Goal: Task Accomplishment & Management: Use online tool/utility

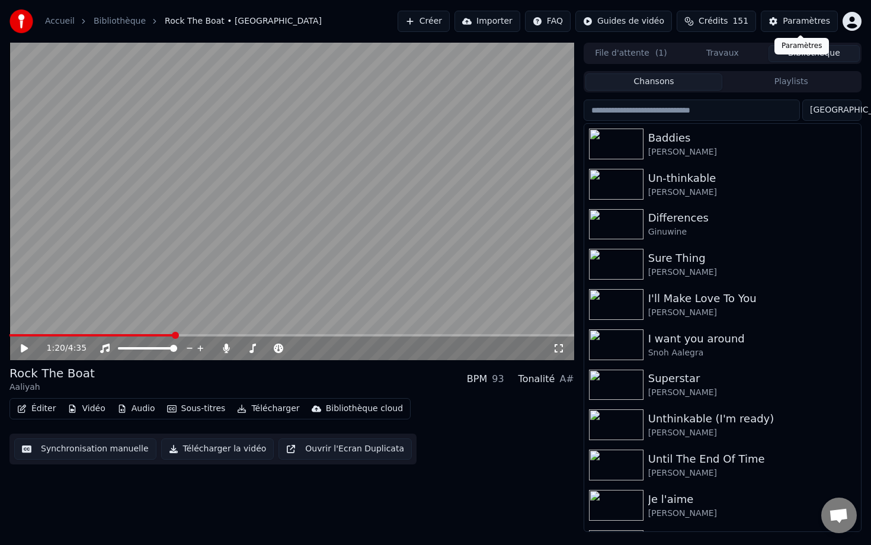
click at [785, 23] on div "Paramètres" at bounding box center [806, 21] width 47 height 12
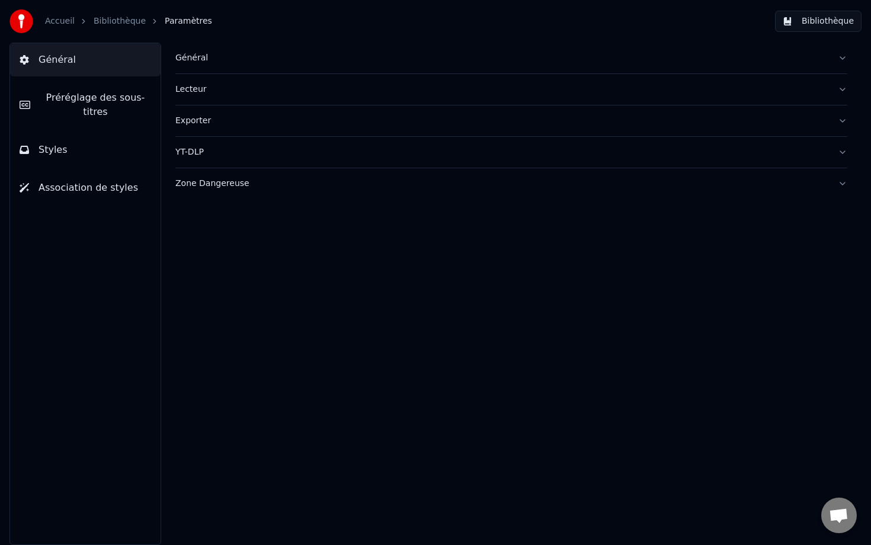
click at [237, 66] on button "Général" at bounding box center [511, 58] width 672 height 31
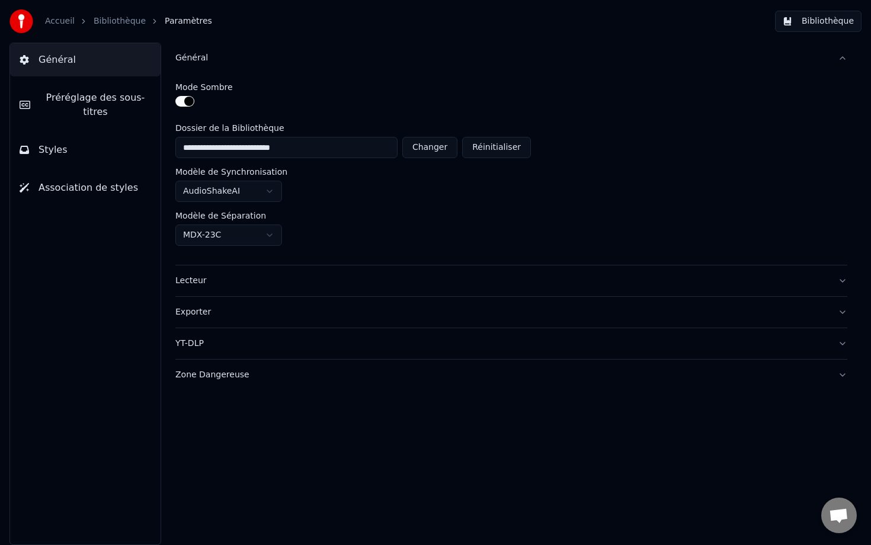
click at [127, 121] on button "Préréglage des sous-titres" at bounding box center [85, 104] width 150 height 47
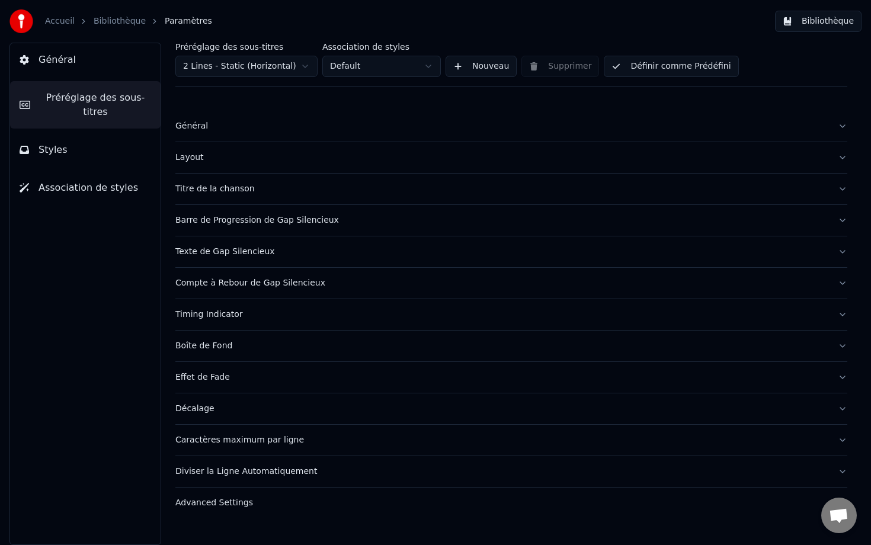
click at [244, 355] on button "Boîte de Fond" at bounding box center [511, 346] width 672 height 31
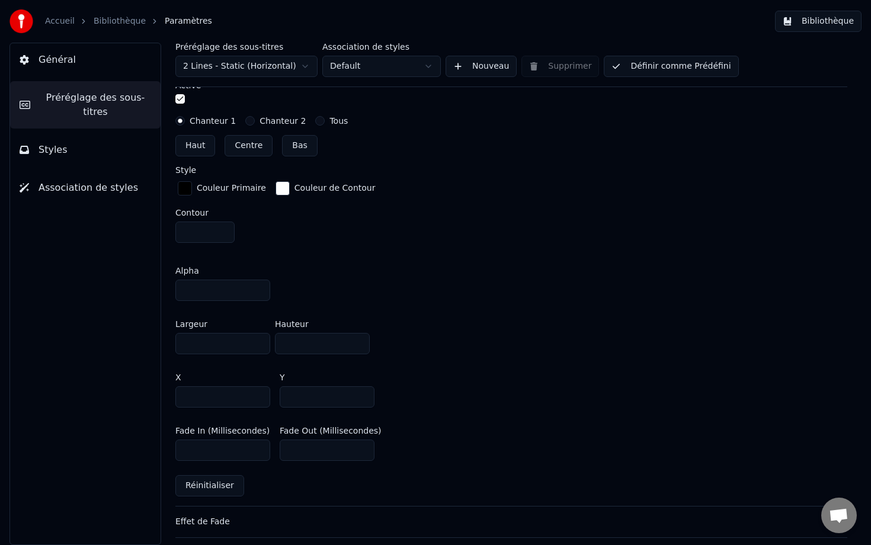
scroll to position [412, 0]
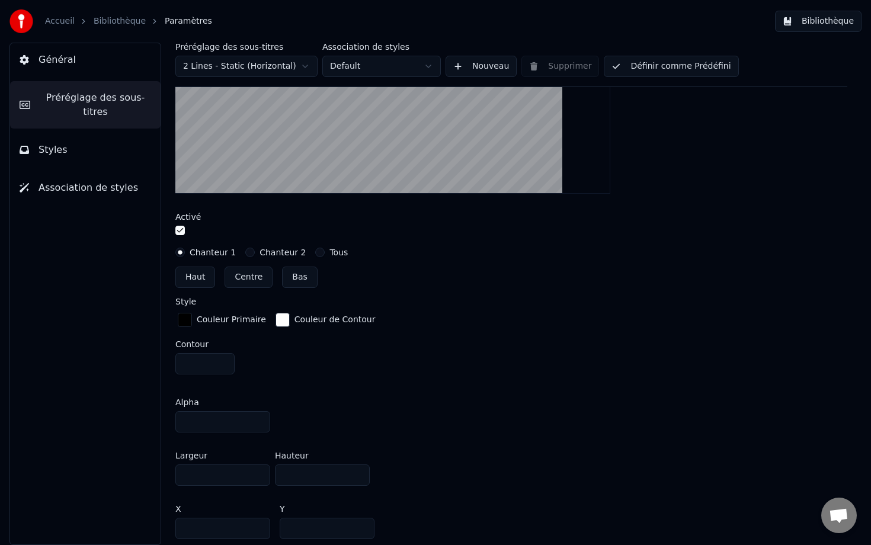
click at [279, 316] on div "button" at bounding box center [283, 320] width 14 height 14
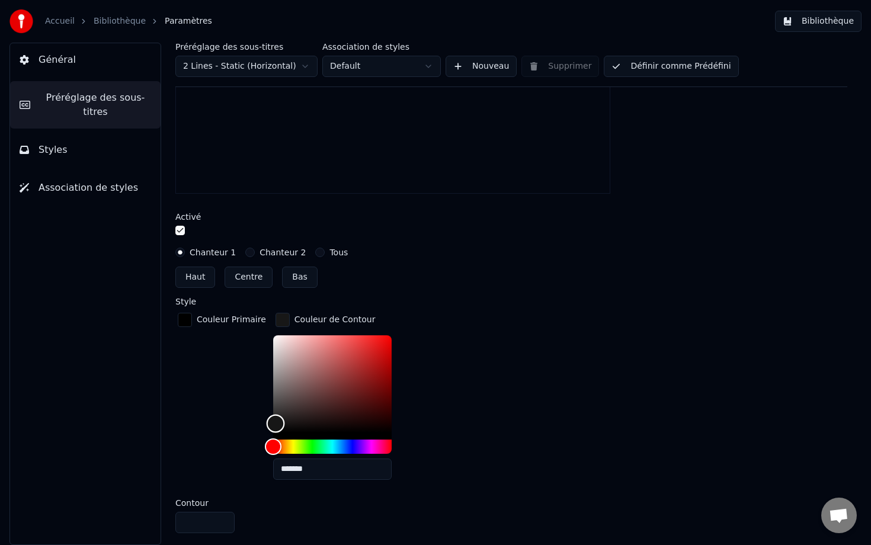
type input "*******"
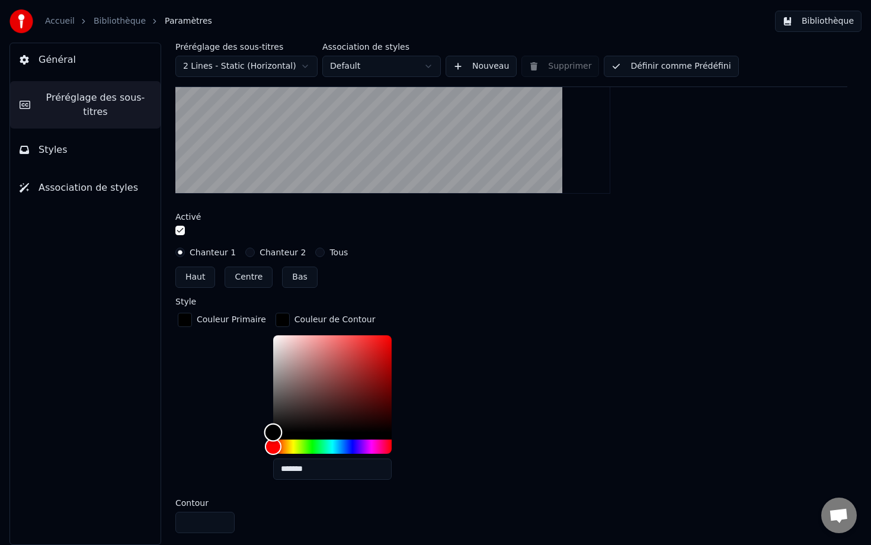
drag, startPoint x: 276, startPoint y: 418, endPoint x: 267, endPoint y: 447, distance: 30.5
click at [273, 447] on div at bounding box center [332, 394] width 118 height 118
click at [451, 406] on div "Couleur Primaire Couleur de Contour *******" at bounding box center [511, 399] width 672 height 179
click at [276, 324] on div "button" at bounding box center [283, 320] width 14 height 14
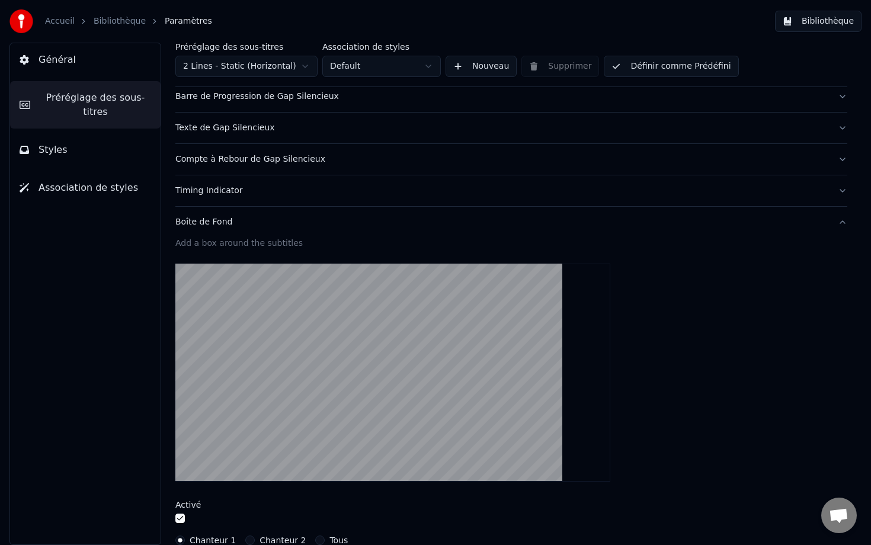
scroll to position [0, 0]
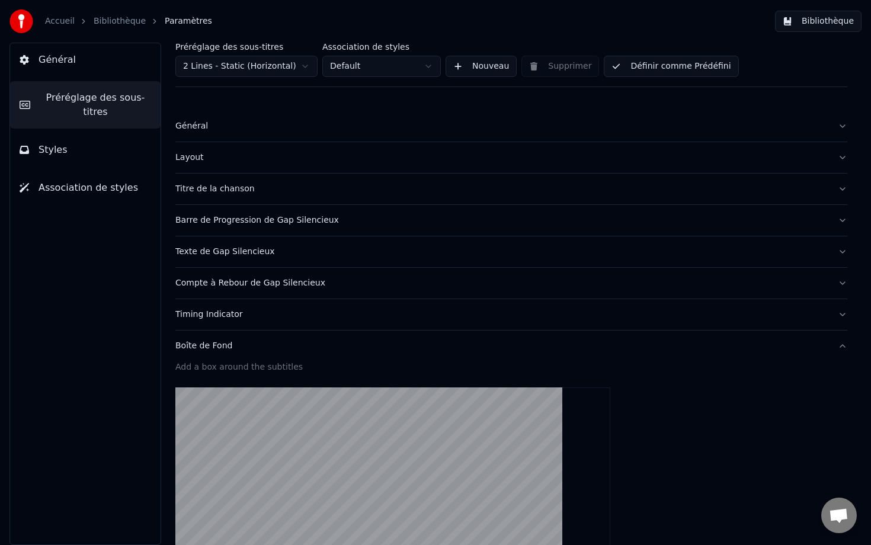
click at [833, 21] on button "Bibliothèque" at bounding box center [818, 21] width 87 height 21
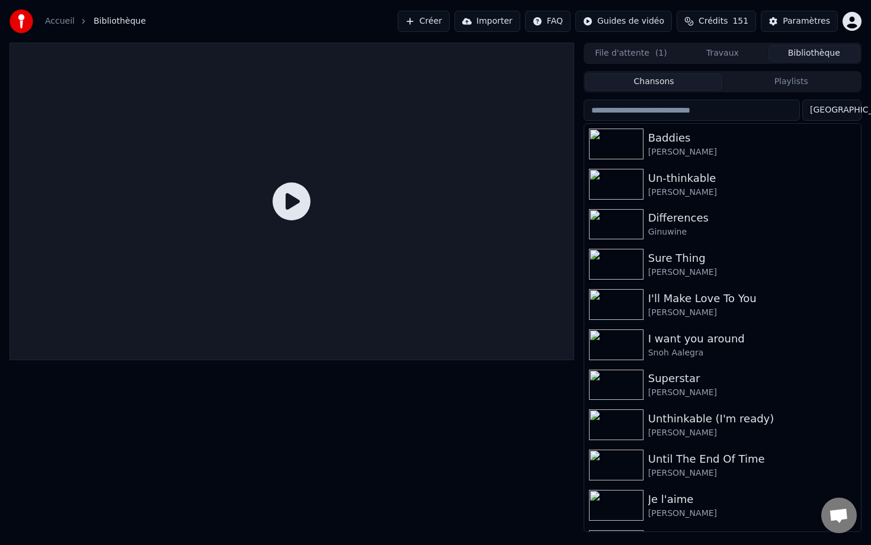
click at [728, 104] on input "search" at bounding box center [692, 110] width 216 height 21
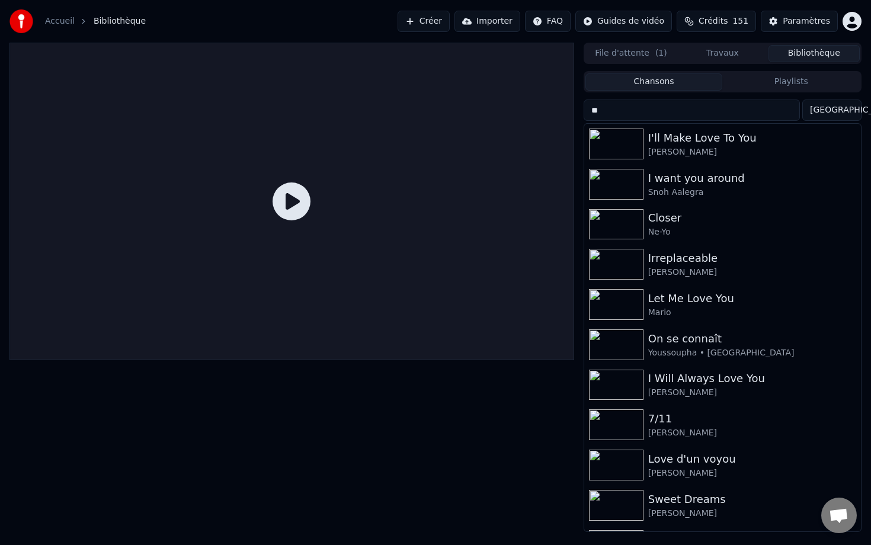
click at [633, 116] on input "**" at bounding box center [692, 110] width 216 height 21
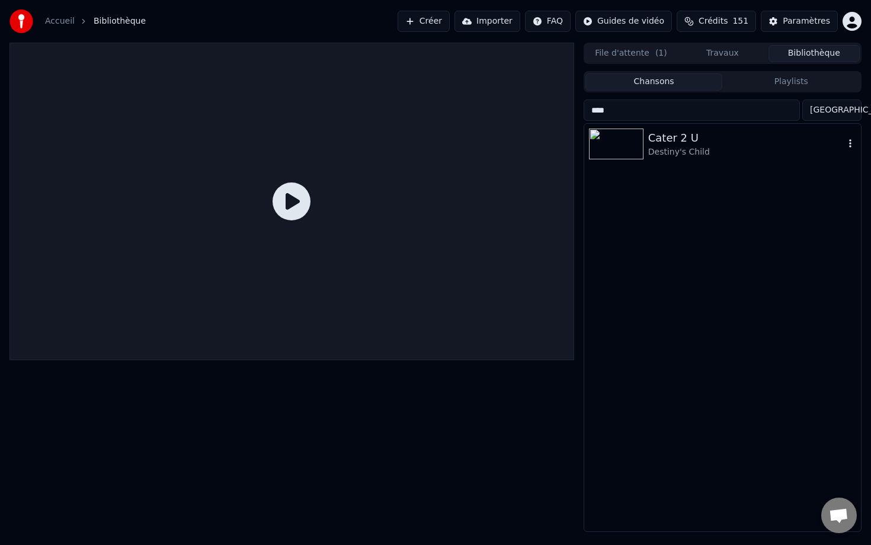
type input "****"
click at [640, 150] on img at bounding box center [616, 144] width 55 height 31
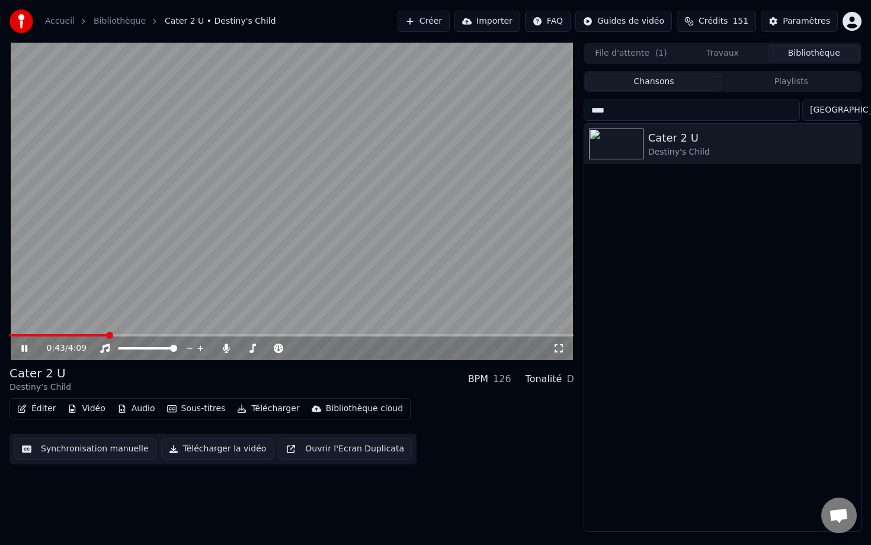
click at [777, 111] on input "****" at bounding box center [692, 110] width 216 height 21
click at [795, 111] on input "****" at bounding box center [692, 110] width 216 height 21
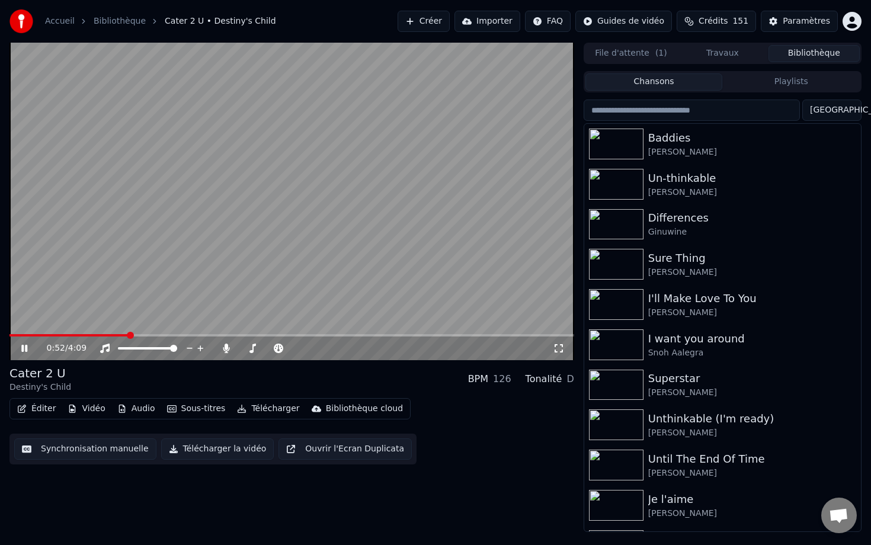
click at [470, 194] on video at bounding box center [291, 202] width 565 height 318
click at [716, 57] on button "Travaux" at bounding box center [722, 53] width 91 height 17
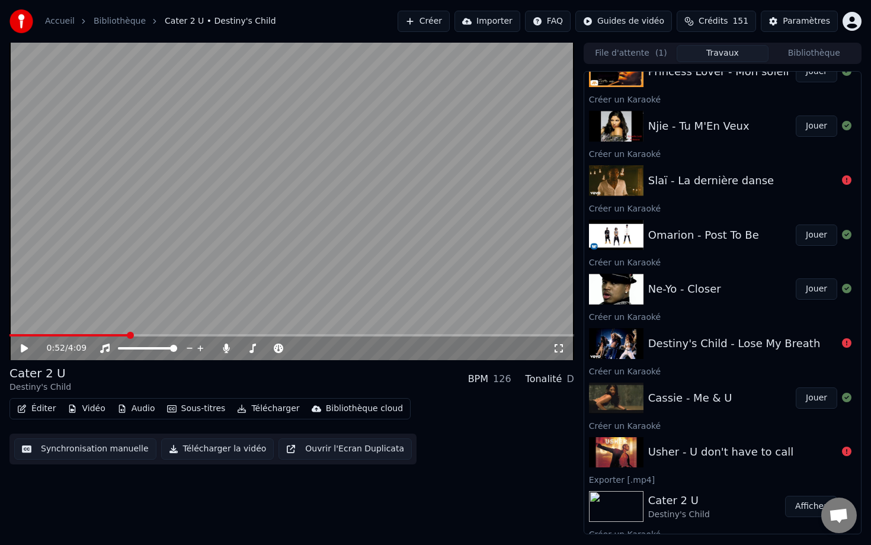
scroll to position [957, 0]
click at [485, 206] on video at bounding box center [291, 202] width 565 height 318
click at [447, 251] on video at bounding box center [291, 202] width 565 height 318
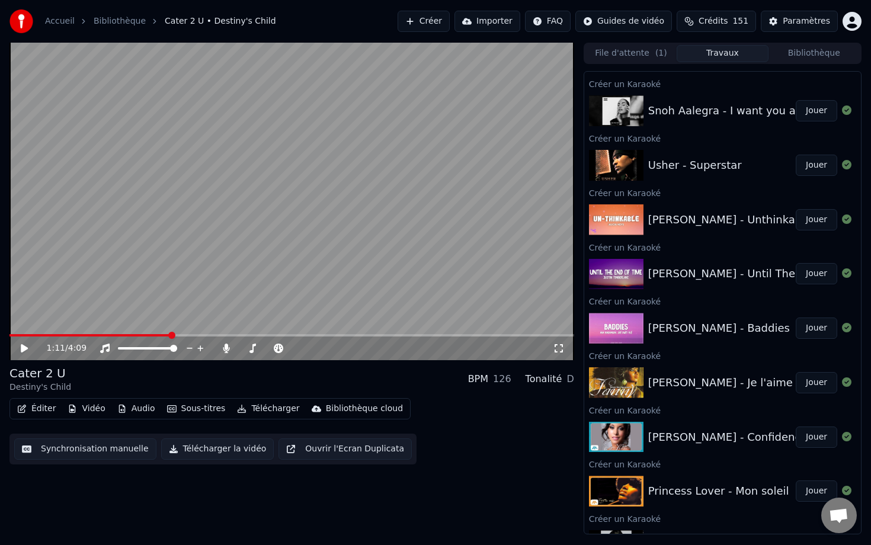
scroll to position [486, 0]
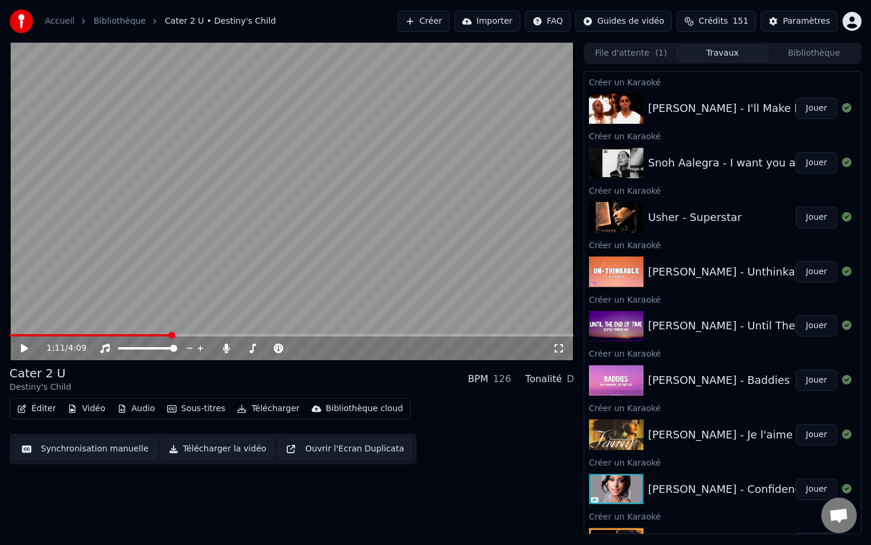
click at [482, 168] on video at bounding box center [291, 202] width 565 height 318
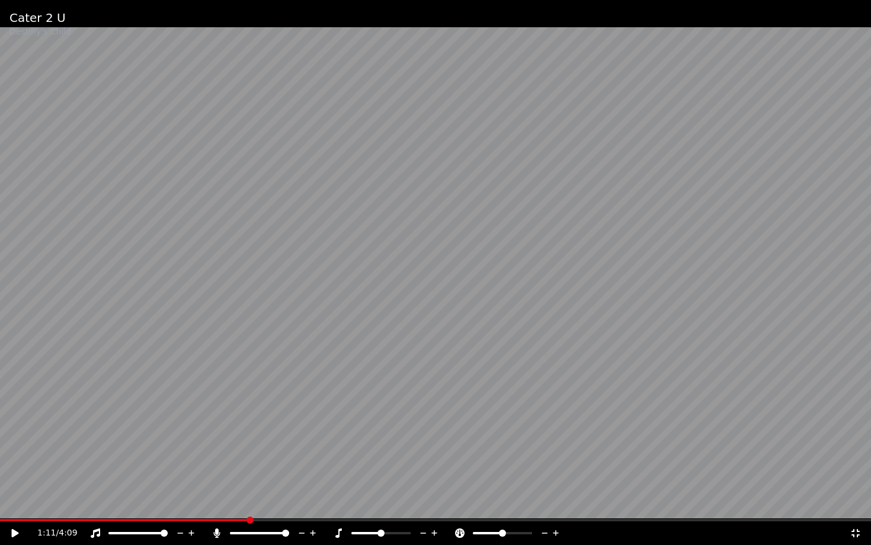
click at [466, 197] on video at bounding box center [435, 272] width 871 height 545
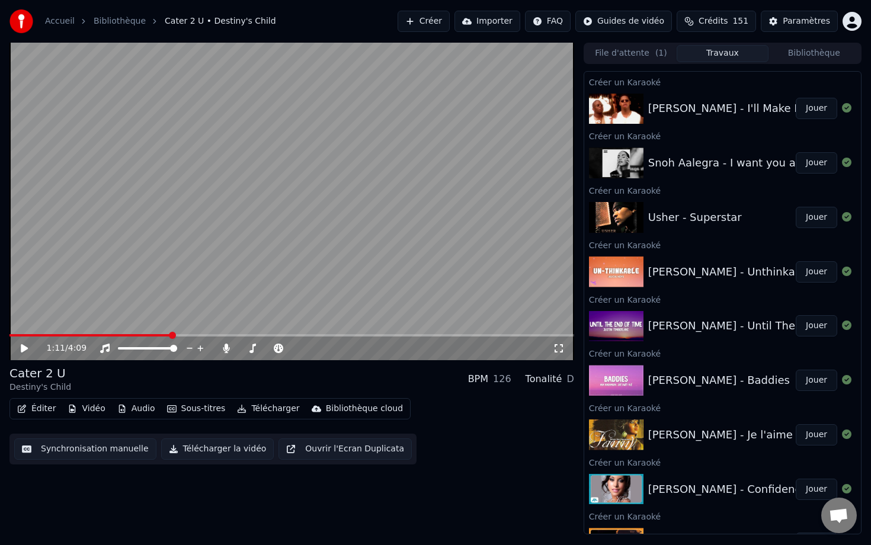
click at [418, 210] on video at bounding box center [291, 202] width 565 height 318
click at [332, 236] on video at bounding box center [291, 202] width 565 height 318
click at [17, 412] on button "Éditer" at bounding box center [36, 409] width 48 height 17
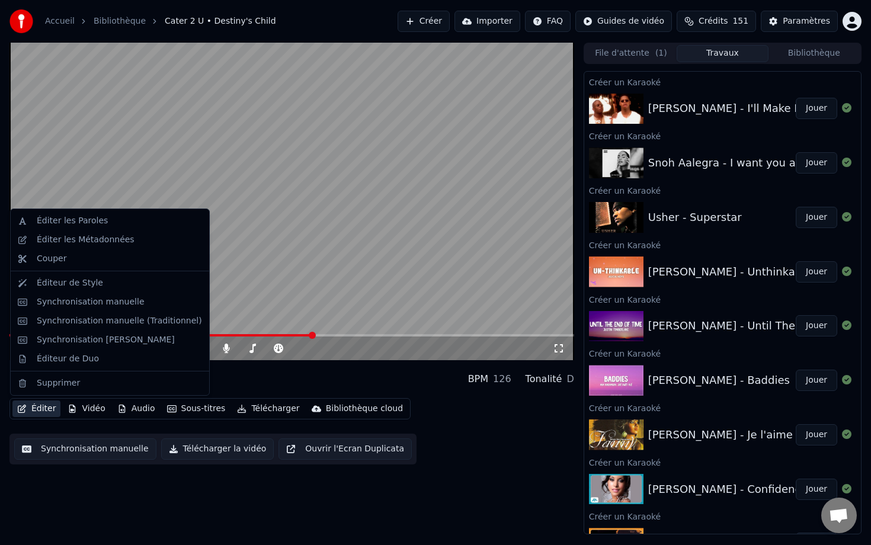
click at [325, 375] on div "Cater 2 U Destiny's Child BPM 126 Tonalité D" at bounding box center [291, 379] width 565 height 28
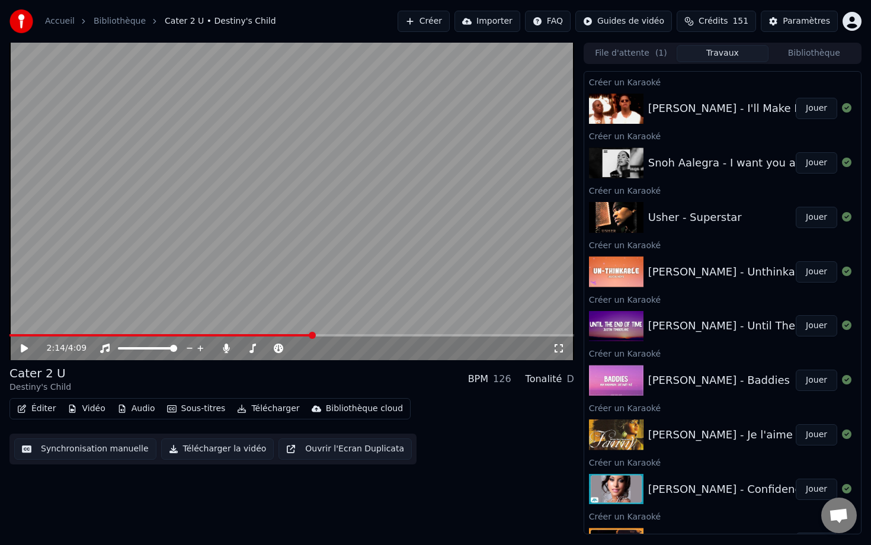
click at [47, 410] on button "Éditer" at bounding box center [36, 409] width 48 height 17
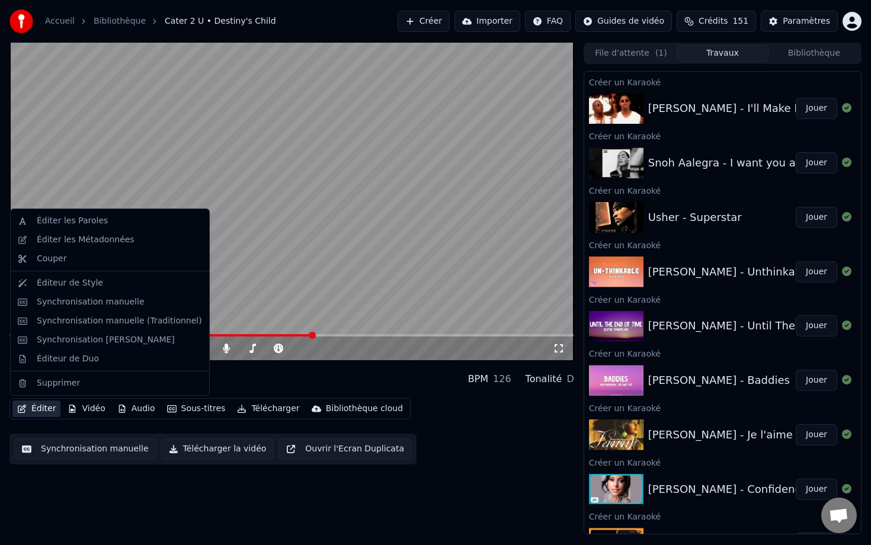
drag, startPoint x: 103, startPoint y: 312, endPoint x: 100, endPoint y: 305, distance: 7.7
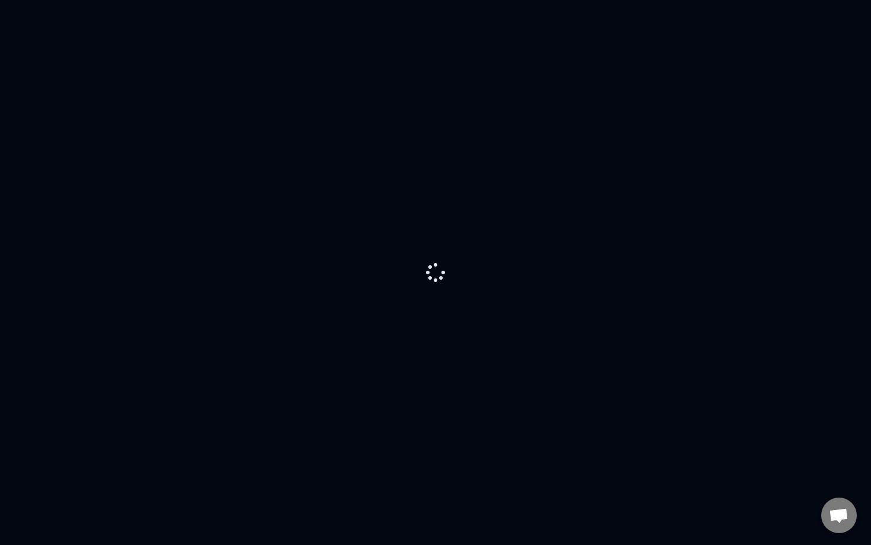
click at [100, 305] on div at bounding box center [435, 272] width 871 height 545
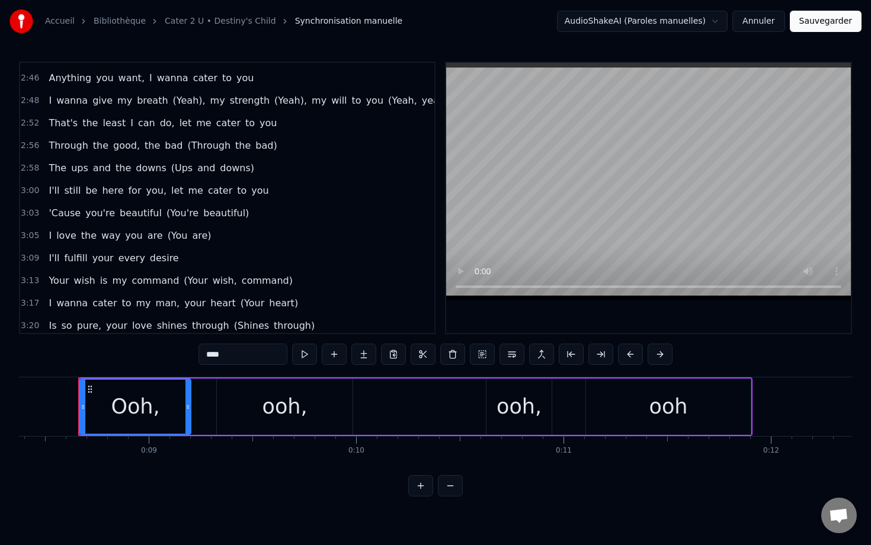
scroll to position [1184, 0]
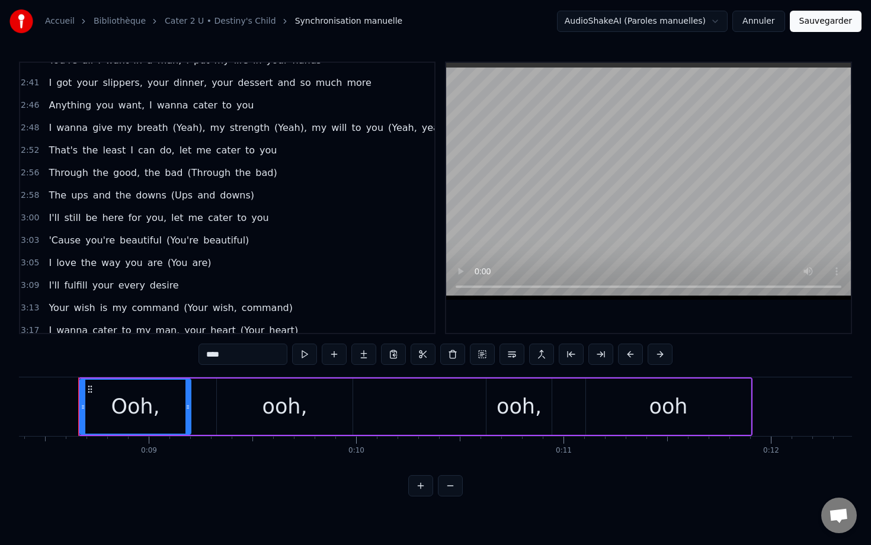
click at [25, 173] on span "2:56" at bounding box center [30, 173] width 18 height 12
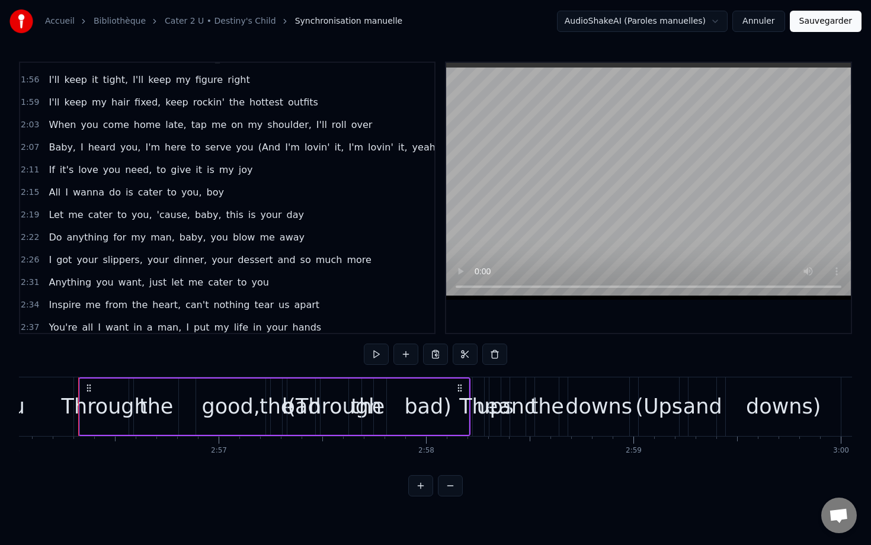
scroll to position [912, 0]
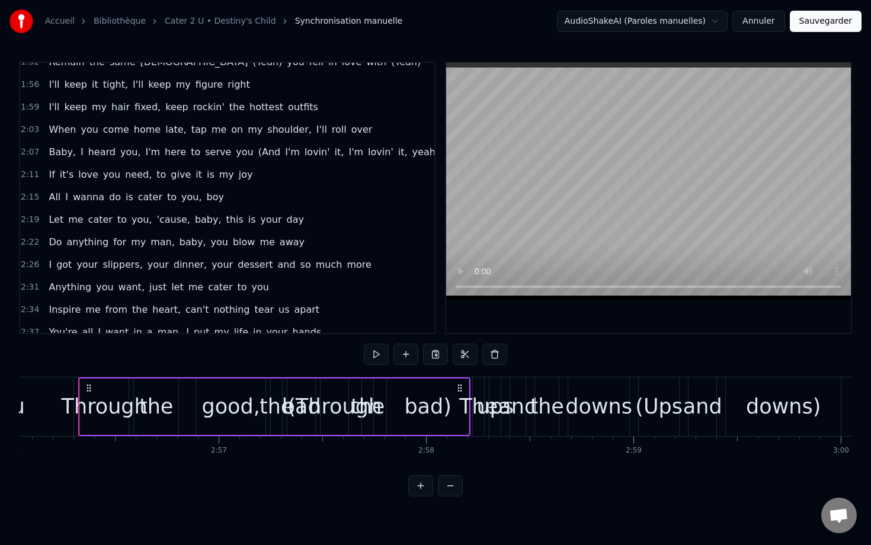
click at [33, 178] on span "2:11" at bounding box center [30, 175] width 18 height 12
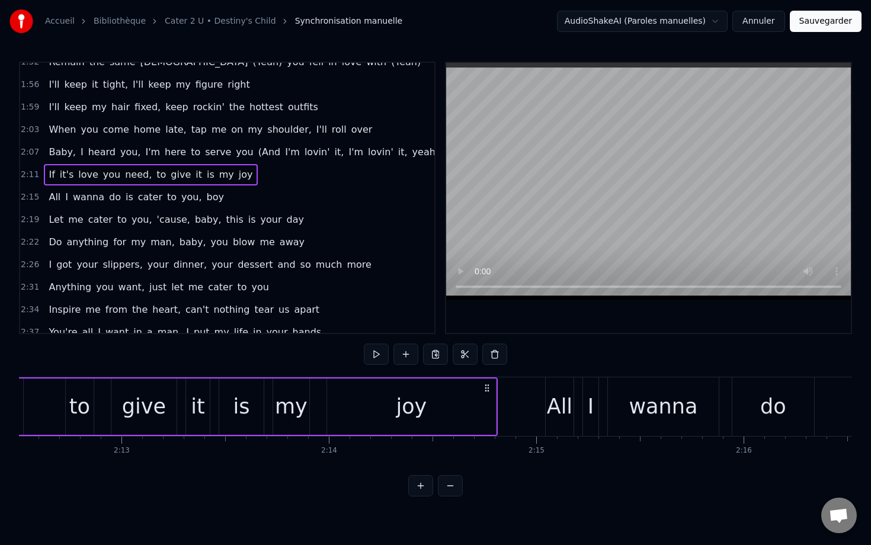
scroll to position [0, 27218]
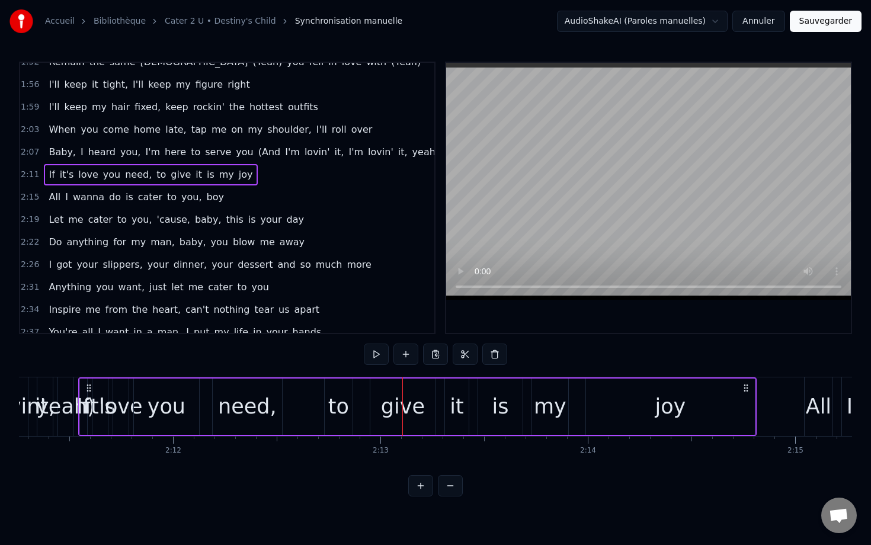
click at [24, 146] on div "2:07 Baby, I heard you, I'm here to serve you (And I'm lovin' it, I'm lovin' it…" at bounding box center [227, 152] width 414 height 23
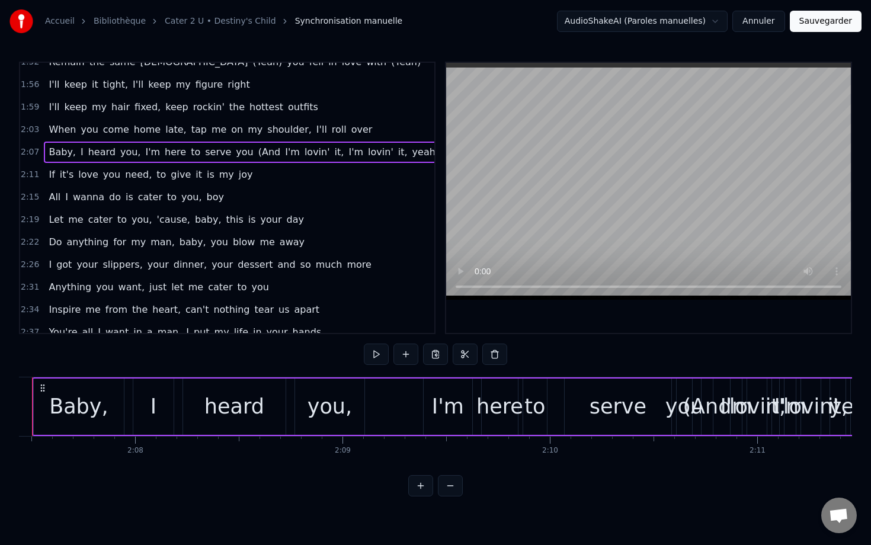
scroll to position [0, 26381]
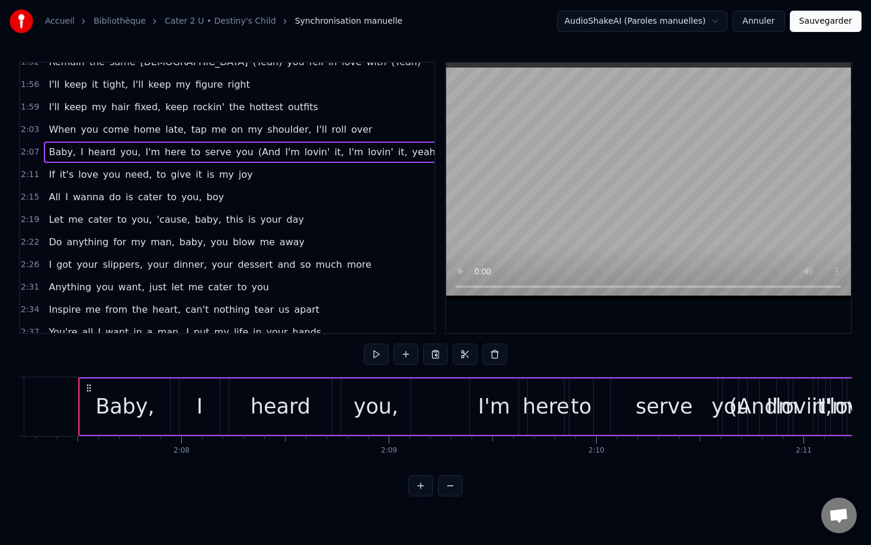
click at [257, 154] on span "(And" at bounding box center [269, 152] width 24 height 14
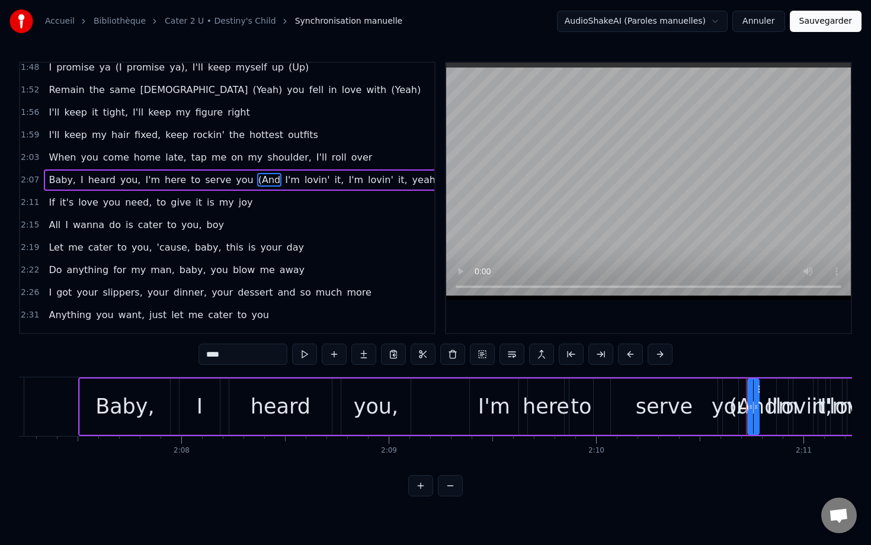
scroll to position [867, 0]
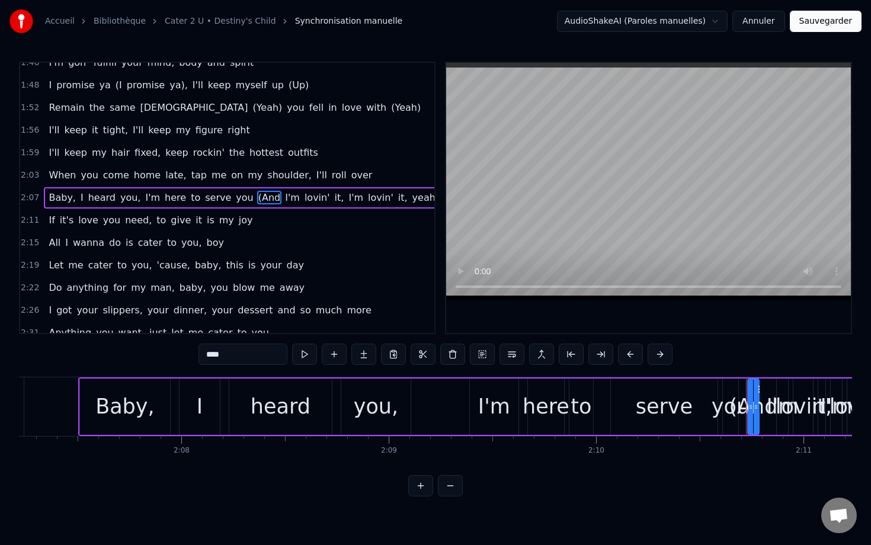
click at [284, 197] on span "I'm" at bounding box center [292, 198] width 17 height 14
click at [303, 197] on span "lovin'" at bounding box center [317, 198] width 28 height 14
click at [334, 197] on span "it," at bounding box center [340, 198] width 12 height 14
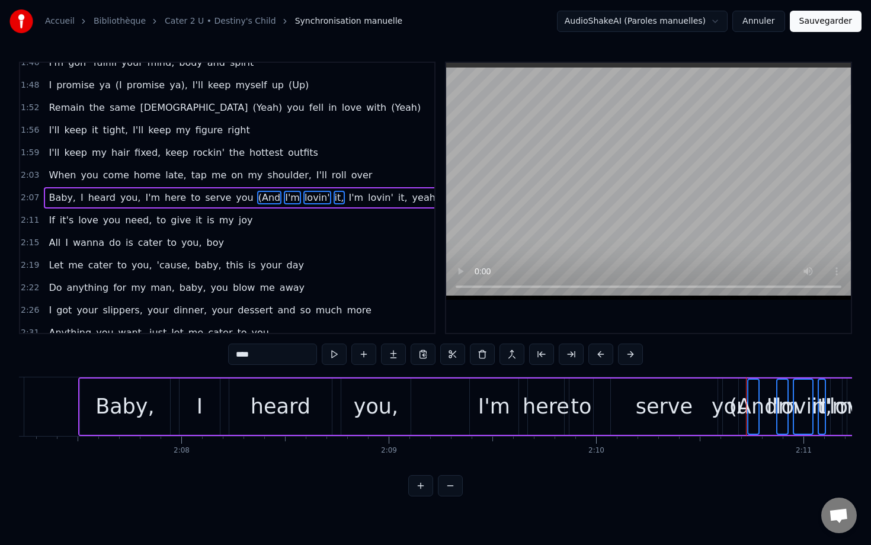
click at [347, 198] on span "I'm" at bounding box center [355, 198] width 17 height 14
click at [367, 198] on span "lovin'" at bounding box center [381, 198] width 28 height 14
click at [397, 199] on span "it," at bounding box center [403, 198] width 12 height 14
click at [411, 200] on span "yeah)" at bounding box center [426, 198] width 30 height 14
click at [480, 360] on button at bounding box center [482, 354] width 25 height 21
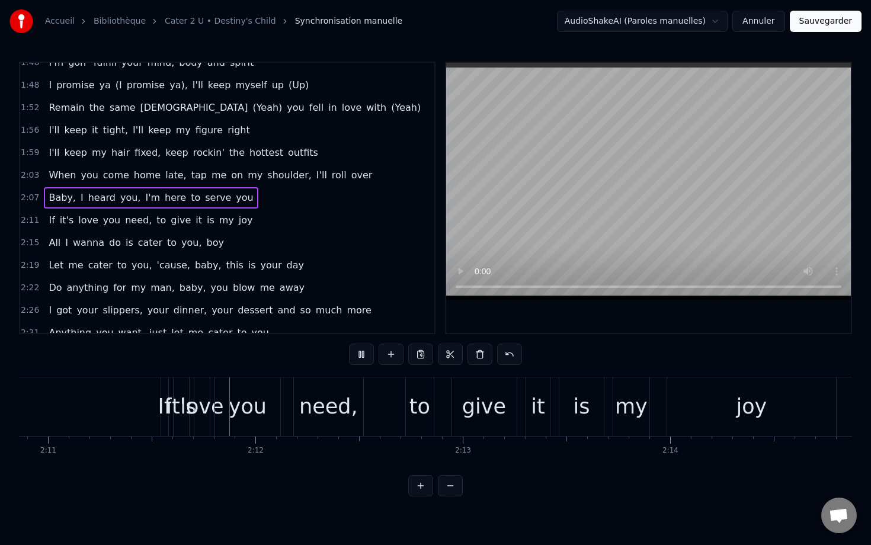
scroll to position [0, 27150]
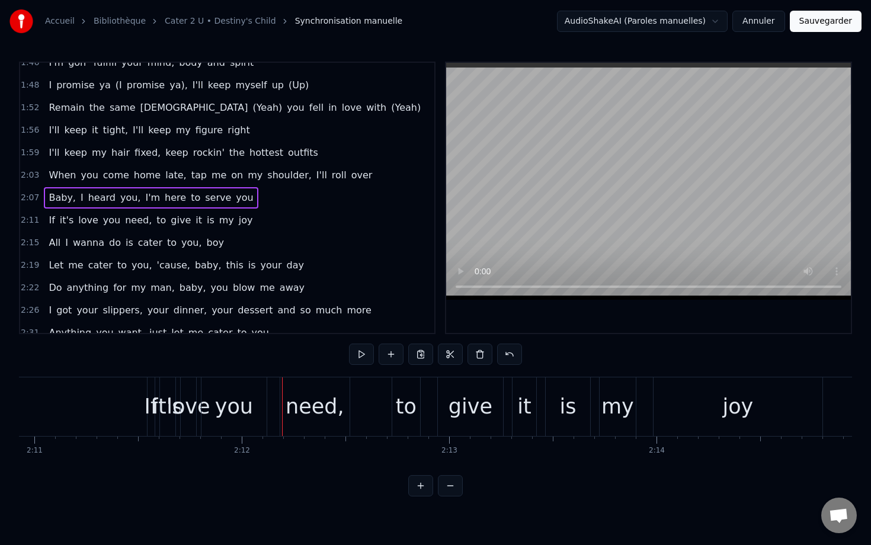
click at [21, 180] on span "2:03" at bounding box center [30, 175] width 18 height 12
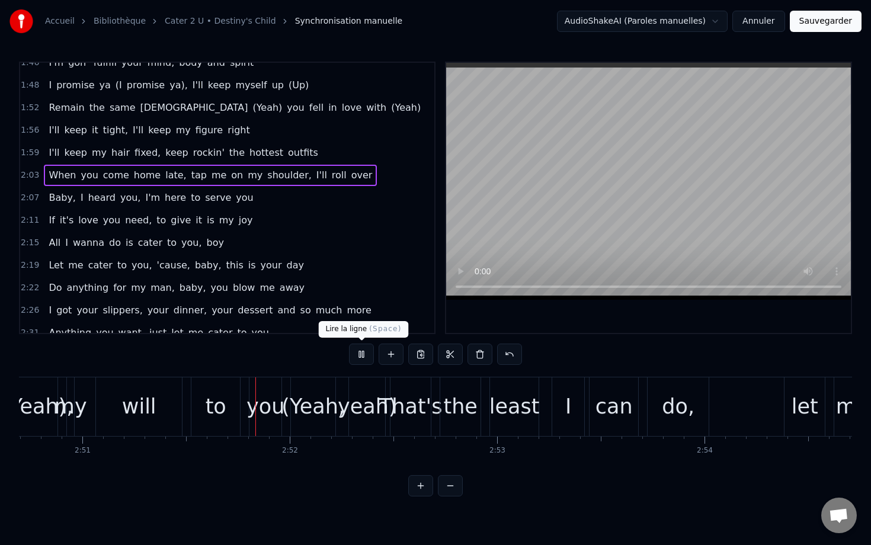
scroll to position [0, 35439]
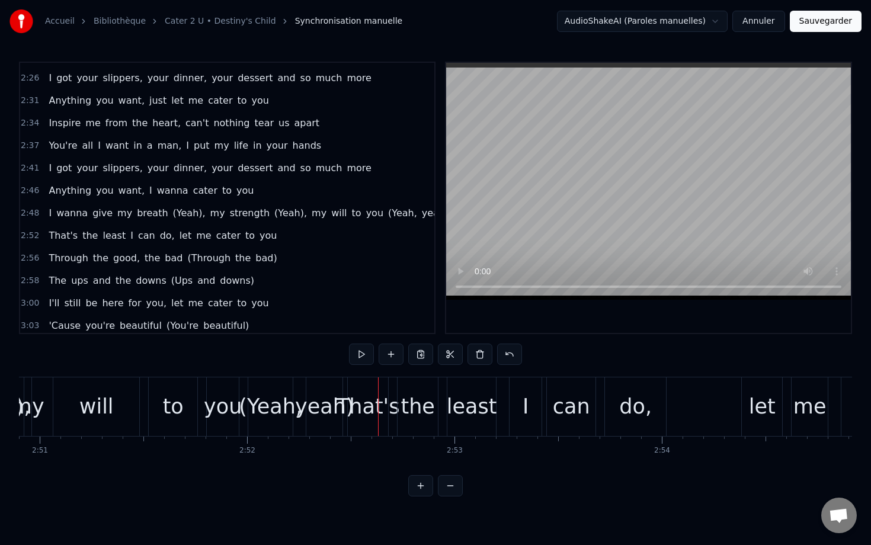
click at [172, 218] on span "(Yeah)," at bounding box center [189, 213] width 35 height 14
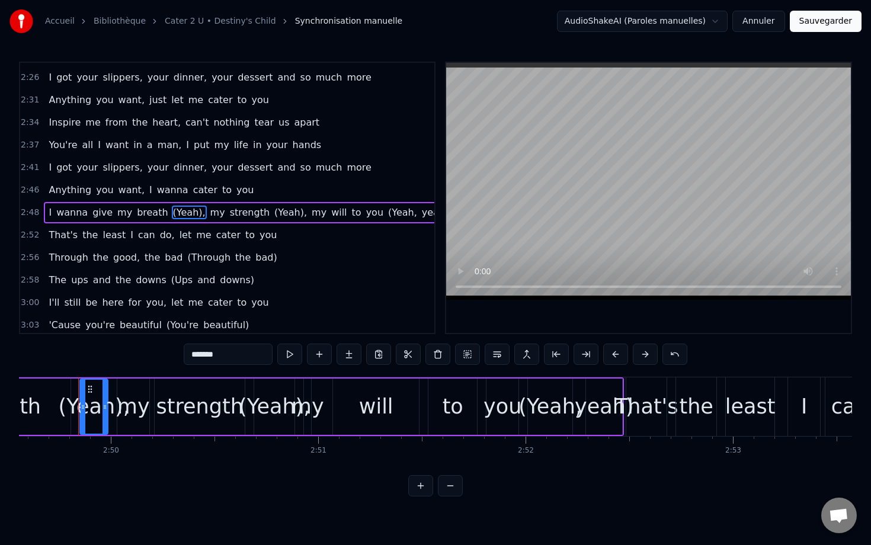
scroll to position [0, 35160]
click at [273, 213] on span "(Yeah)," at bounding box center [290, 213] width 35 height 14
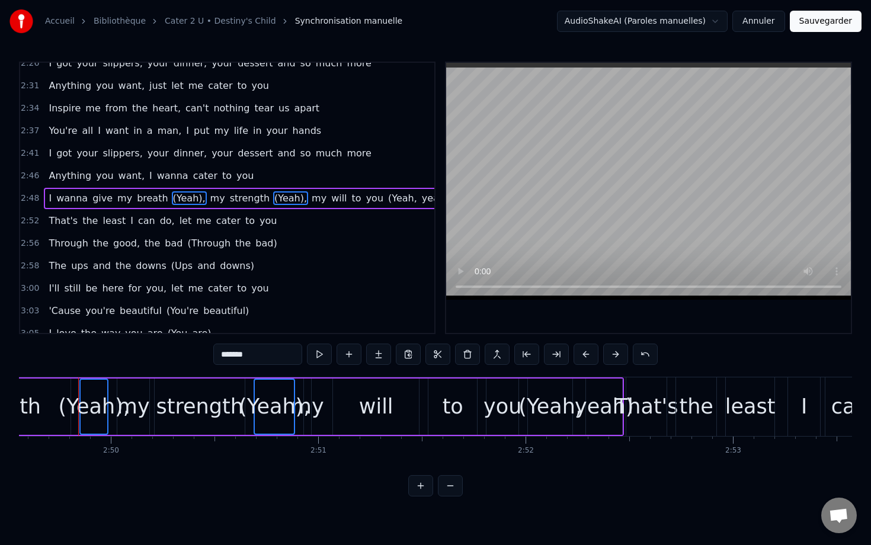
scroll to position [1114, 0]
click at [387, 198] on span "(Yeah," at bounding box center [402, 198] width 31 height 14
click at [421, 200] on span "yeah)" at bounding box center [436, 198] width 30 height 14
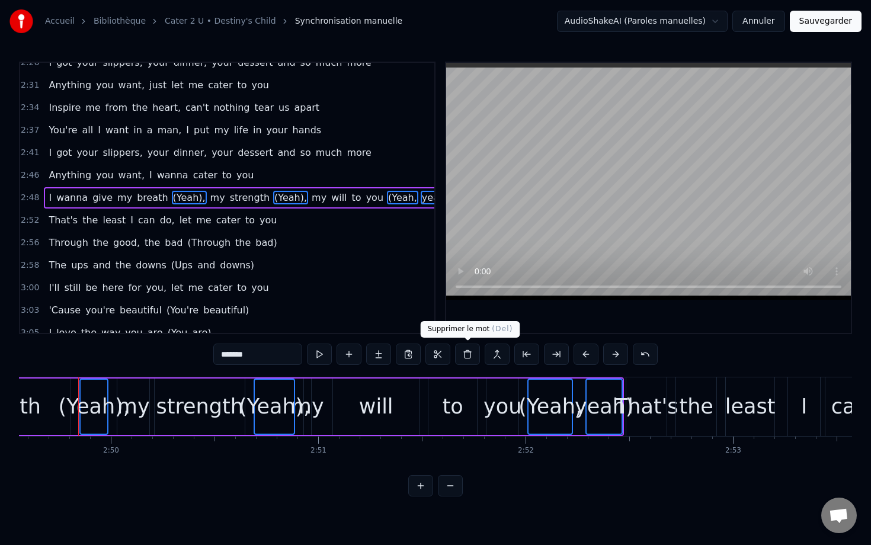
click at [468, 354] on button at bounding box center [467, 354] width 25 height 21
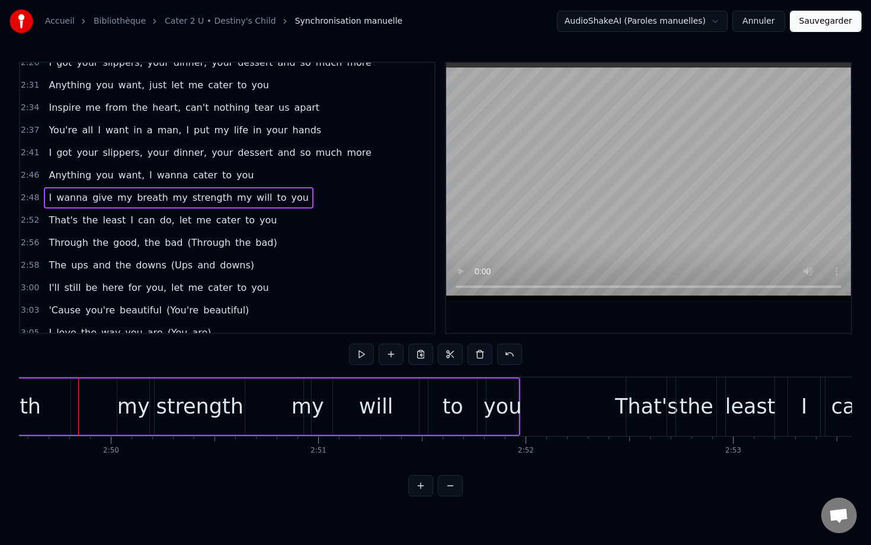
click at [33, 178] on span "2:46" at bounding box center [30, 175] width 18 height 12
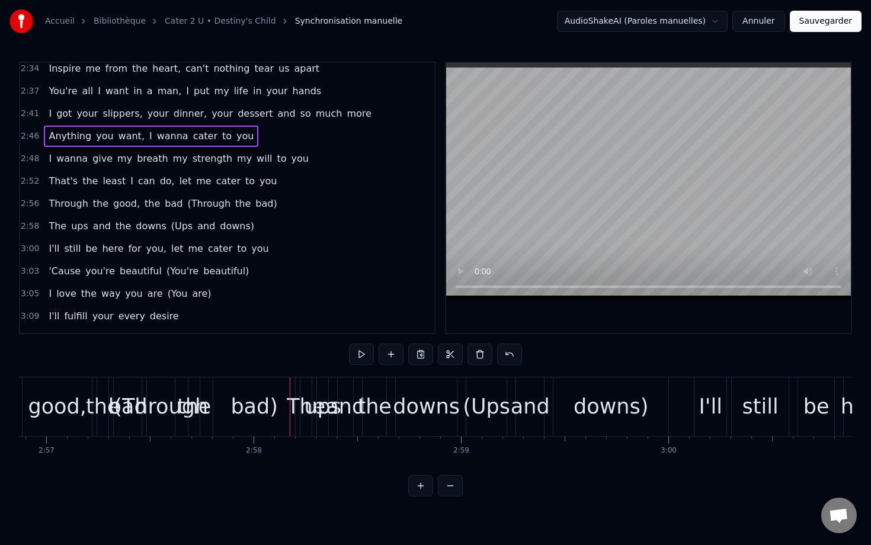
scroll to position [1178, 0]
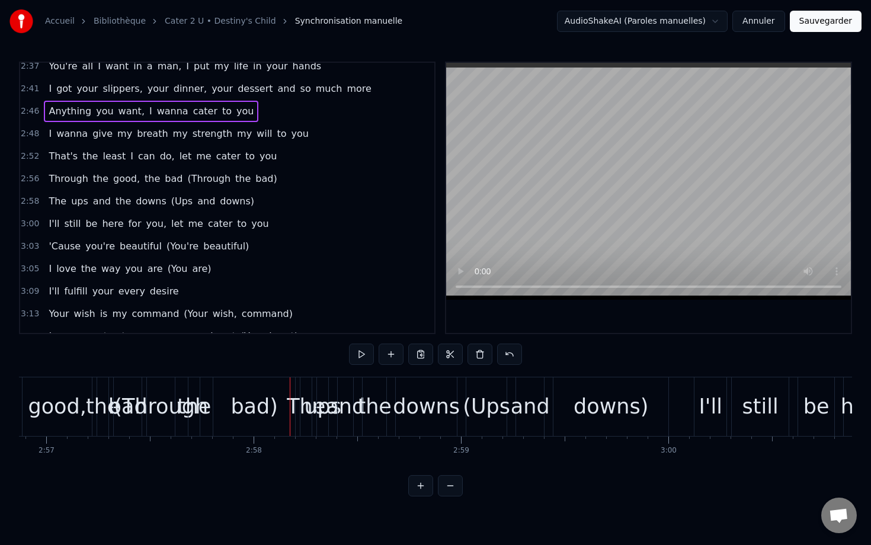
click at [186, 181] on span "(Through" at bounding box center [209, 179] width 46 height 14
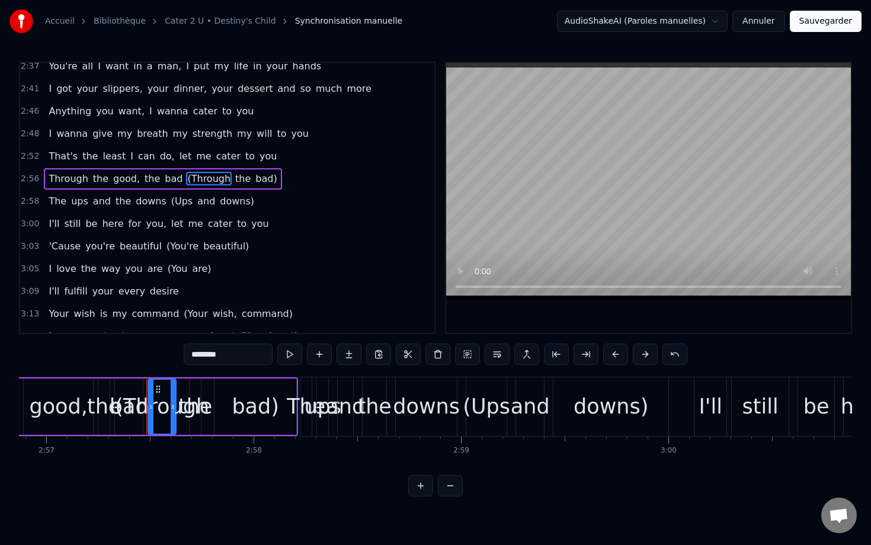
scroll to position [1159, 0]
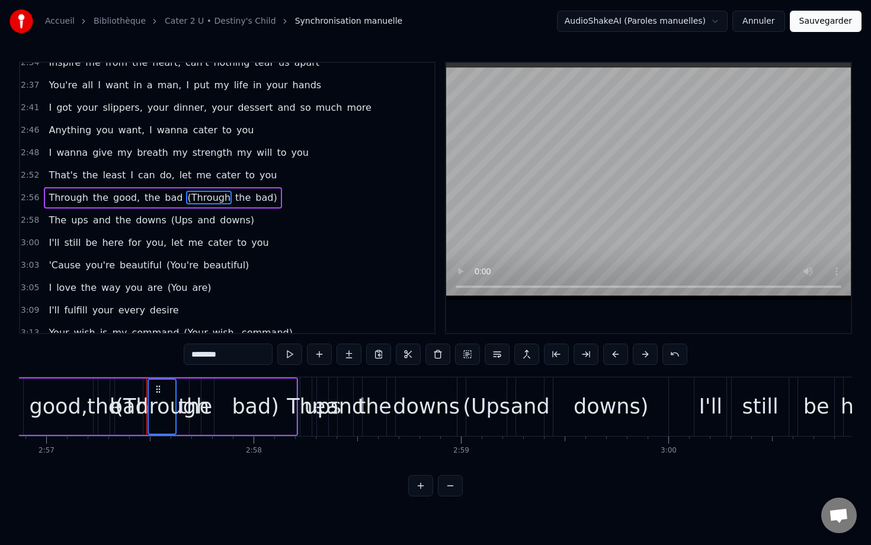
click at [234, 198] on span "the" at bounding box center [243, 198] width 18 height 14
click at [254, 198] on span "bad)" at bounding box center [266, 198] width 24 height 14
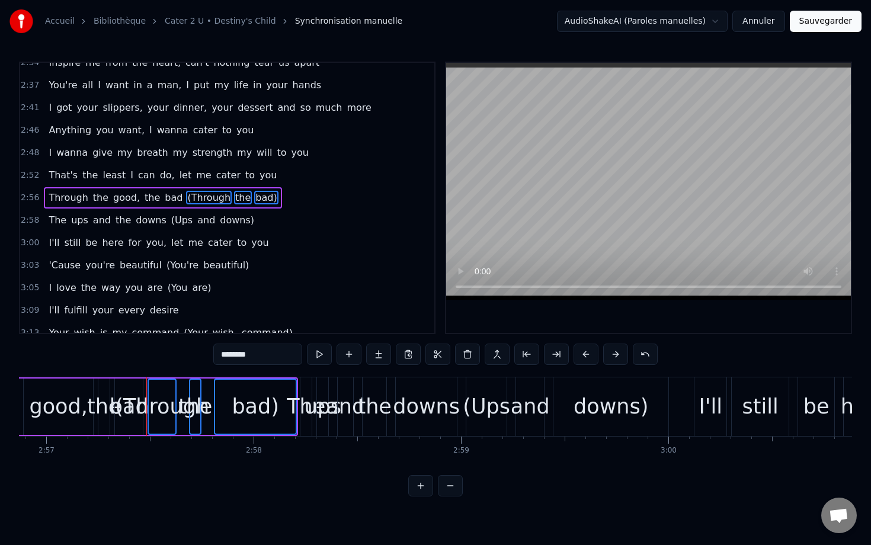
click at [174, 221] on span "(Ups" at bounding box center [182, 220] width 24 height 14
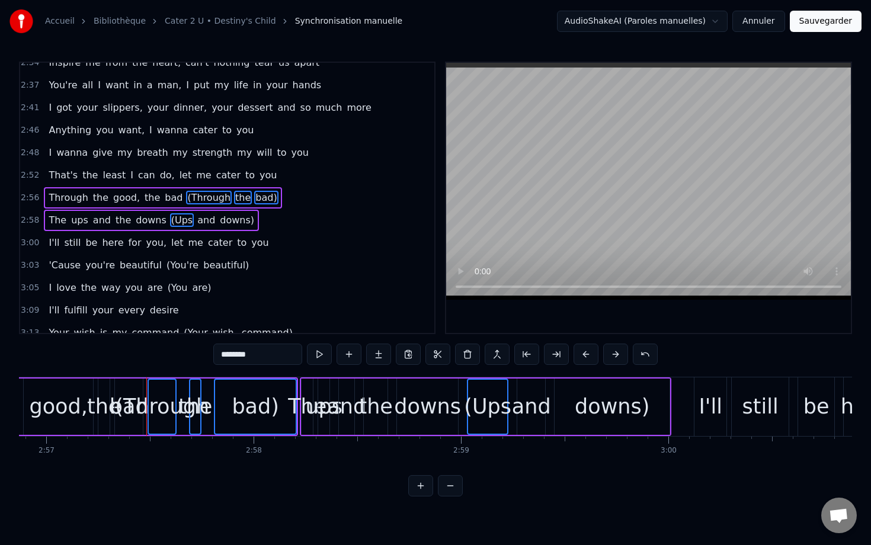
click at [196, 221] on span "and" at bounding box center [206, 220] width 20 height 14
click at [219, 221] on span "downs)" at bounding box center [237, 220] width 37 height 14
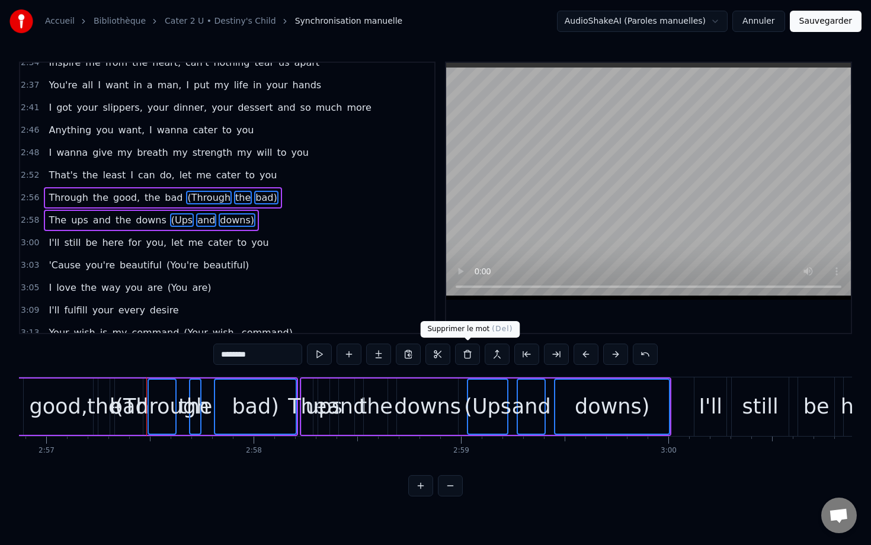
click at [467, 355] on button at bounding box center [467, 354] width 25 height 21
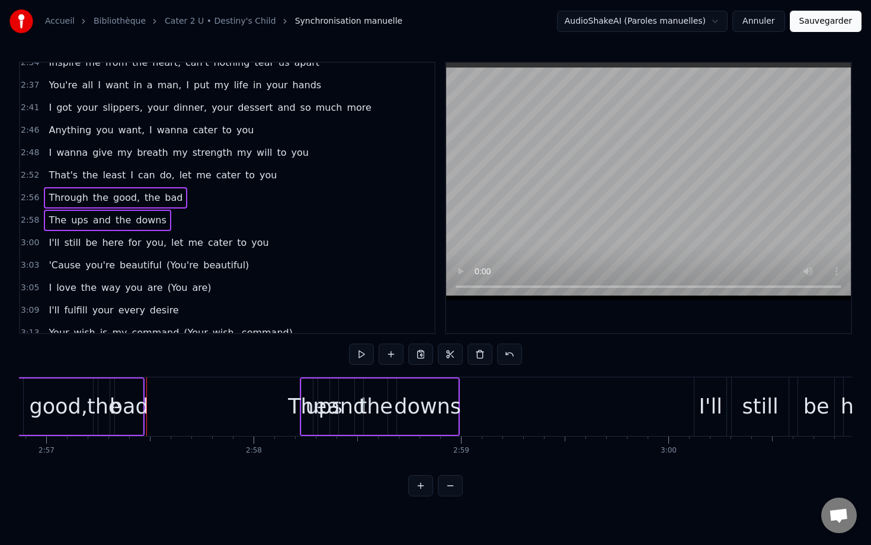
click at [30, 181] on div "2:52 That's the least I can do, let me cater to you" at bounding box center [227, 175] width 414 height 23
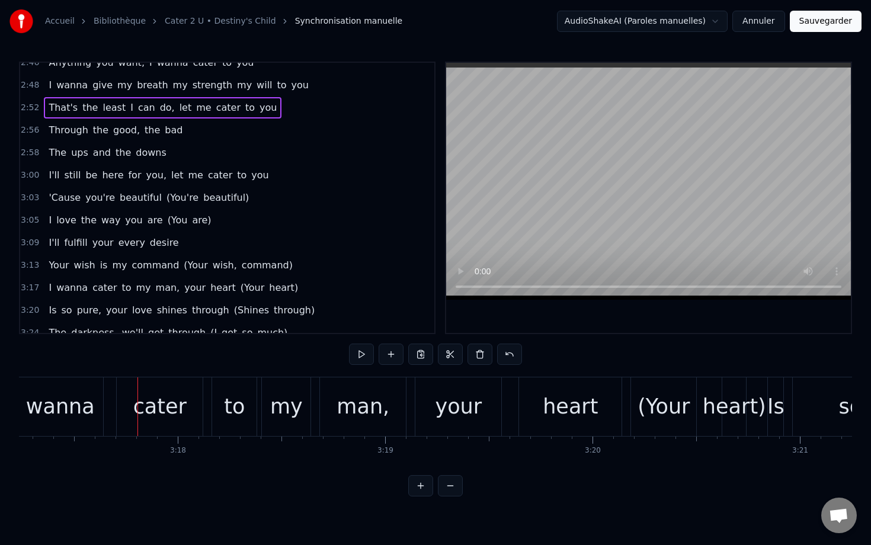
scroll to position [1236, 0]
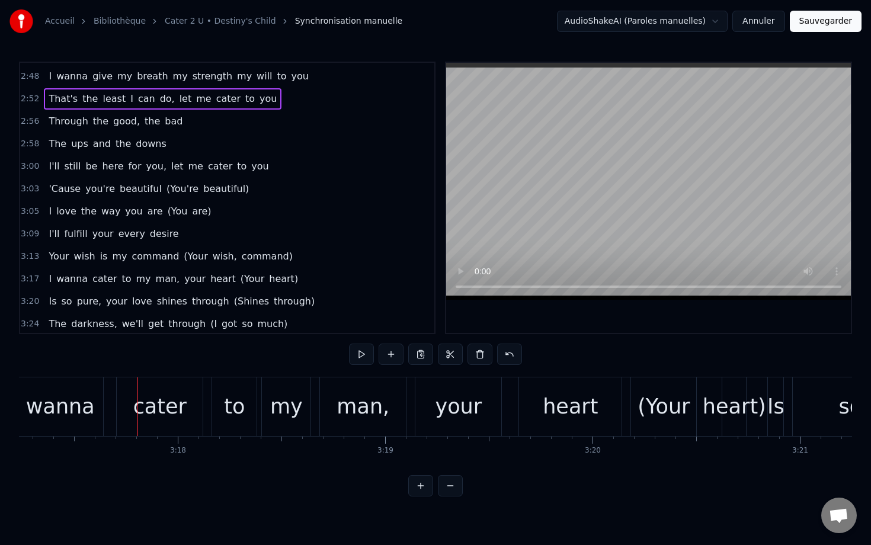
click at [166, 185] on span "(You're" at bounding box center [182, 189] width 34 height 14
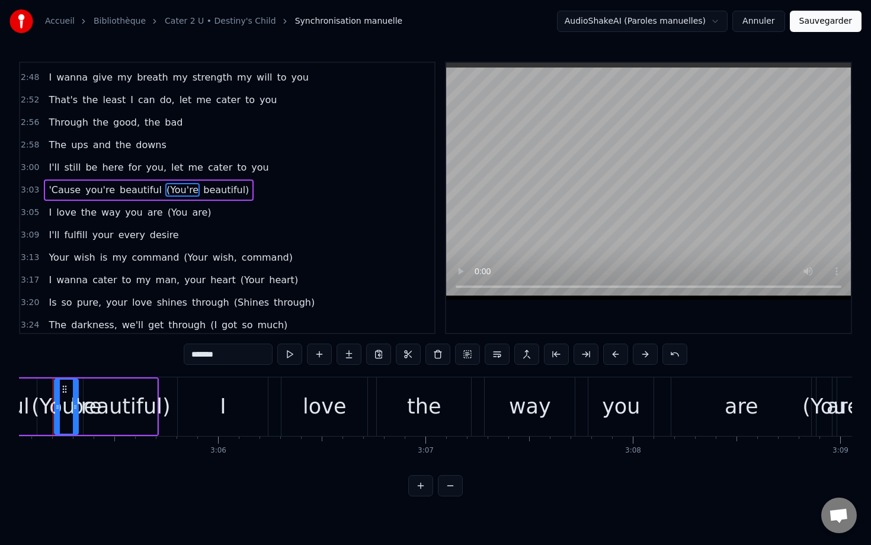
scroll to position [0, 38346]
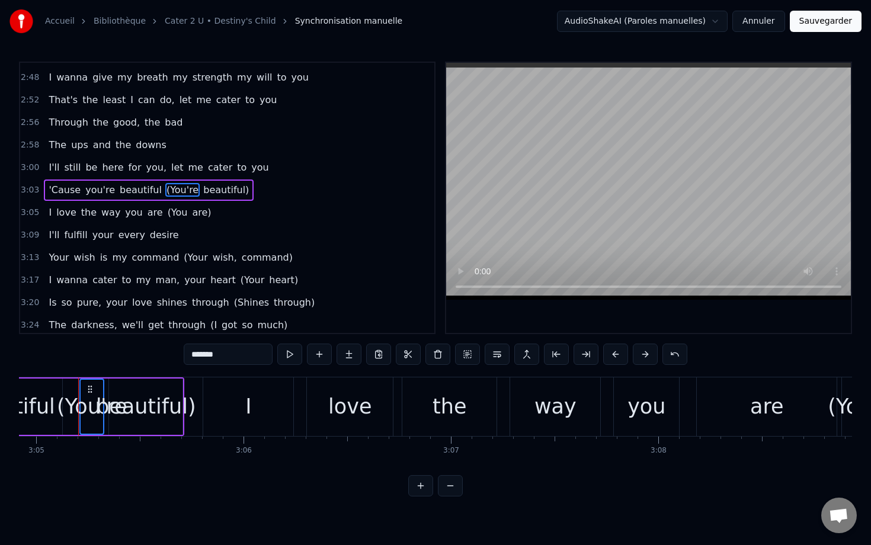
click at [204, 192] on span "beautiful)" at bounding box center [226, 190] width 48 height 14
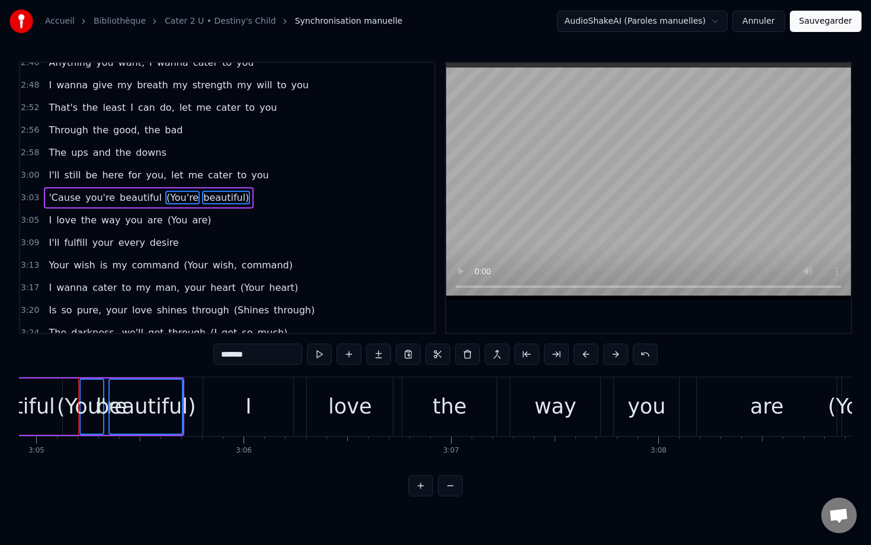
click at [166, 221] on span "(You" at bounding box center [177, 220] width 23 height 14
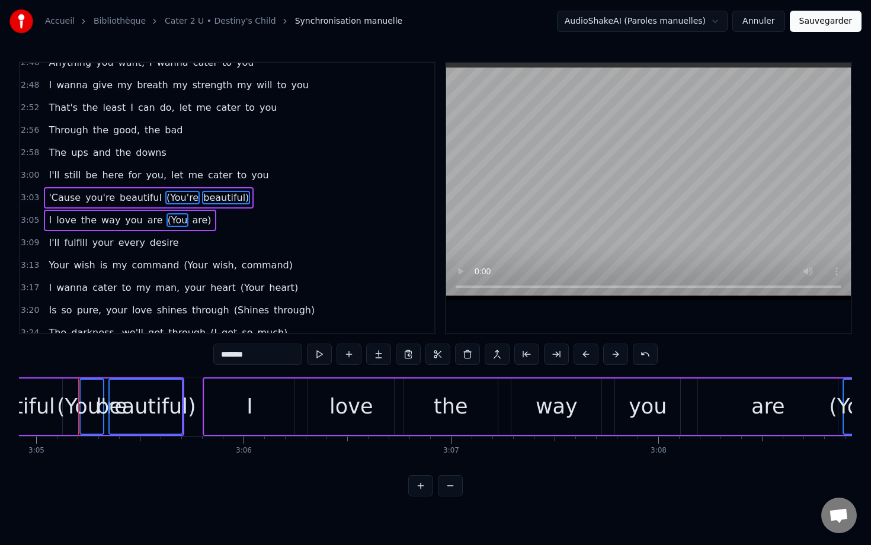
click at [191, 221] on span "are)" at bounding box center [201, 220] width 21 height 14
click at [184, 264] on span "(Your" at bounding box center [195, 265] width 26 height 14
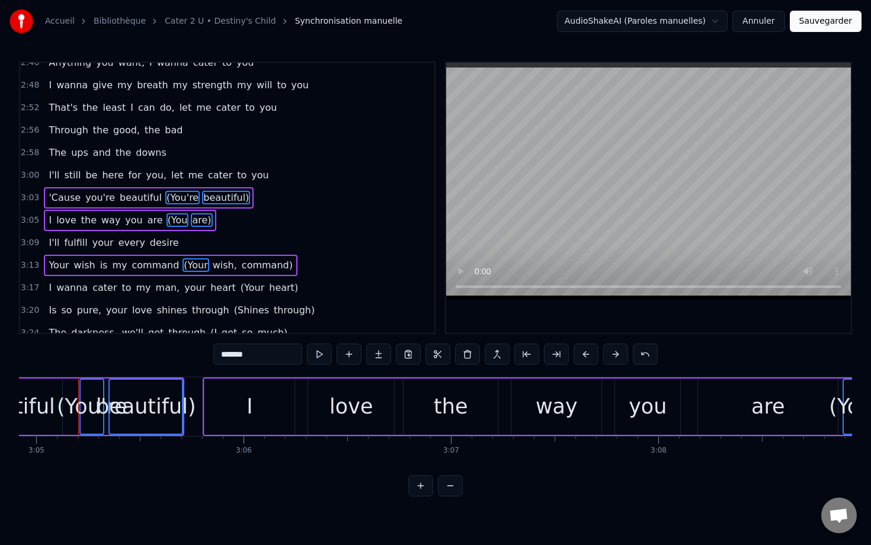
click at [216, 264] on span "wish," at bounding box center [225, 265] width 27 height 14
click at [247, 265] on span "command)" at bounding box center [267, 265] width 53 height 14
click at [239, 289] on span "(Your" at bounding box center [252, 288] width 26 height 14
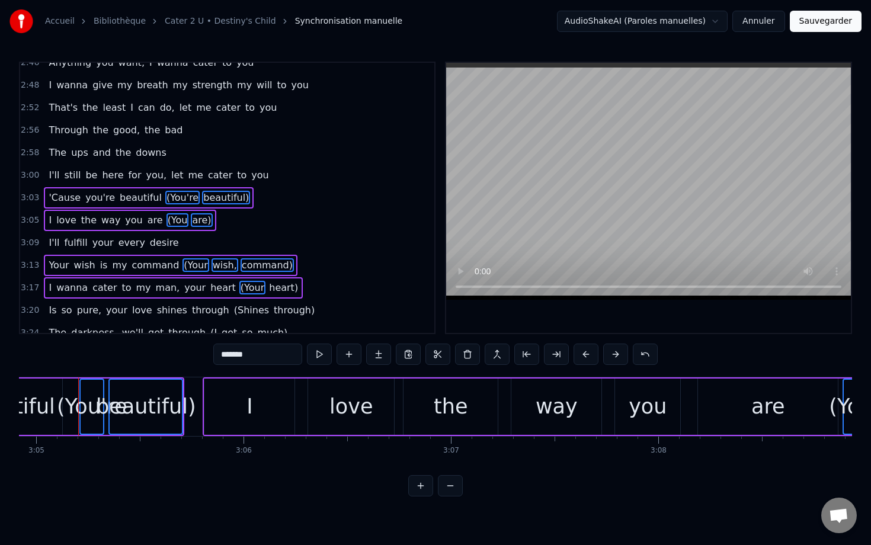
click at [268, 289] on span "heart)" at bounding box center [283, 288] width 31 height 14
click at [238, 307] on span "(Shines" at bounding box center [251, 310] width 37 height 14
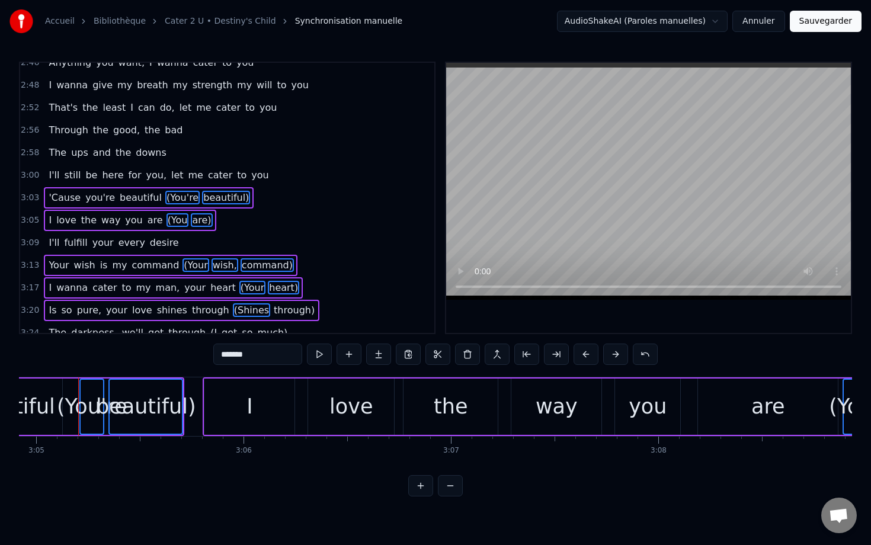
click at [276, 308] on span "through)" at bounding box center [294, 310] width 43 height 14
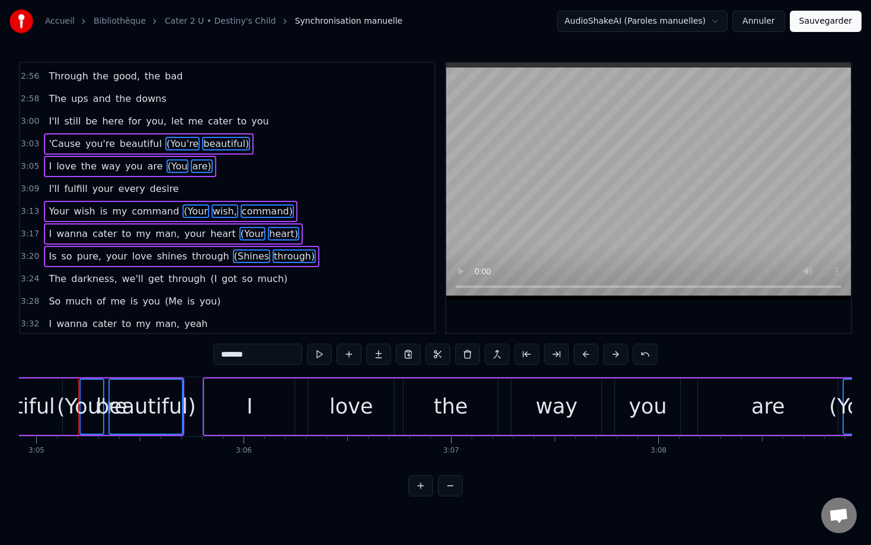
scroll to position [1292, 0]
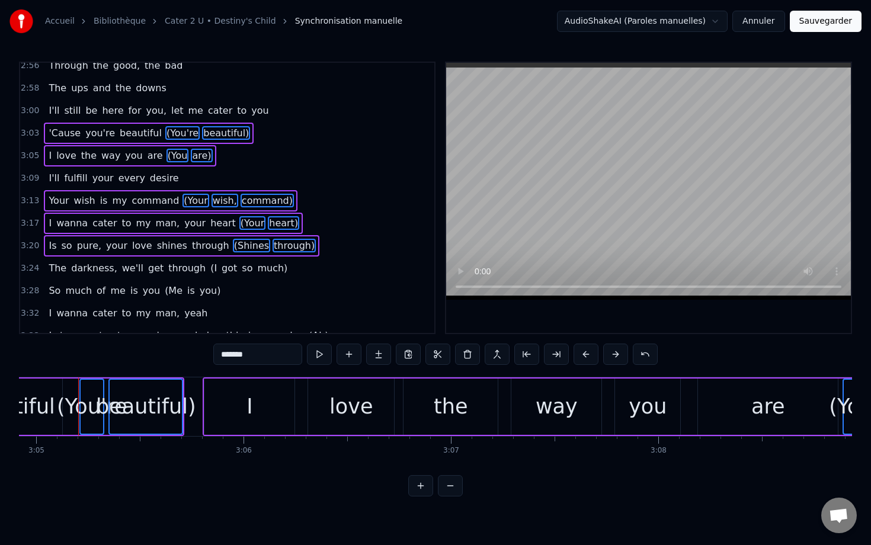
click at [209, 268] on span "(I" at bounding box center [213, 268] width 9 height 14
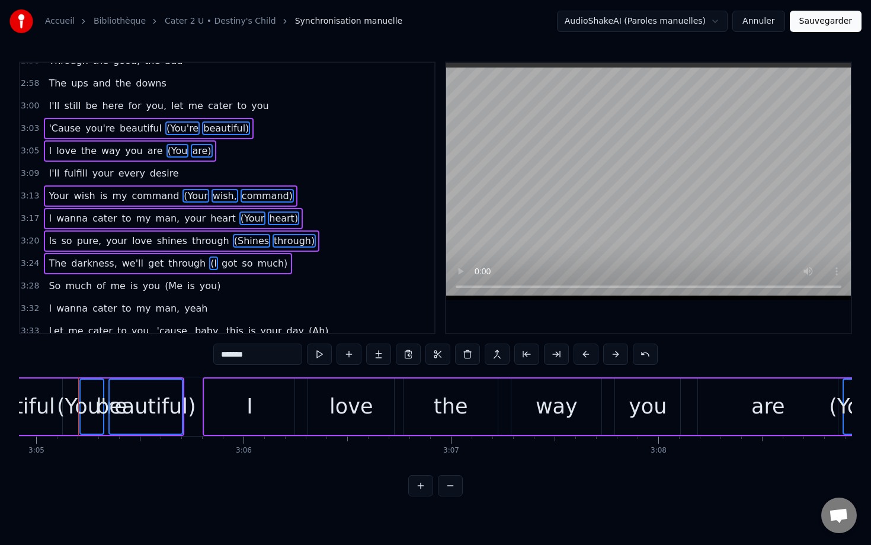
click at [220, 267] on span "got" at bounding box center [229, 264] width 18 height 14
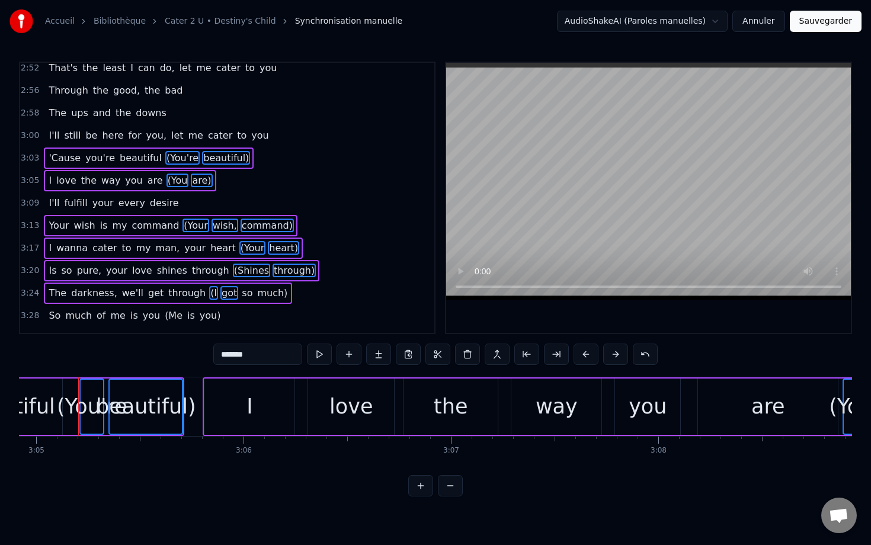
click at [241, 297] on span "so" at bounding box center [247, 293] width 13 height 14
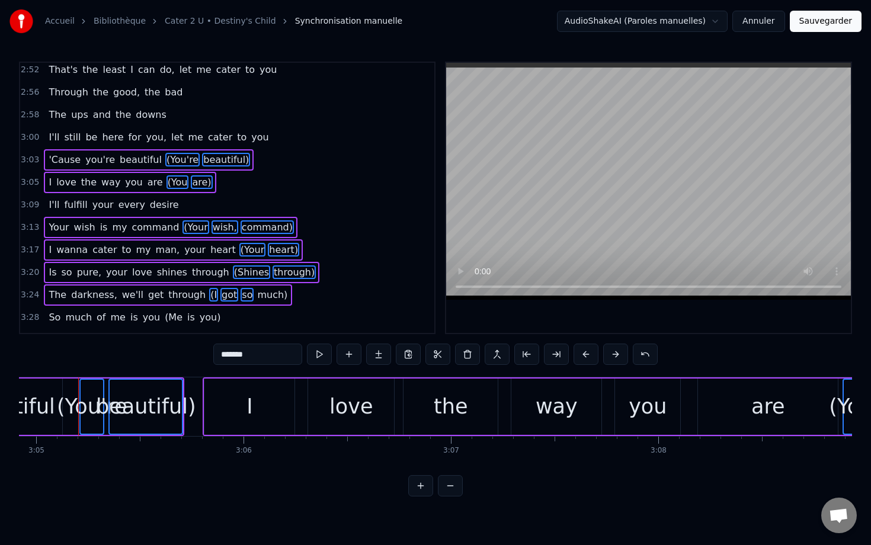
click at [256, 294] on span "much)" at bounding box center [272, 295] width 33 height 14
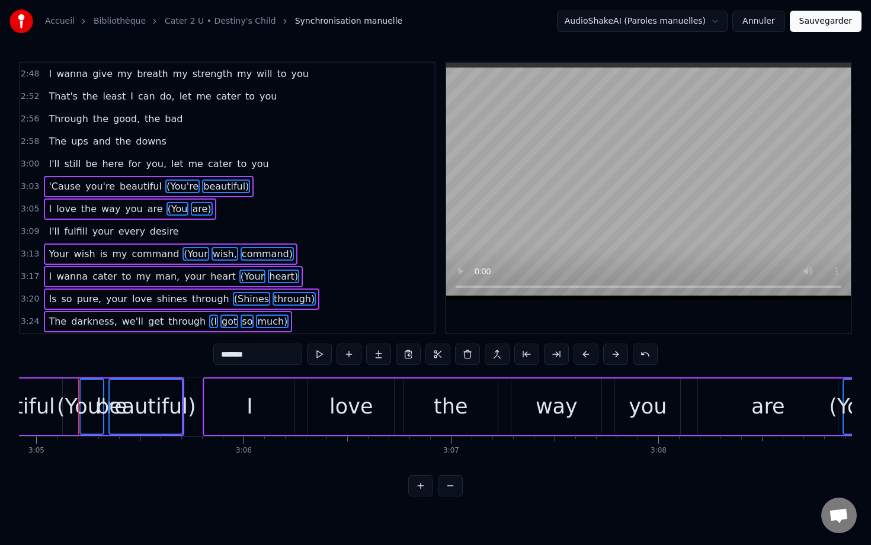
scroll to position [1227, 0]
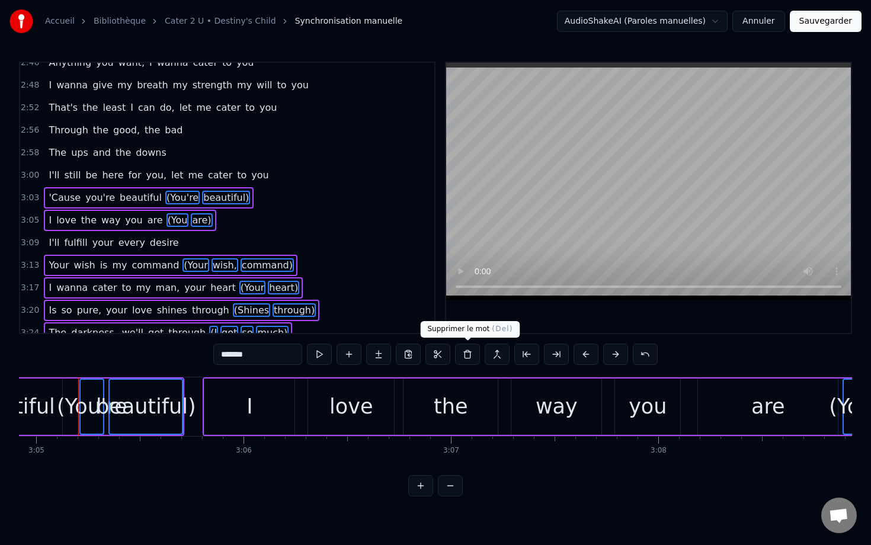
click at [466, 356] on button at bounding box center [467, 354] width 25 height 21
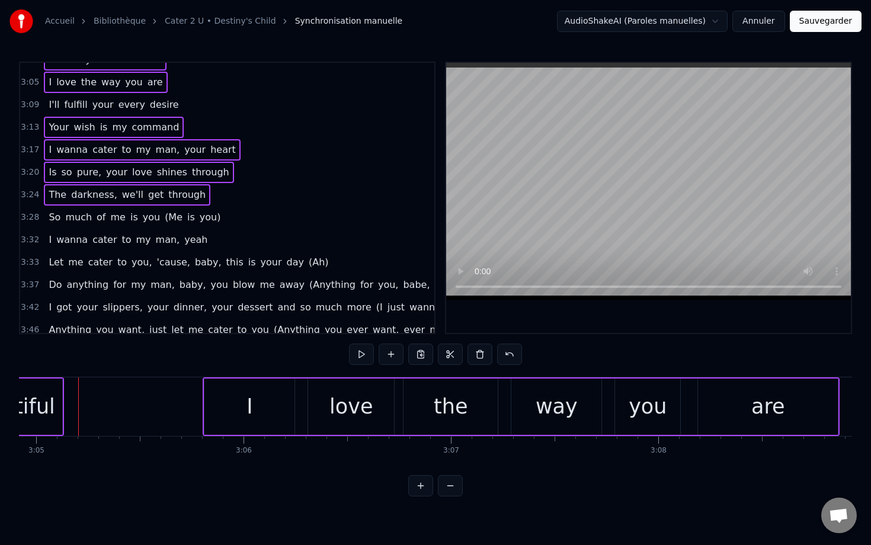
scroll to position [1412, 0]
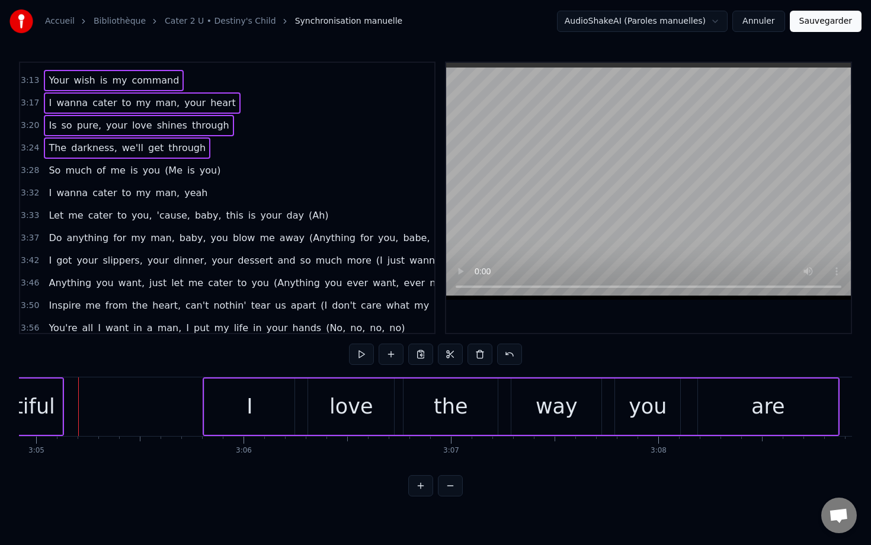
click at [164, 169] on span "(Me" at bounding box center [174, 171] width 20 height 14
click at [186, 174] on span "is" at bounding box center [191, 171] width 10 height 14
click at [221, 169] on div "3:28 So much of me is you (Me is you)" at bounding box center [227, 170] width 414 height 23
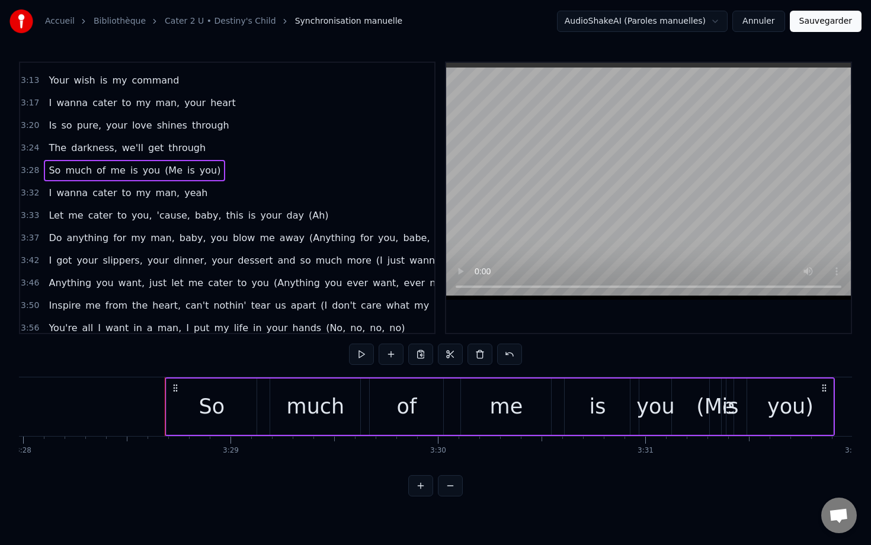
click at [166, 171] on span "(Me" at bounding box center [174, 171] width 20 height 14
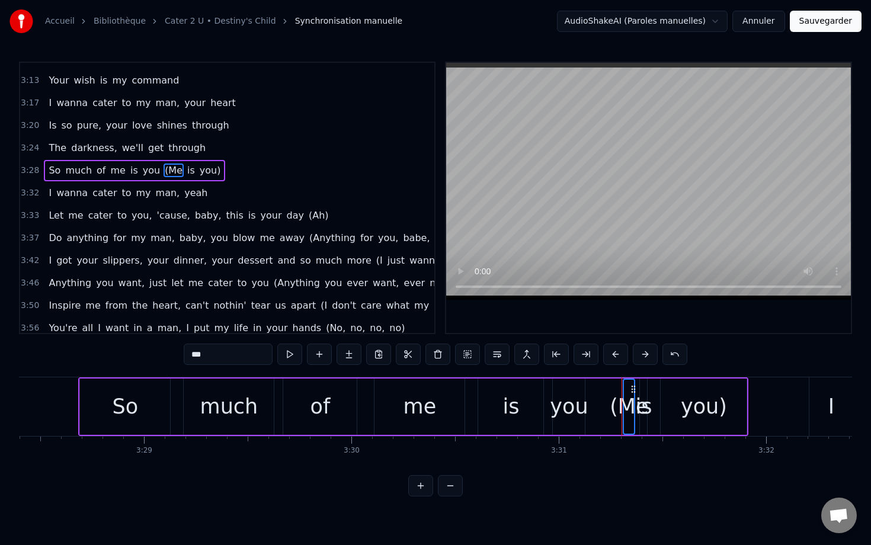
click at [186, 171] on span "is" at bounding box center [191, 171] width 10 height 14
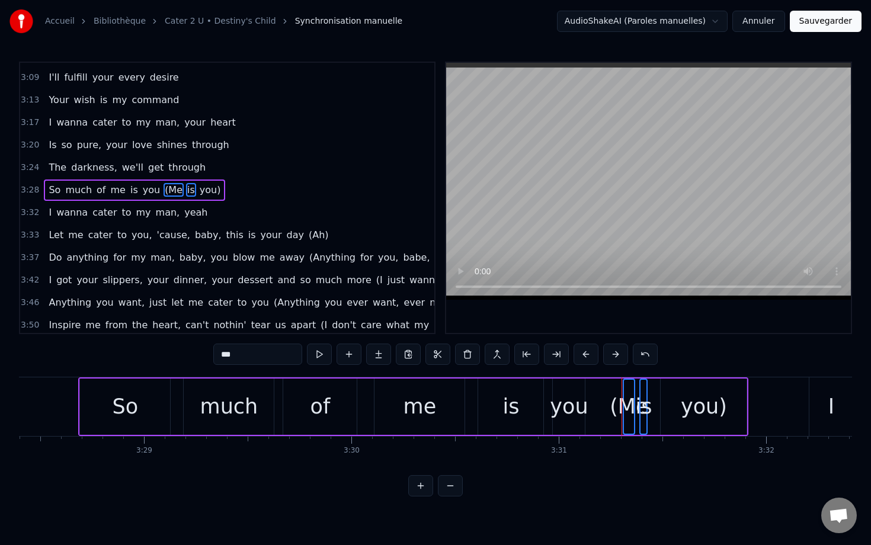
scroll to position [1385, 0]
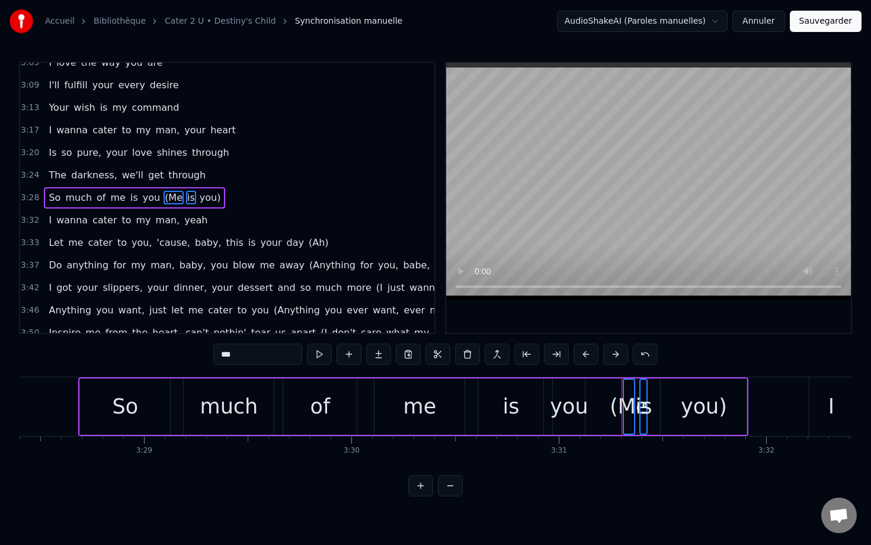
click at [198, 198] on span "you)" at bounding box center [210, 198] width 24 height 14
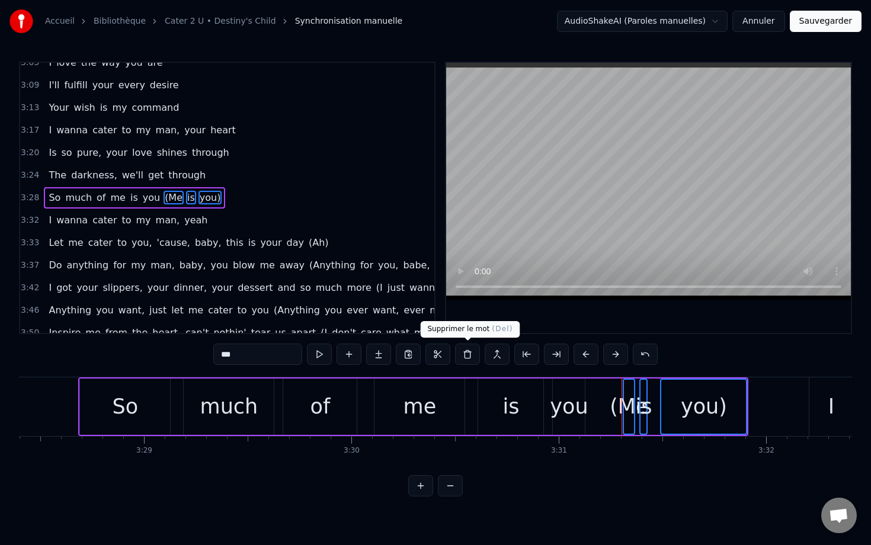
click at [468, 358] on button at bounding box center [467, 354] width 25 height 21
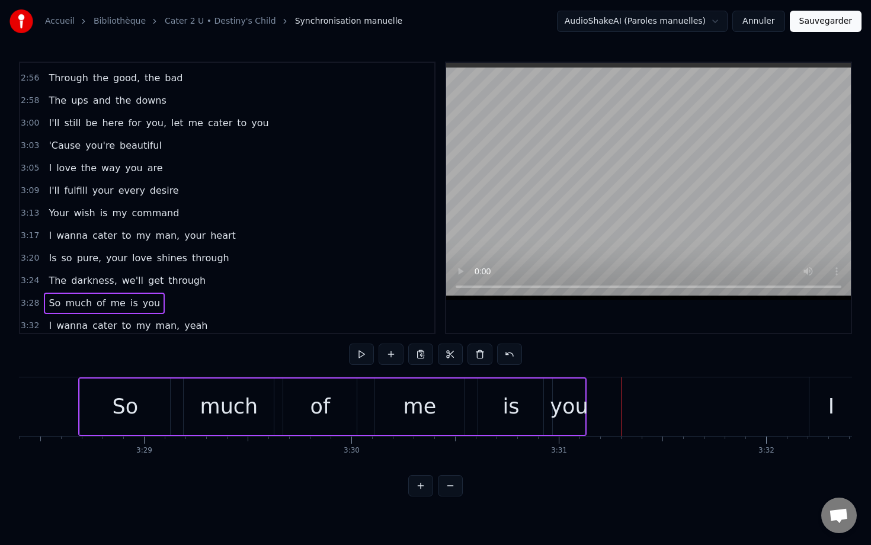
scroll to position [1260, 0]
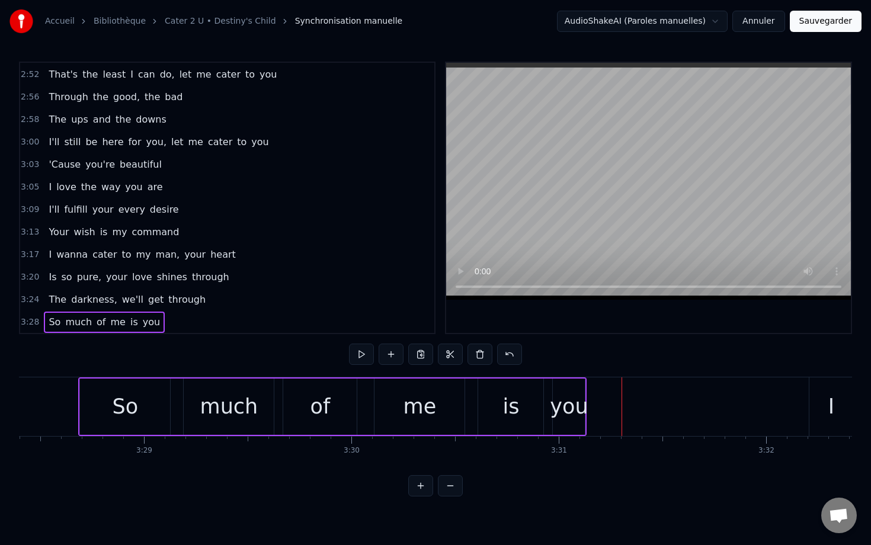
click at [28, 204] on span "3:09" at bounding box center [30, 210] width 18 height 12
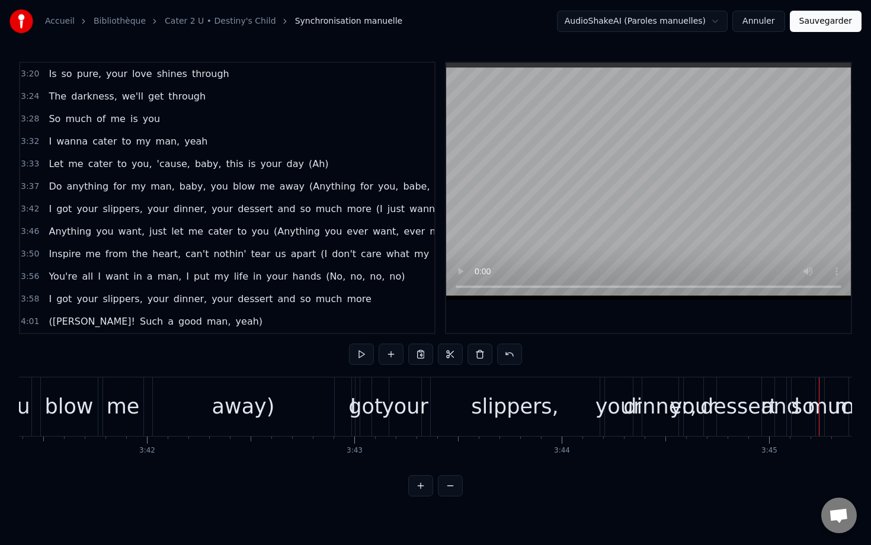
scroll to position [0, 45833]
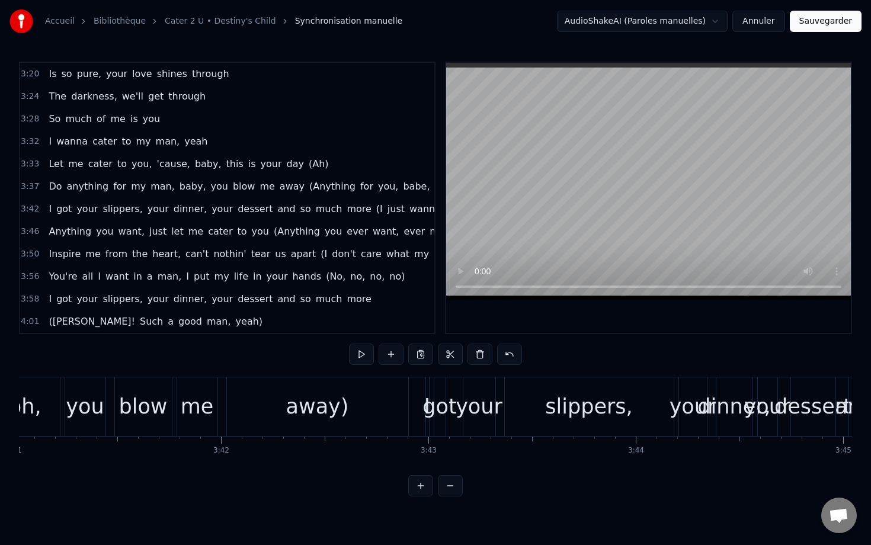
click at [414, 491] on button at bounding box center [420, 485] width 25 height 21
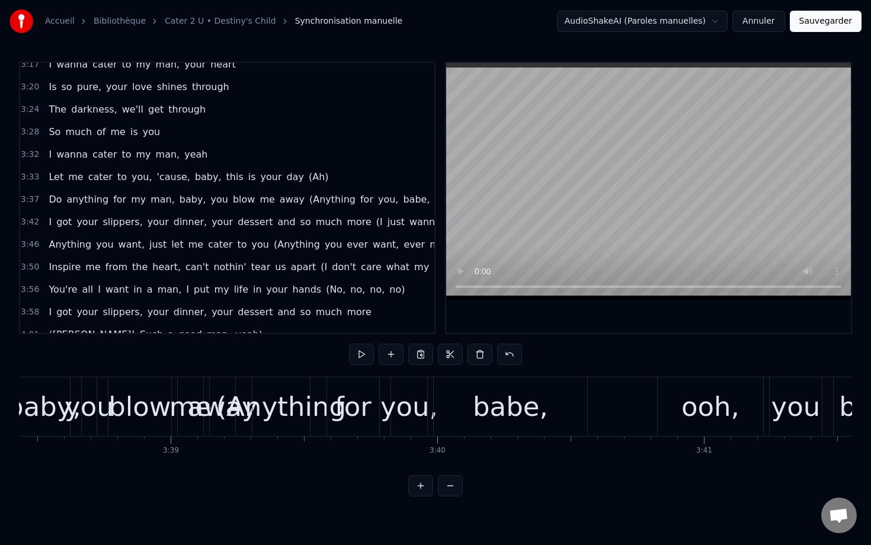
scroll to position [1448, 0]
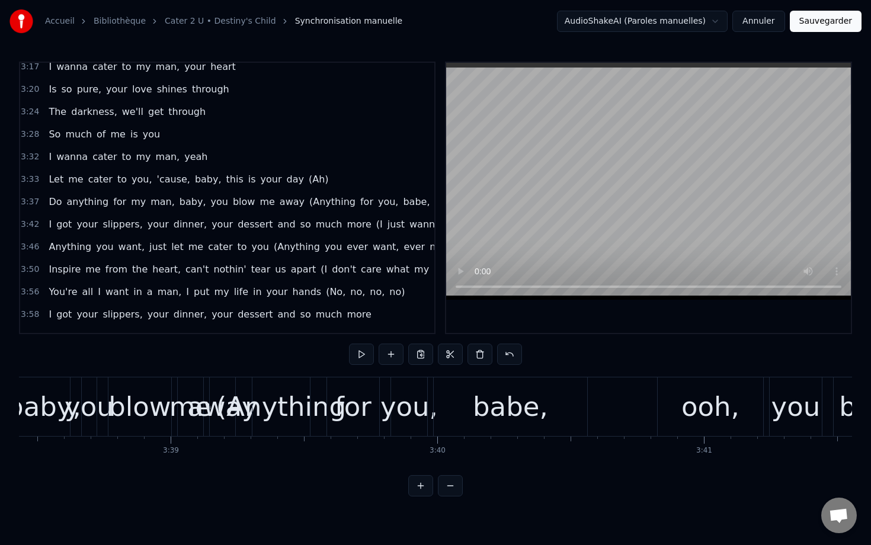
click at [36, 161] on span "3:32" at bounding box center [30, 157] width 18 height 12
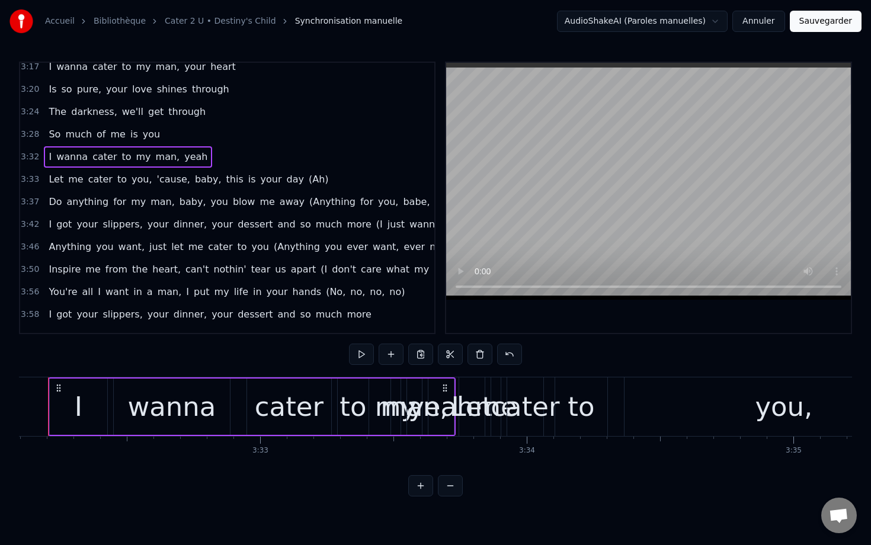
scroll to position [0, 56517]
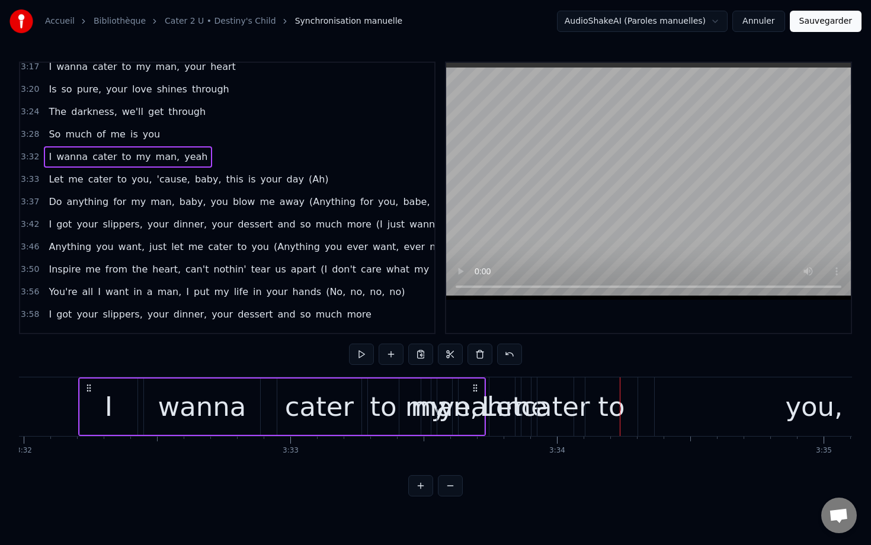
click at [502, 399] on div "Let" at bounding box center [502, 407] width 41 height 40
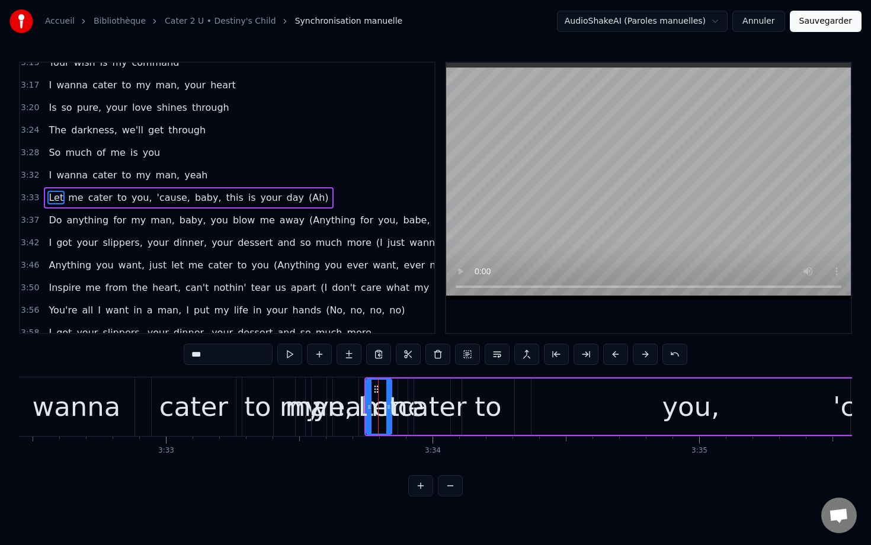
scroll to position [0, 56714]
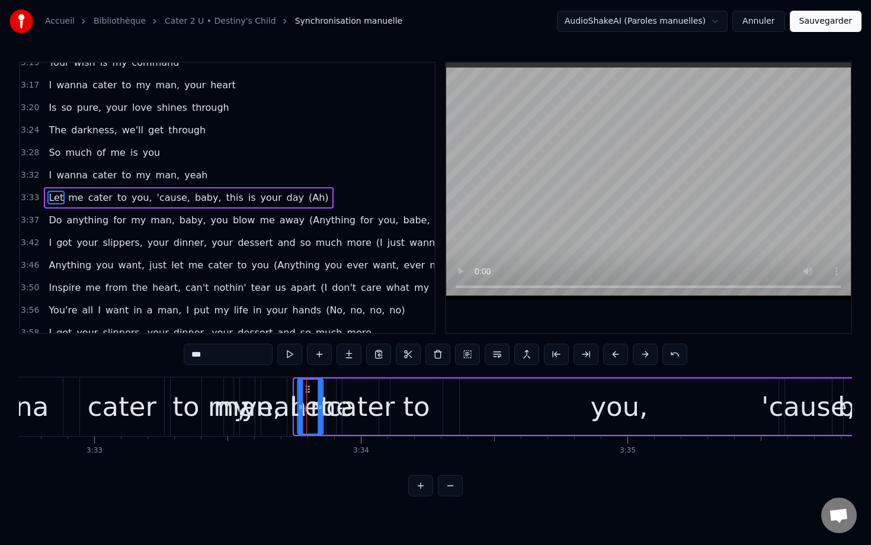
click at [304, 392] on icon at bounding box center [307, 389] width 9 height 9
click at [298, 376] on div "0:08 Ooh, ooh, ooh, ooh 0:13 Ooh, ooh 0:16 Baby, I see you workin' hard 0:17 Wa…" at bounding box center [435, 279] width 833 height 435
click at [352, 386] on div "cater" at bounding box center [360, 407] width 36 height 56
type input "*****"
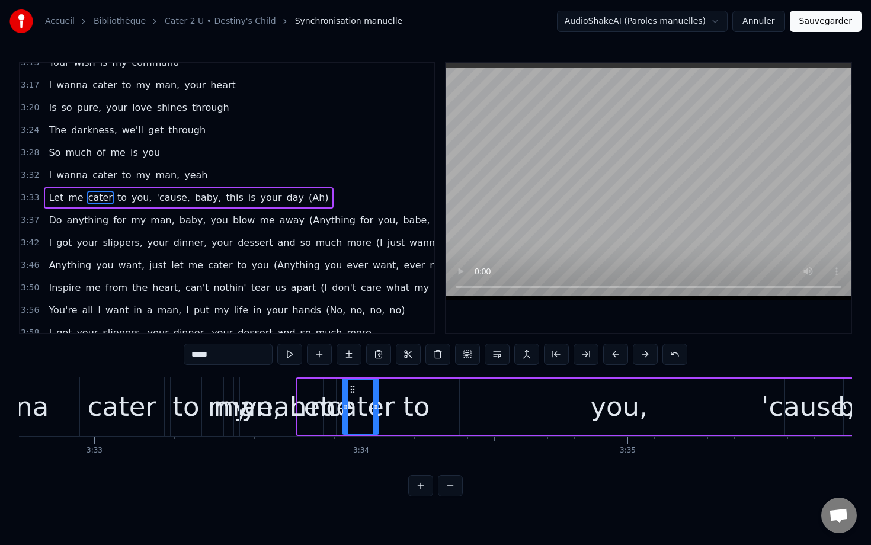
click at [27, 190] on div "3:33 Let me cater to you, 'cause, baby, this is your day (Ah)" at bounding box center [227, 198] width 414 height 23
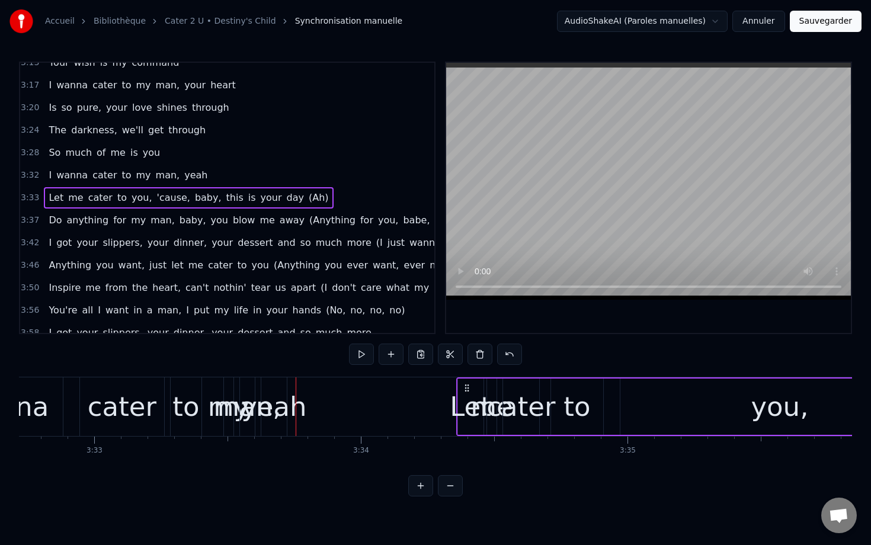
drag, startPoint x: 307, startPoint y: 387, endPoint x: 467, endPoint y: 396, distance: 160.2
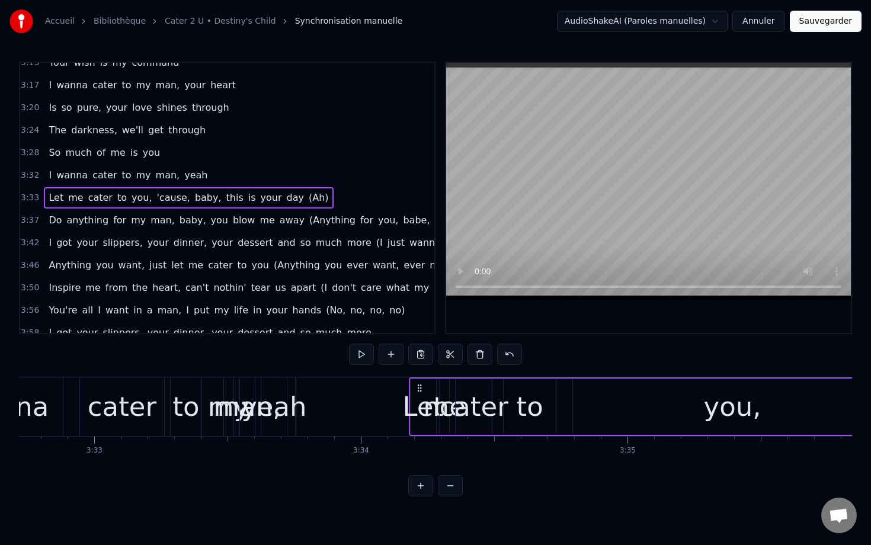
drag, startPoint x: 307, startPoint y: 383, endPoint x: 420, endPoint y: 400, distance: 114.4
click at [420, 400] on div "Let me cater to you, 'cause, baby, this is your day (Ah)" at bounding box center [872, 406] width 927 height 59
click at [283, 405] on div "yeah" at bounding box center [273, 407] width 65 height 40
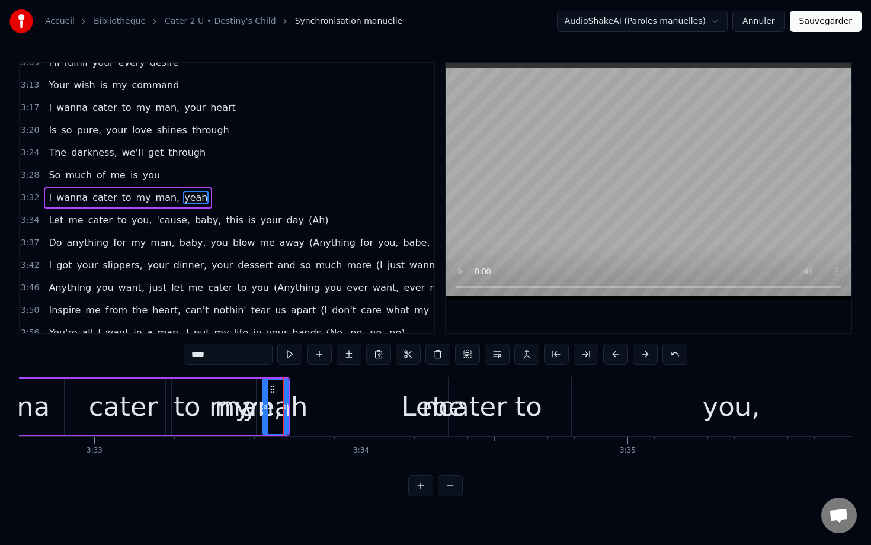
scroll to position [1407, 0]
drag, startPoint x: 274, startPoint y: 389, endPoint x: 356, endPoint y: 393, distance: 82.5
click at [356, 393] on icon at bounding box center [351, 389] width 9 height 9
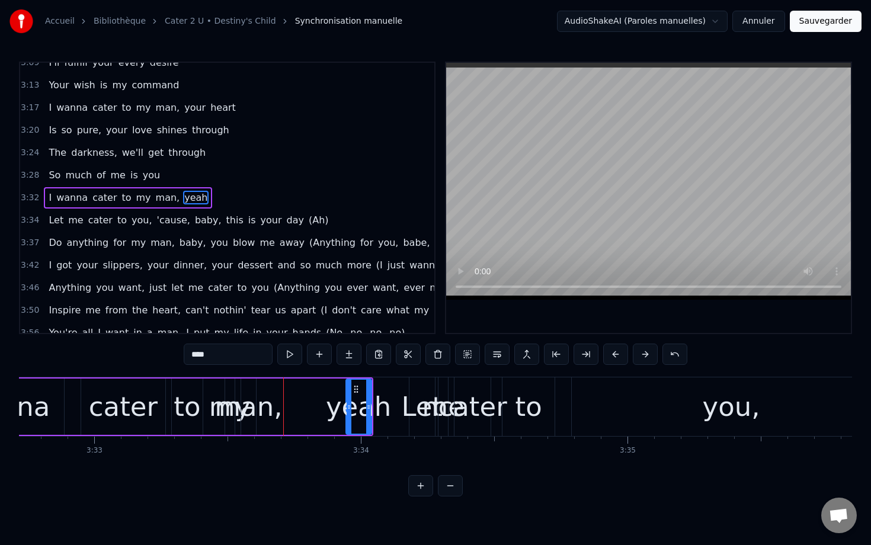
click at [257, 397] on div "man," at bounding box center [248, 407] width 68 height 40
click at [265, 396] on div "man," at bounding box center [248, 407] width 68 height 40
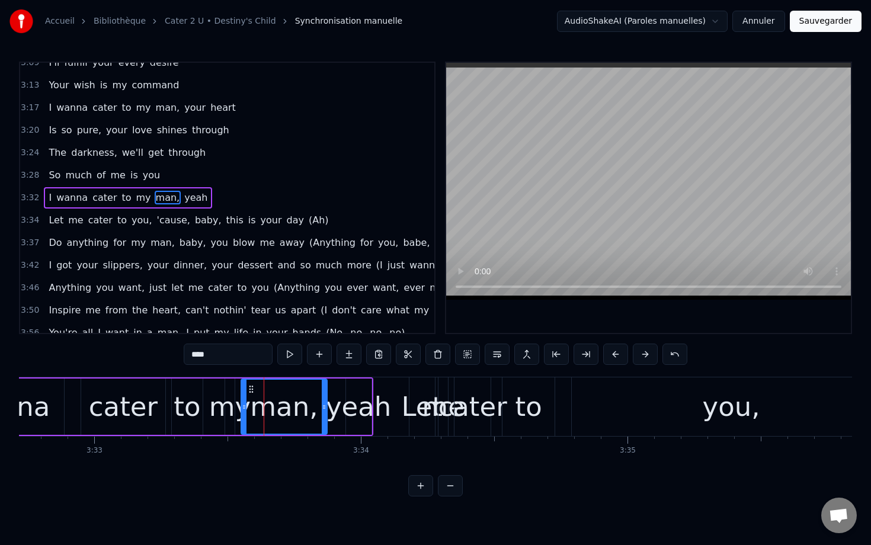
drag, startPoint x: 252, startPoint y: 396, endPoint x: 320, endPoint y: 400, distance: 68.2
click at [322, 401] on div at bounding box center [324, 407] width 5 height 54
click at [231, 400] on div "my" at bounding box center [229, 407] width 41 height 40
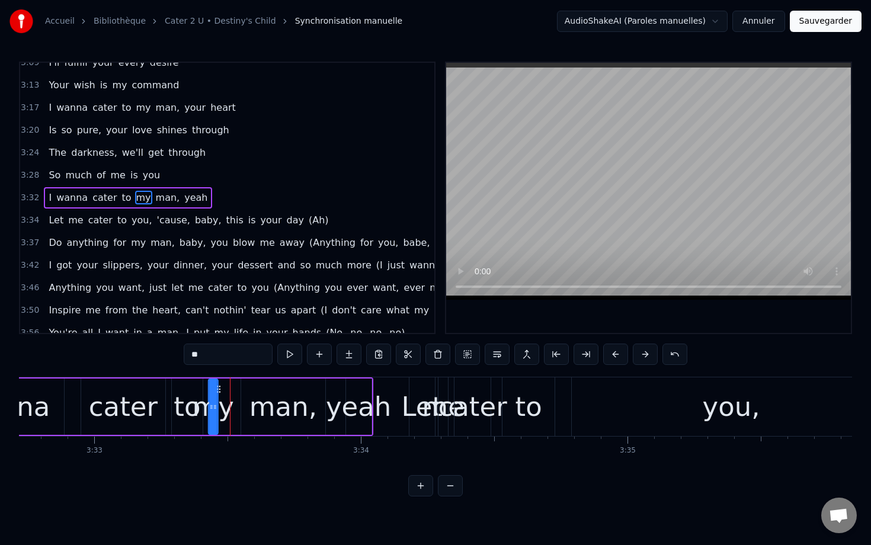
drag, startPoint x: 235, startPoint y: 388, endPoint x: 219, endPoint y: 388, distance: 16.6
click at [219, 388] on icon at bounding box center [218, 389] width 9 height 9
click at [256, 389] on div "man," at bounding box center [283, 407] width 68 height 40
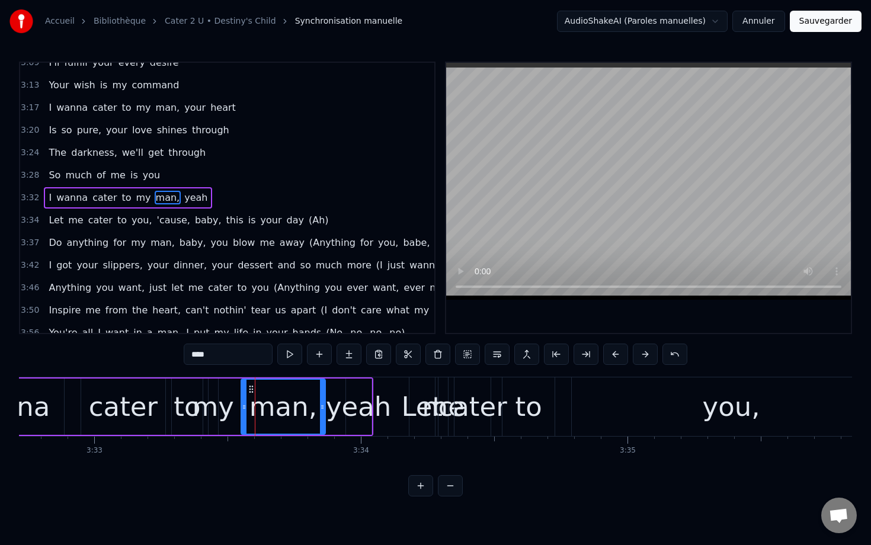
drag, startPoint x: 260, startPoint y: 395, endPoint x: 249, endPoint y: 395, distance: 10.7
click at [249, 395] on div "man," at bounding box center [283, 407] width 83 height 54
drag, startPoint x: 242, startPoint y: 397, endPoint x: 259, endPoint y: 400, distance: 17.4
click at [259, 400] on div at bounding box center [260, 407] width 5 height 54
click at [212, 404] on div "my" at bounding box center [212, 407] width 41 height 40
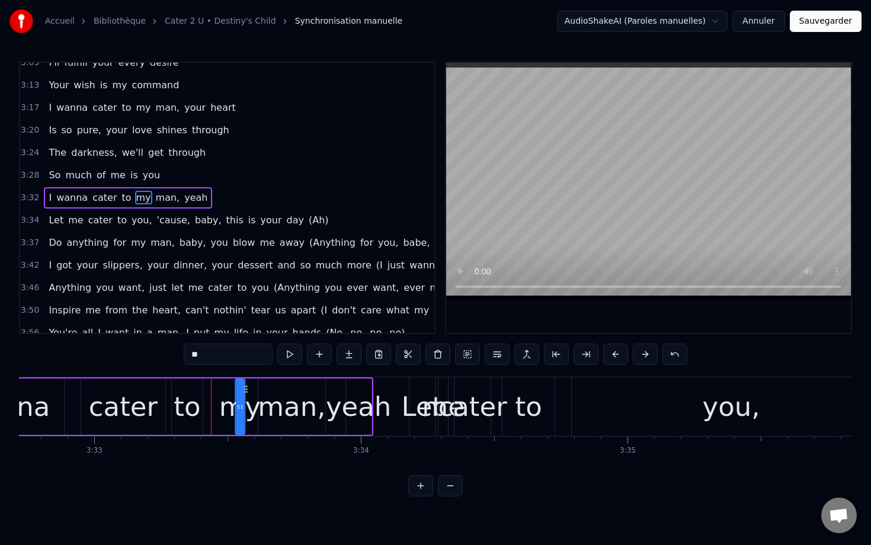
drag, startPoint x: 220, startPoint y: 390, endPoint x: 252, endPoint y: 397, distance: 32.2
click at [244, 397] on div "my" at bounding box center [240, 407] width 8 height 54
click at [188, 398] on div "to" at bounding box center [187, 407] width 27 height 40
drag, startPoint x: 182, startPoint y: 389, endPoint x: 208, endPoint y: 393, distance: 26.4
click at [208, 393] on icon at bounding box center [207, 389] width 9 height 9
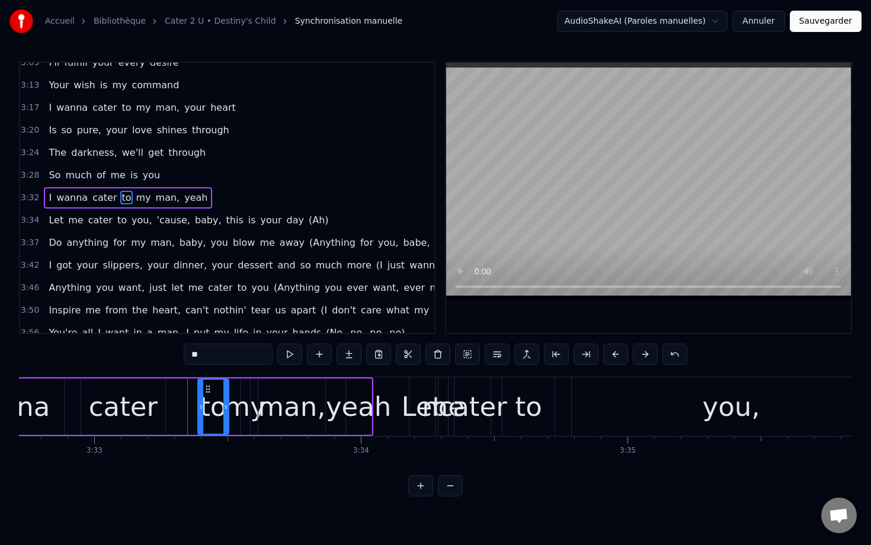
click at [162, 392] on div "cater" at bounding box center [123, 407] width 84 height 56
type input "*****"
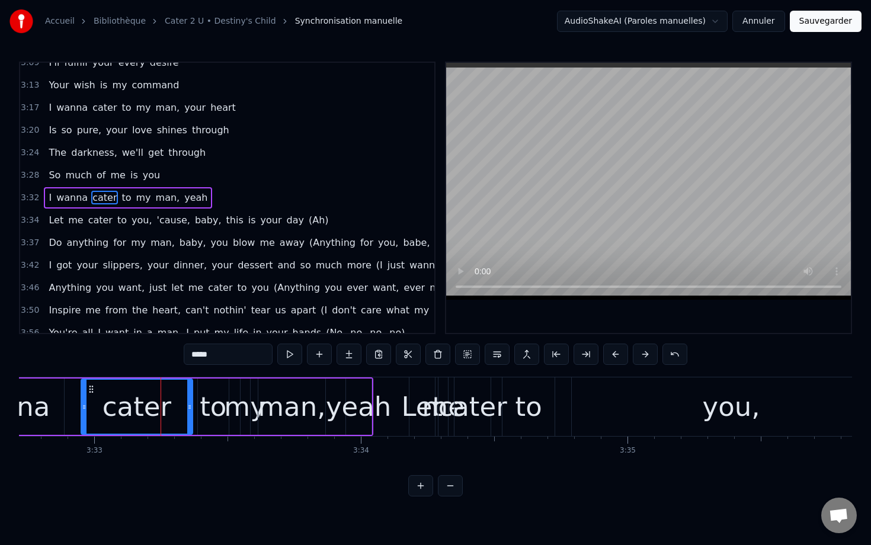
drag, startPoint x: 162, startPoint y: 392, endPoint x: 193, endPoint y: 392, distance: 30.2
click at [192, 393] on div at bounding box center [189, 407] width 5 height 54
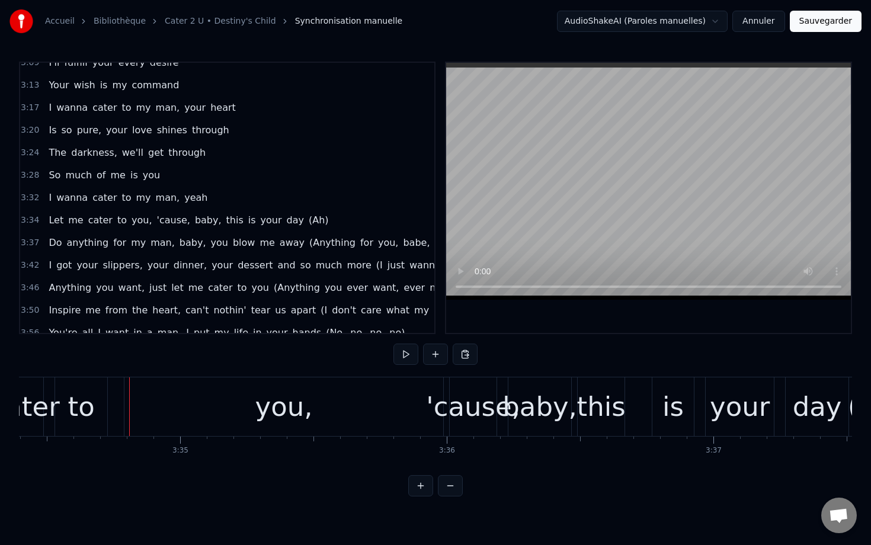
scroll to position [0, 57131]
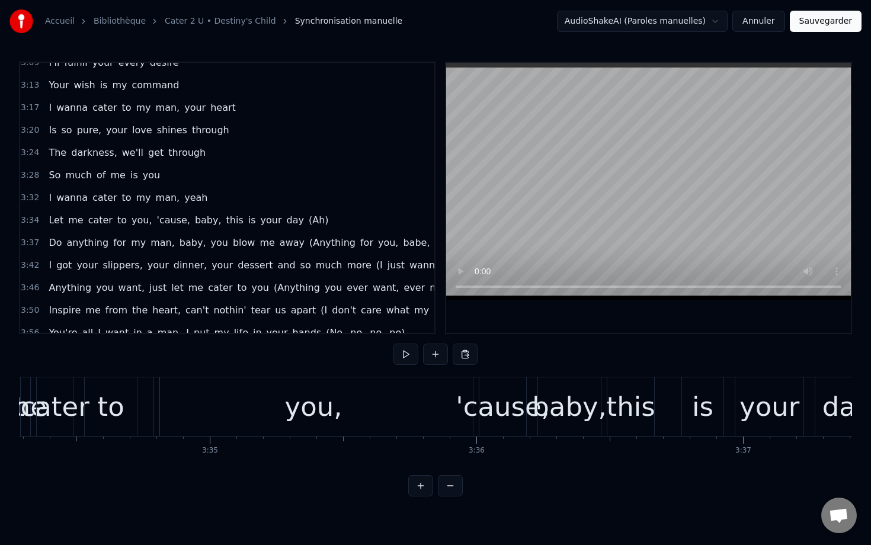
click at [36, 219] on span "3:34" at bounding box center [30, 220] width 18 height 12
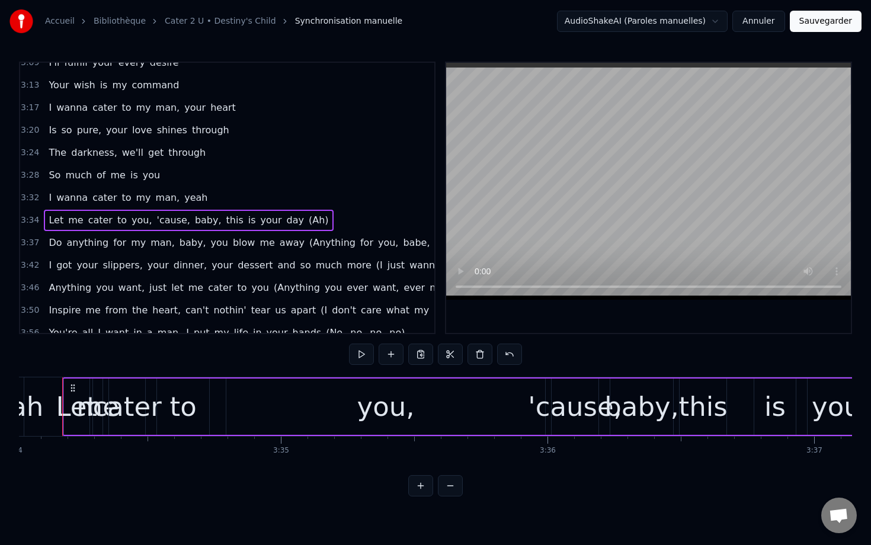
scroll to position [0, 57044]
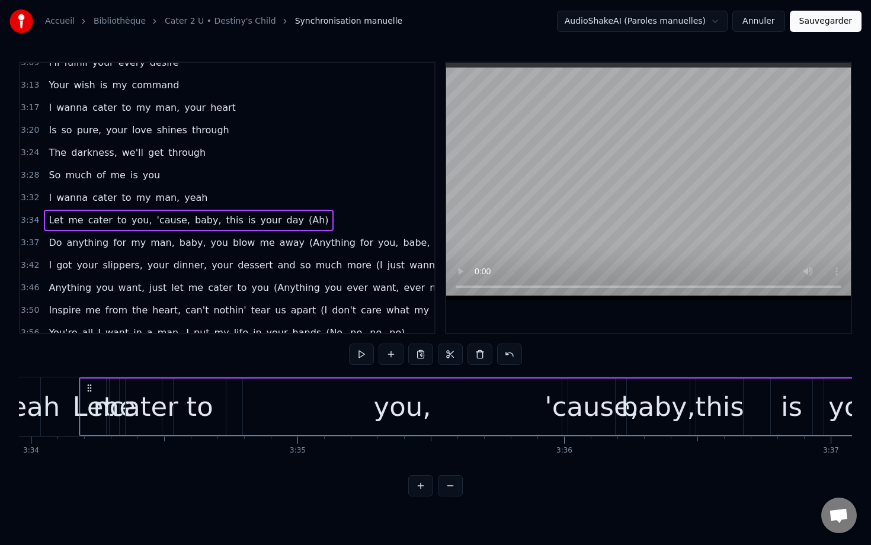
drag, startPoint x: 82, startPoint y: 382, endPoint x: 213, endPoint y: 392, distance: 131.3
click at [219, 394] on div "Let me cater to you, 'cause, baby, this is your day (Ah)" at bounding box center [542, 406] width 927 height 59
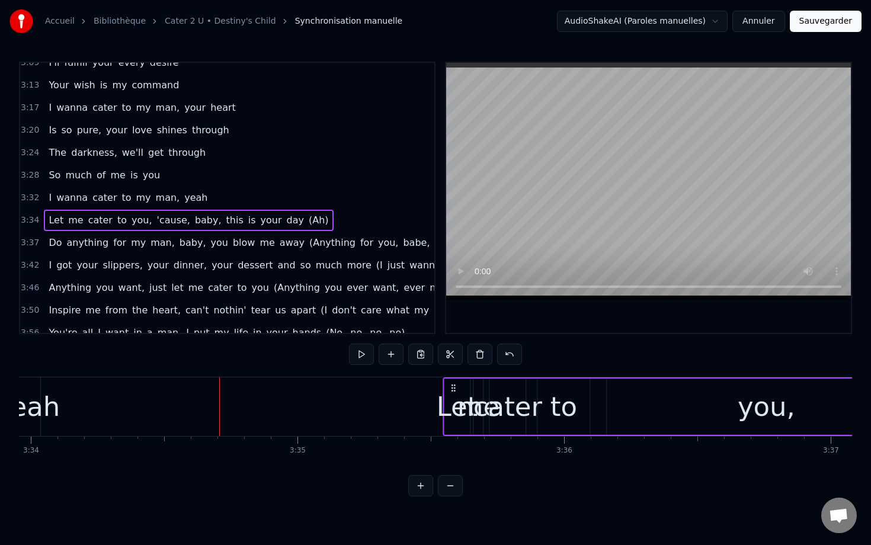
drag, startPoint x: 88, startPoint y: 386, endPoint x: 471, endPoint y: 408, distance: 384.0
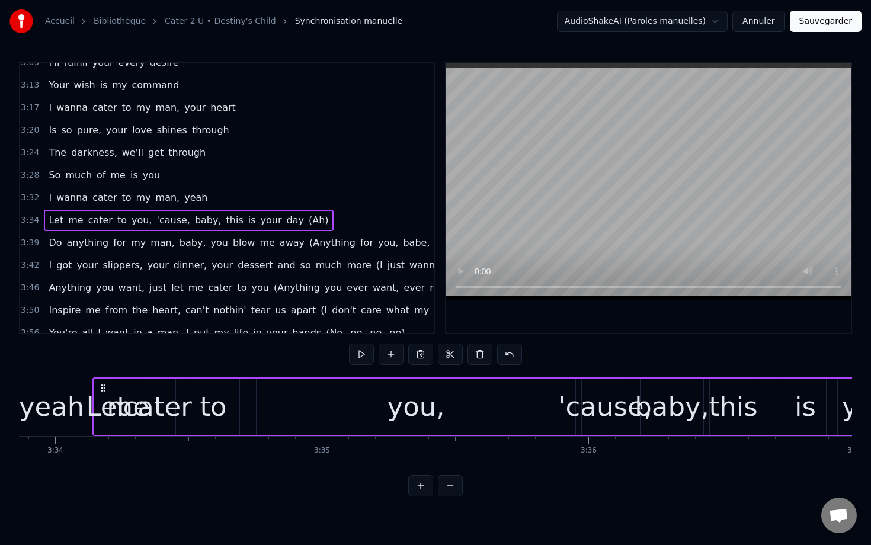
scroll to position [0, 57019]
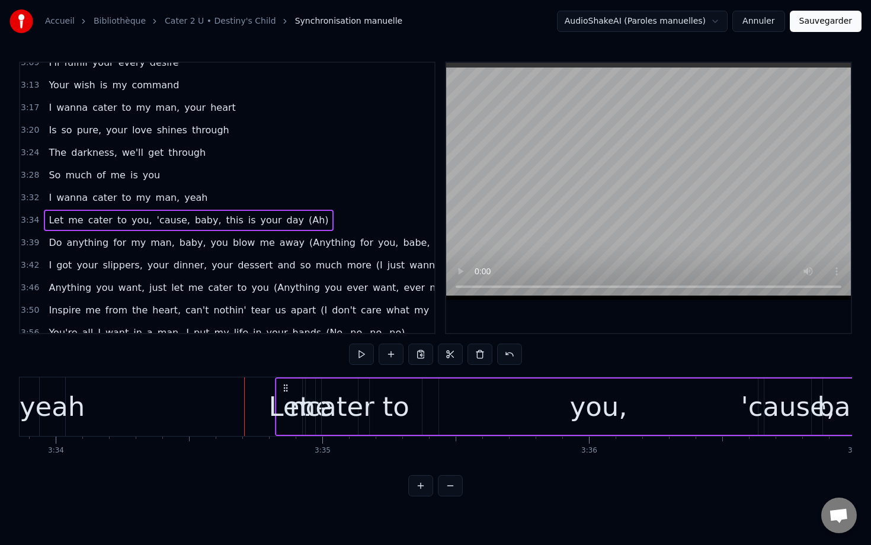
drag, startPoint x: 88, startPoint y: 387, endPoint x: 283, endPoint y: 386, distance: 194.3
click at [283, 387] on icon at bounding box center [285, 387] width 9 height 9
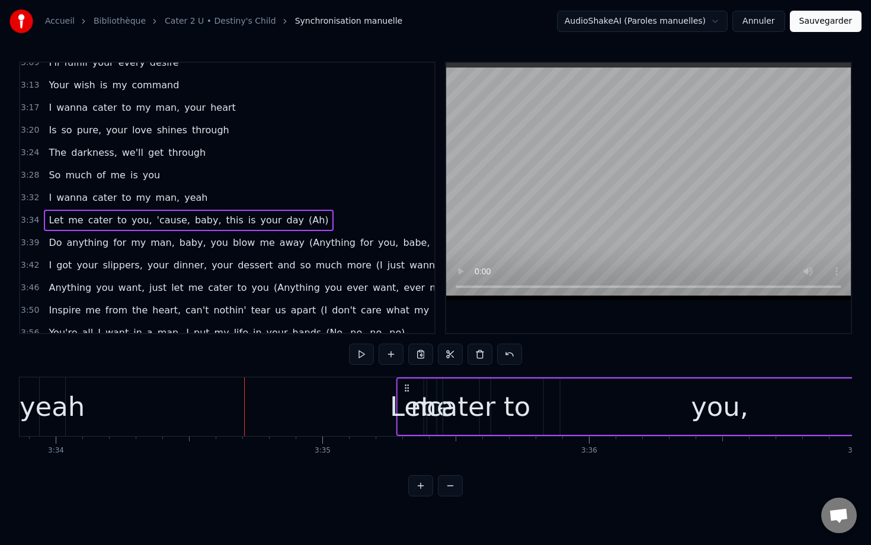
drag, startPoint x: 278, startPoint y: 386, endPoint x: 442, endPoint y: 405, distance: 164.7
click at [444, 407] on div "Let me cater to you, 'cause, baby, this is your day (Ah)" at bounding box center [859, 406] width 927 height 59
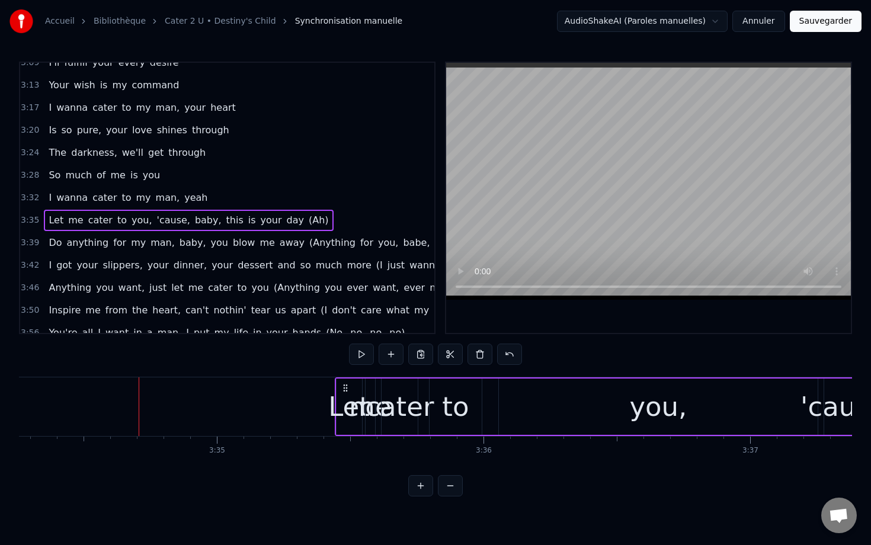
scroll to position [0, 57160]
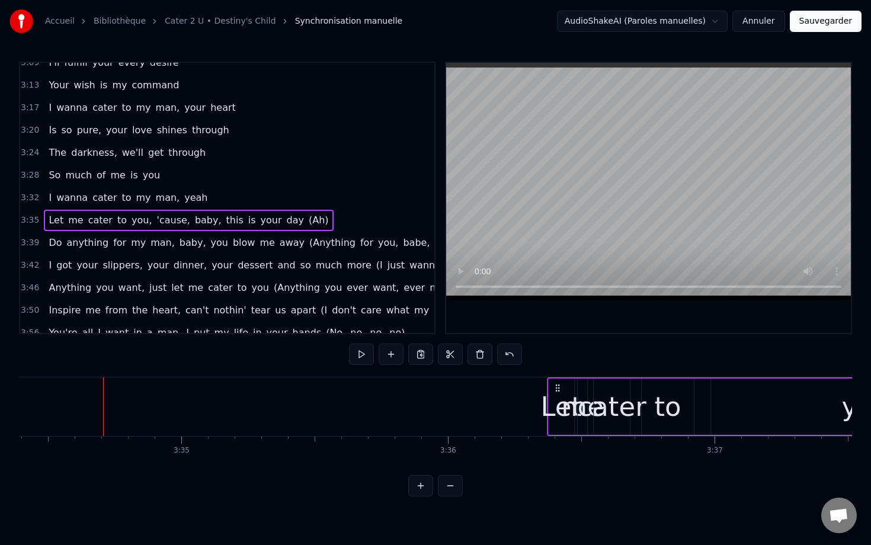
drag, startPoint x: 306, startPoint y: 386, endPoint x: 565, endPoint y: 410, distance: 259.4
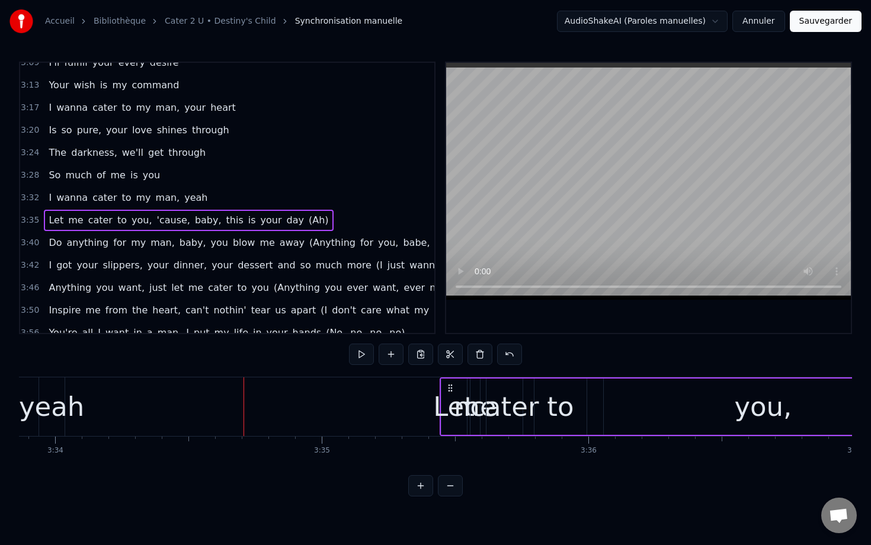
scroll to position [0, 56891]
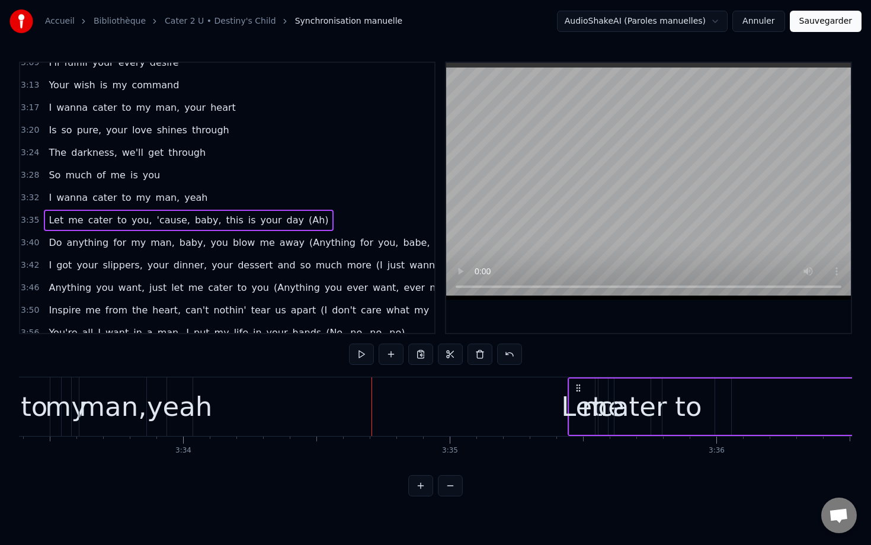
click at [174, 404] on div "yeah" at bounding box center [179, 407] width 65 height 40
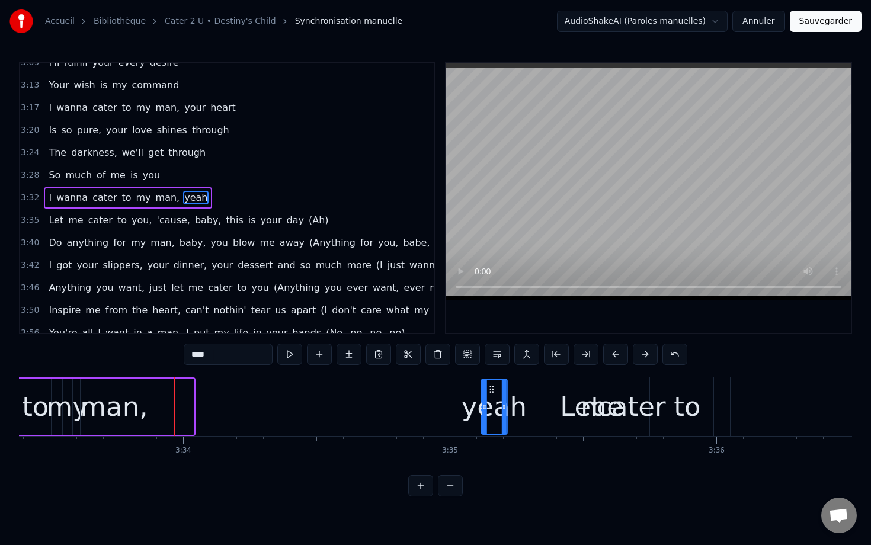
drag, startPoint x: 178, startPoint y: 388, endPoint x: 501, endPoint y: 431, distance: 325.1
click at [501, 431] on div "yeah" at bounding box center [494, 407] width 24 height 54
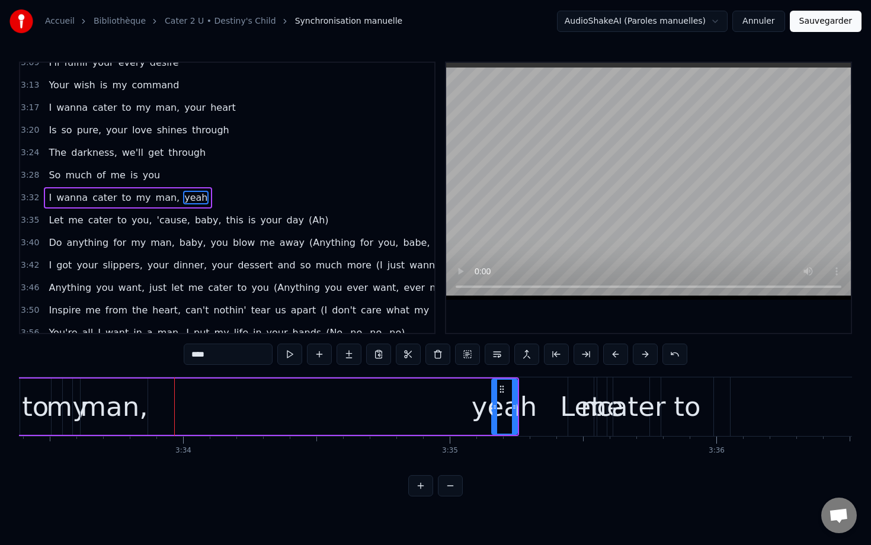
click at [144, 406] on div "man," at bounding box center [114, 407] width 67 height 56
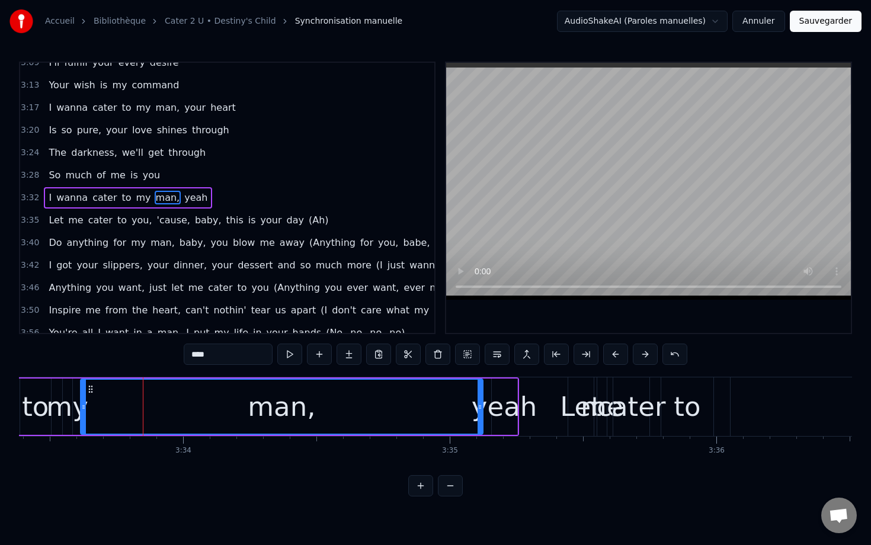
drag, startPoint x: 146, startPoint y: 405, endPoint x: 481, endPoint y: 416, distance: 335.5
click at [481, 416] on div at bounding box center [480, 407] width 5 height 54
click at [506, 403] on div "yeah" at bounding box center [504, 407] width 65 height 40
type input "****"
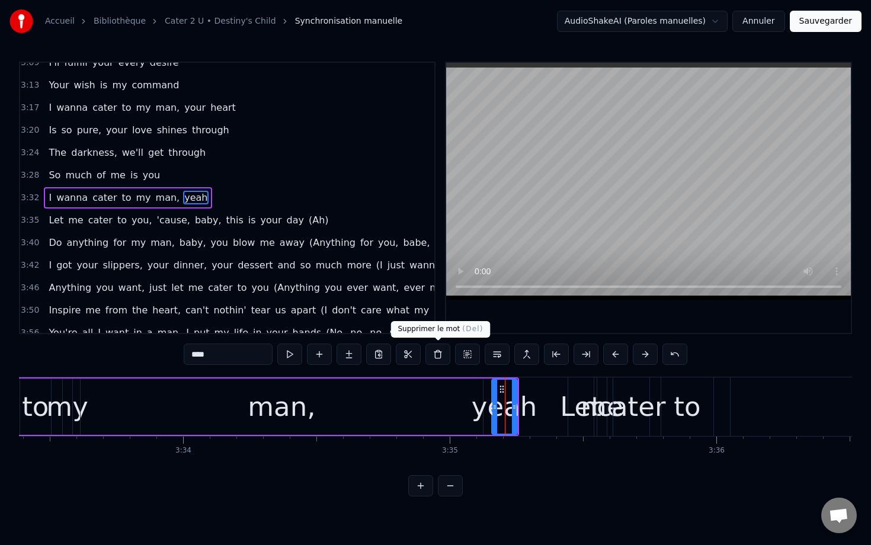
click at [438, 353] on button at bounding box center [437, 354] width 25 height 21
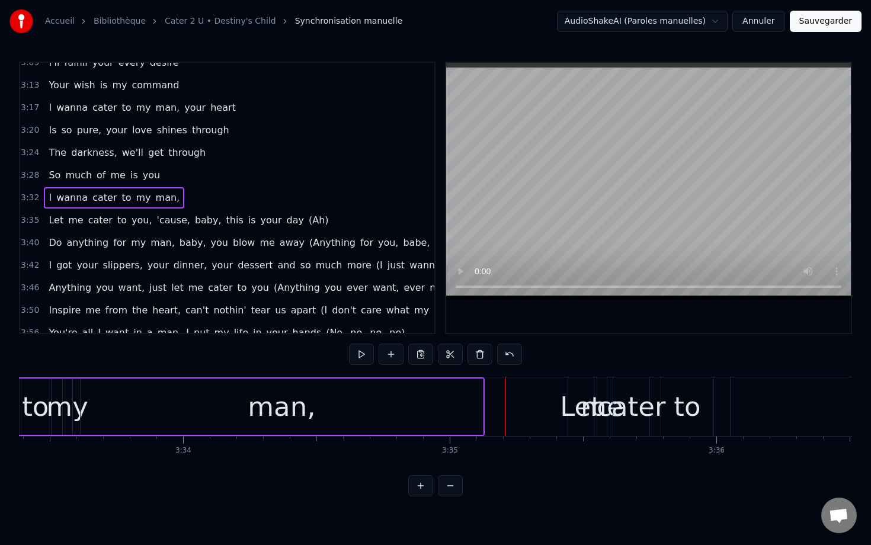
click at [386, 403] on div "man," at bounding box center [282, 407] width 402 height 56
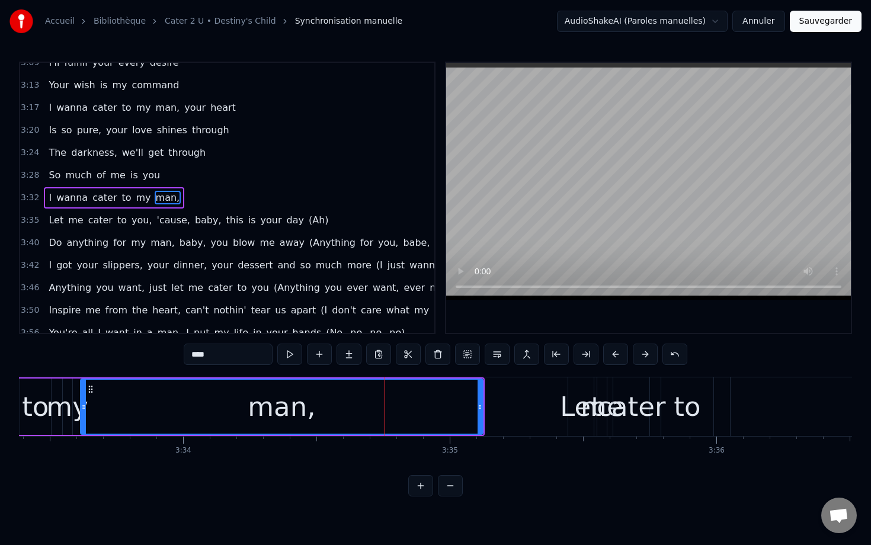
click at [239, 401] on div "man," at bounding box center [281, 407] width 401 height 54
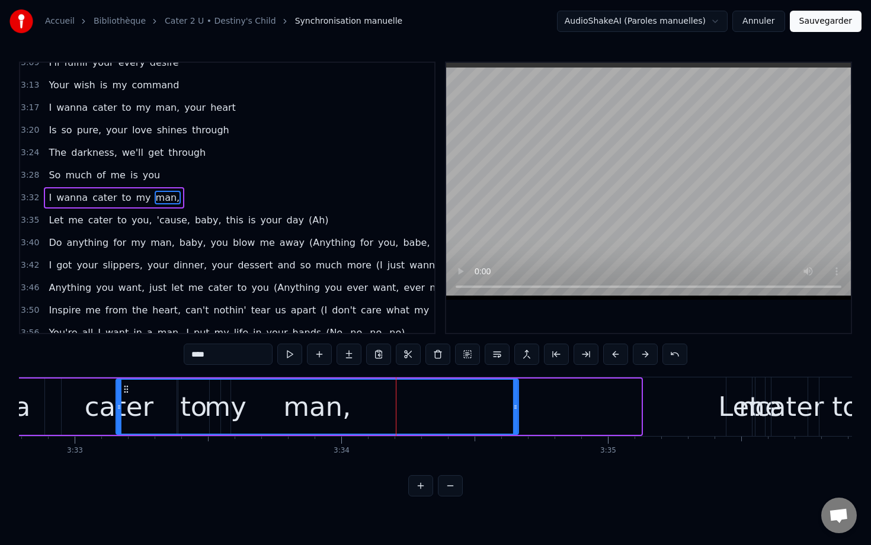
scroll to position [0, 56692]
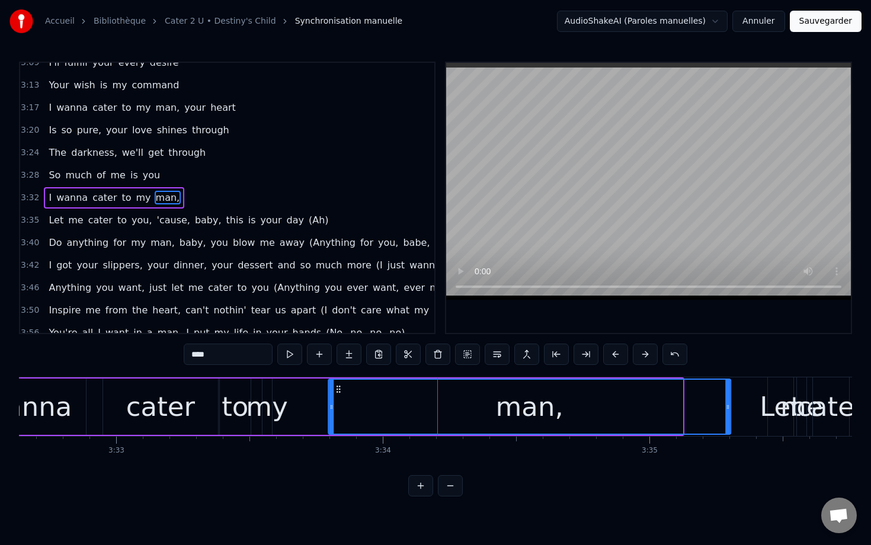
drag, startPoint x: 91, startPoint y: 389, endPoint x: 339, endPoint y: 423, distance: 249.9
click at [339, 424] on div "man," at bounding box center [529, 407] width 401 height 54
click at [263, 408] on div "my" at bounding box center [266, 407] width 41 height 40
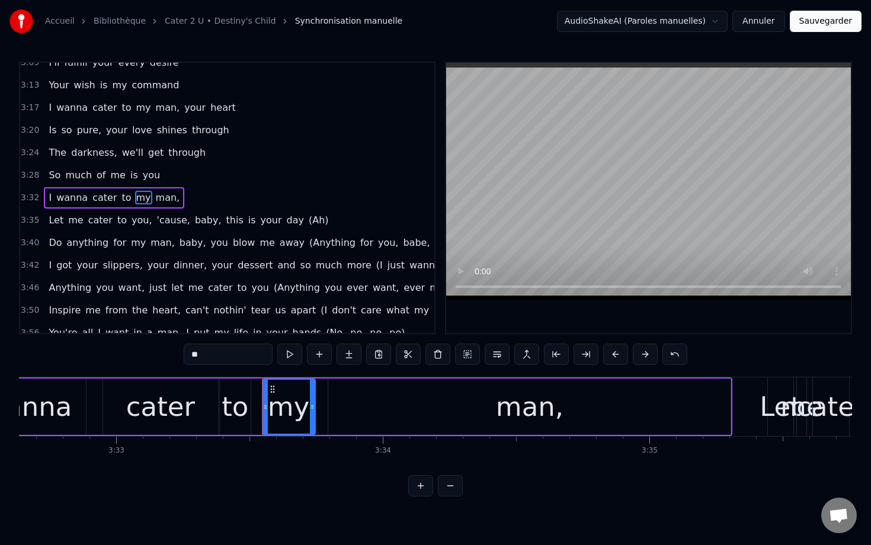
drag, startPoint x: 270, startPoint y: 408, endPoint x: 314, endPoint y: 407, distance: 44.5
click at [314, 407] on icon at bounding box center [312, 406] width 5 height 9
click at [70, 408] on div "wanna" at bounding box center [28, 407] width 116 height 56
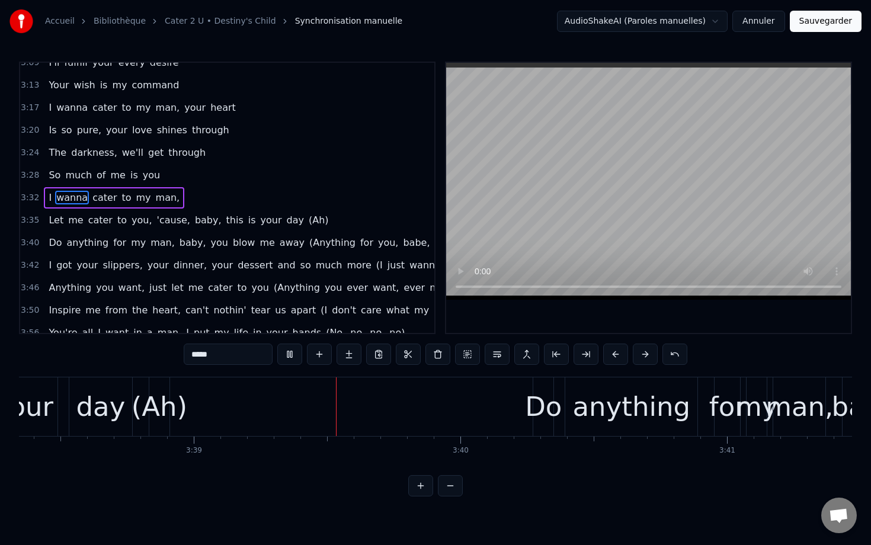
scroll to position [0, 58302]
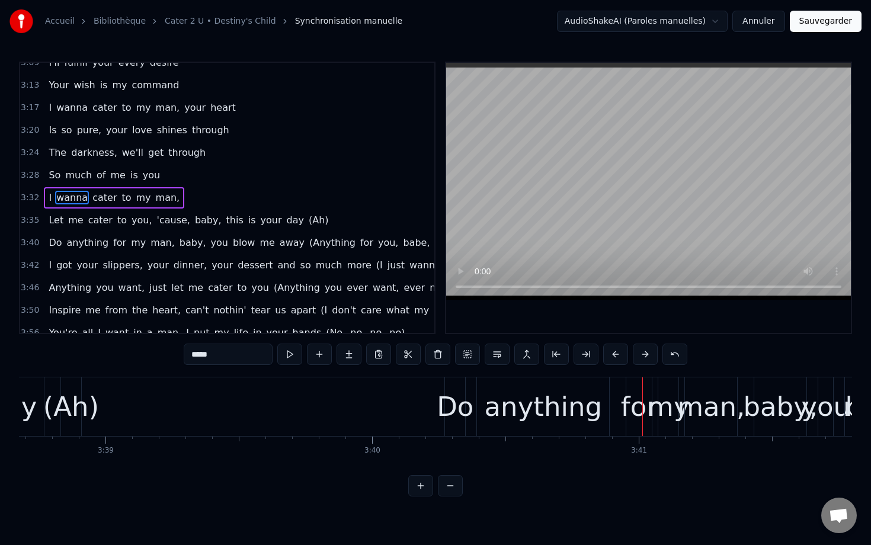
click at [455, 400] on div "Do" at bounding box center [455, 407] width 37 height 40
type input "**"
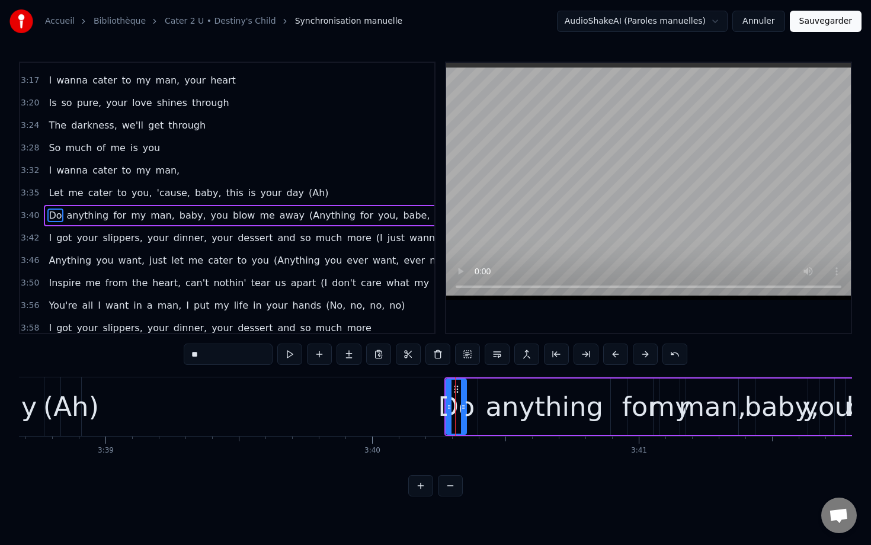
scroll to position [1452, 0]
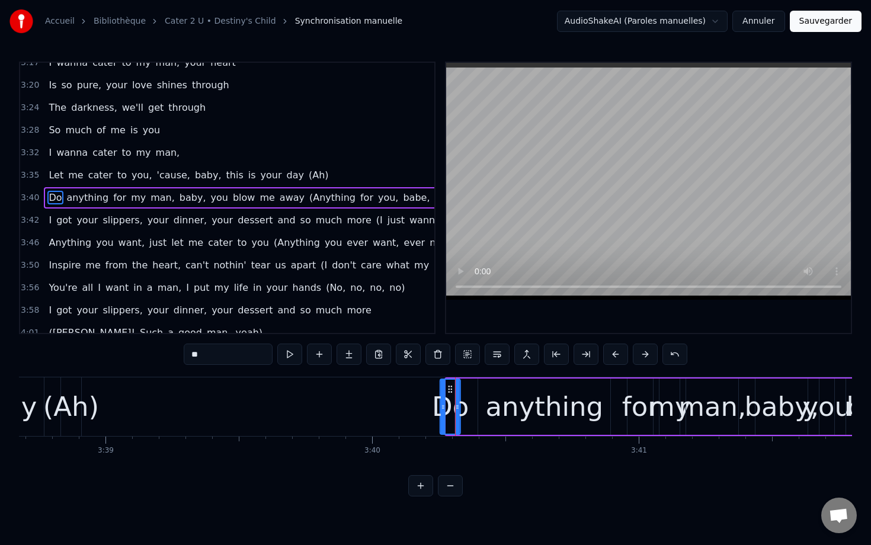
drag, startPoint x: 457, startPoint y: 390, endPoint x: 451, endPoint y: 399, distance: 10.4
click at [453, 400] on div "Do" at bounding box center [450, 407] width 19 height 54
drag, startPoint x: 444, startPoint y: 399, endPoint x: 414, endPoint y: 398, distance: 29.6
click at [414, 398] on div at bounding box center [414, 407] width 5 height 54
click at [36, 196] on span "3:40" at bounding box center [30, 198] width 18 height 12
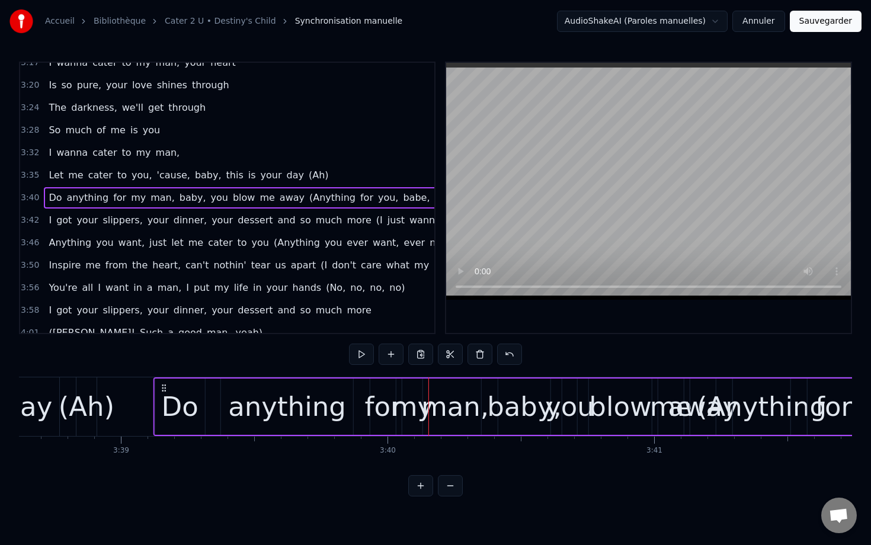
drag, startPoint x: 419, startPoint y: 386, endPoint x: 171, endPoint y: 380, distance: 248.3
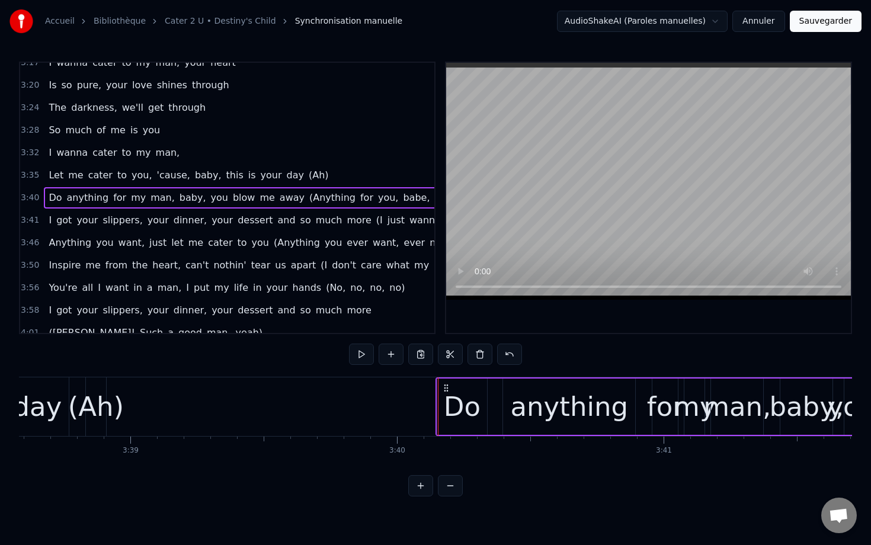
click at [451, 393] on div "Do" at bounding box center [462, 407] width 37 height 40
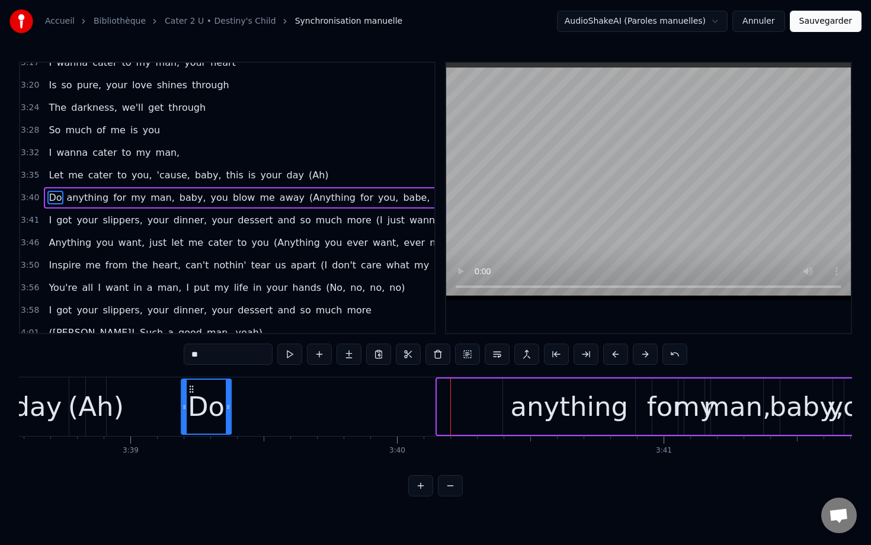
drag, startPoint x: 447, startPoint y: 389, endPoint x: 201, endPoint y: 395, distance: 245.4
click at [201, 395] on div "Do" at bounding box center [206, 407] width 49 height 54
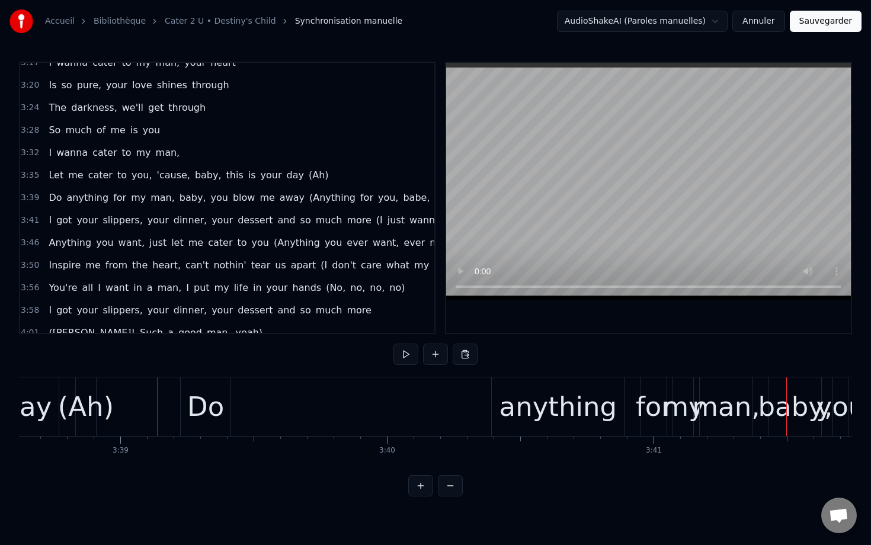
scroll to position [0, 58281]
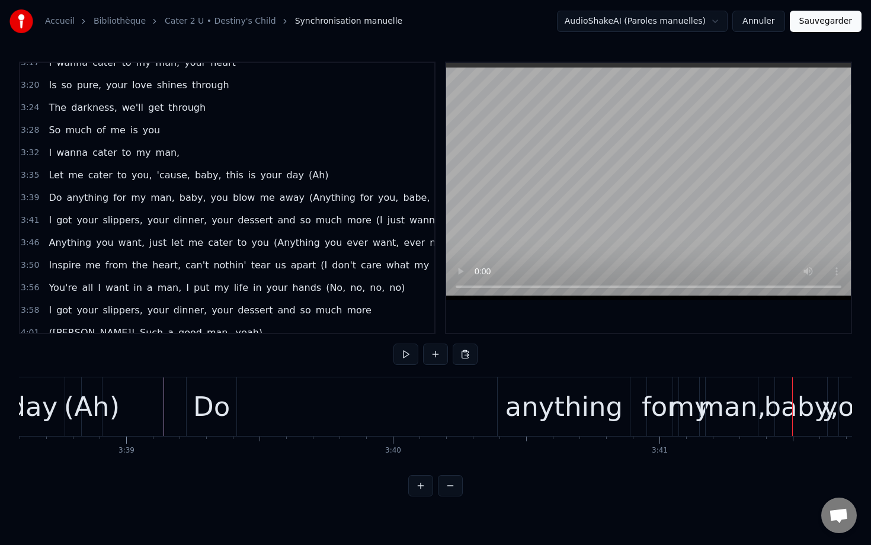
click at [195, 405] on div "Do" at bounding box center [211, 407] width 37 height 40
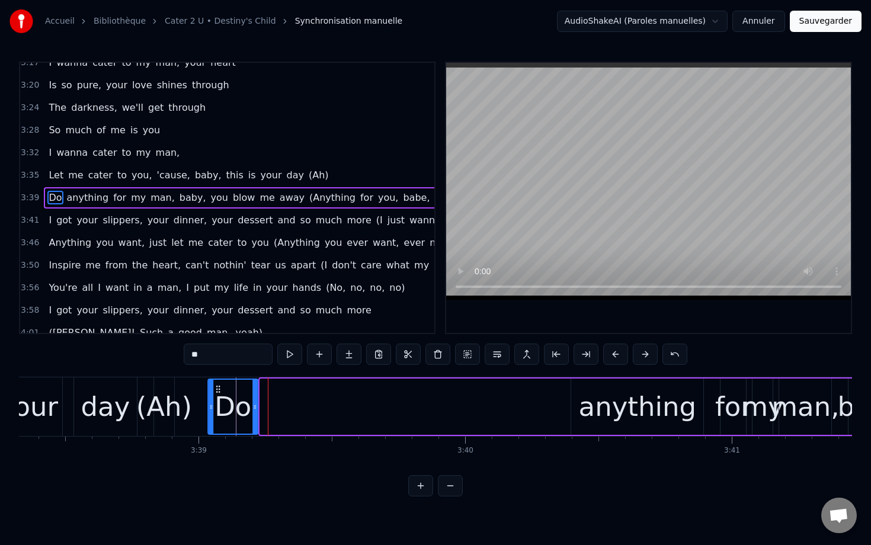
drag, startPoint x: 197, startPoint y: 387, endPoint x: 217, endPoint y: 386, distance: 19.6
click at [217, 386] on icon at bounding box center [217, 389] width 9 height 9
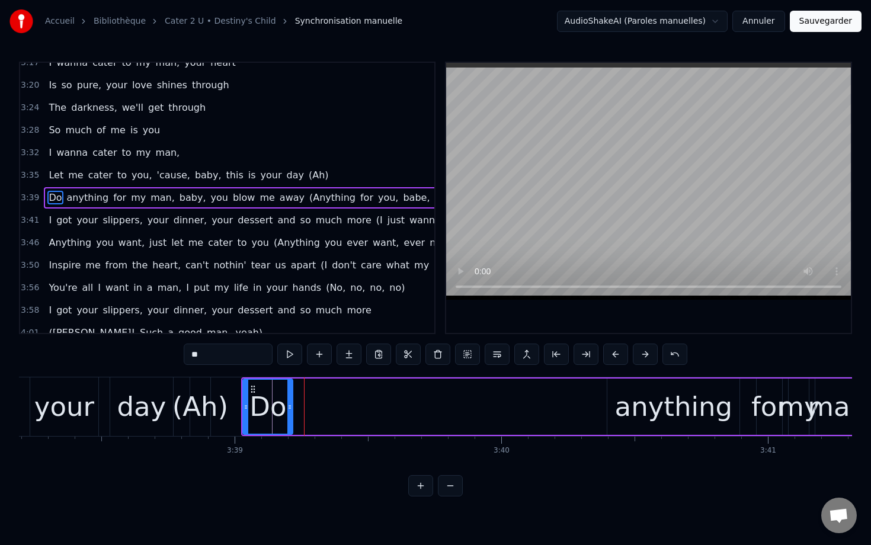
scroll to position [0, 58162]
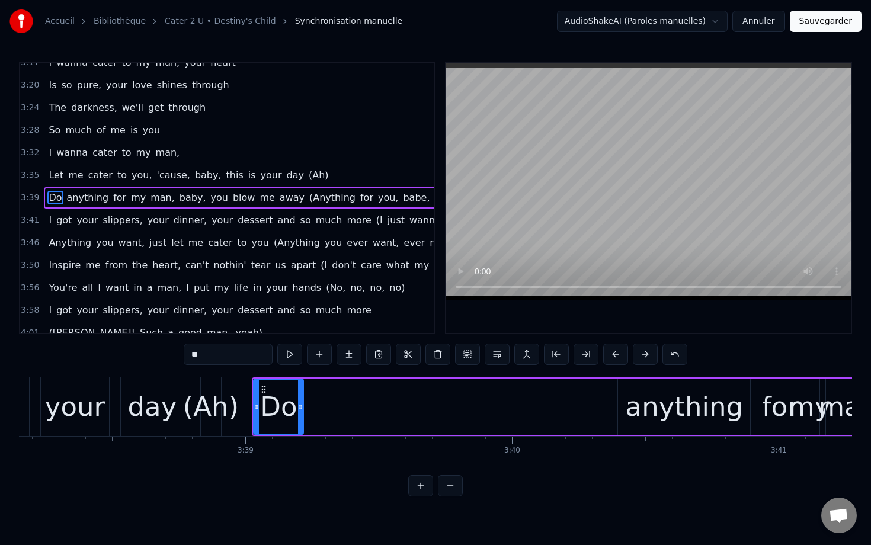
click at [647, 412] on div "anything" at bounding box center [684, 407] width 117 height 40
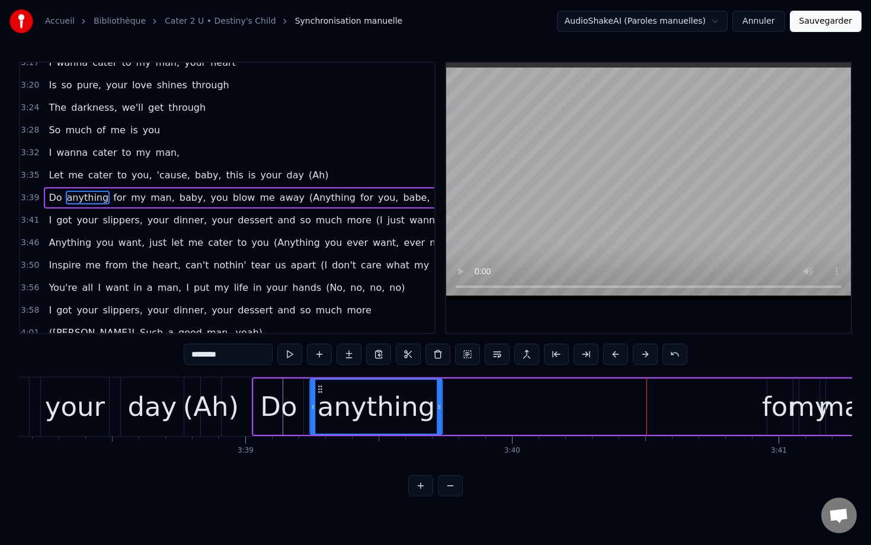
drag, startPoint x: 628, startPoint y: 389, endPoint x: 319, endPoint y: 399, distance: 308.8
click at [319, 399] on div "anything" at bounding box center [376, 407] width 131 height 54
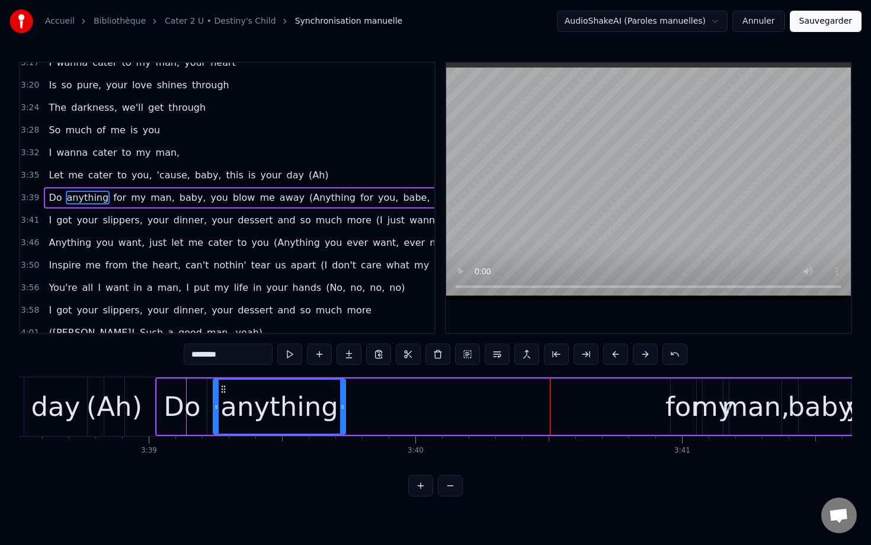
scroll to position [0, 58279]
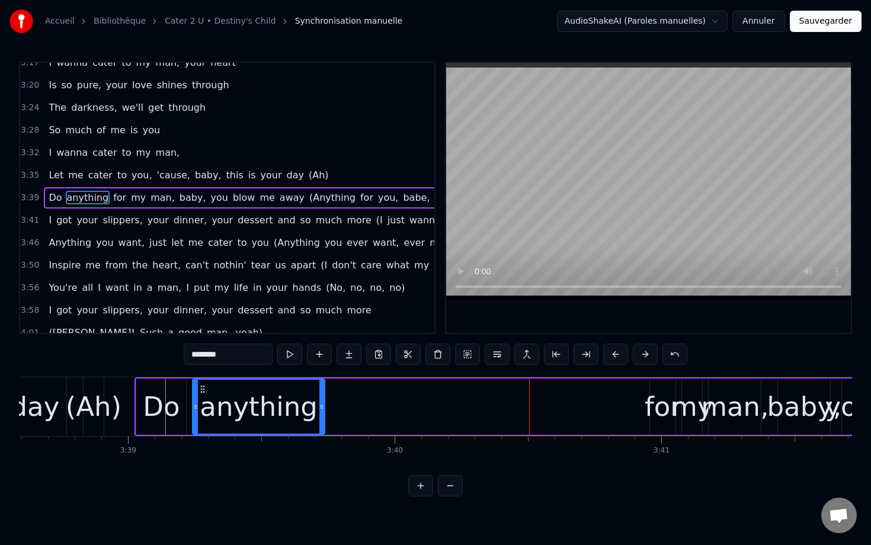
click at [656, 413] on div "for" at bounding box center [663, 407] width 37 height 40
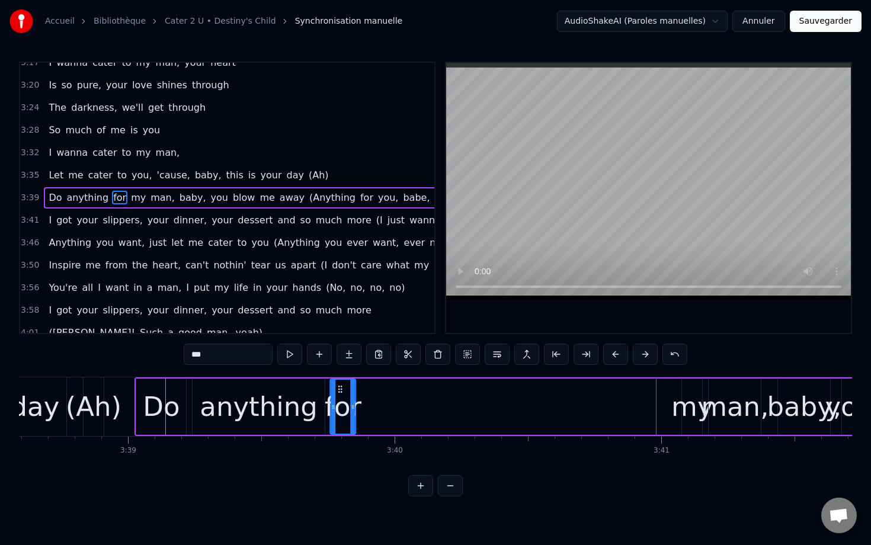
drag, startPoint x: 659, startPoint y: 386, endPoint x: 338, endPoint y: 387, distance: 321.1
click at [338, 388] on icon at bounding box center [340, 389] width 9 height 9
click at [691, 408] on div "my" at bounding box center [691, 407] width 41 height 40
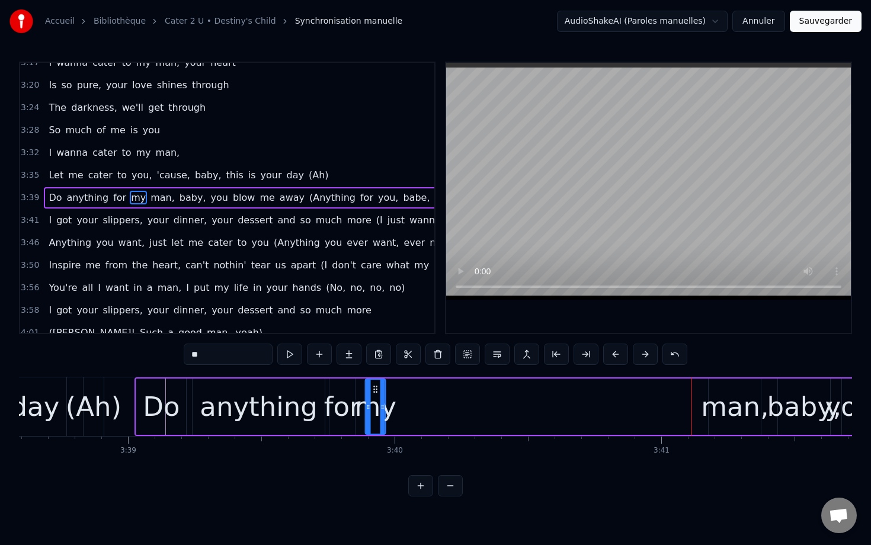
drag, startPoint x: 692, startPoint y: 386, endPoint x: 376, endPoint y: 404, distance: 316.3
click at [376, 404] on div "my" at bounding box center [375, 407] width 19 height 54
click at [736, 402] on div "man," at bounding box center [735, 407] width 68 height 40
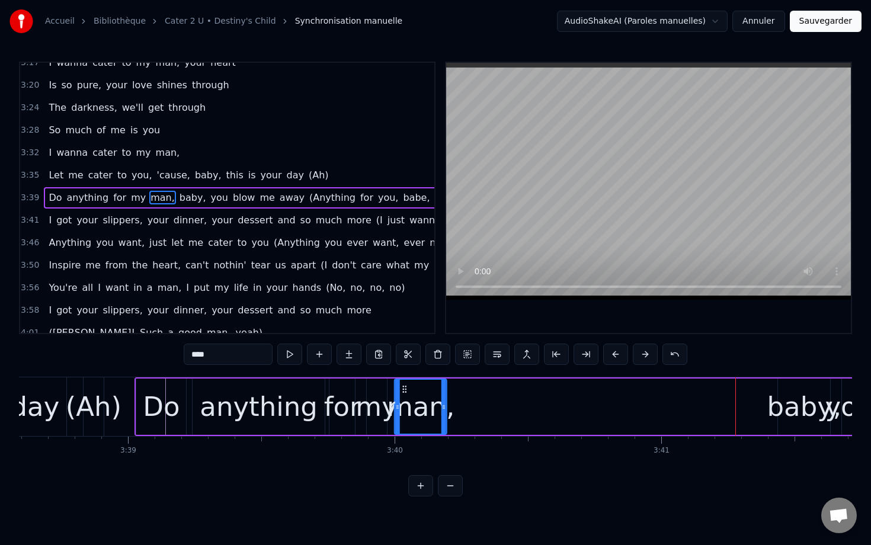
drag, startPoint x: 722, startPoint y: 389, endPoint x: 408, endPoint y: 389, distance: 313.4
click at [408, 389] on icon at bounding box center [404, 389] width 9 height 9
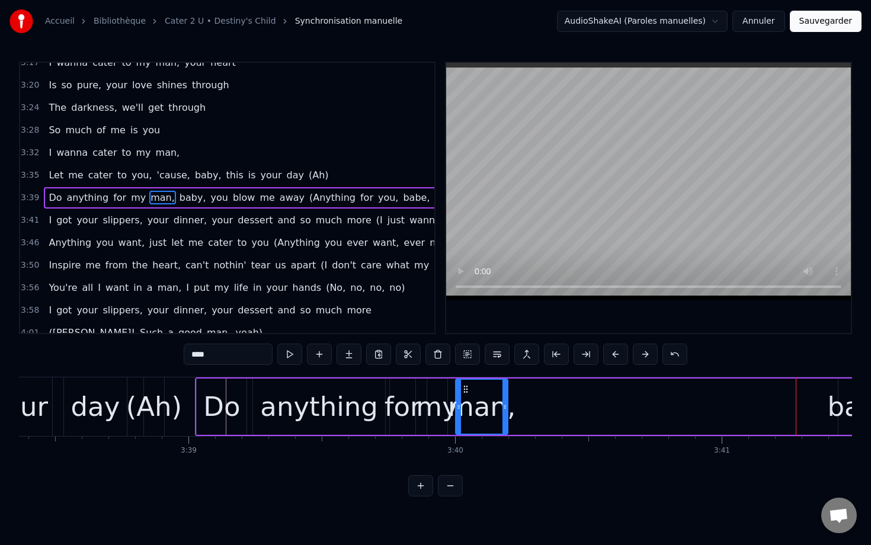
scroll to position [0, 58199]
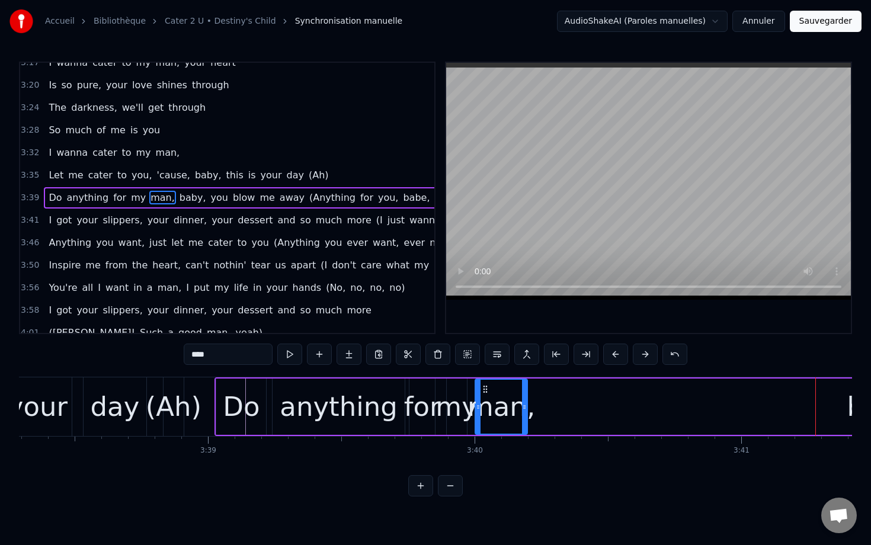
click at [95, 405] on div "day" at bounding box center [115, 407] width 49 height 40
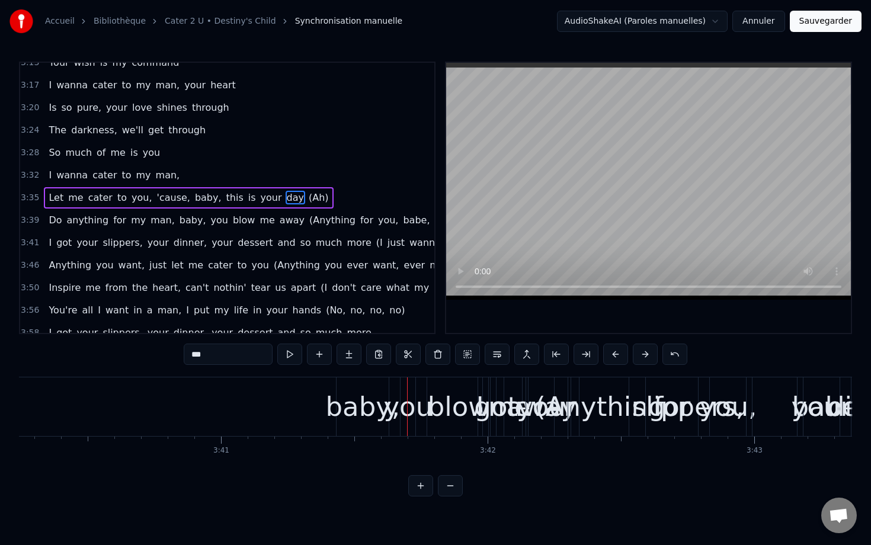
scroll to position [0, 58550]
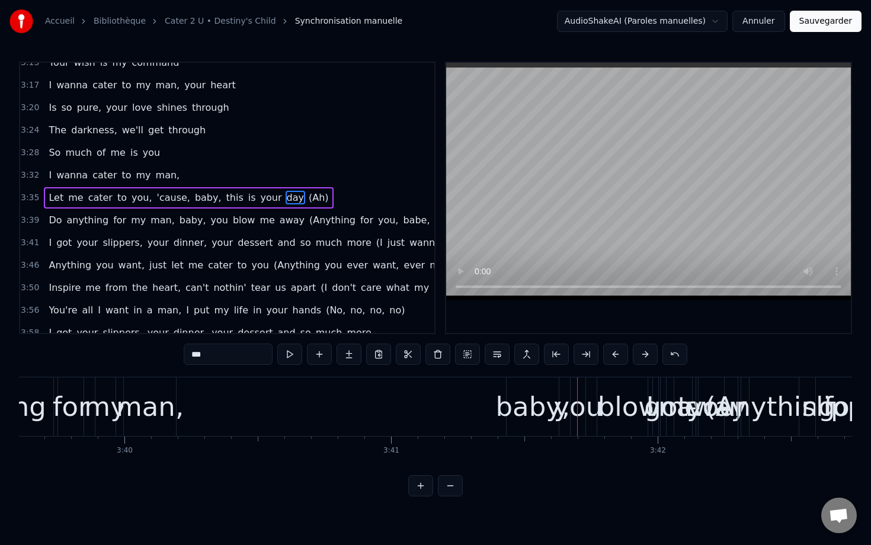
click at [528, 408] on div "baby," at bounding box center [533, 407] width 75 height 40
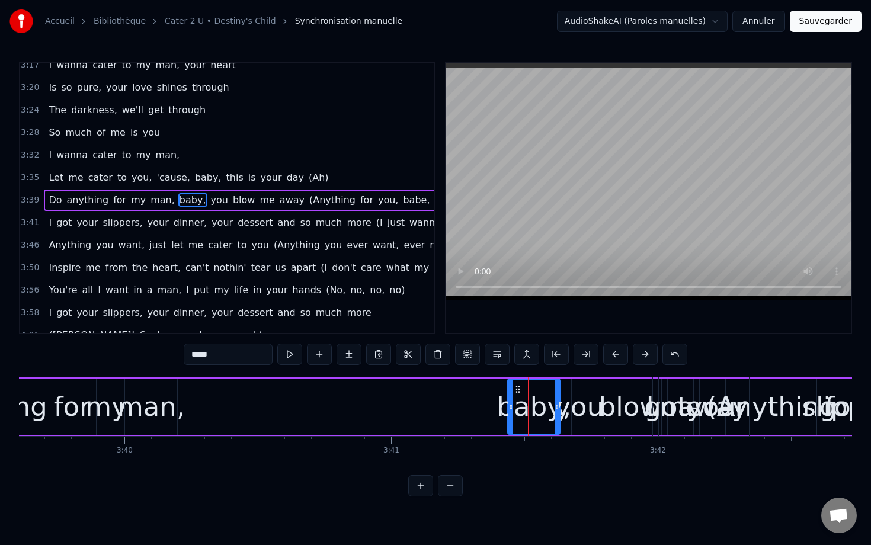
scroll to position [1452, 0]
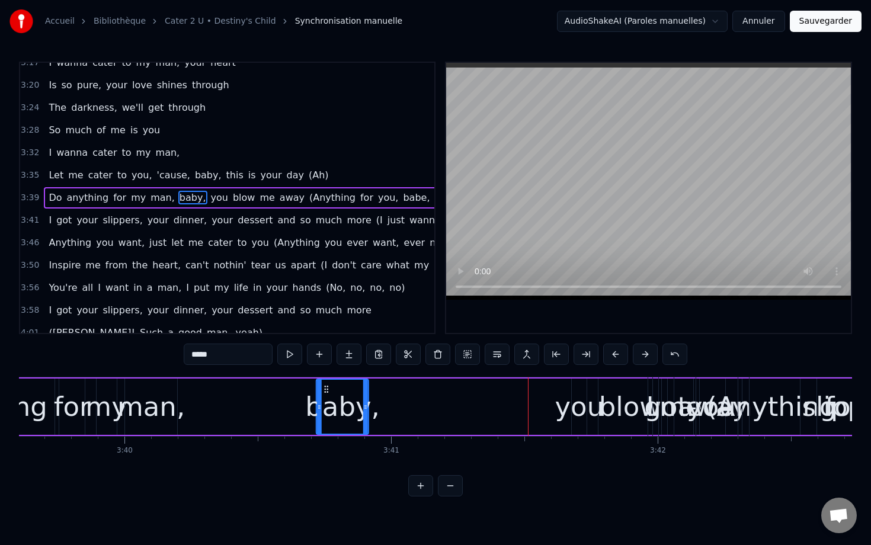
drag, startPoint x: 520, startPoint y: 391, endPoint x: 329, endPoint y: 392, distance: 191.4
click at [329, 392] on icon at bounding box center [326, 389] width 9 height 9
click at [574, 408] on div "you" at bounding box center [579, 407] width 49 height 40
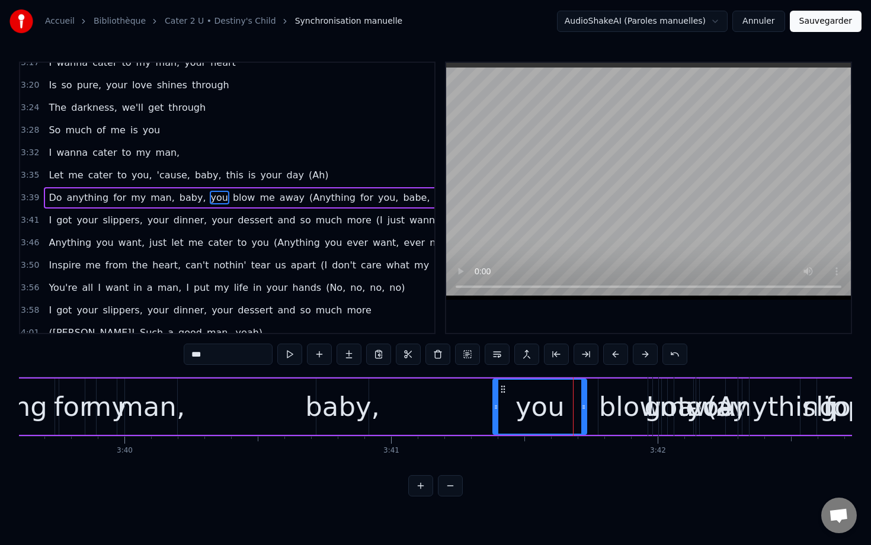
drag, startPoint x: 575, startPoint y: 391, endPoint x: 496, endPoint y: 391, distance: 78.2
click at [496, 391] on div at bounding box center [496, 407] width 5 height 54
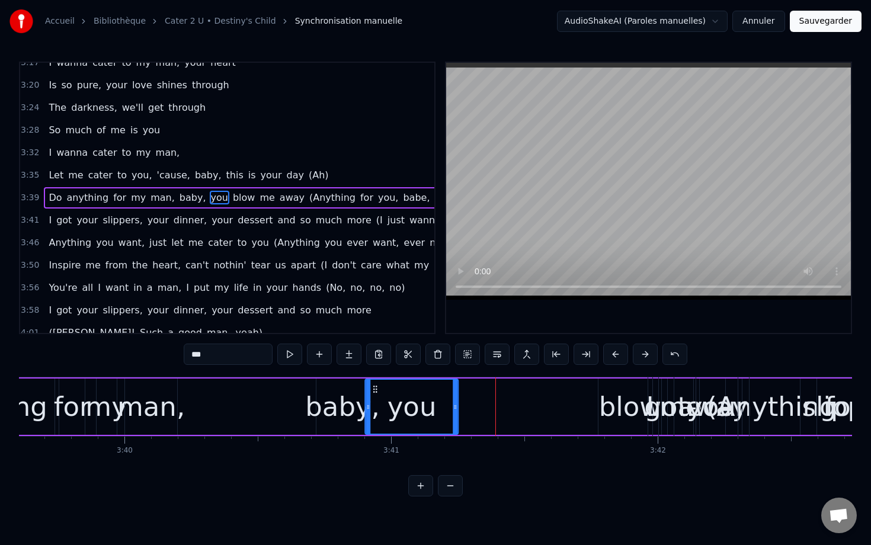
drag, startPoint x: 506, startPoint y: 390, endPoint x: 378, endPoint y: 393, distance: 128.0
click at [378, 393] on icon at bounding box center [375, 389] width 9 height 9
click at [615, 411] on div "blow" at bounding box center [630, 407] width 62 height 40
type input "****"
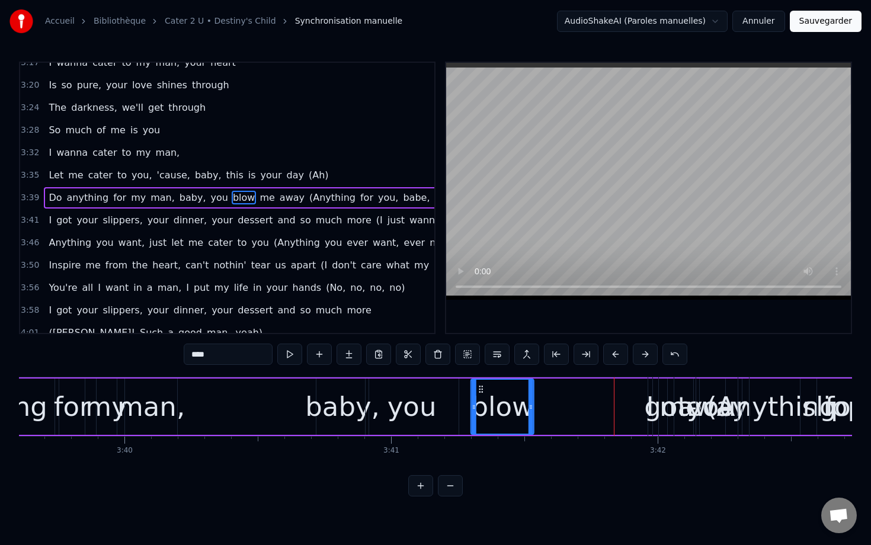
drag, startPoint x: 607, startPoint y: 386, endPoint x: 479, endPoint y: 398, distance: 128.5
click at [479, 399] on div "blow" at bounding box center [503, 407] width 62 height 54
drag, startPoint x: 529, startPoint y: 401, endPoint x: 585, endPoint y: 404, distance: 55.8
click at [585, 405] on div at bounding box center [587, 407] width 5 height 54
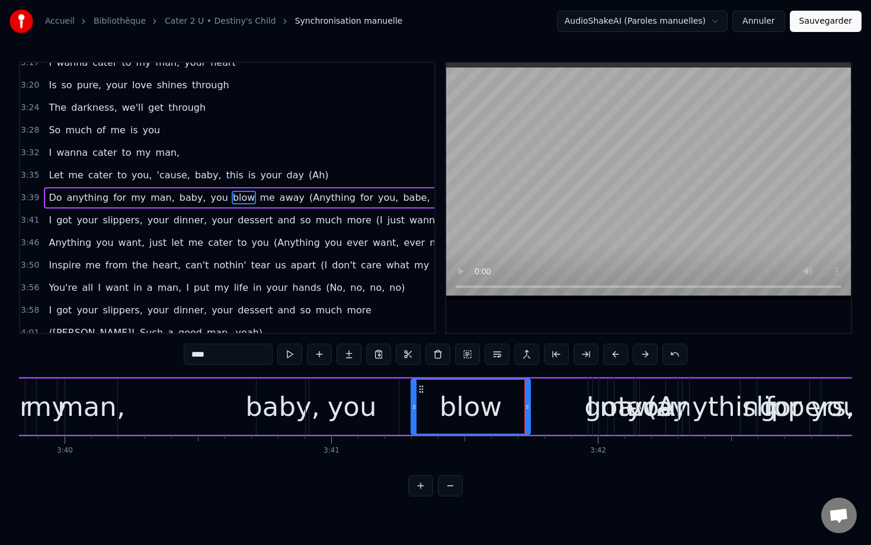
scroll to position [0, 58621]
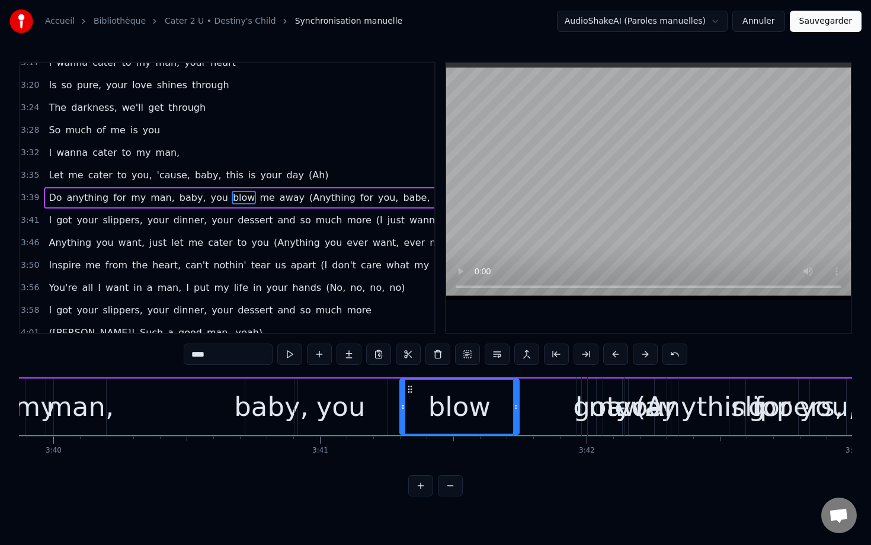
click at [562, 390] on div "Do anything for my man, baby, you blow me away (Anything for you, babe, ooh, yo…" at bounding box center [712, 406] width 1838 height 59
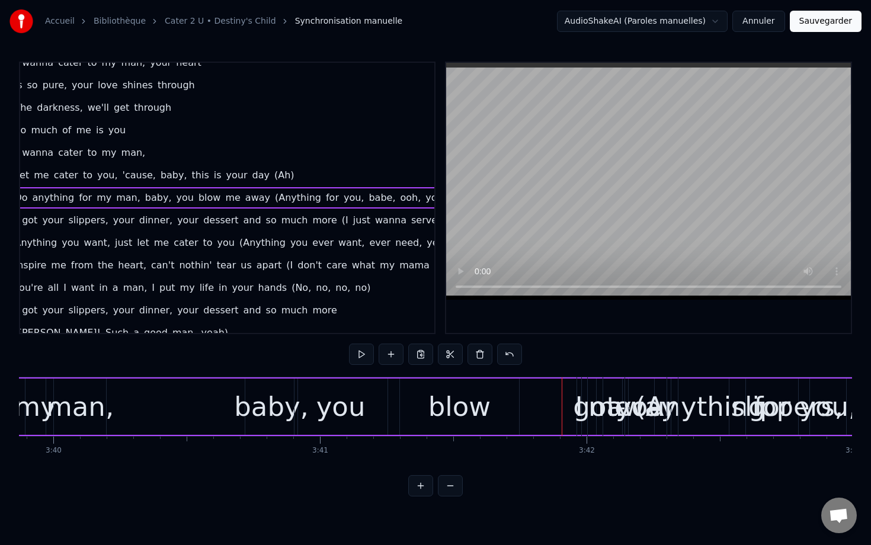
scroll to position [1452, 81]
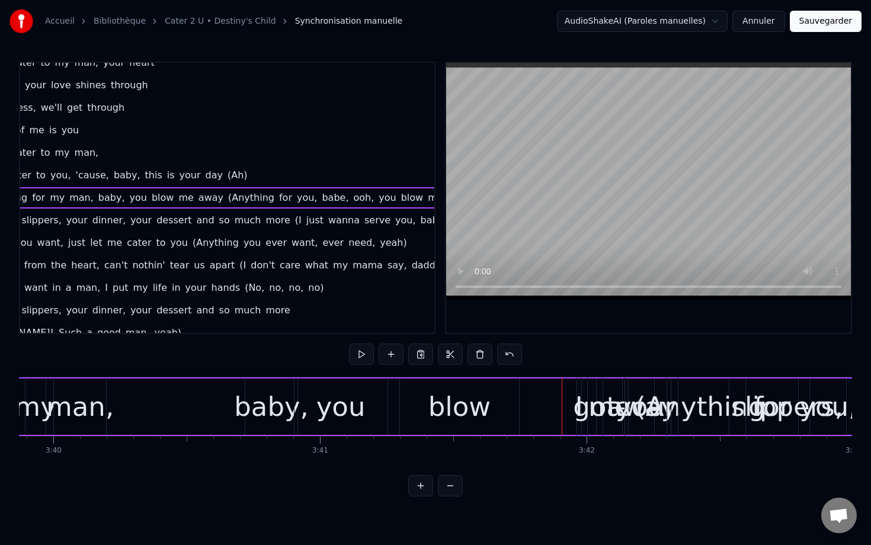
click at [227, 195] on span "(Anything" at bounding box center [251, 198] width 49 height 14
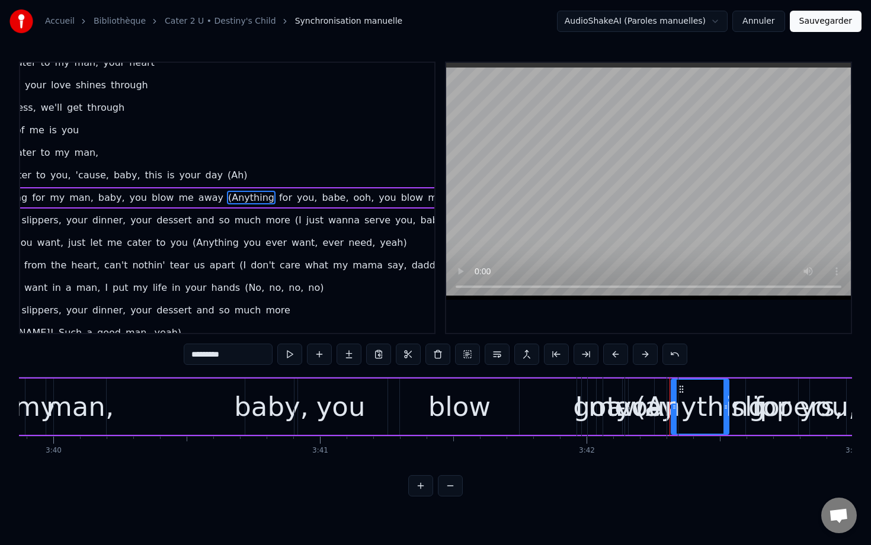
click at [278, 193] on span "for" at bounding box center [285, 198] width 15 height 14
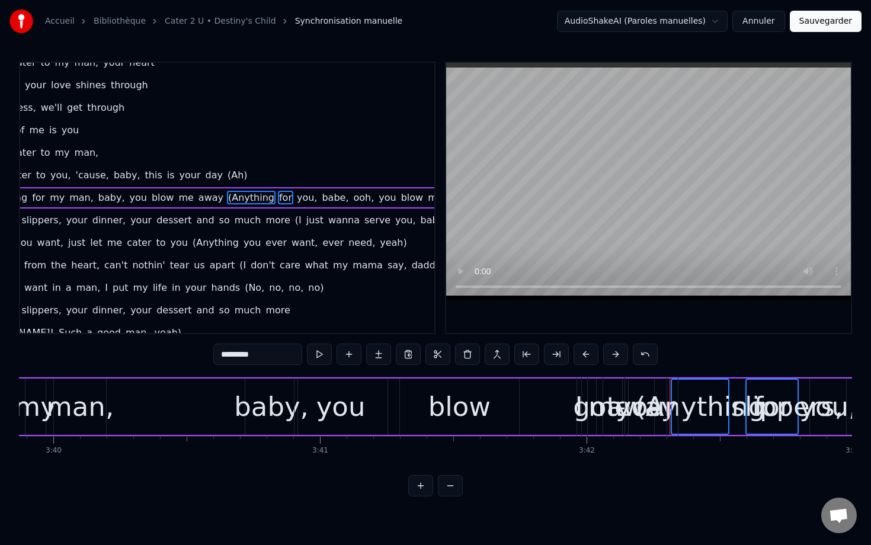
click at [296, 196] on span "you," at bounding box center [307, 198] width 23 height 14
click at [321, 197] on span "babe," at bounding box center [335, 198] width 29 height 14
click at [352, 197] on span "ooh," at bounding box center [363, 198] width 23 height 14
click at [377, 197] on span "you" at bounding box center [387, 198] width 20 height 14
click at [400, 197] on span "blow" at bounding box center [412, 198] width 24 height 14
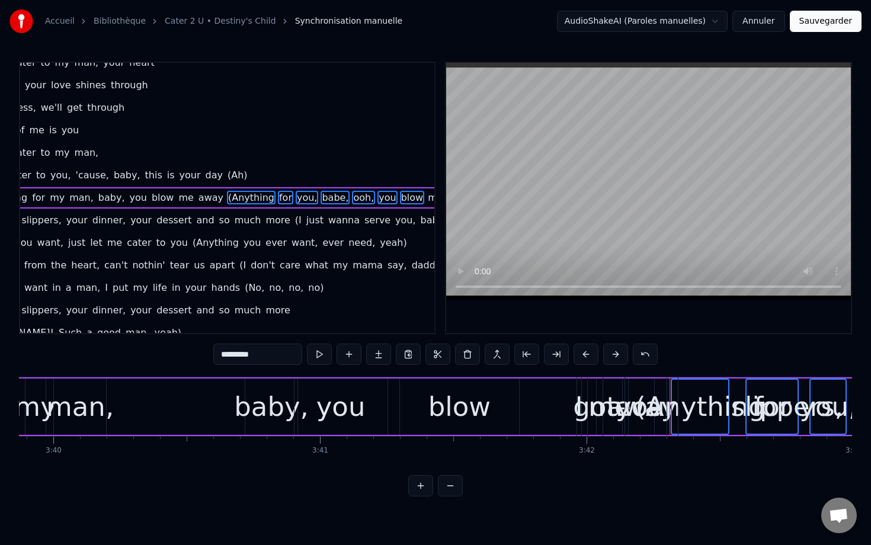
click at [427, 197] on span "me" at bounding box center [435, 198] width 17 height 14
click at [447, 197] on span "away)" at bounding box center [462, 198] width 31 height 14
click at [294, 220] on span "(I" at bounding box center [298, 220] width 9 height 14
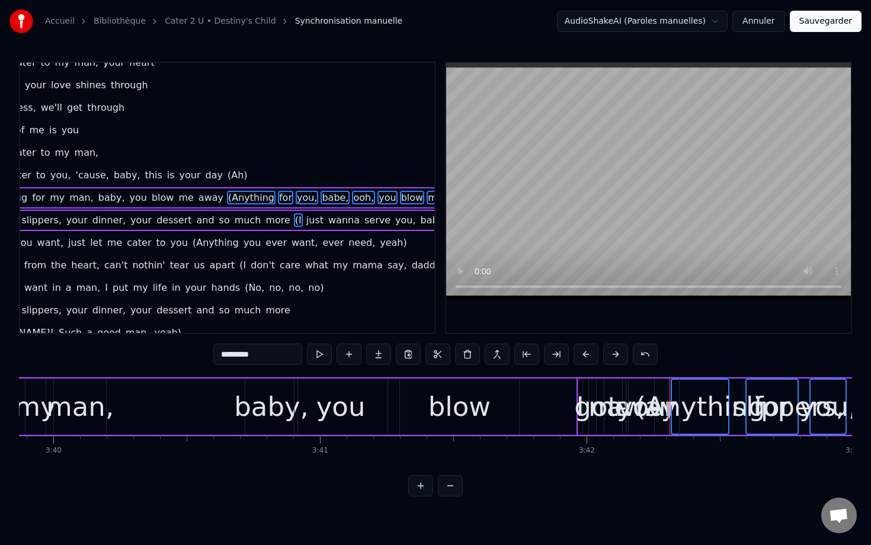
click at [305, 220] on span "just" at bounding box center [315, 220] width 20 height 14
click at [327, 222] on span "wanna" at bounding box center [344, 220] width 34 height 14
click at [363, 223] on span "serve" at bounding box center [377, 220] width 28 height 14
click at [394, 219] on span "you," at bounding box center [405, 220] width 23 height 14
click at [419, 219] on span "baby)" at bounding box center [434, 220] width 30 height 14
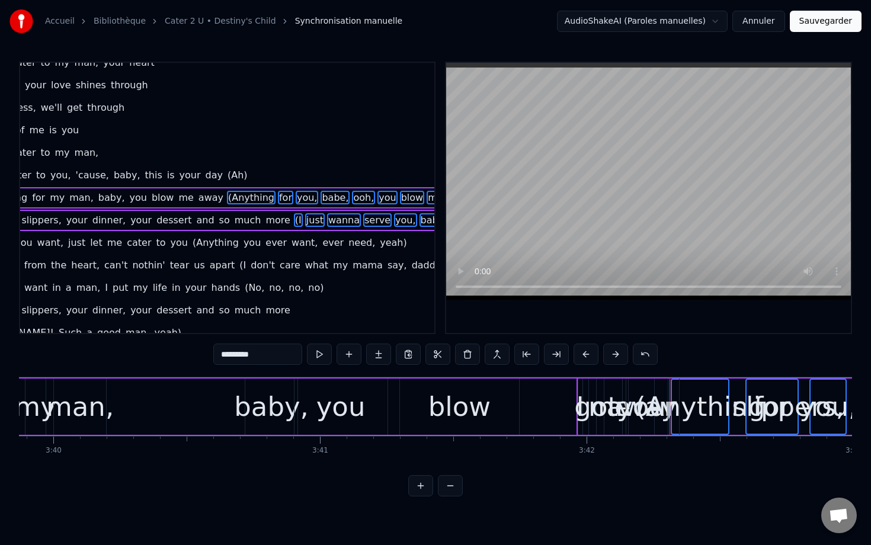
click at [227, 198] on span "(Anything" at bounding box center [251, 198] width 49 height 14
click at [278, 197] on span "for" at bounding box center [285, 198] width 15 height 14
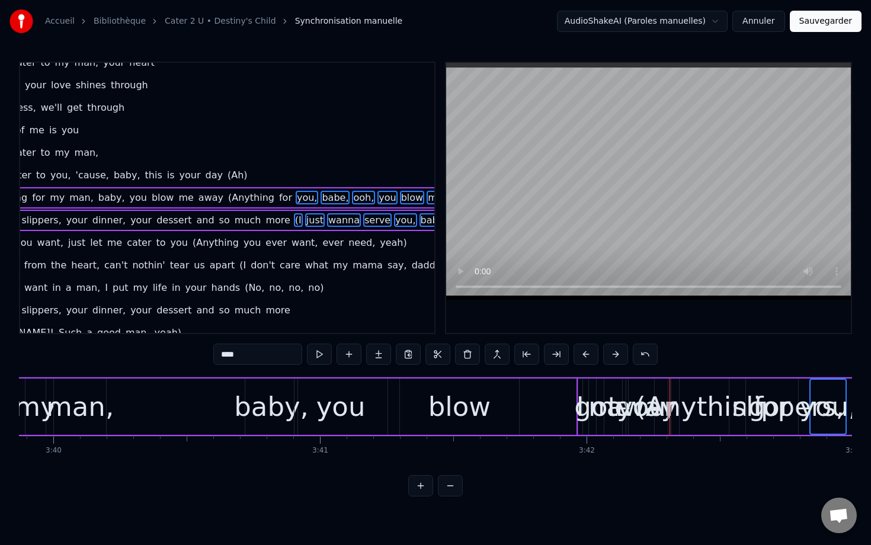
click at [296, 197] on span "you," at bounding box center [307, 198] width 23 height 14
click at [351, 268] on span "mama" at bounding box center [367, 265] width 33 height 14
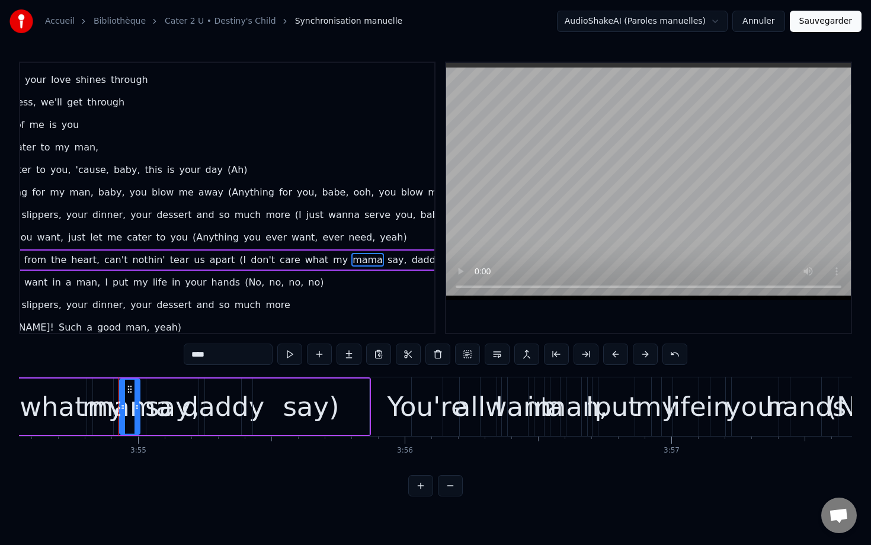
scroll to position [0, 62575]
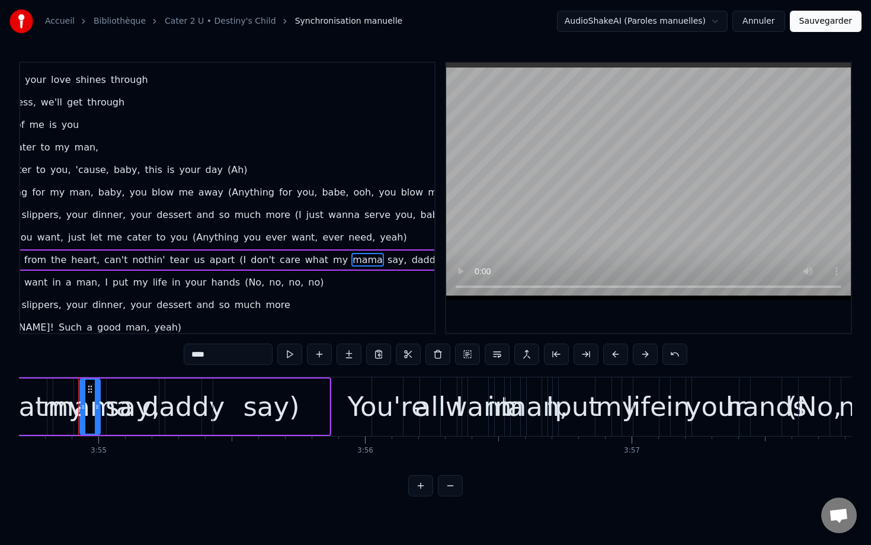
click at [227, 191] on span "(Anything" at bounding box center [251, 192] width 49 height 14
type input "*********"
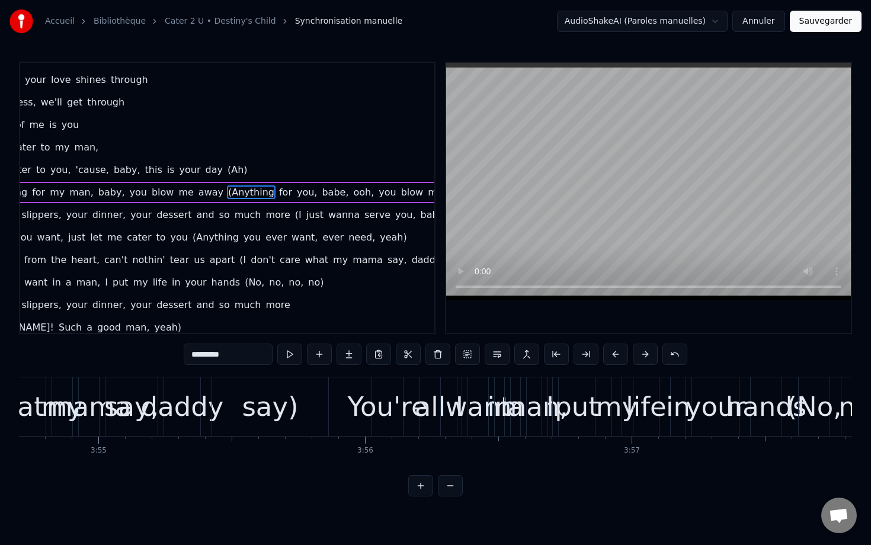
scroll to position [1456, 81]
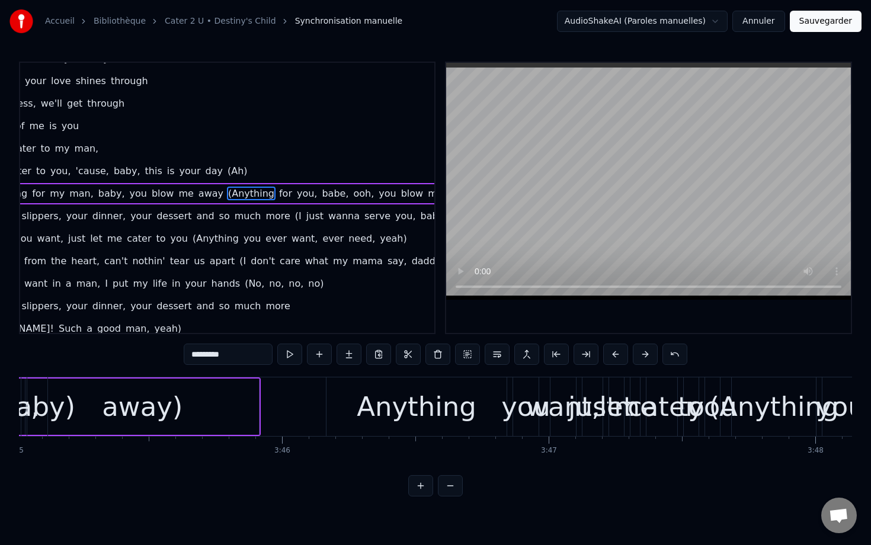
click at [155, 186] on div "Do anything for my man, baby, you blow me away (Anything for you, babe, ooh, yo…" at bounding box center [222, 193] width 518 height 21
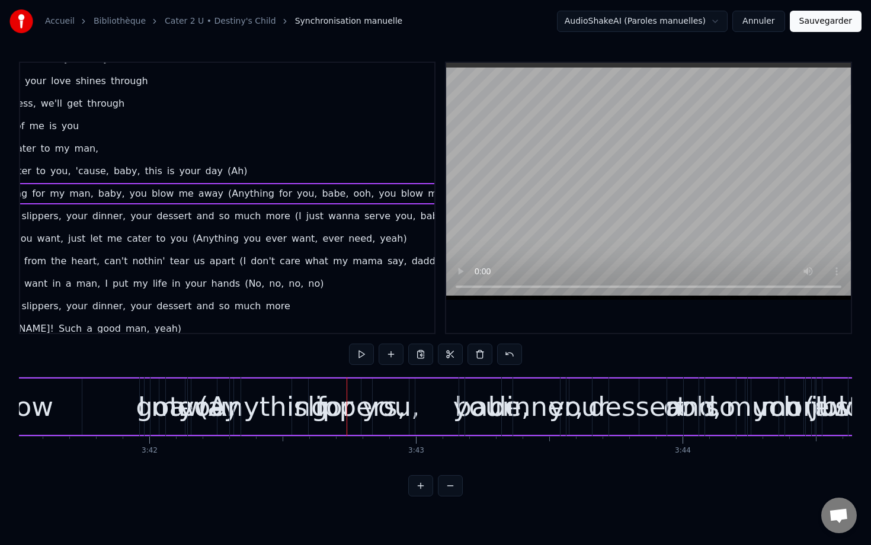
click at [264, 419] on div "slippers," at bounding box center [349, 406] width 217 height 59
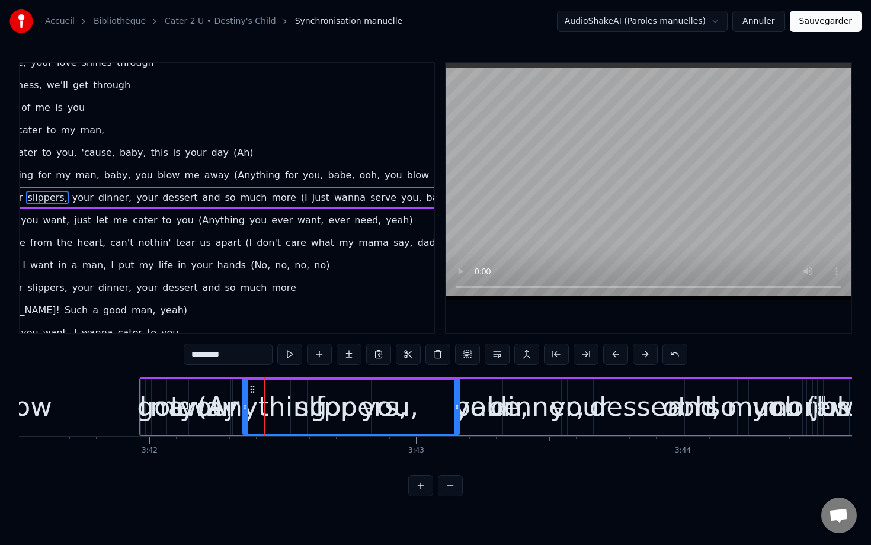
scroll to position [1475, 0]
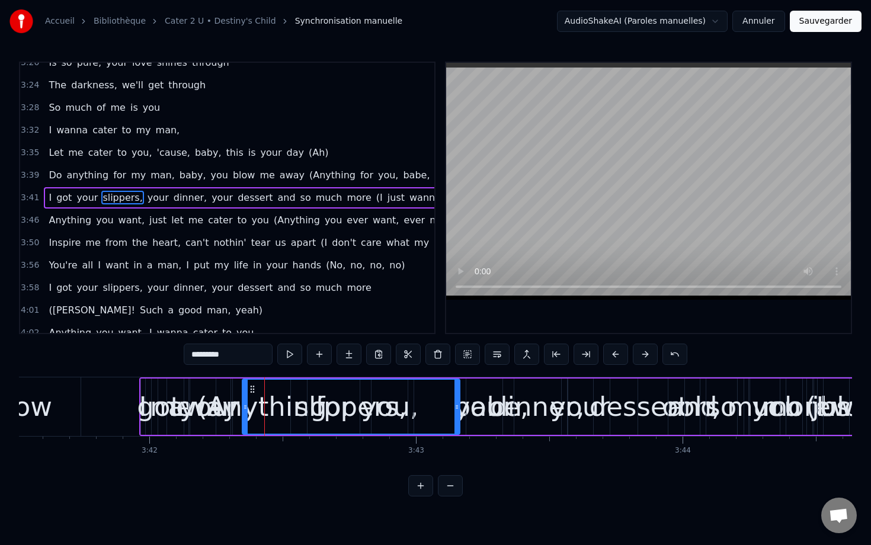
click at [23, 199] on span "3:41" at bounding box center [30, 198] width 18 height 12
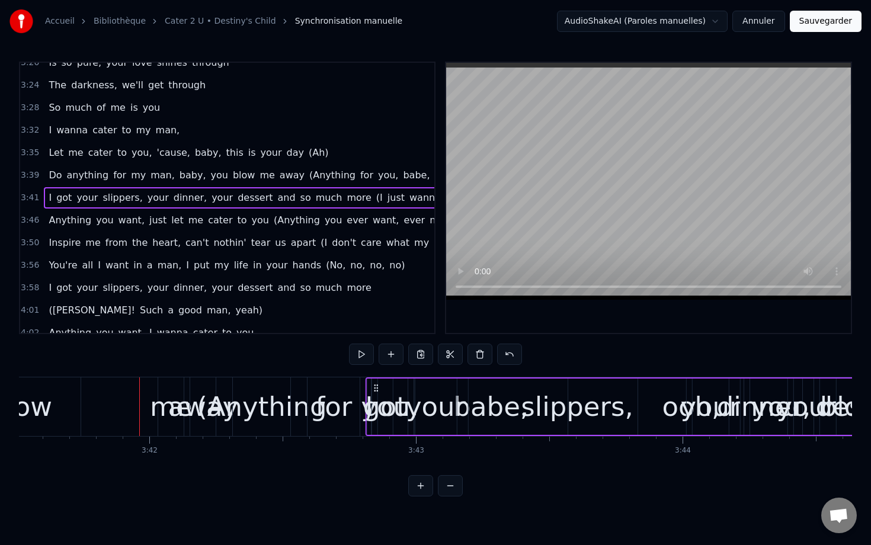
drag, startPoint x: 147, startPoint y: 387, endPoint x: 376, endPoint y: 420, distance: 231.7
click at [376, 421] on div "I got your slippers, your dinner, your dessert and so much more (I just wanna s…" at bounding box center [787, 406] width 845 height 59
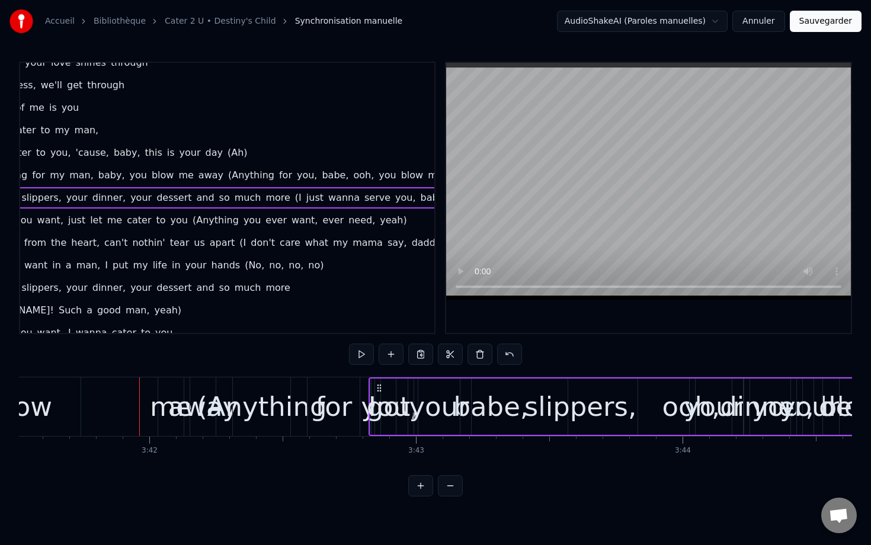
click at [227, 172] on span "(Anything" at bounding box center [251, 175] width 49 height 14
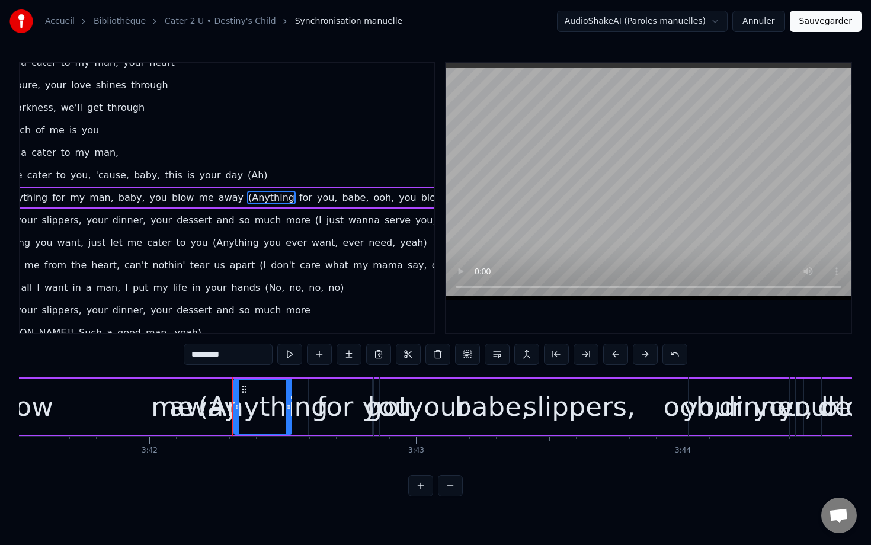
scroll to position [1452, 77]
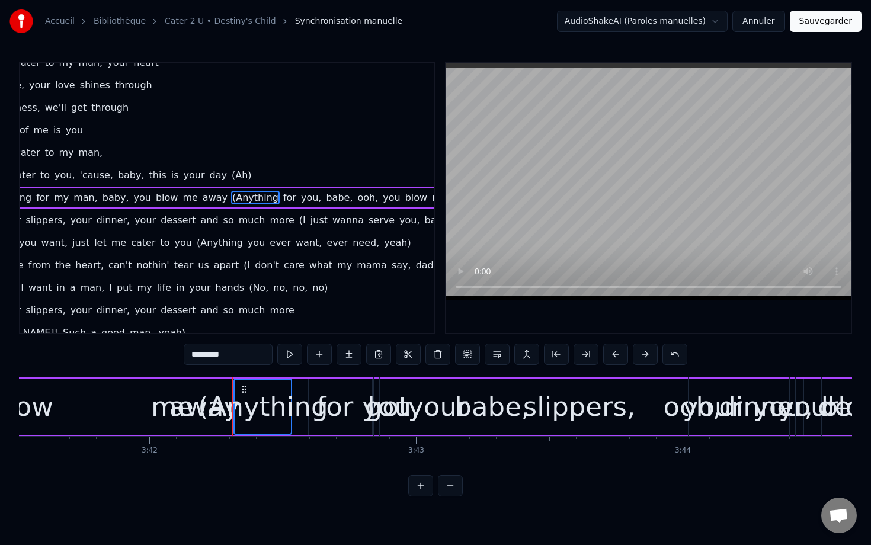
click at [282, 196] on span "for" at bounding box center [289, 198] width 15 height 14
click at [300, 200] on span "you," at bounding box center [311, 198] width 23 height 14
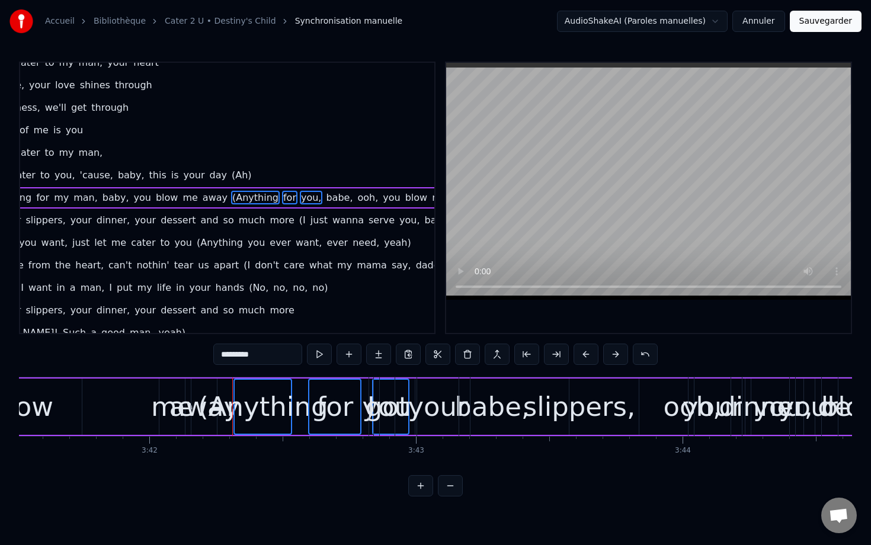
click at [325, 198] on span "babe," at bounding box center [339, 198] width 29 height 14
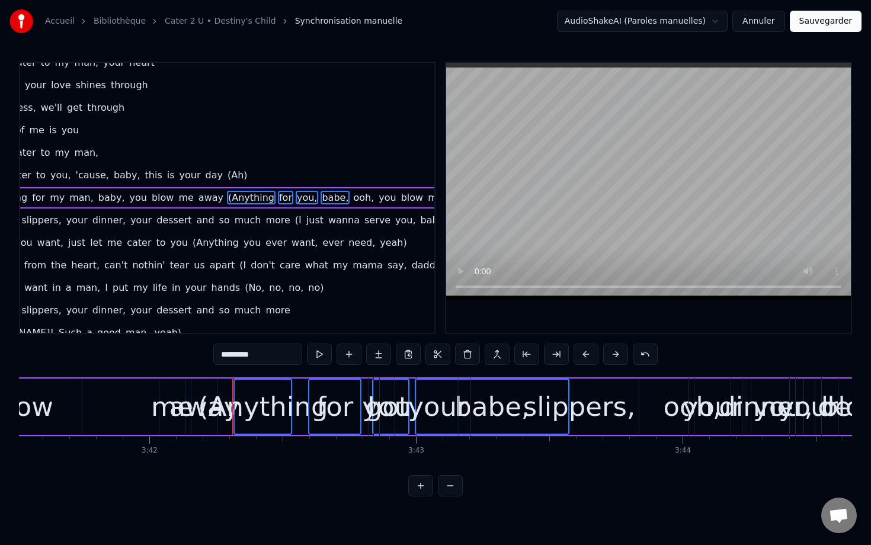
click at [352, 199] on span "ooh," at bounding box center [363, 198] width 23 height 14
click at [377, 197] on span "you" at bounding box center [387, 198] width 20 height 14
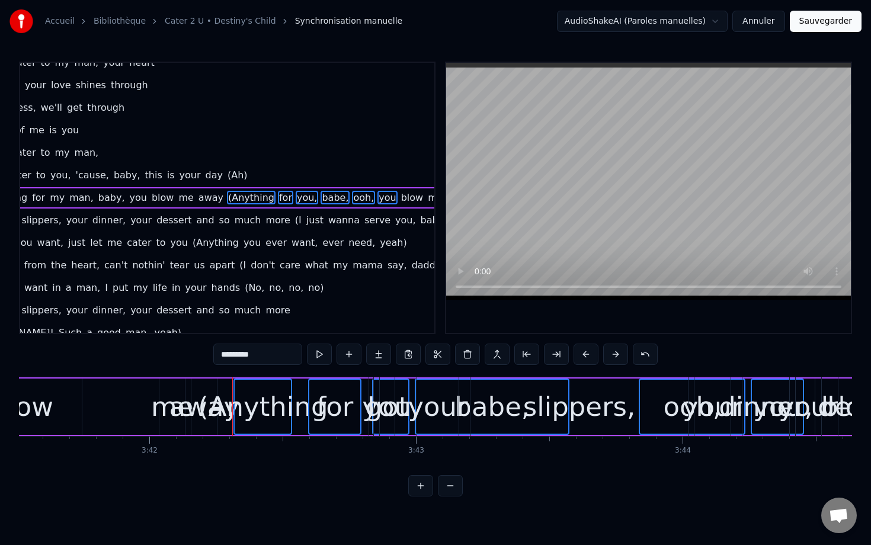
click at [400, 197] on span "blow" at bounding box center [412, 198] width 24 height 14
click at [427, 197] on span "me" at bounding box center [435, 198] width 17 height 14
click at [447, 197] on span "away)" at bounding box center [462, 198] width 31 height 14
click at [467, 360] on button at bounding box center [467, 354] width 25 height 21
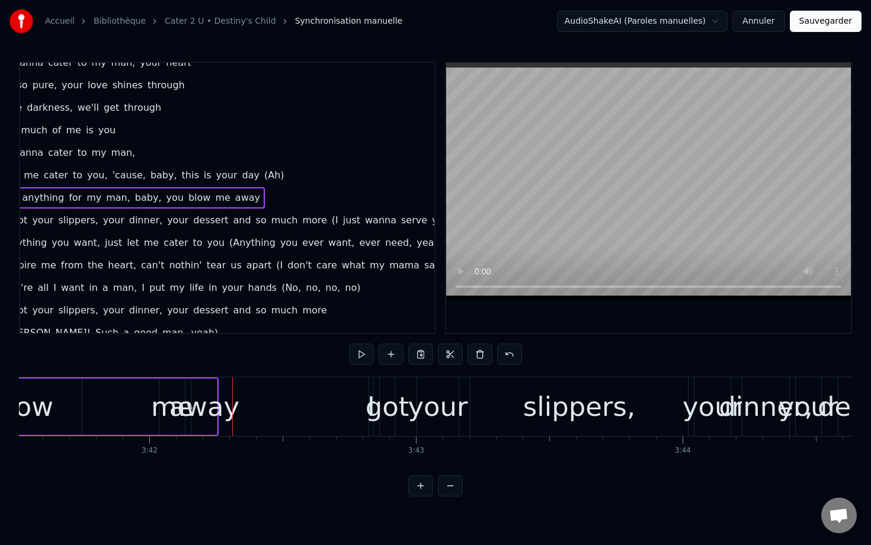
scroll to position [1452, 73]
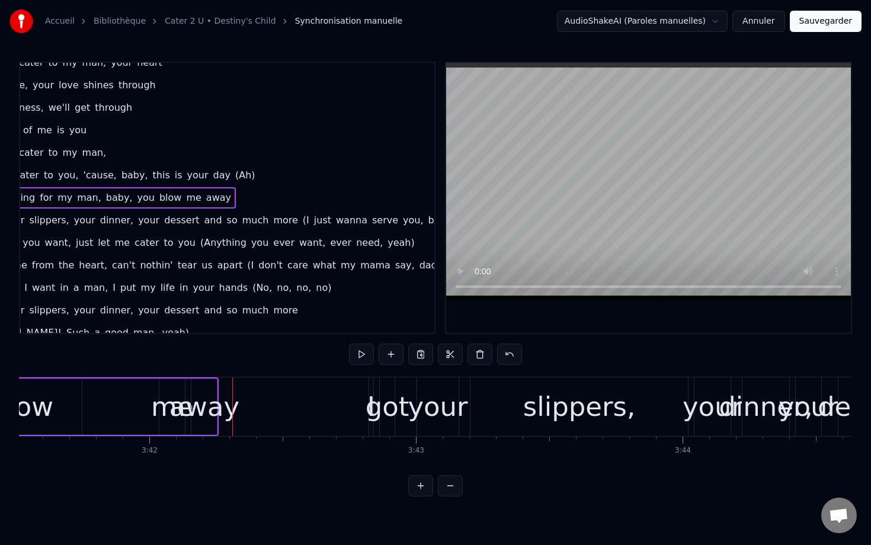
click at [302, 220] on span "(I" at bounding box center [306, 220] width 9 height 14
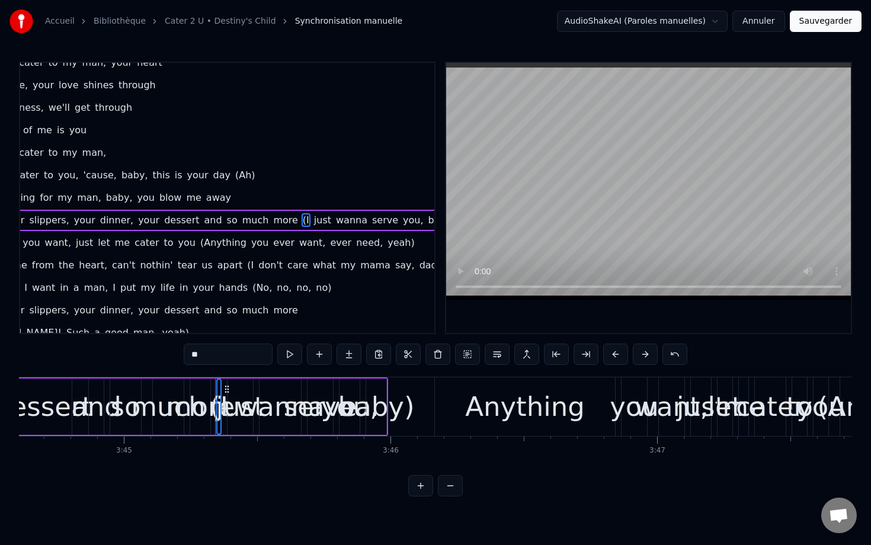
click at [313, 221] on span "just" at bounding box center [323, 220] width 20 height 14
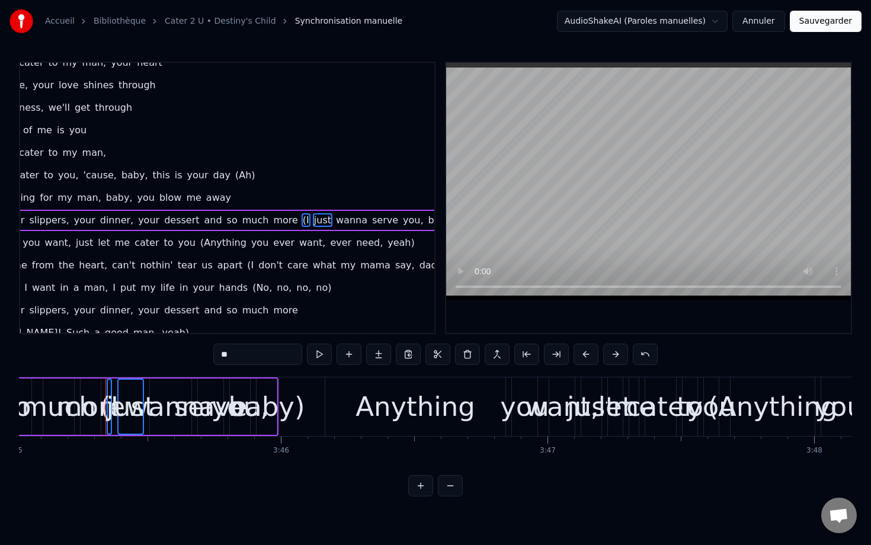
scroll to position [0, 60020]
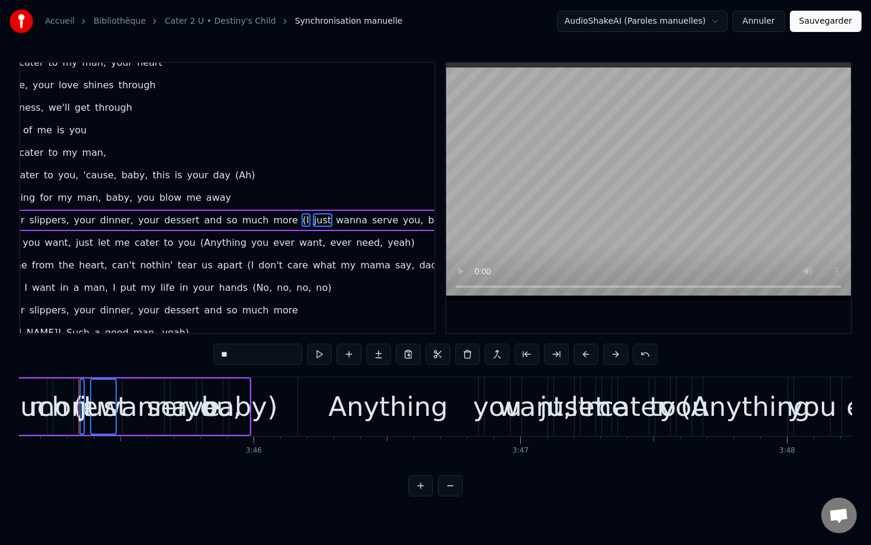
click at [335, 220] on span "wanna" at bounding box center [352, 220] width 34 height 14
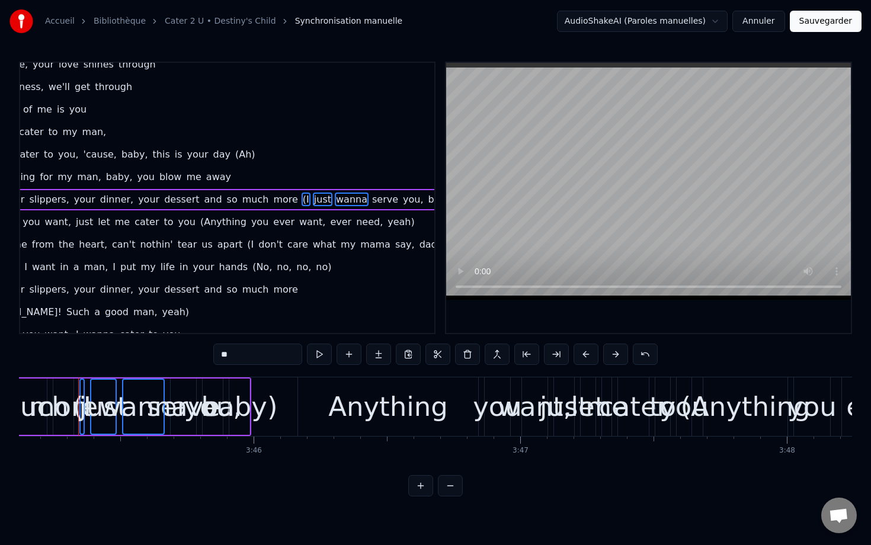
scroll to position [1475, 73]
click at [371, 200] on span "serve" at bounding box center [385, 198] width 28 height 14
click at [402, 200] on span "you," at bounding box center [413, 198] width 23 height 14
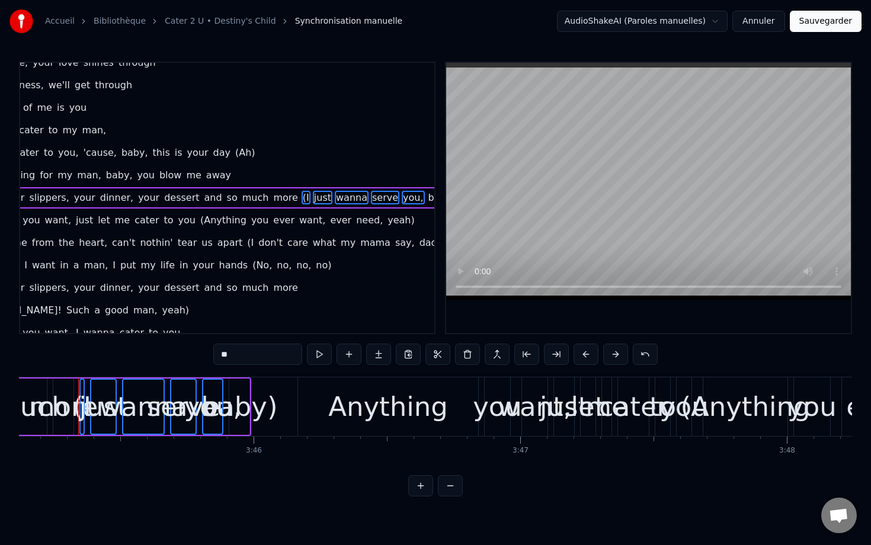
click at [427, 197] on span "baby)" at bounding box center [442, 198] width 30 height 14
click at [469, 360] on button at bounding box center [467, 354] width 25 height 21
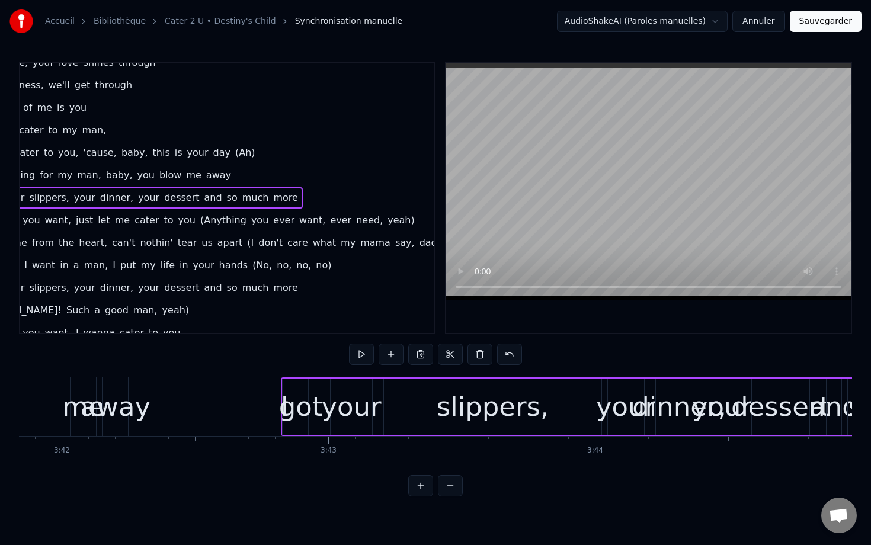
scroll to position [1475, 0]
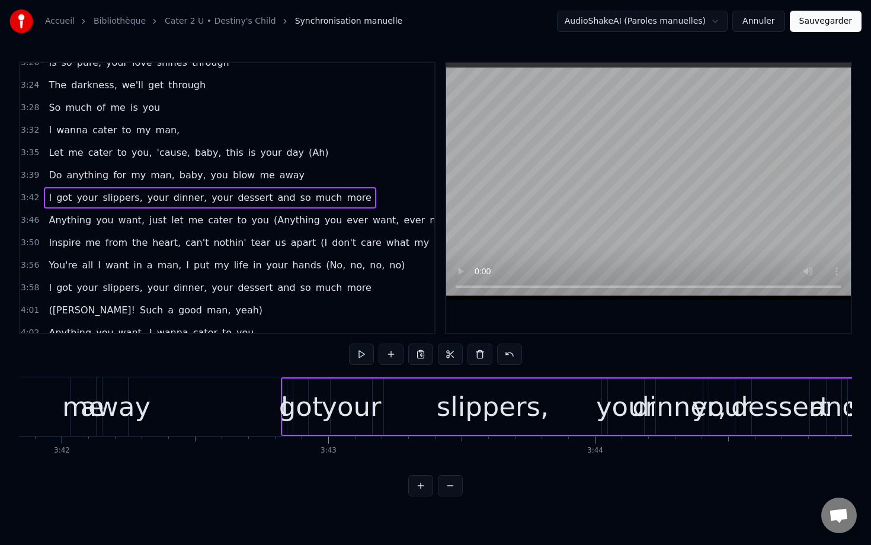
click at [23, 178] on span "3:39" at bounding box center [30, 175] width 18 height 12
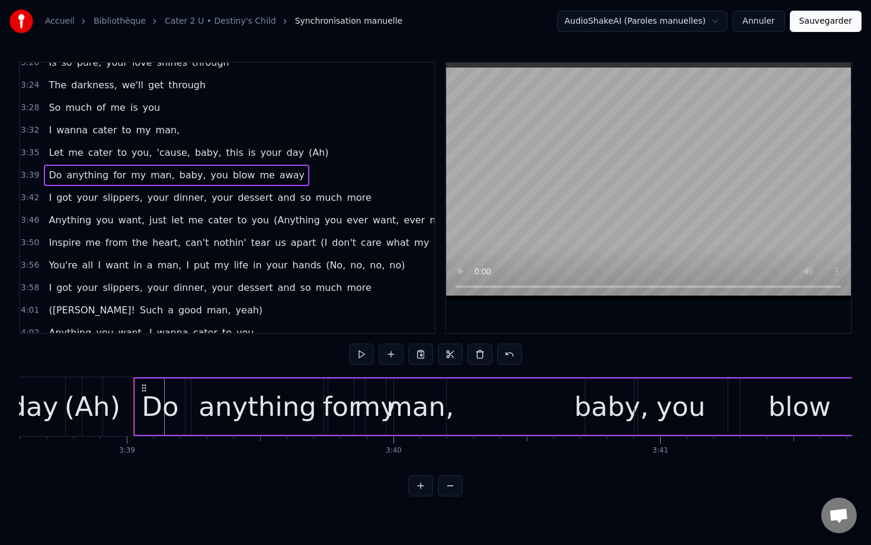
scroll to position [0, 58259]
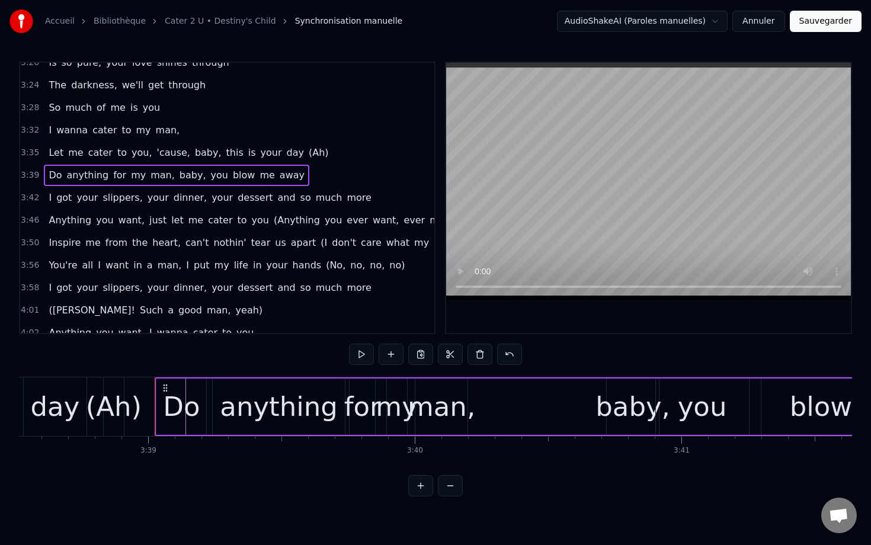
click at [110, 397] on div "(Ah)" at bounding box center [114, 407] width 56 height 40
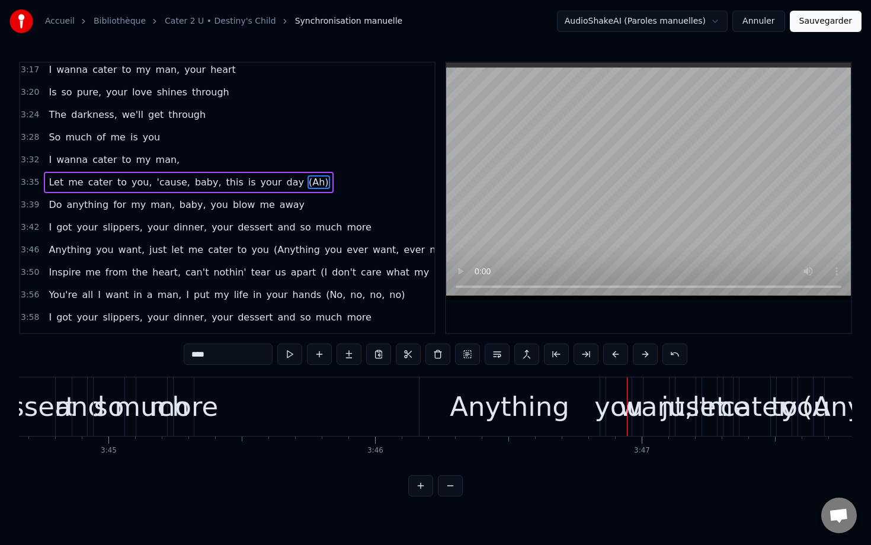
scroll to position [1462, 0]
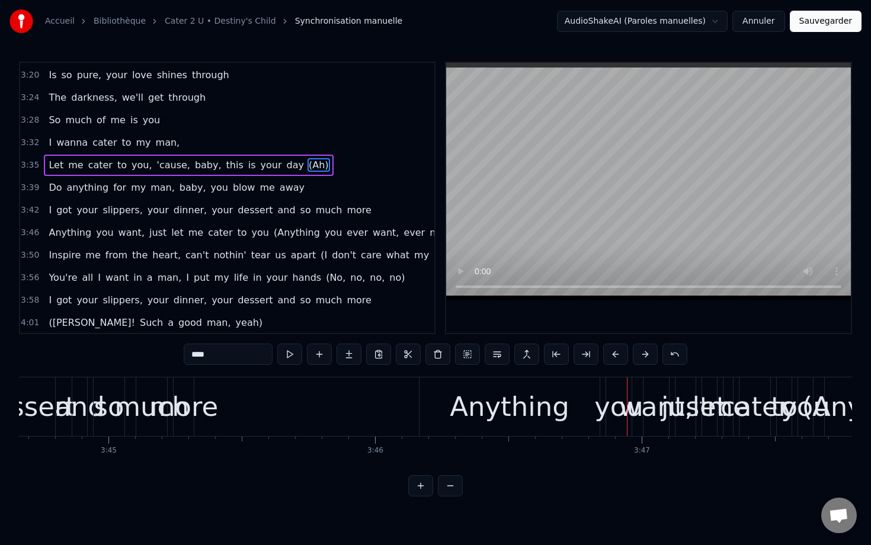
click at [41, 232] on div "3:46 Anything you want, just let me cater to you (Anything you ever want, ever …" at bounding box center [227, 233] width 414 height 23
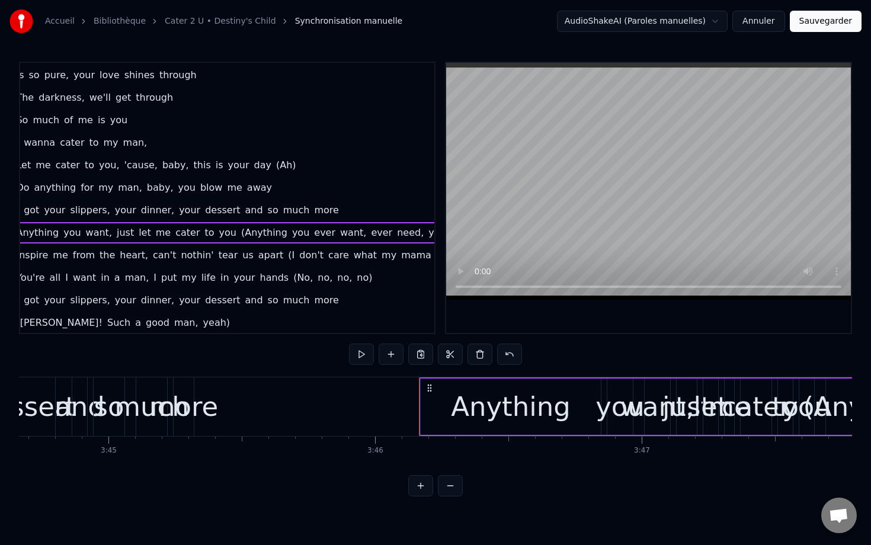
scroll to position [1462, 73]
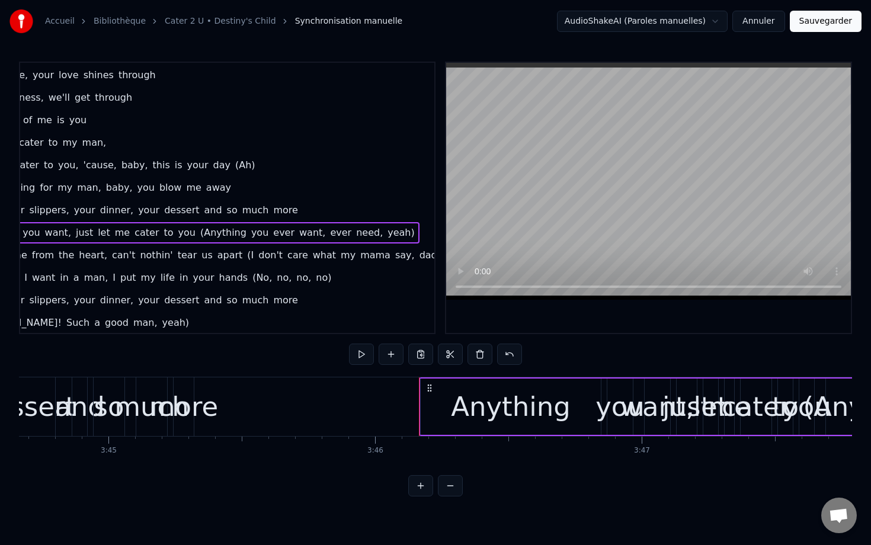
click at [199, 232] on span "(Anything" at bounding box center [223, 233] width 49 height 14
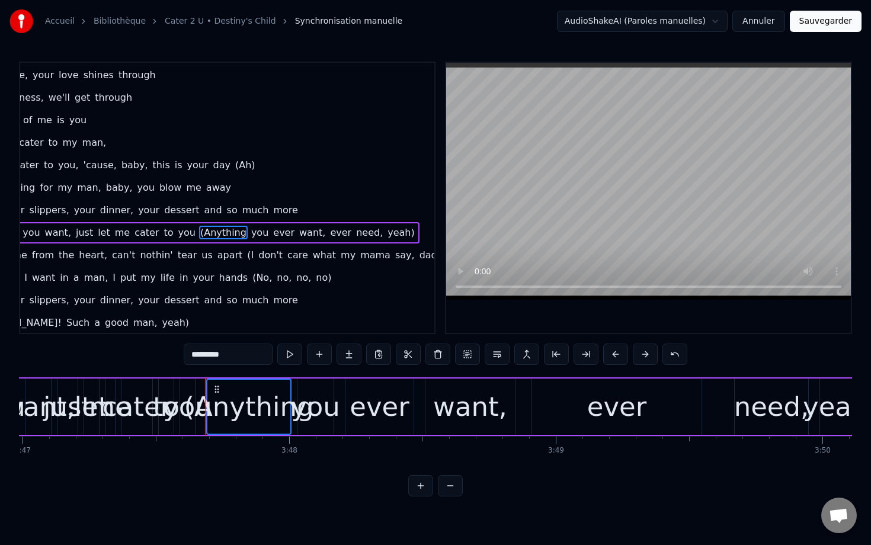
scroll to position [0, 60645]
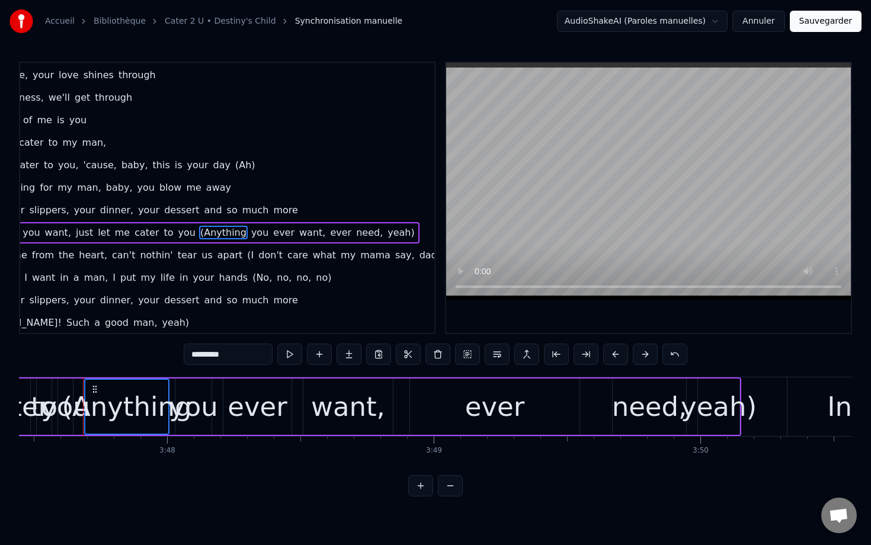
click at [250, 228] on span "you" at bounding box center [260, 233] width 20 height 14
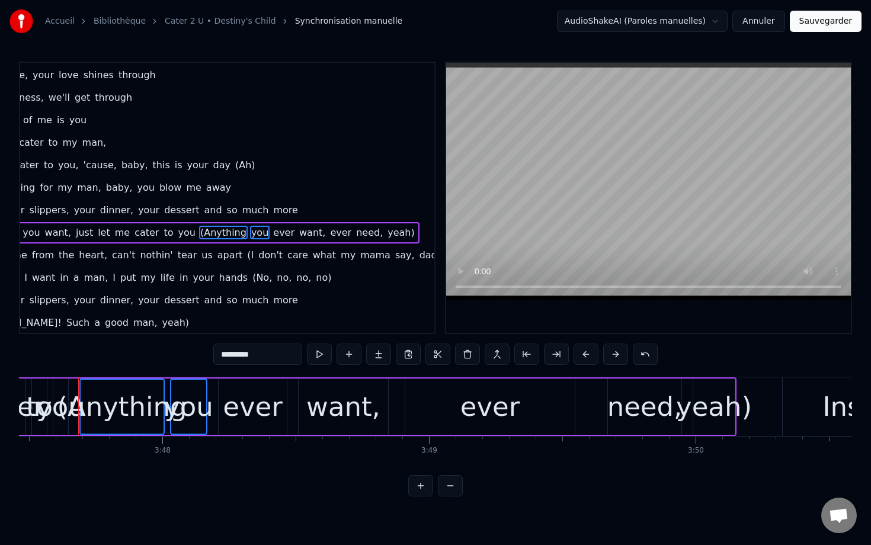
click at [272, 229] on span "ever" at bounding box center [284, 233] width 24 height 14
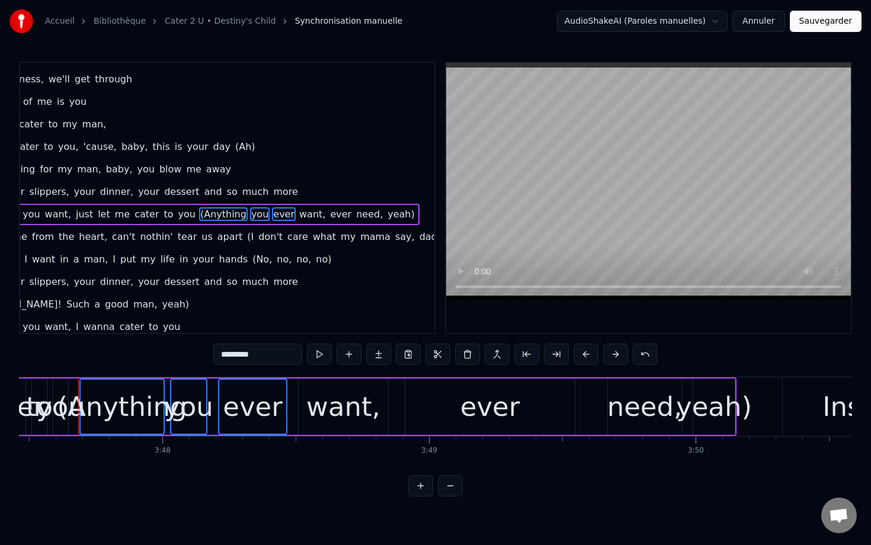
scroll to position [1486, 73]
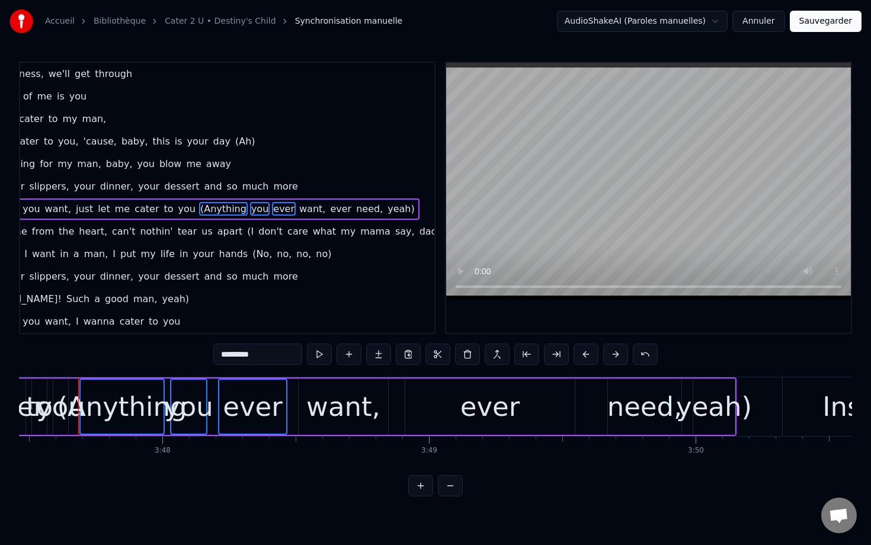
click at [298, 209] on span "want," at bounding box center [312, 209] width 28 height 14
click at [329, 209] on span "ever" at bounding box center [341, 209] width 24 height 14
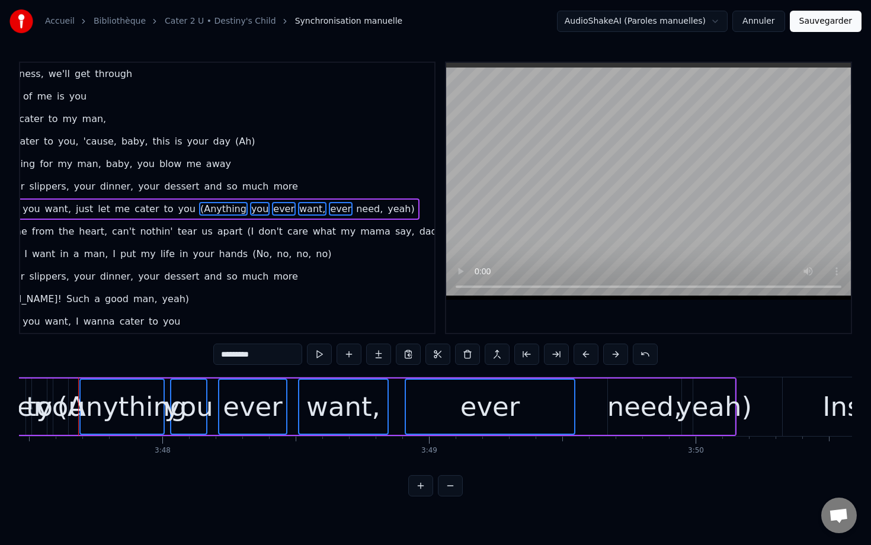
click at [355, 209] on span "need," at bounding box center [369, 209] width 29 height 14
click at [386, 210] on span "yeah)" at bounding box center [401, 209] width 30 height 14
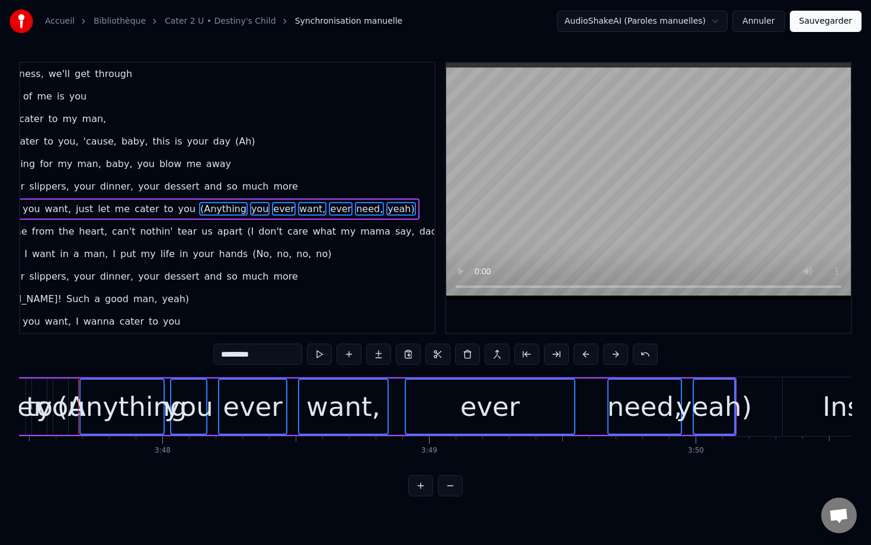
click at [246, 232] on span "(I" at bounding box center [250, 232] width 9 height 14
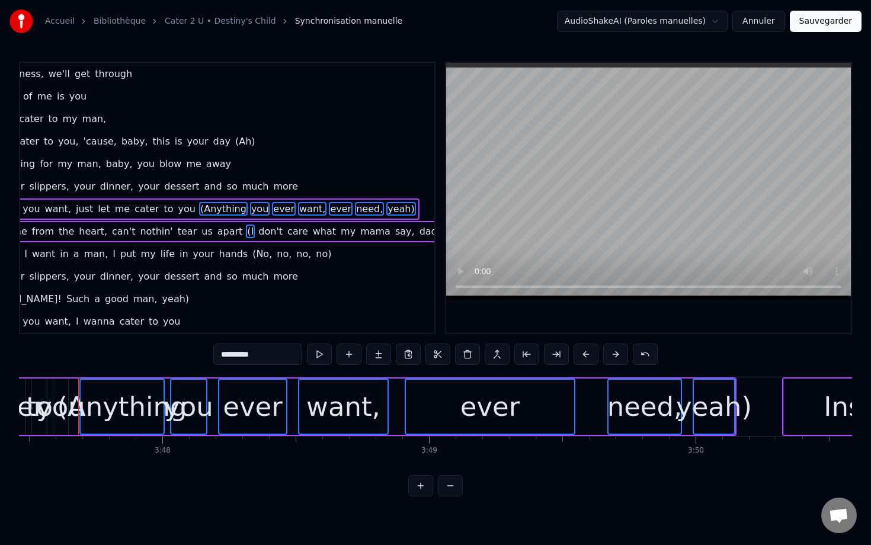
click at [257, 232] on span "don't" at bounding box center [270, 232] width 27 height 14
click at [286, 232] on span "care" at bounding box center [297, 232] width 23 height 14
click at [312, 231] on span "what" at bounding box center [324, 232] width 25 height 14
click at [339, 232] on span "my" at bounding box center [347, 232] width 17 height 14
click at [359, 232] on span "mama" at bounding box center [375, 232] width 33 height 14
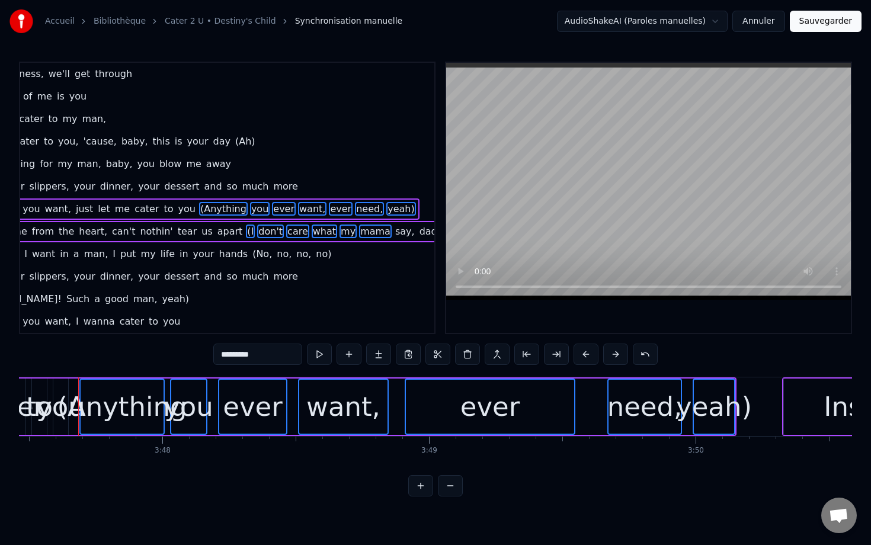
click at [394, 233] on span "say," at bounding box center [405, 232] width 22 height 14
click at [418, 233] on span "daddy" at bounding box center [434, 232] width 32 height 14
click at [452, 230] on span "say)" at bounding box center [463, 232] width 23 height 14
click at [251, 258] on span "(No," at bounding box center [262, 254] width 22 height 14
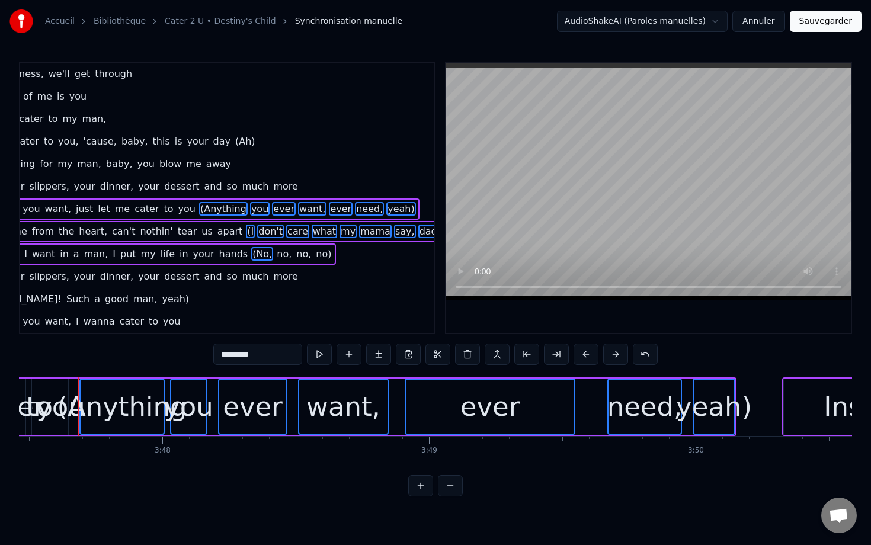
click at [276, 255] on span "no," at bounding box center [284, 254] width 17 height 14
click at [295, 255] on span "no," at bounding box center [303, 254] width 17 height 14
click at [315, 257] on span "no)" at bounding box center [324, 254] width 18 height 14
click at [463, 356] on button at bounding box center [467, 354] width 25 height 21
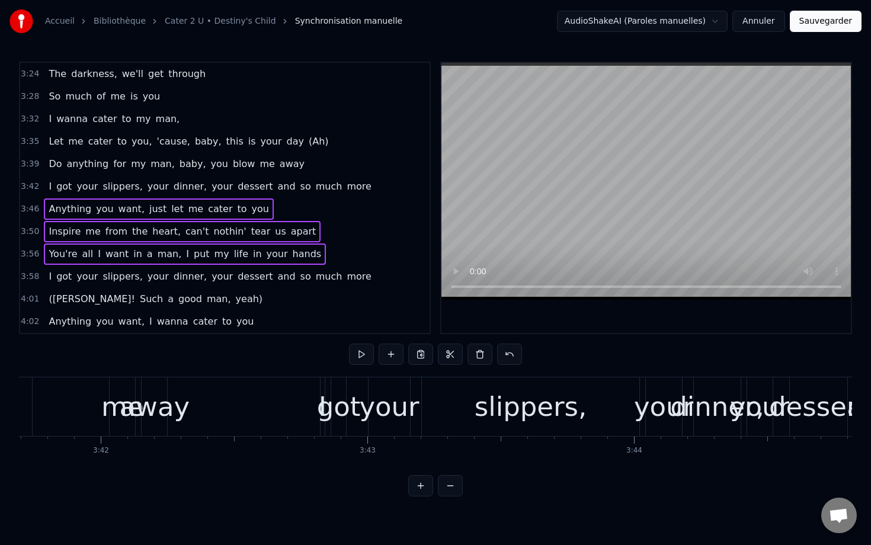
scroll to position [0, 59095]
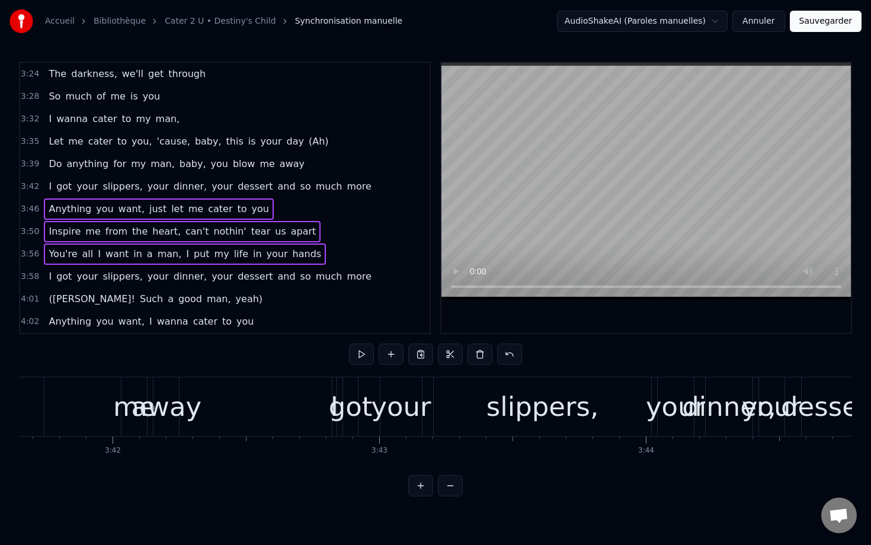
click at [29, 190] on span "3:42" at bounding box center [30, 187] width 18 height 12
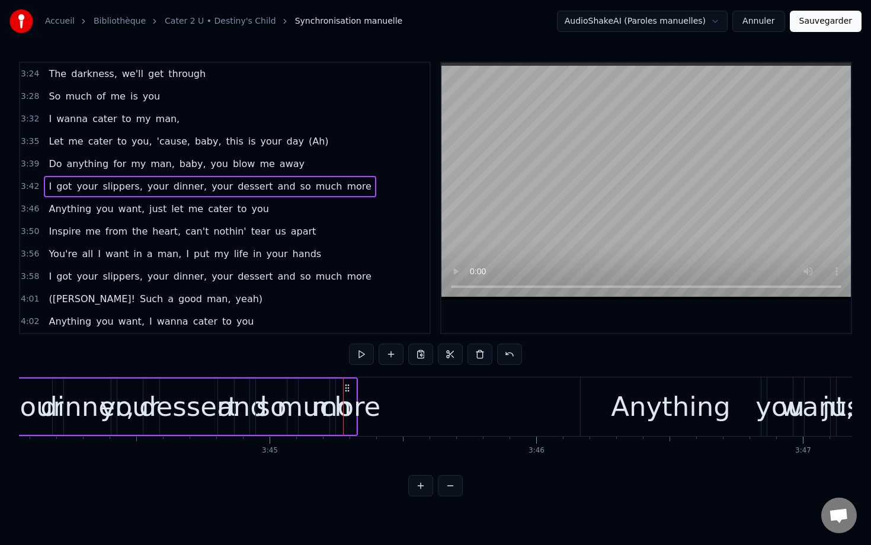
scroll to position [0, 59719]
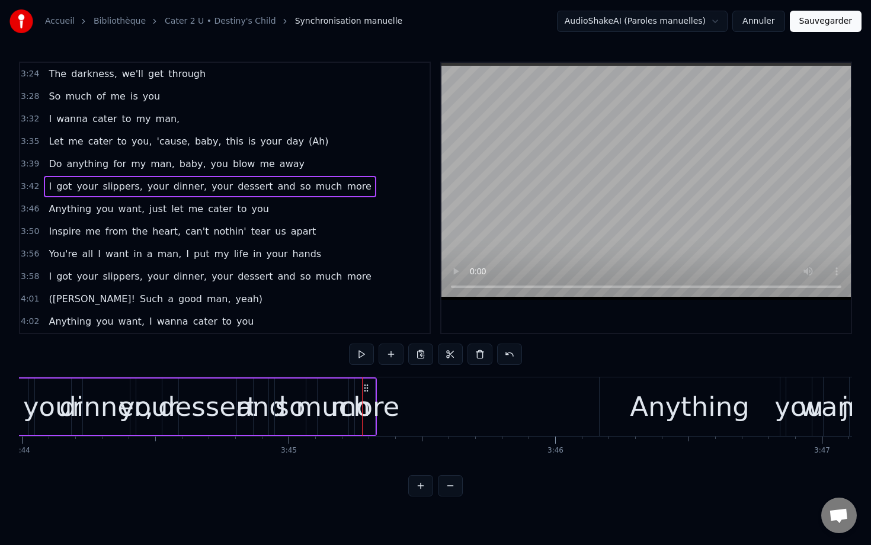
click at [152, 408] on div "your" at bounding box center [149, 407] width 60 height 40
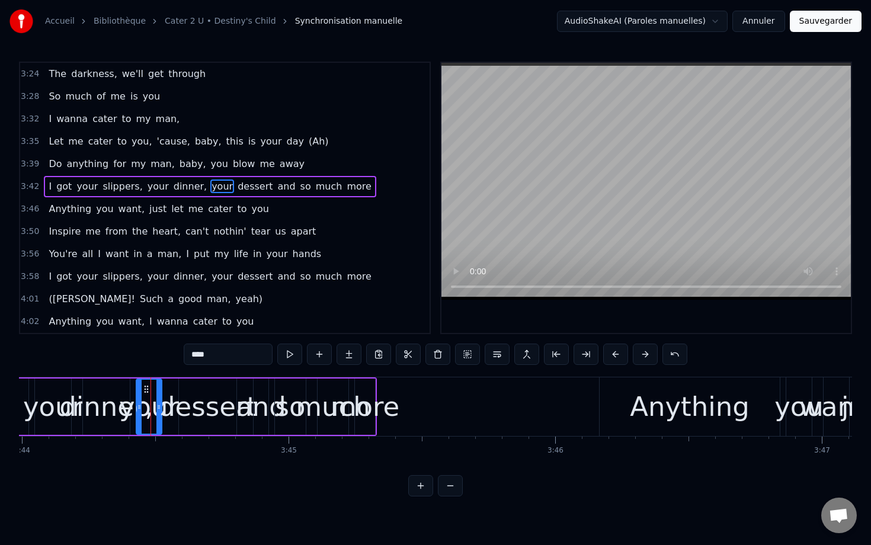
scroll to position [1475, 0]
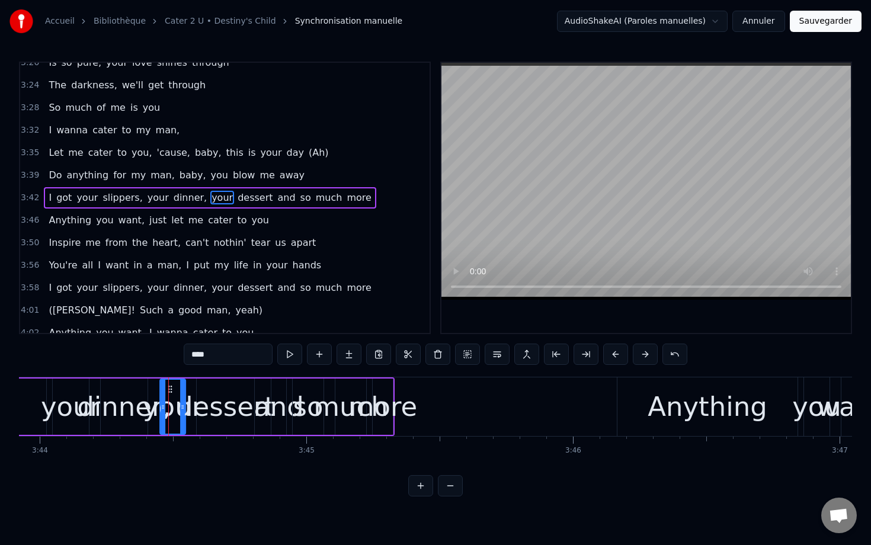
drag, startPoint x: 148, startPoint y: 385, endPoint x: 169, endPoint y: 385, distance: 21.3
click at [169, 385] on icon at bounding box center [169, 389] width 9 height 9
click at [422, 479] on button at bounding box center [420, 485] width 25 height 21
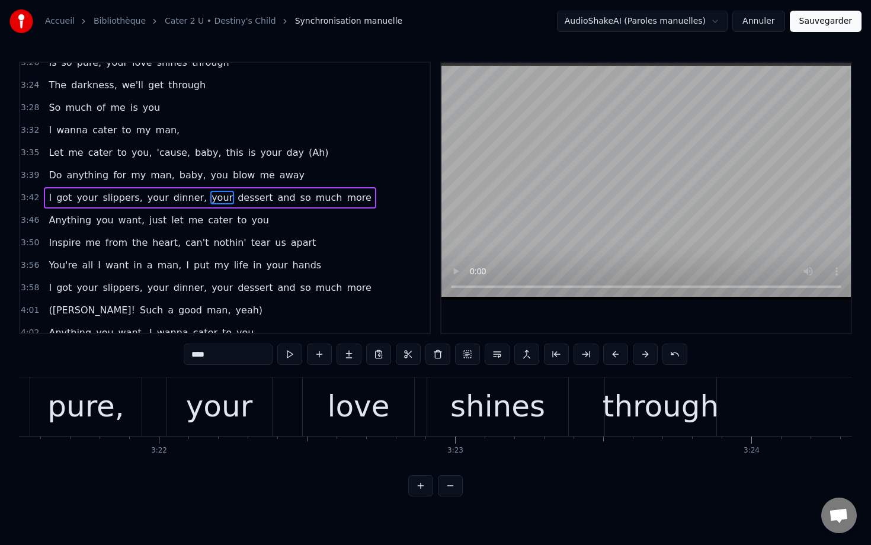
scroll to position [0, 66441]
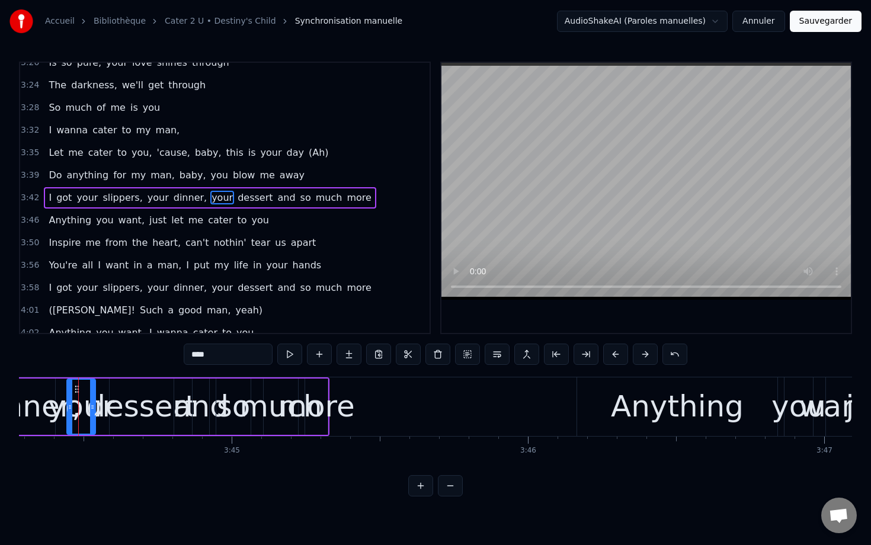
click at [322, 399] on div "more" at bounding box center [316, 407] width 77 height 44
type input "****"
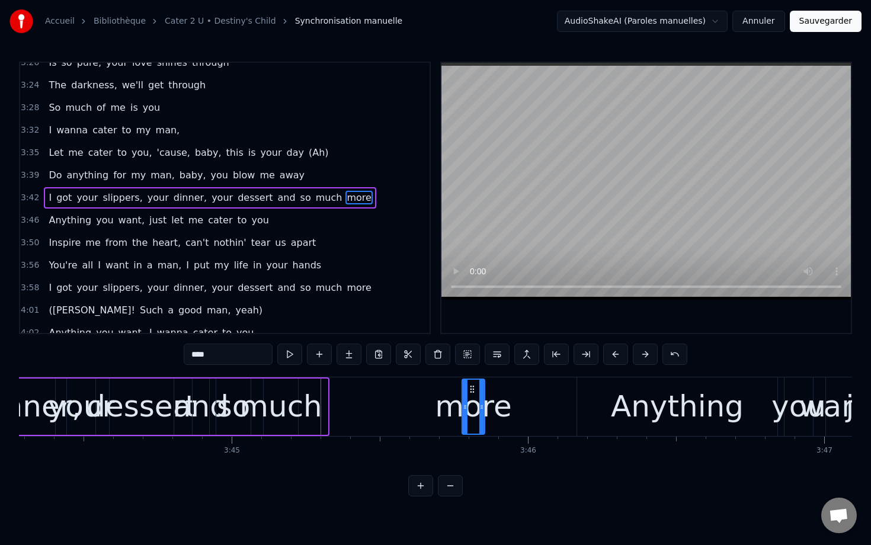
drag, startPoint x: 312, startPoint y: 389, endPoint x: 473, endPoint y: 398, distance: 160.8
click at [475, 402] on div "more" at bounding box center [473, 407] width 21 height 54
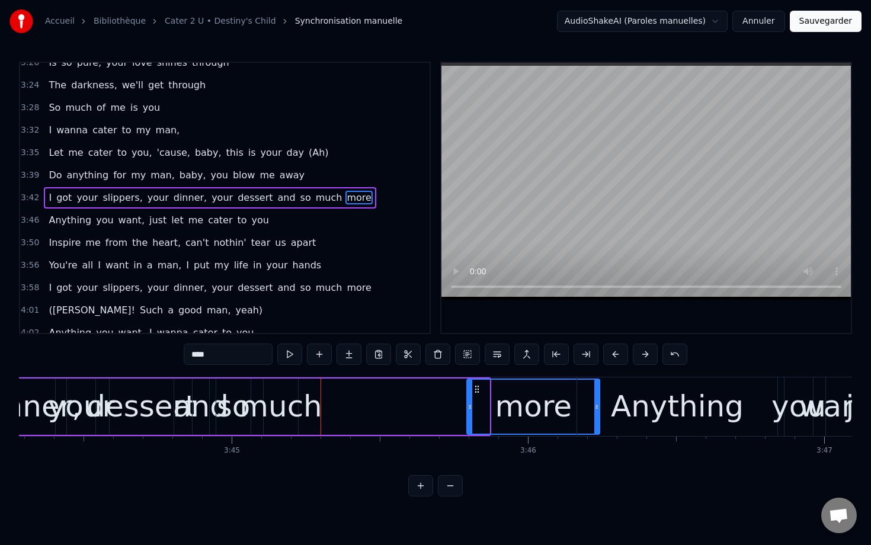
drag, startPoint x: 487, startPoint y: 400, endPoint x: 596, endPoint y: 402, distance: 109.0
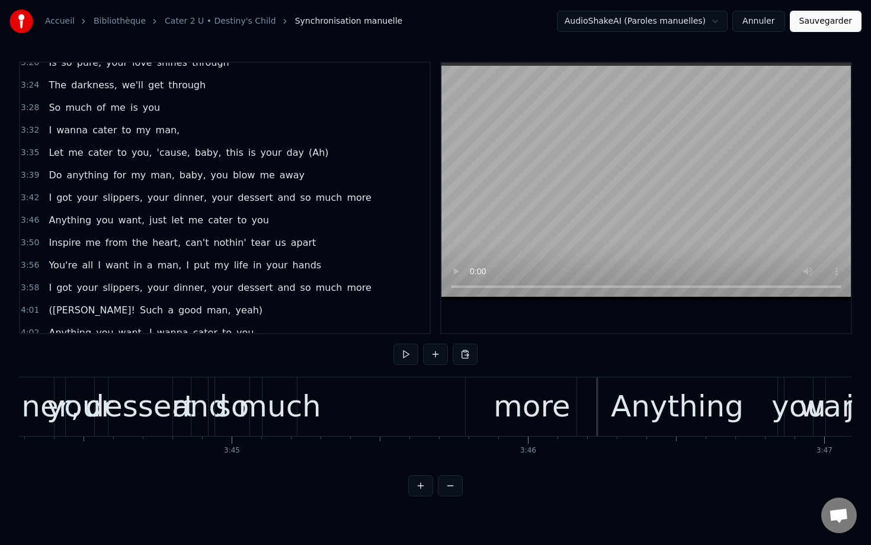
click at [475, 387] on div "more" at bounding box center [532, 406] width 132 height 59
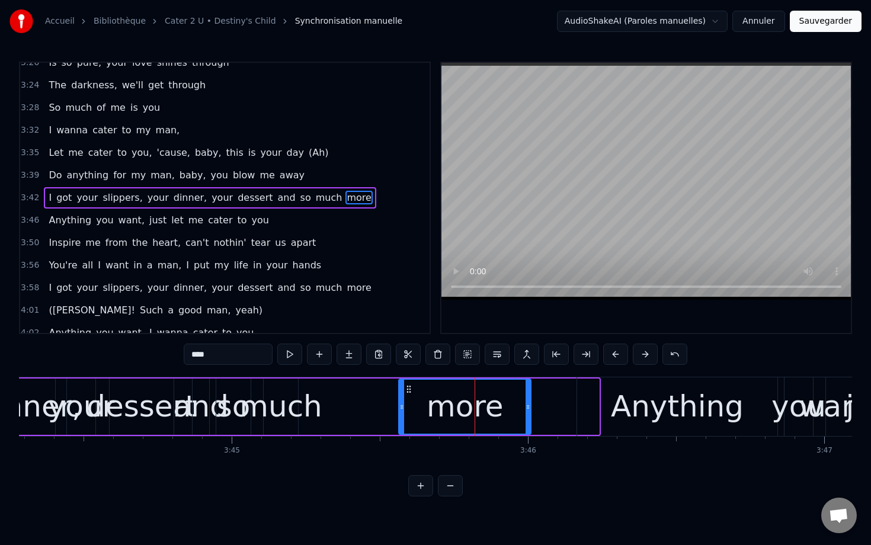
drag, startPoint x: 480, startPoint y: 387, endPoint x: 412, endPoint y: 386, distance: 67.5
click at [412, 386] on icon at bounding box center [408, 389] width 9 height 9
click at [262, 405] on div "much" at bounding box center [280, 407] width 83 height 44
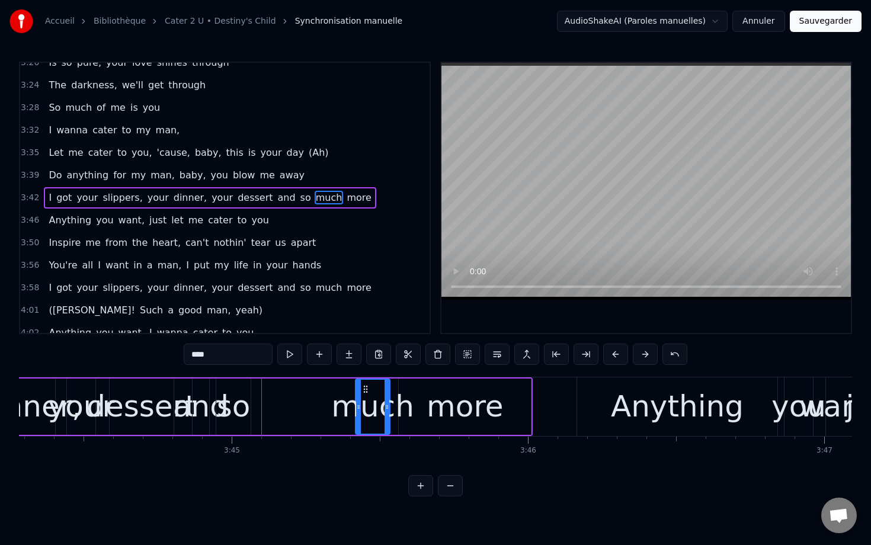
drag, startPoint x: 275, startPoint y: 392, endPoint x: 370, endPoint y: 396, distance: 94.9
click at [370, 396] on div "much" at bounding box center [372, 407] width 33 height 54
click at [230, 406] on div "so" at bounding box center [234, 407] width 34 height 44
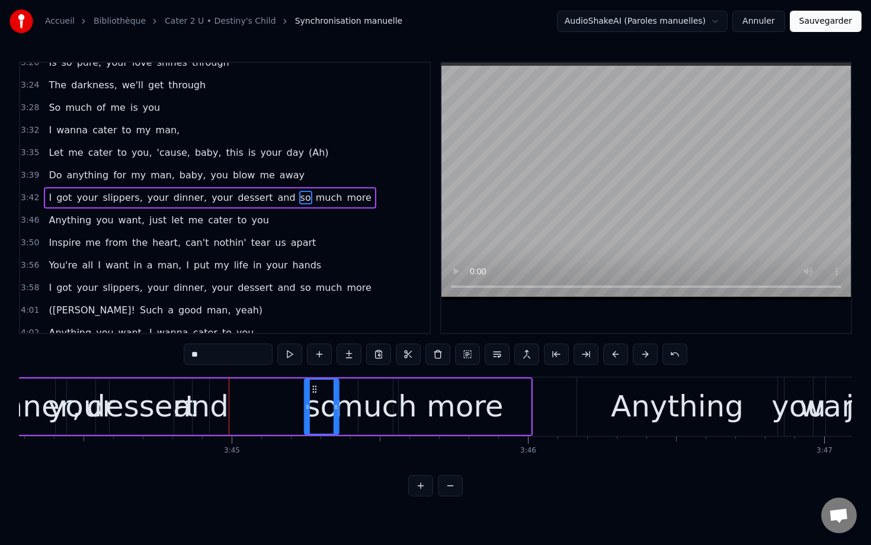
drag, startPoint x: 226, startPoint y: 390, endPoint x: 313, endPoint y: 394, distance: 87.8
click at [313, 395] on div "so" at bounding box center [321, 407] width 33 height 54
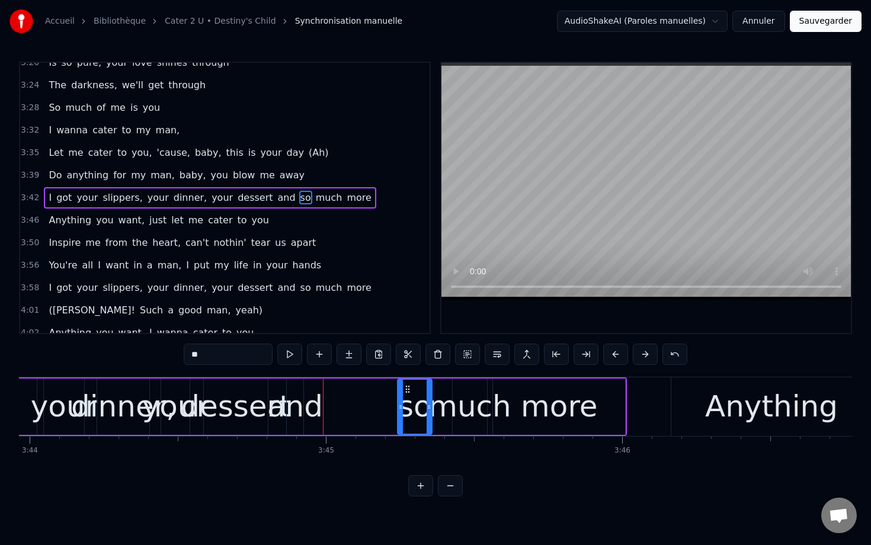
scroll to position [0, 66308]
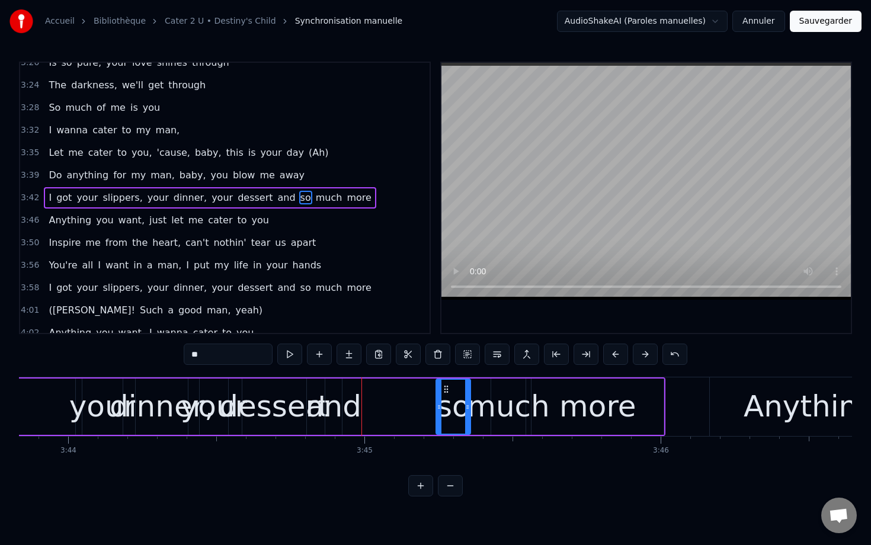
click at [337, 406] on div "and" at bounding box center [334, 407] width 56 height 44
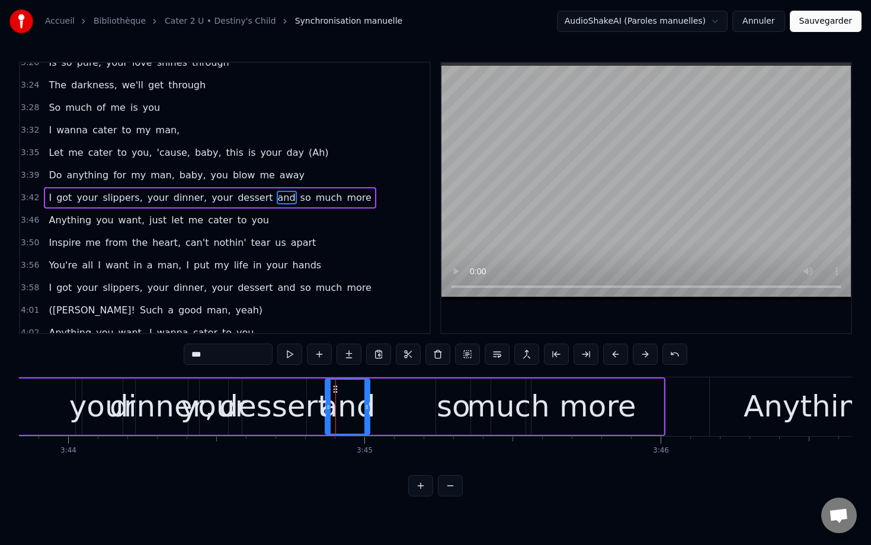
drag, startPoint x: 341, startPoint y: 392, endPoint x: 361, endPoint y: 390, distance: 20.8
click at [364, 391] on div at bounding box center [366, 407] width 5 height 54
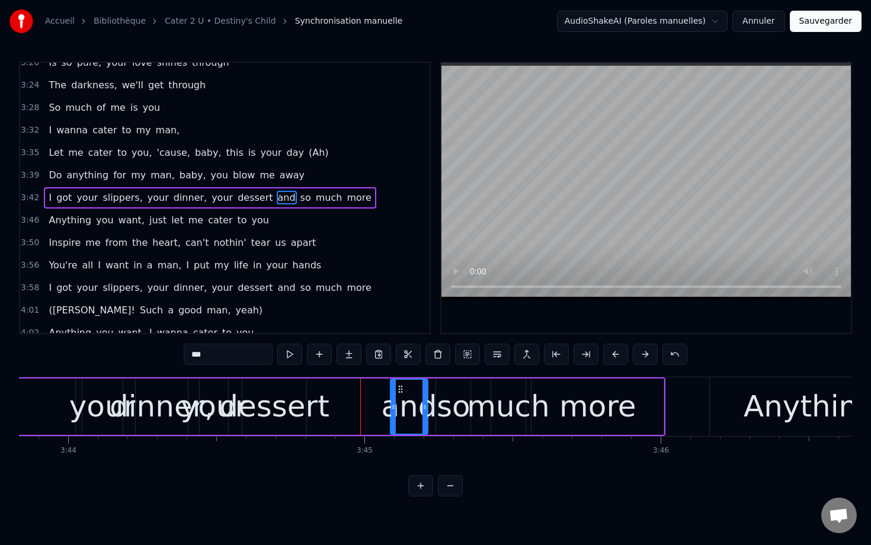
drag, startPoint x: 333, startPoint y: 388, endPoint x: 401, endPoint y: 391, distance: 68.2
click at [401, 392] on icon at bounding box center [400, 389] width 9 height 9
click at [291, 391] on div "dessert" at bounding box center [274, 407] width 110 height 44
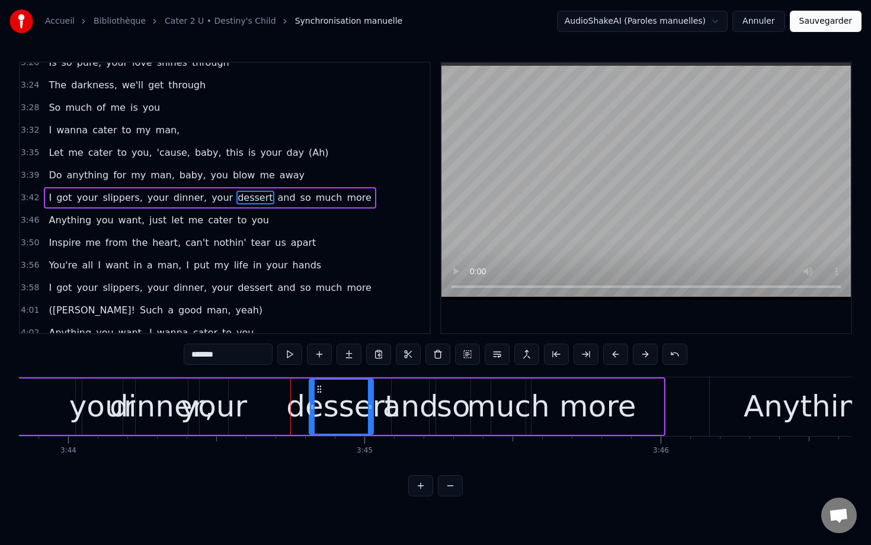
drag, startPoint x: 256, startPoint y: 390, endPoint x: 322, endPoint y: 395, distance: 65.9
click at [322, 395] on div "dessert" at bounding box center [341, 407] width 63 height 54
click at [223, 403] on div "your" at bounding box center [214, 407] width 66 height 44
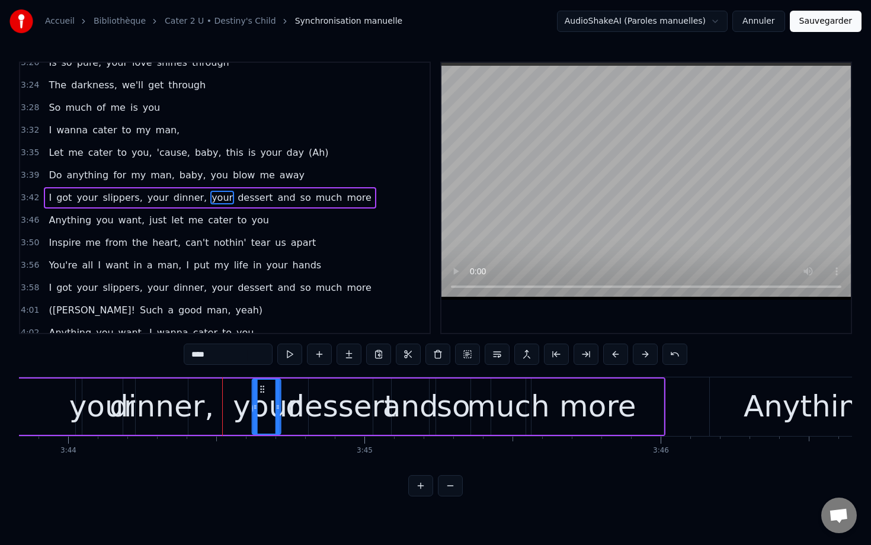
drag, startPoint x: 212, startPoint y: 387, endPoint x: 264, endPoint y: 390, distance: 52.2
click at [264, 390] on icon at bounding box center [262, 389] width 9 height 9
click at [155, 399] on div "dinner," at bounding box center [162, 407] width 104 height 44
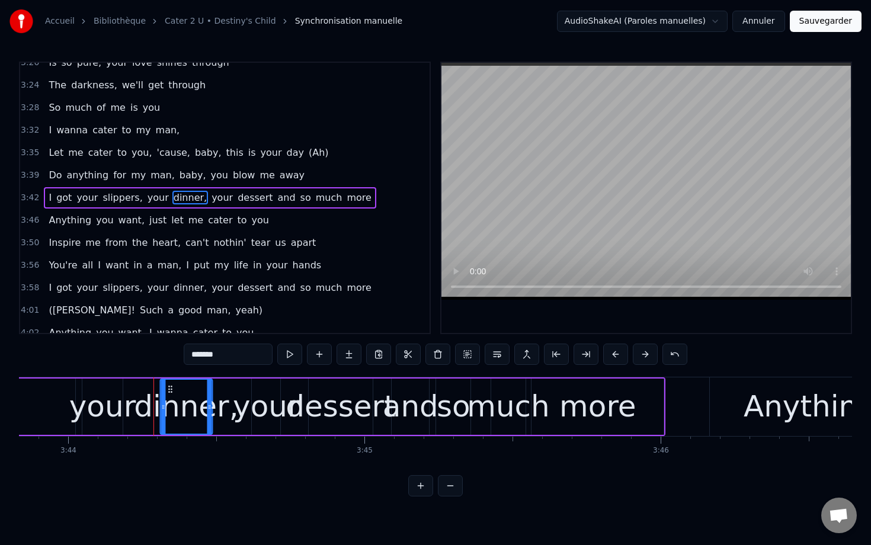
drag, startPoint x: 148, startPoint y: 389, endPoint x: 172, endPoint y: 389, distance: 24.3
click at [172, 389] on circle at bounding box center [171, 389] width 1 height 1
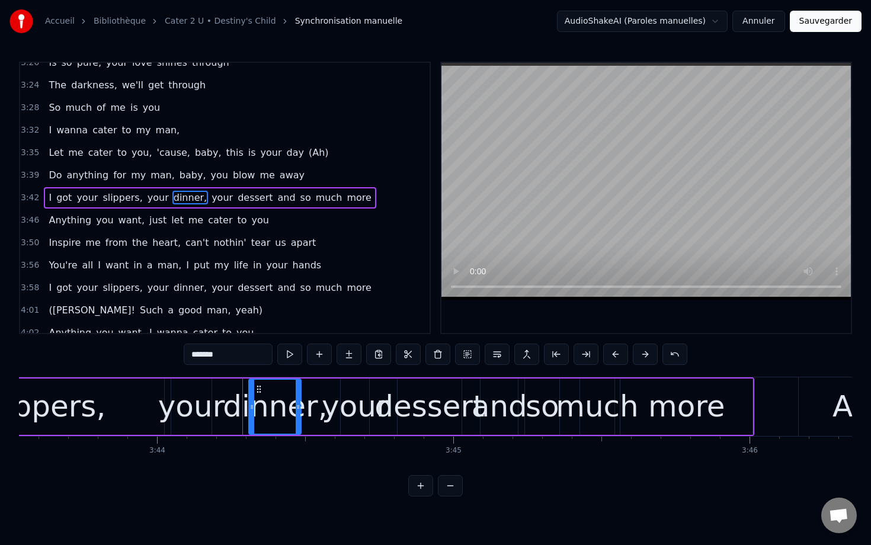
scroll to position [0, 66167]
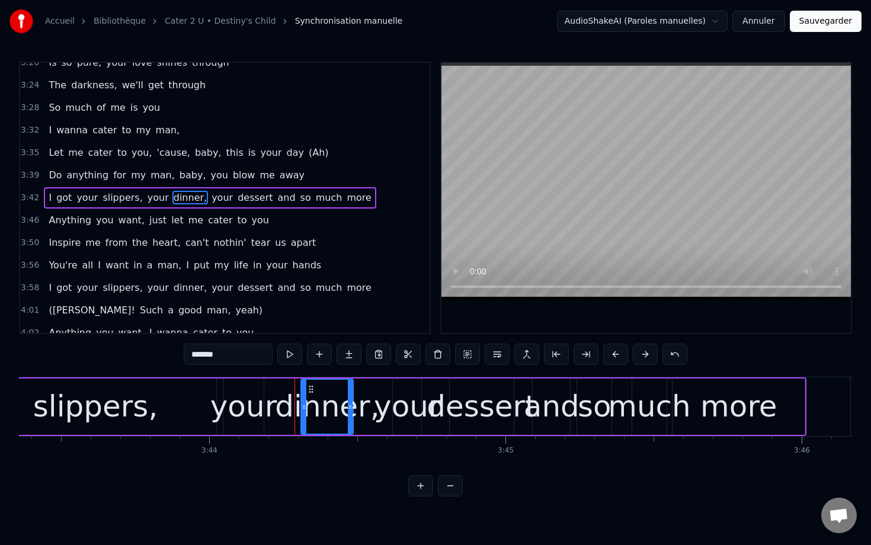
click at [231, 405] on div "your" at bounding box center [243, 407] width 66 height 44
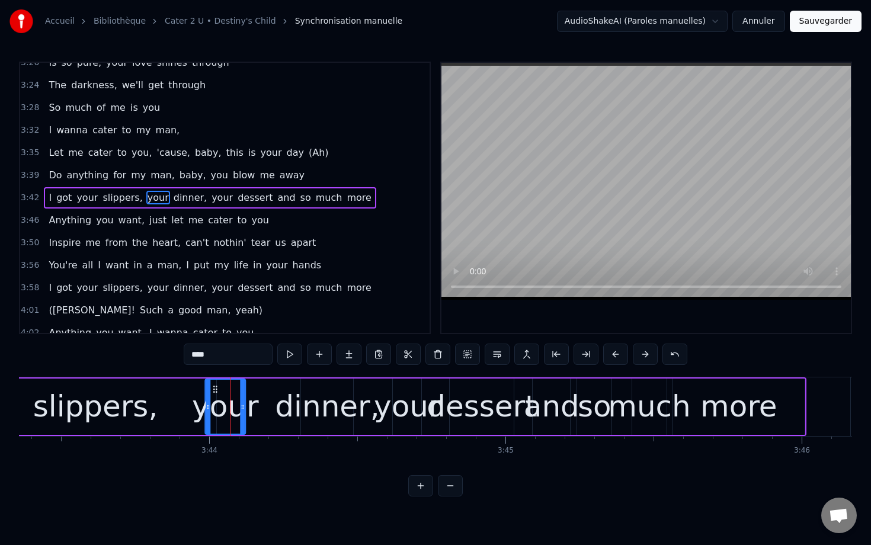
drag, startPoint x: 234, startPoint y: 392, endPoint x: 219, endPoint y: 392, distance: 15.4
click at [217, 392] on circle at bounding box center [216, 392] width 1 height 1
click at [308, 414] on div "dinner," at bounding box center [327, 407] width 104 height 44
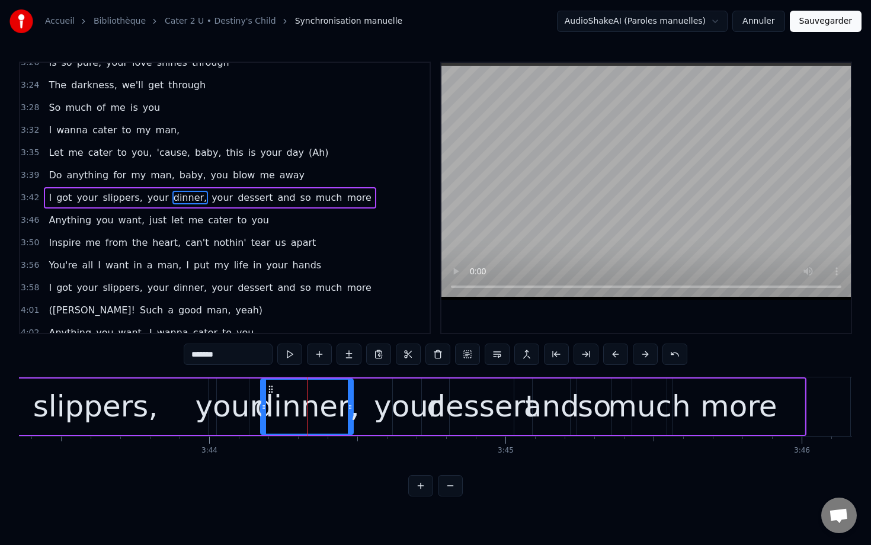
drag, startPoint x: 302, startPoint y: 405, endPoint x: 261, endPoint y: 402, distance: 41.0
click at [261, 402] on icon at bounding box center [263, 406] width 5 height 9
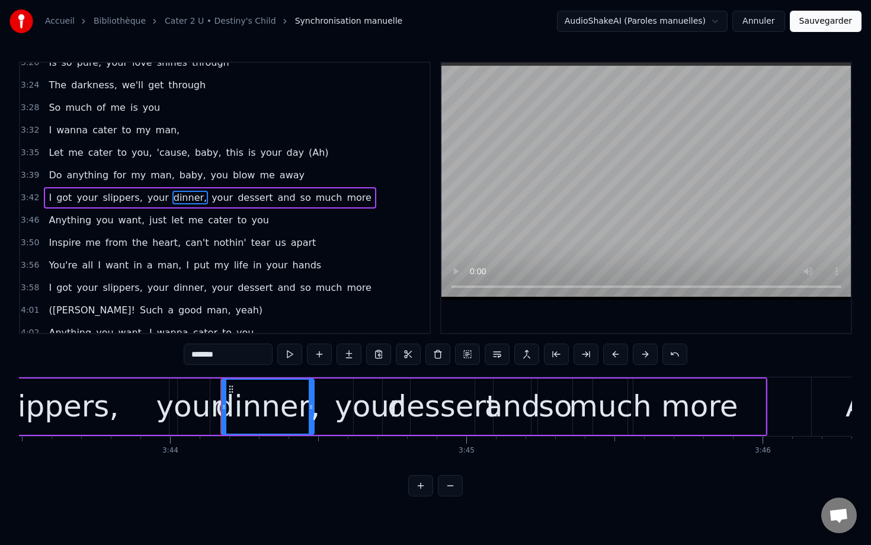
scroll to position [0, 66231]
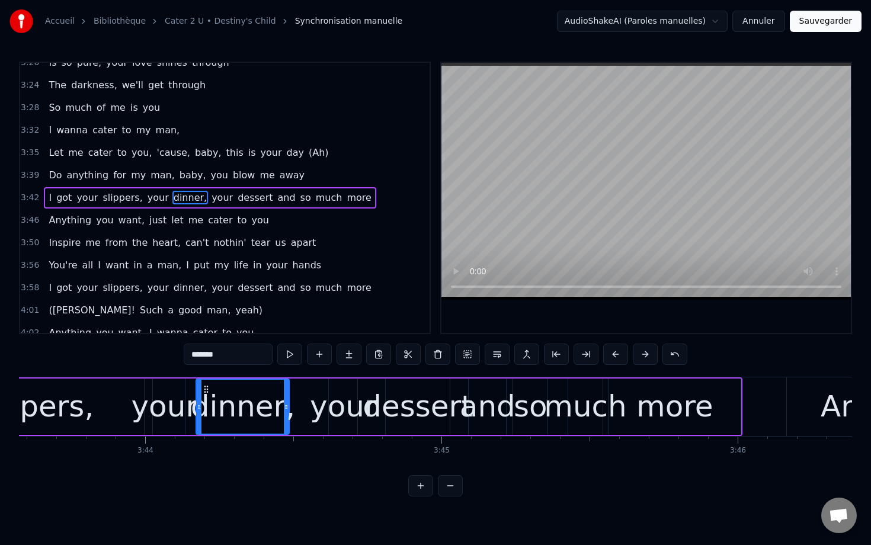
click at [135, 401] on div "slippers," at bounding box center [32, 407] width 242 height 56
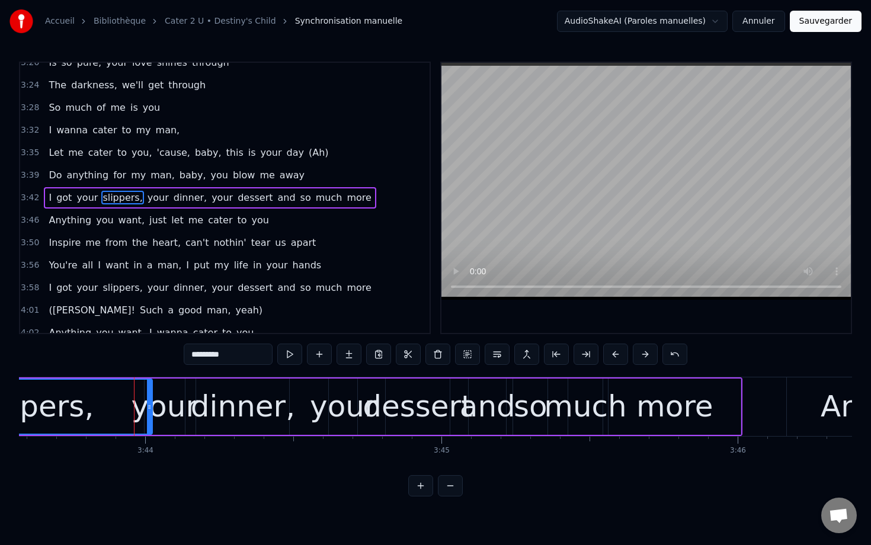
click at [488, 397] on div "and" at bounding box center [488, 407] width 56 height 44
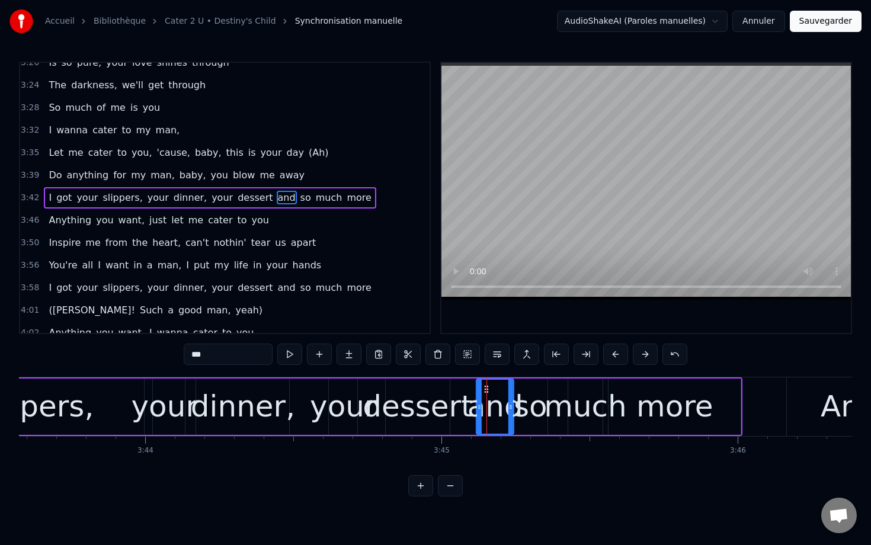
drag, startPoint x: 478, startPoint y: 392, endPoint x: 485, endPoint y: 392, distance: 7.1
click at [485, 392] on circle at bounding box center [485, 392] width 1 height 1
drag, startPoint x: 478, startPoint y: 396, endPoint x: 493, endPoint y: 396, distance: 14.8
click at [493, 396] on div at bounding box center [493, 407] width 5 height 54
drag, startPoint x: 501, startPoint y: 389, endPoint x: 488, endPoint y: 389, distance: 12.4
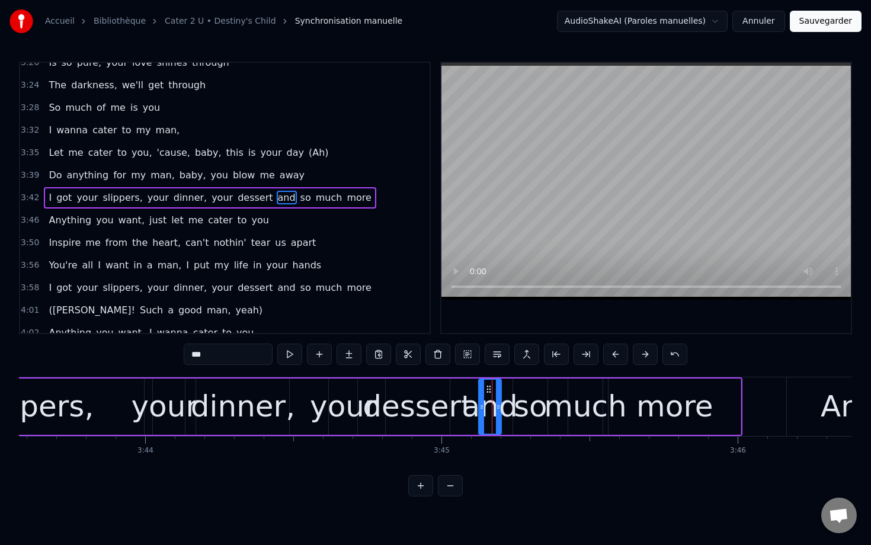
click at [488, 389] on icon at bounding box center [488, 389] width 9 height 9
click at [85, 395] on div "slippers," at bounding box center [32, 407] width 242 height 56
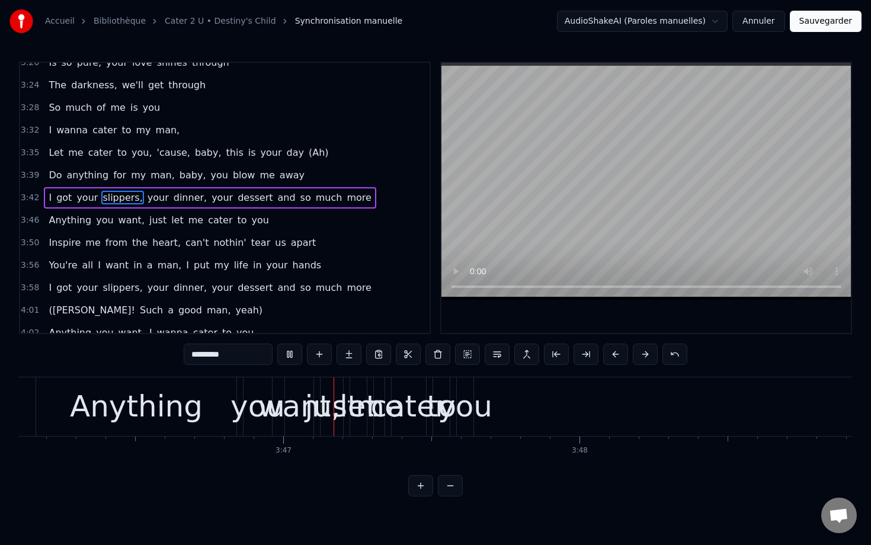
scroll to position [0, 67014]
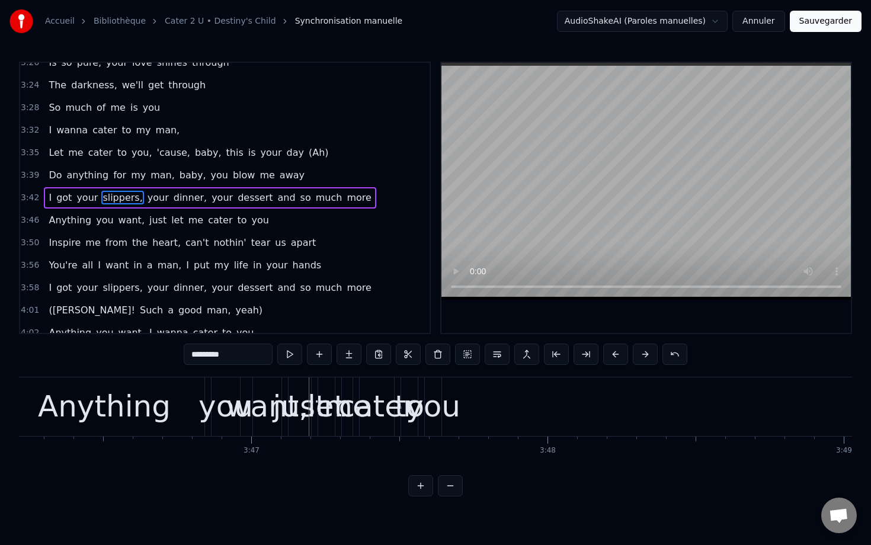
click at [120, 402] on div "Anything" at bounding box center [104, 407] width 133 height 44
type input "********"
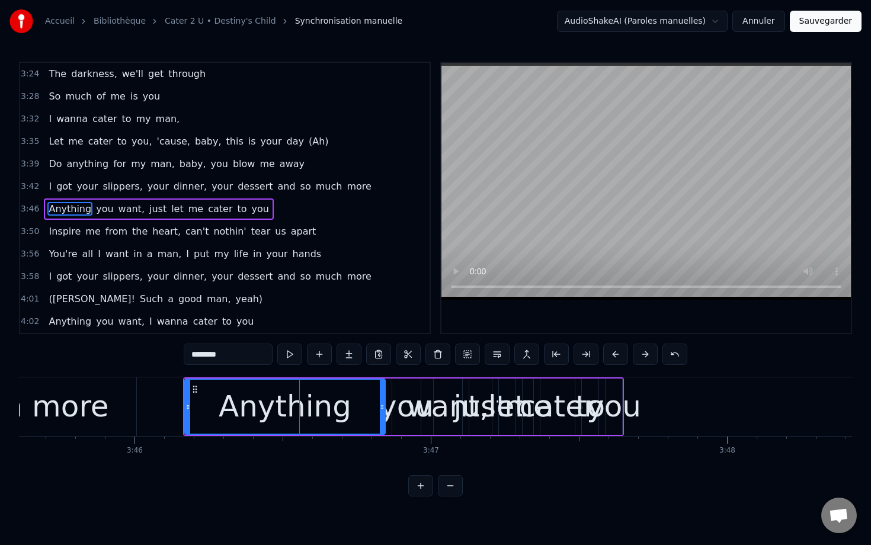
scroll to position [0, 66848]
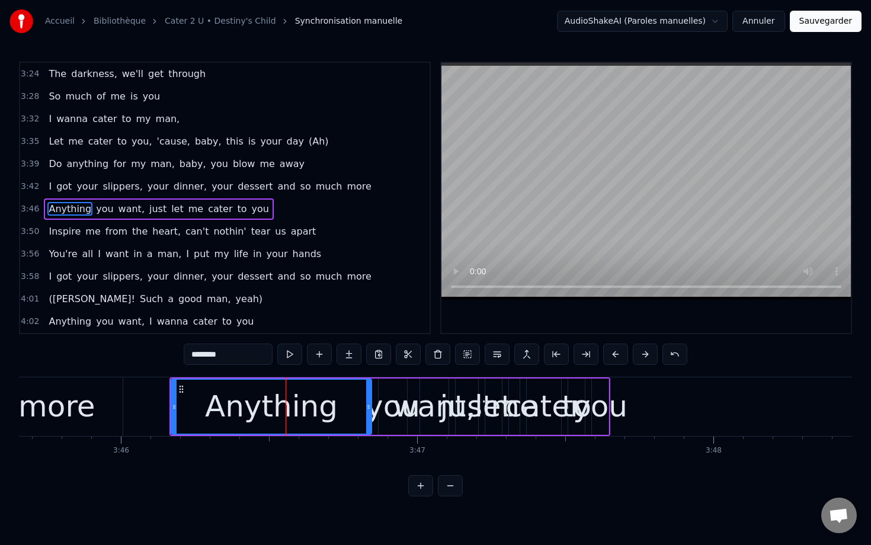
click at [36, 210] on span "3:46" at bounding box center [30, 209] width 18 height 12
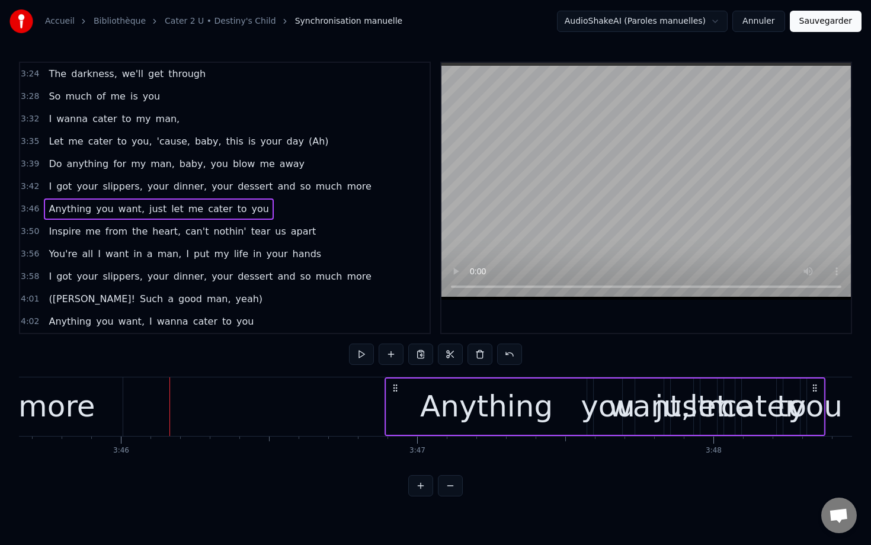
drag, startPoint x: 180, startPoint y: 386, endPoint x: 396, endPoint y: 405, distance: 216.5
click at [396, 405] on div "Anything you want, just let me cater to you" at bounding box center [605, 406] width 441 height 59
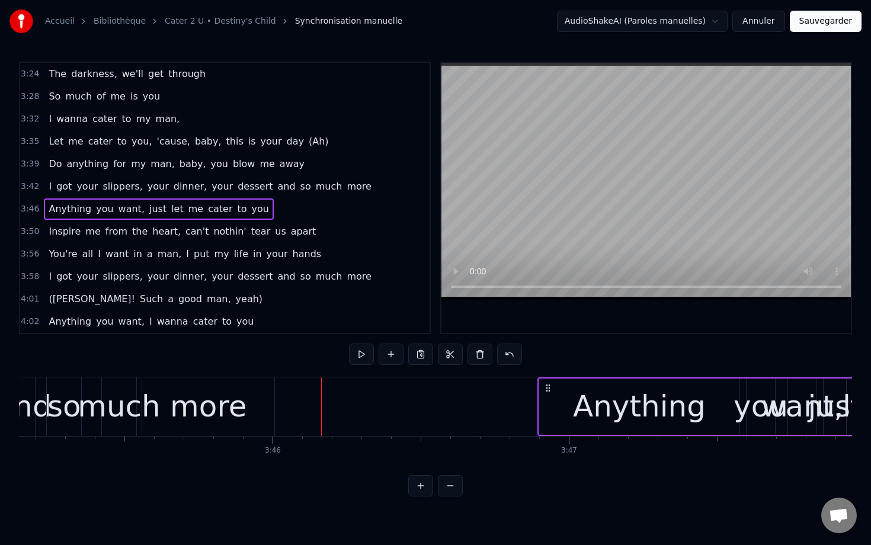
scroll to position [0, 66666]
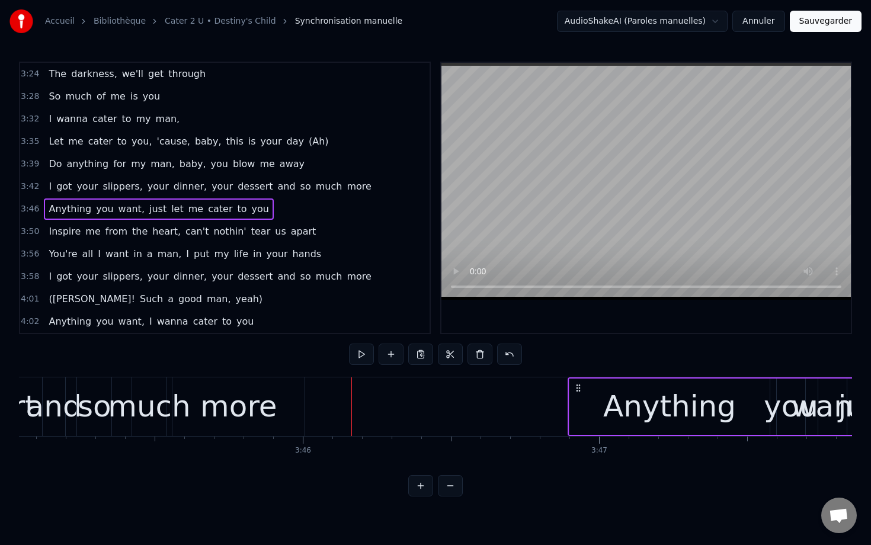
click at [258, 404] on div "more" at bounding box center [238, 407] width 77 height 44
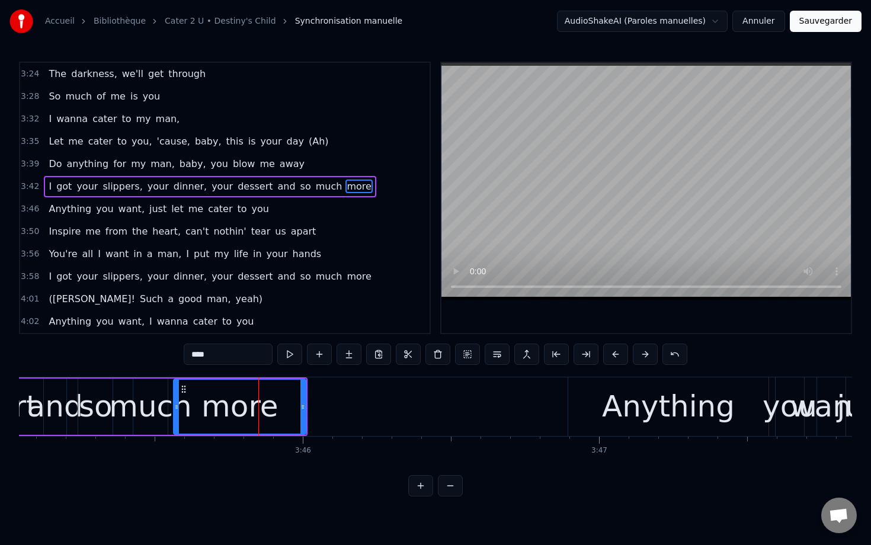
scroll to position [1475, 0]
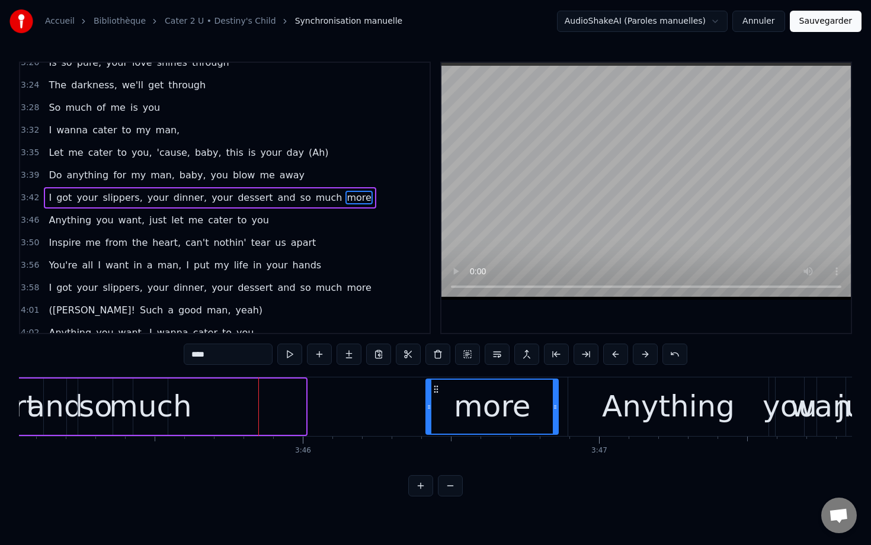
drag, startPoint x: 184, startPoint y: 387, endPoint x: 436, endPoint y: 405, distance: 253.0
click at [436, 405] on div "more" at bounding box center [492, 407] width 131 height 54
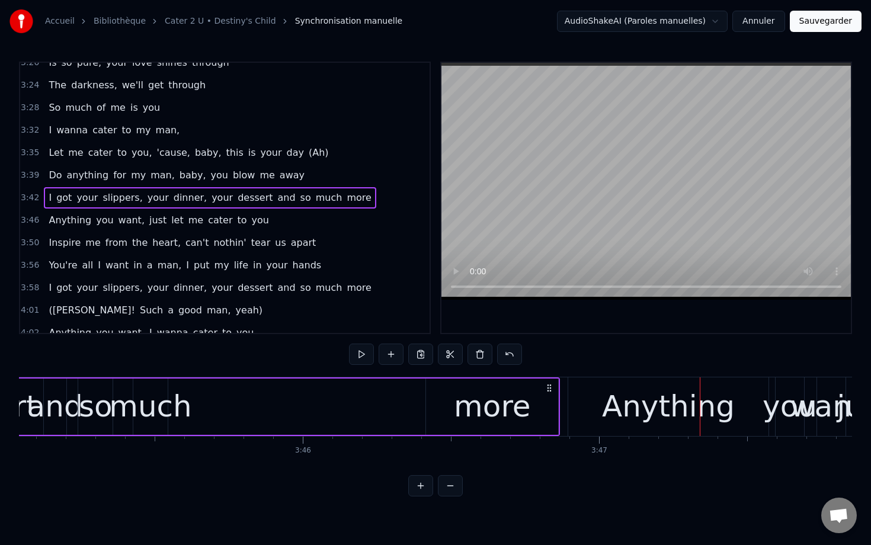
click at [152, 407] on div "much" at bounding box center [150, 407] width 83 height 44
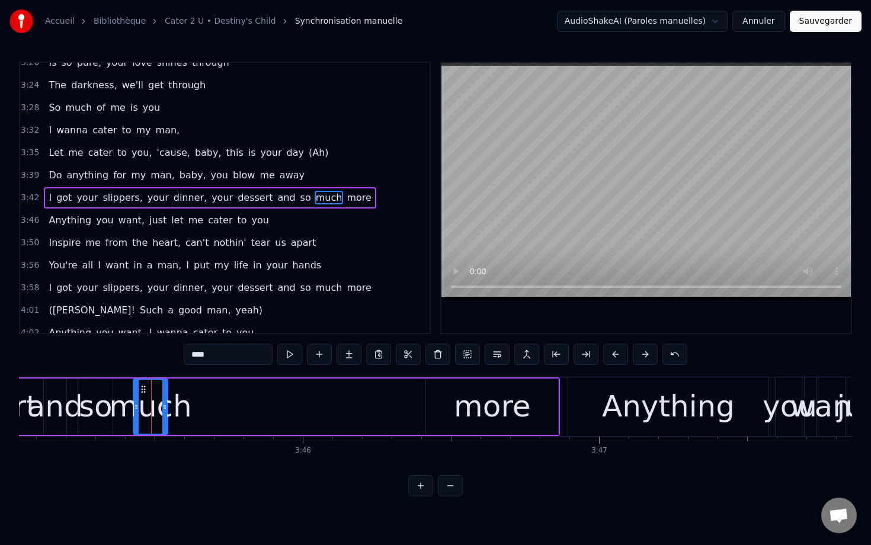
drag, startPoint x: 140, startPoint y: 384, endPoint x: 339, endPoint y: 392, distance: 199.2
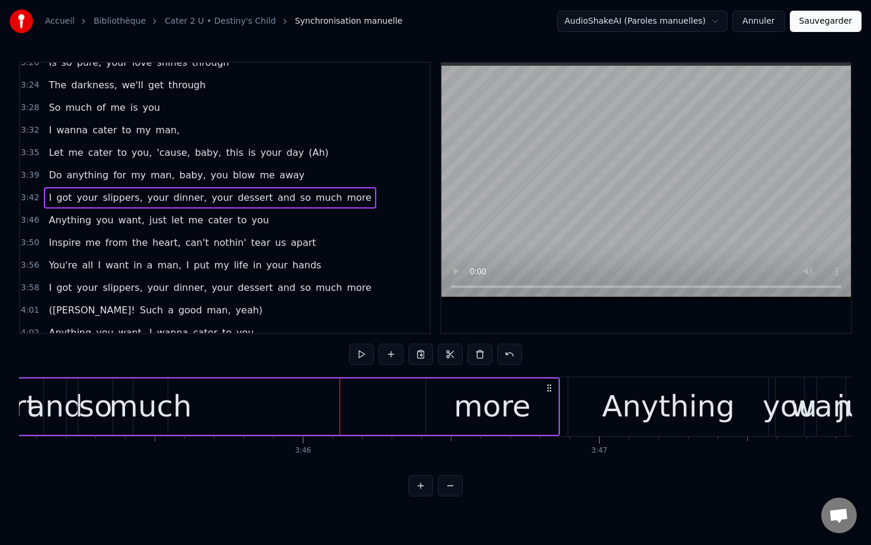
click at [143, 388] on div "much" at bounding box center [150, 407] width 83 height 44
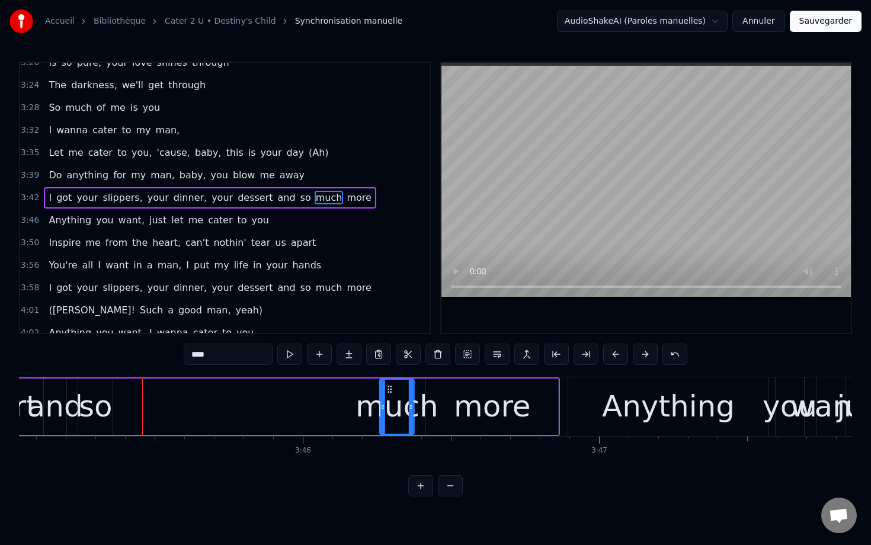
drag, startPoint x: 140, startPoint y: 389, endPoint x: 390, endPoint y: 413, distance: 251.2
click at [390, 414] on div "much" at bounding box center [396, 407] width 33 height 54
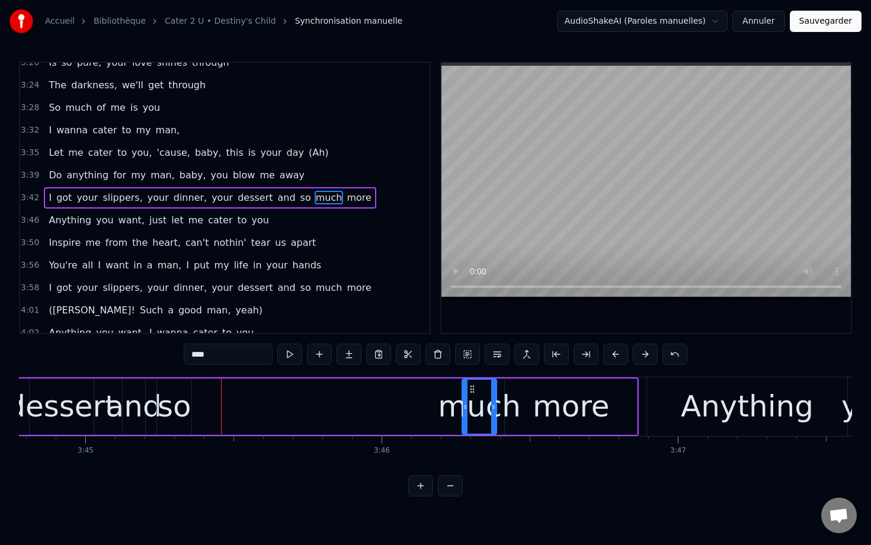
scroll to position [0, 66570]
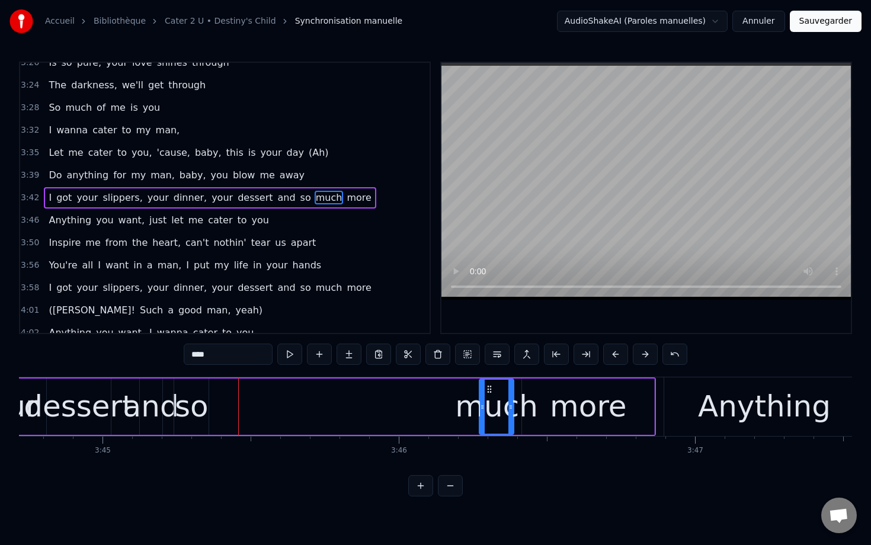
click at [202, 399] on div "so" at bounding box center [192, 407] width 34 height 44
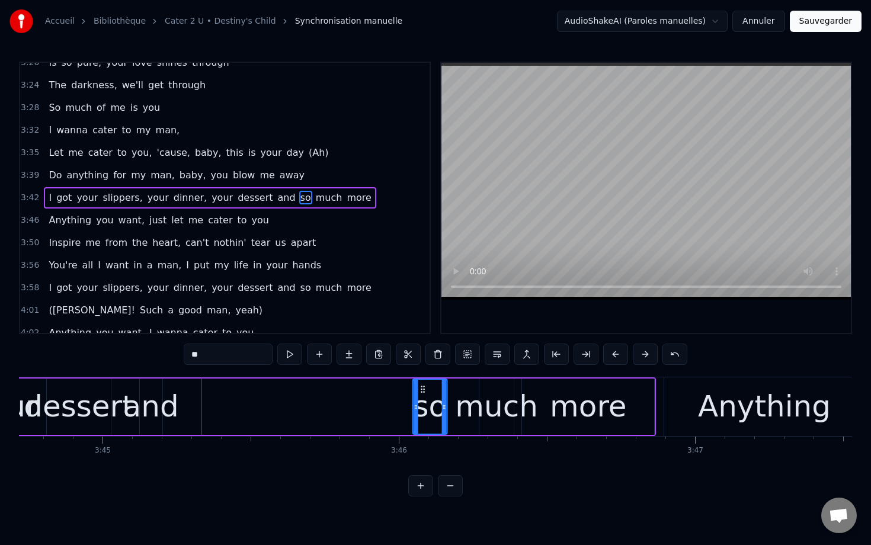
drag, startPoint x: 184, startPoint y: 389, endPoint x: 422, endPoint y: 411, distance: 239.1
click at [422, 411] on div "so" at bounding box center [430, 407] width 33 height 54
click at [144, 397] on div "and" at bounding box center [151, 407] width 56 height 44
type input "***"
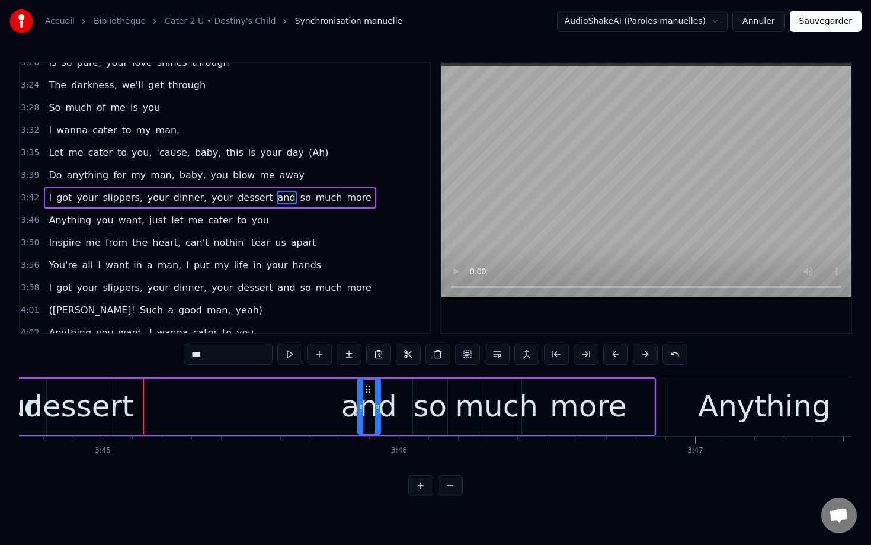
drag, startPoint x: 149, startPoint y: 392, endPoint x: 376, endPoint y: 409, distance: 228.2
click at [377, 411] on div "and" at bounding box center [368, 407] width 21 height 54
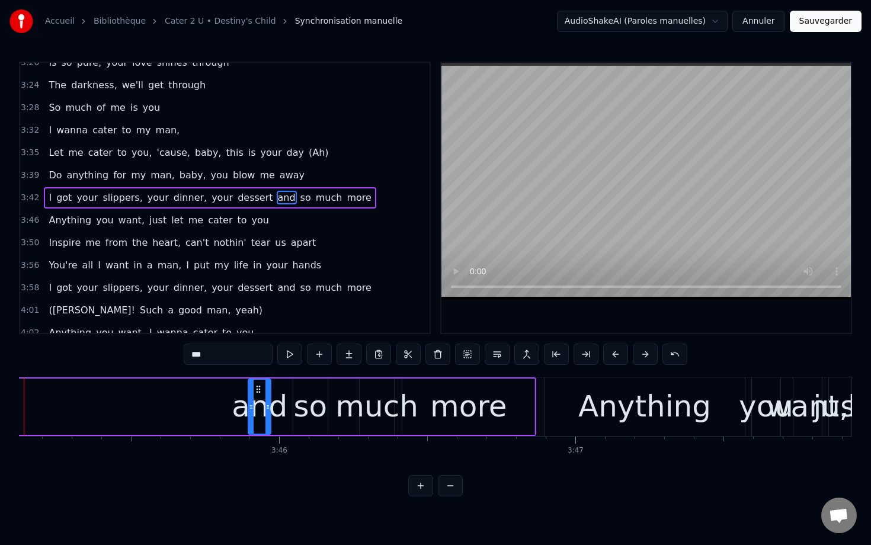
scroll to position [0, 66695]
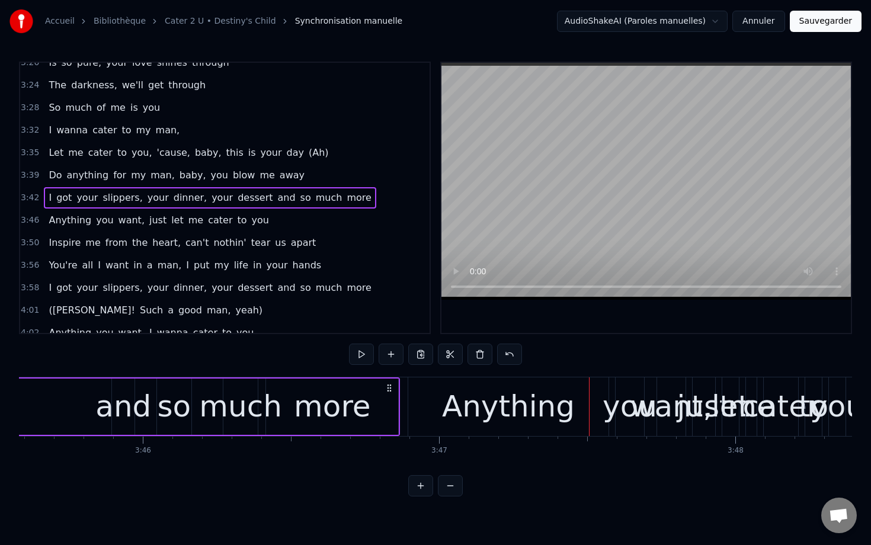
scroll to position [0, 66870]
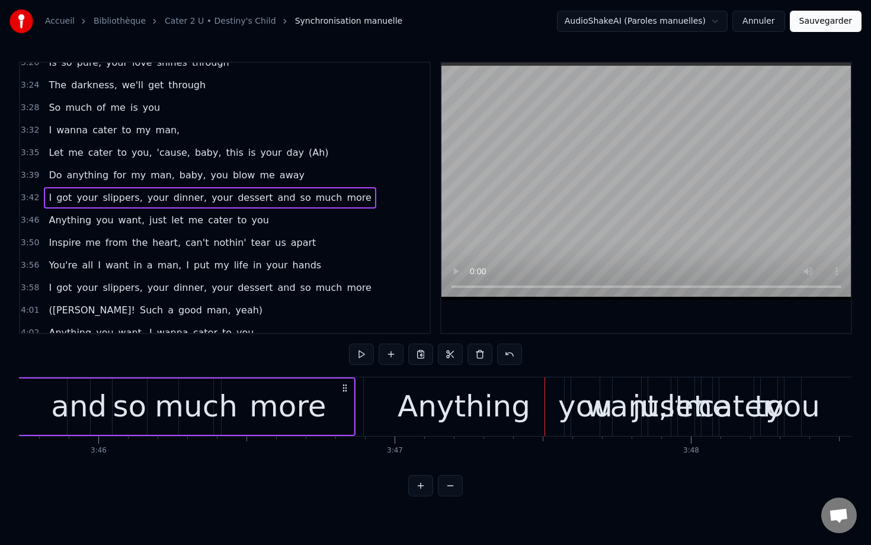
click at [27, 214] on span "3:46" at bounding box center [30, 220] width 18 height 12
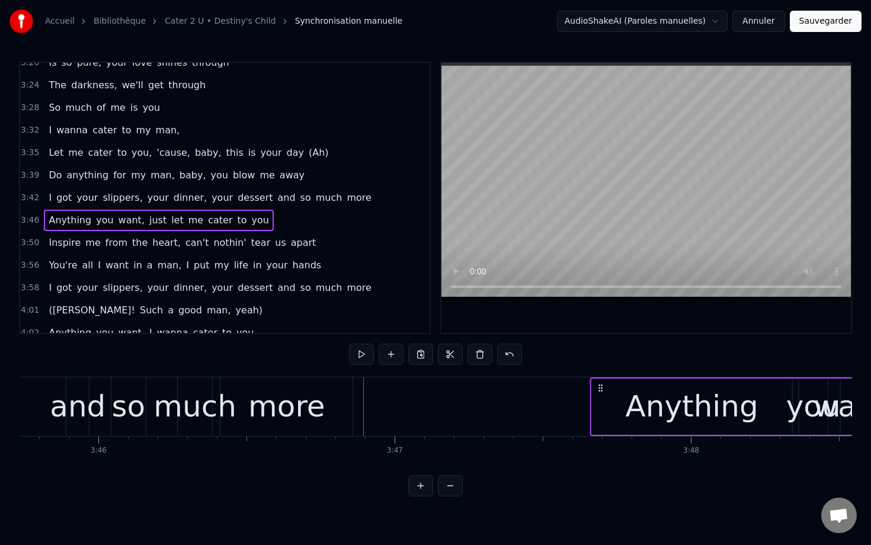
drag, startPoint x: 373, startPoint y: 386, endPoint x: 603, endPoint y: 402, distance: 229.8
click at [603, 402] on div "Anything you want, just let me cater to you" at bounding box center [810, 406] width 441 height 59
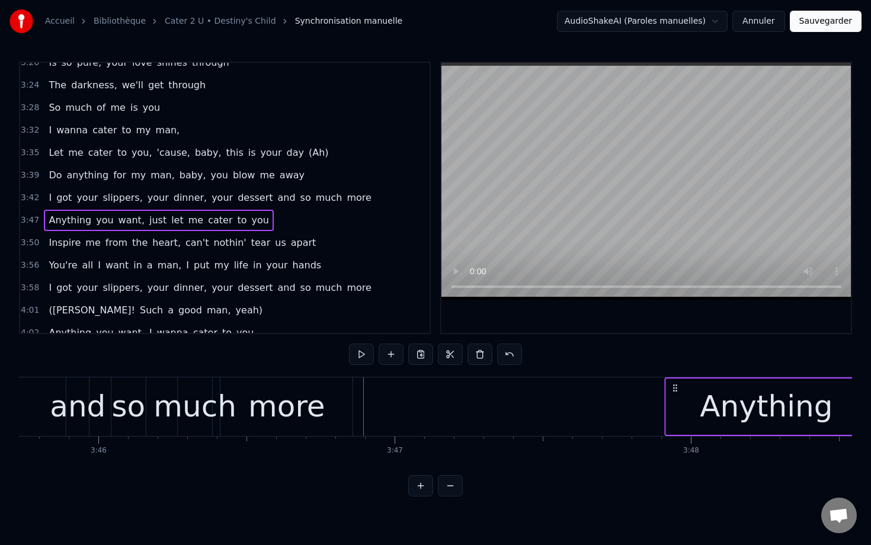
drag, startPoint x: 602, startPoint y: 385, endPoint x: 672, endPoint y: 386, distance: 70.5
click at [673, 387] on icon at bounding box center [674, 387] width 9 height 9
click at [335, 398] on div "more" at bounding box center [286, 406] width 132 height 59
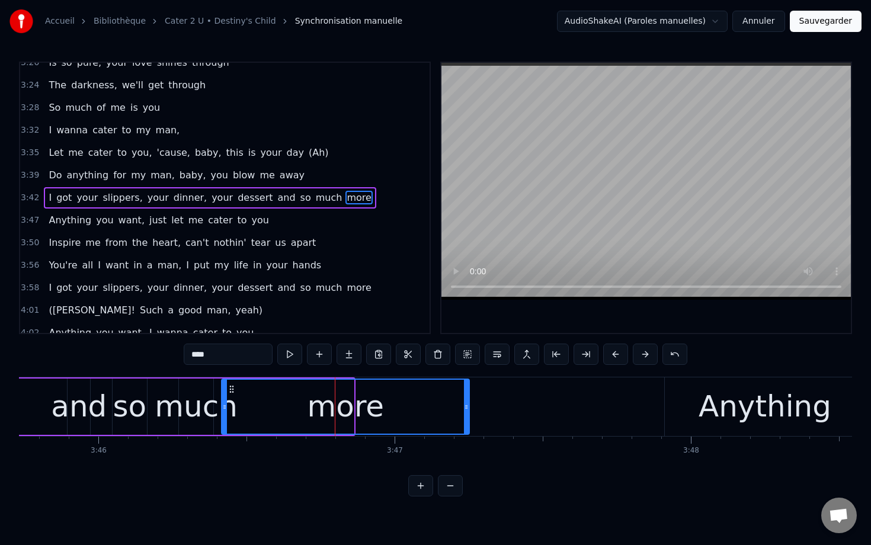
drag, startPoint x: 350, startPoint y: 400, endPoint x: 487, endPoint y: 405, distance: 137.0
click at [469, 406] on div at bounding box center [466, 407] width 5 height 54
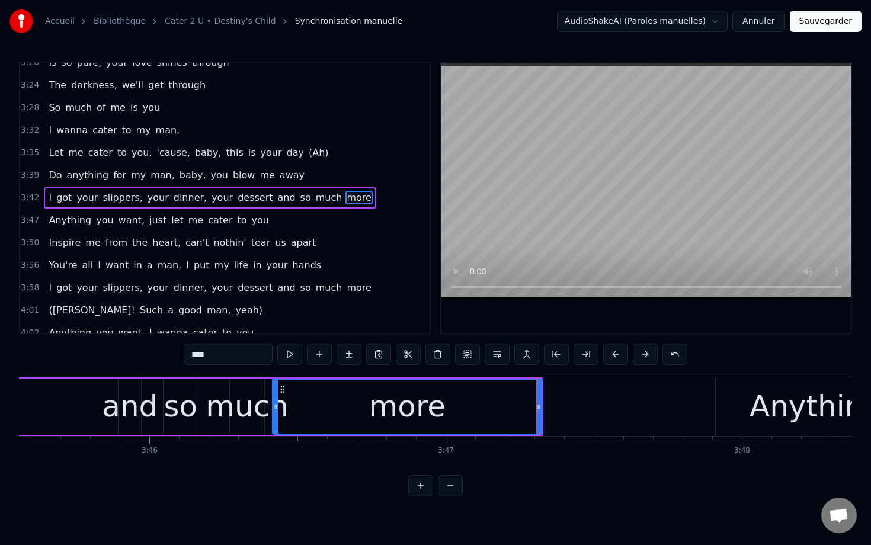
scroll to position [0, 66810]
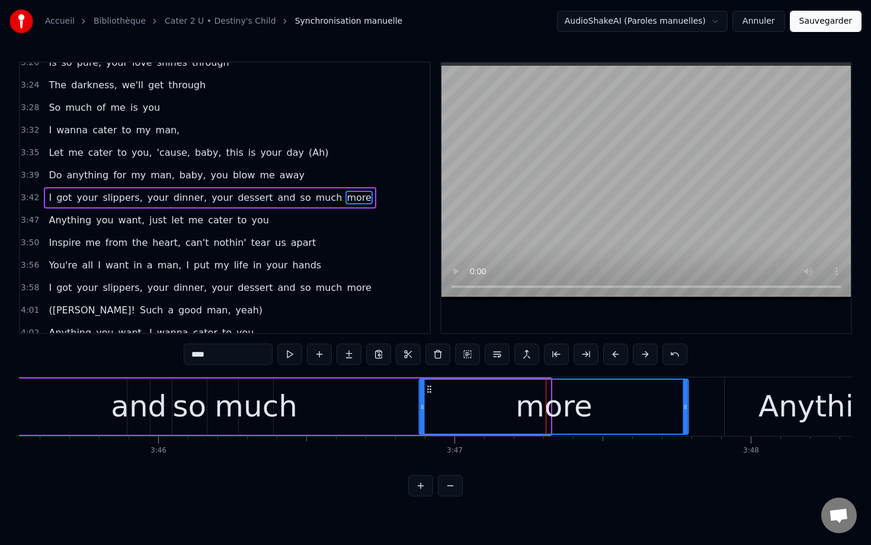
drag, startPoint x: 290, startPoint y: 387, endPoint x: 426, endPoint y: 395, distance: 136.5
click at [427, 396] on div "more" at bounding box center [554, 407] width 268 height 54
click at [262, 406] on div "much" at bounding box center [255, 407] width 83 height 44
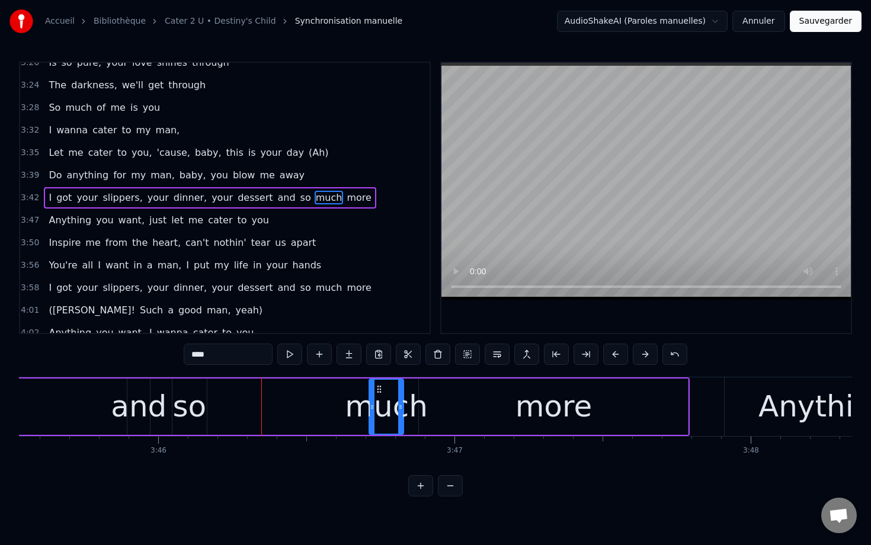
drag, startPoint x: 250, startPoint y: 390, endPoint x: 380, endPoint y: 393, distance: 130.4
click at [380, 393] on icon at bounding box center [378, 389] width 9 height 9
click at [194, 411] on div "so" at bounding box center [189, 407] width 34 height 44
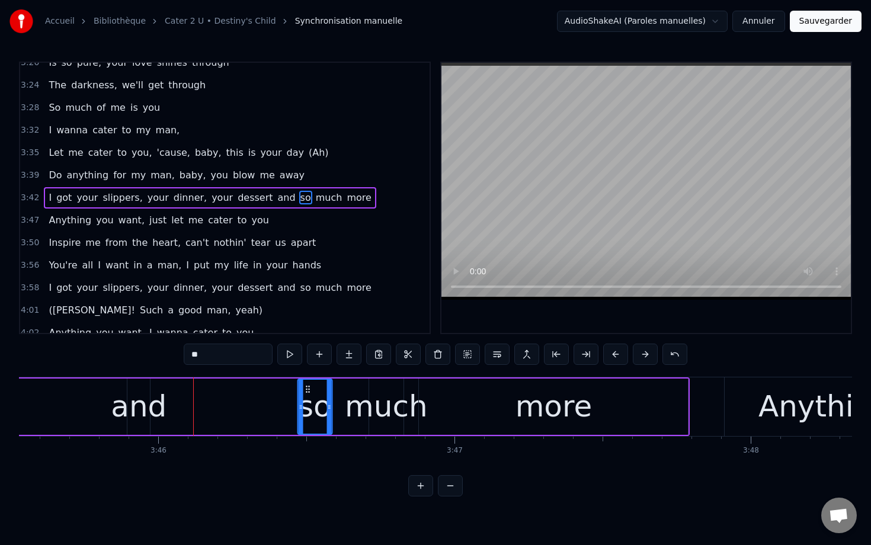
drag, startPoint x: 180, startPoint y: 390, endPoint x: 313, endPoint y: 401, distance: 133.7
click at [313, 401] on div "so" at bounding box center [314, 407] width 33 height 54
click at [134, 396] on div "and" at bounding box center [139, 407] width 56 height 44
type input "***"
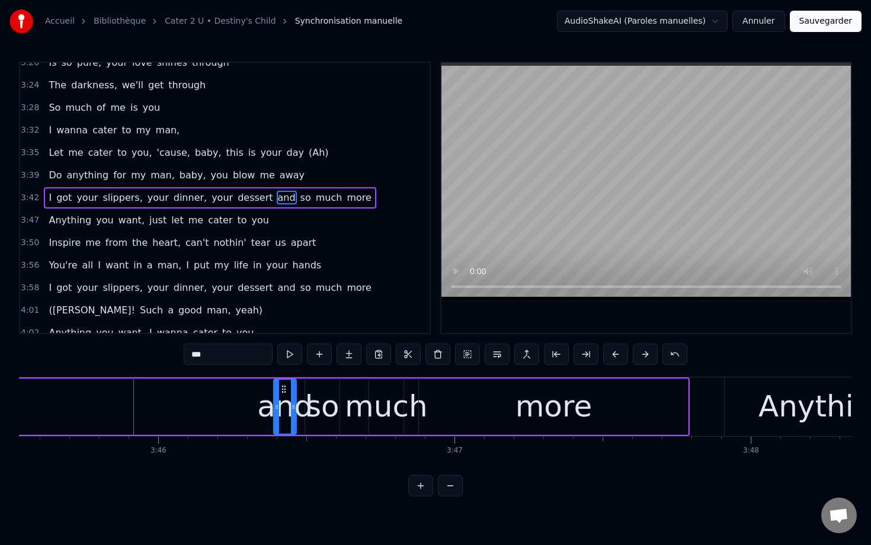
drag, startPoint x: 136, startPoint y: 391, endPoint x: 280, endPoint y: 401, distance: 144.9
click at [281, 402] on div "and" at bounding box center [284, 407] width 21 height 54
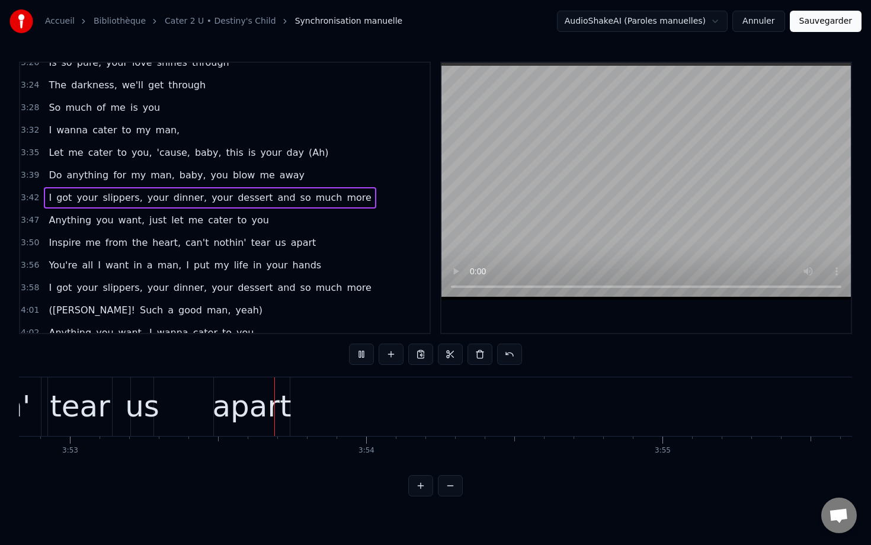
scroll to position [0, 68973]
click at [33, 267] on span "3:56" at bounding box center [30, 266] width 18 height 12
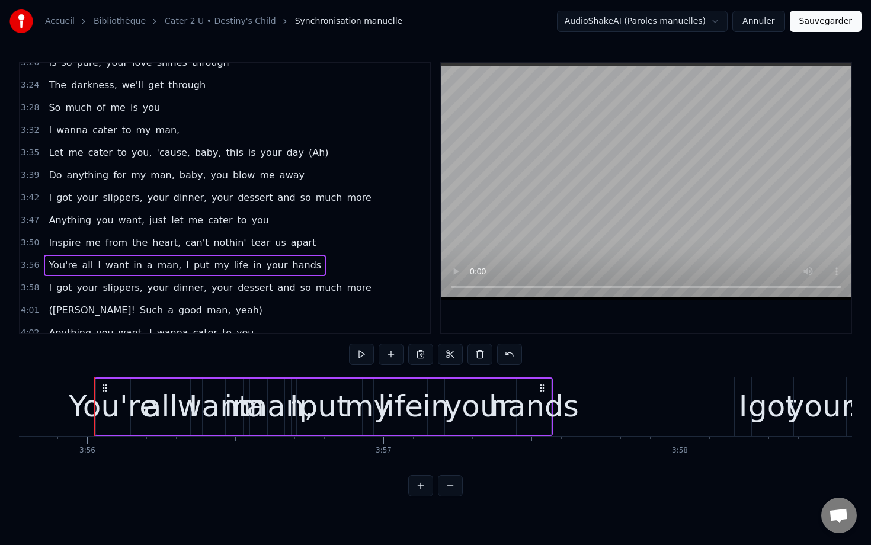
scroll to position [0, 69860]
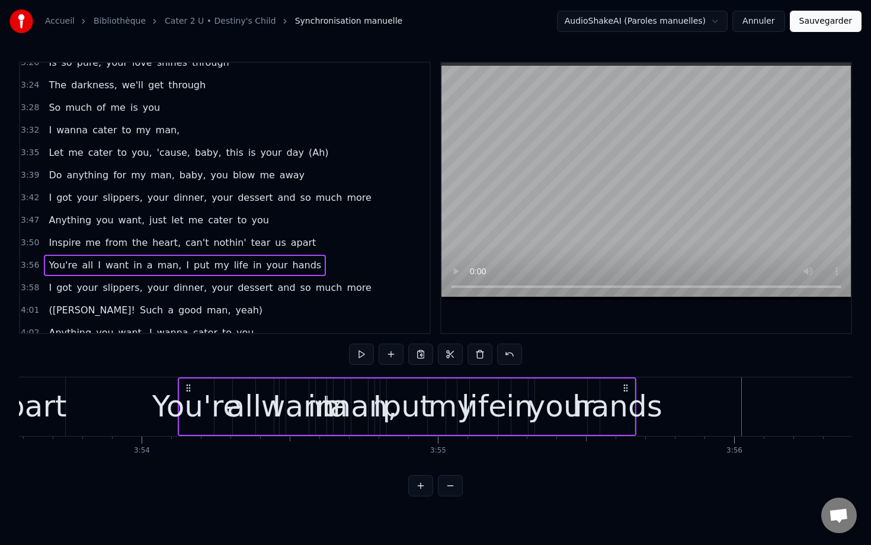
drag, startPoint x: 90, startPoint y: 388, endPoint x: 182, endPoint y: 405, distance: 93.9
click at [182, 405] on div "You're all I want in a man, I put my life in your hands" at bounding box center [407, 406] width 459 height 59
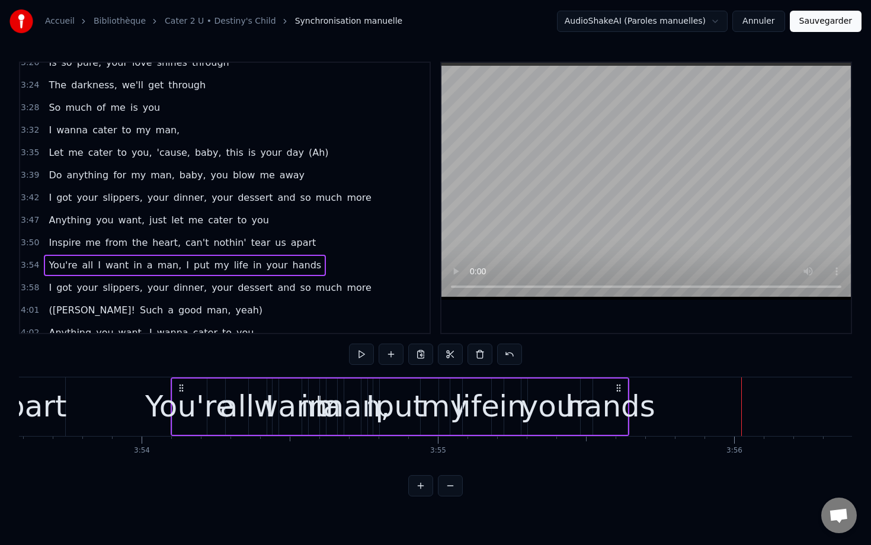
scroll to position [0, 69196]
click at [168, 396] on div "You're" at bounding box center [190, 407] width 89 height 44
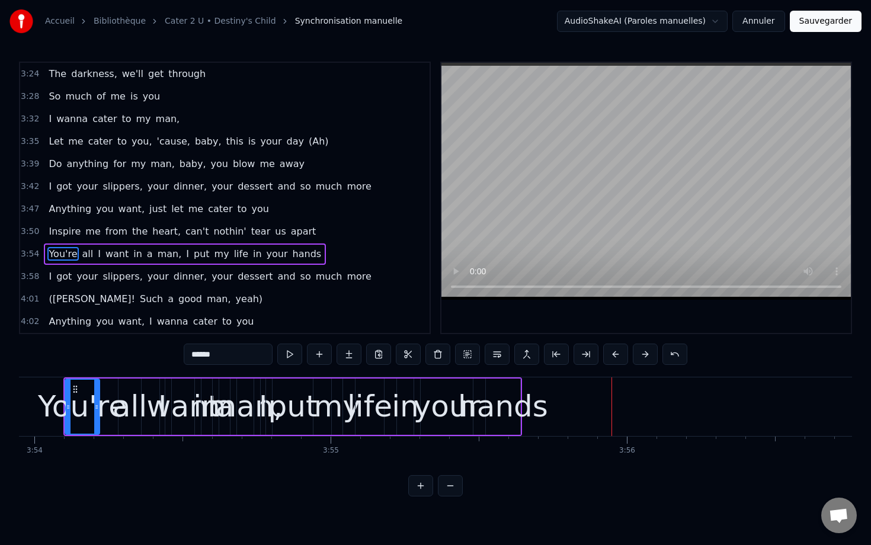
scroll to position [0, 69310]
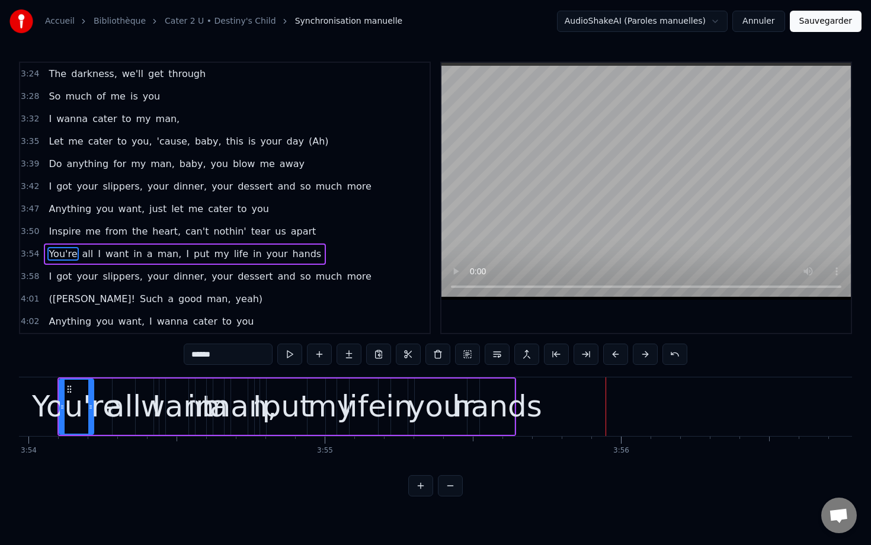
click at [185, 252] on span "I" at bounding box center [187, 254] width 5 height 14
type input "*"
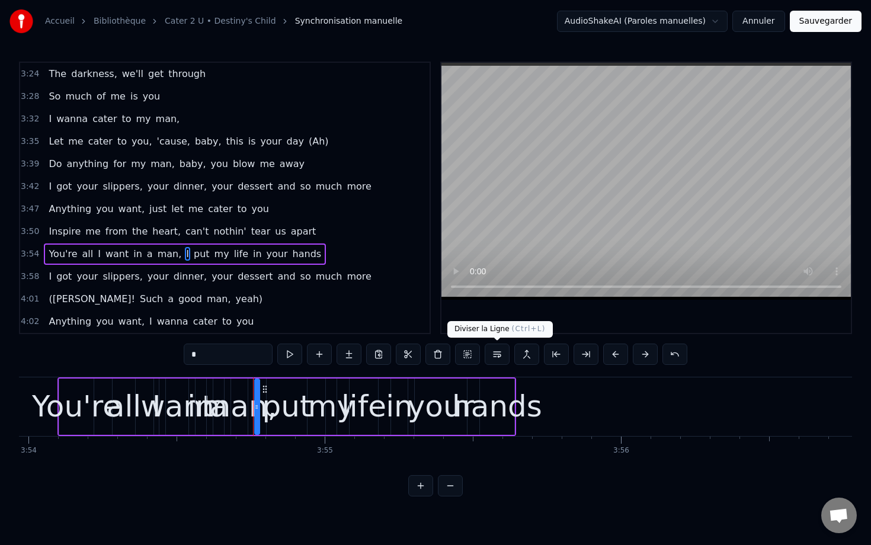
click at [498, 352] on button at bounding box center [497, 354] width 25 height 21
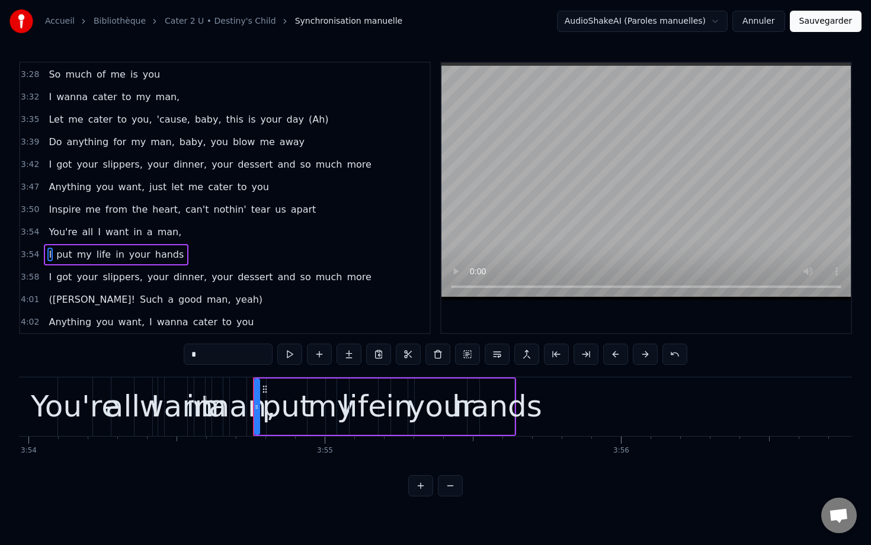
scroll to position [1508, 0]
click at [37, 254] on span "3:54" at bounding box center [30, 254] width 18 height 12
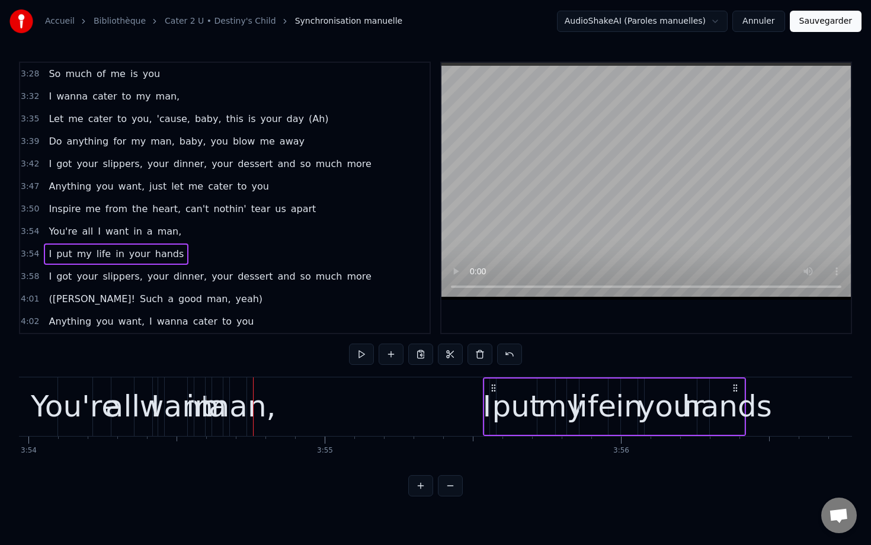
drag, startPoint x: 261, startPoint y: 388, endPoint x: 498, endPoint y: 397, distance: 237.2
click at [498, 398] on div "I put my life in your hands" at bounding box center [614, 406] width 263 height 59
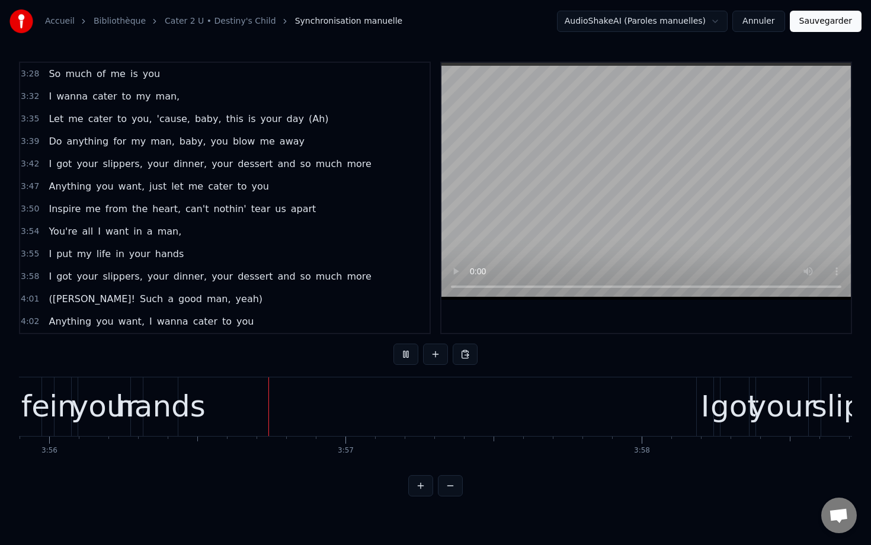
scroll to position [0, 69896]
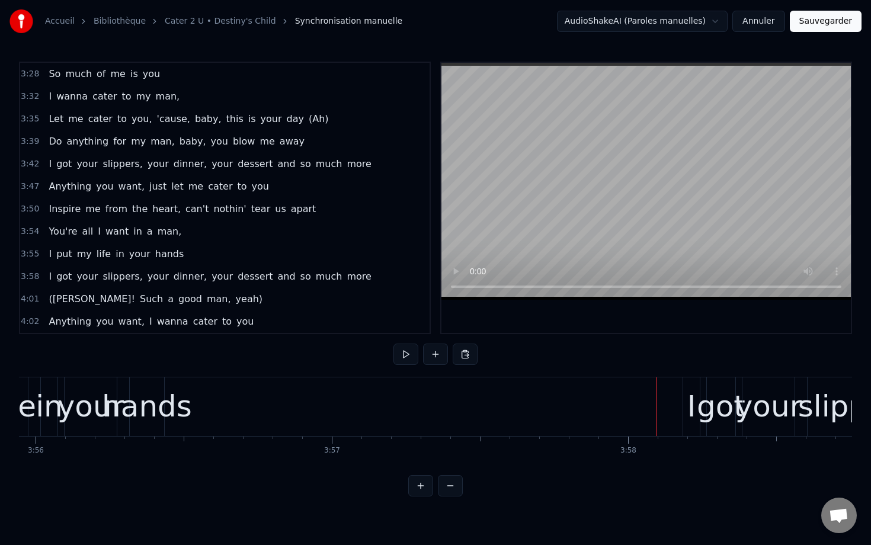
click at [150, 405] on div "hands" at bounding box center [147, 407] width 90 height 44
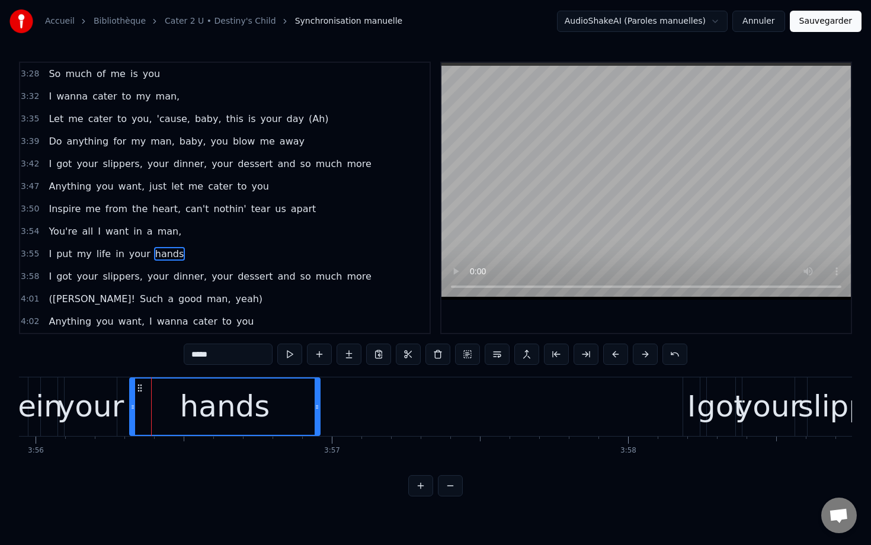
drag, startPoint x: 159, startPoint y: 405, endPoint x: 315, endPoint y: 411, distance: 155.4
click at [315, 411] on icon at bounding box center [317, 406] width 5 height 9
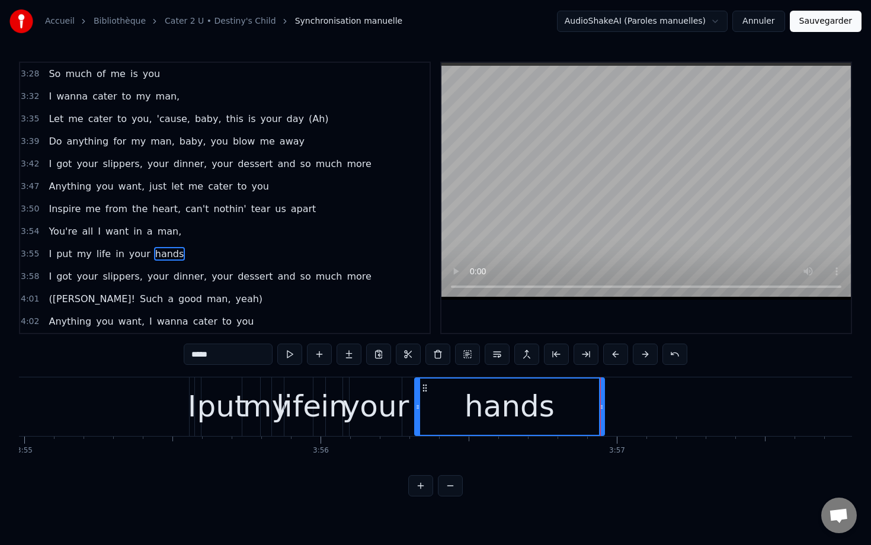
scroll to position [0, 69562]
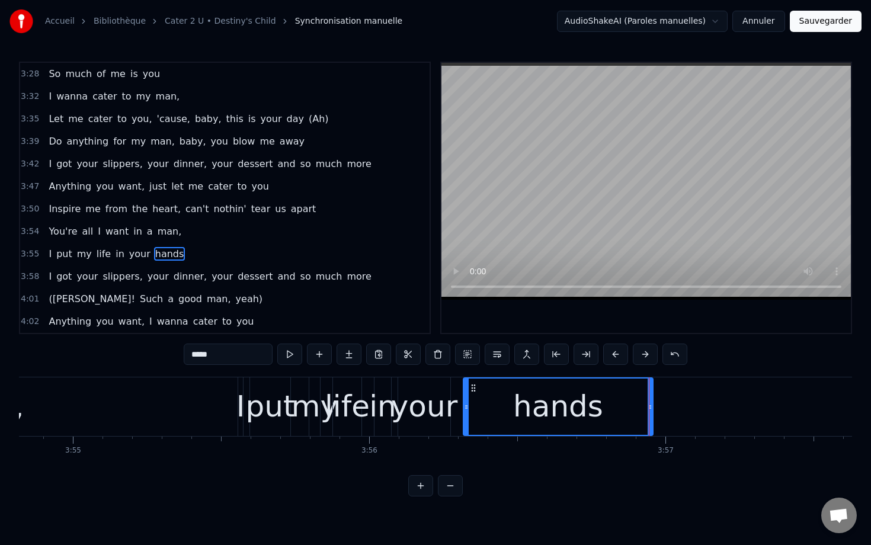
click at [239, 402] on div "I" at bounding box center [240, 407] width 9 height 44
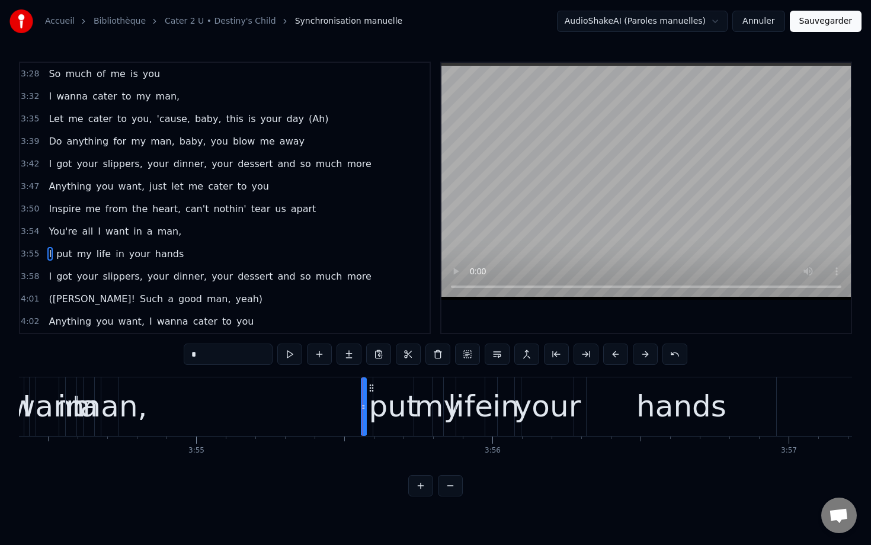
scroll to position [0, 69228]
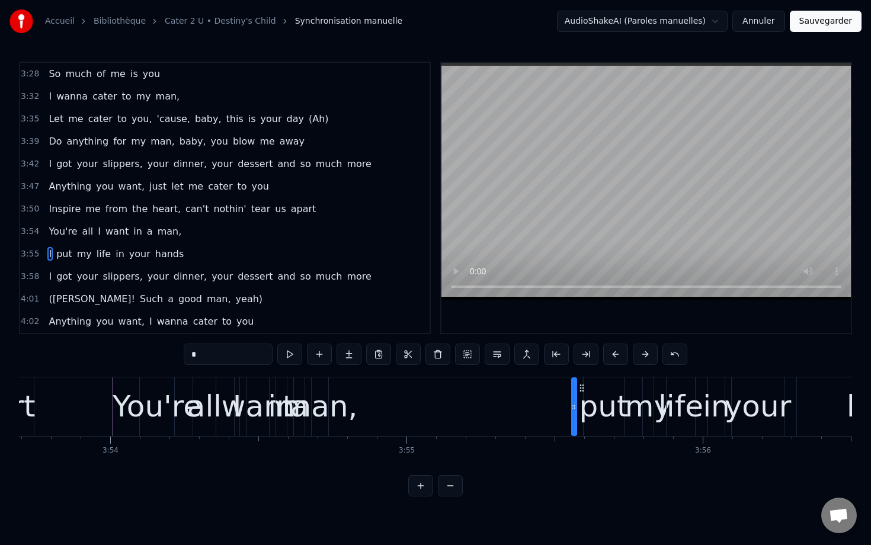
click at [321, 409] on div "man," at bounding box center [320, 407] width 75 height 44
type input "****"
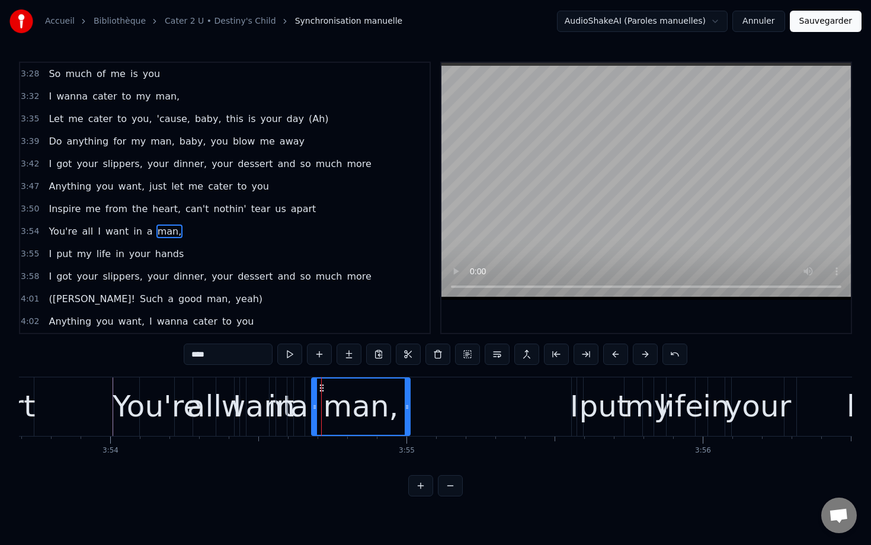
drag, startPoint x: 324, startPoint y: 402, endPoint x: 427, endPoint y: 402, distance: 103.1
click at [409, 403] on icon at bounding box center [407, 406] width 5 height 9
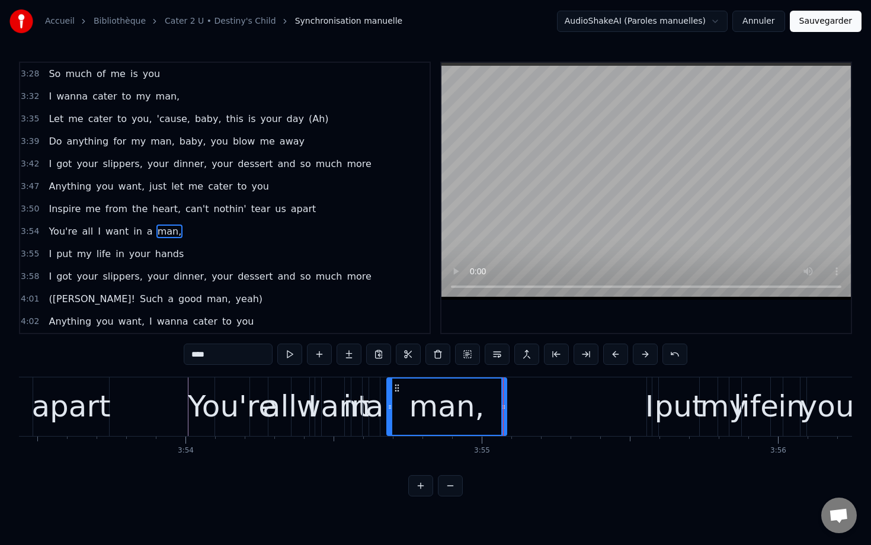
scroll to position [0, 69124]
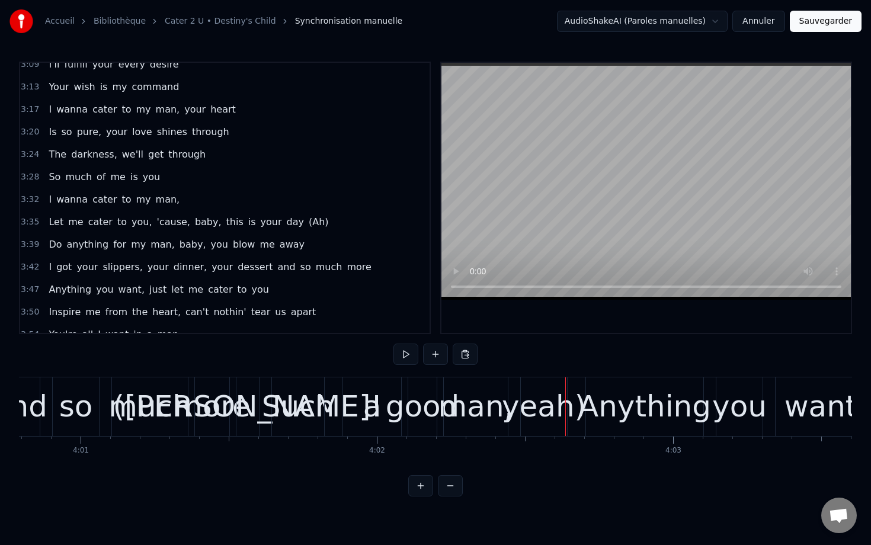
scroll to position [1508, 0]
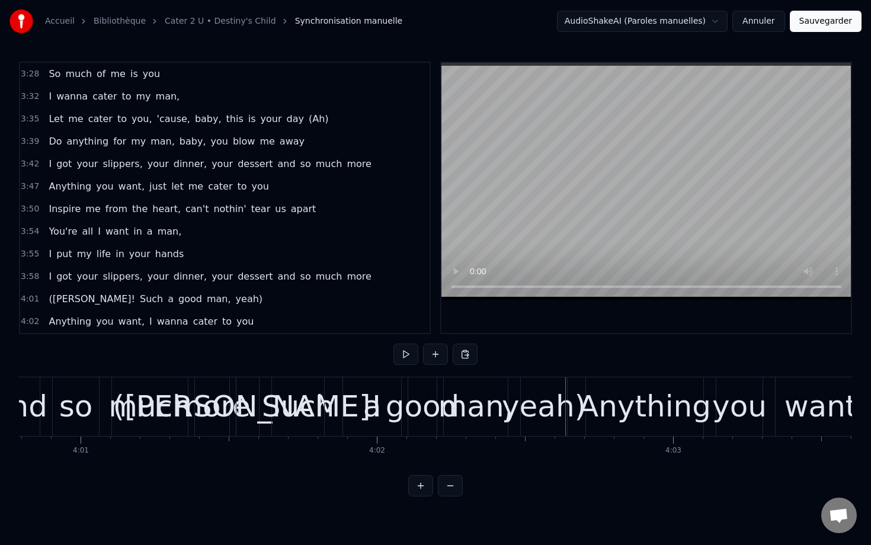
click at [25, 296] on span "4:01" at bounding box center [30, 299] width 18 height 12
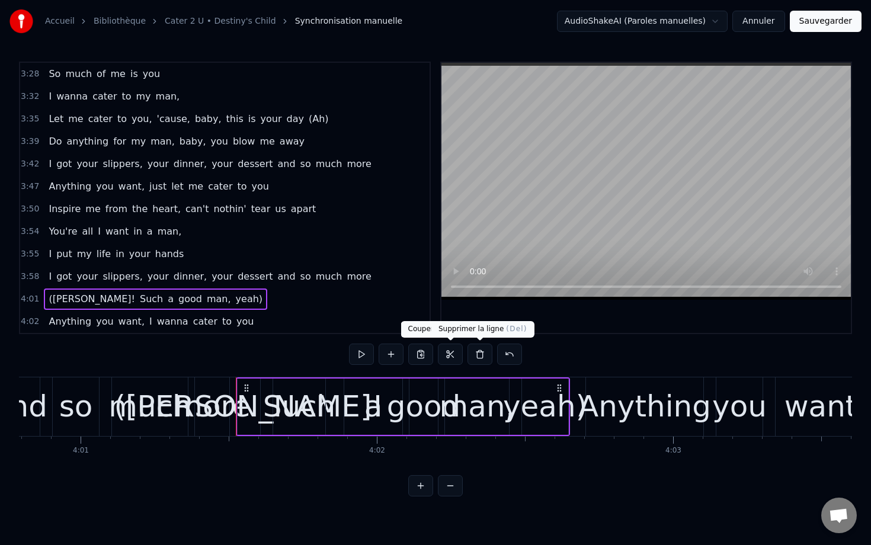
click at [476, 354] on button at bounding box center [479, 354] width 25 height 21
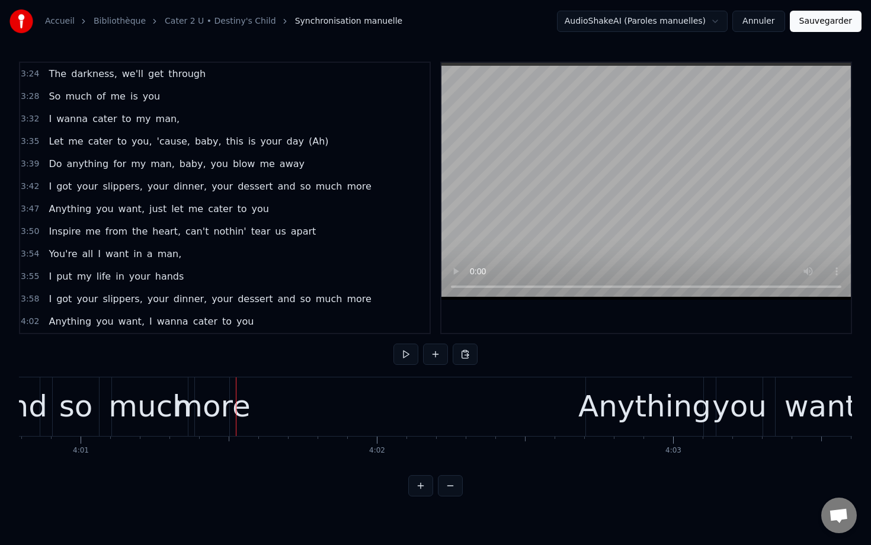
scroll to position [1486, 0]
click at [35, 318] on span "4:02" at bounding box center [30, 322] width 18 height 12
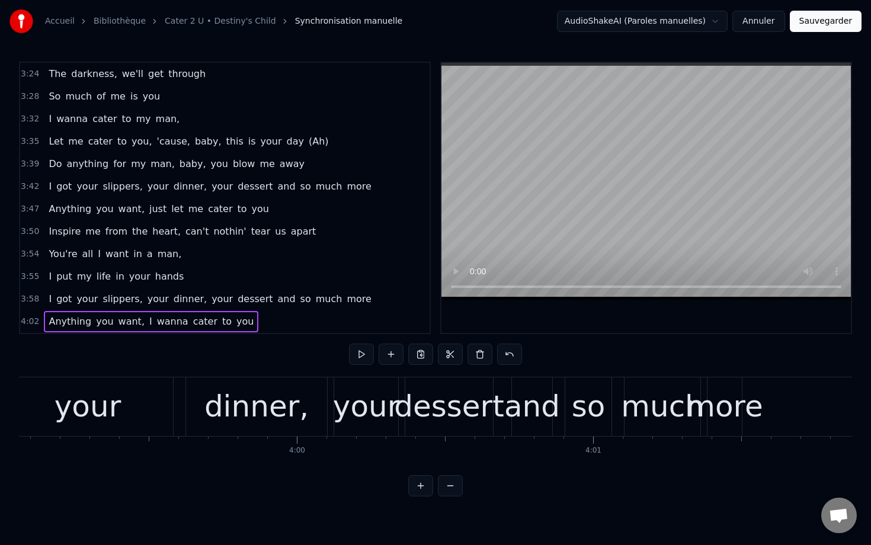
scroll to position [0, 70632]
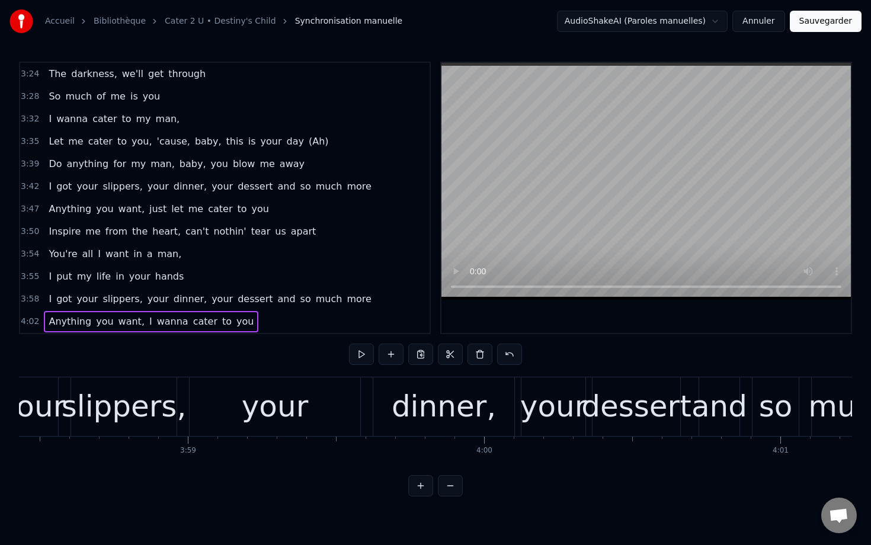
click at [68, 412] on div "I got your slippers, your dinner, your dessert and so much more" at bounding box center [439, 406] width 986 height 59
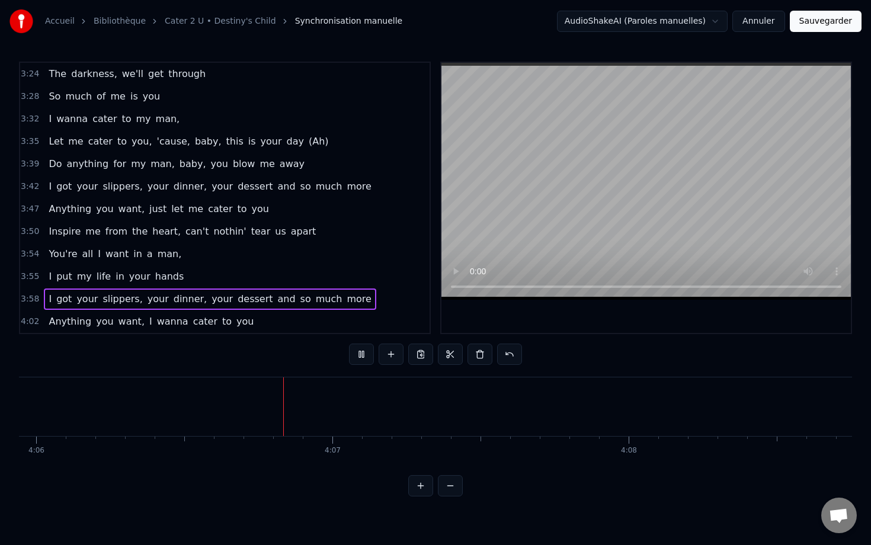
scroll to position [0, 72861]
click at [819, 15] on button "Sauvegarder" at bounding box center [826, 21] width 72 height 21
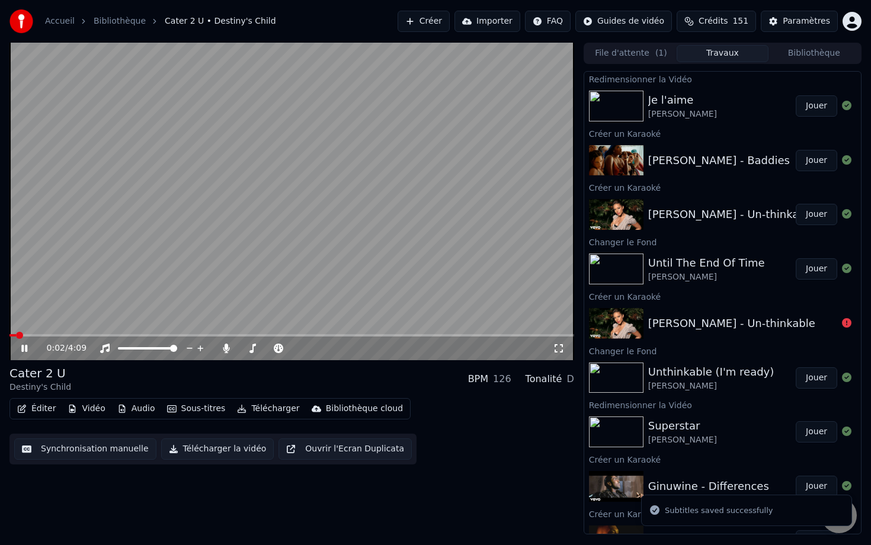
click at [38, 335] on span at bounding box center [291, 335] width 565 height 2
click at [124, 312] on video at bounding box center [291, 202] width 565 height 318
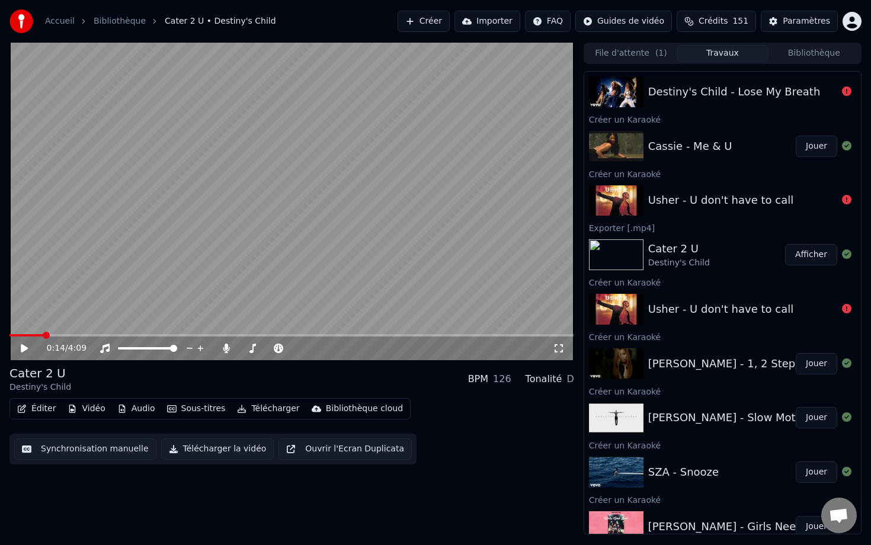
scroll to position [1277, 0]
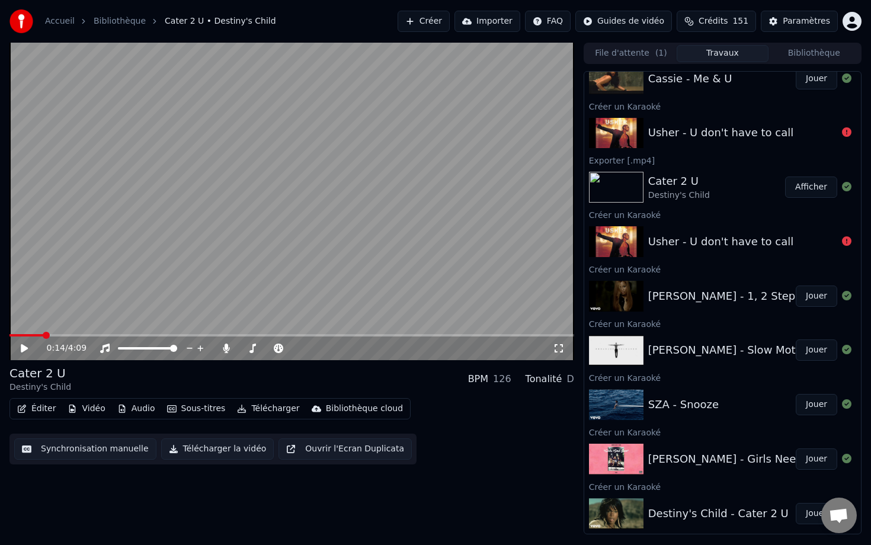
click at [791, 60] on button "Bibliothèque" at bounding box center [813, 53] width 91 height 17
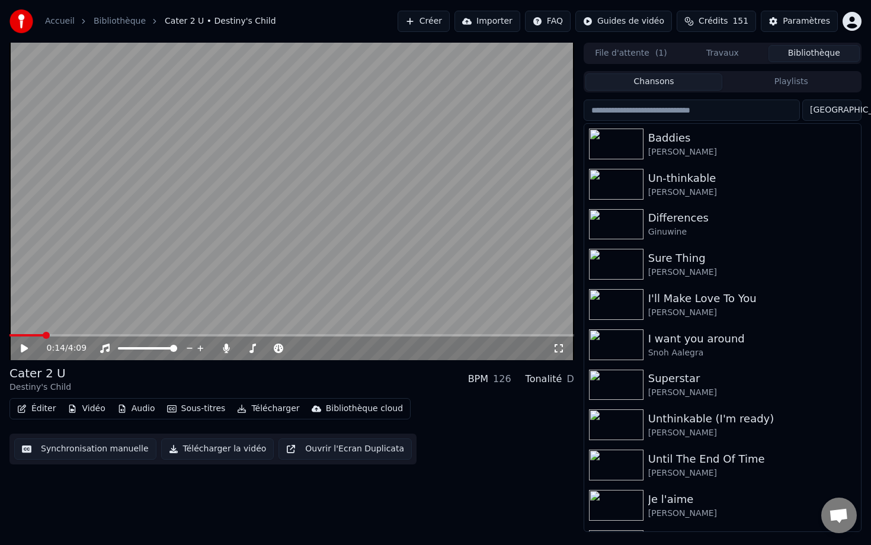
click at [703, 109] on input "search" at bounding box center [692, 110] width 216 height 21
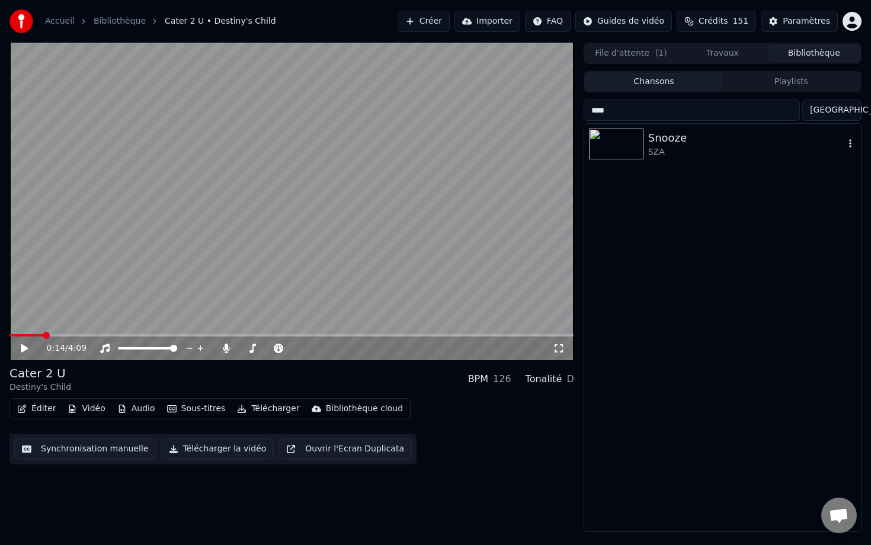
type input "****"
click at [722, 147] on div "SZA" at bounding box center [746, 152] width 196 height 12
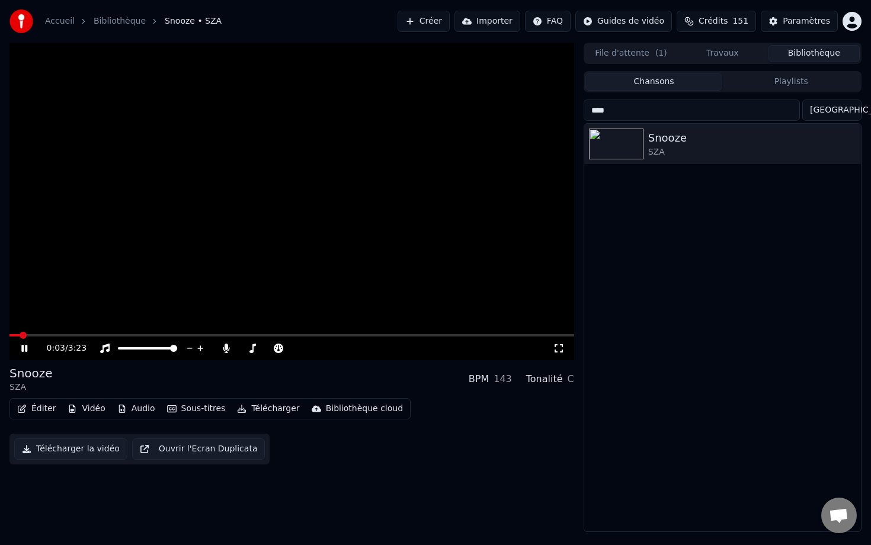
click at [104, 404] on button "Vidéo" at bounding box center [86, 409] width 47 height 17
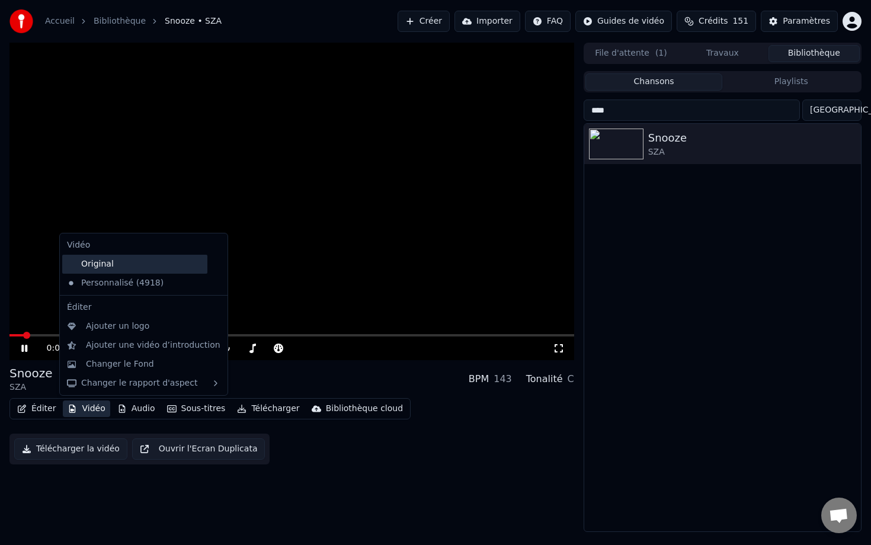
click at [146, 270] on div "Original" at bounding box center [134, 264] width 145 height 19
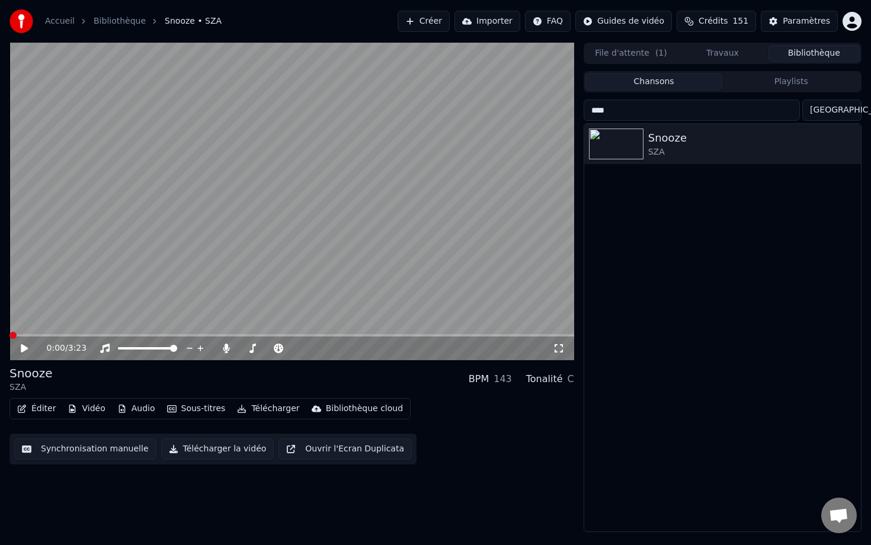
click at [30, 346] on icon at bounding box center [33, 348] width 28 height 9
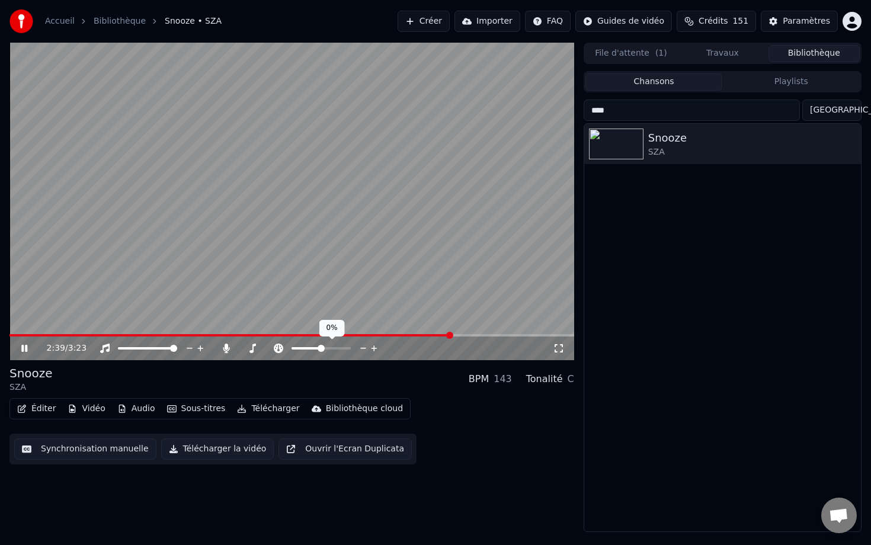
click at [321, 346] on span at bounding box center [321, 348] width 7 height 7
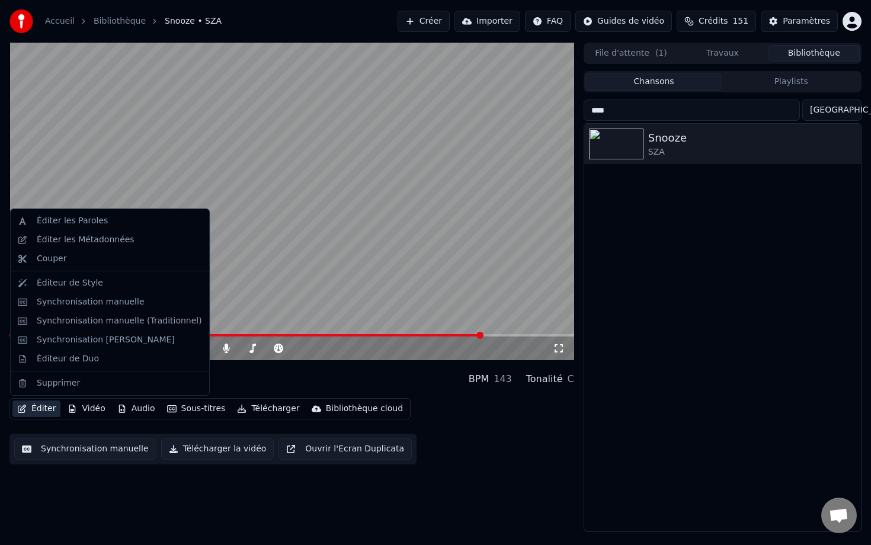
click at [44, 404] on button "Éditer" at bounding box center [36, 409] width 48 height 17
click at [116, 301] on div "Synchronisation manuelle" at bounding box center [91, 302] width 108 height 12
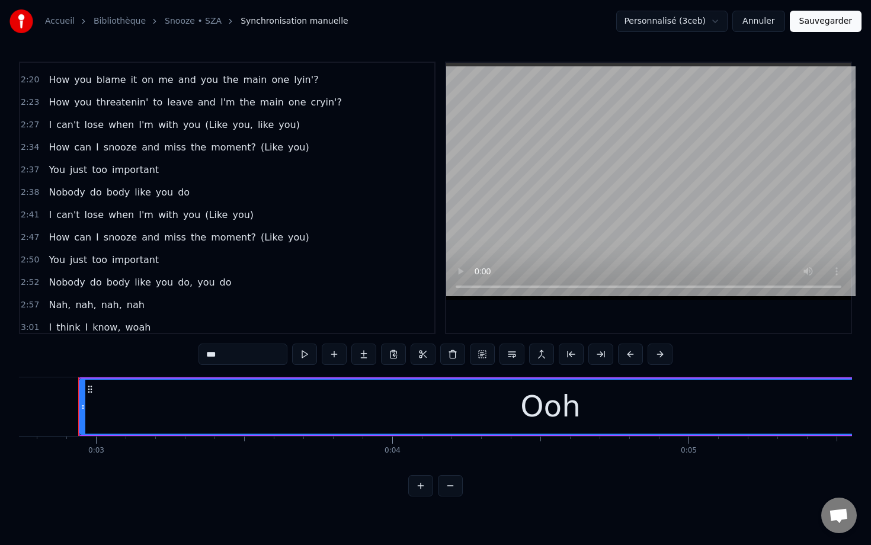
click at [260, 143] on span "(Like" at bounding box center [272, 147] width 25 height 14
type input "*****"
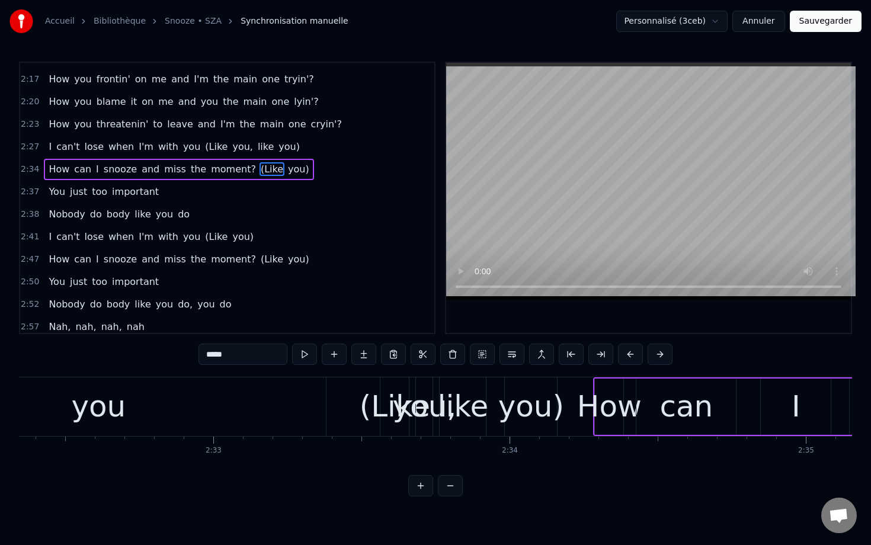
scroll to position [0, 46415]
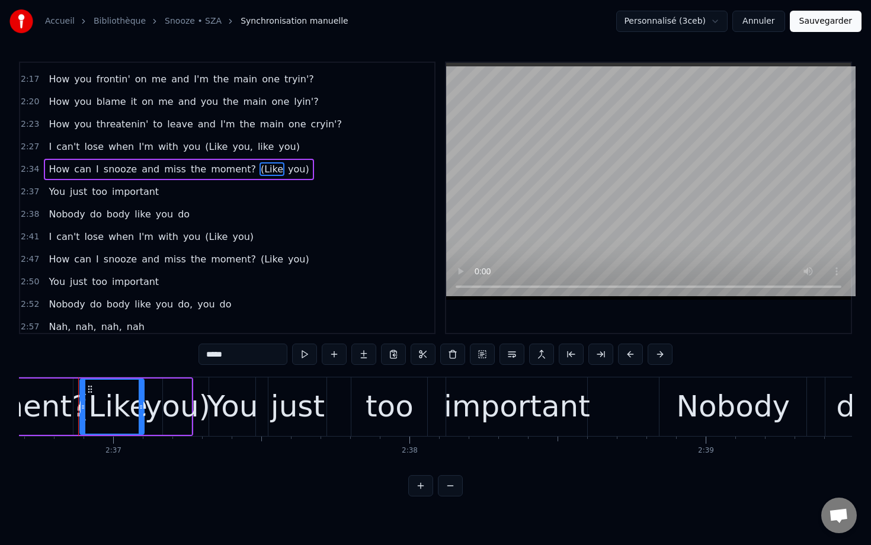
click at [204, 150] on span "(Like" at bounding box center [216, 147] width 25 height 14
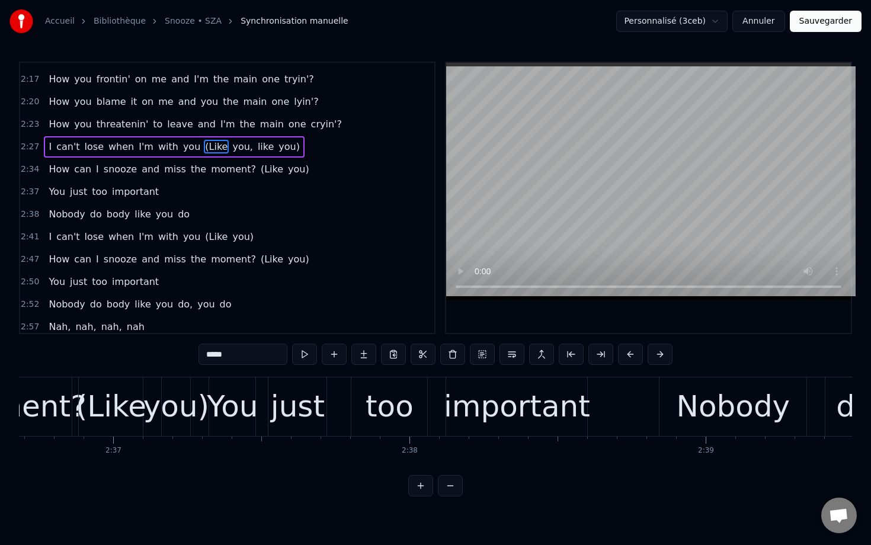
scroll to position [892, 0]
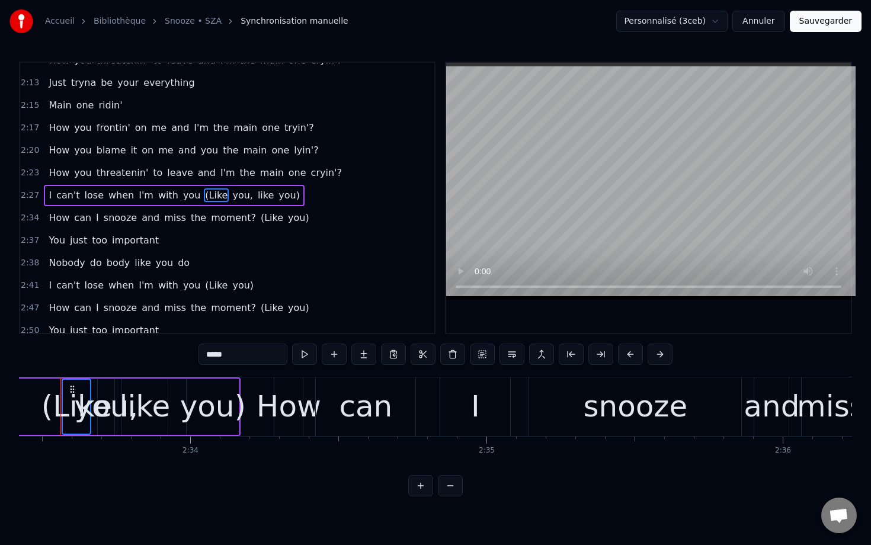
click at [231, 193] on span "you," at bounding box center [242, 195] width 23 height 14
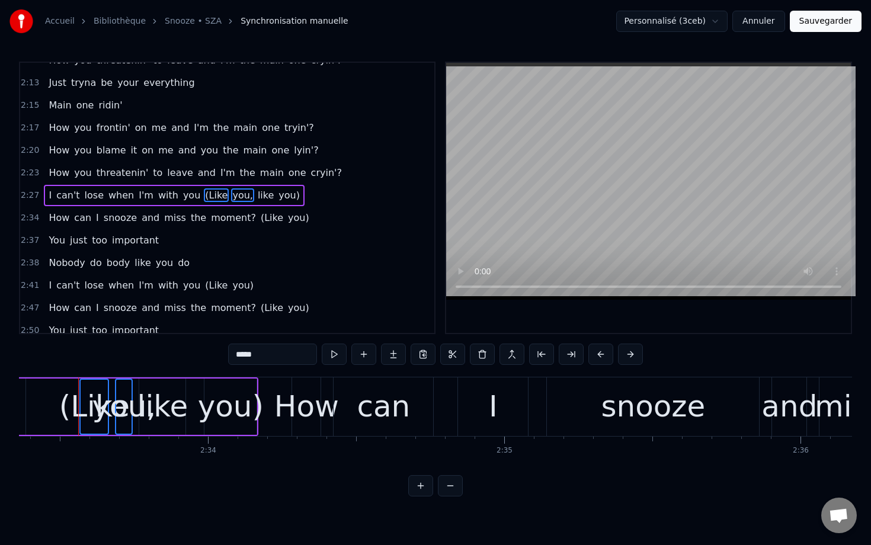
click at [257, 196] on span "like" at bounding box center [266, 195] width 18 height 14
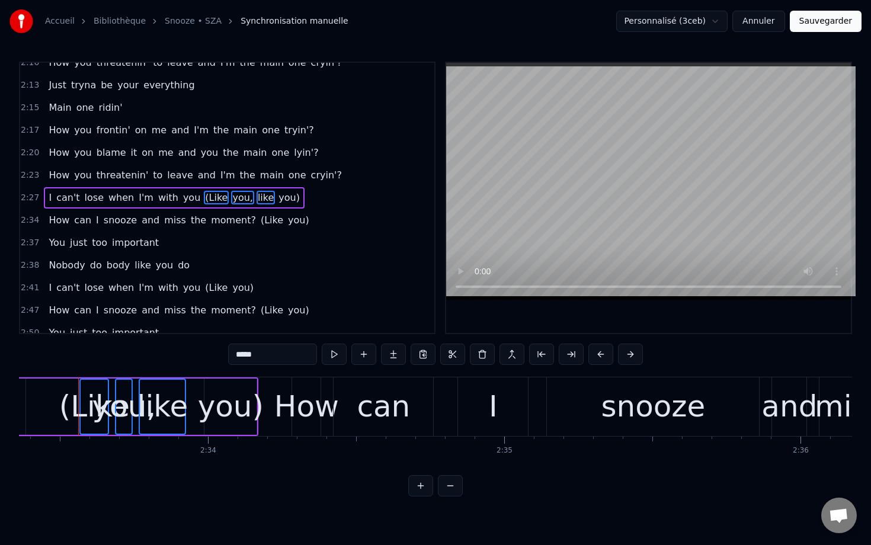
click at [277, 197] on span "you)" at bounding box center [289, 198] width 24 height 14
click at [260, 219] on span "(Like" at bounding box center [272, 220] width 25 height 14
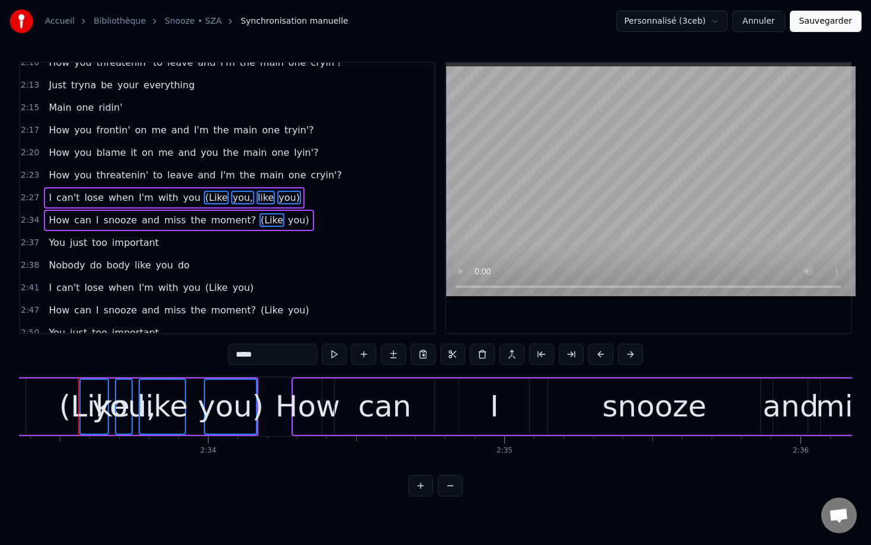
click at [287, 219] on span "you)" at bounding box center [299, 220] width 24 height 14
click at [204, 285] on span "(Like" at bounding box center [216, 288] width 25 height 14
click at [231, 285] on span "you)" at bounding box center [243, 288] width 24 height 14
click at [260, 307] on span "(Like" at bounding box center [272, 310] width 25 height 14
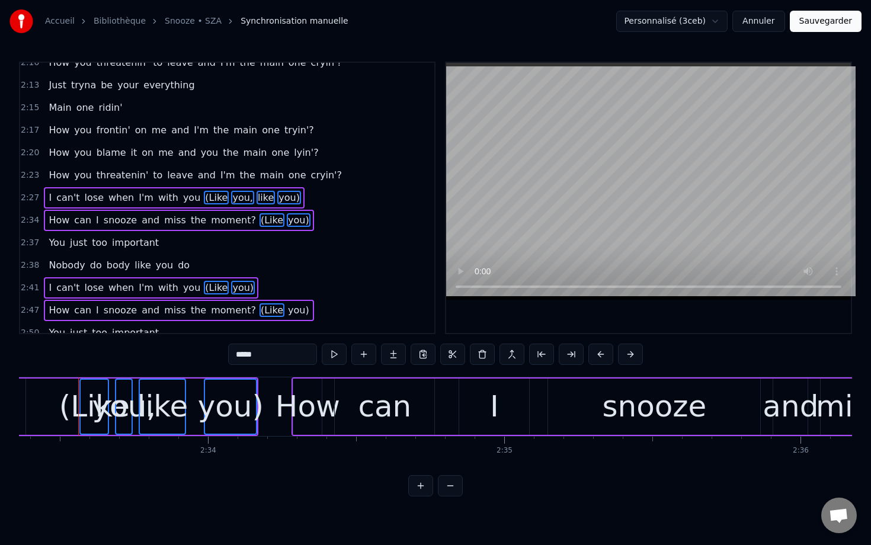
click at [287, 308] on span "you)" at bounding box center [299, 310] width 24 height 14
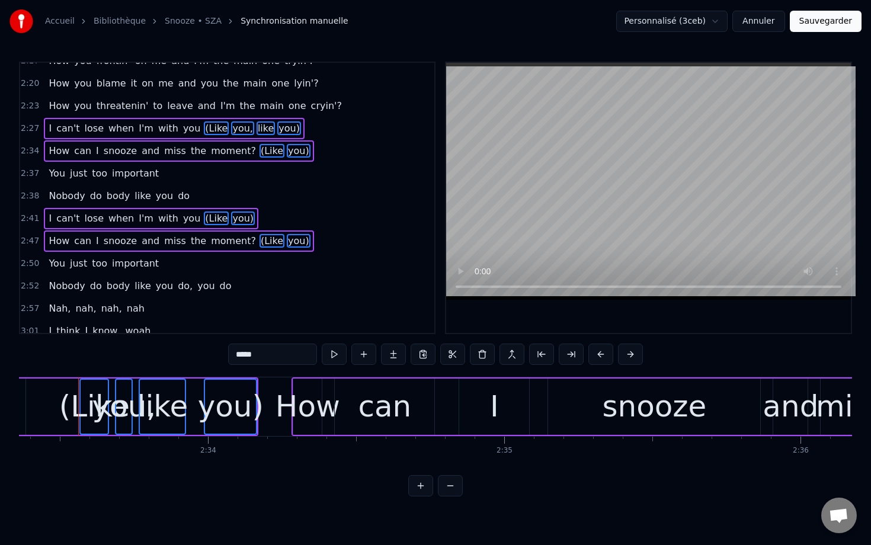
scroll to position [991, 0]
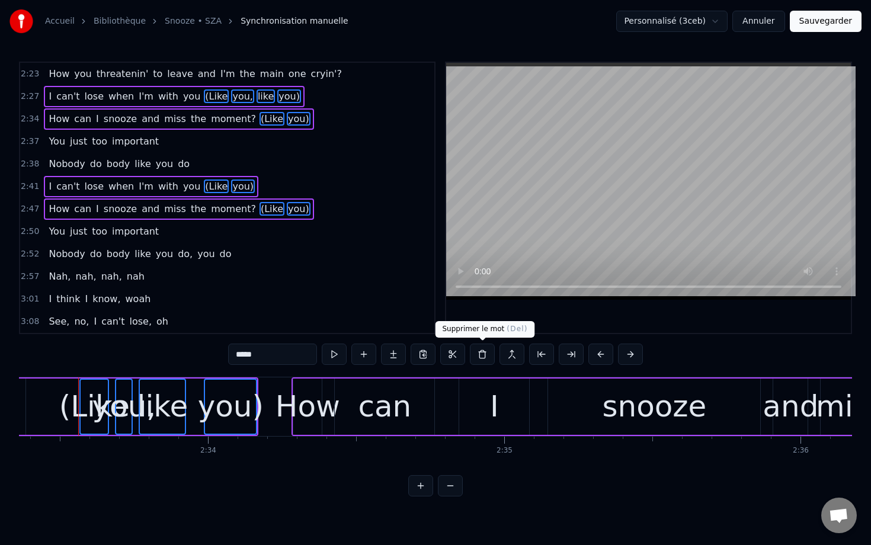
click at [474, 356] on button at bounding box center [482, 354] width 25 height 21
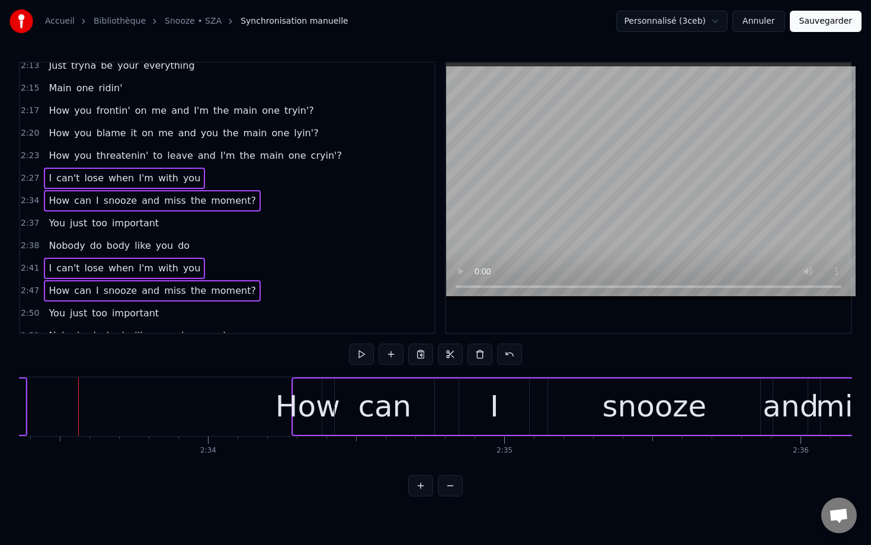
scroll to position [879, 0]
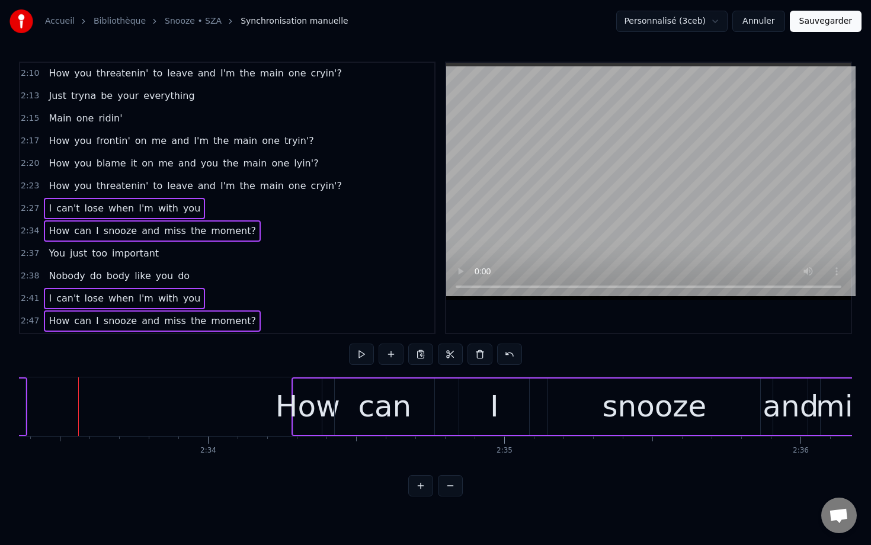
click at [39, 184] on div "2:23 How you threatenin' to leave and I'm the main one cryin'?" at bounding box center [227, 186] width 414 height 23
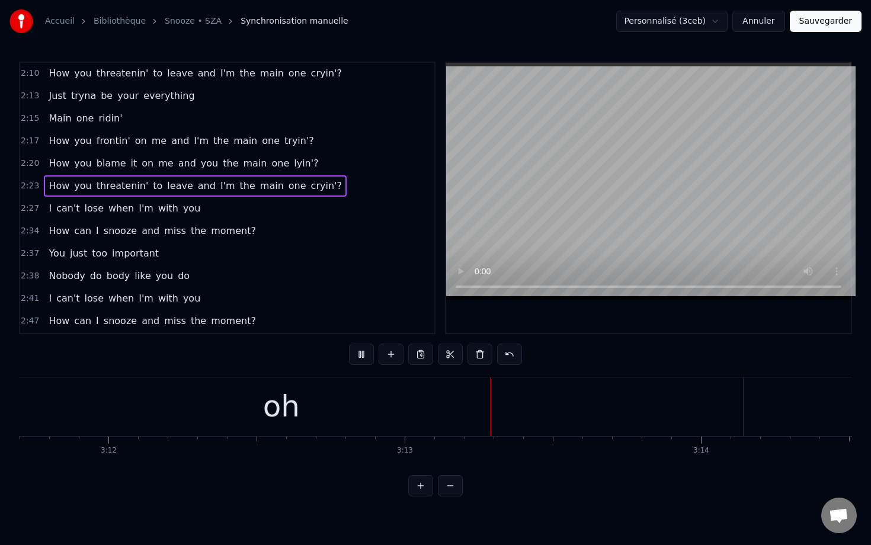
scroll to position [0, 57008]
click at [808, 26] on button "Sauvegarder" at bounding box center [826, 21] width 72 height 21
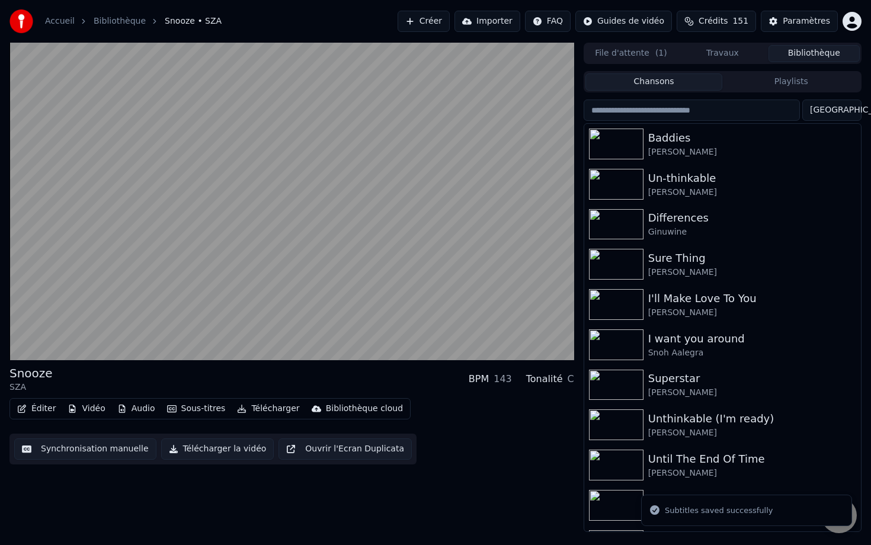
click at [686, 108] on input "search" at bounding box center [692, 110] width 216 height 21
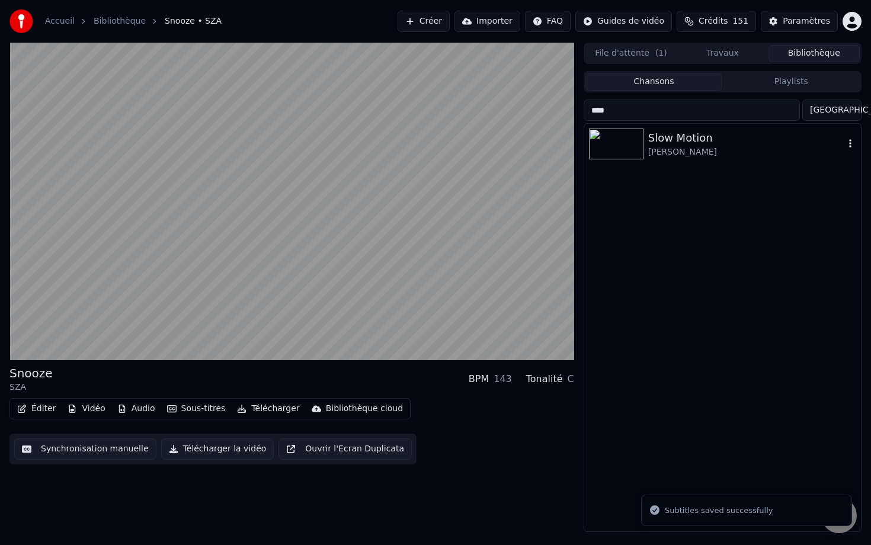
type input "****"
click at [689, 141] on div "Slow Motion" at bounding box center [746, 138] width 196 height 17
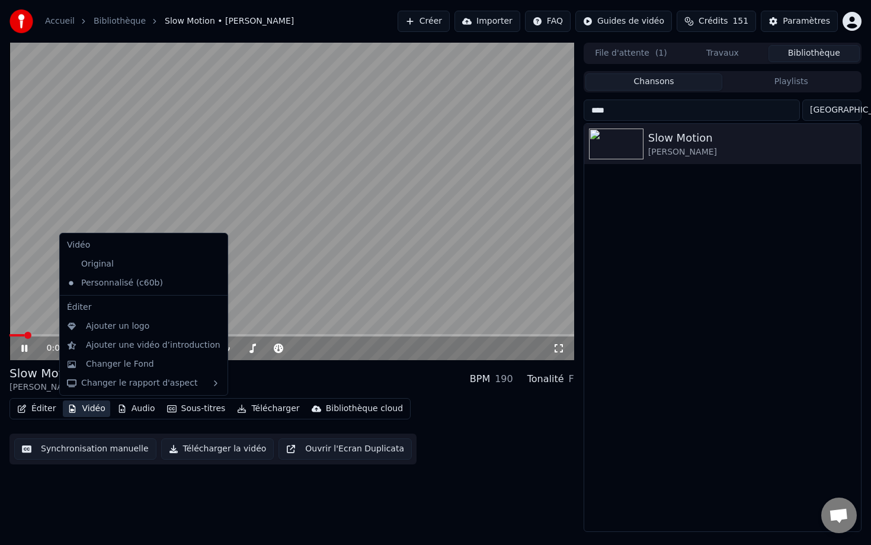
click at [104, 414] on button "Vidéo" at bounding box center [86, 409] width 47 height 17
click at [162, 269] on div "Original" at bounding box center [134, 264] width 145 height 19
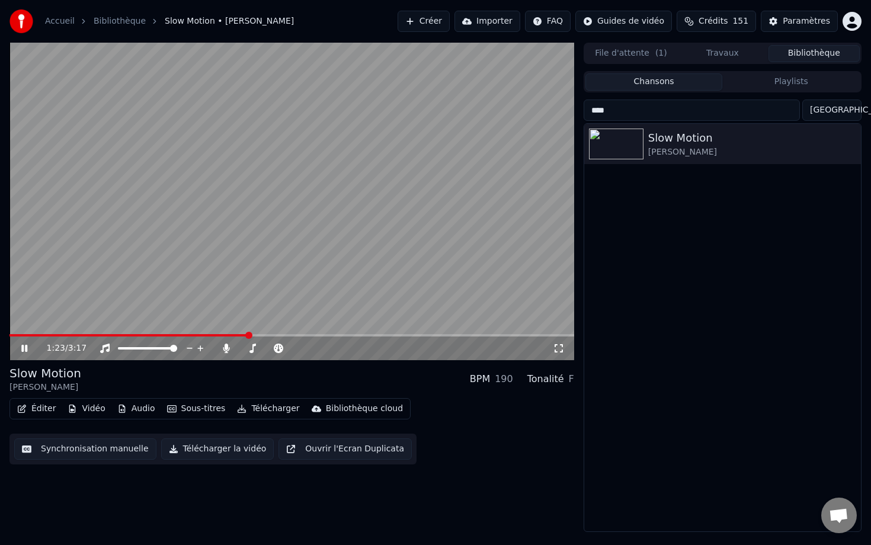
click at [409, 242] on video at bounding box center [291, 202] width 565 height 318
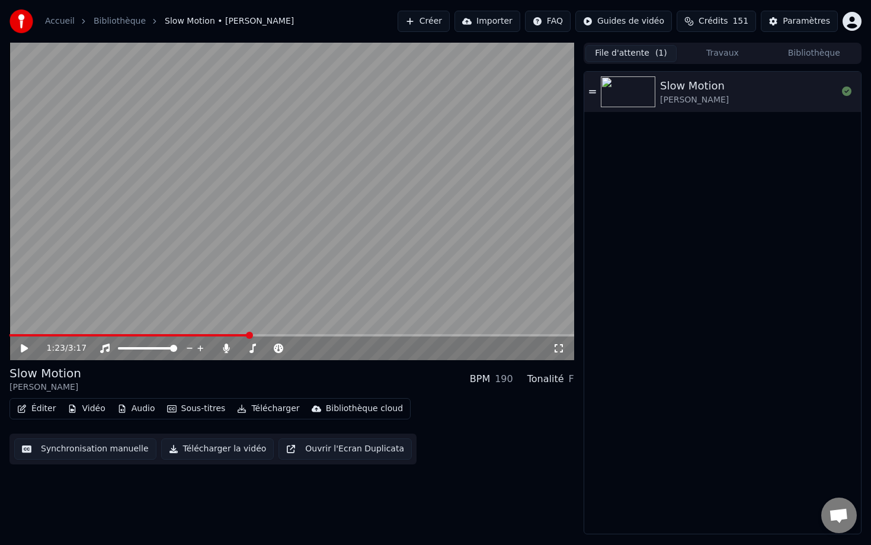
click at [651, 58] on button "File d'attente ( 1 )" at bounding box center [630, 53] width 91 height 17
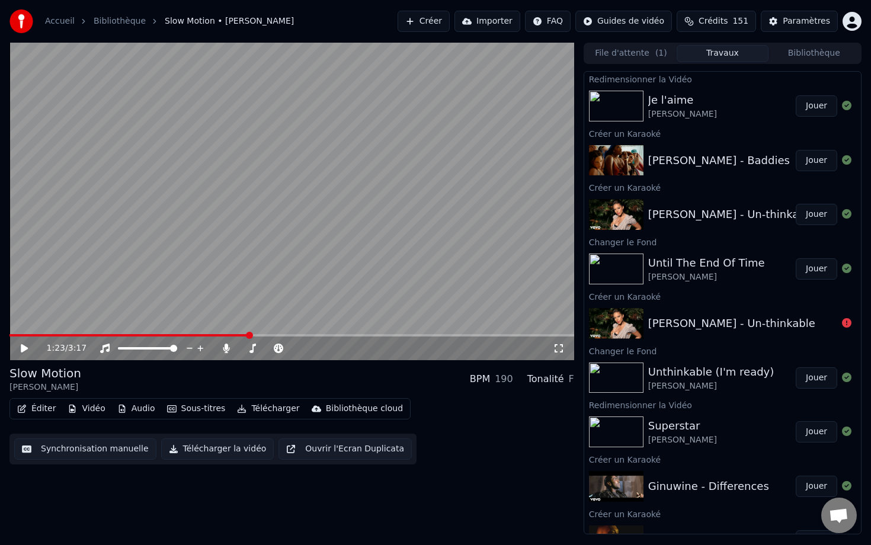
click at [710, 49] on button "Travaux" at bounding box center [722, 53] width 91 height 17
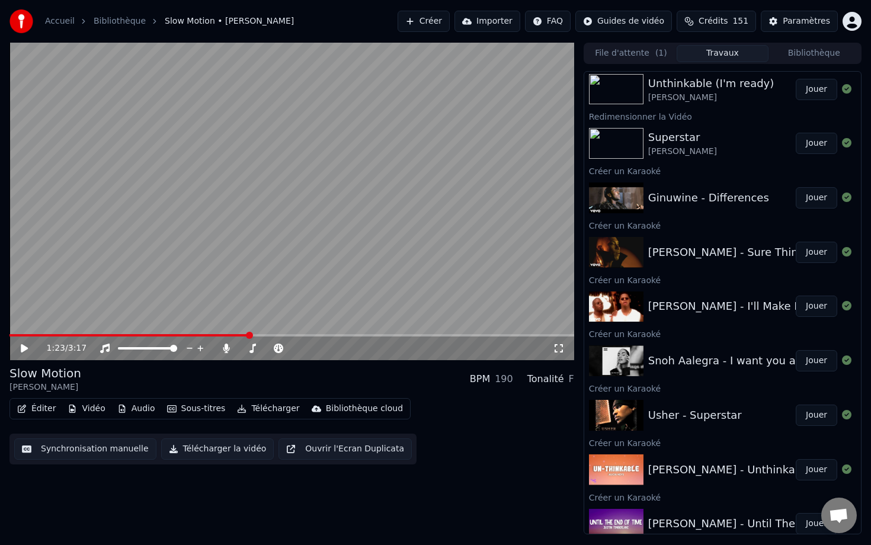
scroll to position [285, 0]
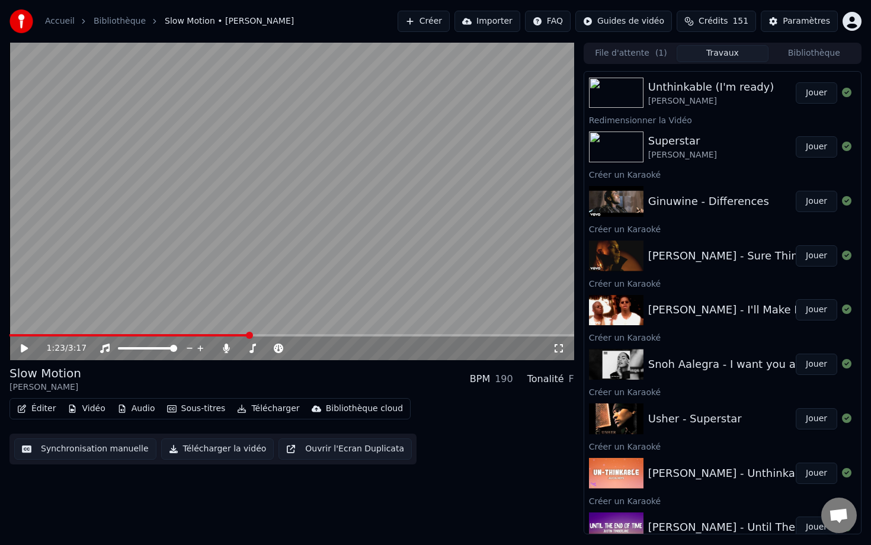
click at [640, 47] on button "File d'attente ( 1 )" at bounding box center [630, 53] width 91 height 17
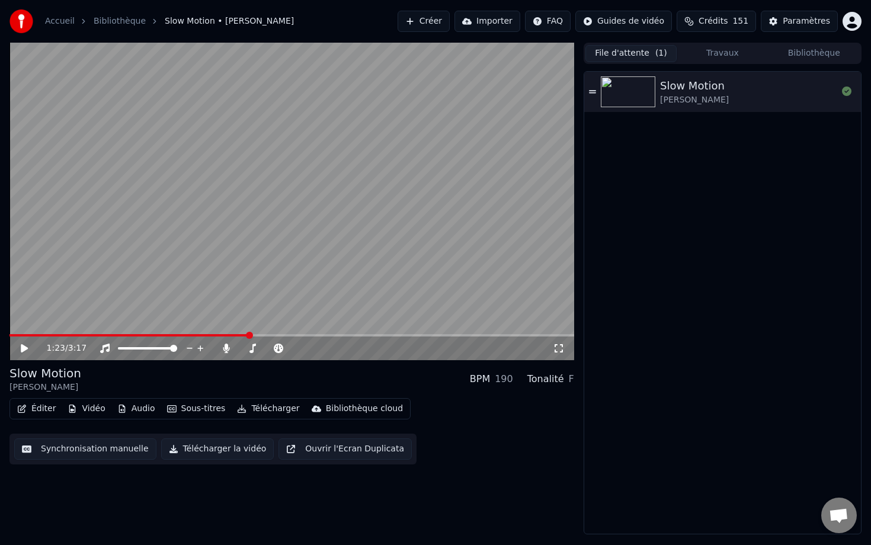
click at [694, 60] on button "Travaux" at bounding box center [722, 53] width 91 height 17
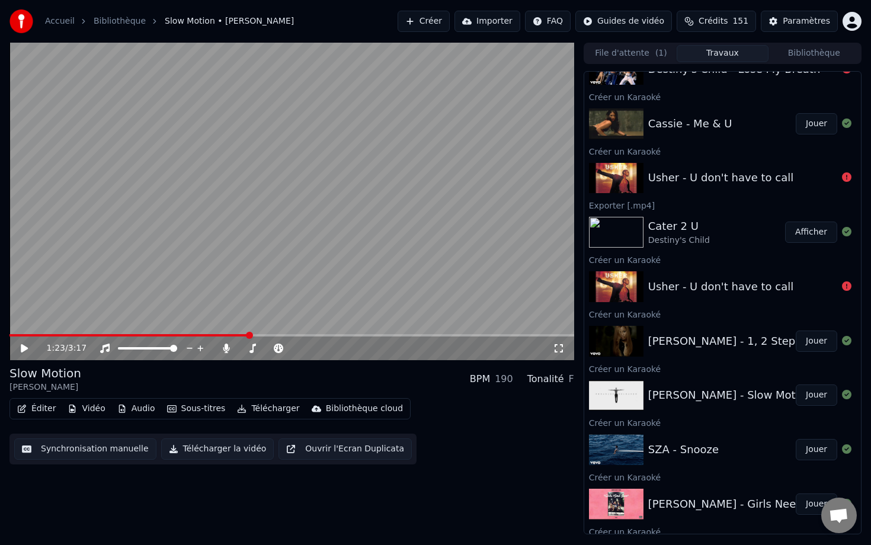
scroll to position [1277, 0]
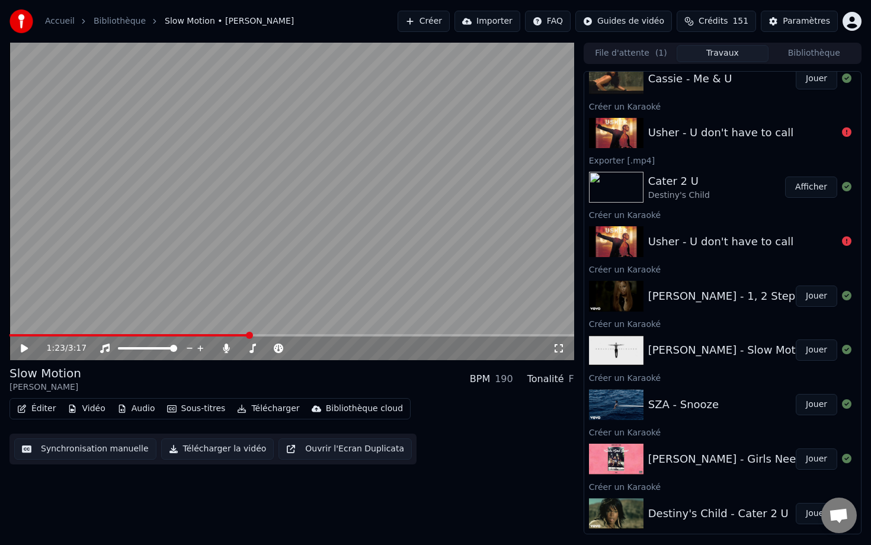
click at [645, 409] on div at bounding box center [618, 404] width 59 height 31
click at [807, 405] on button "Jouer" at bounding box center [816, 404] width 41 height 21
click at [122, 335] on span at bounding box center [291, 335] width 565 height 2
click at [99, 408] on button "Vidéo" at bounding box center [86, 409] width 47 height 17
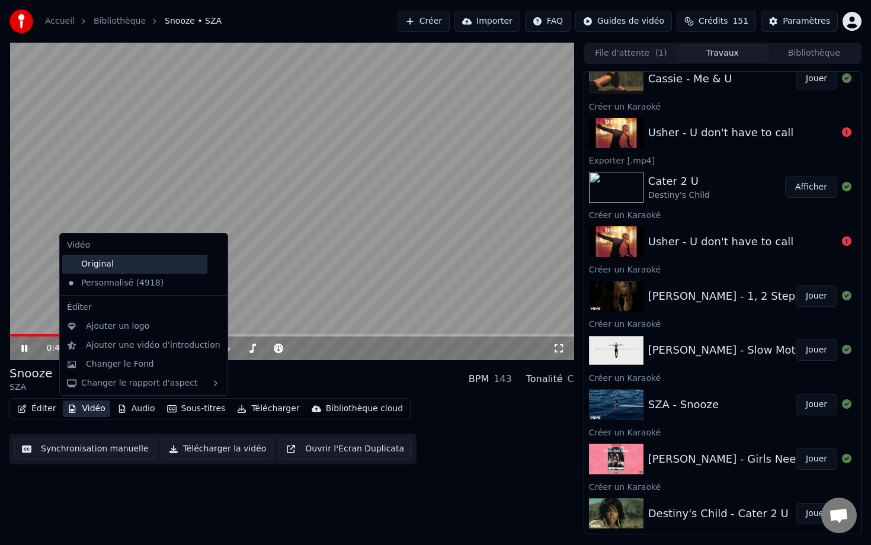
click at [146, 271] on div "Original" at bounding box center [134, 264] width 145 height 19
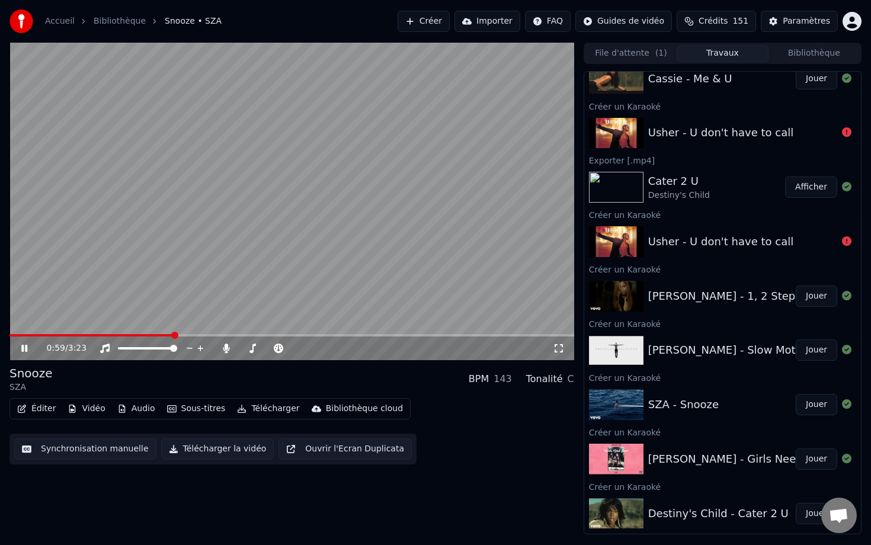
click at [444, 220] on video at bounding box center [291, 202] width 565 height 318
click at [681, 293] on div "Ciara - 1, 2 Step ft. Missy Elliott" at bounding box center [775, 296] width 254 height 17
click at [809, 300] on button "Jouer" at bounding box center [816, 296] width 41 height 21
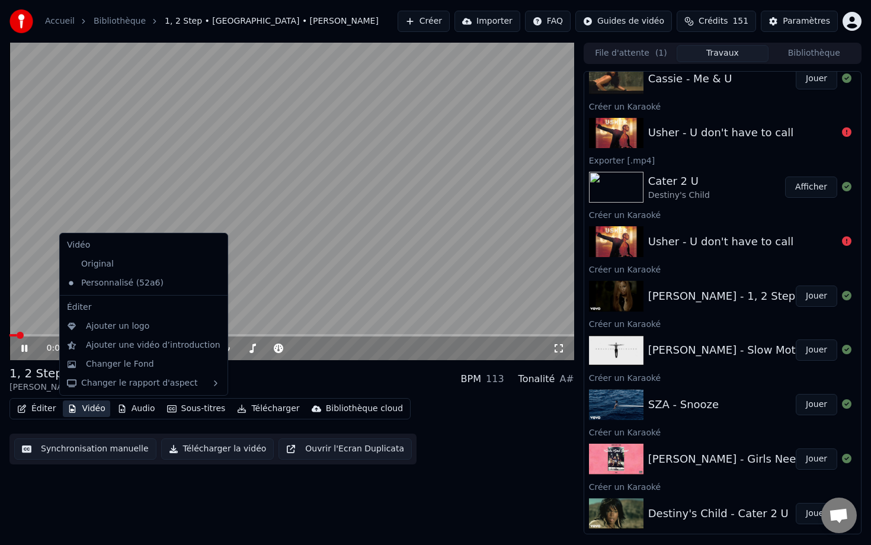
click at [93, 407] on button "Vidéo" at bounding box center [86, 409] width 47 height 17
click at [124, 272] on div "Original" at bounding box center [134, 264] width 145 height 19
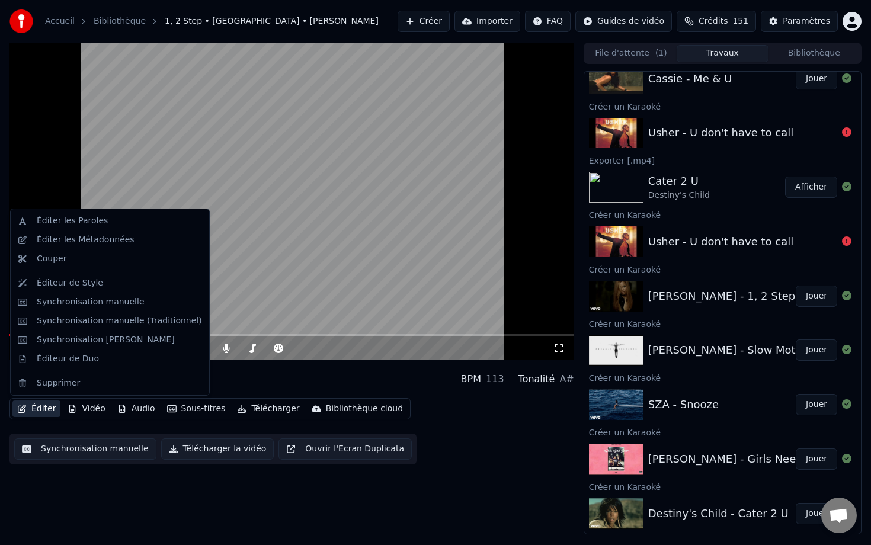
click at [40, 412] on button "Éditer" at bounding box center [36, 409] width 48 height 17
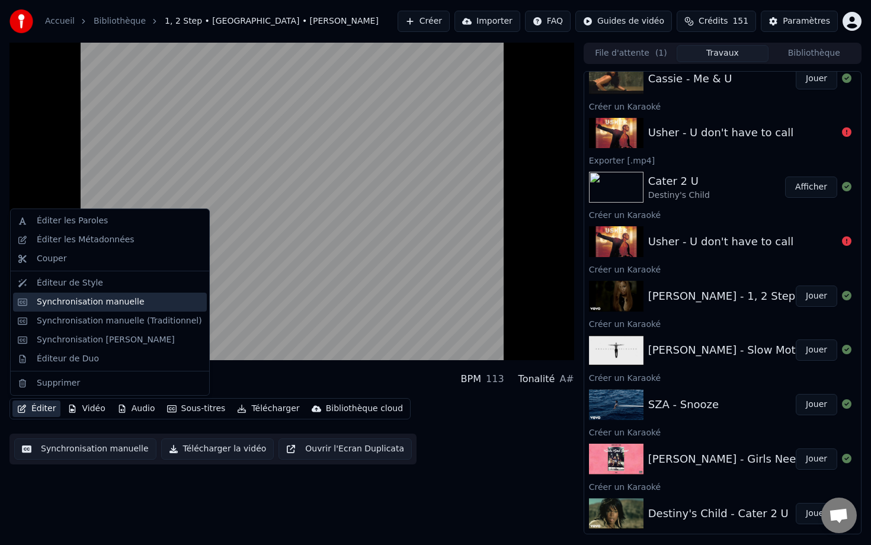
click at [113, 299] on div "Synchronisation manuelle" at bounding box center [91, 302] width 108 height 12
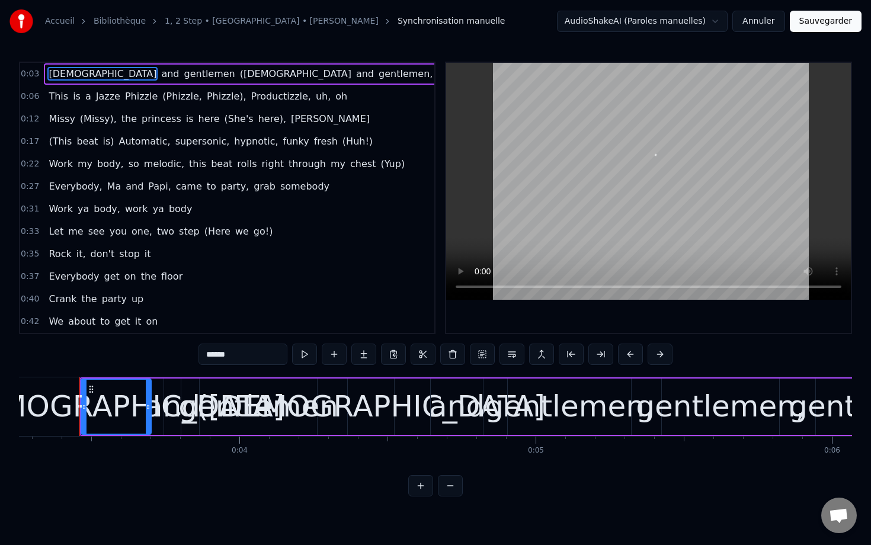
scroll to position [0, 966]
click at [239, 75] on span "(Ladies" at bounding box center [296, 74] width 114 height 14
type input "*******"
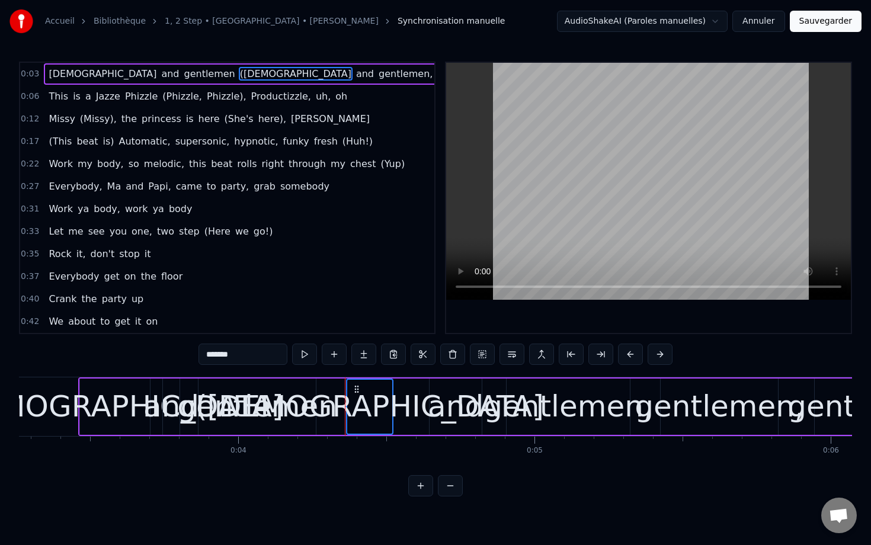
click at [355, 74] on span "and" at bounding box center [365, 74] width 20 height 14
click at [377, 74] on span "gentlemen," at bounding box center [405, 74] width 56 height 14
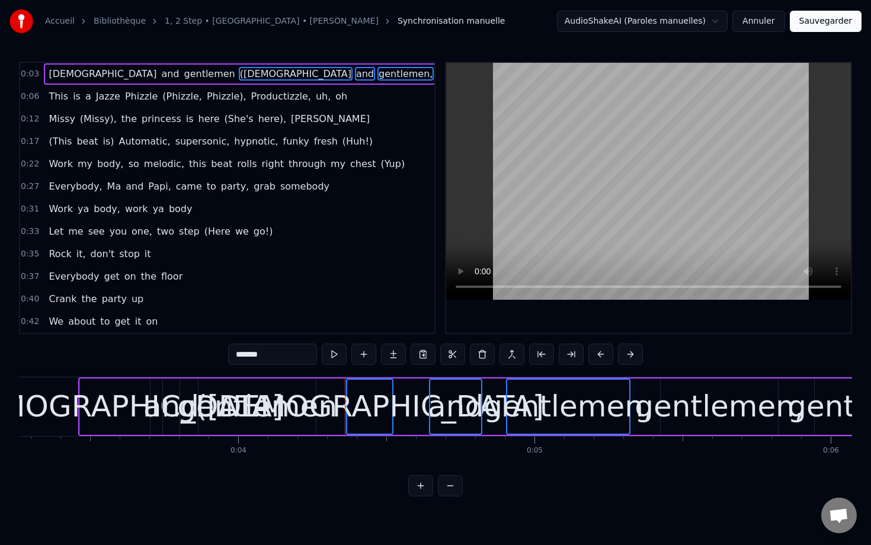
click at [436, 73] on span "gentlemen," at bounding box center [464, 74] width 56 height 14
click at [495, 71] on span "gentlemen" at bounding box center [521, 74] width 53 height 14
click at [551, 71] on span "ooh-" at bounding box center [563, 74] width 24 height 14
click at [577, 74] on span "wee)" at bounding box center [589, 74] width 25 height 14
click at [169, 94] on span "(Phizzle," at bounding box center [182, 96] width 42 height 14
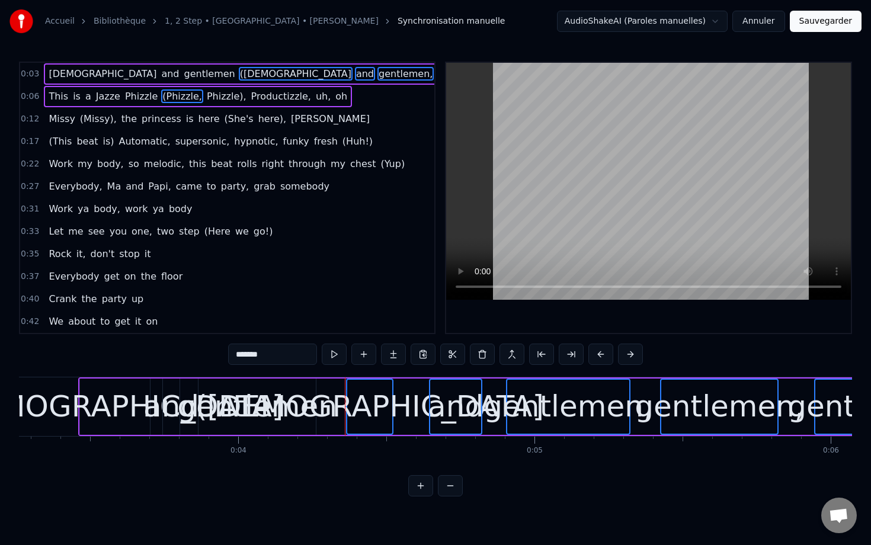
click at [209, 94] on span "Phizzle)," at bounding box center [227, 96] width 42 height 14
click at [223, 117] on span "(She's" at bounding box center [238, 119] width 31 height 14
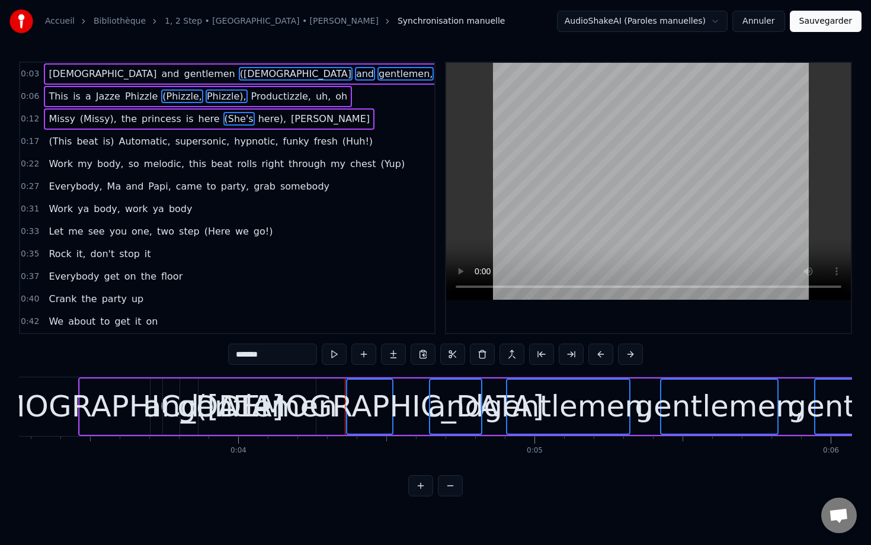
click at [257, 117] on span "here)," at bounding box center [272, 119] width 30 height 14
click at [92, 115] on span "(Missy)," at bounding box center [98, 119] width 39 height 14
click at [55, 141] on span "(This" at bounding box center [59, 141] width 25 height 14
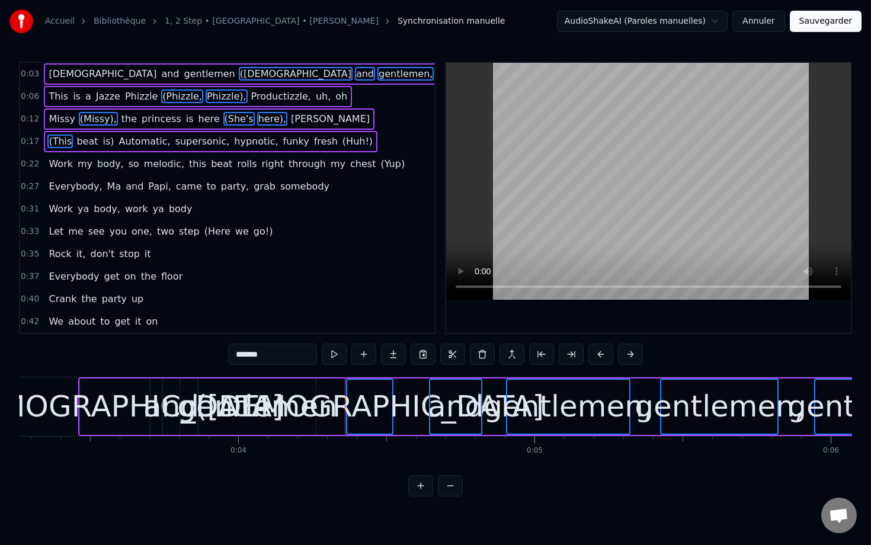
click at [83, 141] on span "beat" at bounding box center [87, 141] width 24 height 14
click at [101, 142] on span "is)" at bounding box center [108, 141] width 14 height 14
click at [551, 75] on span "ooh-" at bounding box center [563, 74] width 24 height 14
click at [577, 75] on span "wee)" at bounding box center [589, 74] width 25 height 14
click at [479, 357] on button at bounding box center [482, 354] width 25 height 21
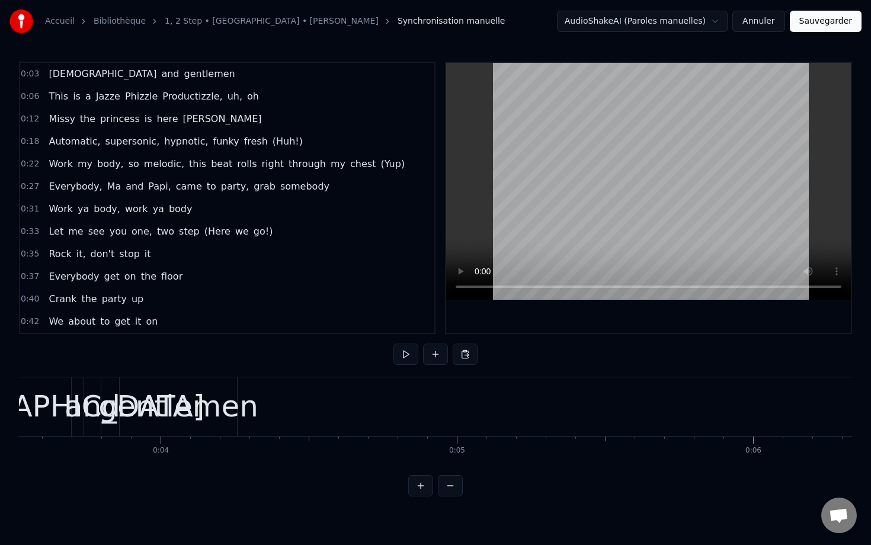
scroll to position [0, 1038]
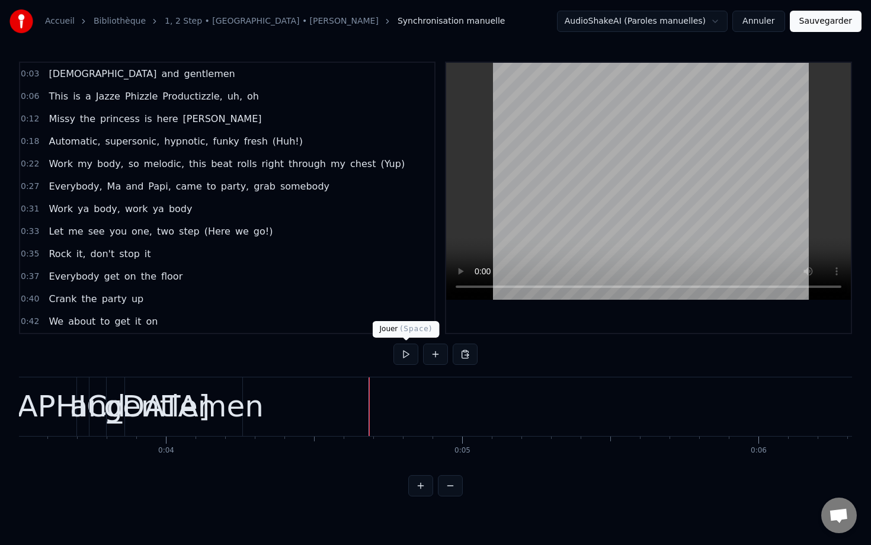
click at [395, 358] on button at bounding box center [405, 354] width 25 height 21
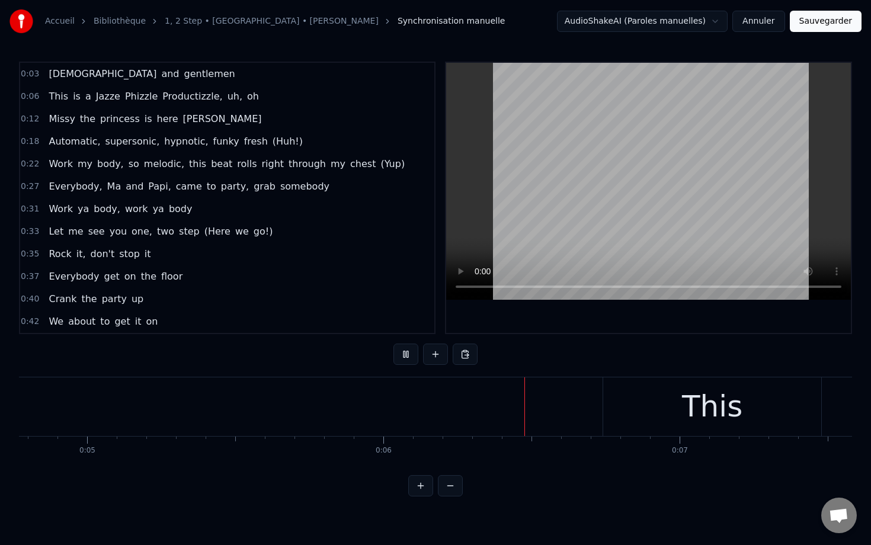
click at [399, 358] on button at bounding box center [405, 354] width 25 height 21
drag, startPoint x: 358, startPoint y: 428, endPoint x: 265, endPoint y: 401, distance: 96.5
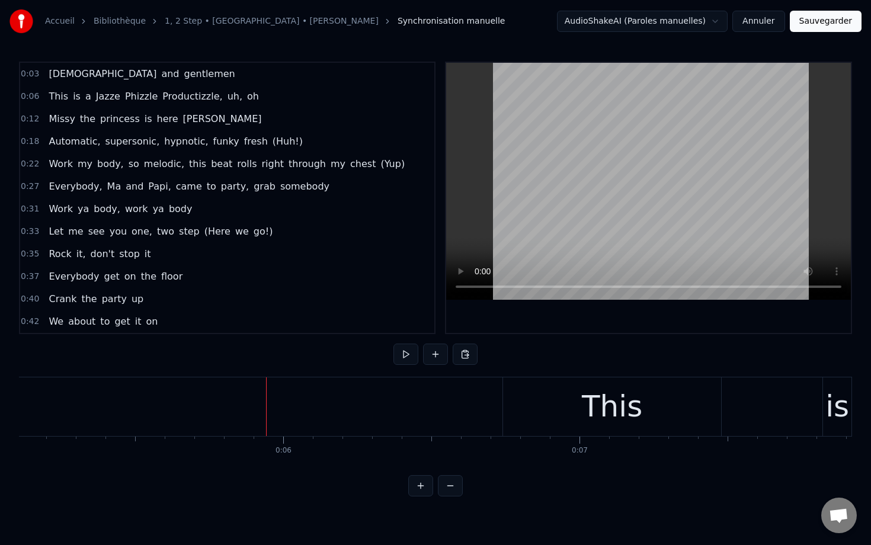
click at [430, 357] on button at bounding box center [435, 354] width 25 height 21
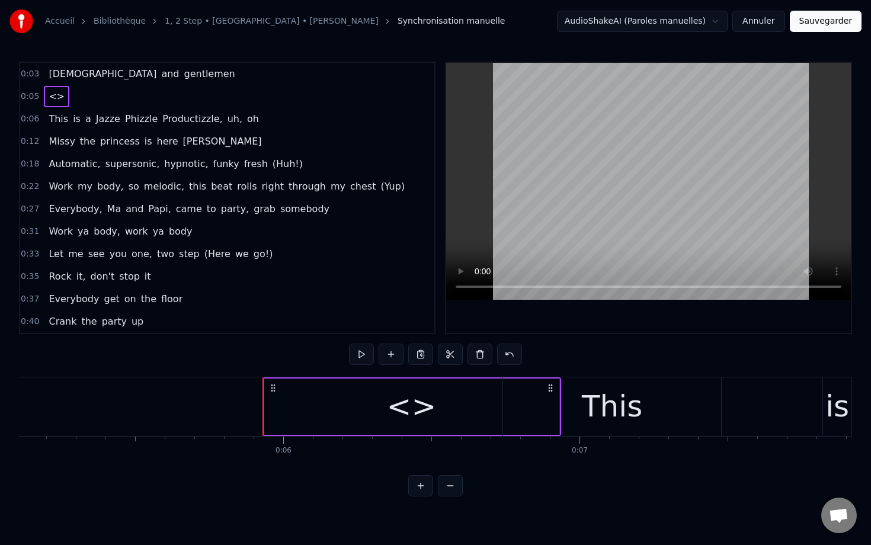
click at [427, 395] on div "<>" at bounding box center [412, 407] width 50 height 44
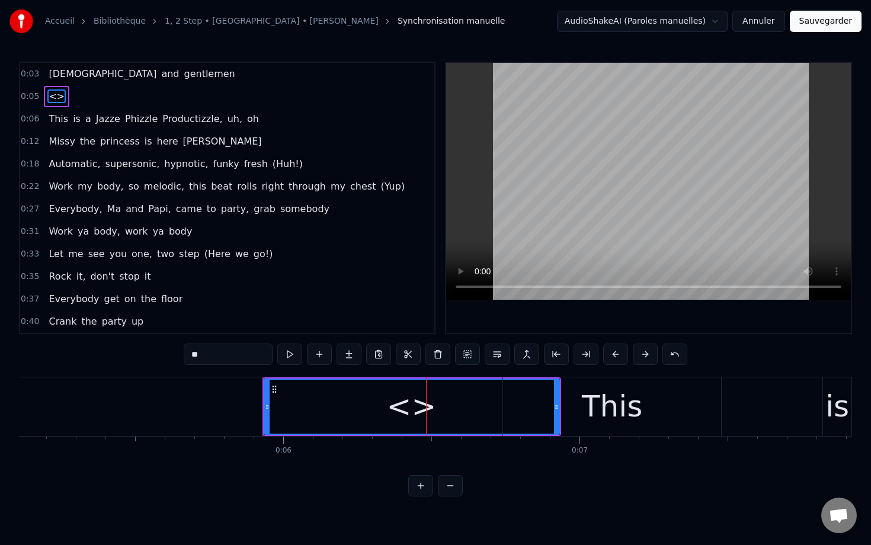
click at [339, 398] on div "<>" at bounding box center [412, 407] width 294 height 54
drag, startPoint x: 554, startPoint y: 397, endPoint x: 456, endPoint y: 394, distance: 98.4
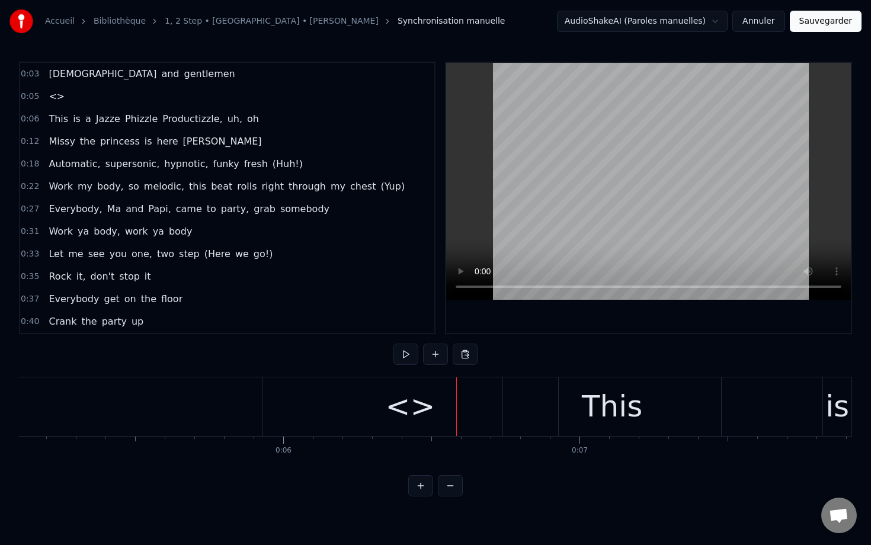
click at [292, 393] on div "<>" at bounding box center [410, 406] width 295 height 59
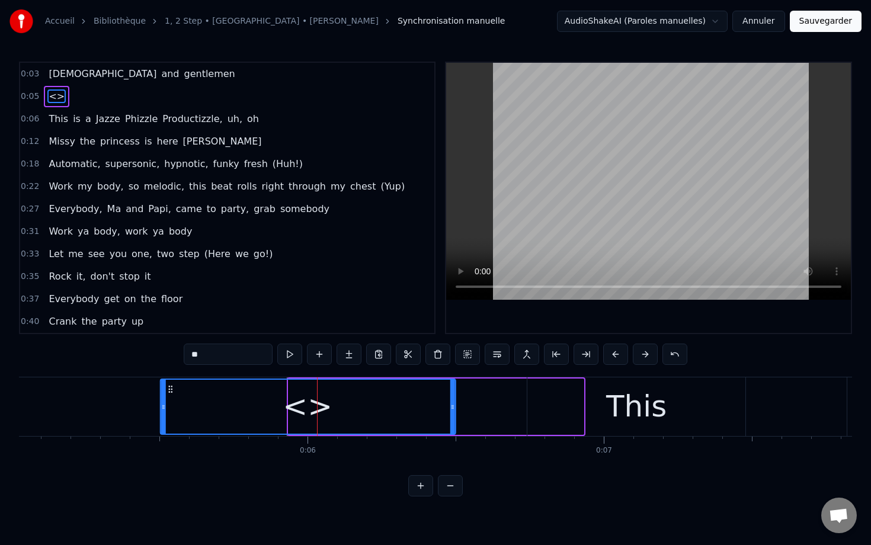
drag, startPoint x: 270, startPoint y: 386, endPoint x: 153, endPoint y: 386, distance: 117.3
click at [165, 386] on icon at bounding box center [169, 389] width 9 height 9
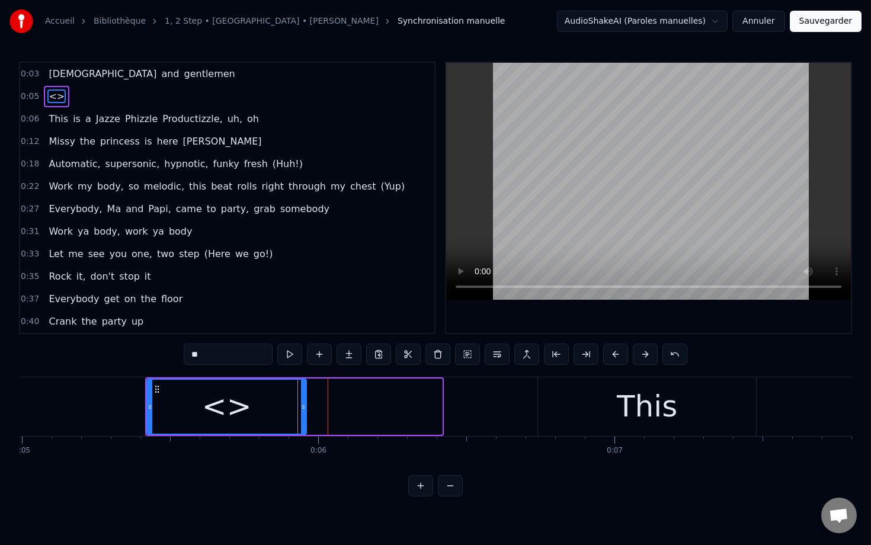
drag, startPoint x: 438, startPoint y: 402, endPoint x: 289, endPoint y: 402, distance: 149.3
click at [301, 402] on icon at bounding box center [303, 406] width 5 height 9
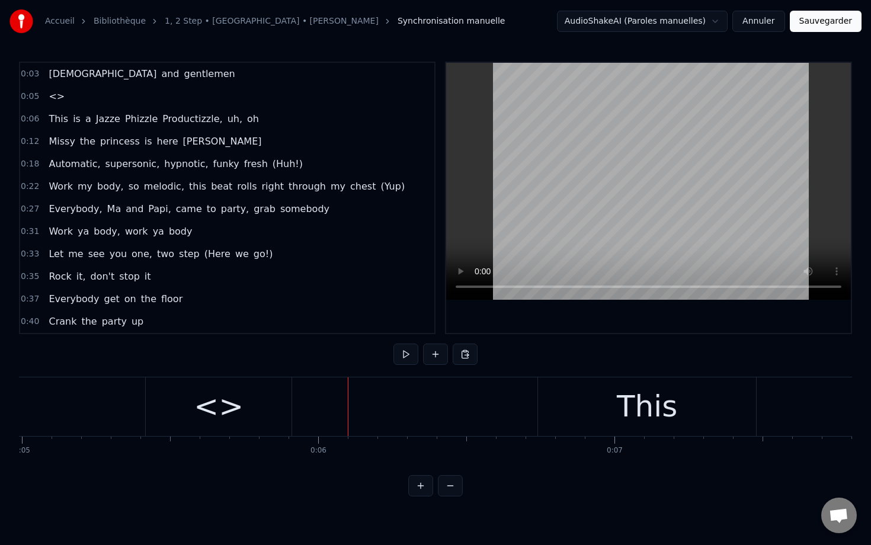
click at [251, 395] on div "<>" at bounding box center [219, 406] width 146 height 59
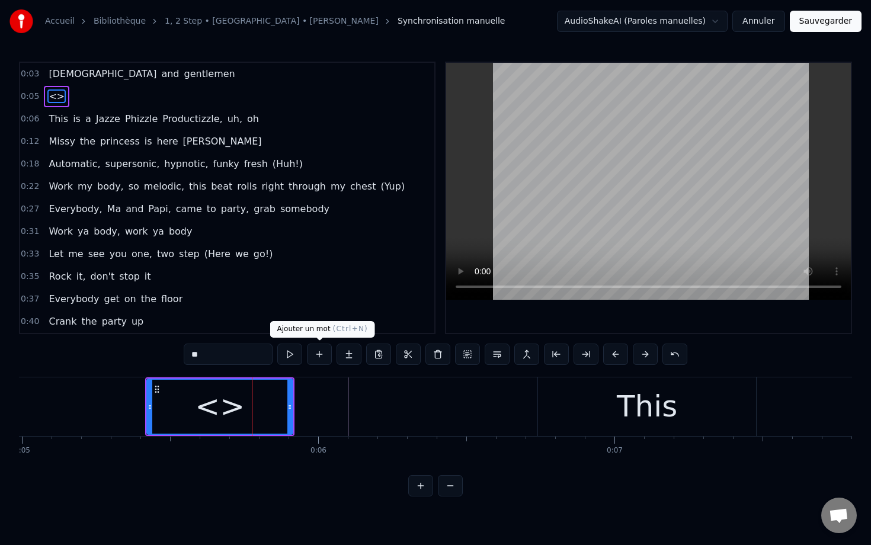
click at [318, 351] on button at bounding box center [319, 354] width 25 height 21
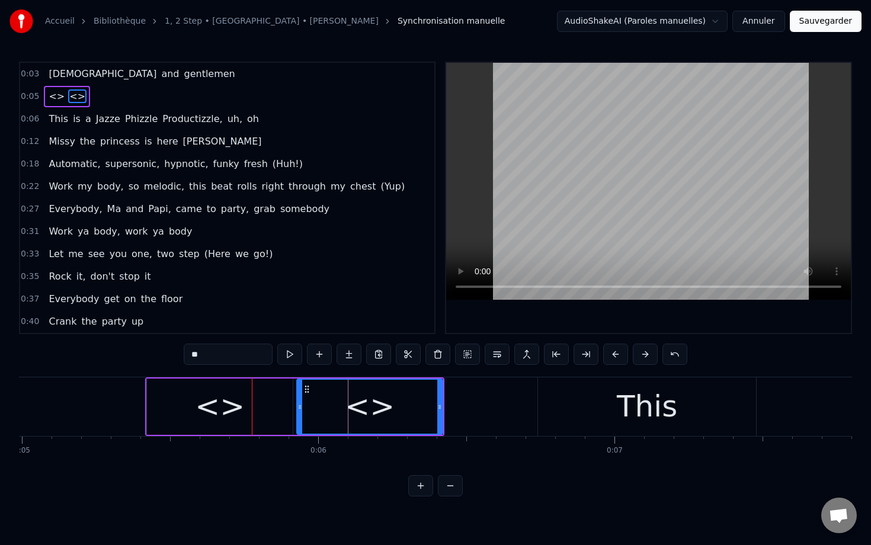
click at [221, 410] on div "<>" at bounding box center [220, 407] width 50 height 44
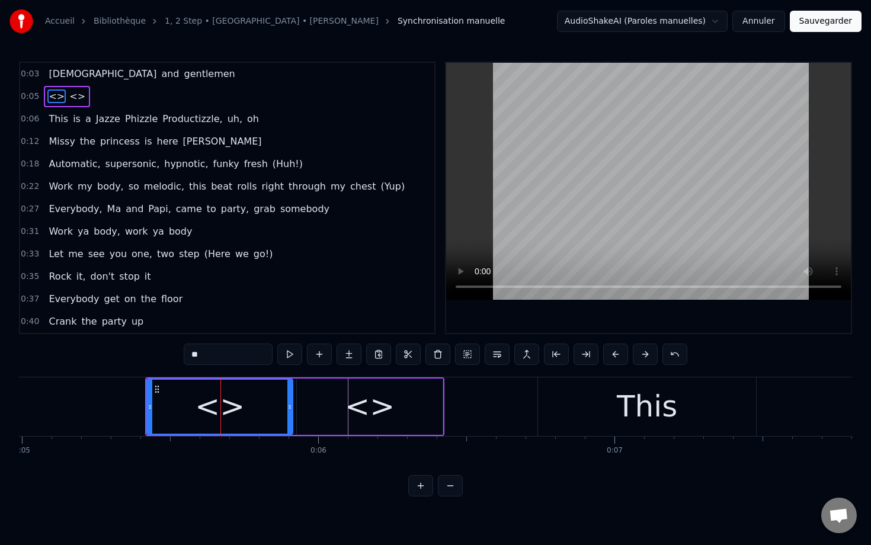
drag, startPoint x: 217, startPoint y: 351, endPoint x: 181, endPoint y: 351, distance: 36.1
click at [181, 351] on div "0:03 Ladies and gentlemen 0:05 <> <> 0:06 This is a Jazze Phizzle Productizzle,…" at bounding box center [435, 279] width 833 height 435
click at [362, 414] on div "<>" at bounding box center [370, 407] width 50 height 44
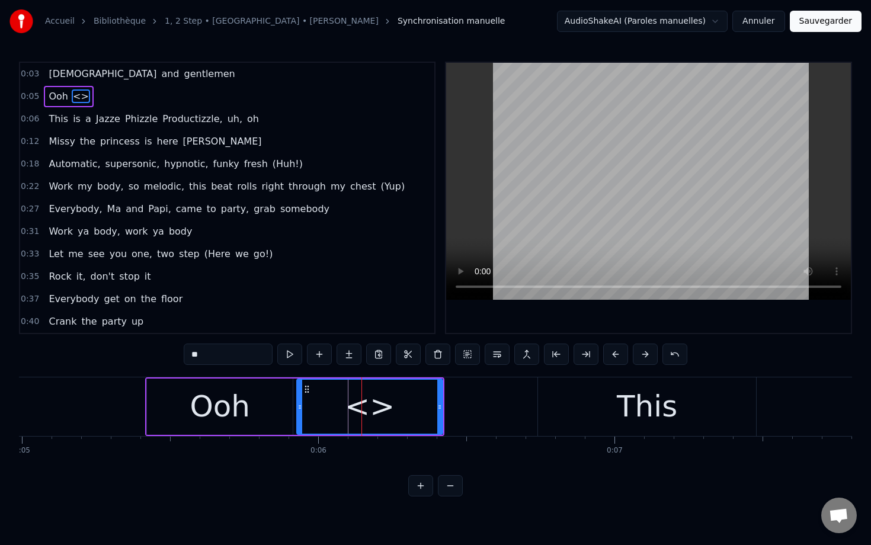
drag, startPoint x: 227, startPoint y: 353, endPoint x: 181, endPoint y: 353, distance: 46.2
click at [181, 353] on div "0:03 Ladies and gentlemen 0:05 Ooh <> 0:06 This is a Jazze Phizzle Productizzle…" at bounding box center [435, 279] width 833 height 435
type input "***"
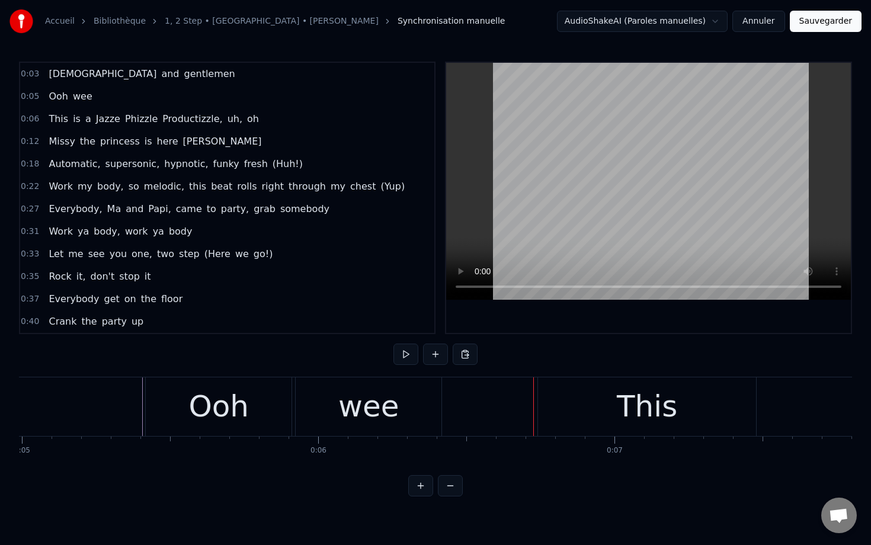
click at [339, 409] on div "wee" at bounding box center [369, 406] width 146 height 59
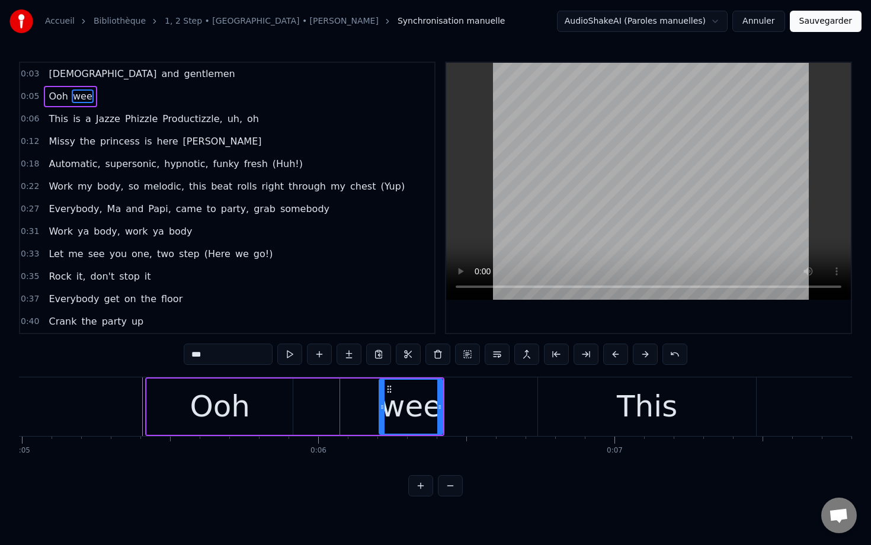
drag, startPoint x: 301, startPoint y: 392, endPoint x: 401, endPoint y: 395, distance: 99.6
click at [385, 395] on div at bounding box center [382, 407] width 5 height 54
click at [172, 401] on div "Ooh" at bounding box center [220, 407] width 146 height 56
type input "***"
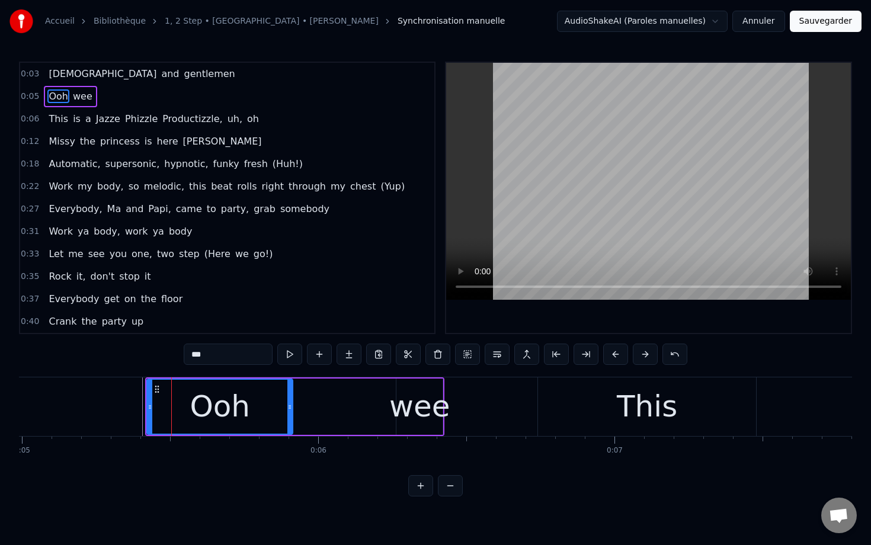
click at [145, 399] on div "Ooh wee" at bounding box center [294, 406] width 299 height 59
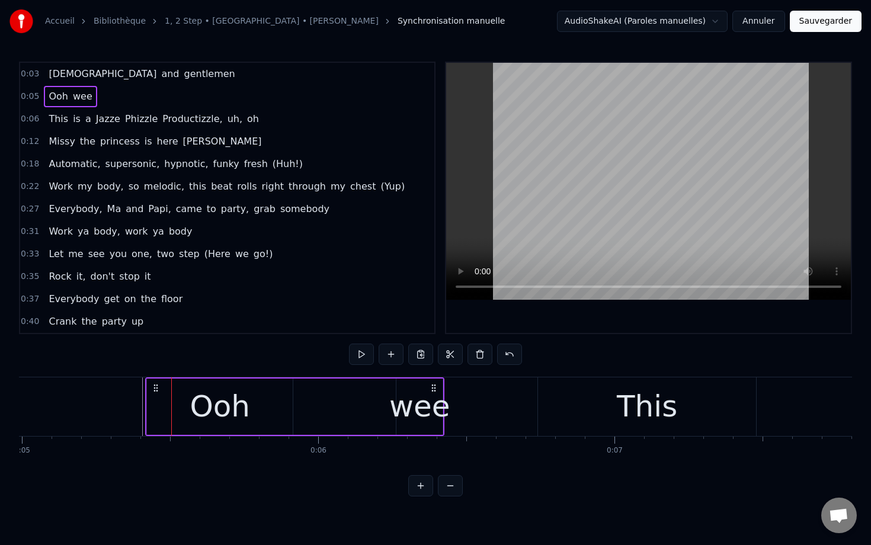
click at [149, 399] on div "Ooh" at bounding box center [220, 407] width 146 height 56
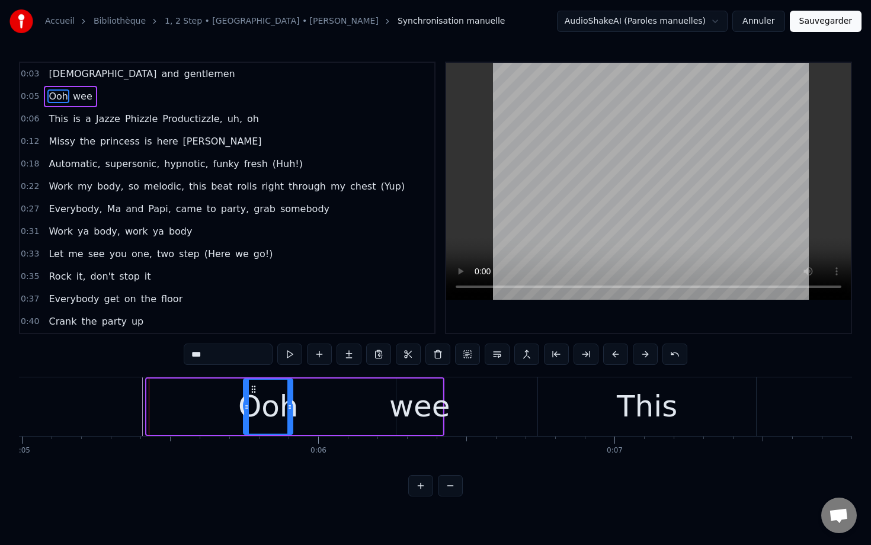
drag, startPoint x: 149, startPoint y: 399, endPoint x: 257, endPoint y: 406, distance: 108.1
click at [249, 406] on div at bounding box center [246, 407] width 5 height 54
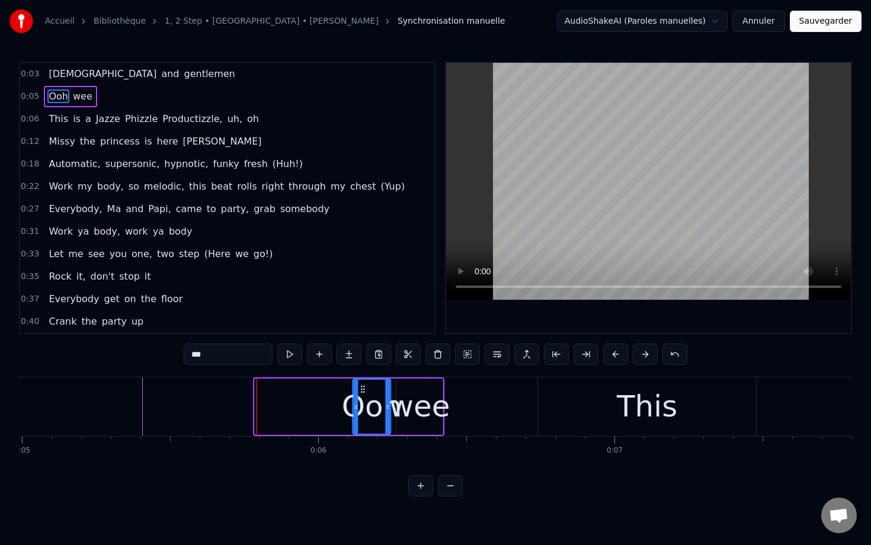
drag, startPoint x: 263, startPoint y: 386, endPoint x: 354, endPoint y: 392, distance: 91.4
click at [358, 393] on icon at bounding box center [362, 389] width 9 height 9
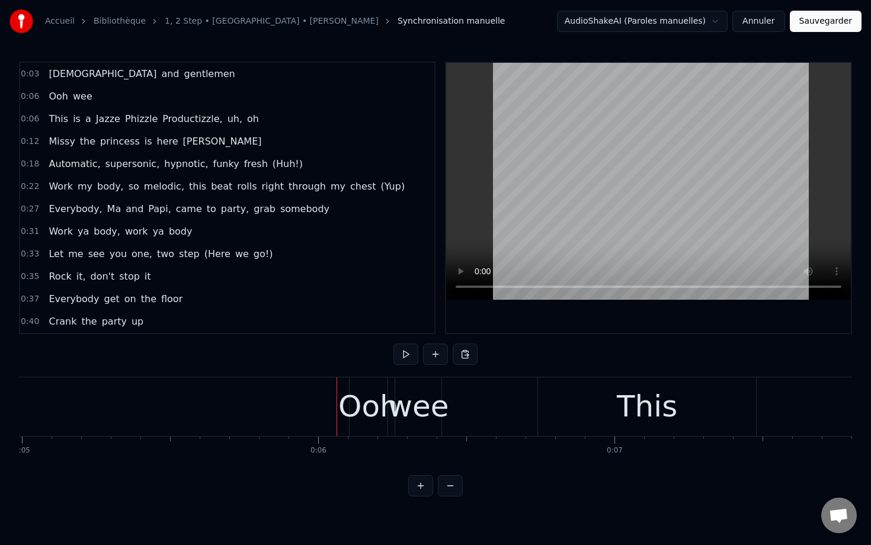
click at [362, 386] on div "Ooh" at bounding box center [368, 407] width 60 height 44
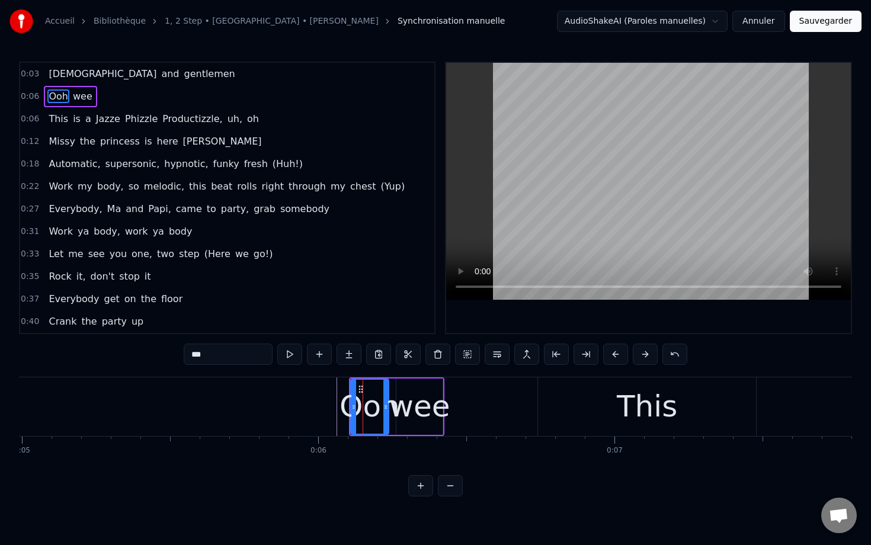
click at [34, 92] on span "0:06" at bounding box center [30, 97] width 18 height 12
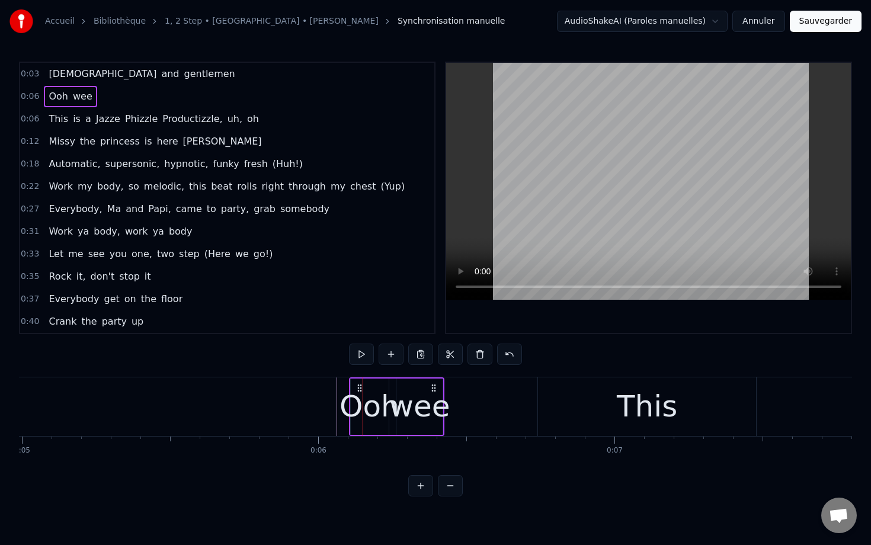
drag, startPoint x: 351, startPoint y: 380, endPoint x: 366, endPoint y: 380, distance: 15.4
click at [366, 380] on div "Ooh" at bounding box center [370, 407] width 38 height 56
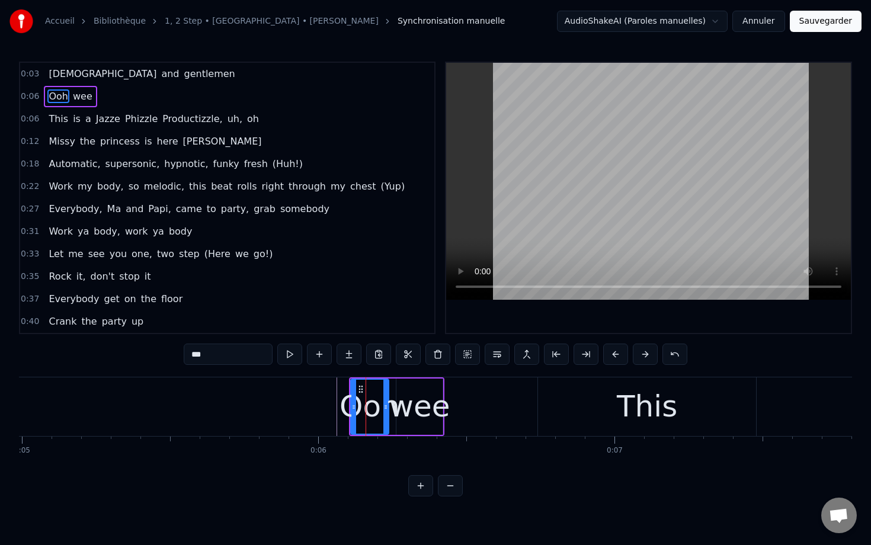
click at [36, 95] on span "0:06" at bounding box center [30, 97] width 18 height 12
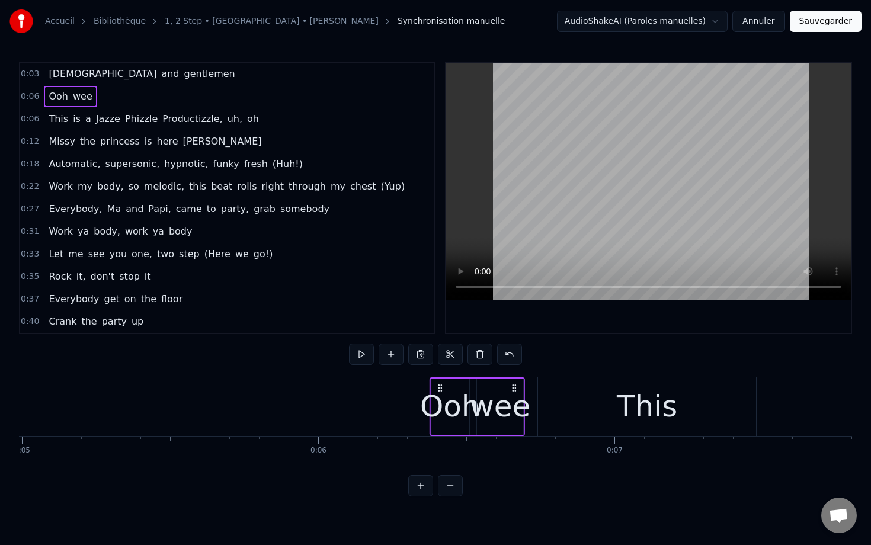
drag, startPoint x: 359, startPoint y: 389, endPoint x: 439, endPoint y: 395, distance: 80.2
click at [439, 395] on div "Ooh wee" at bounding box center [477, 406] width 95 height 59
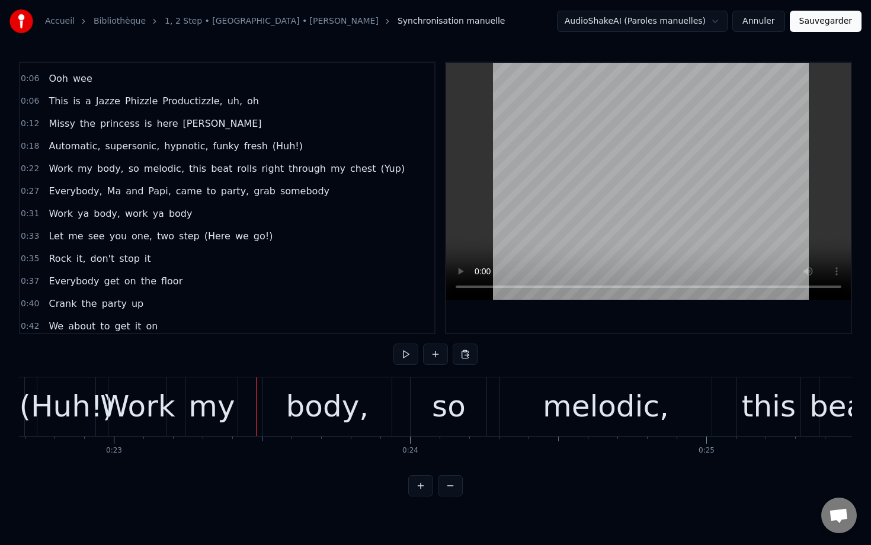
scroll to position [20, 0]
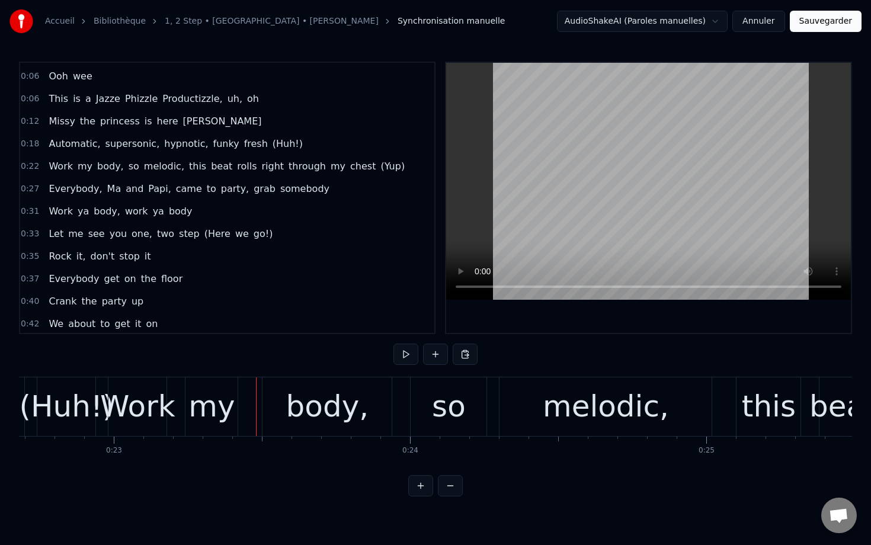
click at [274, 145] on span "(Huh!)" at bounding box center [287, 144] width 33 height 14
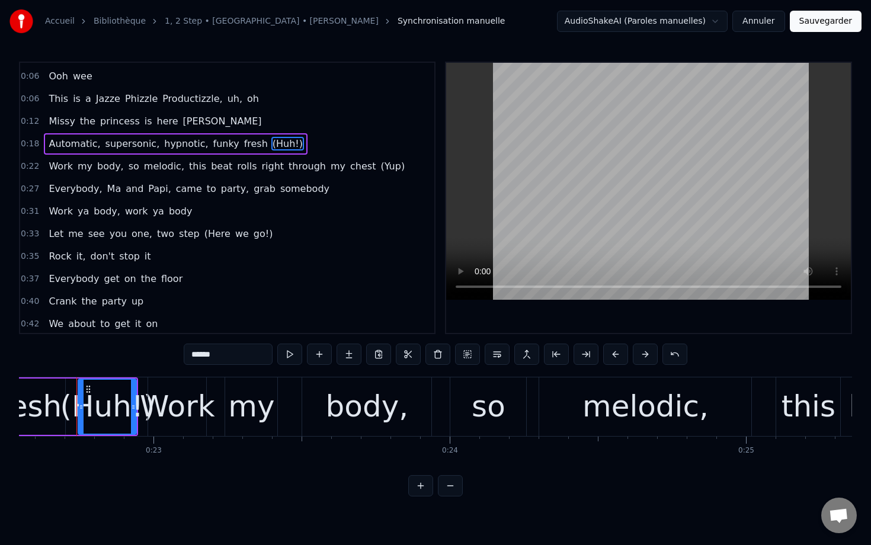
scroll to position [0, 6677]
click at [379, 170] on span "(Yup)" at bounding box center [392, 166] width 27 height 14
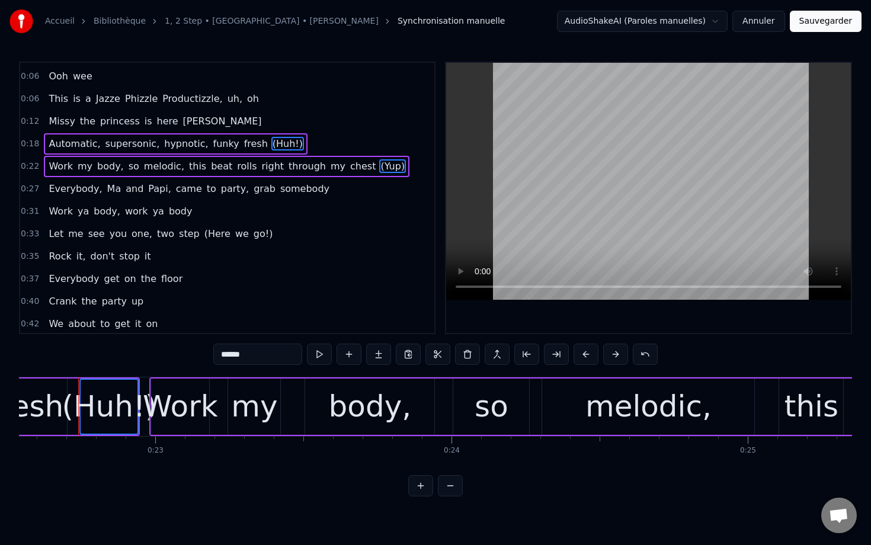
scroll to position [0, 0]
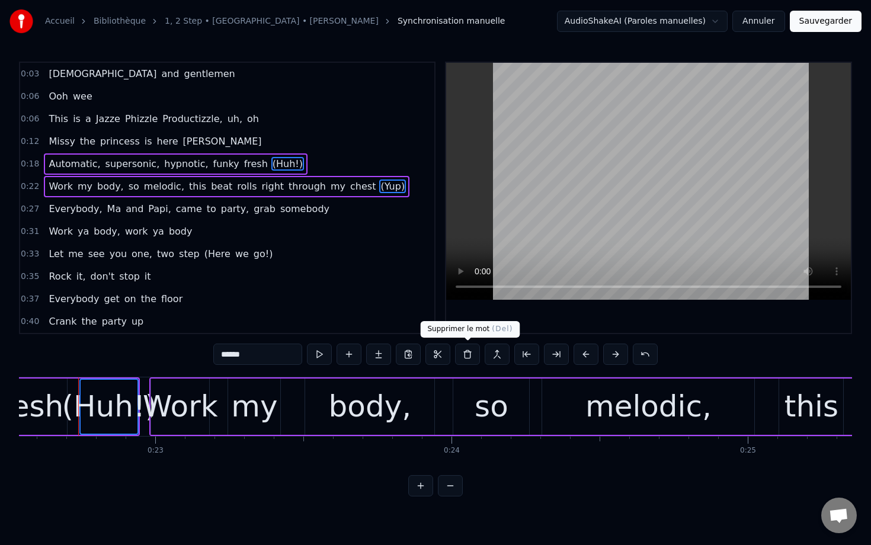
click at [468, 359] on button at bounding box center [467, 354] width 25 height 21
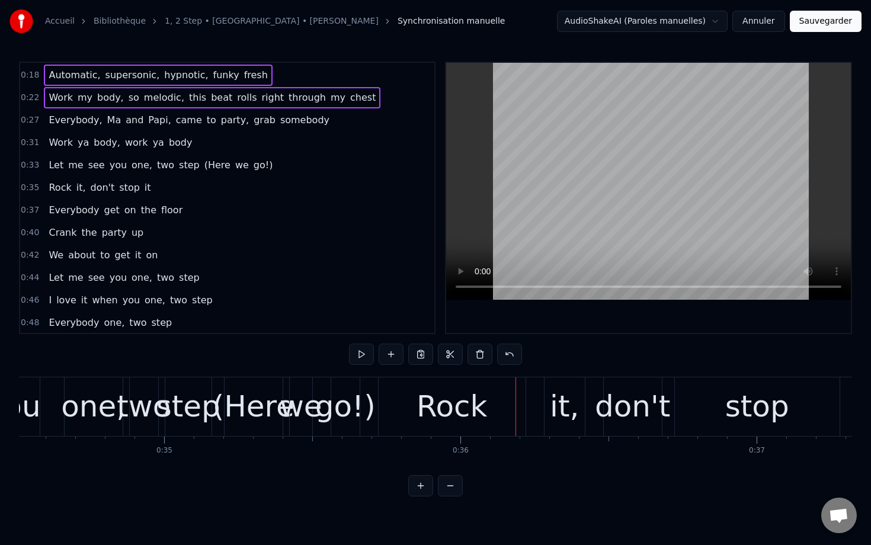
scroll to position [103, 0]
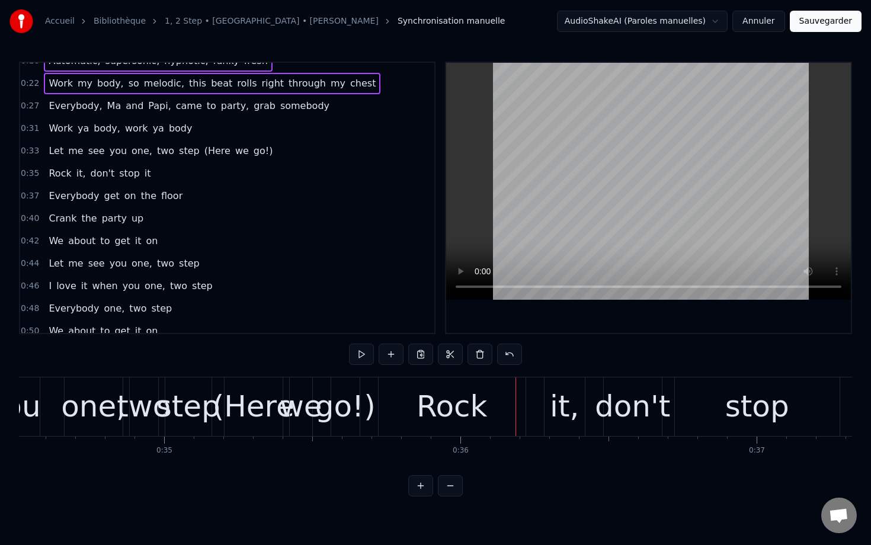
click at [203, 158] on div "Let me see you one, two step (Here we go!)" at bounding box center [160, 150] width 233 height 21
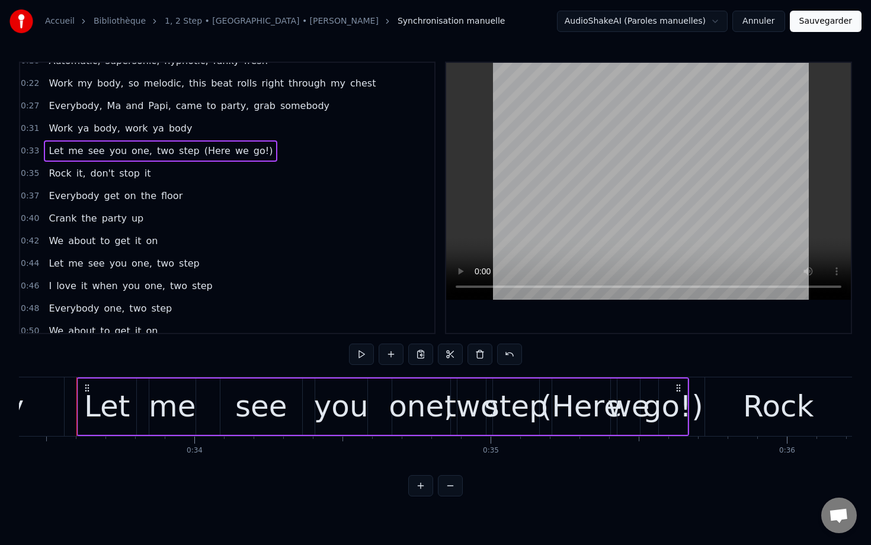
click at [203, 153] on span "(Here" at bounding box center [217, 151] width 28 height 14
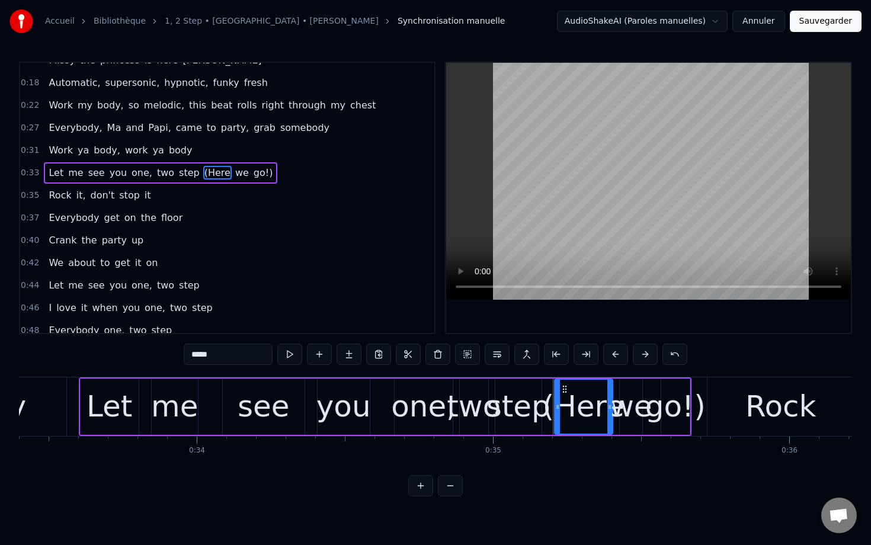
scroll to position [56, 0]
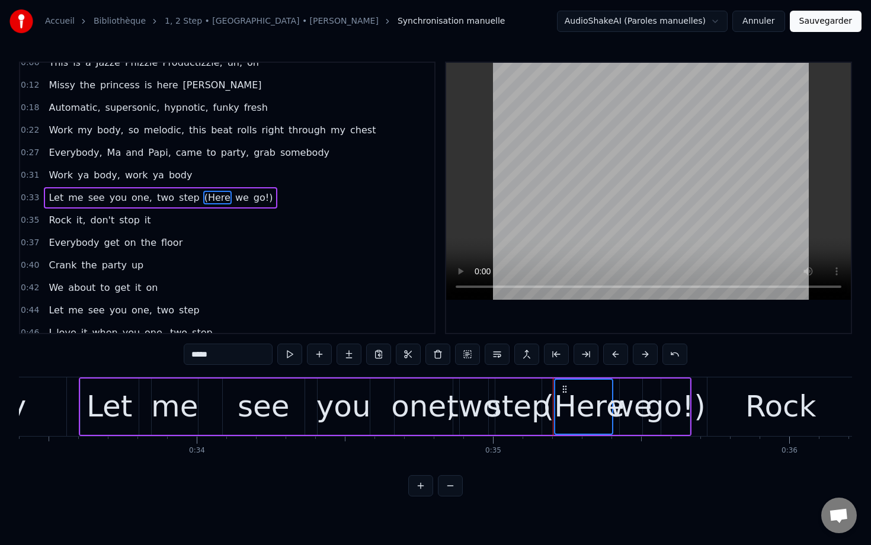
click at [234, 194] on span "we" at bounding box center [242, 198] width 16 height 14
click at [252, 194] on span "go!)" at bounding box center [263, 198] width 22 height 14
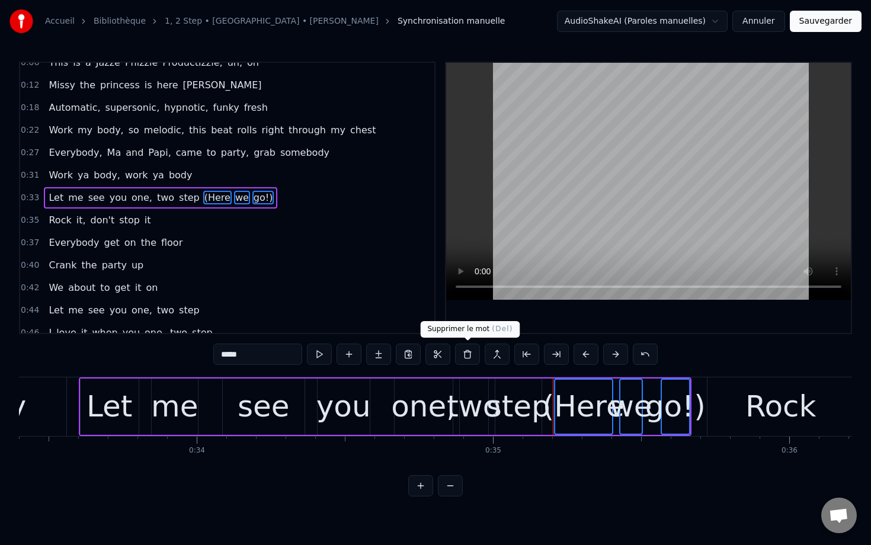
click at [471, 353] on button at bounding box center [467, 354] width 25 height 21
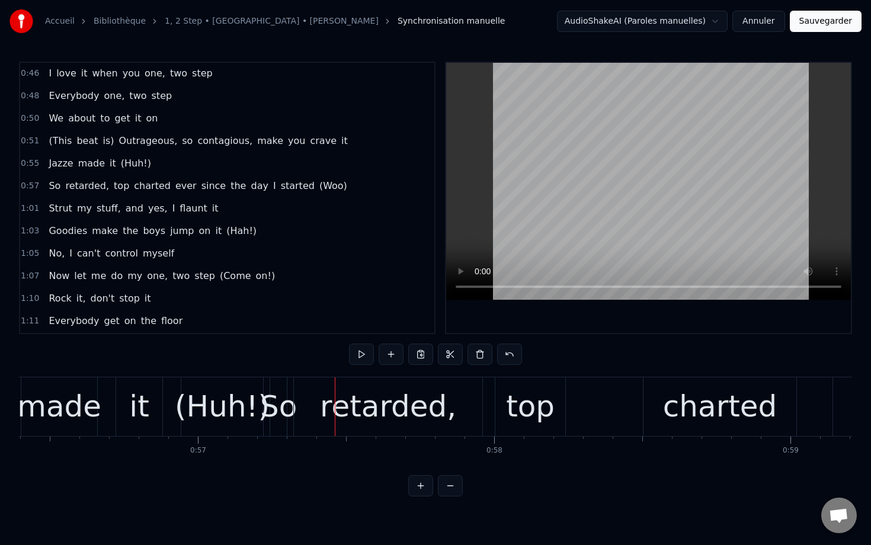
scroll to position [376, 0]
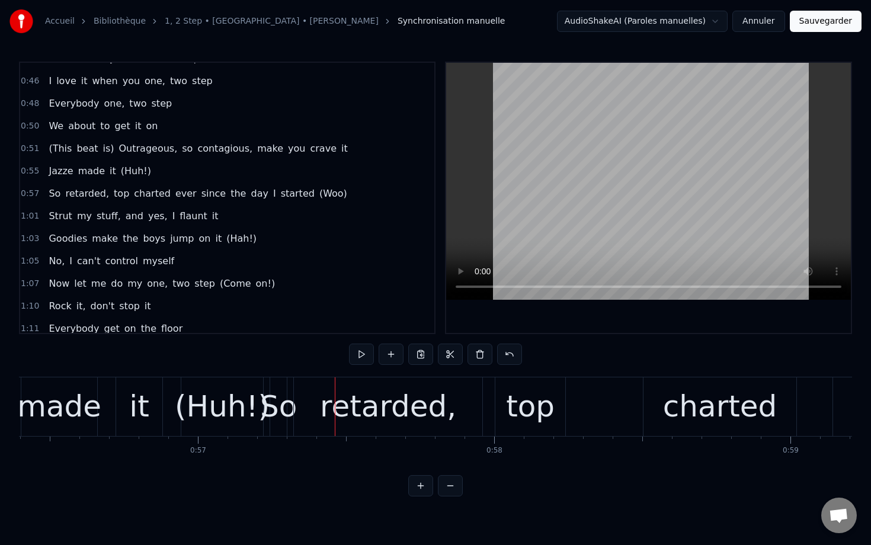
click at [133, 170] on span "(Huh!)" at bounding box center [136, 171] width 33 height 14
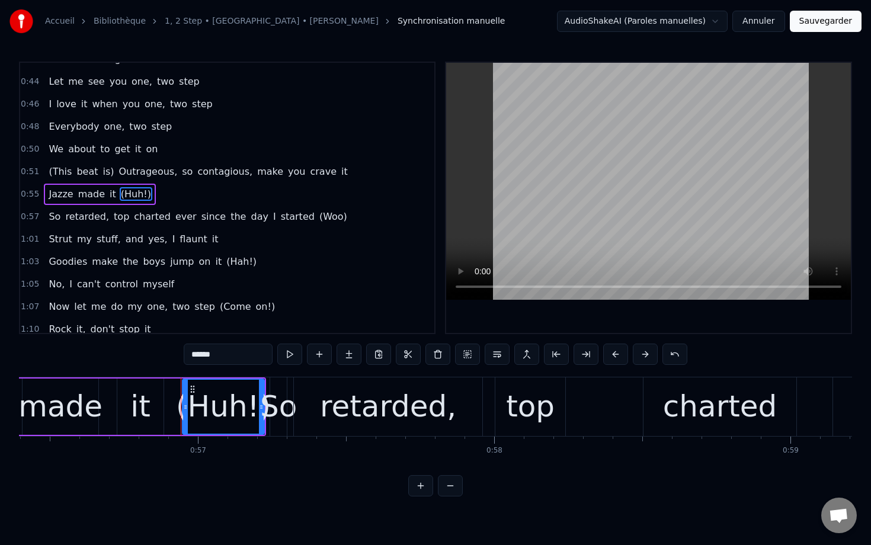
scroll to position [281, 0]
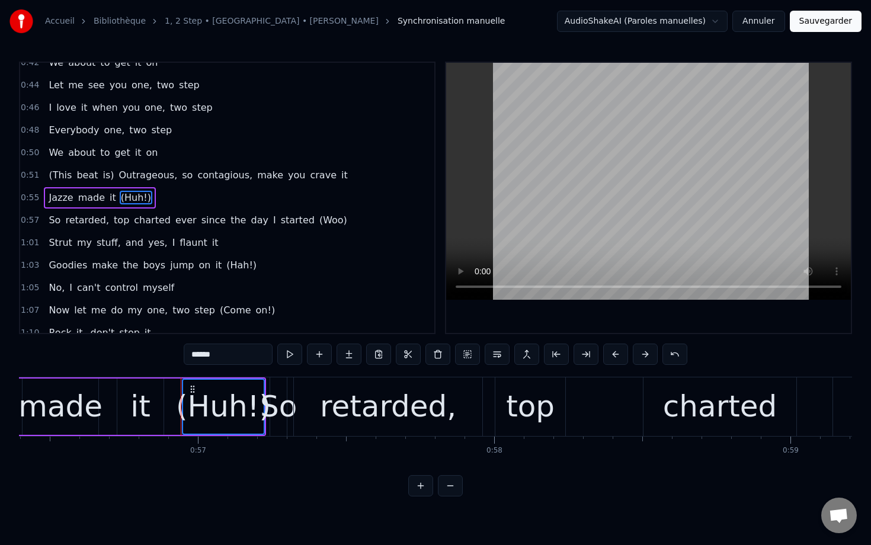
click at [318, 222] on span "(Woo)" at bounding box center [333, 220] width 30 height 14
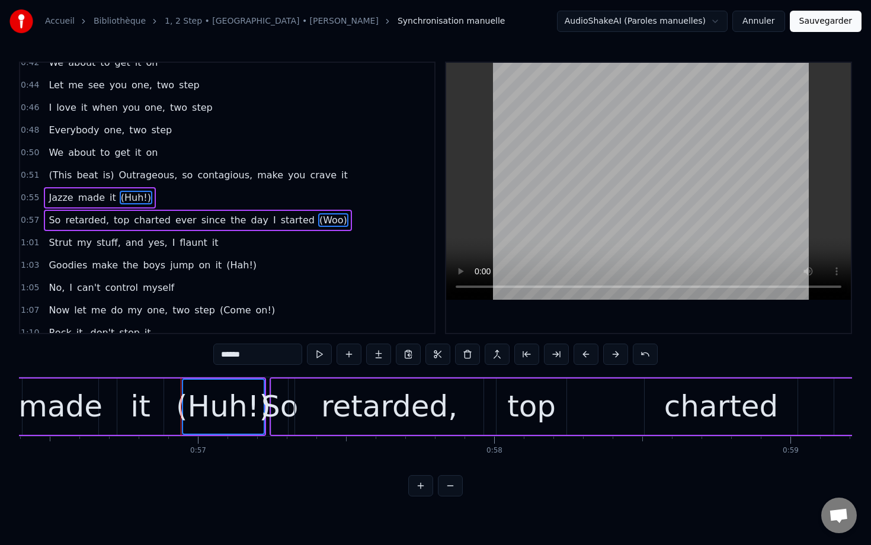
click at [230, 265] on span "(Hah!)" at bounding box center [241, 265] width 33 height 14
click at [219, 309] on span "(Come" at bounding box center [236, 310] width 34 height 14
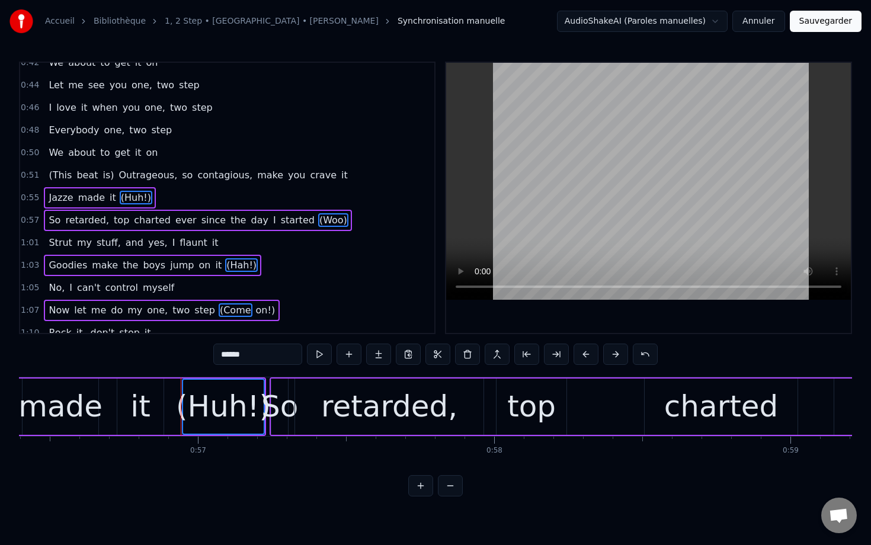
click at [255, 309] on span "on!)" at bounding box center [266, 310] width 22 height 14
click at [466, 355] on button at bounding box center [467, 354] width 25 height 21
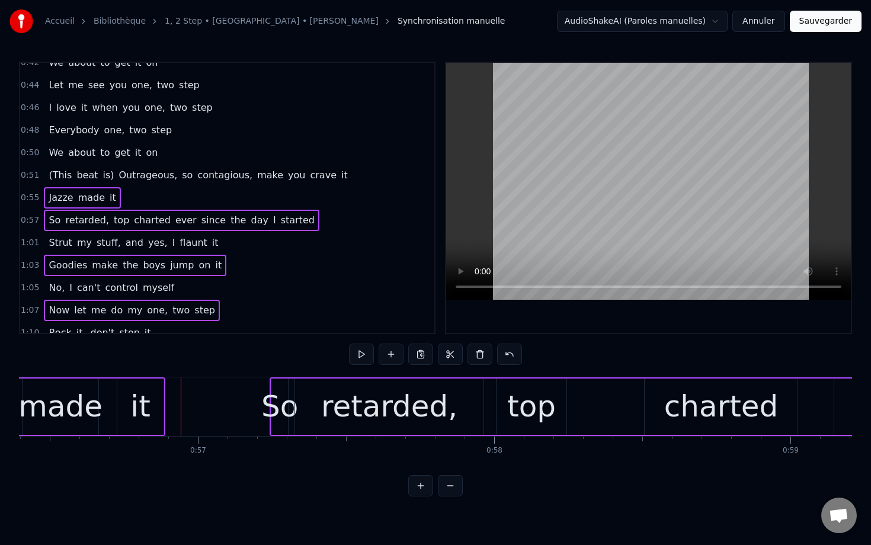
click at [36, 201] on span "0:55" at bounding box center [30, 198] width 18 height 12
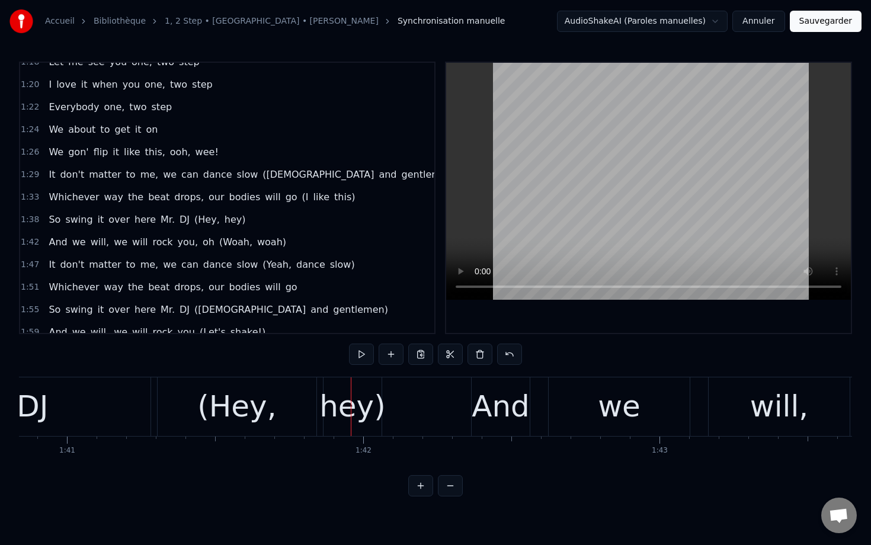
scroll to position [681, 0]
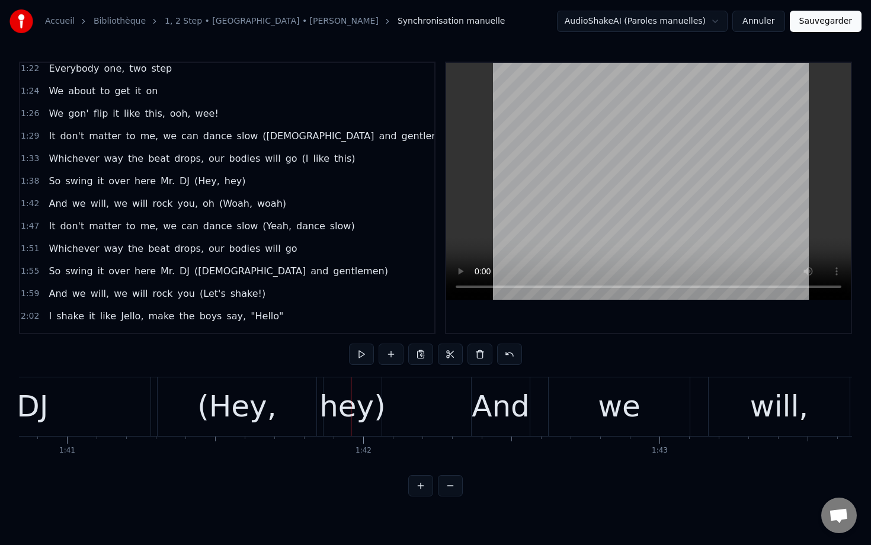
click at [274, 139] on span "(Ladies" at bounding box center [318, 136] width 114 height 14
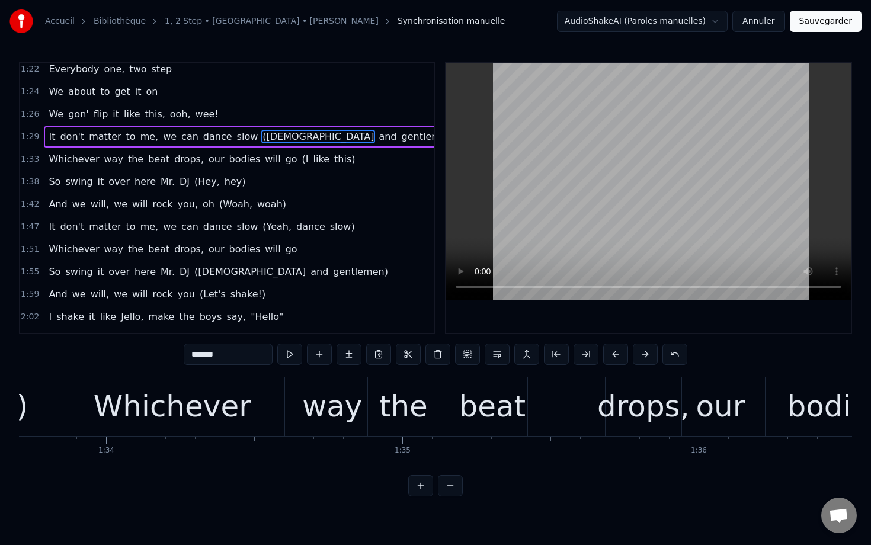
scroll to position [0, 27480]
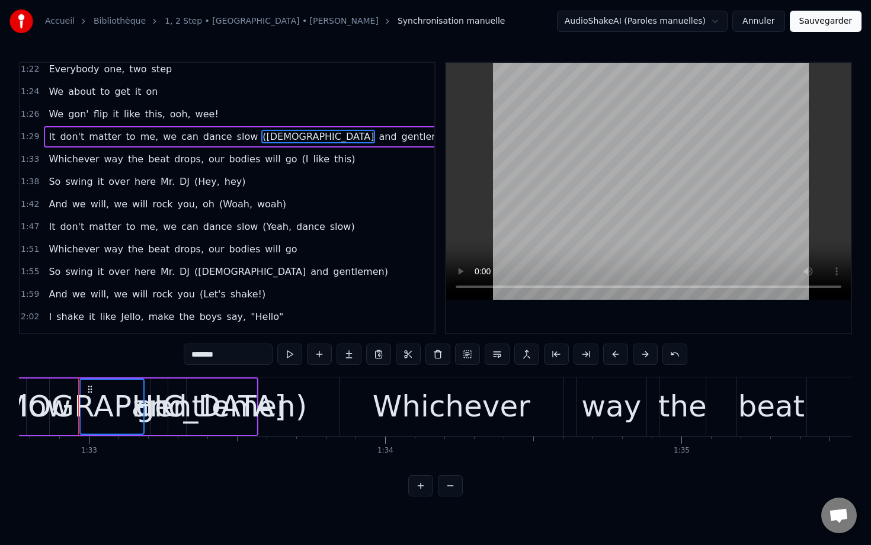
click at [377, 139] on span "and" at bounding box center [387, 137] width 20 height 14
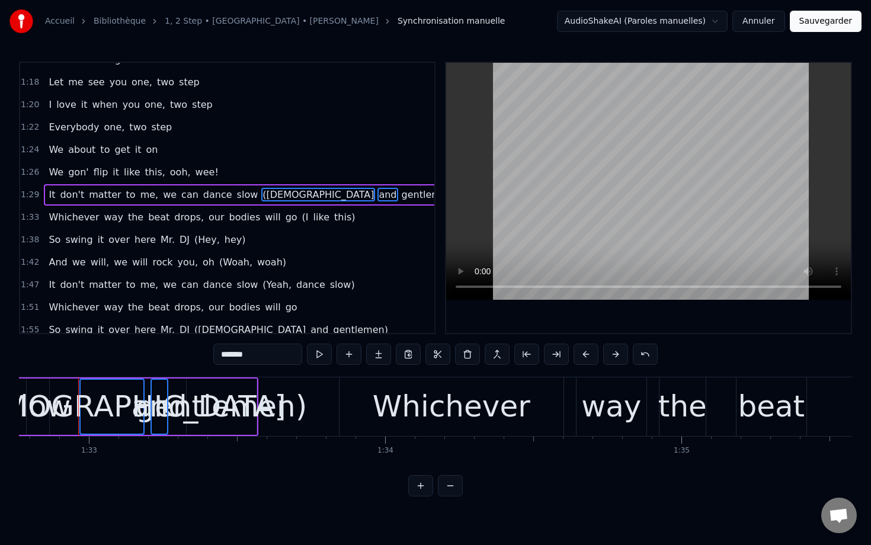
scroll to position [619, 0]
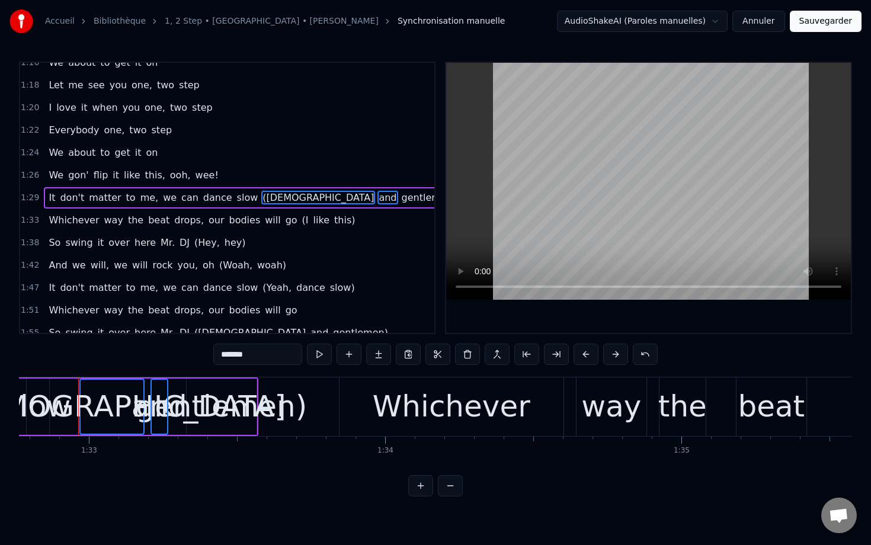
click at [401, 203] on span "gentlemen)" at bounding box center [429, 198] width 57 height 14
click at [301, 219] on span "(I" at bounding box center [305, 220] width 9 height 14
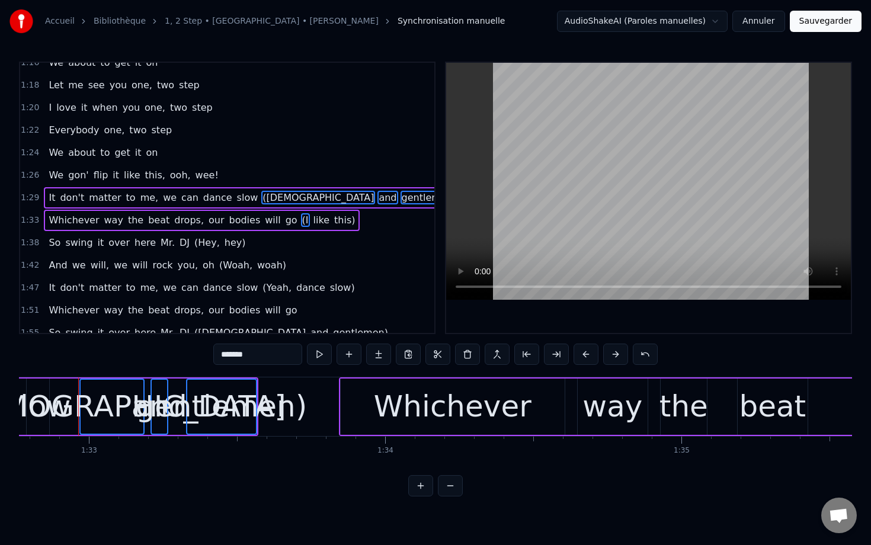
click at [312, 219] on span "like" at bounding box center [321, 220] width 18 height 14
click at [333, 219] on span "this)" at bounding box center [344, 220] width 23 height 14
click at [196, 242] on span "(Hey," at bounding box center [207, 243] width 28 height 14
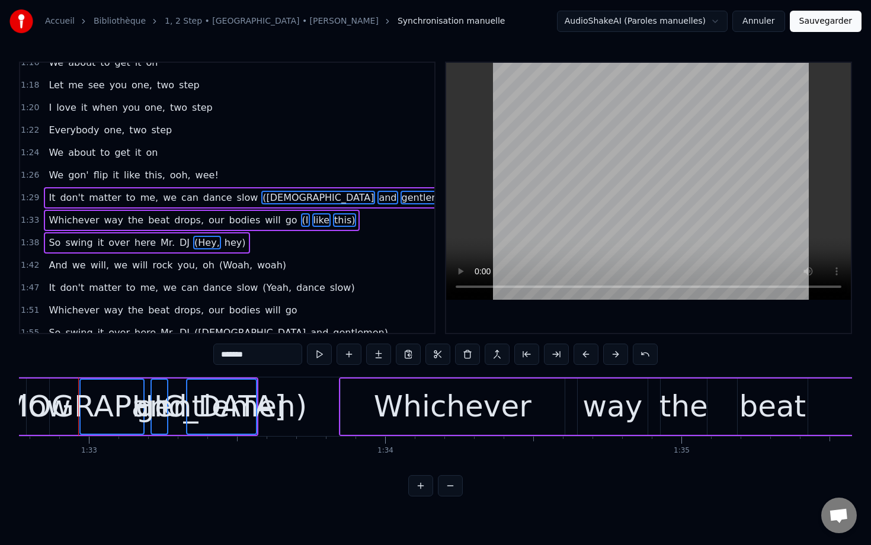
click at [223, 242] on span "hey)" at bounding box center [235, 243] width 24 height 14
click at [218, 261] on span "(Woah," at bounding box center [236, 265] width 36 height 14
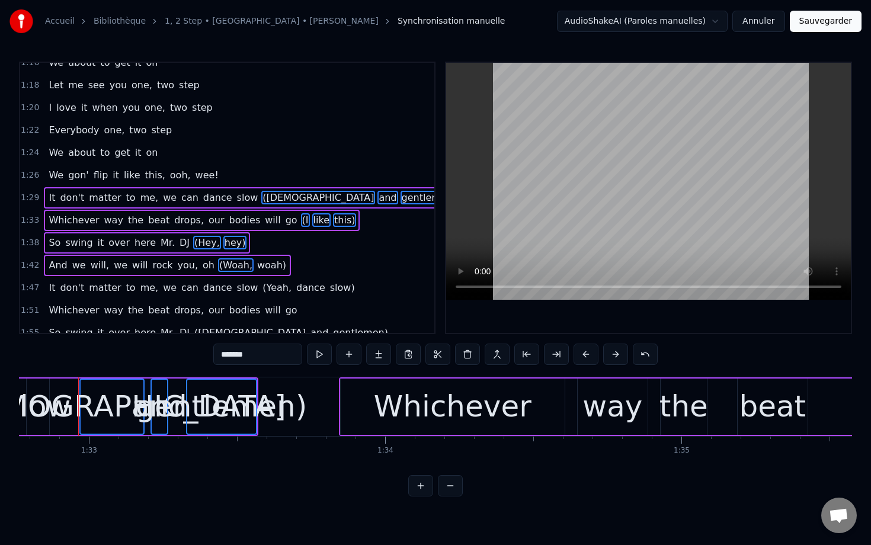
click at [256, 267] on span "woah)" at bounding box center [271, 265] width 31 height 14
click at [261, 286] on span "(Yeah," at bounding box center [276, 288] width 31 height 14
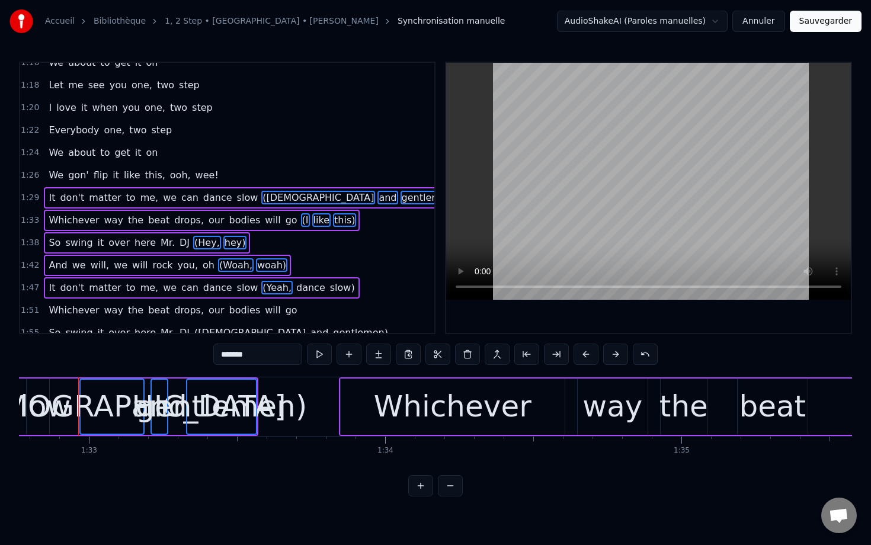
click at [295, 286] on span "dance" at bounding box center [310, 288] width 31 height 14
click at [329, 288] on span "slow)" at bounding box center [342, 288] width 27 height 14
click at [470, 357] on button at bounding box center [467, 354] width 25 height 21
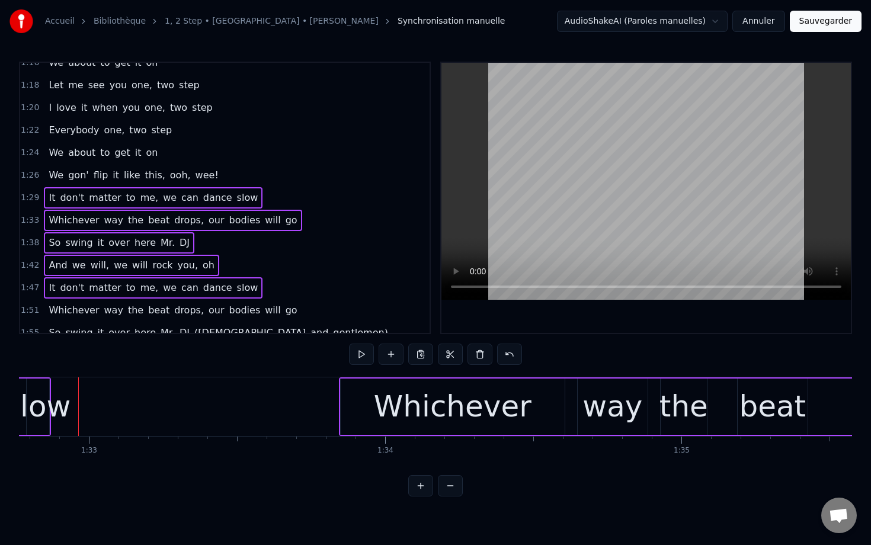
click at [64, 241] on span "swing" at bounding box center [79, 243] width 30 height 14
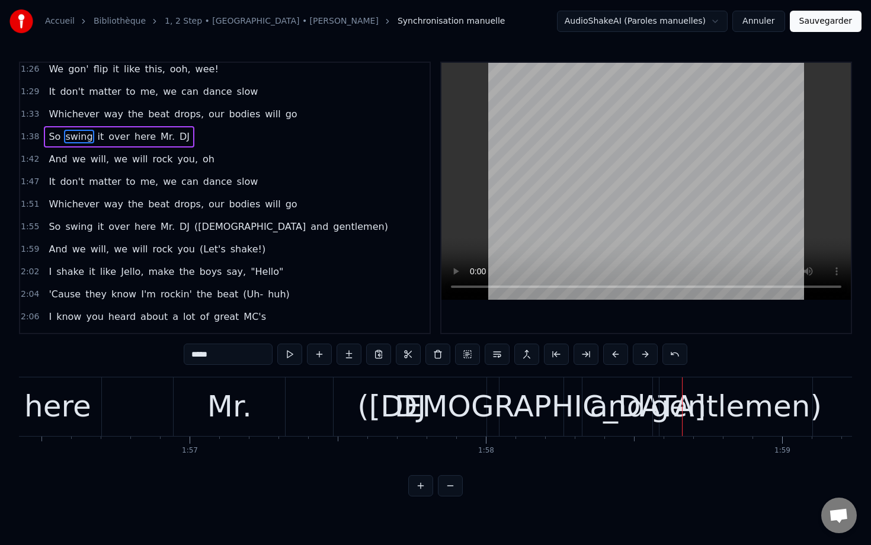
scroll to position [740, 0]
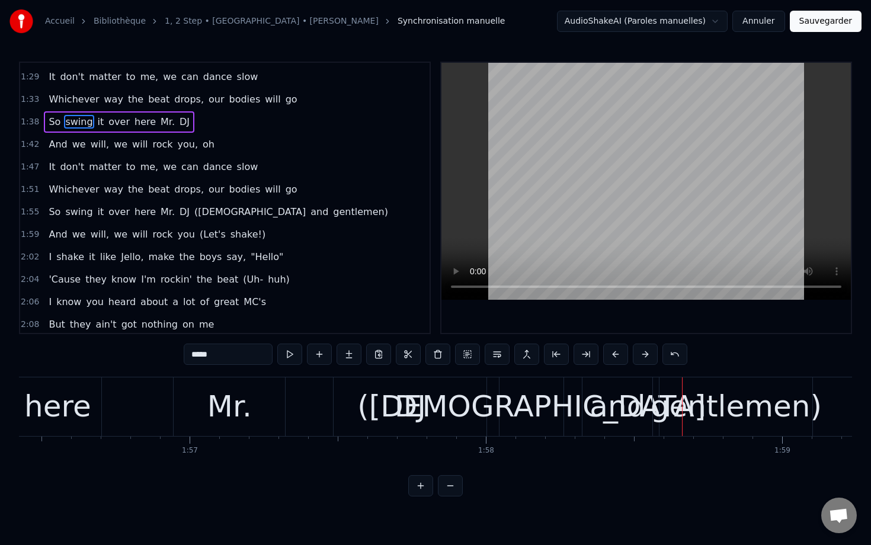
click at [206, 212] on span "(Ladies" at bounding box center [250, 212] width 114 height 14
type input "*******"
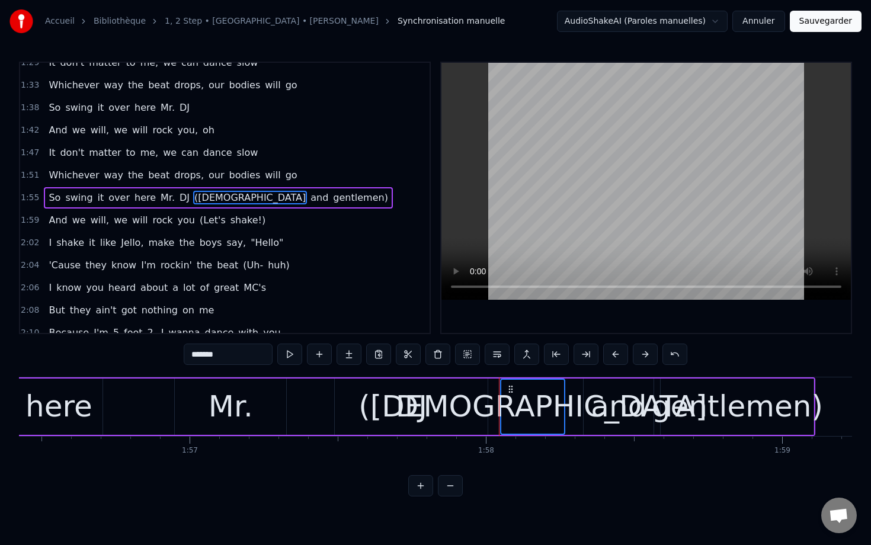
click at [309, 200] on span "and" at bounding box center [319, 198] width 20 height 14
click at [332, 200] on span "gentlemen)" at bounding box center [360, 198] width 57 height 14
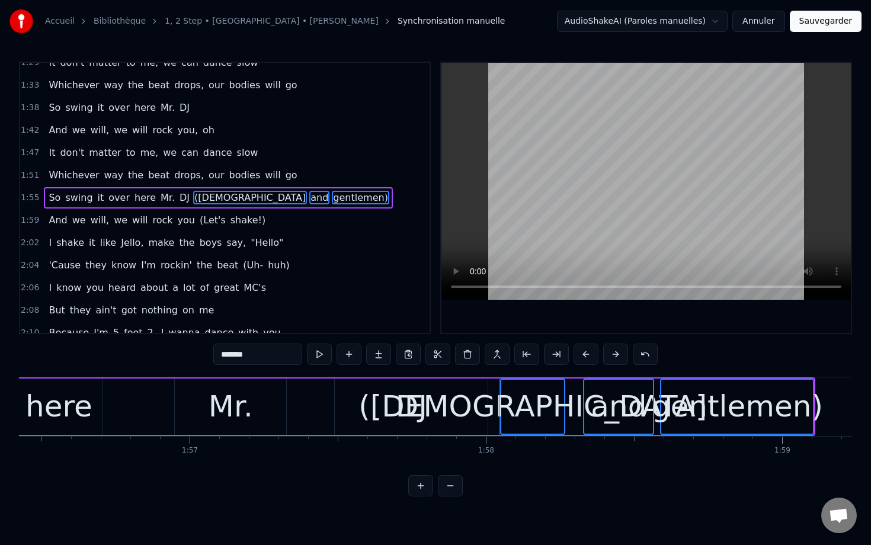
click at [198, 219] on span "(Let's" at bounding box center [212, 220] width 28 height 14
click at [229, 219] on span "shake!)" at bounding box center [247, 220] width 37 height 14
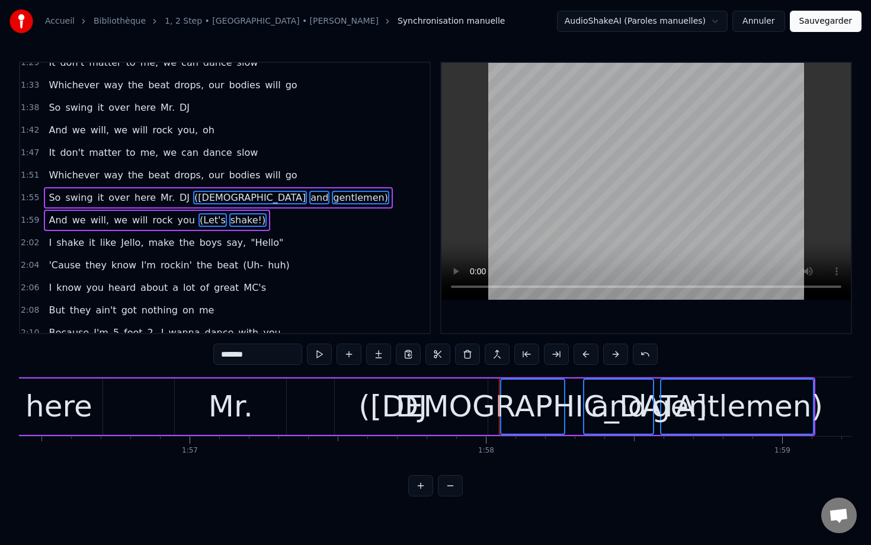
click at [242, 262] on span "(Uh-" at bounding box center [253, 265] width 23 height 14
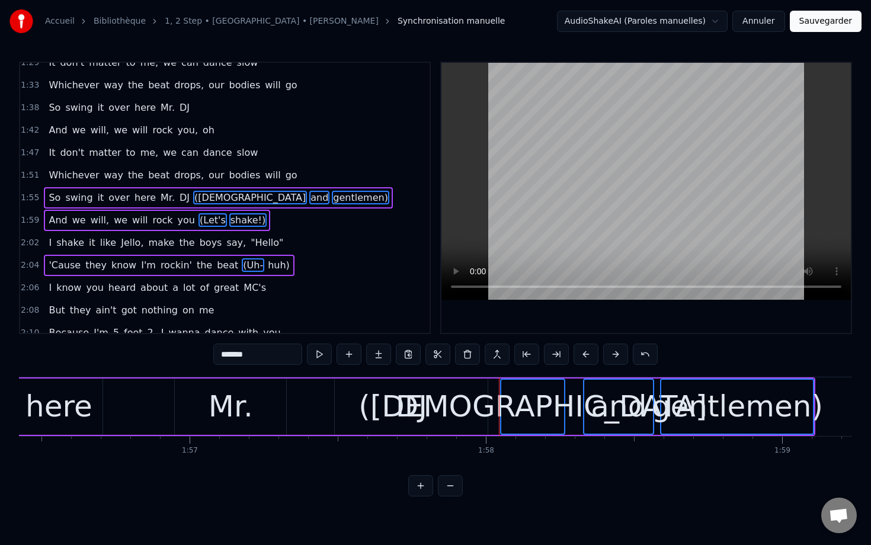
click at [267, 263] on span "huh)" at bounding box center [279, 265] width 24 height 14
click at [463, 361] on button at bounding box center [467, 354] width 25 height 21
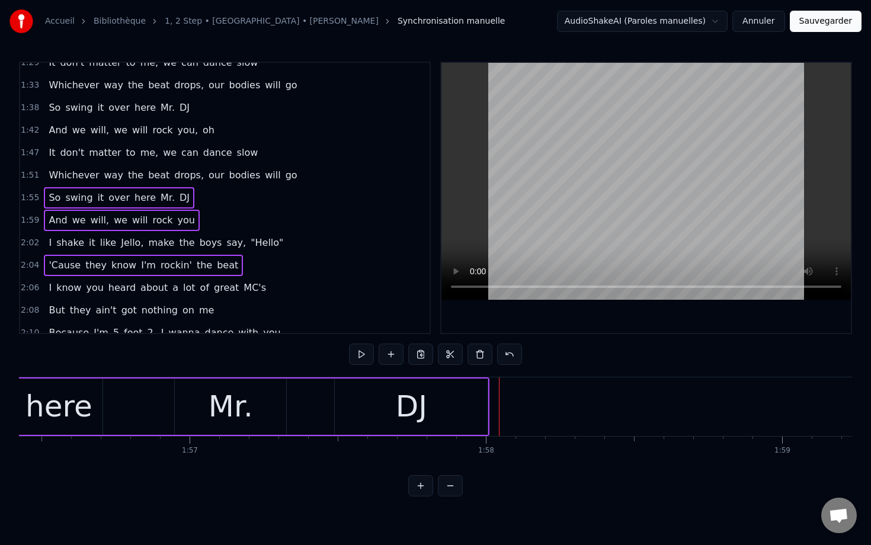
click at [50, 220] on span "And" at bounding box center [57, 220] width 21 height 14
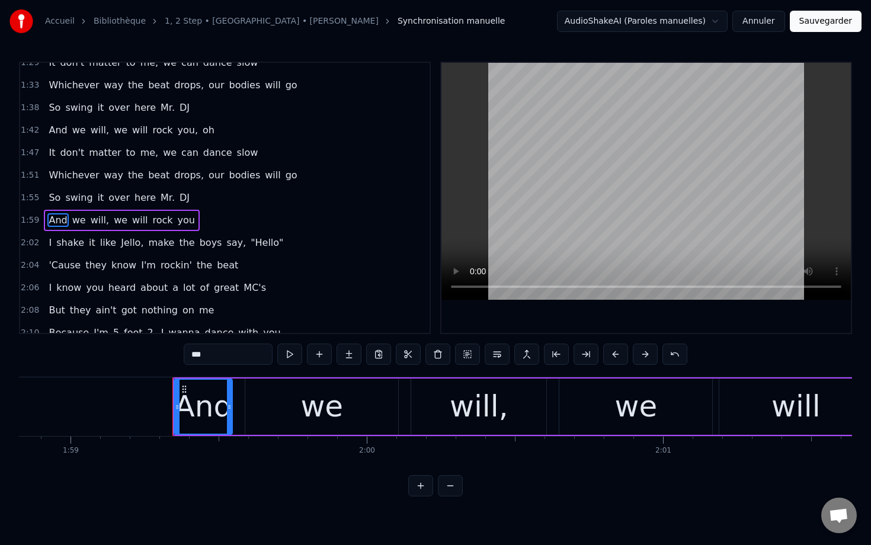
click at [50, 202] on span "So" at bounding box center [54, 198] width 14 height 14
type input "**"
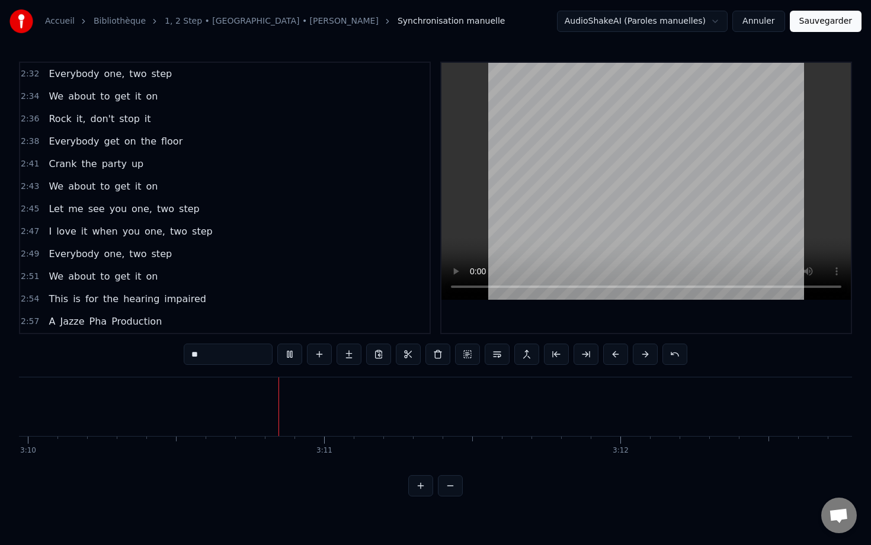
scroll to position [0, 56298]
click at [833, 21] on button "Sauvegarder" at bounding box center [826, 21] width 72 height 21
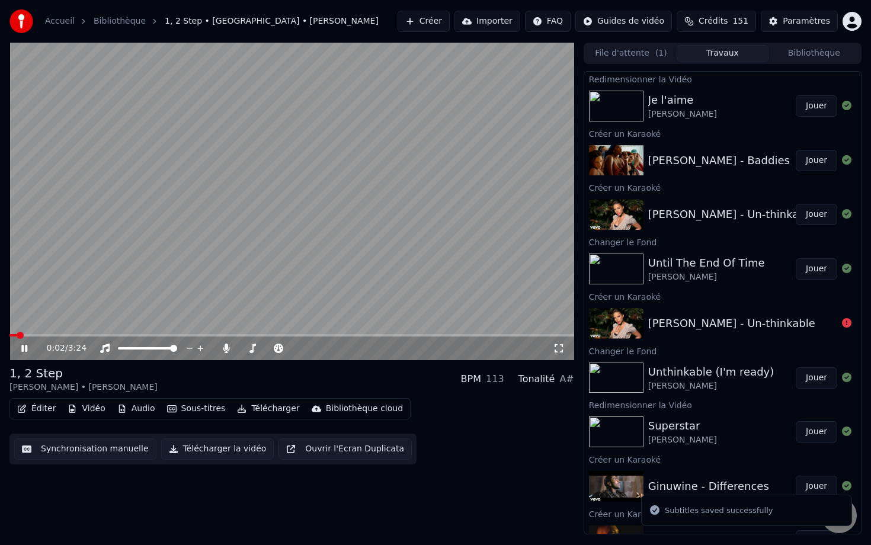
click at [82, 411] on button "Vidéo" at bounding box center [86, 409] width 47 height 17
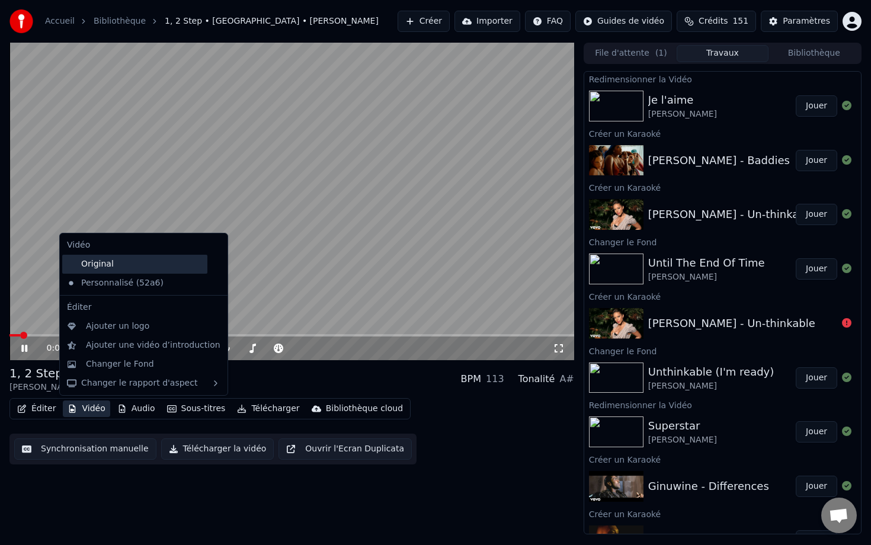
click at [121, 270] on div "Original" at bounding box center [134, 264] width 145 height 19
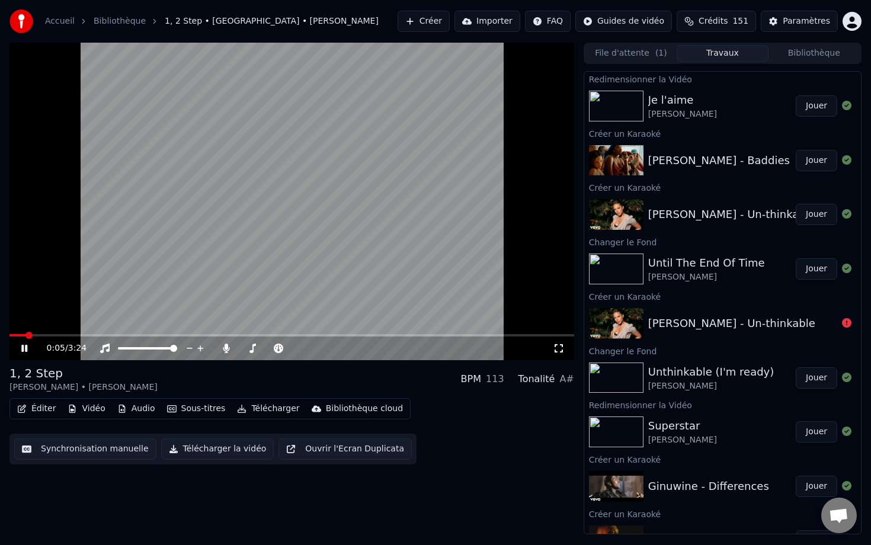
click at [28, 348] on icon at bounding box center [33, 348] width 28 height 9
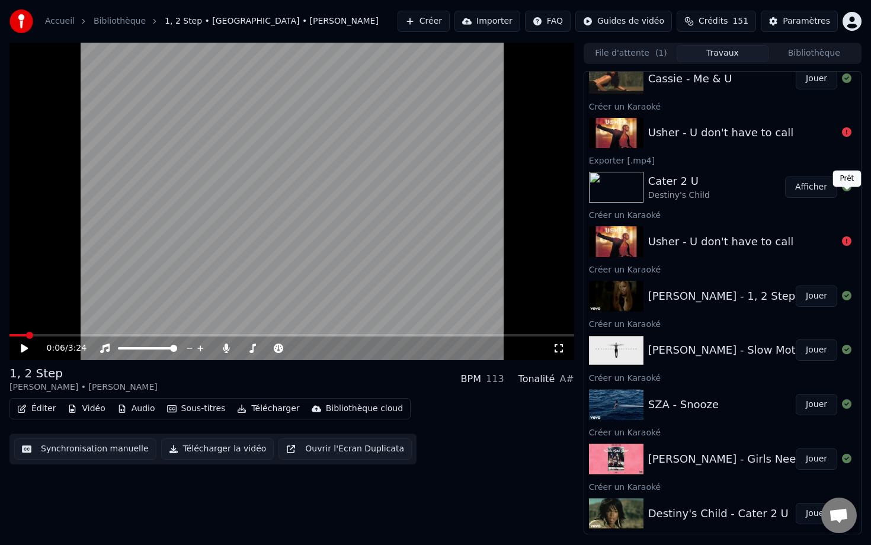
scroll to position [1228, 0]
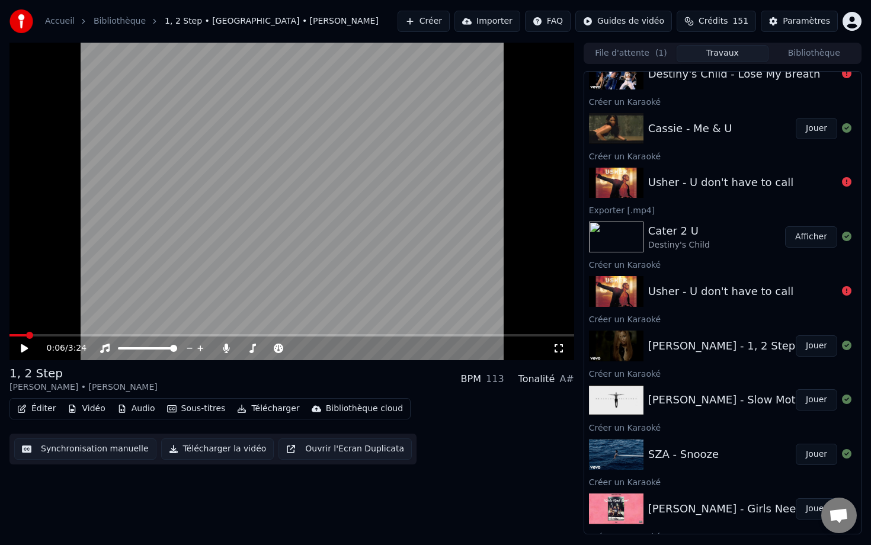
click at [669, 186] on div "Usher - U don't have to call" at bounding box center [720, 182] width 145 height 17
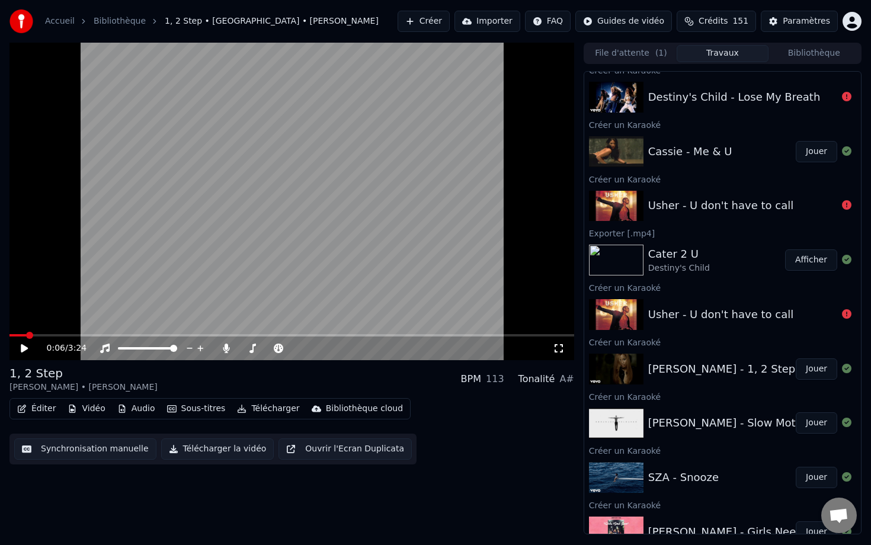
scroll to position [1202, 0]
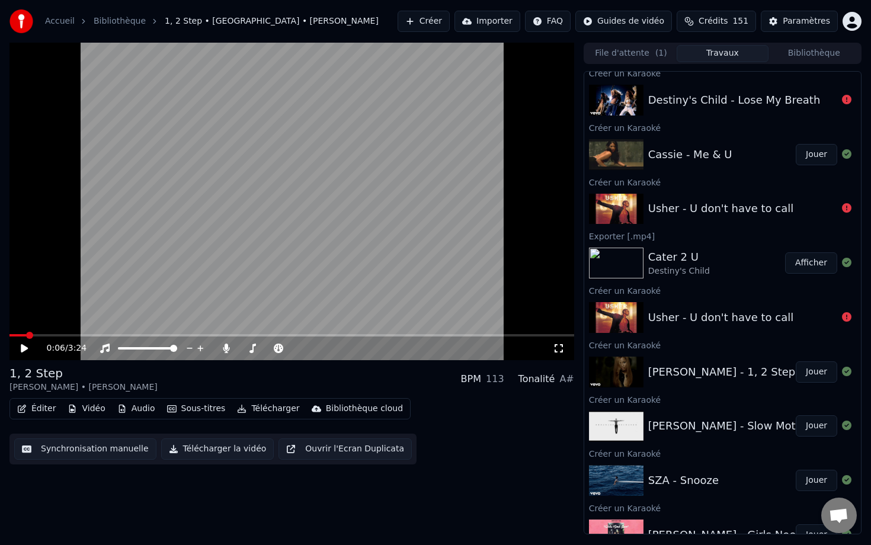
click at [790, 57] on button "Bibliothèque" at bounding box center [813, 53] width 91 height 17
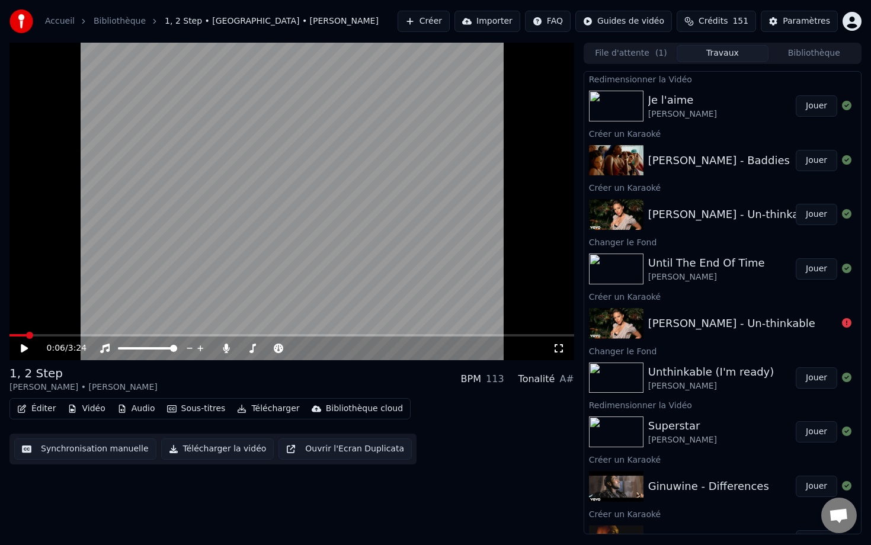
click at [730, 53] on button "Travaux" at bounding box center [722, 53] width 91 height 17
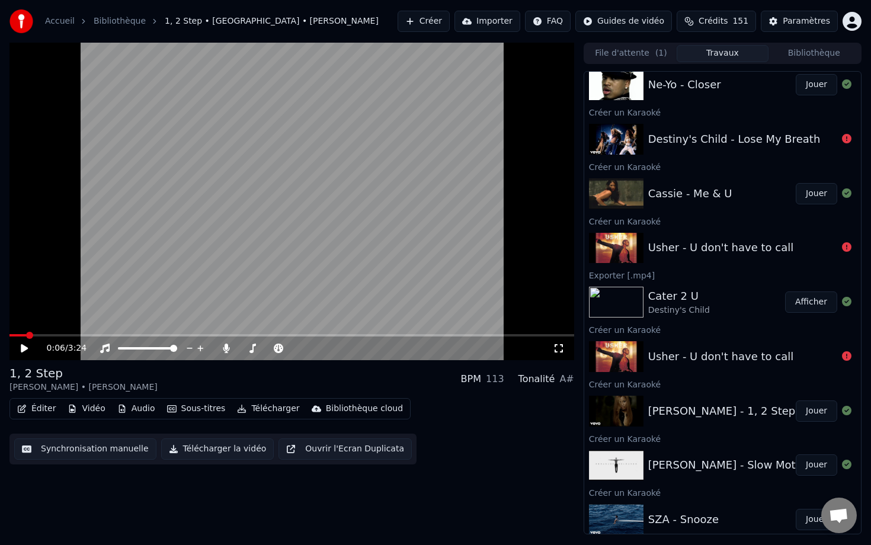
scroll to position [1277, 0]
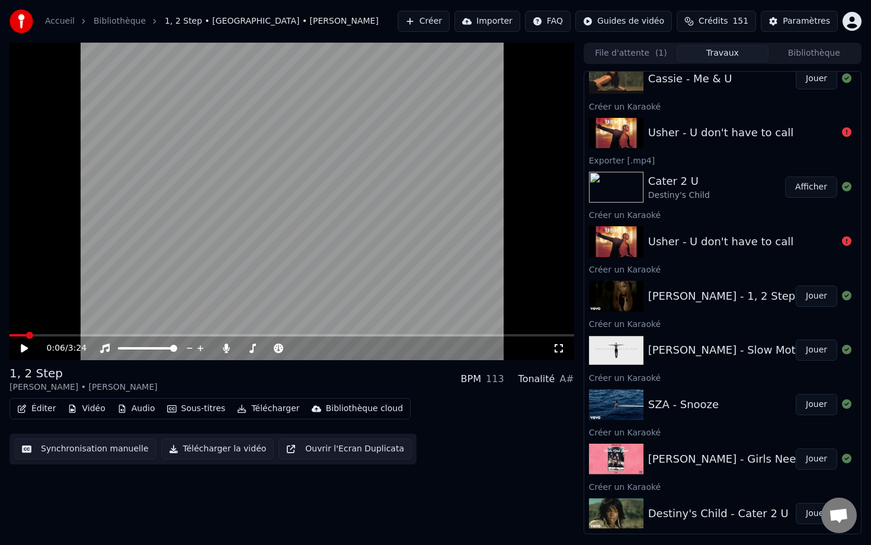
click at [807, 463] on button "Jouer" at bounding box center [816, 459] width 41 height 21
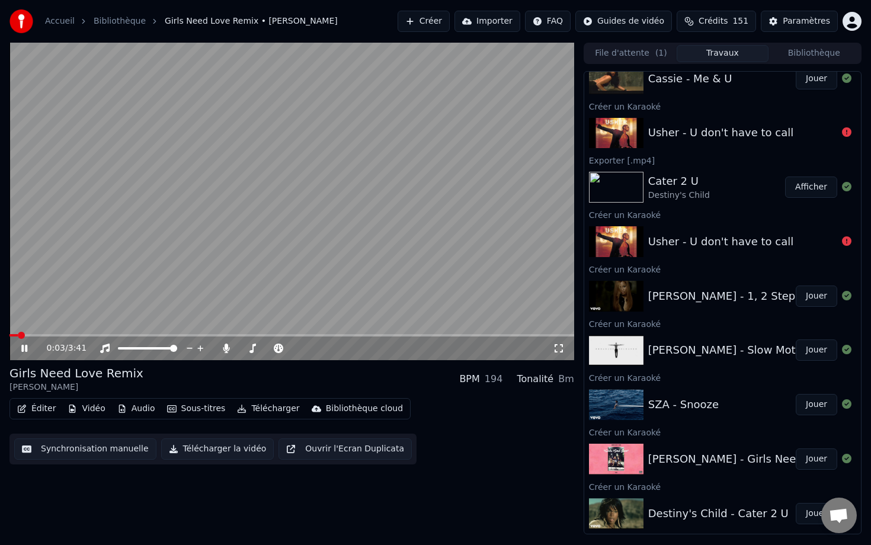
click at [83, 408] on button "Vidéo" at bounding box center [86, 409] width 47 height 17
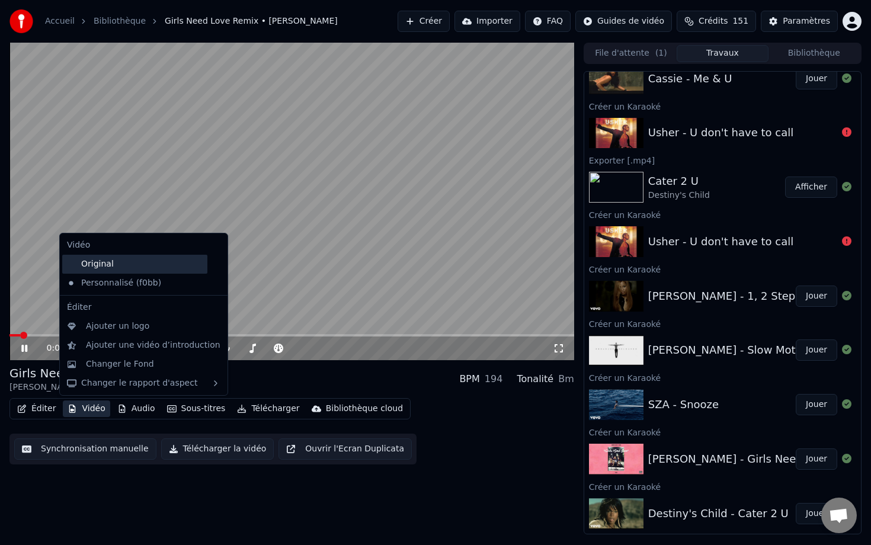
click at [103, 270] on div "Original" at bounding box center [134, 264] width 145 height 19
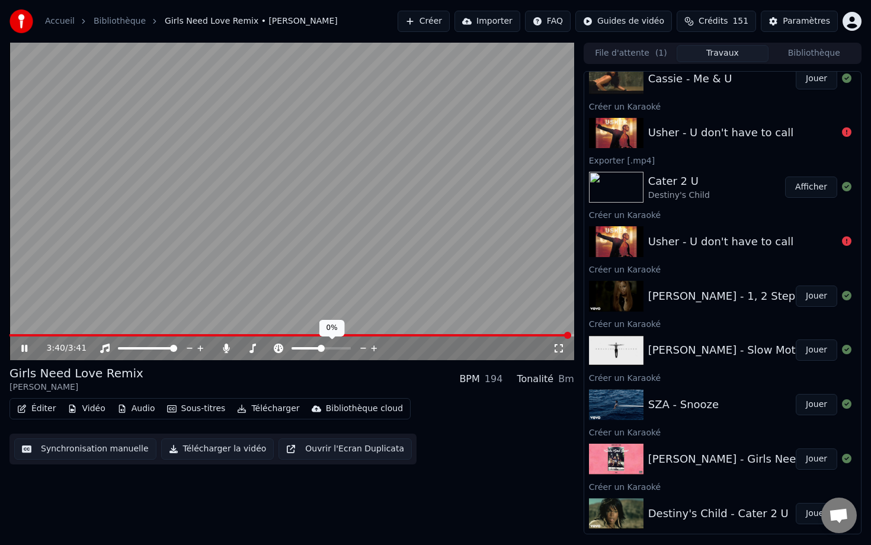
click at [321, 345] on span at bounding box center [321, 348] width 7 height 7
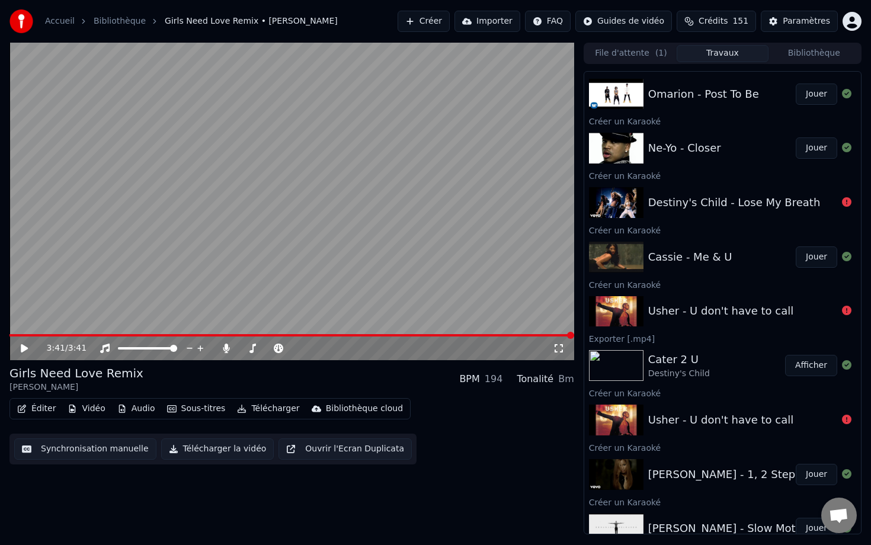
scroll to position [1078, 0]
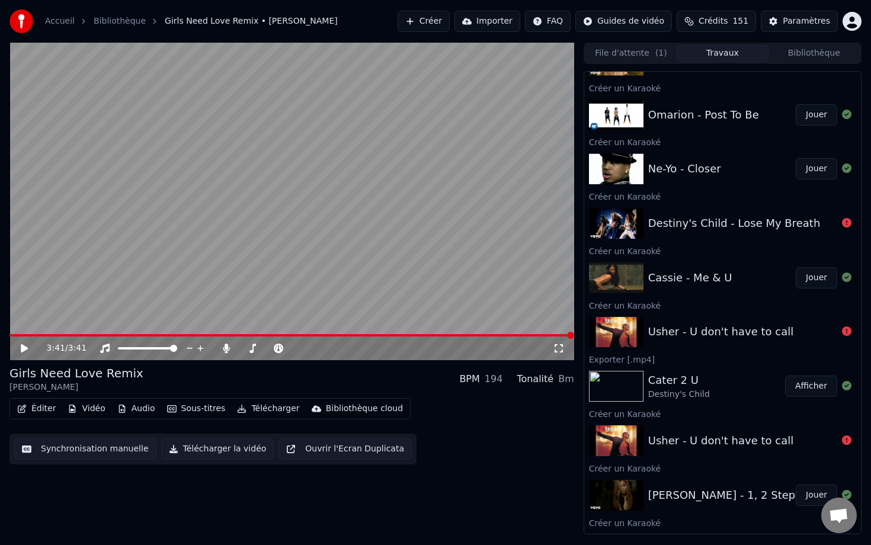
click at [670, 282] on div "Cassie - Me & U" at bounding box center [690, 278] width 84 height 17
click at [815, 278] on button "Jouer" at bounding box center [816, 277] width 41 height 21
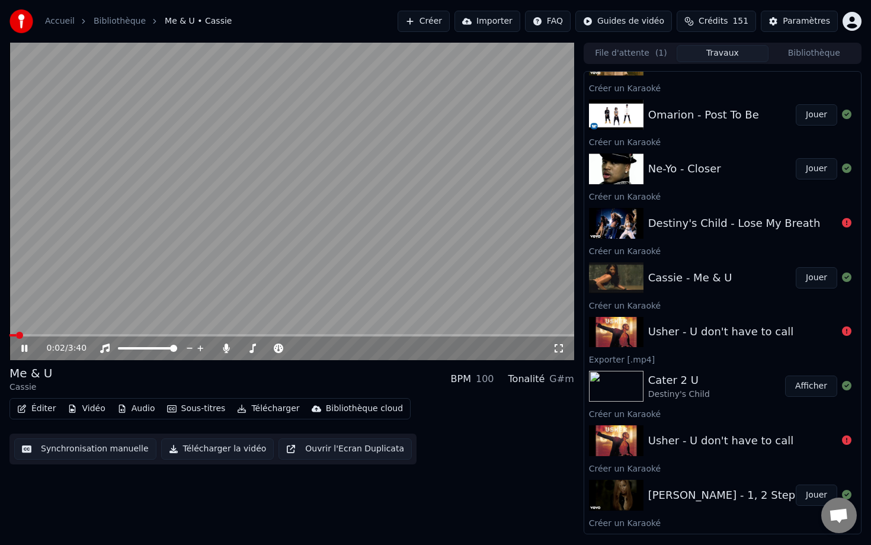
click at [59, 408] on div "Éditer Vidéo Audio Sous-titres Télécharger Bibliothèque cloud" at bounding box center [209, 408] width 401 height 21
click at [52, 409] on button "Éditer" at bounding box center [36, 409] width 48 height 17
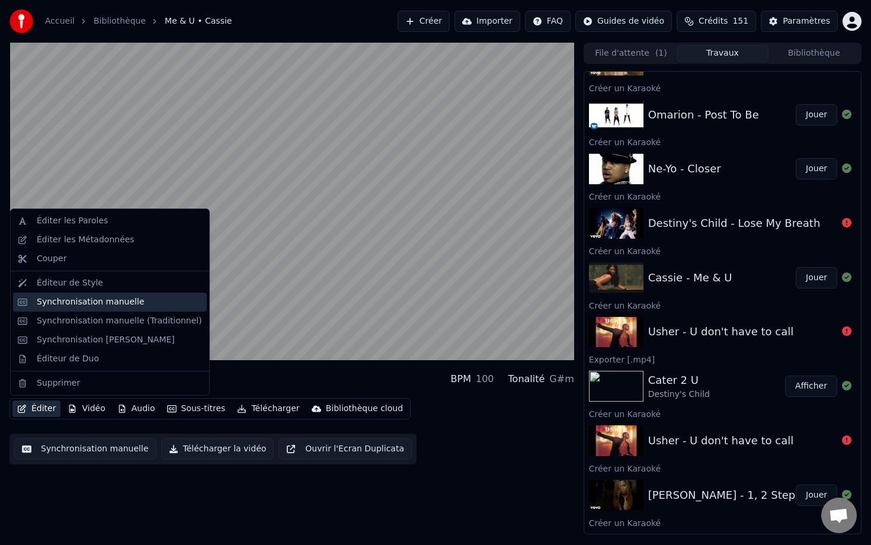
click at [118, 302] on div "Synchronisation manuelle" at bounding box center [91, 302] width 108 height 12
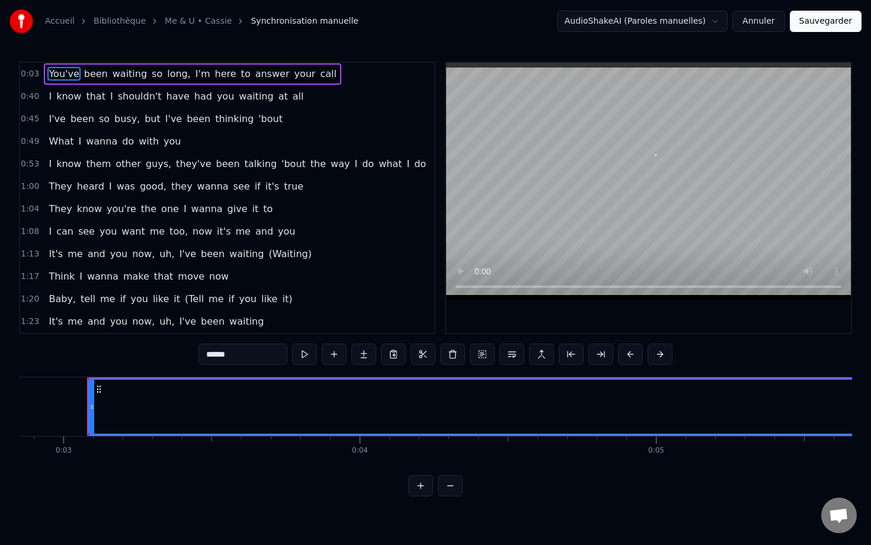
scroll to position [0, 853]
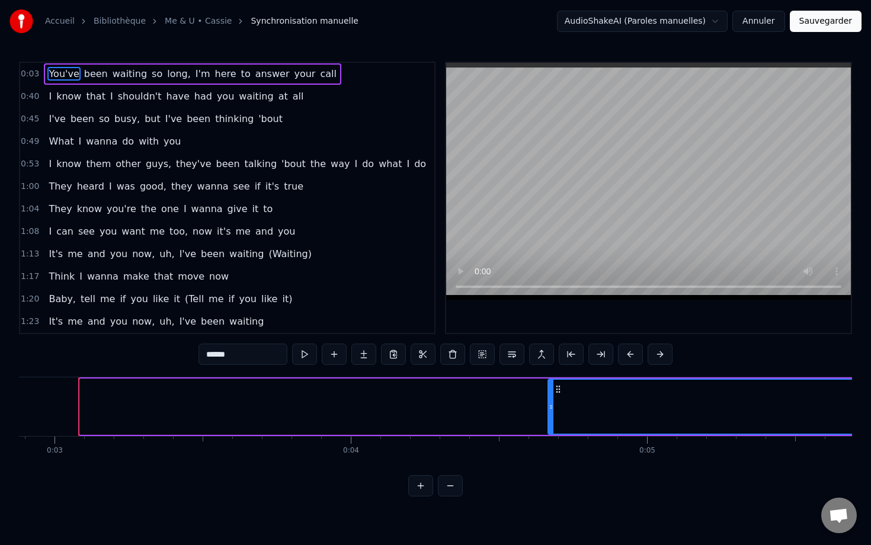
drag, startPoint x: 82, startPoint y: 411, endPoint x: 555, endPoint y: 407, distance: 472.2
click at [553, 407] on div at bounding box center [551, 407] width 5 height 54
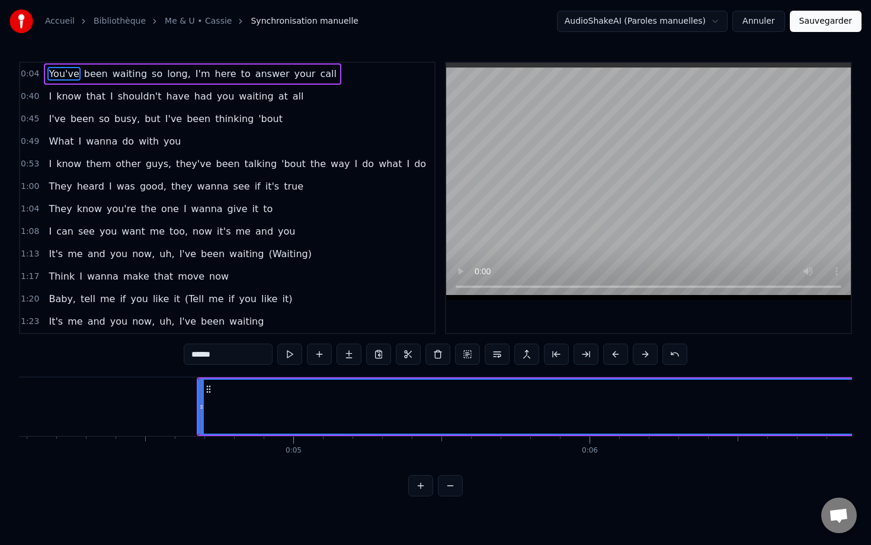
scroll to position [0, 1230]
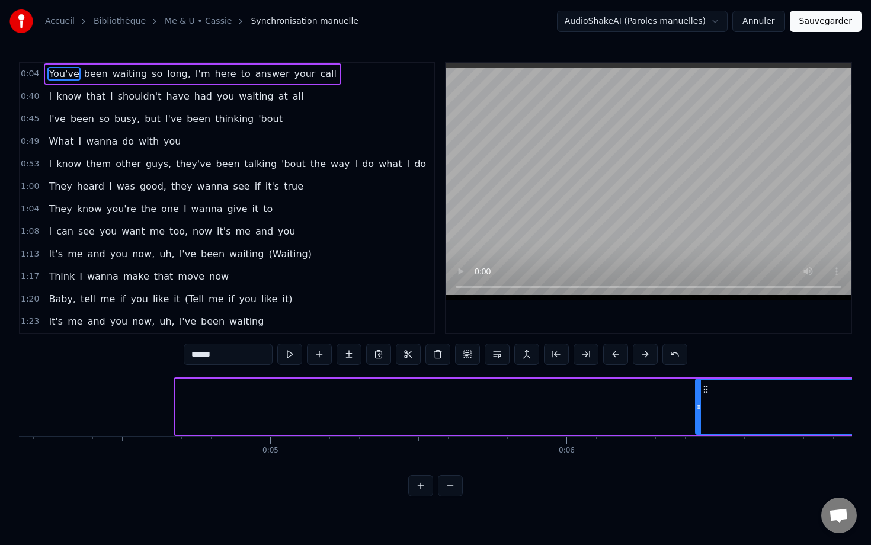
drag, startPoint x: 179, startPoint y: 406, endPoint x: 699, endPoint y: 423, distance: 520.5
click at [699, 425] on div at bounding box center [698, 407] width 5 height 54
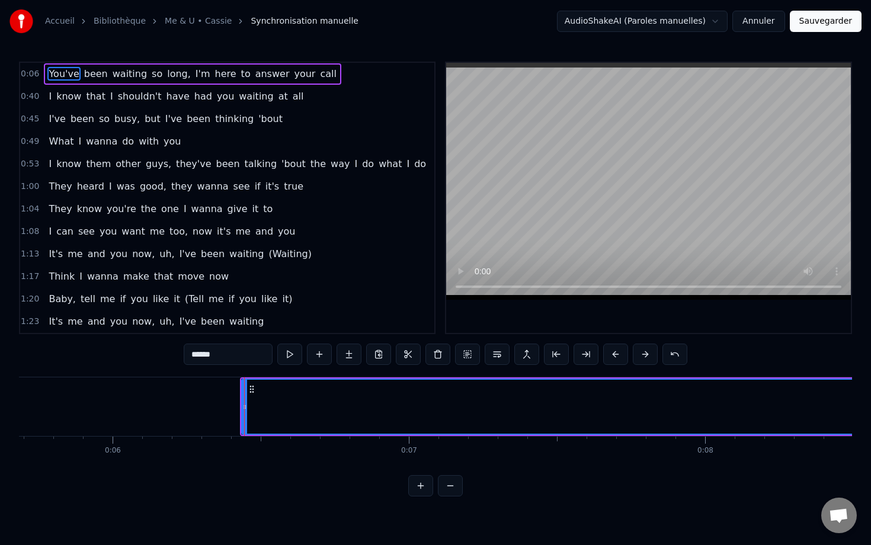
scroll to position [0, 1712]
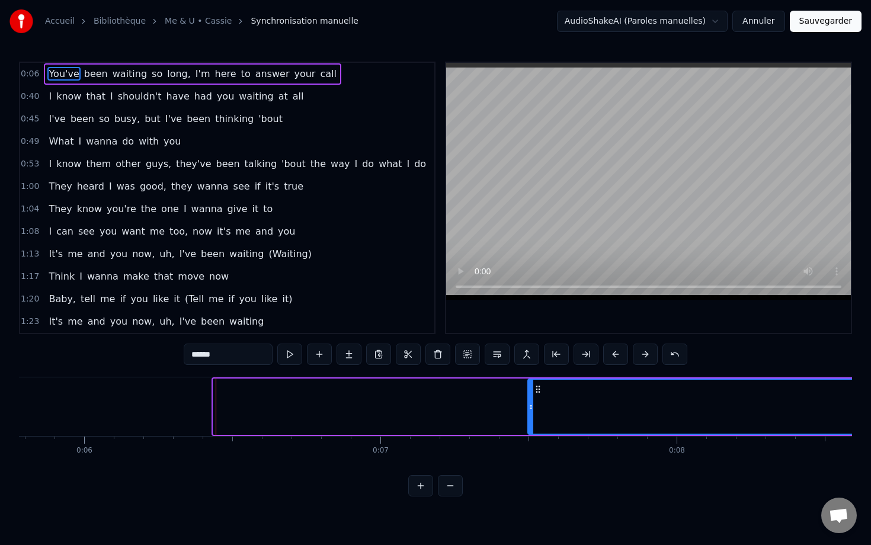
drag, startPoint x: 218, startPoint y: 395, endPoint x: 690, endPoint y: 432, distance: 473.6
click at [533, 432] on div at bounding box center [530, 407] width 5 height 54
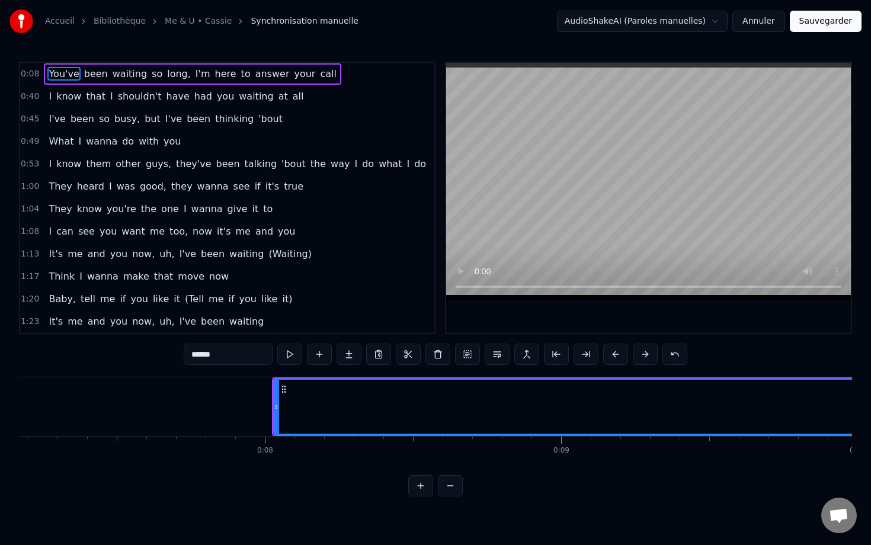
scroll to position [0, 2169]
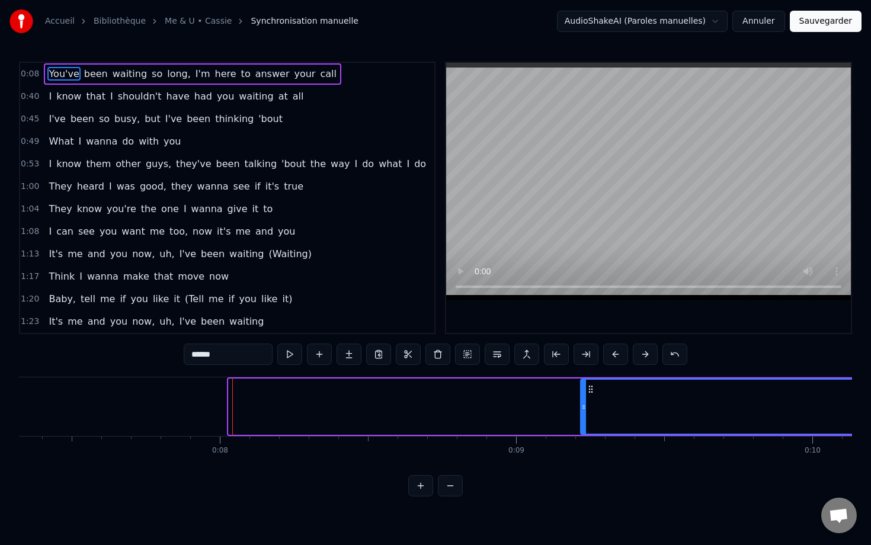
drag, startPoint x: 231, startPoint y: 408, endPoint x: 674, endPoint y: 430, distance: 443.1
click at [586, 430] on div at bounding box center [583, 407] width 5 height 54
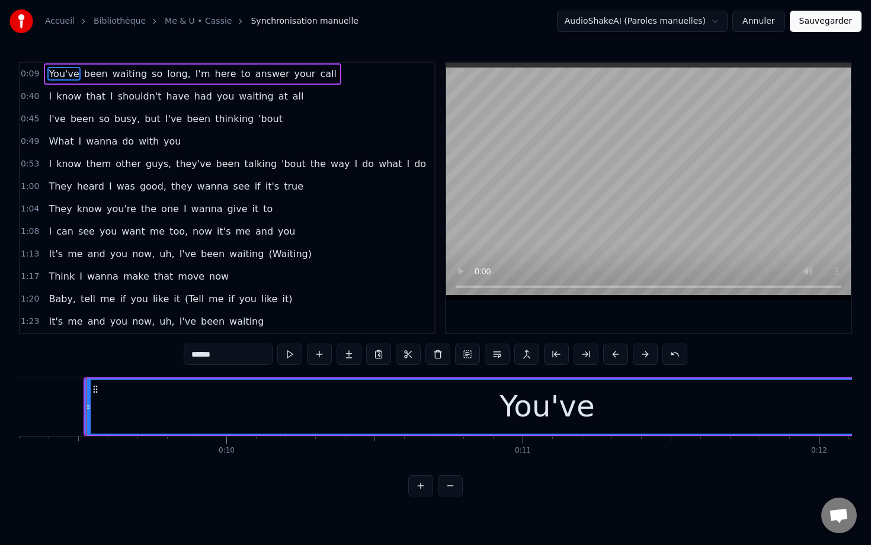
scroll to position [0, 2770]
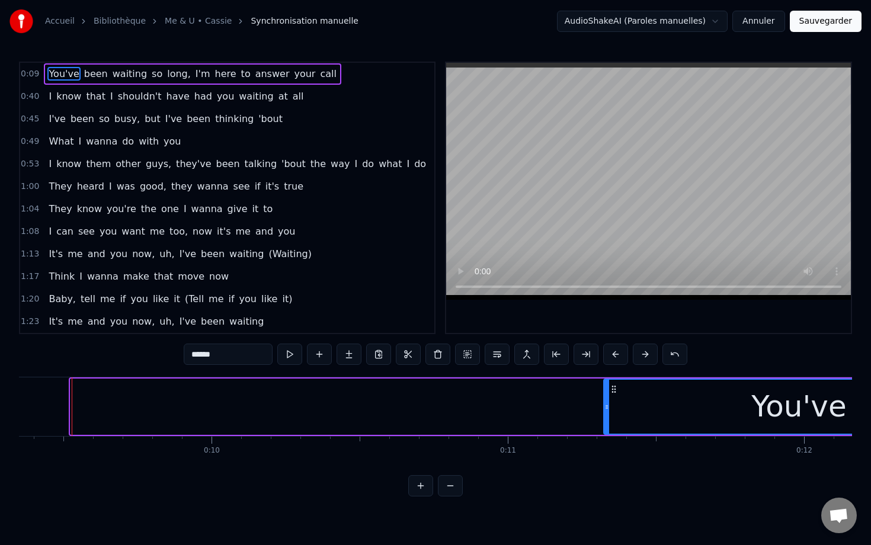
drag, startPoint x: 73, startPoint y: 401, endPoint x: 618, endPoint y: 412, distance: 545.2
click at [609, 412] on div at bounding box center [606, 407] width 5 height 54
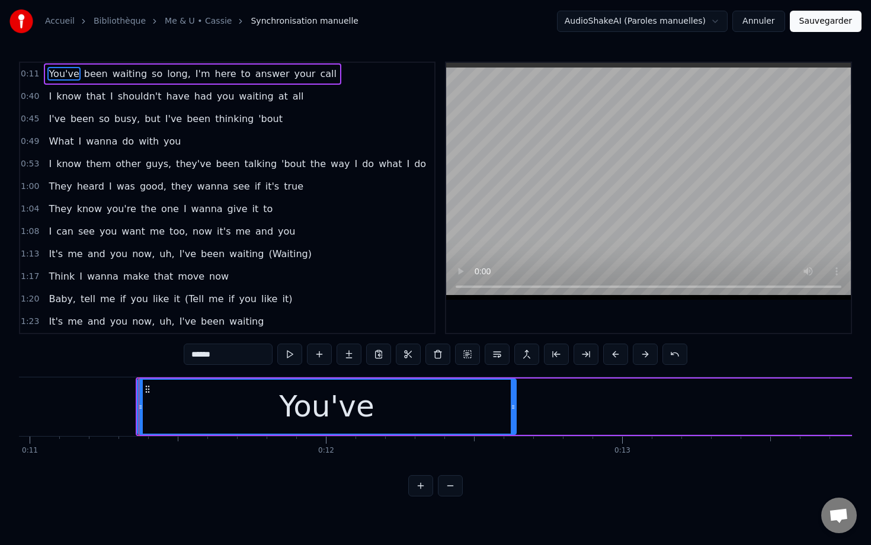
scroll to position [0, 3253]
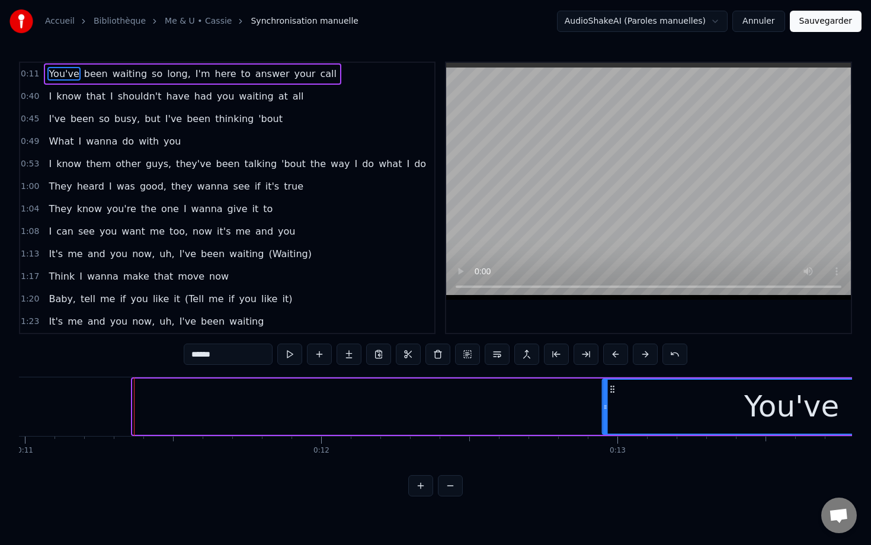
drag, startPoint x: 144, startPoint y: 391, endPoint x: 610, endPoint y: 417, distance: 467.0
click at [612, 418] on div "You've" at bounding box center [791, 407] width 377 height 54
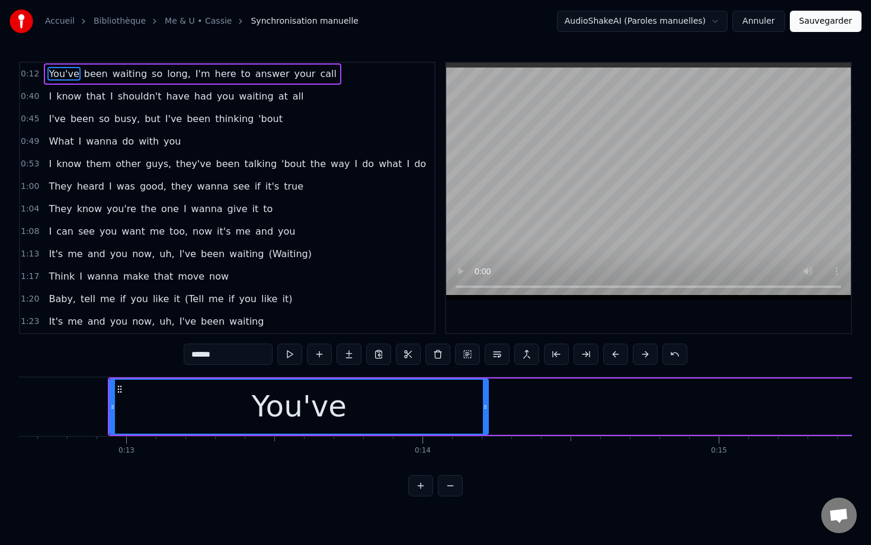
scroll to position [0, 3747]
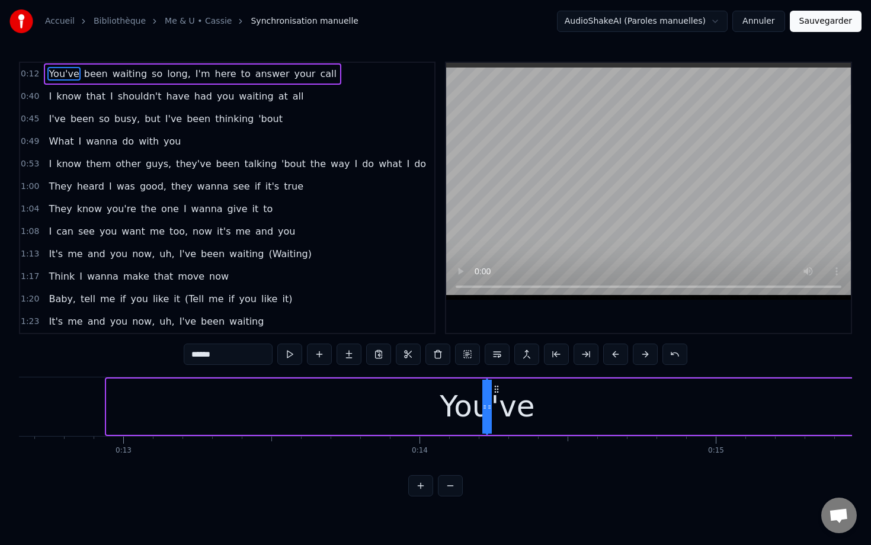
drag, startPoint x: 111, startPoint y: 398, endPoint x: 742, endPoint y: 414, distance: 630.6
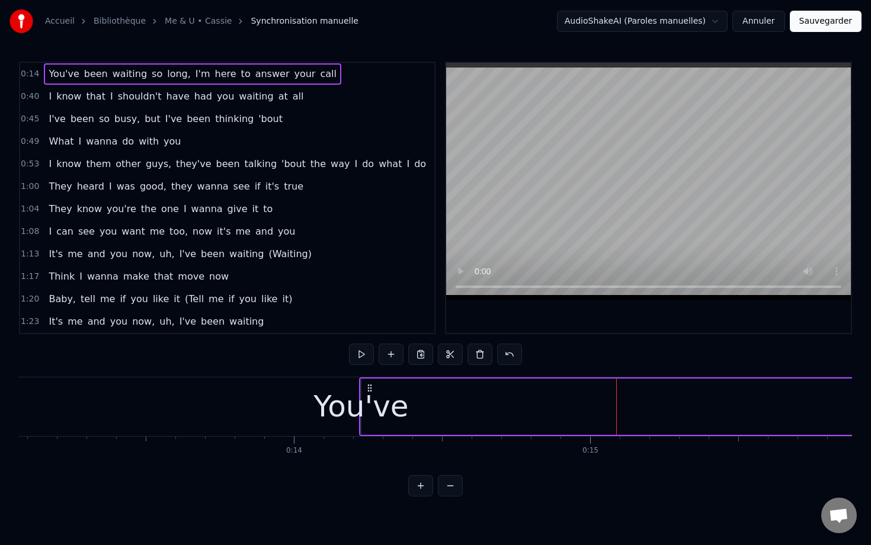
scroll to position [0, 3900]
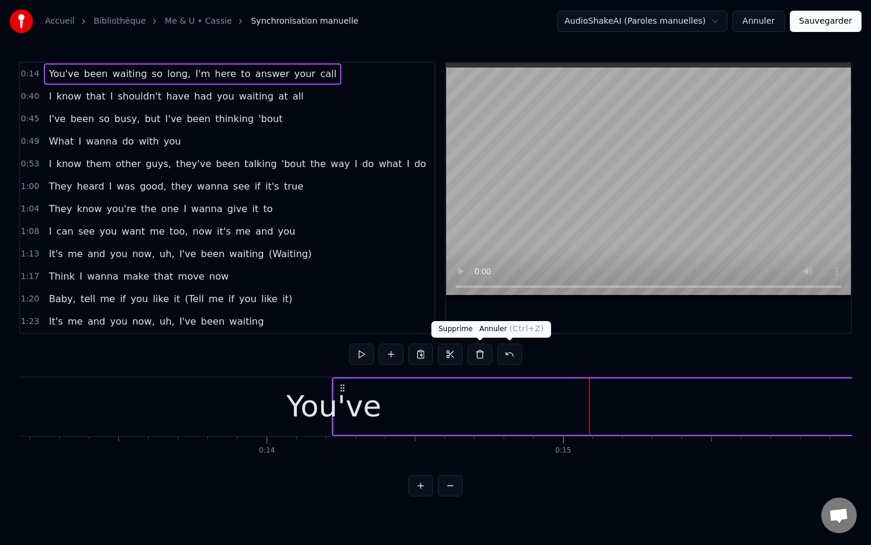
click at [507, 354] on button at bounding box center [509, 354] width 25 height 21
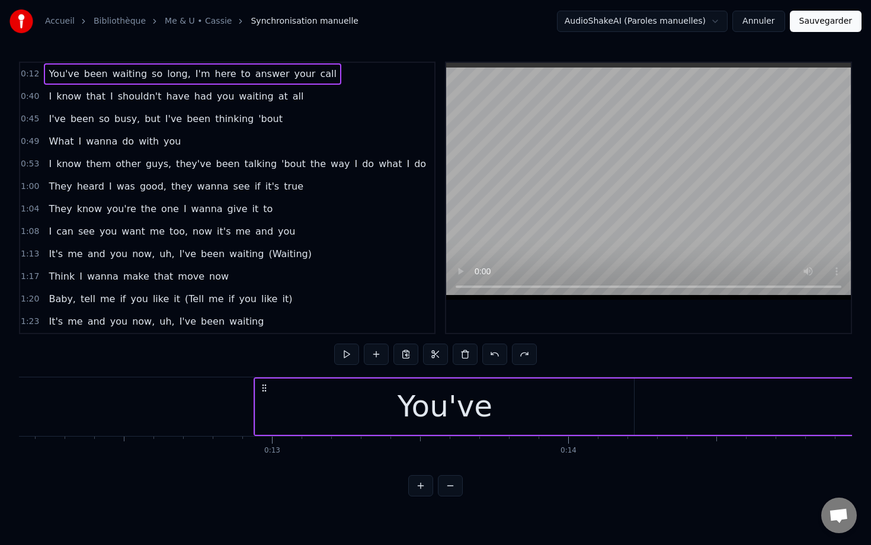
scroll to position [0, 3567]
click at [289, 407] on div "You've" at bounding box center [475, 407] width 379 height 56
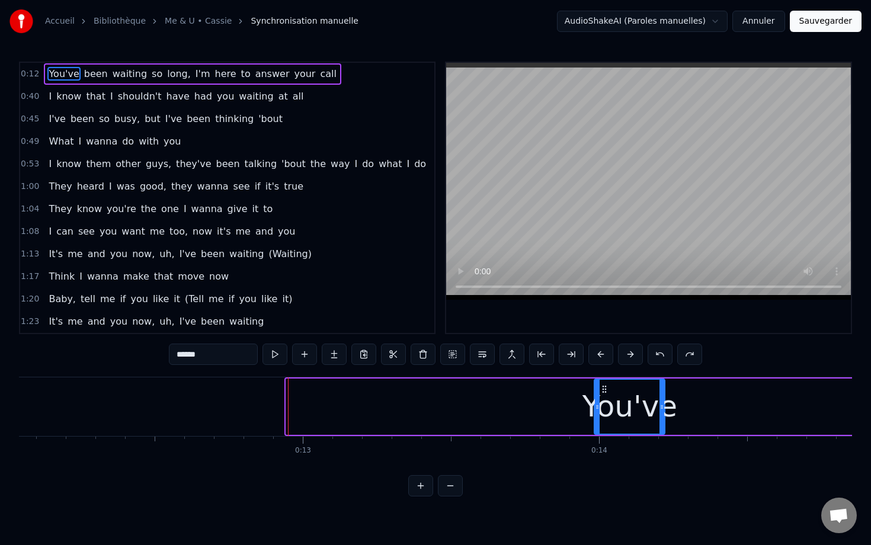
drag, startPoint x: 290, startPoint y: 405, endPoint x: 594, endPoint y: 422, distance: 305.0
click at [595, 422] on div at bounding box center [597, 407] width 5 height 54
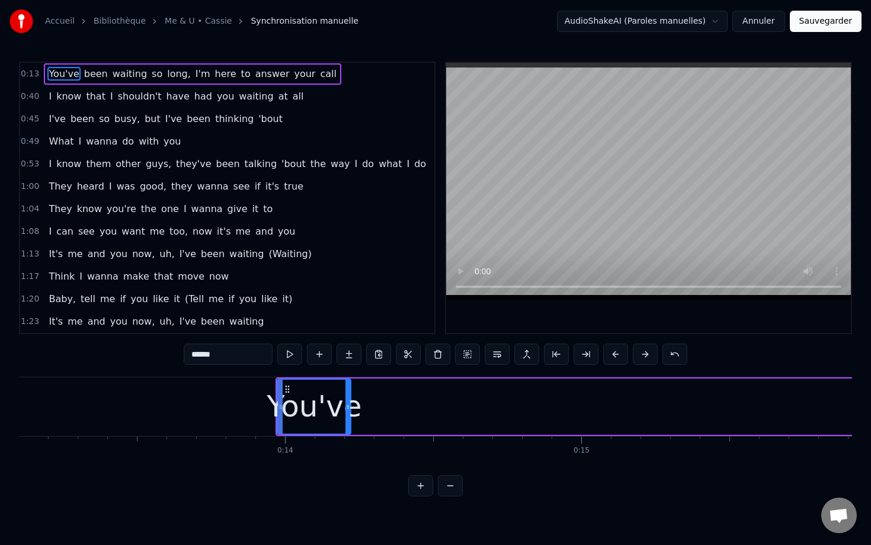
scroll to position [0, 3914]
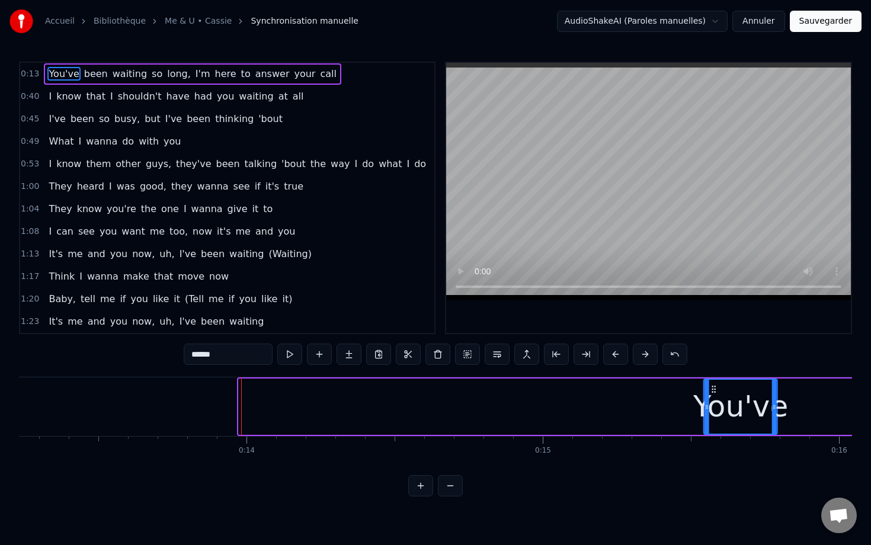
drag, startPoint x: 254, startPoint y: 387, endPoint x: 706, endPoint y: 391, distance: 452.1
click at [709, 391] on icon at bounding box center [713, 389] width 9 height 9
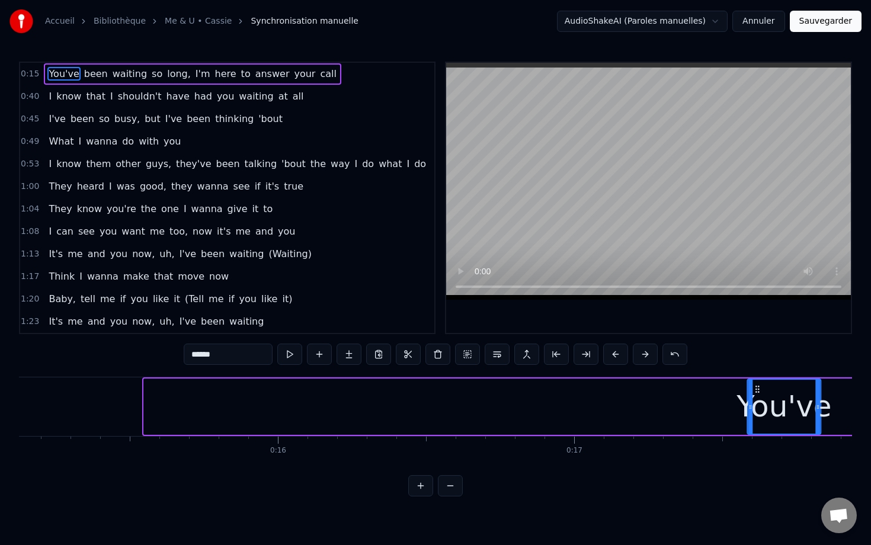
scroll to position [0, 4537]
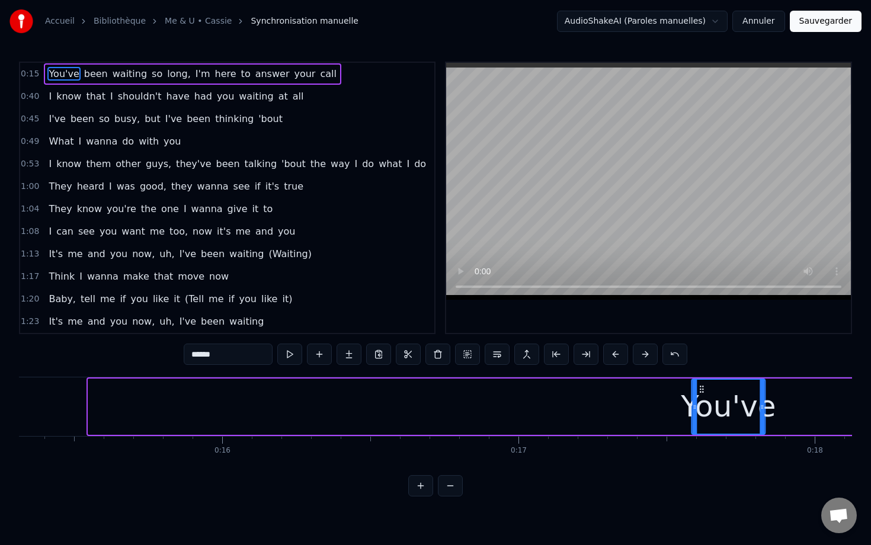
drag, startPoint x: 154, startPoint y: 388, endPoint x: 741, endPoint y: 409, distance: 586.9
click at [741, 409] on div "You've" at bounding box center [728, 407] width 72 height 54
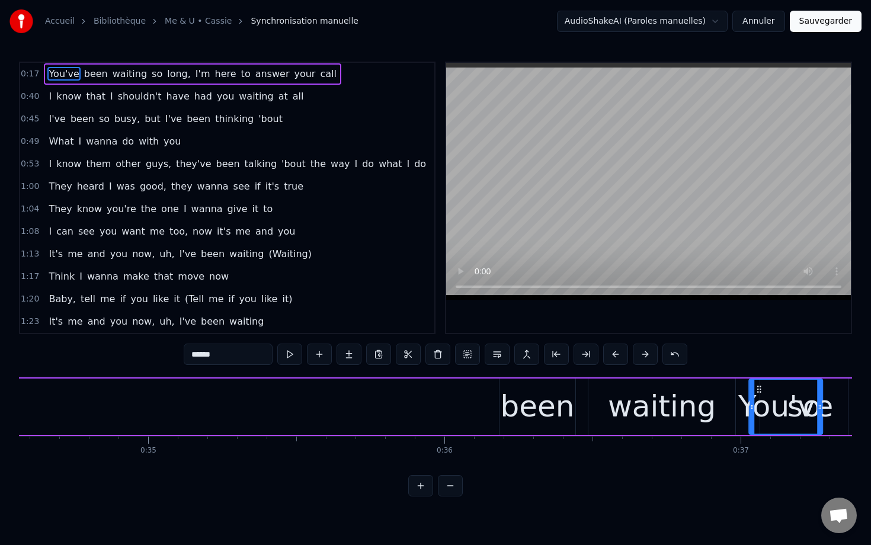
scroll to position [0, 10239]
drag, startPoint x: 387, startPoint y: 390, endPoint x: 396, endPoint y: 410, distance: 22.0
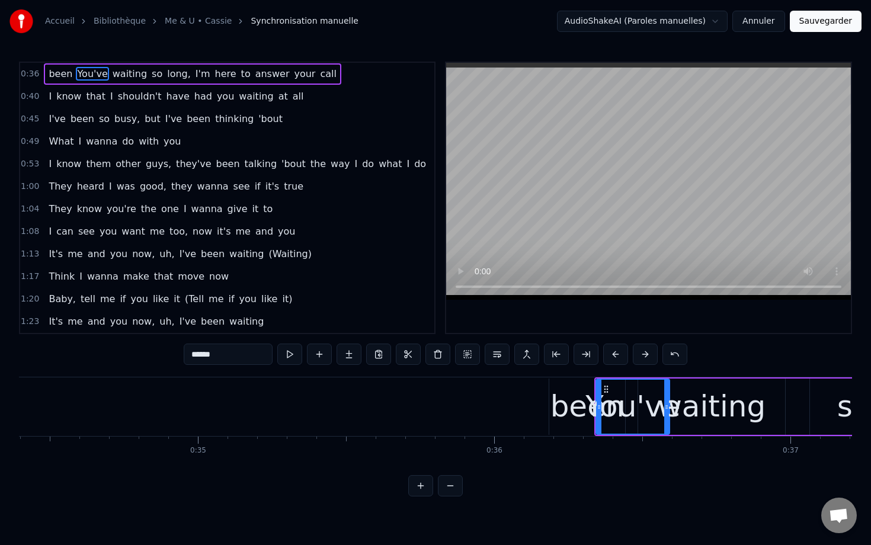
scroll to position [0, 10192]
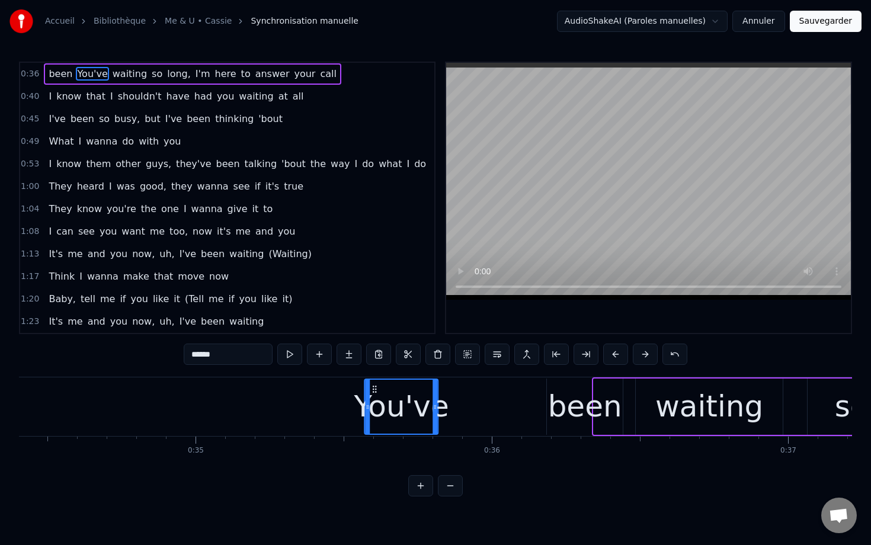
drag, startPoint x: 603, startPoint y: 390, endPoint x: 373, endPoint y: 392, distance: 229.3
click at [373, 392] on icon at bounding box center [374, 389] width 9 height 9
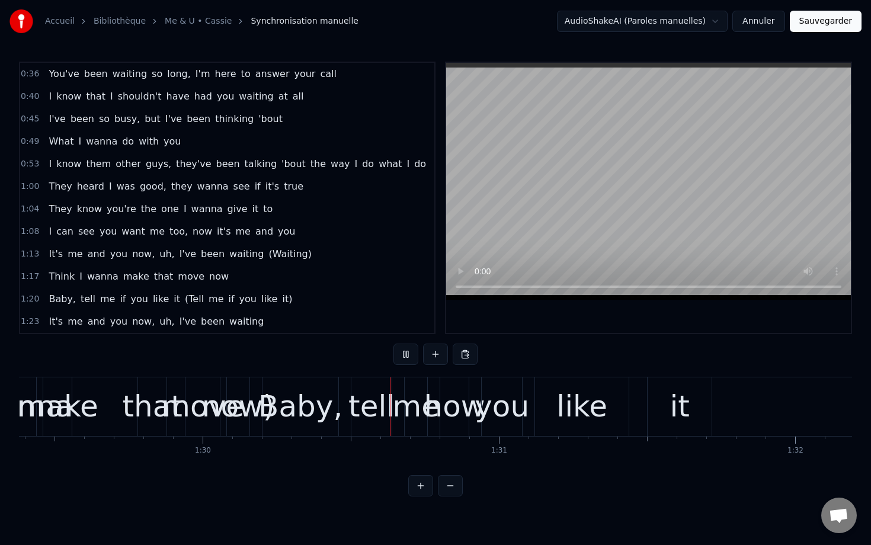
scroll to position [0, 26562]
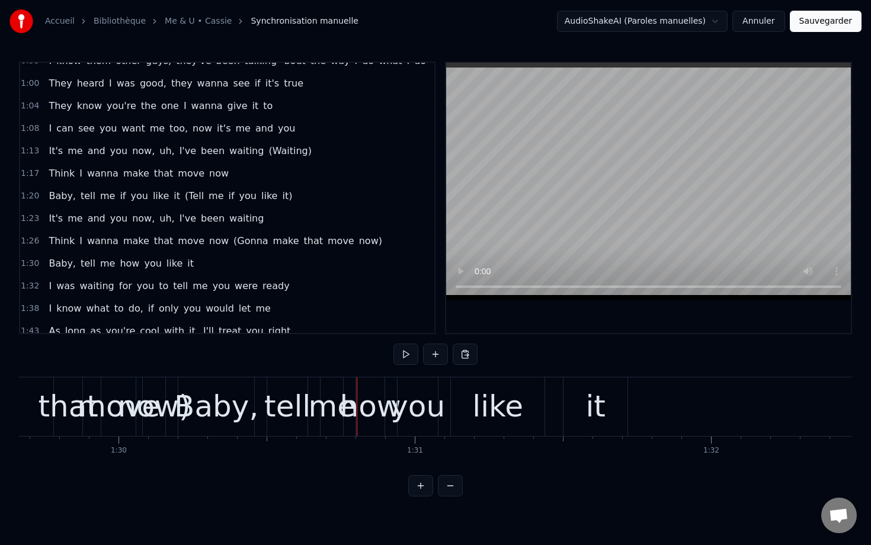
click at [232, 242] on span "(Gonna" at bounding box center [250, 241] width 37 height 14
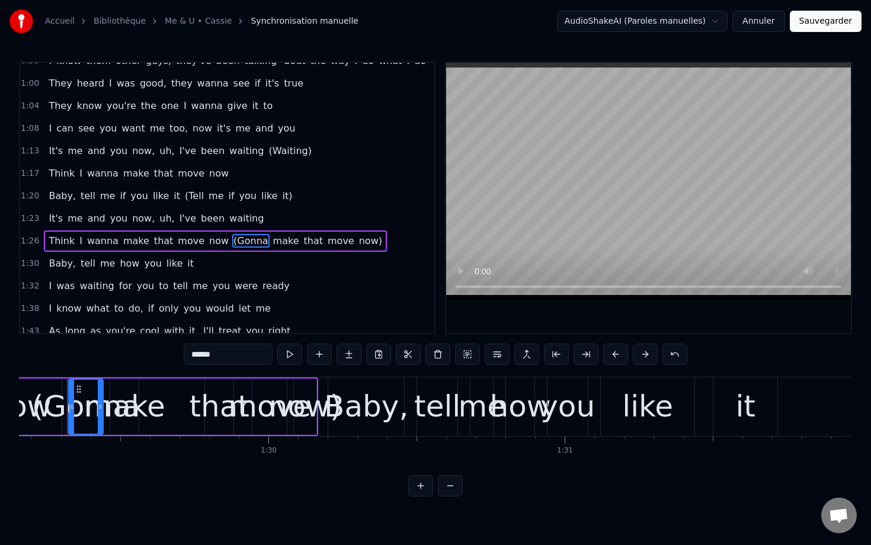
scroll to position [0, 26401]
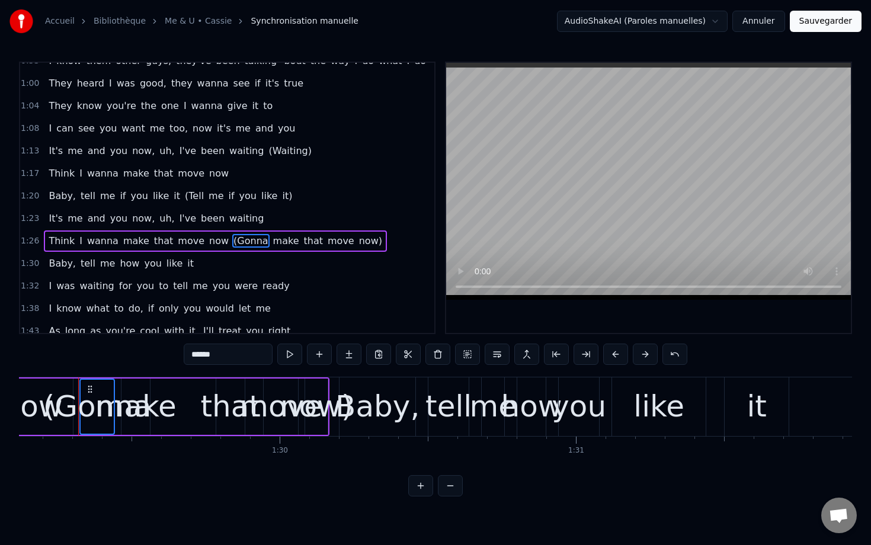
click at [272, 242] on span "make" at bounding box center [286, 241] width 28 height 14
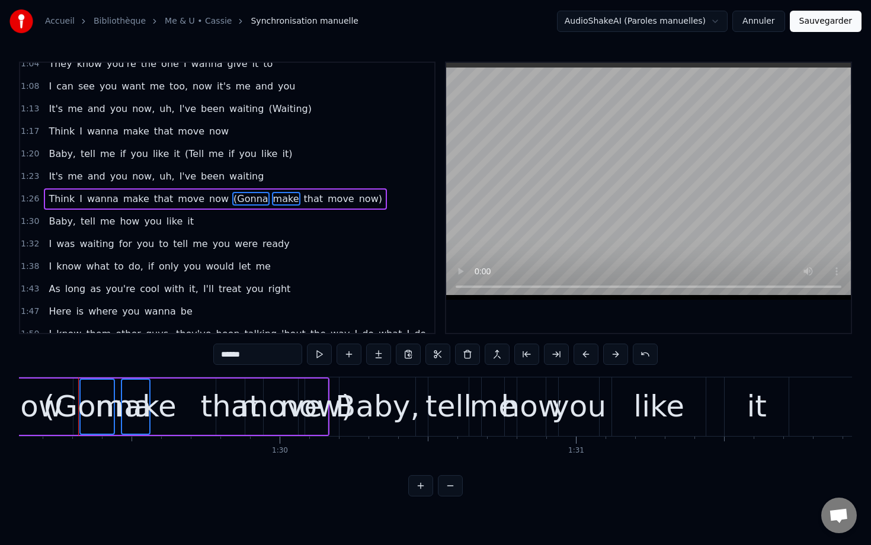
scroll to position [146, 0]
click at [303, 200] on span "that" at bounding box center [314, 198] width 22 height 14
click at [326, 200] on span "move" at bounding box center [340, 198] width 29 height 14
click at [358, 200] on span "now)" at bounding box center [370, 198] width 25 height 14
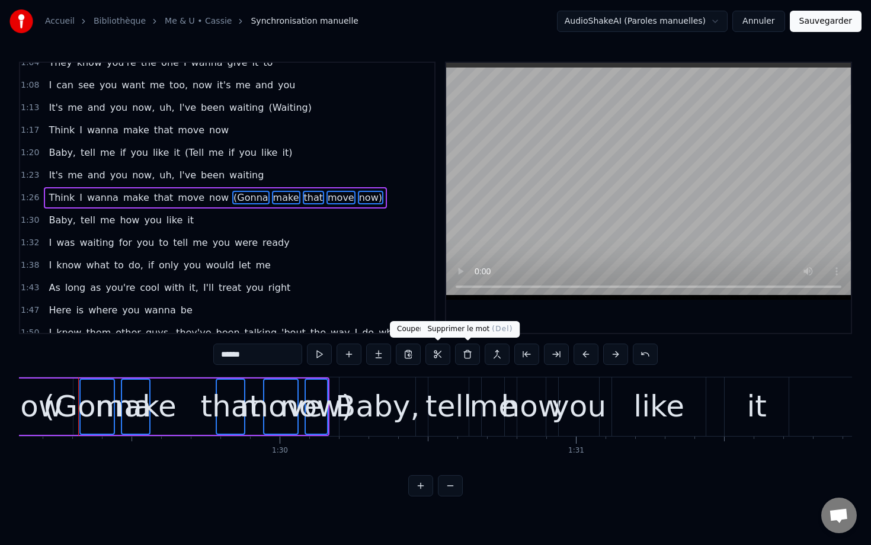
click at [465, 358] on button at bounding box center [467, 354] width 25 height 21
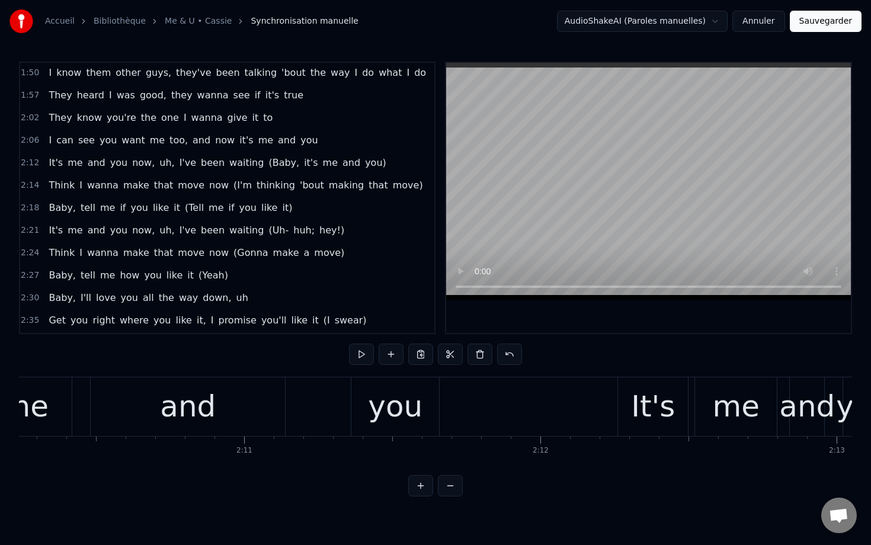
scroll to position [376, 0]
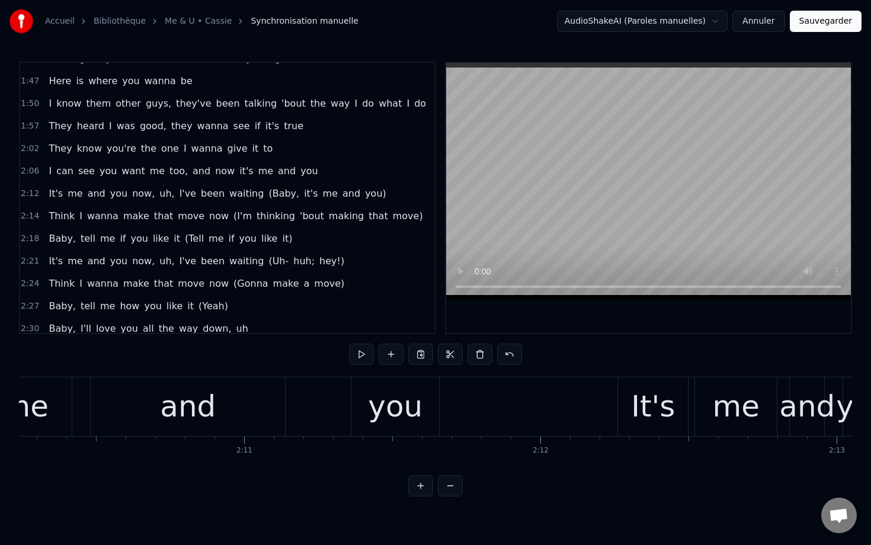
click at [40, 193] on div "2:12 It's me and you now, uh, I've been waiting (Baby, it's me and you)" at bounding box center [227, 193] width 414 height 23
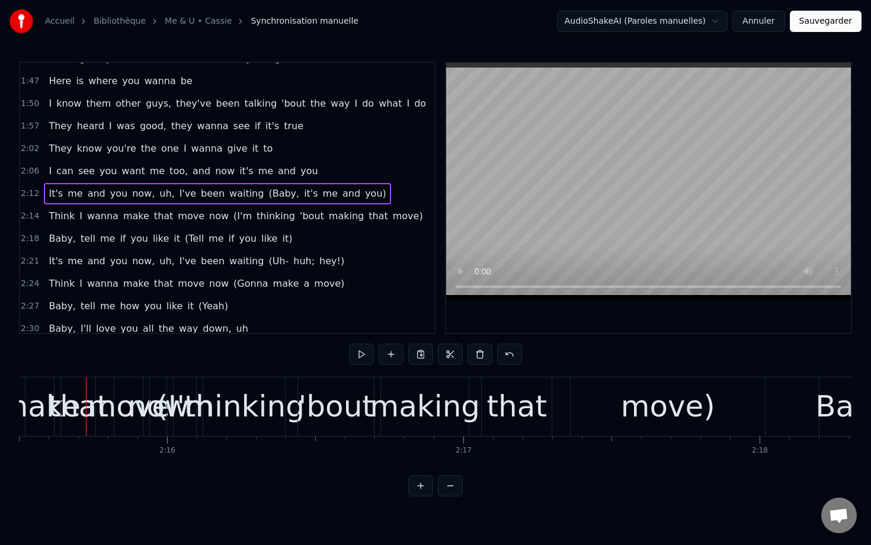
scroll to position [0, 40148]
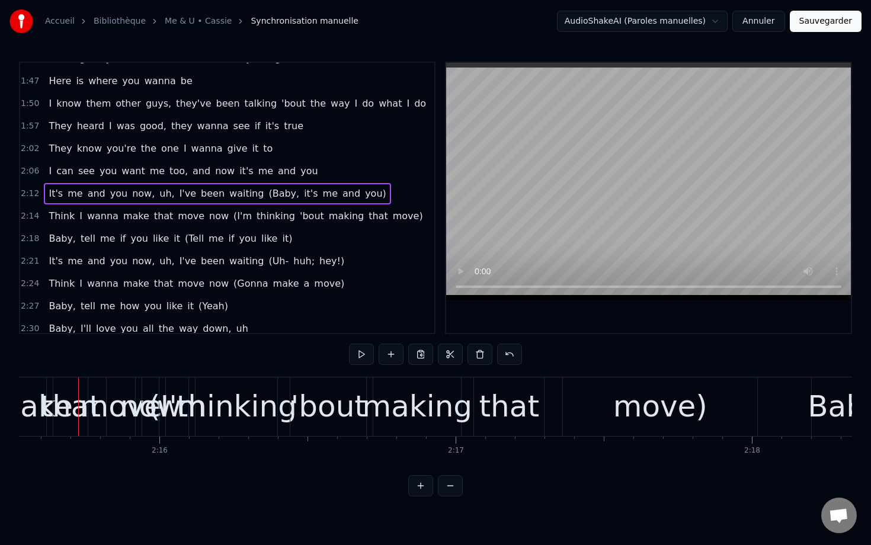
click at [25, 155] on div "2:02 They know you're the one I wanna give it to" at bounding box center [227, 148] width 414 height 23
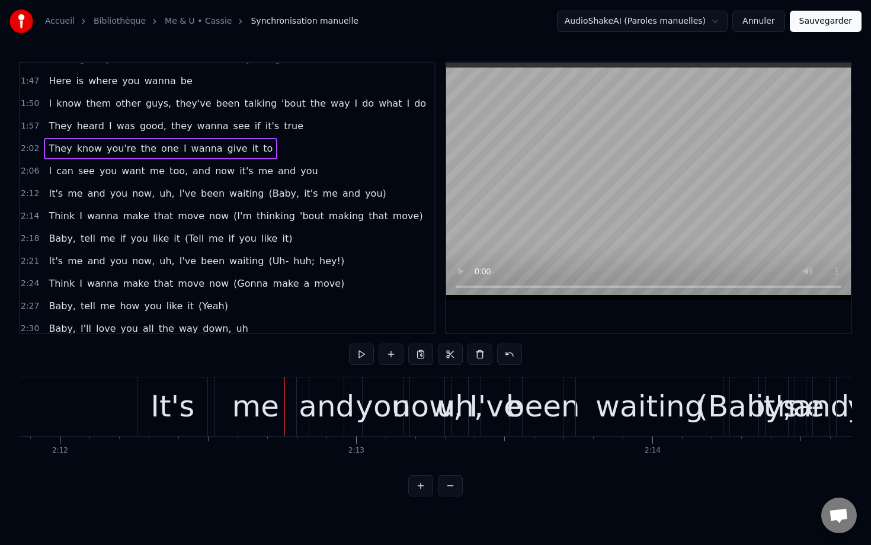
scroll to position [0, 39094]
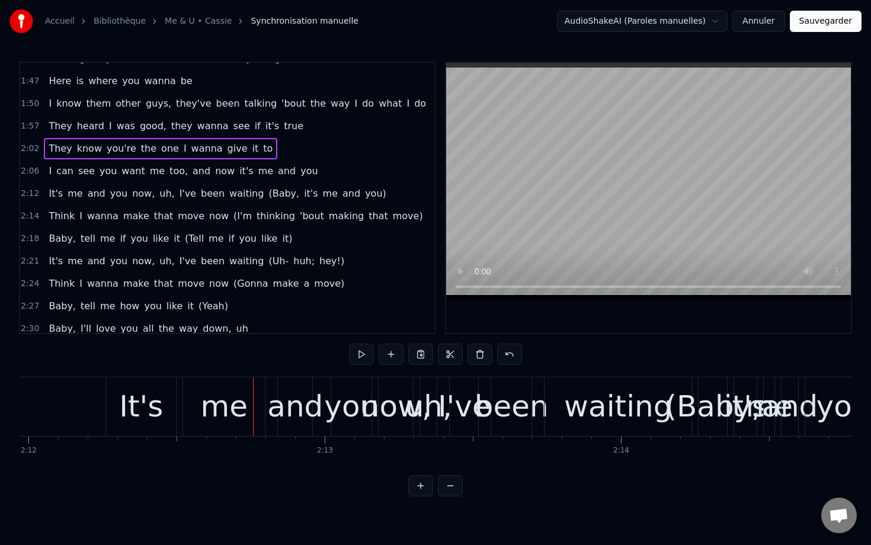
click at [141, 389] on div "It's" at bounding box center [141, 407] width 44 height 44
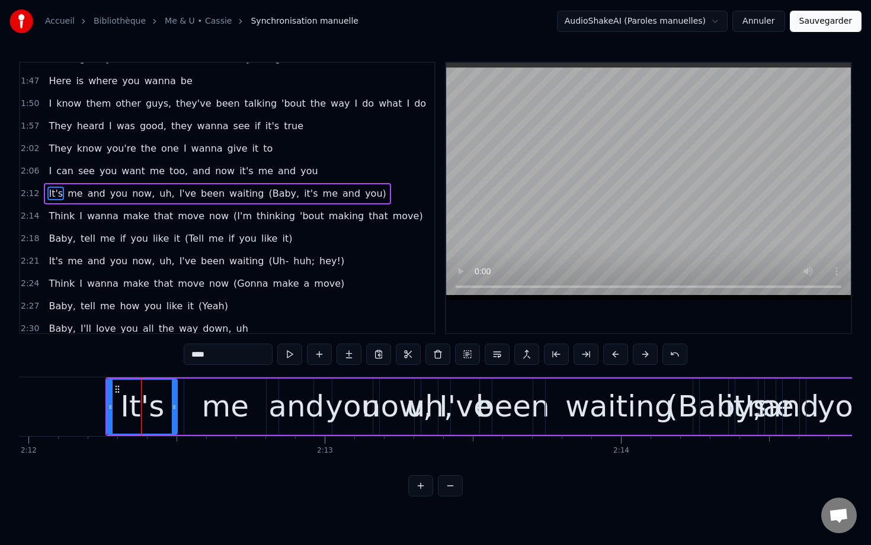
scroll to position [371, 0]
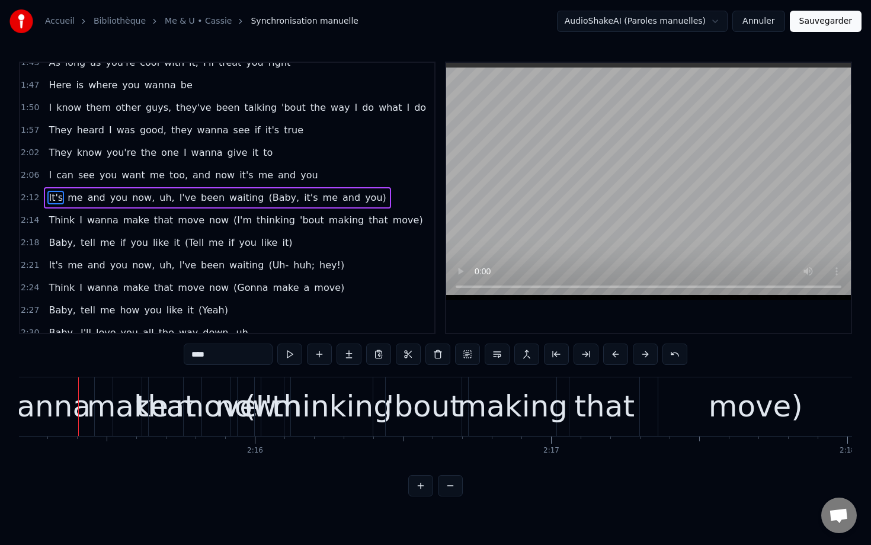
click at [267, 197] on span "(Baby," at bounding box center [283, 198] width 33 height 14
type input "******"
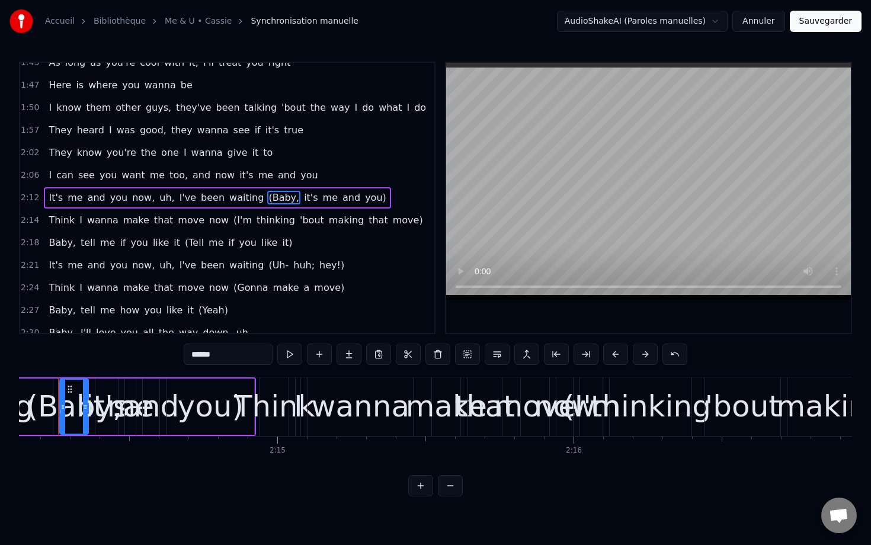
scroll to position [0, 39714]
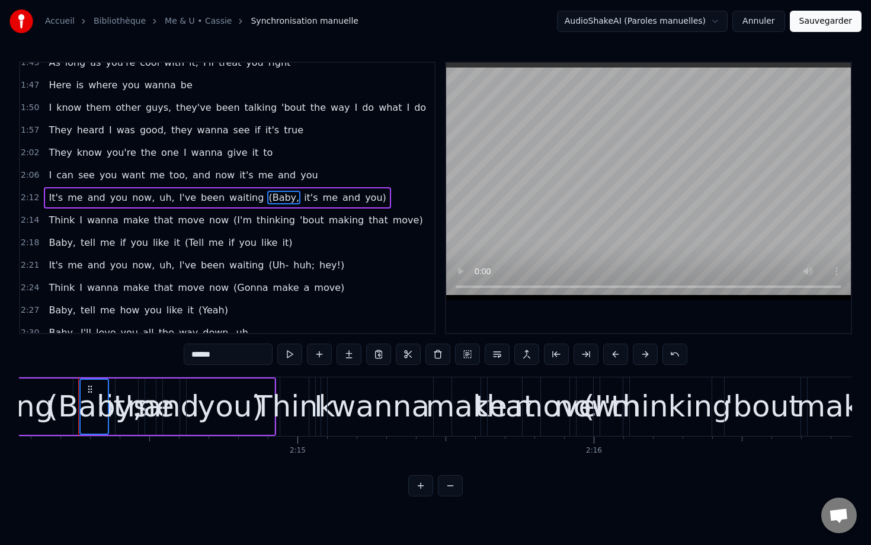
click at [303, 197] on span "it's" at bounding box center [311, 198] width 16 height 14
click at [322, 197] on span "me" at bounding box center [330, 198] width 17 height 14
click at [341, 197] on span "and" at bounding box center [351, 198] width 20 height 14
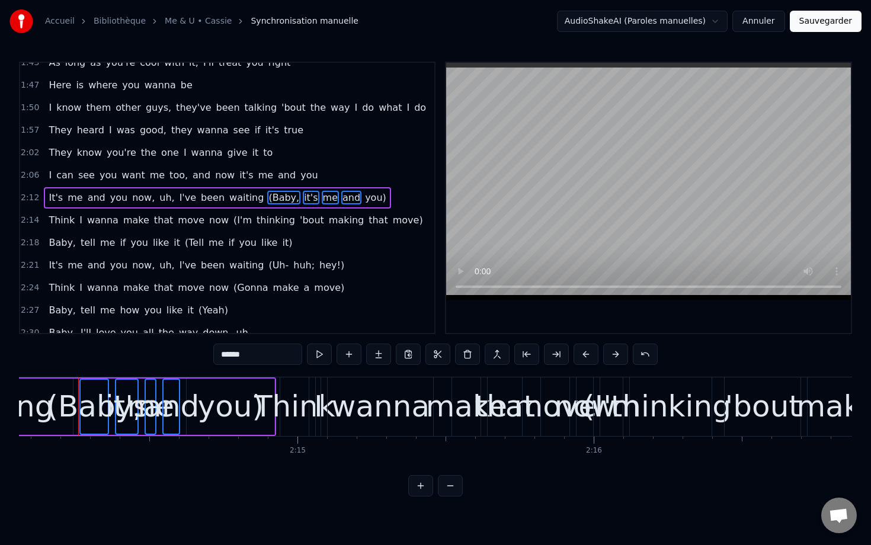
click at [364, 197] on span "you)" at bounding box center [376, 198] width 24 height 14
click at [232, 223] on span "(I'm" at bounding box center [242, 220] width 21 height 14
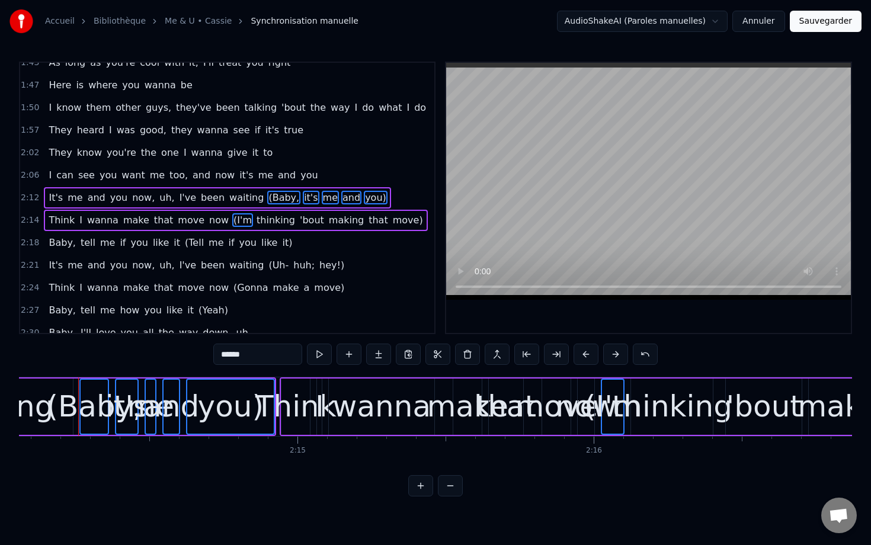
click at [255, 223] on span "thinking" at bounding box center [275, 220] width 41 height 14
click at [299, 223] on span "'bout" at bounding box center [312, 220] width 27 height 14
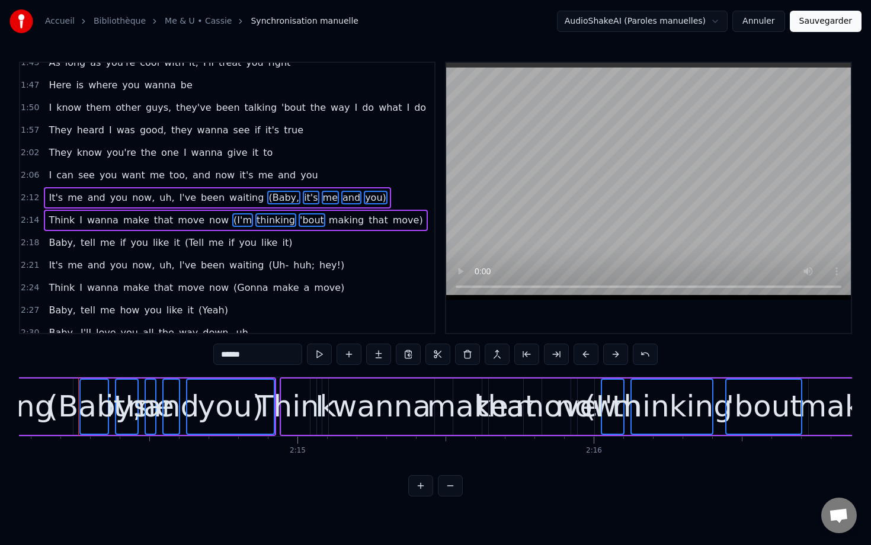
click at [328, 218] on span "making" at bounding box center [346, 220] width 37 height 14
click at [367, 219] on span "that" at bounding box center [378, 220] width 22 height 14
click at [392, 222] on span "move)" at bounding box center [408, 220] width 33 height 14
click at [184, 239] on span "(Tell" at bounding box center [194, 243] width 21 height 14
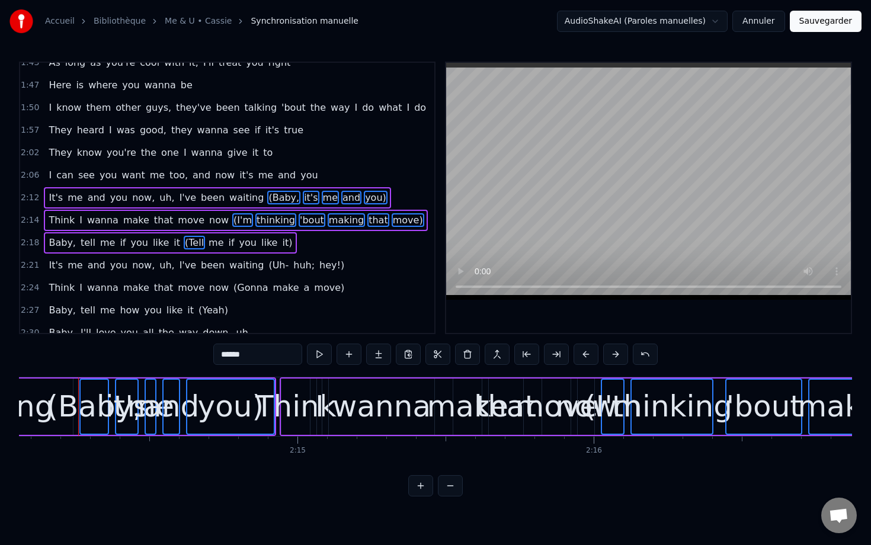
click at [207, 242] on span "me" at bounding box center [215, 243] width 17 height 14
click at [228, 242] on span "if" at bounding box center [232, 243] width 8 height 14
click at [238, 242] on span "you" at bounding box center [248, 243] width 20 height 14
click at [260, 245] on span "like" at bounding box center [269, 243] width 18 height 14
click at [281, 245] on span "it)" at bounding box center [287, 243] width 12 height 14
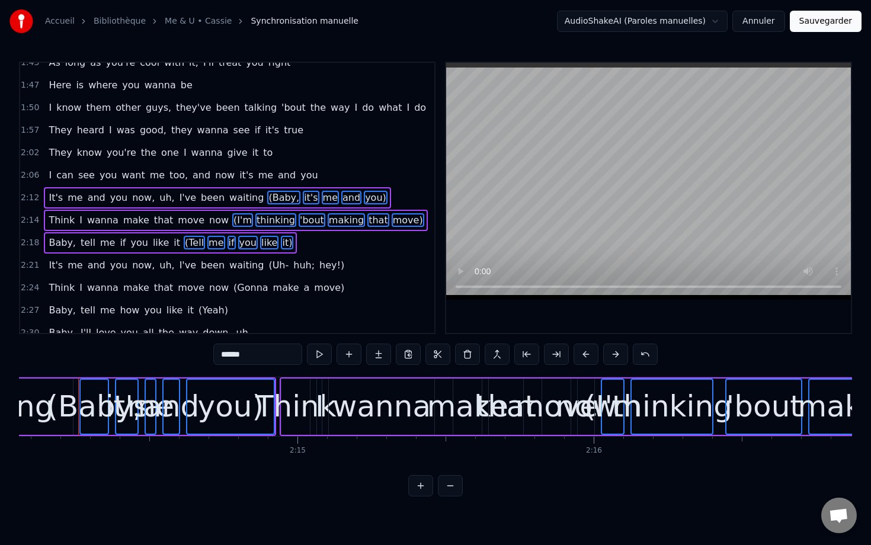
click at [267, 267] on span "(Uh-" at bounding box center [278, 265] width 23 height 14
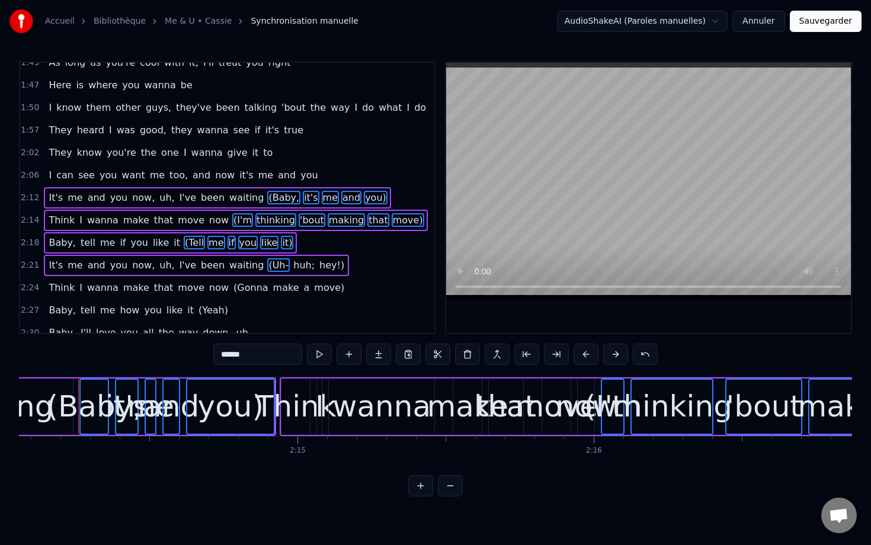
click at [292, 266] on span "huh;" at bounding box center [304, 265] width 24 height 14
click at [318, 265] on span "hey!)" at bounding box center [331, 265] width 27 height 14
click at [240, 287] on span "(Gonna" at bounding box center [250, 288] width 37 height 14
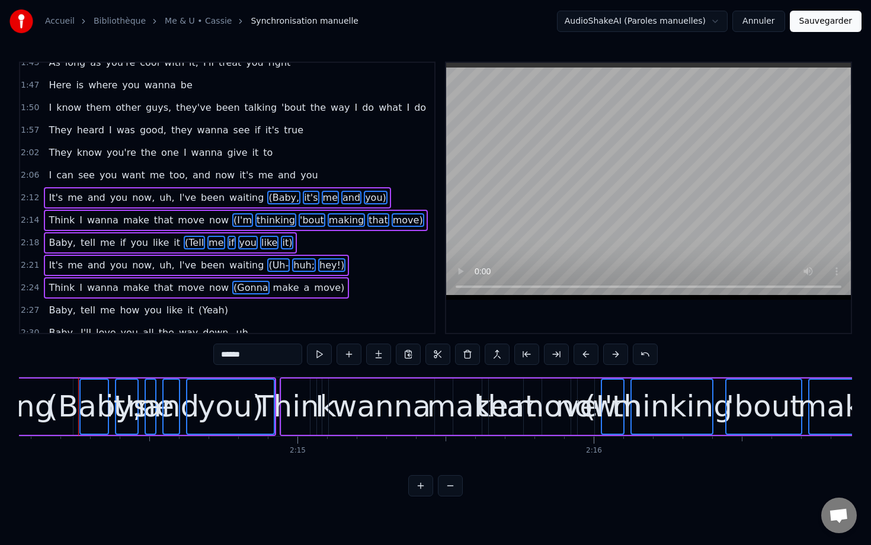
click at [272, 287] on span "make" at bounding box center [286, 288] width 28 height 14
click at [313, 287] on span "move)" at bounding box center [329, 288] width 33 height 14
click at [197, 309] on span "(Yeah)" at bounding box center [213, 310] width 32 height 14
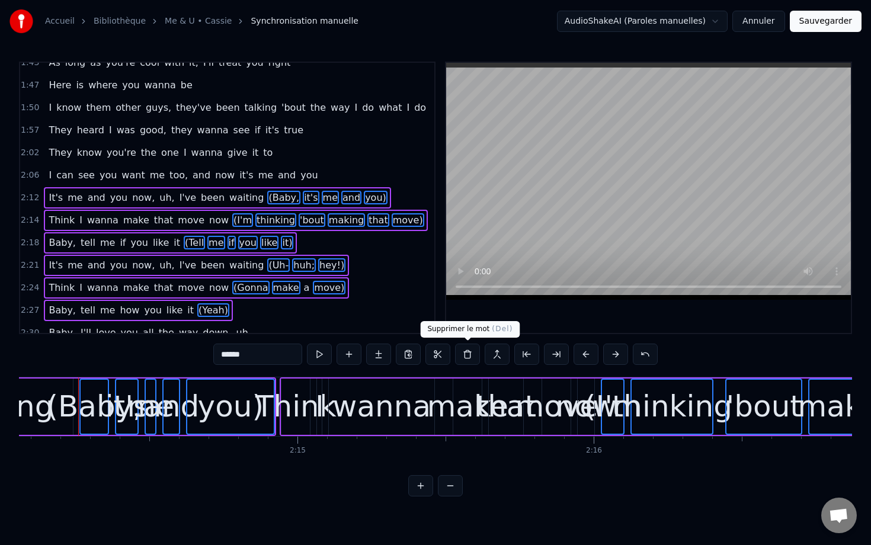
click at [472, 352] on button at bounding box center [467, 354] width 25 height 21
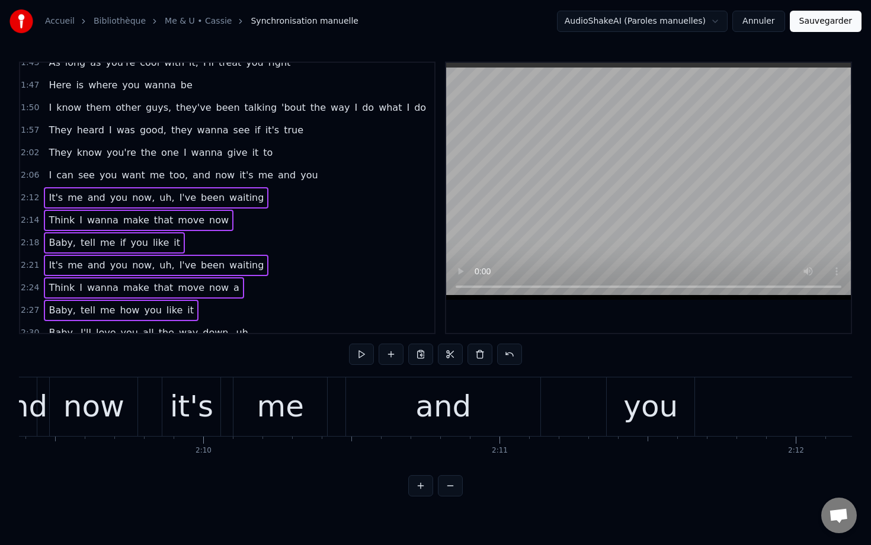
scroll to position [0, 38306]
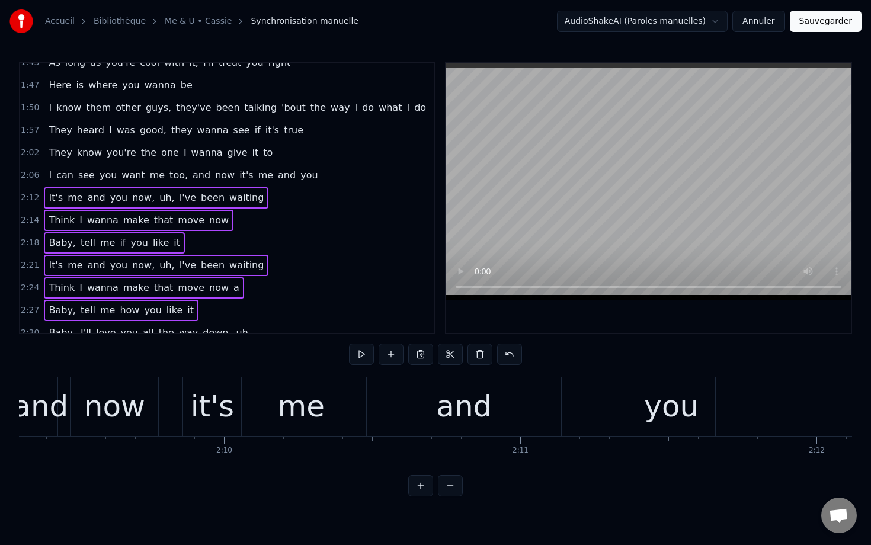
click at [31, 170] on span "2:06" at bounding box center [30, 175] width 18 height 12
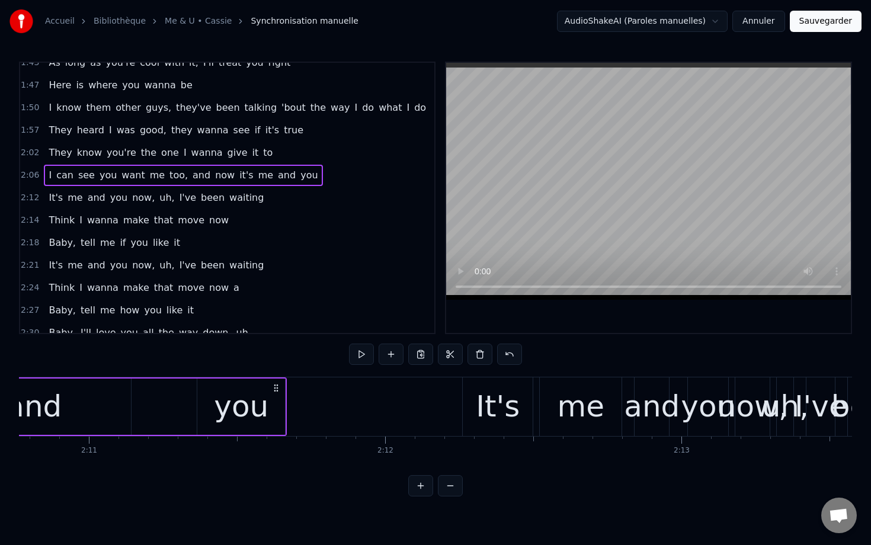
scroll to position [0, 38687]
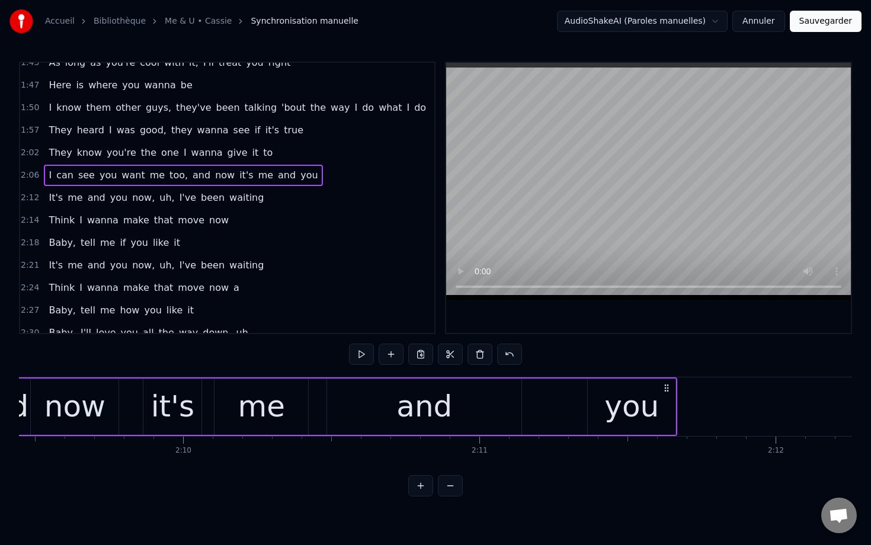
scroll to position [0, 38227]
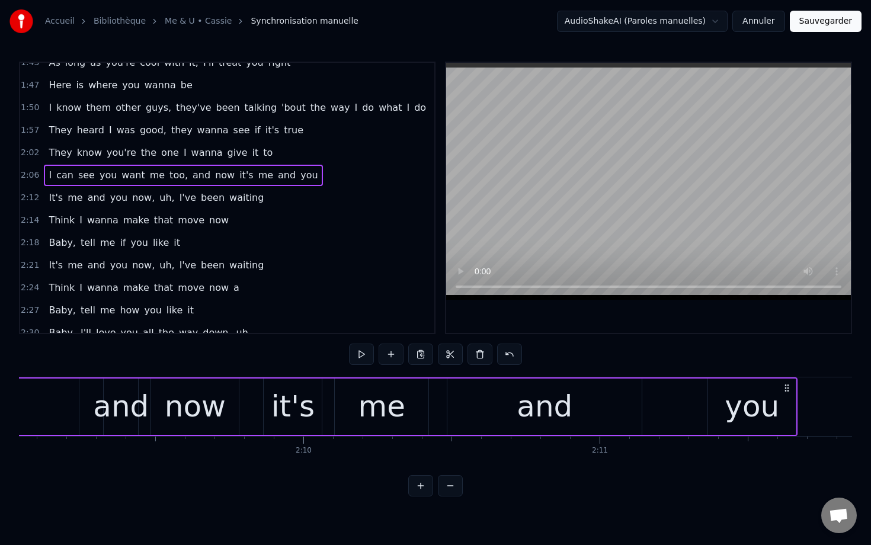
click at [173, 394] on div "now" at bounding box center [195, 407] width 61 height 44
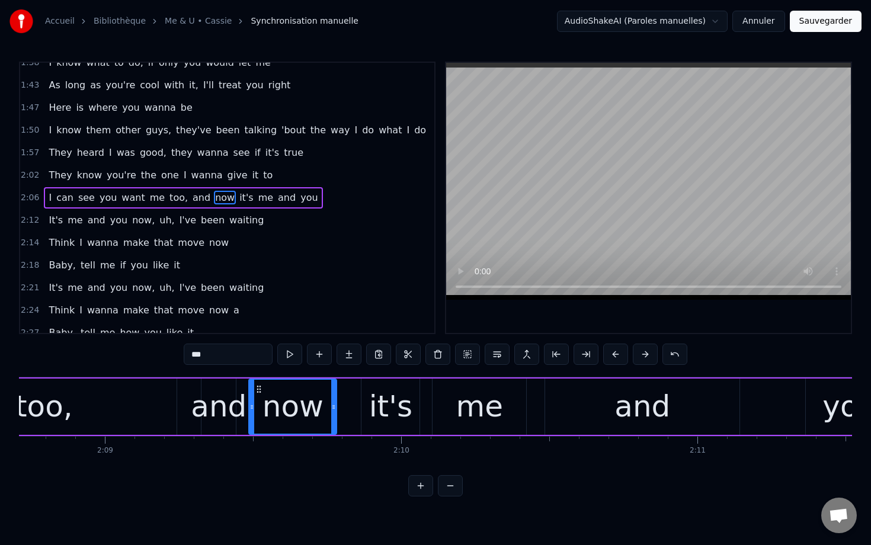
scroll to position [0, 38122]
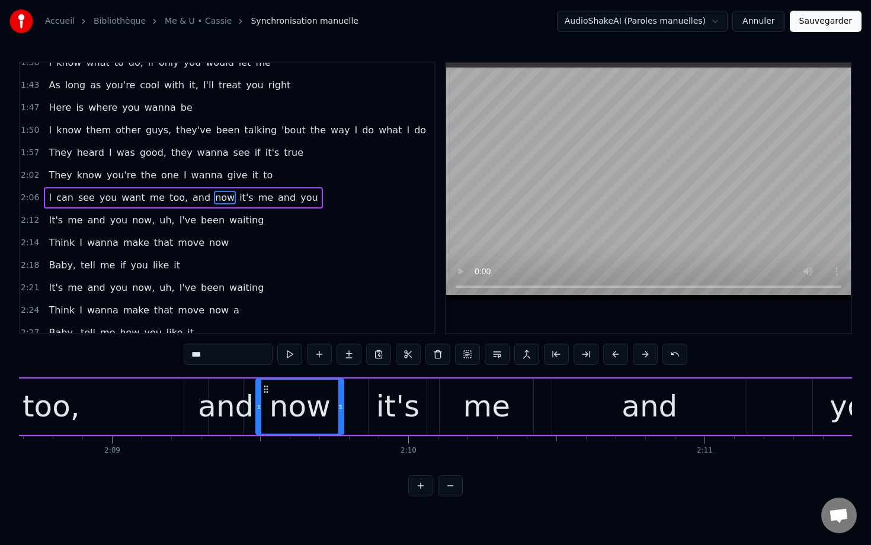
click at [190, 407] on div "I can see you want me too, and now it's me and you" at bounding box center [142, 406] width 1519 height 59
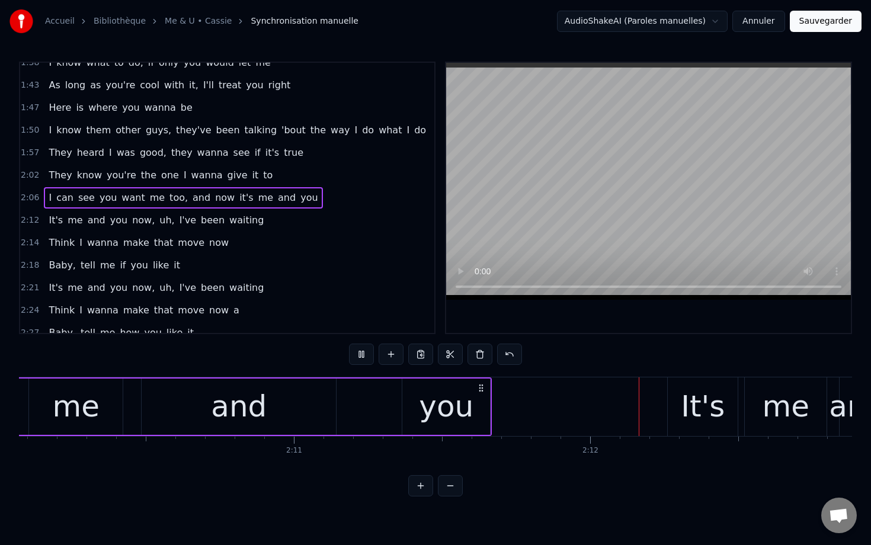
scroll to position [0, 38879]
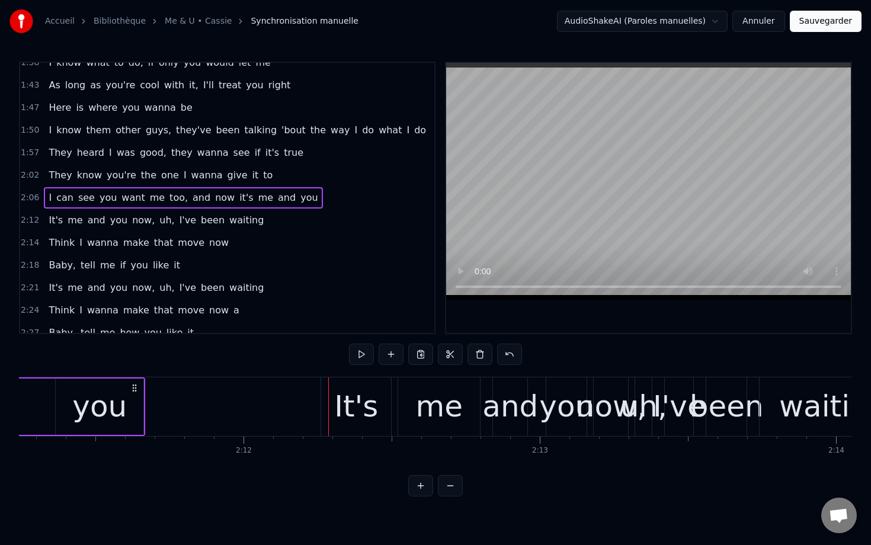
click at [348, 408] on div "It's" at bounding box center [356, 407] width 44 height 44
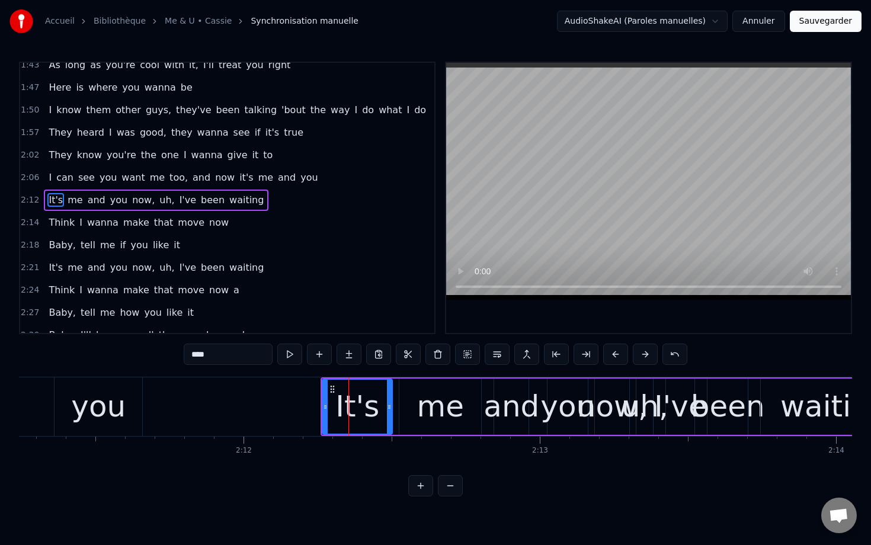
scroll to position [371, 0]
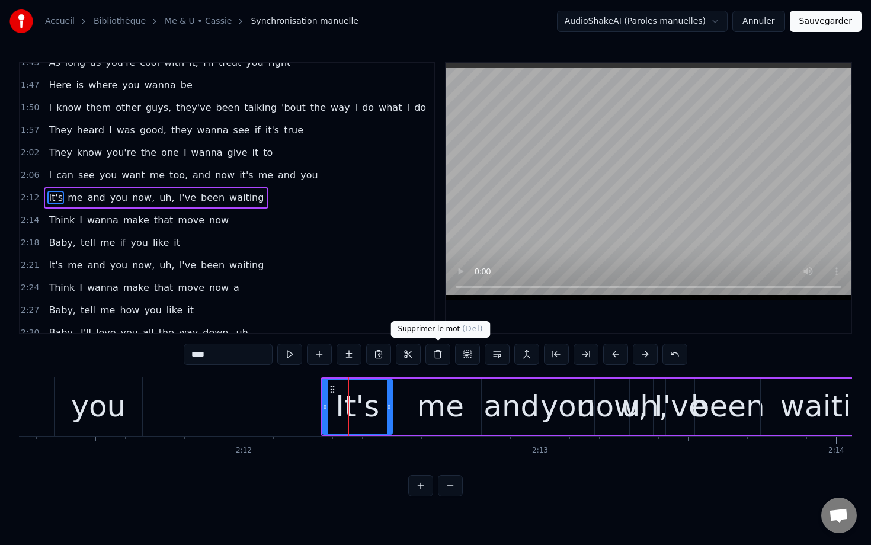
click at [440, 358] on button at bounding box center [437, 354] width 25 height 21
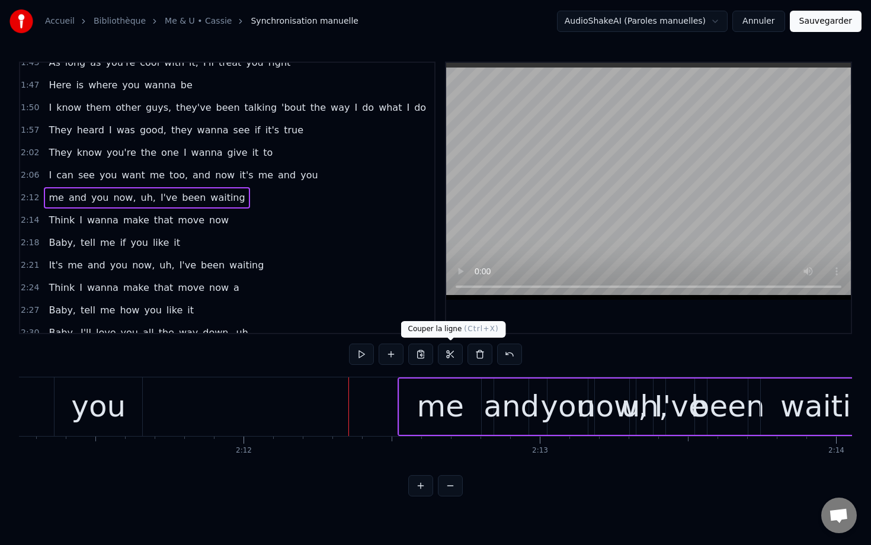
click at [437, 406] on div "me" at bounding box center [440, 407] width 47 height 44
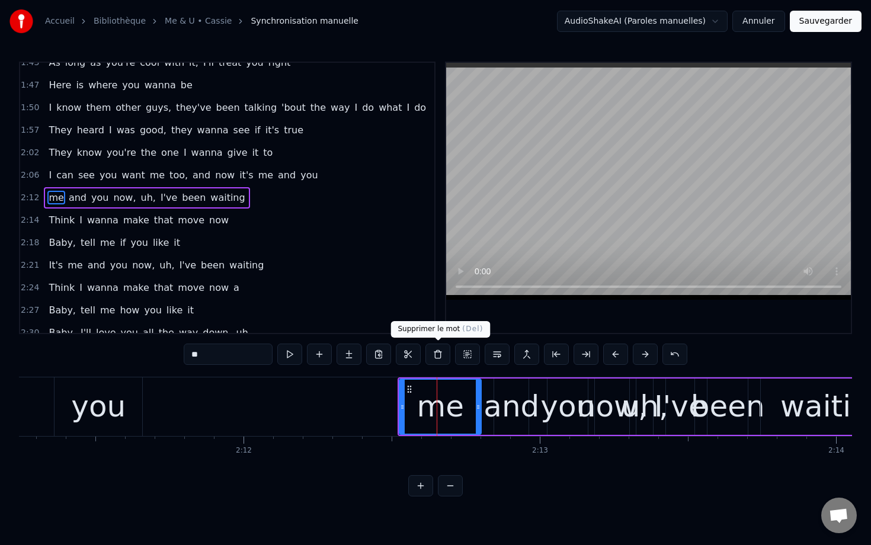
click at [436, 359] on button at bounding box center [437, 354] width 25 height 21
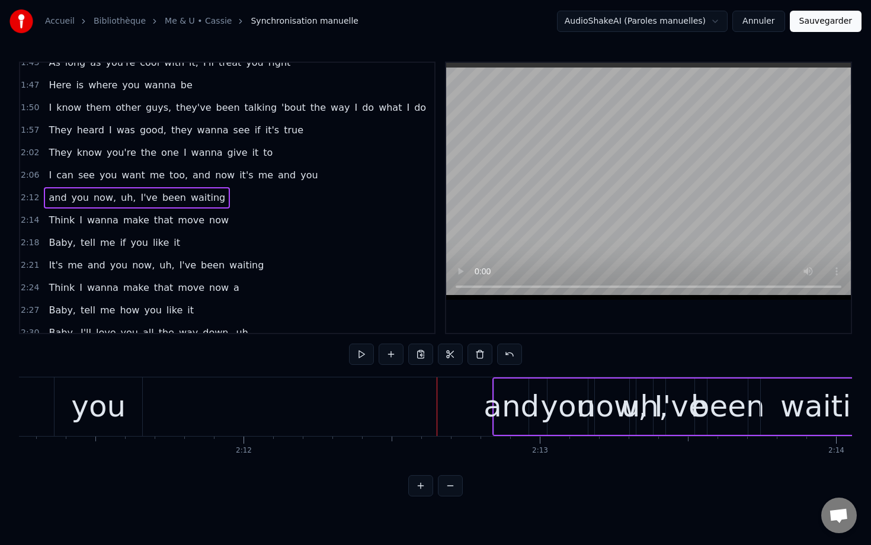
click at [504, 399] on div "and" at bounding box center [511, 407] width 56 height 44
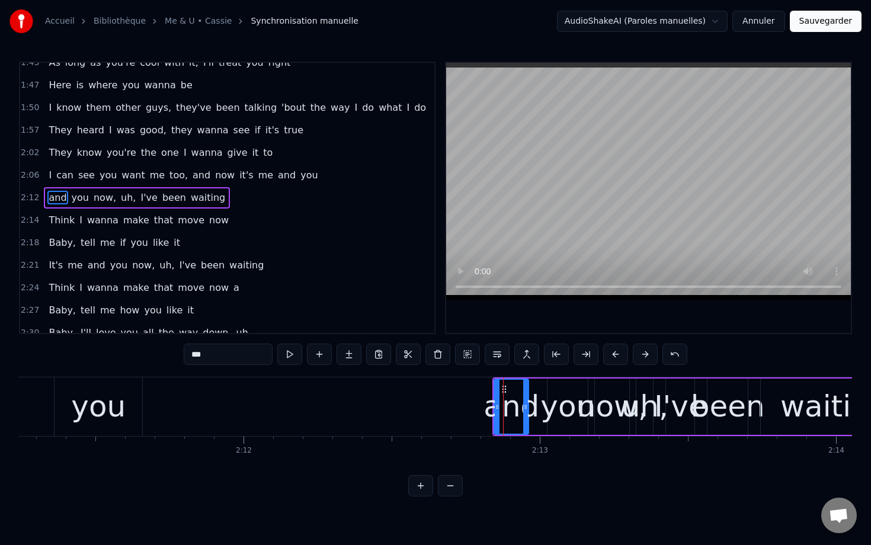
click at [438, 357] on button at bounding box center [437, 354] width 25 height 21
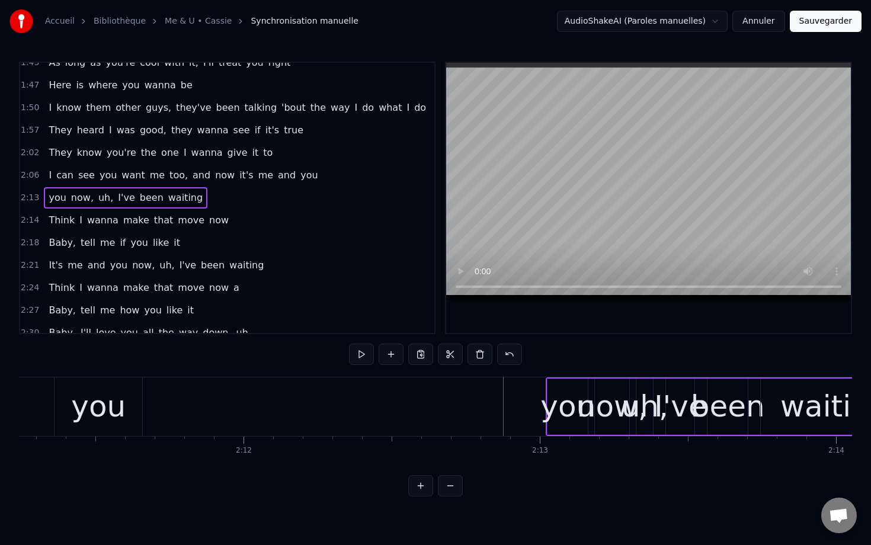
click at [565, 412] on div "you" at bounding box center [567, 407] width 55 height 44
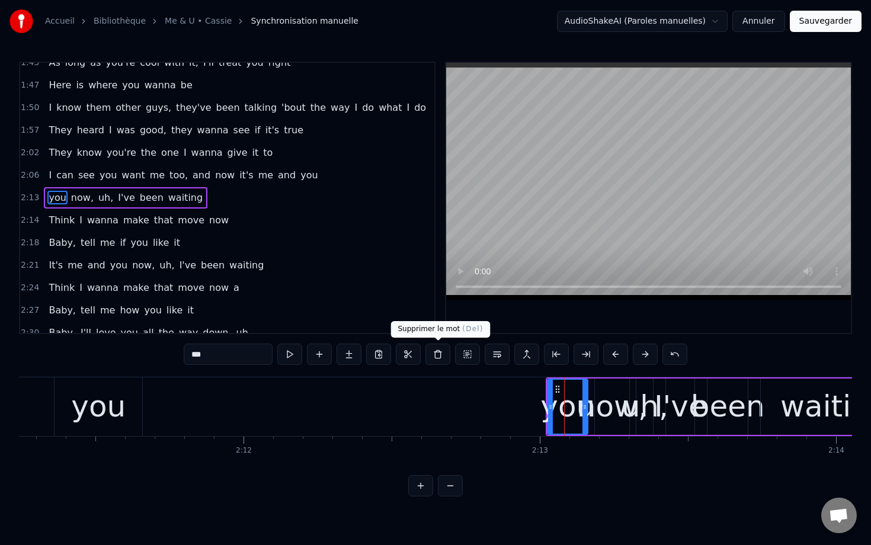
click at [436, 356] on button at bounding box center [437, 354] width 25 height 21
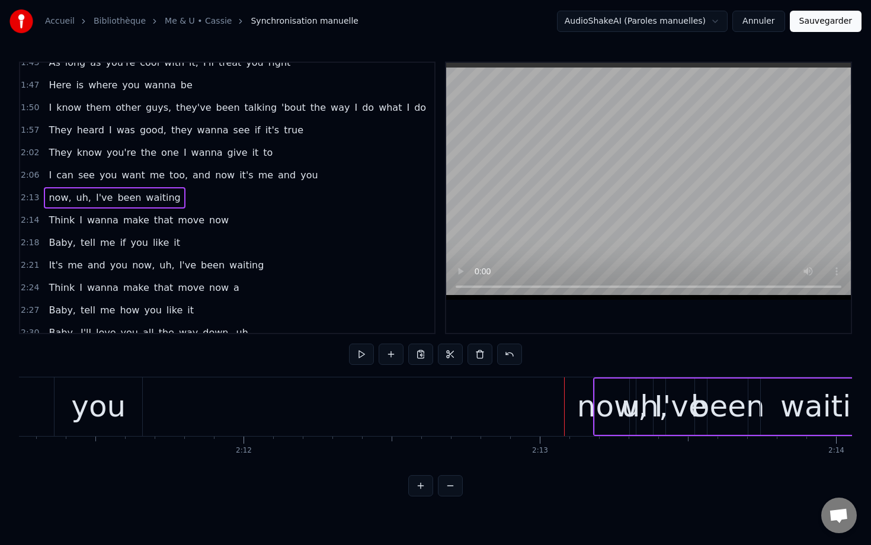
click at [604, 401] on div "now," at bounding box center [612, 407] width 71 height 44
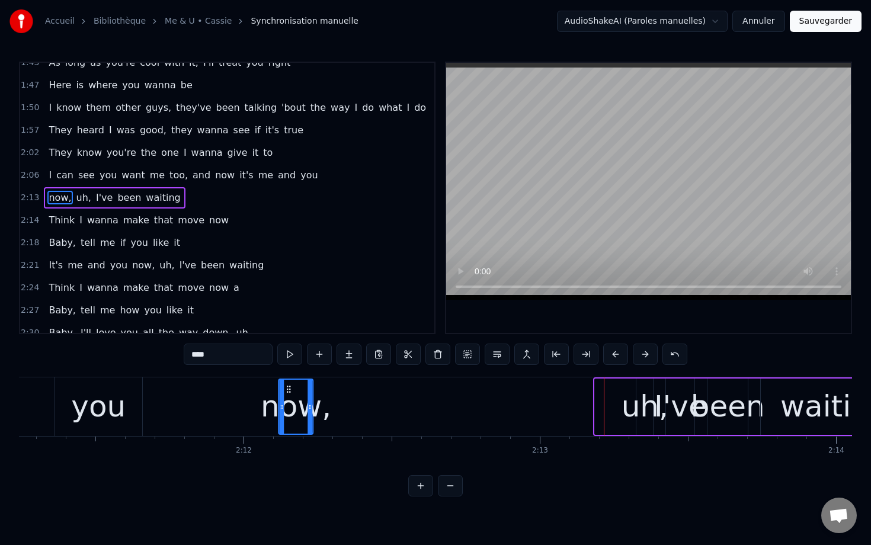
drag, startPoint x: 604, startPoint y: 392, endPoint x: 288, endPoint y: 415, distance: 317.2
click at [288, 415] on div "now," at bounding box center [296, 407] width 33 height 54
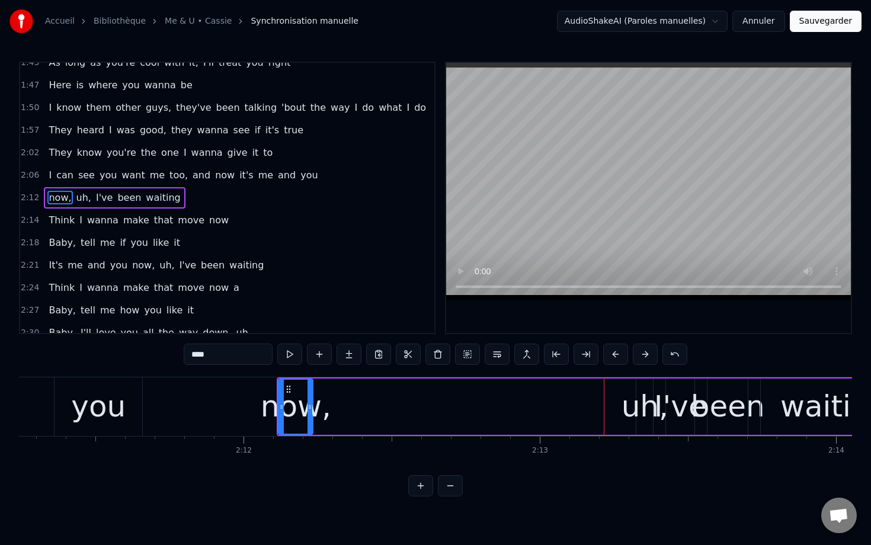
drag, startPoint x: 312, startPoint y: 402, endPoint x: 305, endPoint y: 399, distance: 7.2
click at [305, 399] on div "now," at bounding box center [296, 407] width 71 height 44
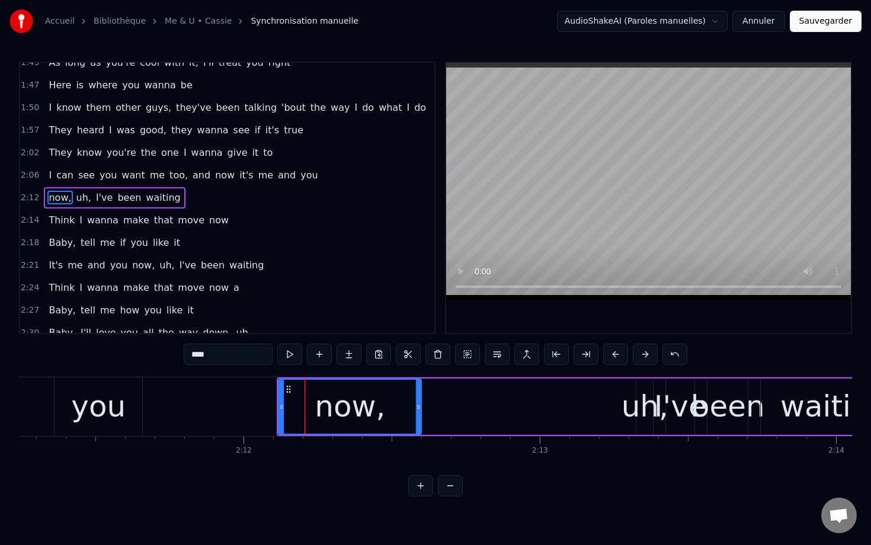
drag, startPoint x: 310, startPoint y: 399, endPoint x: 418, endPoint y: 404, distance: 107.3
click at [418, 404] on div at bounding box center [418, 407] width 5 height 54
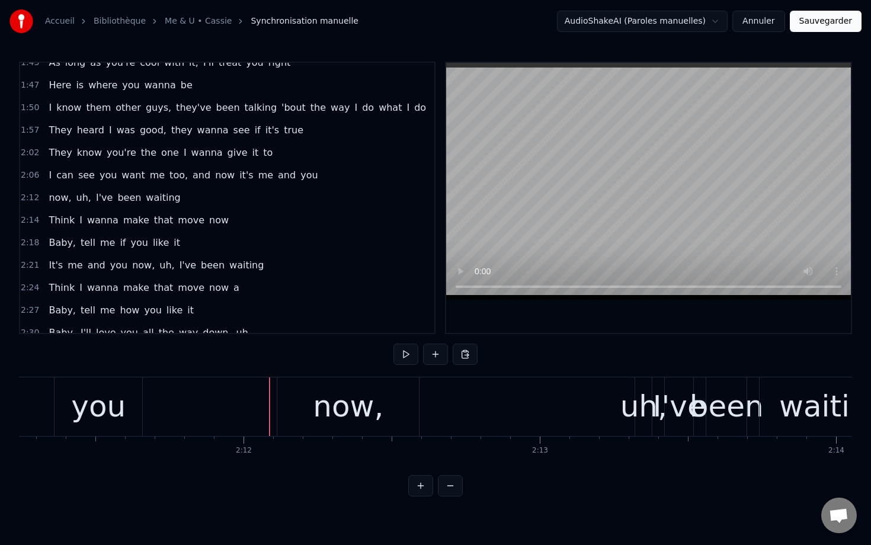
click at [306, 403] on div "now," at bounding box center [348, 406] width 142 height 59
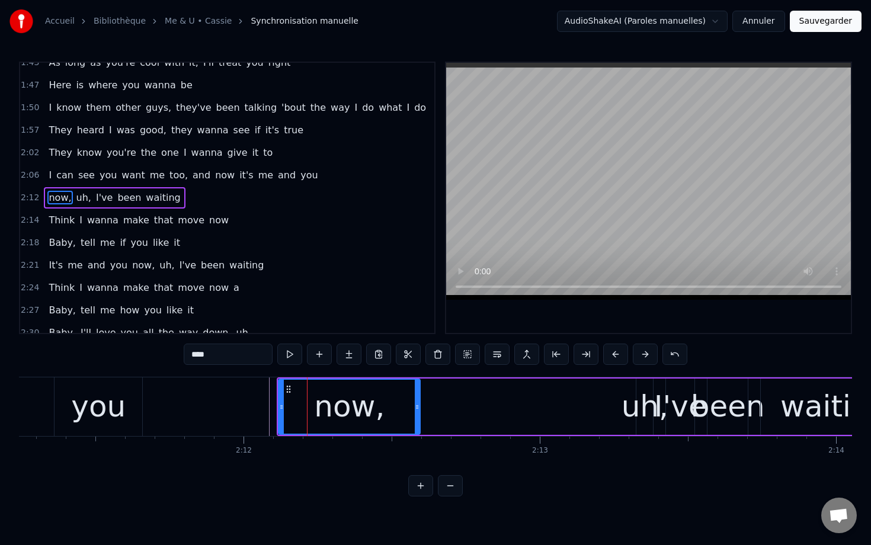
click at [197, 358] on input "****" at bounding box center [228, 354] width 89 height 21
type input "*"
click at [637, 401] on div "uh," at bounding box center [645, 407] width 47 height 44
type input "***"
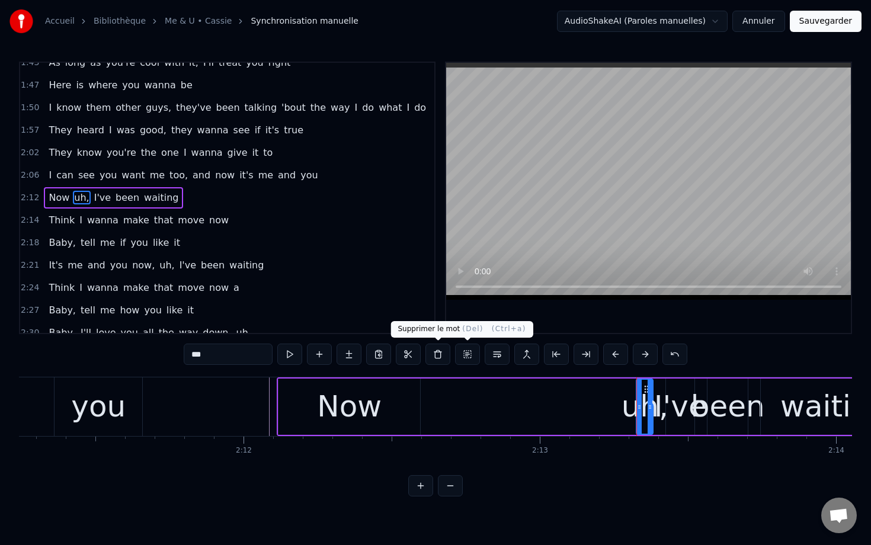
click at [442, 357] on button at bounding box center [437, 354] width 25 height 21
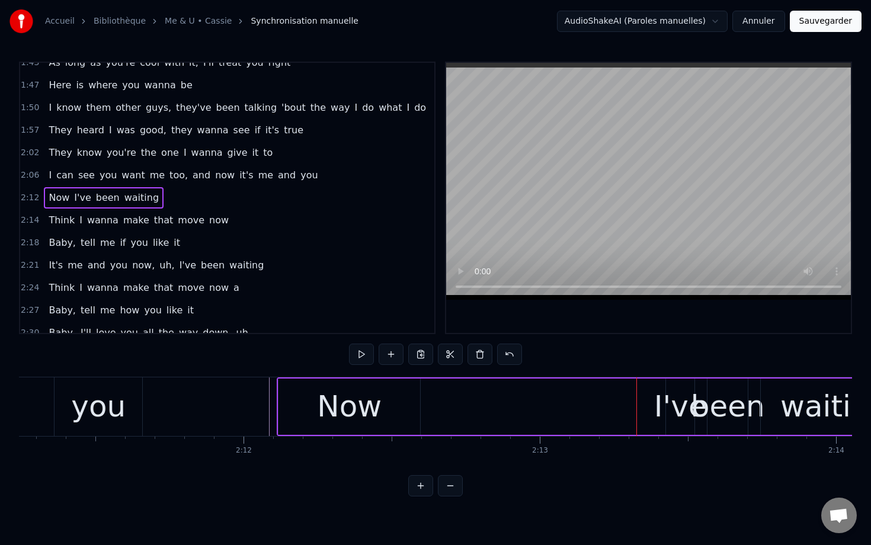
click at [661, 404] on div "I've" at bounding box center [680, 407] width 53 height 44
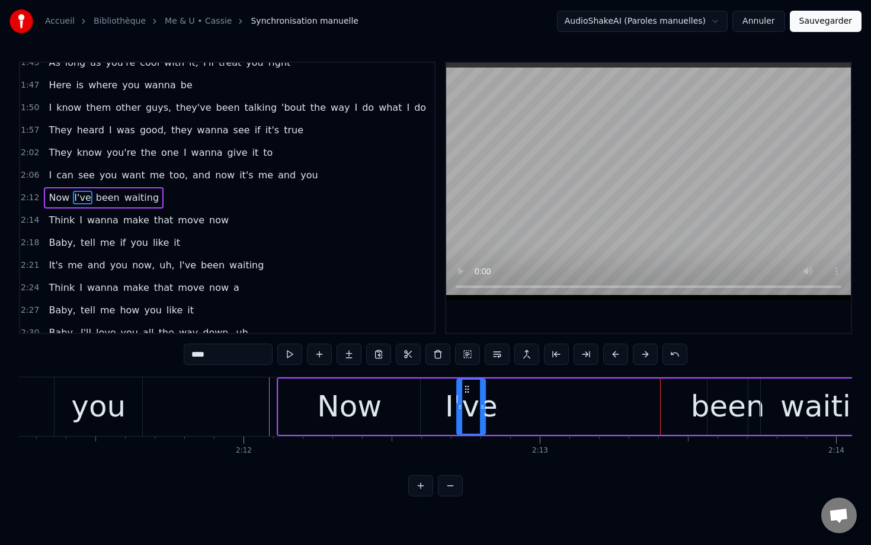
drag, startPoint x: 675, startPoint y: 391, endPoint x: 466, endPoint y: 405, distance: 209.6
click at [466, 405] on div "I've" at bounding box center [470, 407] width 27 height 54
drag, startPoint x: 482, startPoint y: 405, endPoint x: 525, endPoint y: 403, distance: 42.7
click at [485, 403] on icon at bounding box center [482, 406] width 5 height 9
click at [740, 400] on div "been" at bounding box center [728, 407] width 74 height 44
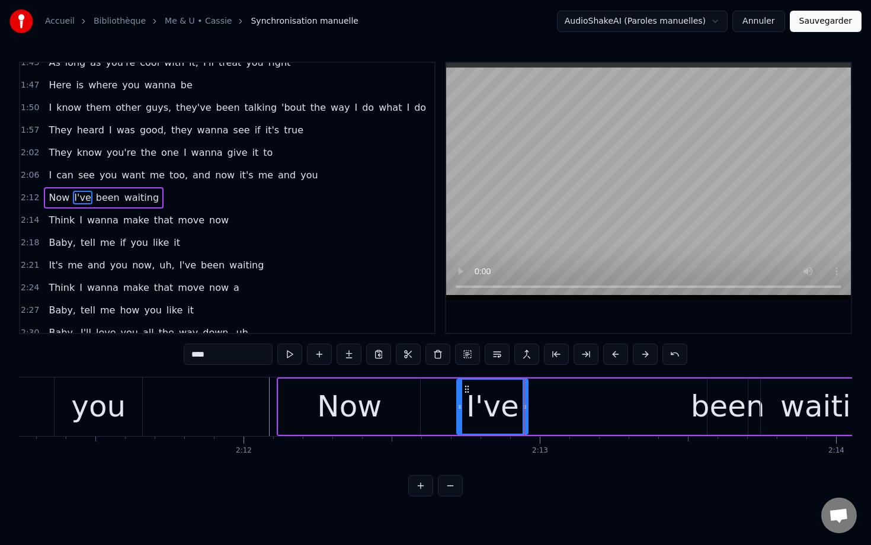
type input "****"
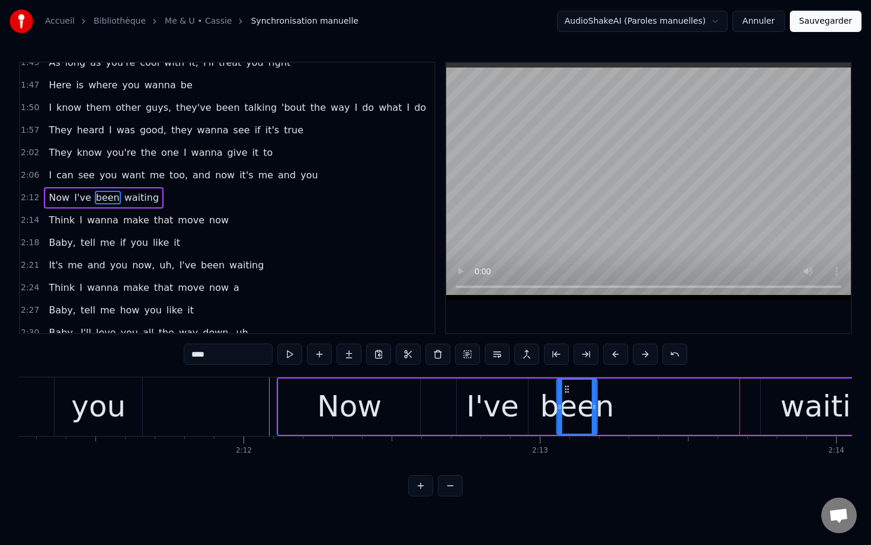
drag, startPoint x: 716, startPoint y: 391, endPoint x: 566, endPoint y: 400, distance: 150.8
click at [566, 400] on div "been" at bounding box center [577, 407] width 39 height 54
click at [597, 399] on div "been" at bounding box center [577, 407] width 74 height 44
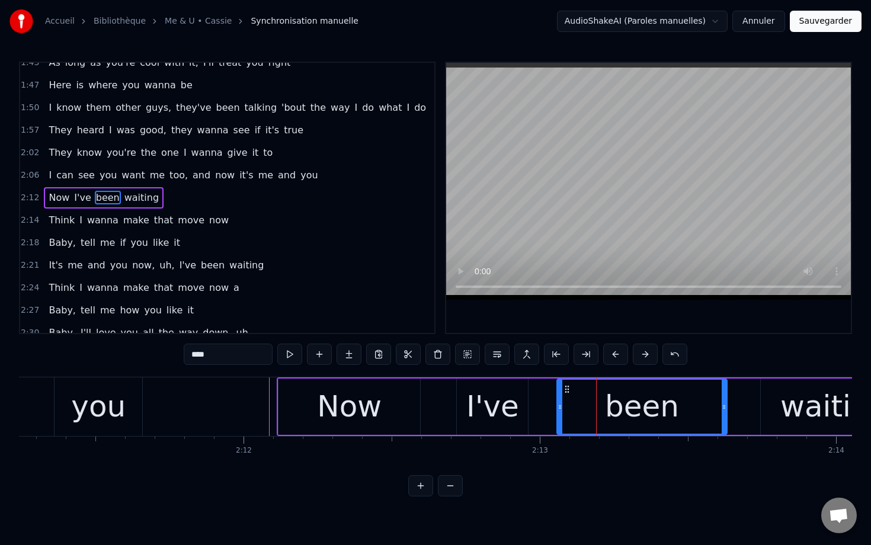
drag, startPoint x: 592, startPoint y: 399, endPoint x: 722, endPoint y: 401, distance: 129.8
click at [722, 401] on div at bounding box center [724, 407] width 5 height 54
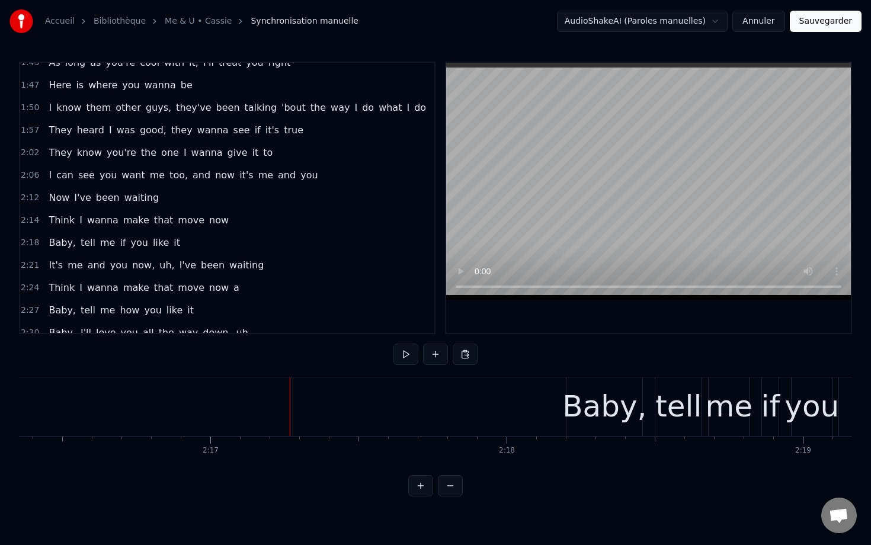
scroll to position [0, 40148]
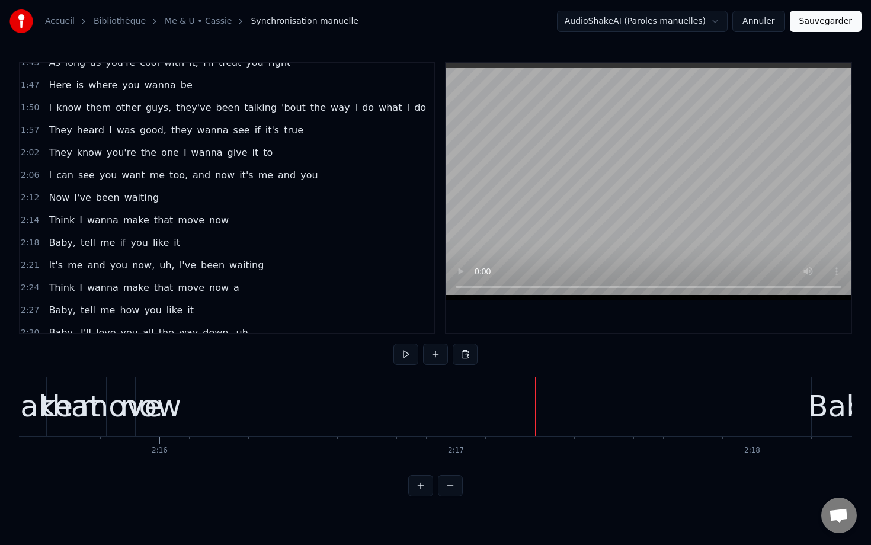
click at [153, 408] on div "now" at bounding box center [150, 407] width 61 height 44
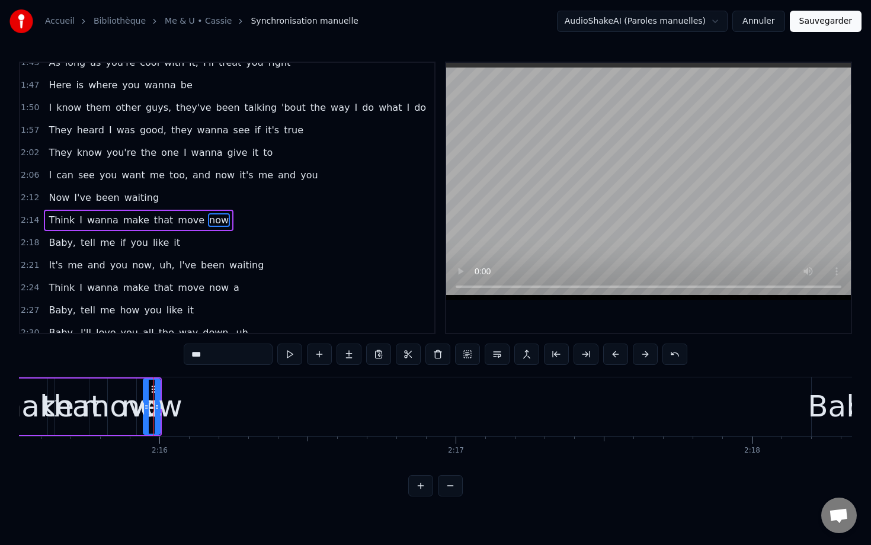
scroll to position [394, 0]
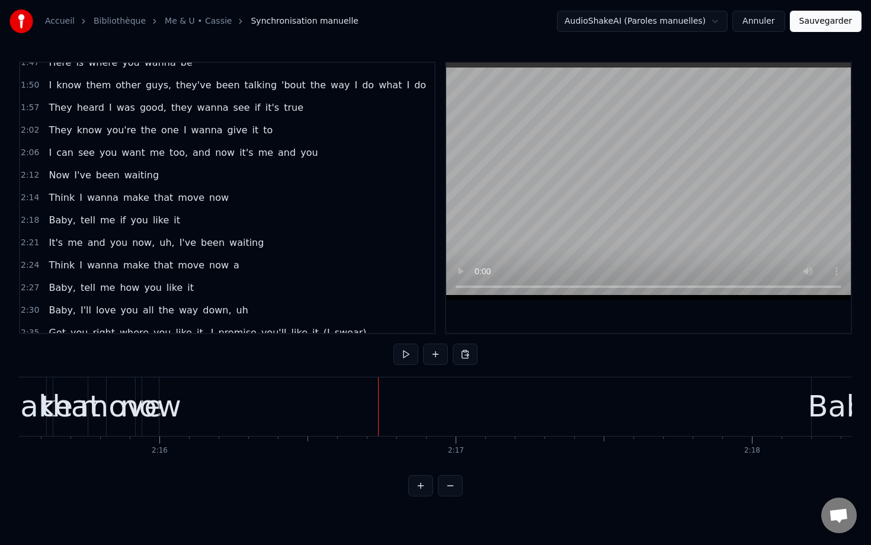
click at [151, 397] on div "now" at bounding box center [150, 407] width 61 height 44
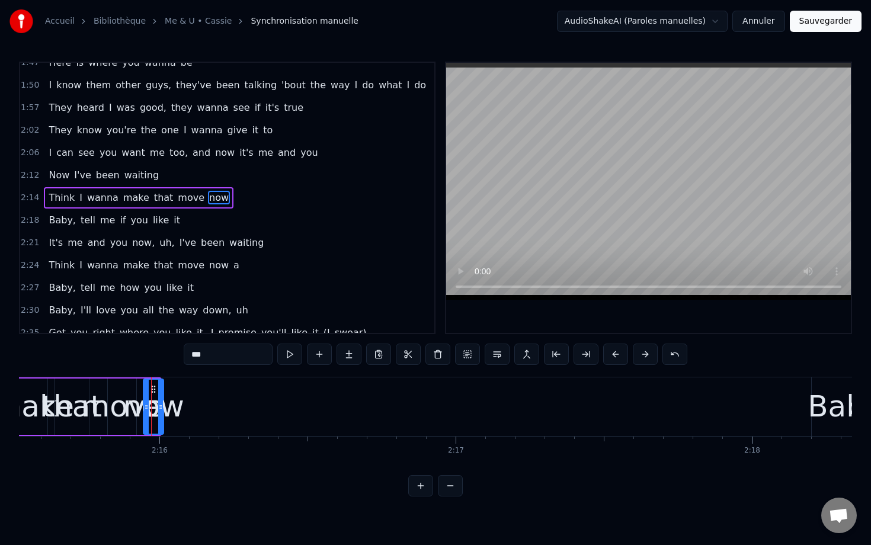
drag, startPoint x: 158, startPoint y: 392, endPoint x: 261, endPoint y: 396, distance: 103.2
click at [163, 396] on div at bounding box center [160, 407] width 5 height 54
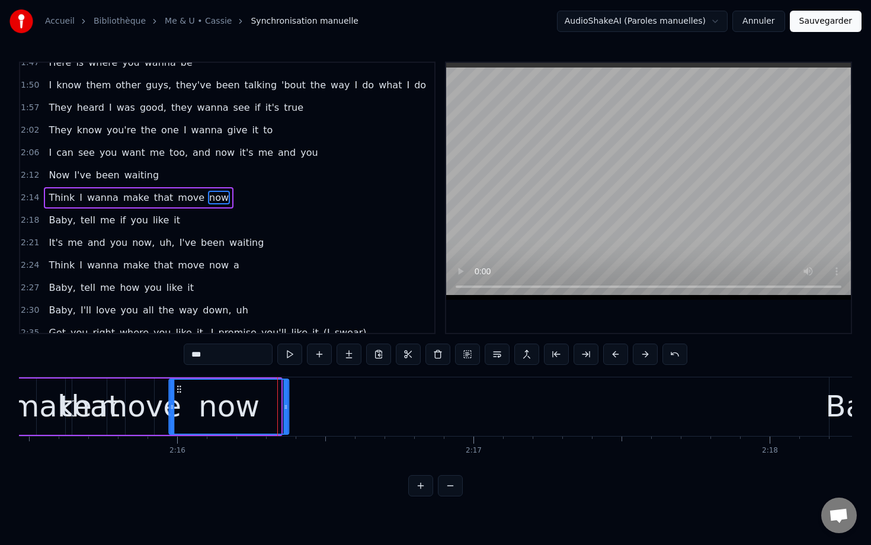
scroll to position [0, 40121]
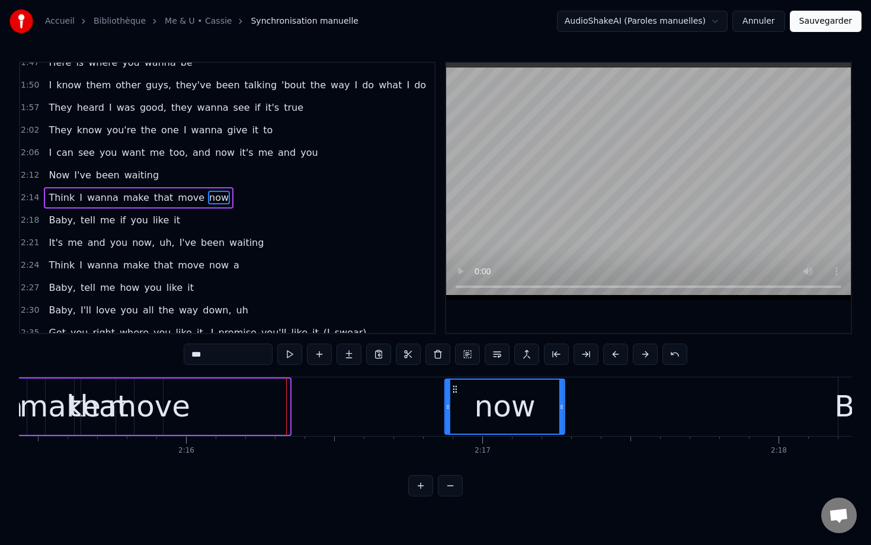
drag, startPoint x: 156, startPoint y: 390, endPoint x: 449, endPoint y: 403, distance: 293.0
click at [449, 403] on div "now" at bounding box center [505, 407] width 118 height 54
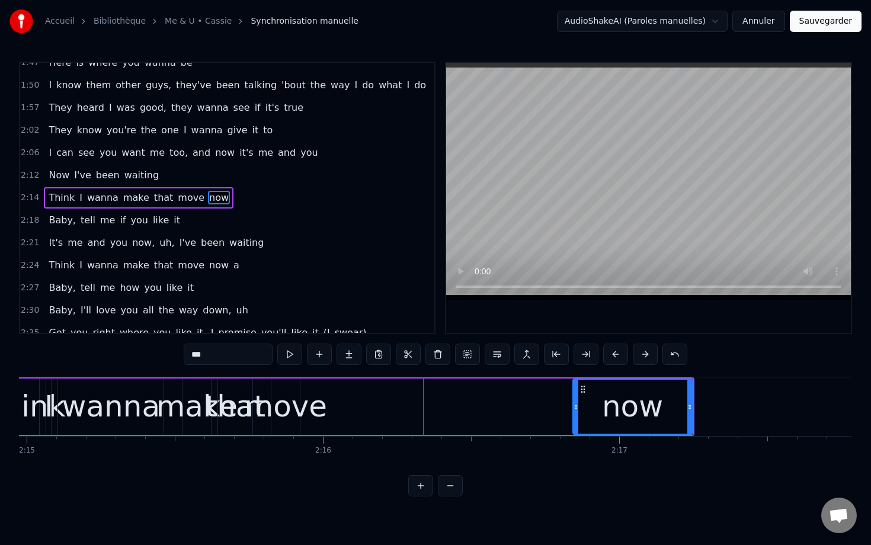
scroll to position [0, 39981]
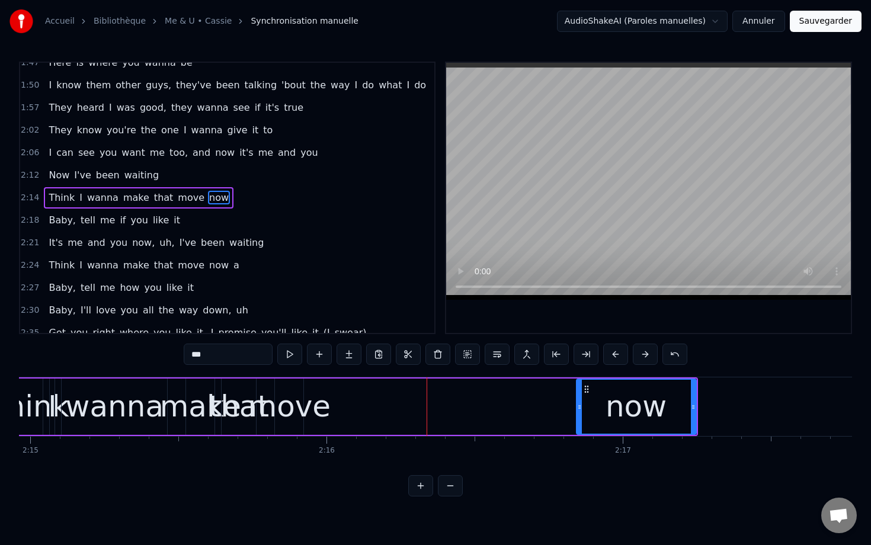
click at [293, 408] on div "move" at bounding box center [289, 407] width 83 height 44
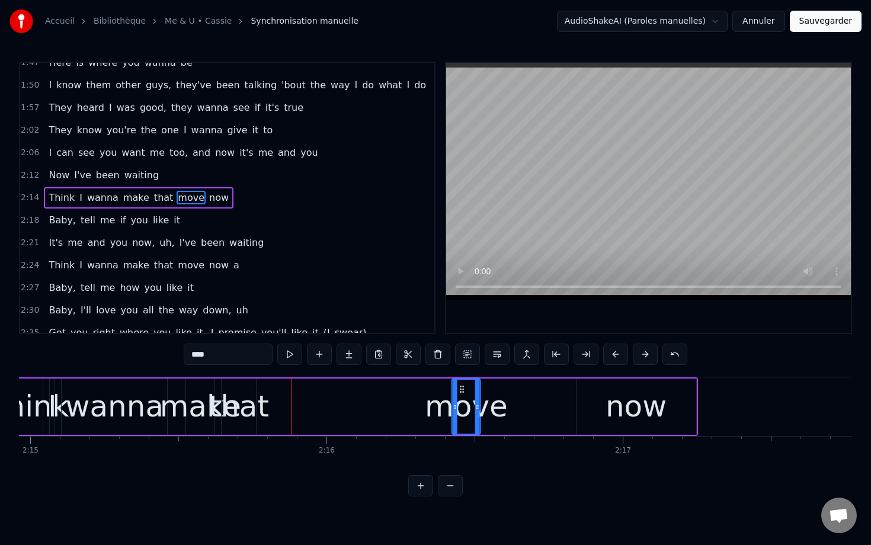
drag, startPoint x: 284, startPoint y: 387, endPoint x: 444, endPoint y: 396, distance: 160.8
click at [453, 397] on div "move" at bounding box center [466, 407] width 27 height 54
click at [251, 398] on div "that" at bounding box center [239, 407] width 60 height 44
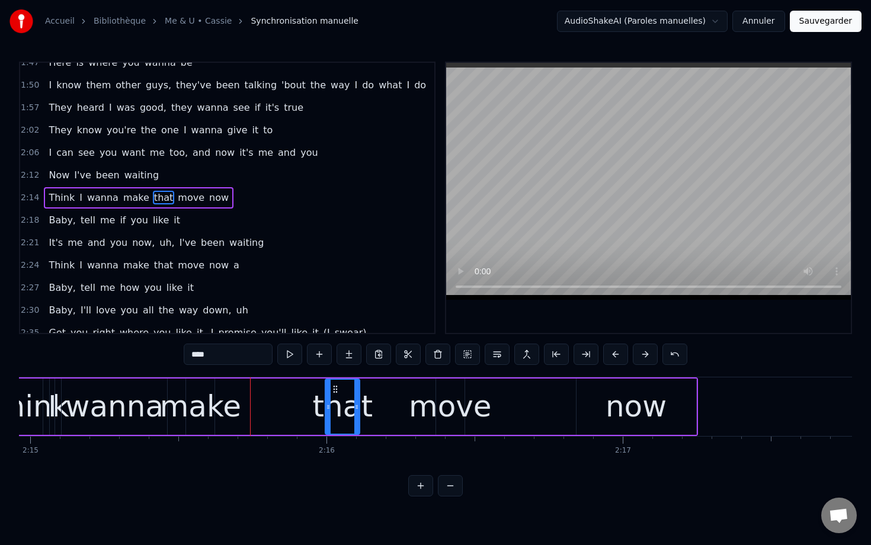
drag, startPoint x: 233, startPoint y: 389, endPoint x: 336, endPoint y: 398, distance: 103.5
click at [337, 399] on div "that" at bounding box center [342, 407] width 33 height 54
click at [451, 406] on div "move" at bounding box center [450, 407] width 83 height 44
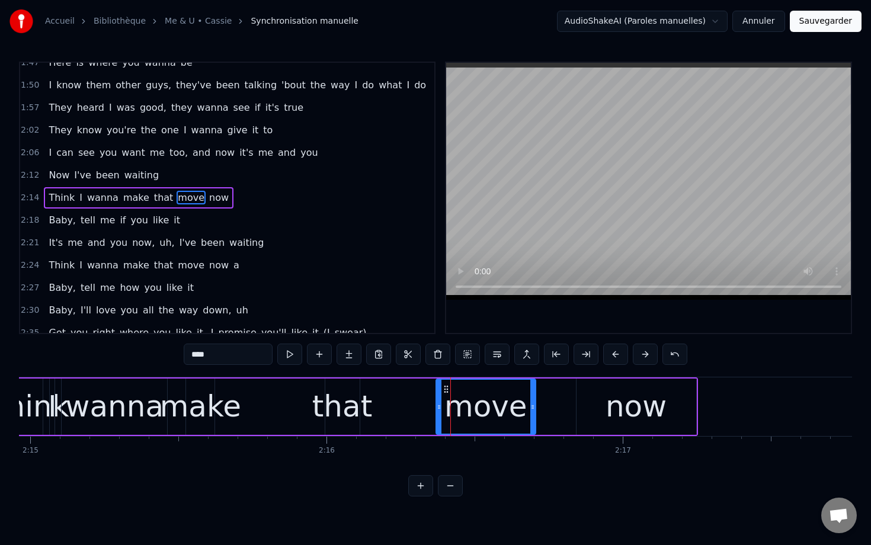
drag, startPoint x: 460, startPoint y: 402, endPoint x: 539, endPoint y: 404, distance: 78.8
click at [535, 404] on icon at bounding box center [532, 406] width 5 height 9
click at [332, 390] on div "that" at bounding box center [342, 407] width 60 height 44
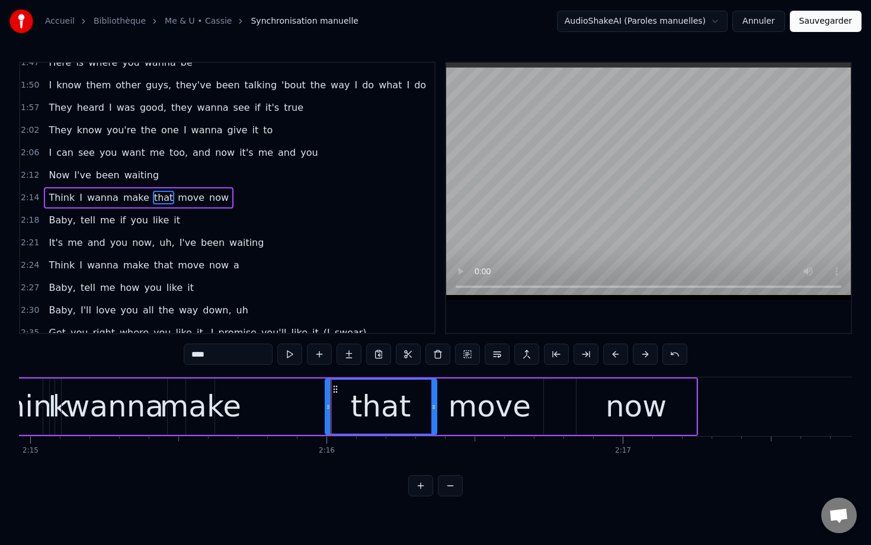
drag, startPoint x: 355, startPoint y: 393, endPoint x: 431, endPoint y: 398, distance: 76.5
click at [431, 398] on div at bounding box center [433, 407] width 5 height 54
click at [223, 402] on div "make" at bounding box center [200, 407] width 81 height 44
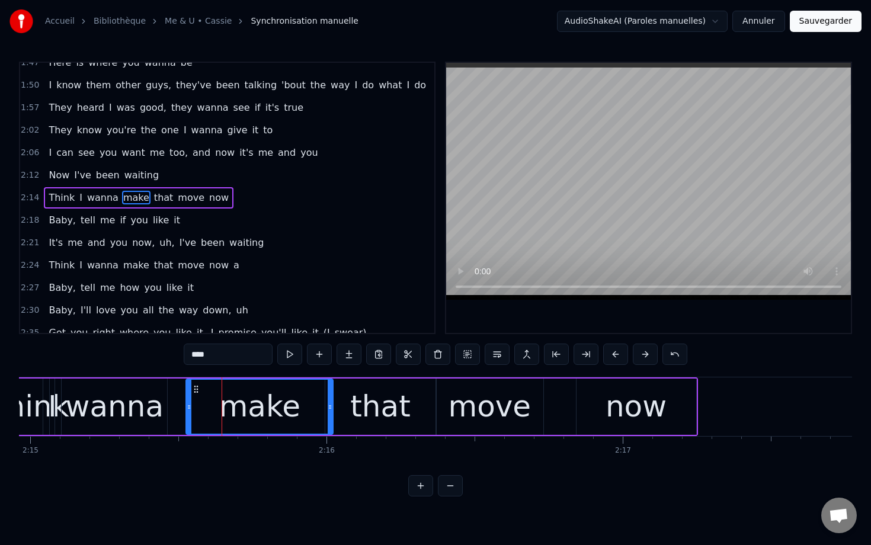
drag, startPoint x: 213, startPoint y: 401, endPoint x: 331, endPoint y: 403, distance: 117.9
click at [331, 403] on div at bounding box center [330, 407] width 5 height 54
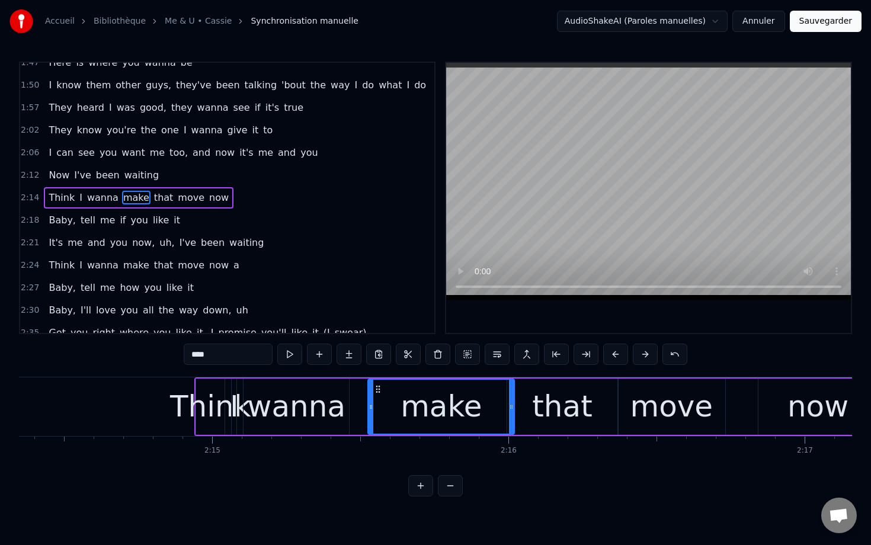
scroll to position [0, 39783]
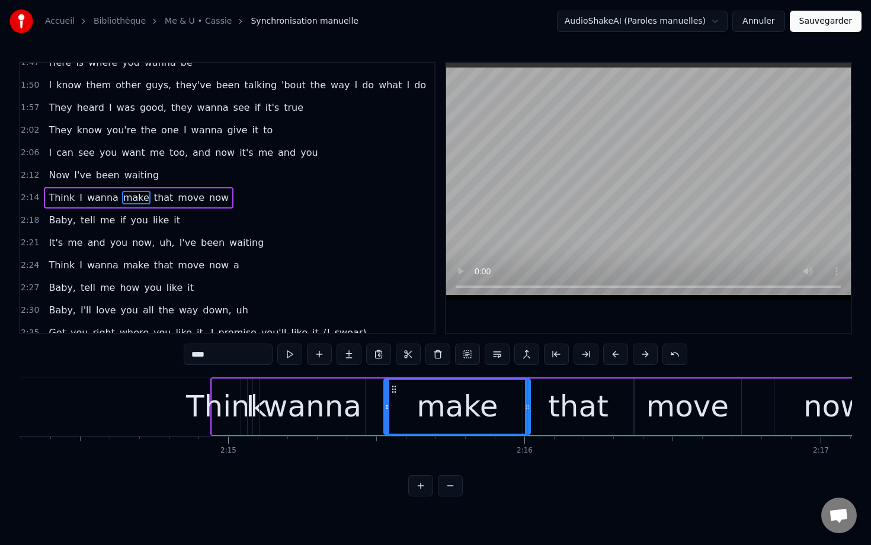
click at [203, 395] on div "Think" at bounding box center [226, 407] width 81 height 44
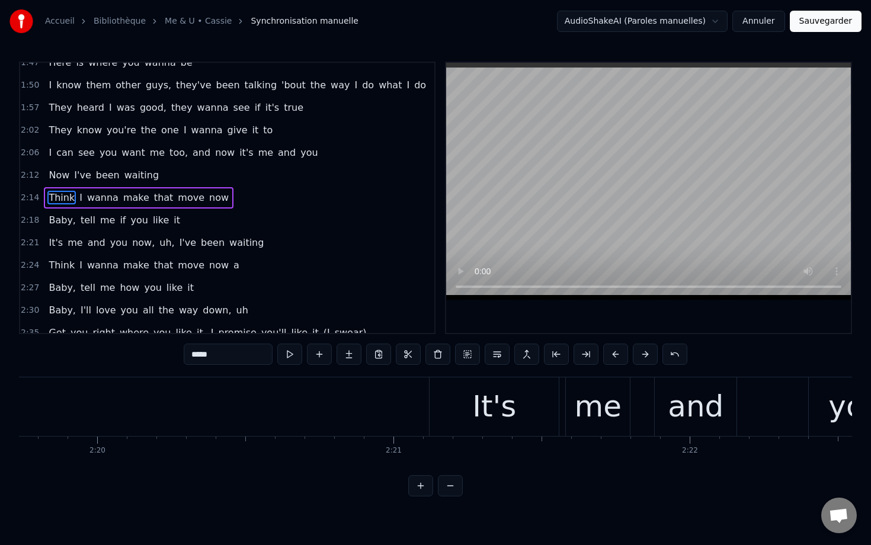
scroll to position [0, 41389]
click at [485, 396] on div "It's" at bounding box center [500, 407] width 44 height 44
type input "****"
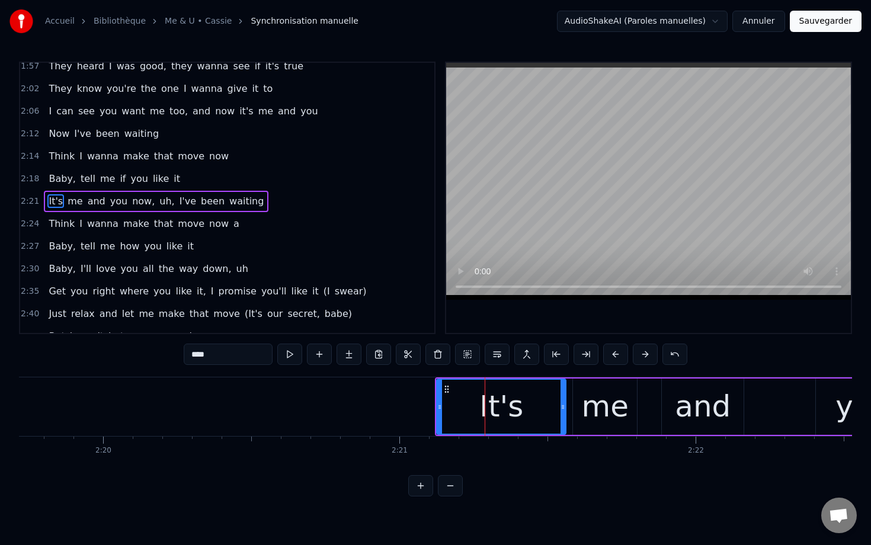
scroll to position [439, 0]
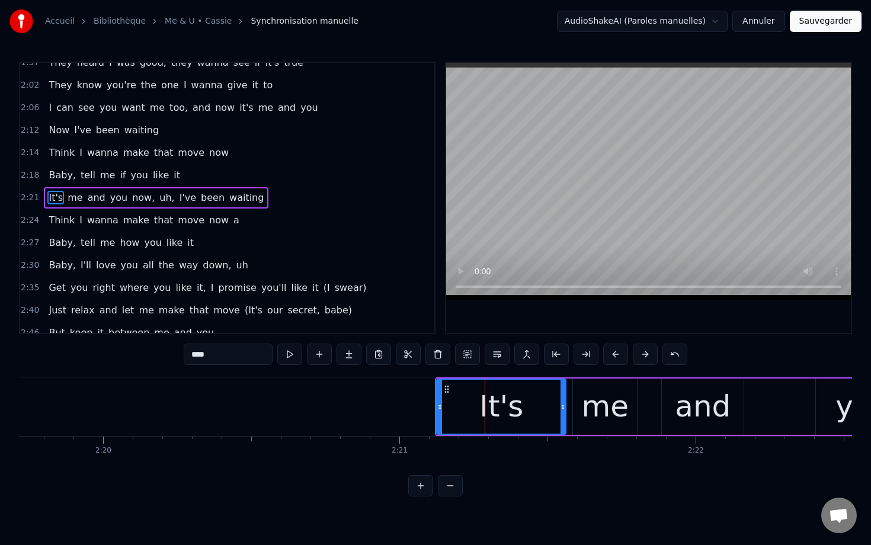
click at [28, 194] on span "2:21" at bounding box center [30, 198] width 18 height 12
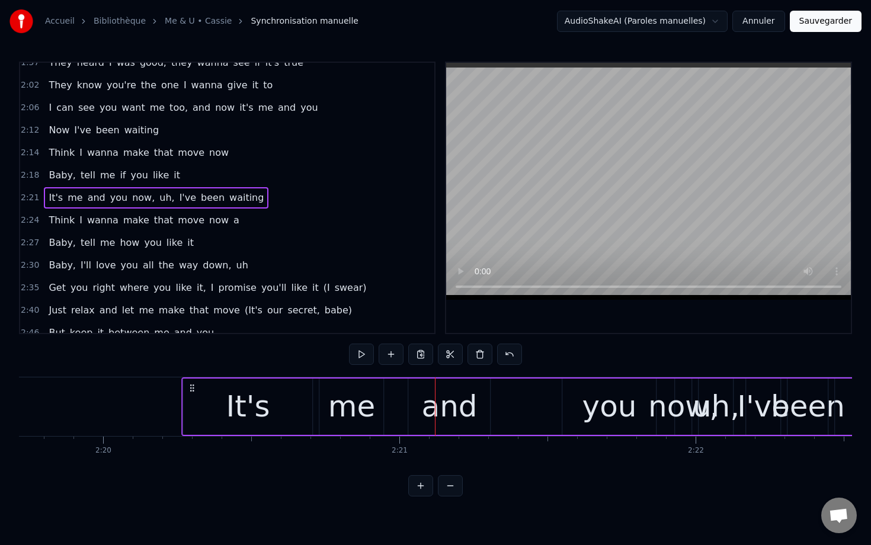
drag, startPoint x: 446, startPoint y: 385, endPoint x: 191, endPoint y: 394, distance: 255.5
click at [190, 394] on div "It's me and you now, uh, I've been waiting" at bounding box center [589, 406] width 814 height 59
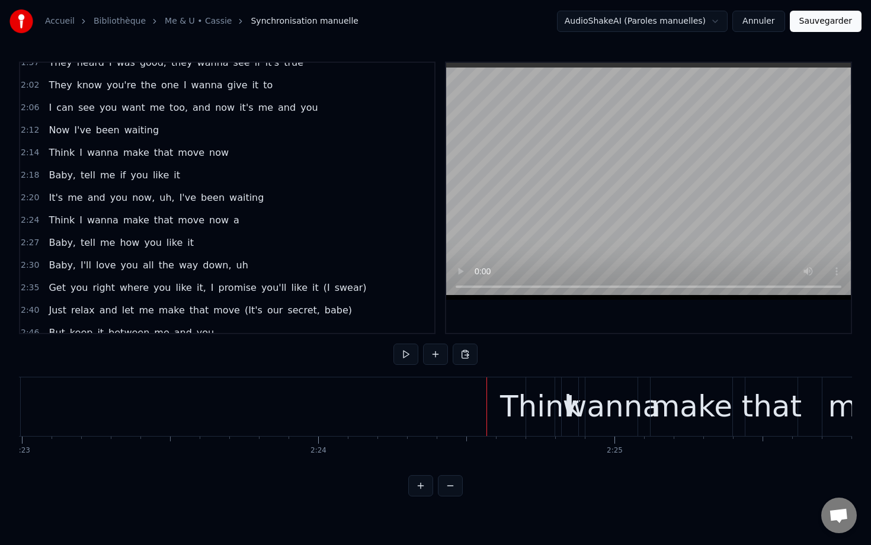
scroll to position [0, 42369]
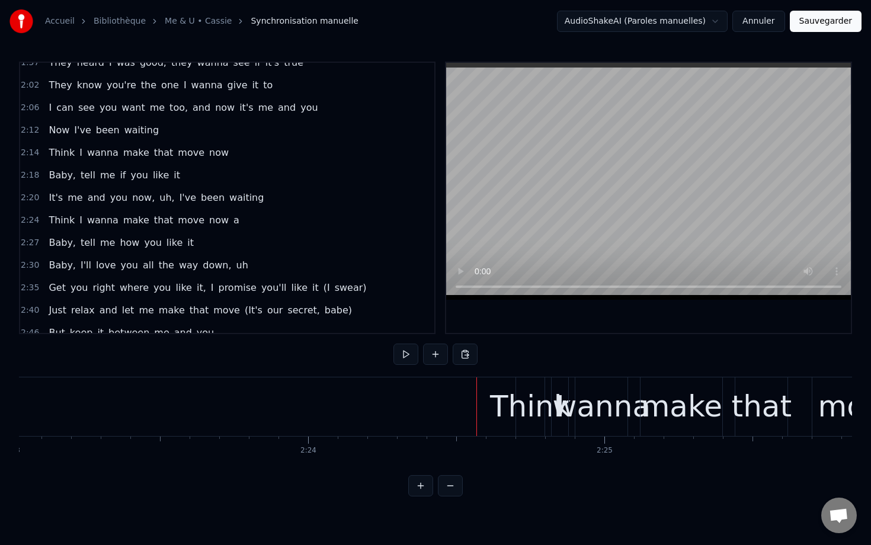
click at [38, 223] on div "2:24 Think I wanna make that move now a" at bounding box center [227, 220] width 414 height 23
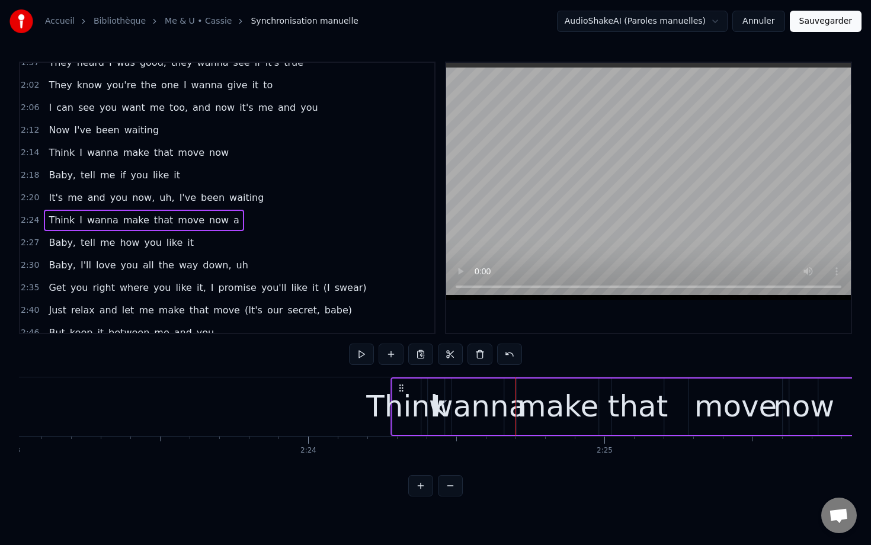
drag, startPoint x: 522, startPoint y: 386, endPoint x: 396, endPoint y: 380, distance: 126.3
click at [396, 380] on div "Think I wanna make that move now a" at bounding box center [718, 406] width 654 height 59
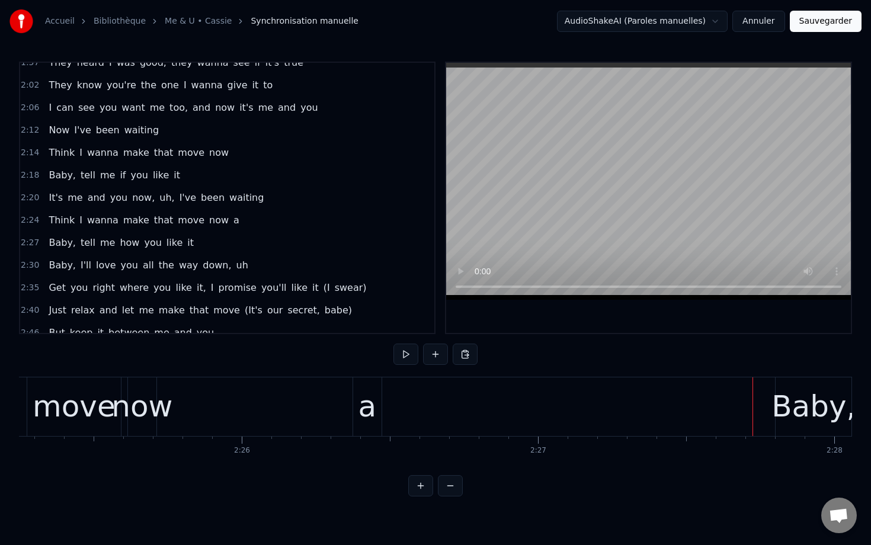
scroll to position [0, 43019]
click at [364, 406] on div "a" at bounding box center [376, 406] width 28 height 59
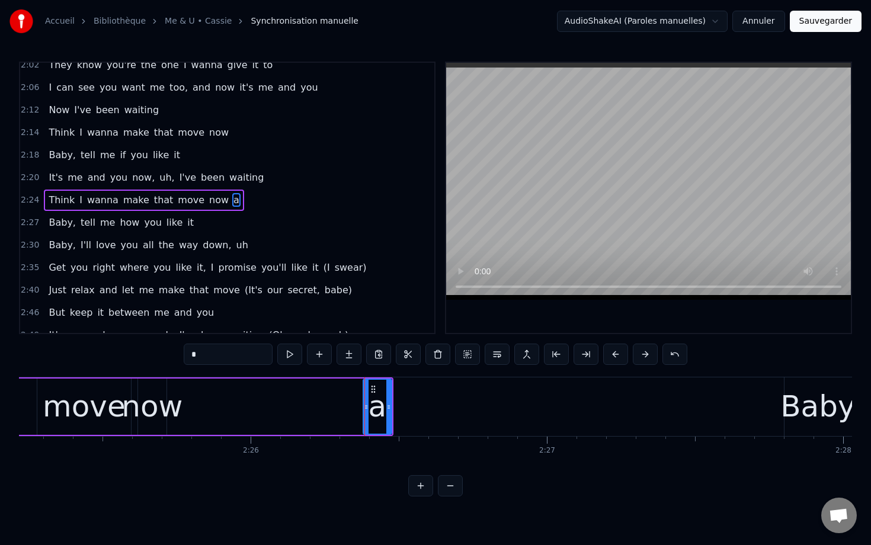
scroll to position [462, 0]
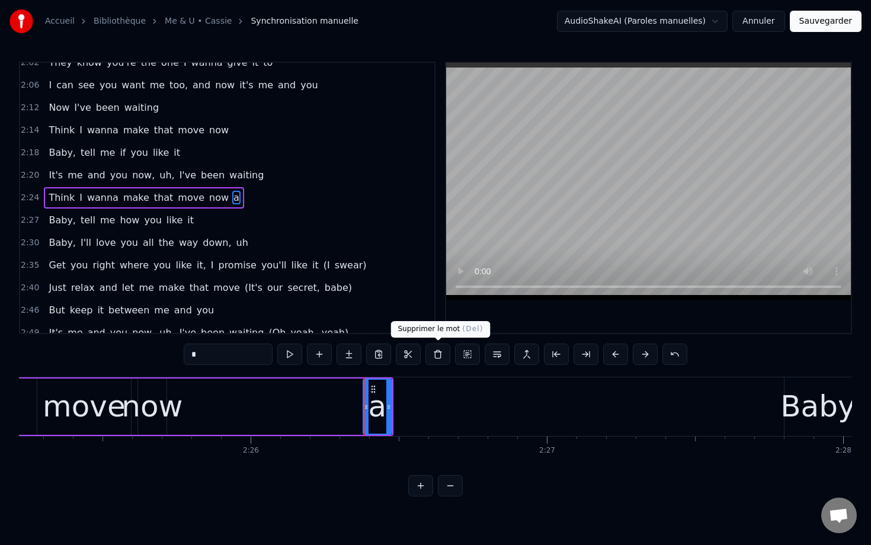
click at [441, 355] on button at bounding box center [437, 354] width 25 height 21
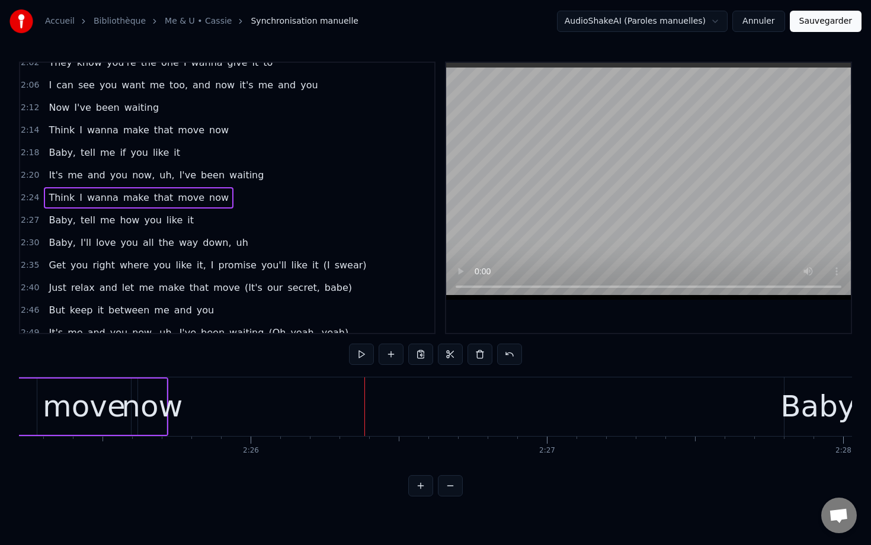
click at [164, 406] on div "now" at bounding box center [151, 407] width 61 height 44
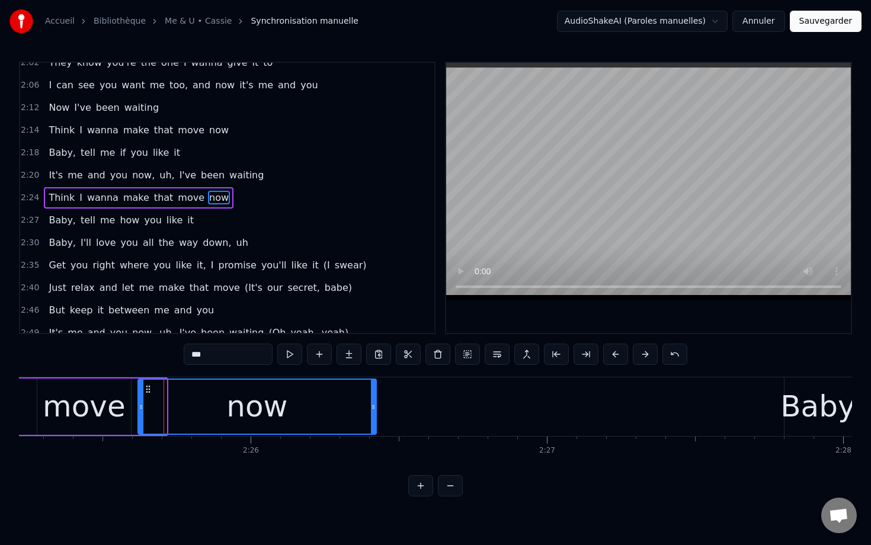
drag, startPoint x: 164, startPoint y: 405, endPoint x: 412, endPoint y: 411, distance: 247.7
click at [376, 412] on div at bounding box center [373, 407] width 5 height 54
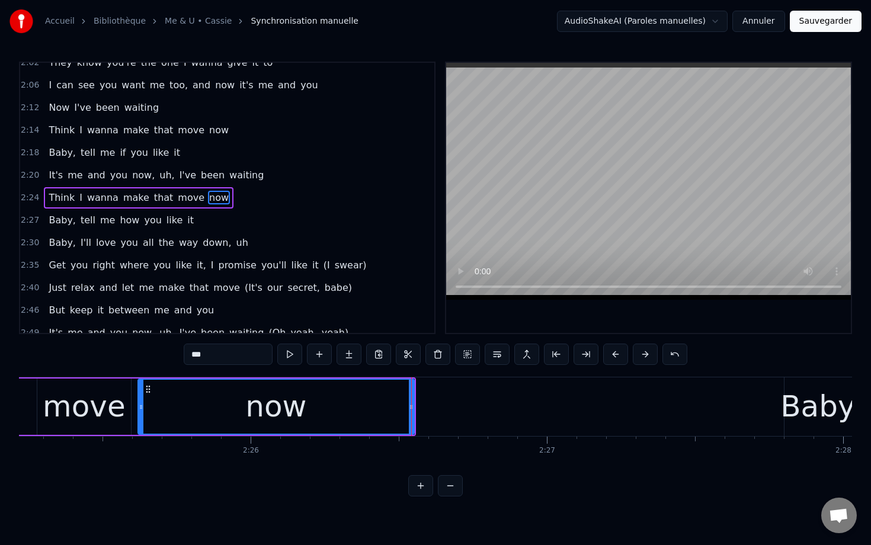
click at [96, 393] on div "move" at bounding box center [84, 407] width 83 height 44
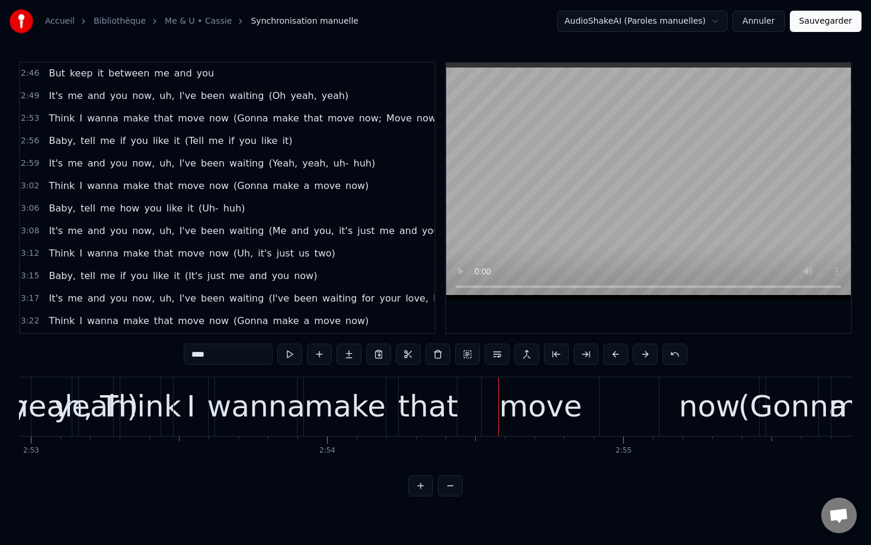
scroll to position [720, 0]
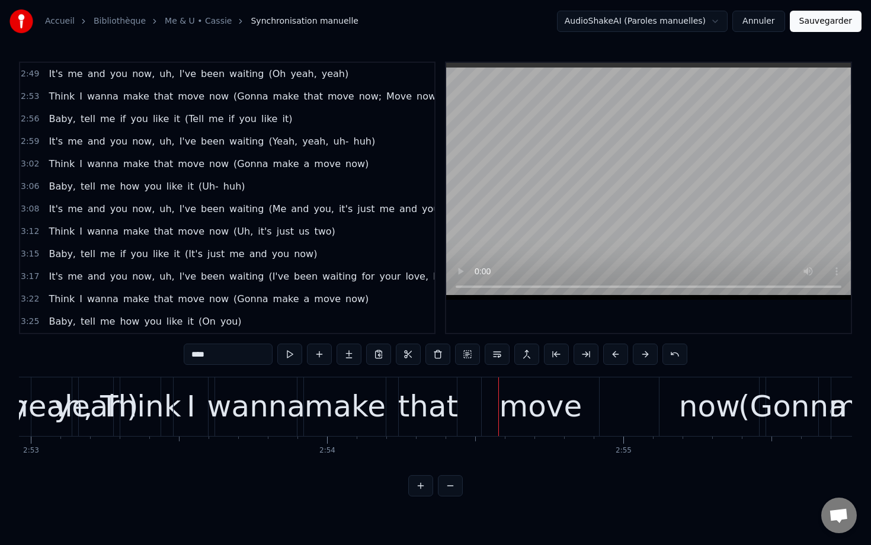
click at [269, 139] on span "(Yeah," at bounding box center [282, 141] width 31 height 14
type input "******"
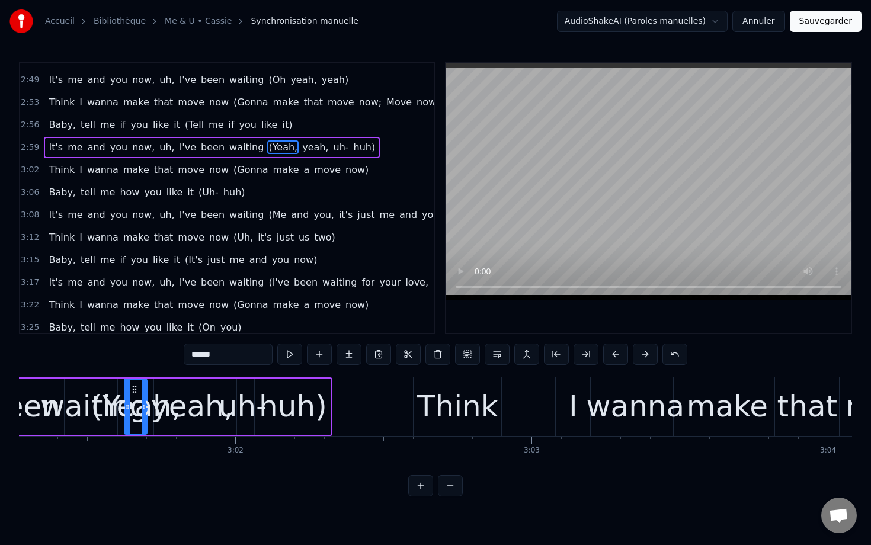
scroll to position [0, 53743]
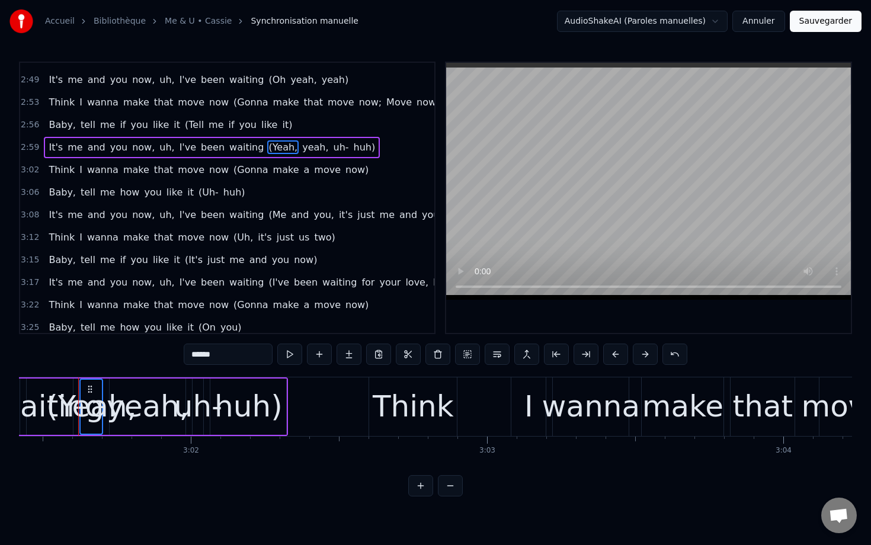
click at [301, 145] on span "yeah," at bounding box center [315, 147] width 28 height 14
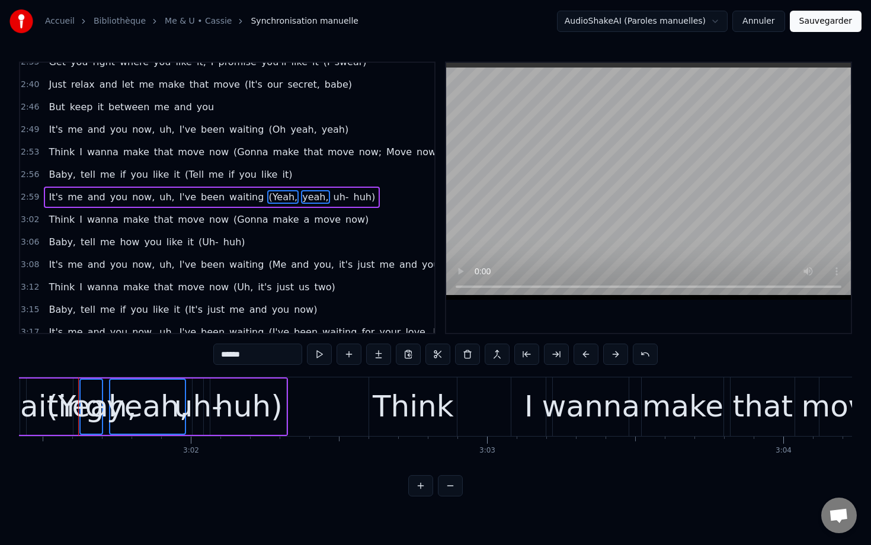
scroll to position [664, 0]
click at [332, 200] on span "uh-" at bounding box center [341, 198] width 18 height 14
click at [353, 201] on span "huh)" at bounding box center [365, 198] width 24 height 14
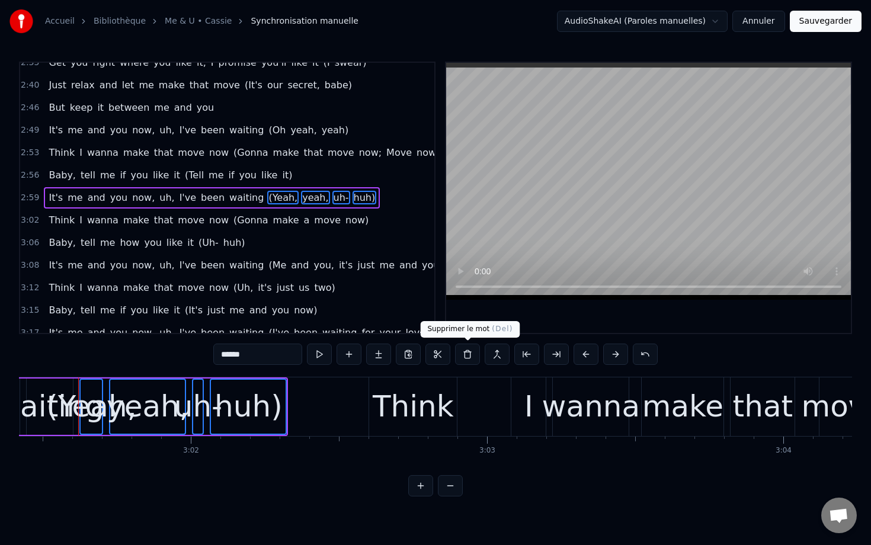
click at [462, 358] on button at bounding box center [467, 354] width 25 height 21
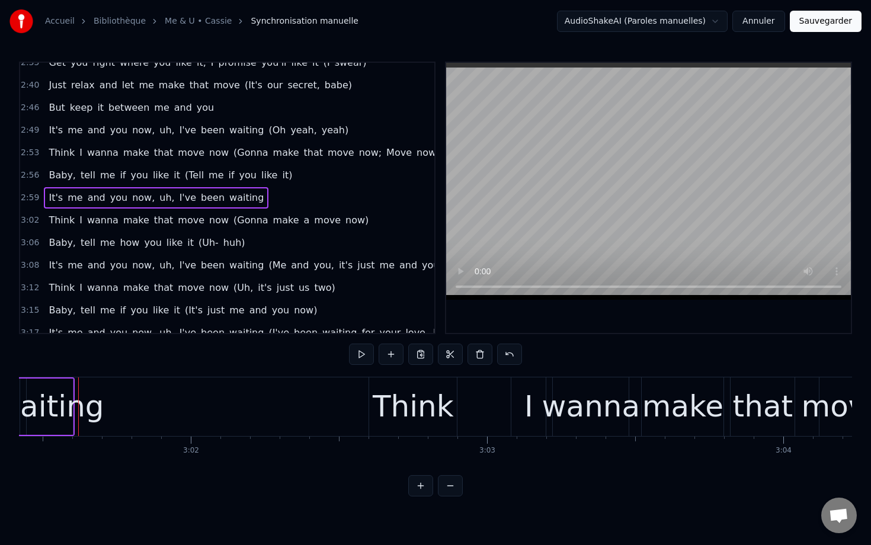
click at [27, 155] on span "2:53" at bounding box center [30, 153] width 18 height 12
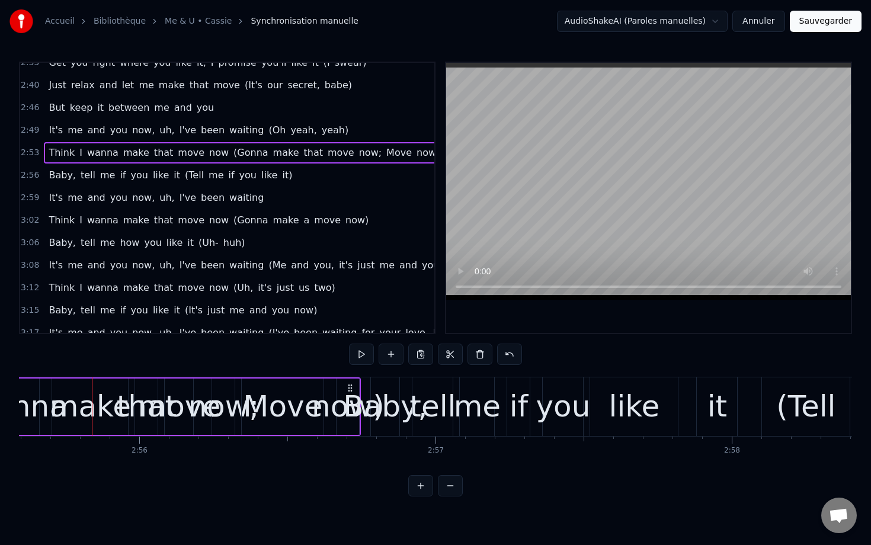
scroll to position [0, 52031]
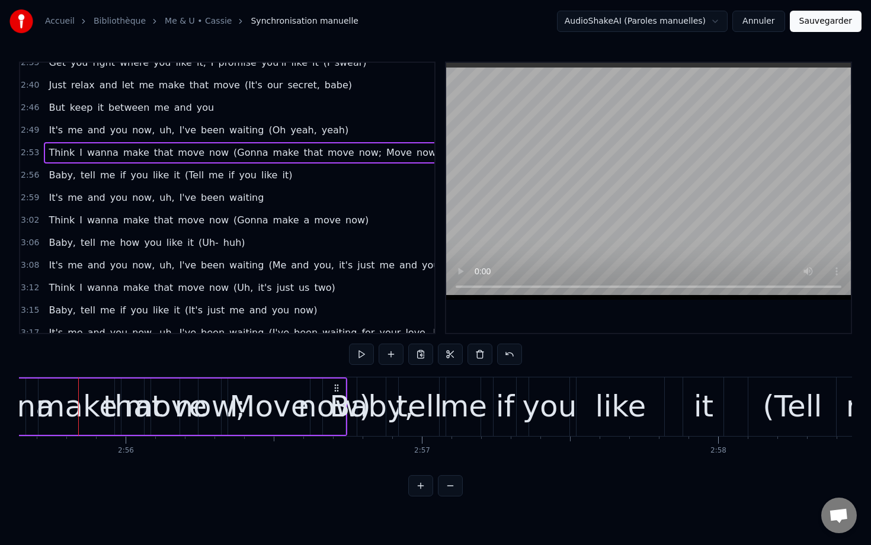
click at [233, 150] on span "(Gonna" at bounding box center [250, 153] width 37 height 14
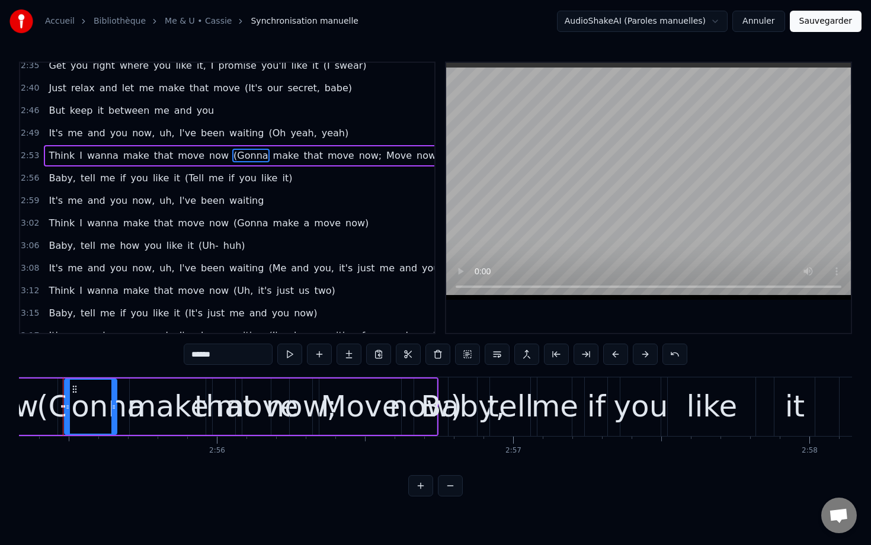
scroll to position [0, 51925]
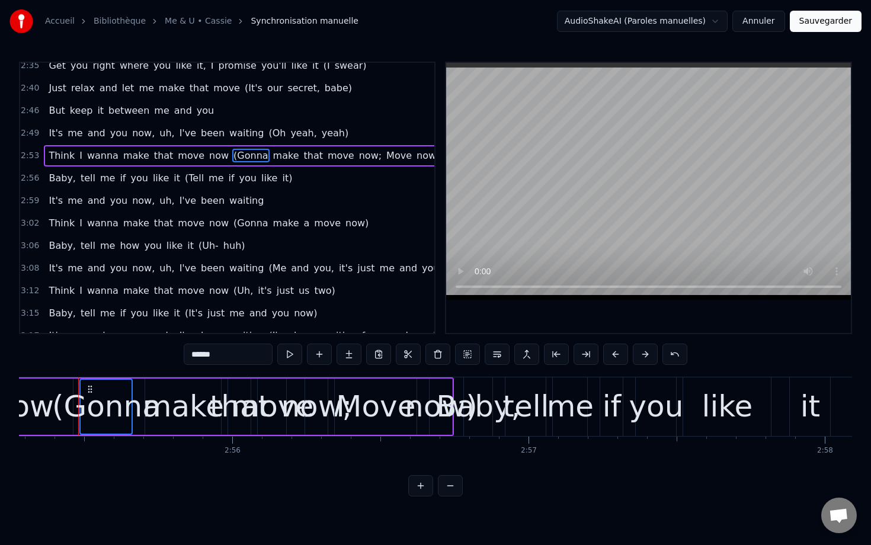
click at [273, 152] on span "make" at bounding box center [286, 156] width 28 height 14
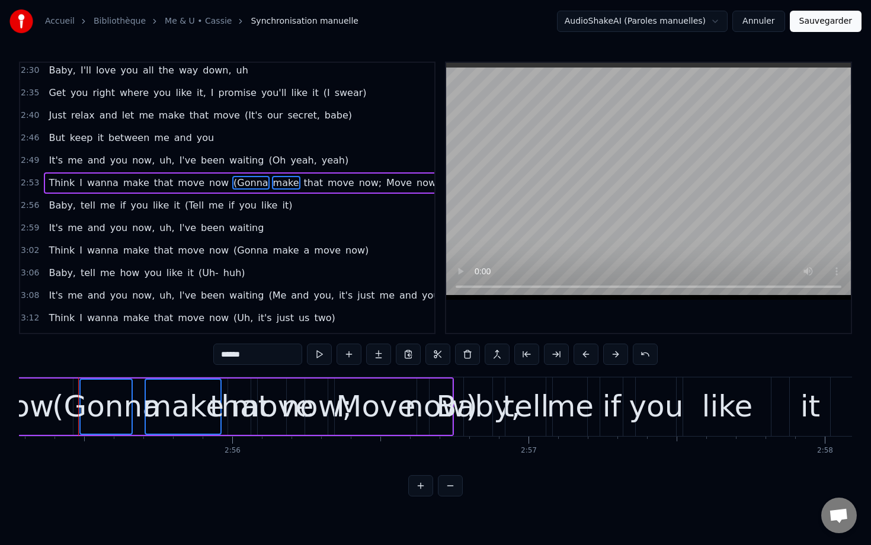
scroll to position [619, 0]
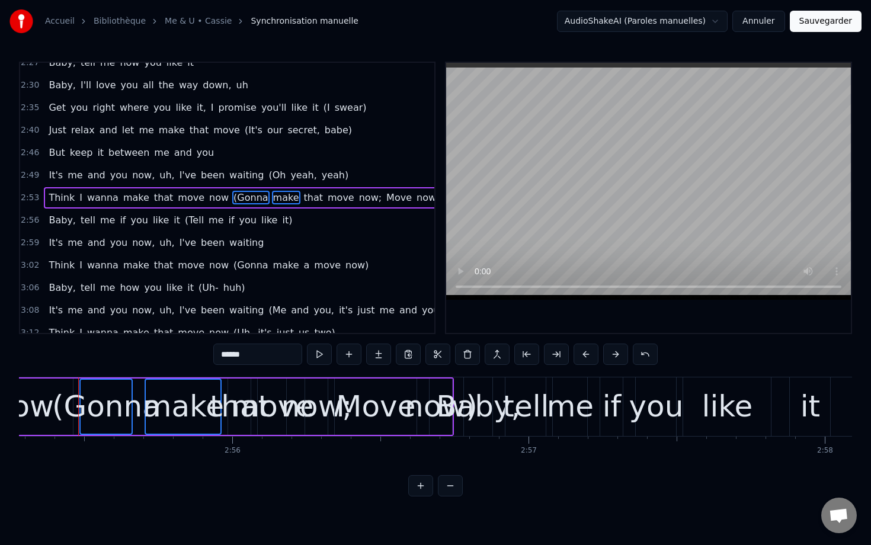
click at [303, 193] on span "that" at bounding box center [314, 198] width 22 height 14
click at [326, 203] on span "move" at bounding box center [340, 198] width 29 height 14
click at [358, 199] on span "now;" at bounding box center [370, 198] width 25 height 14
click at [385, 200] on span "Move" at bounding box center [399, 198] width 28 height 14
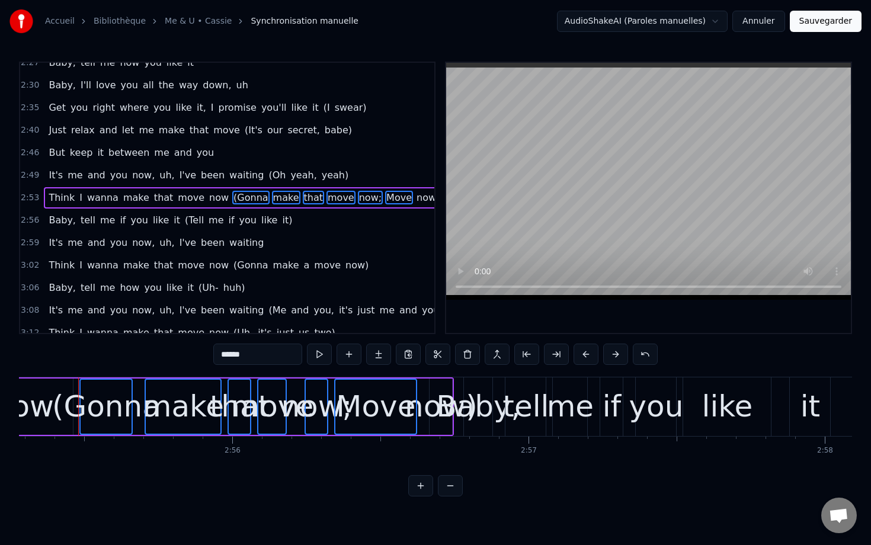
click at [415, 200] on span "now)" at bounding box center [427, 198] width 25 height 14
click at [267, 179] on span "(Oh" at bounding box center [277, 175] width 20 height 14
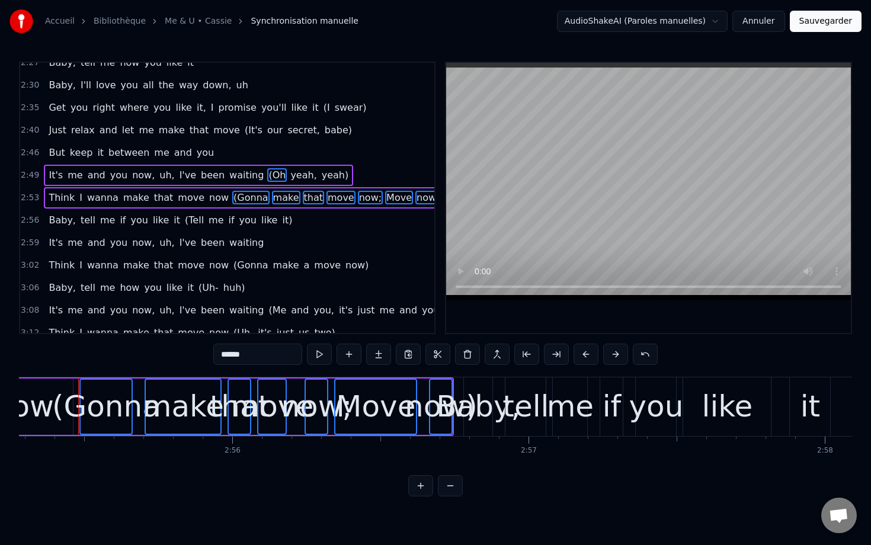
click at [289, 178] on span "yeah," at bounding box center [303, 175] width 28 height 14
click at [321, 178] on span "yeah)" at bounding box center [336, 175] width 30 height 14
click at [465, 351] on button at bounding box center [467, 354] width 25 height 21
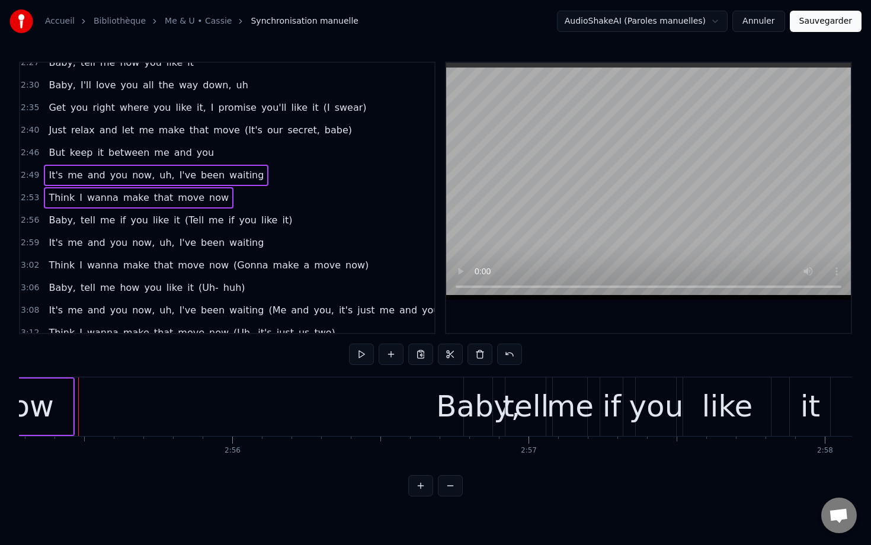
click at [33, 171] on span "2:49" at bounding box center [30, 175] width 18 height 12
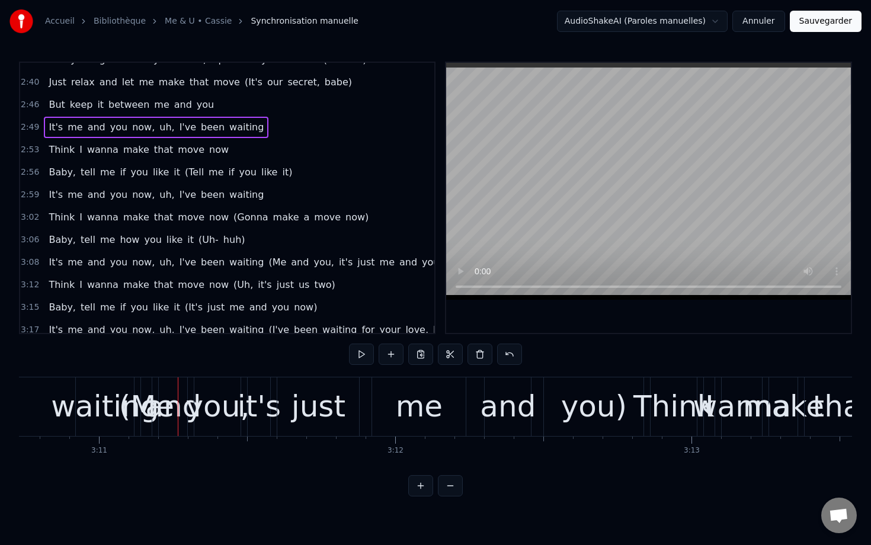
scroll to position [720, 0]
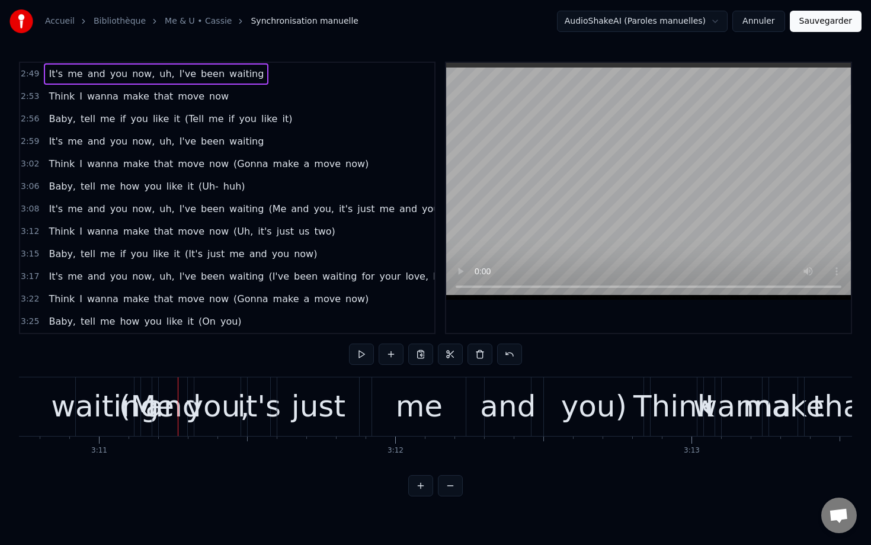
click at [267, 210] on span "(Me" at bounding box center [277, 209] width 20 height 14
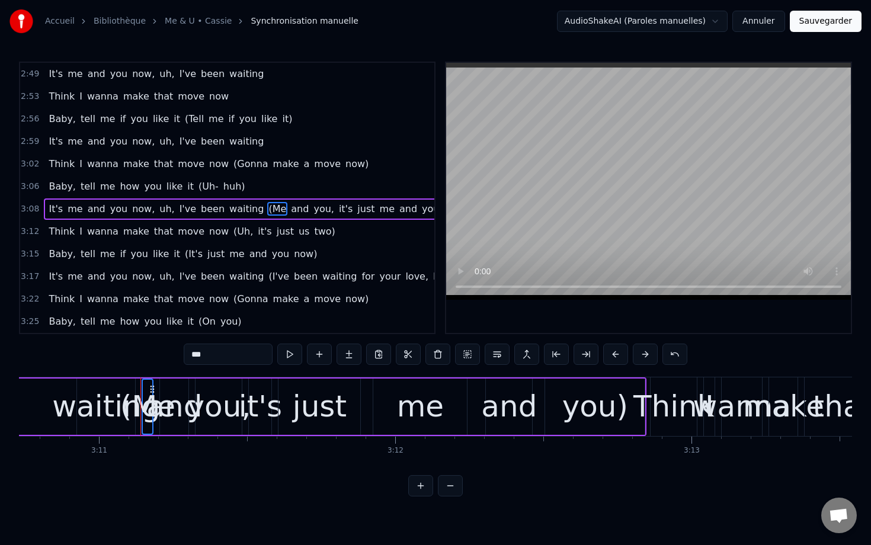
click at [290, 212] on span "and" at bounding box center [300, 209] width 20 height 14
click at [312, 212] on span "you," at bounding box center [323, 209] width 23 height 14
click at [338, 212] on span "it's" at bounding box center [346, 209] width 16 height 14
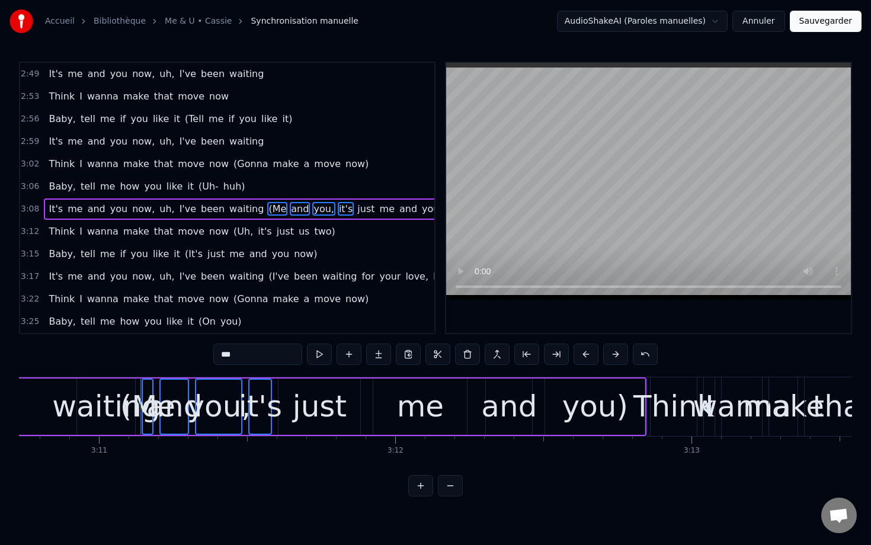
click at [235, 216] on span "waiting" at bounding box center [246, 209] width 37 height 14
type input "*******"
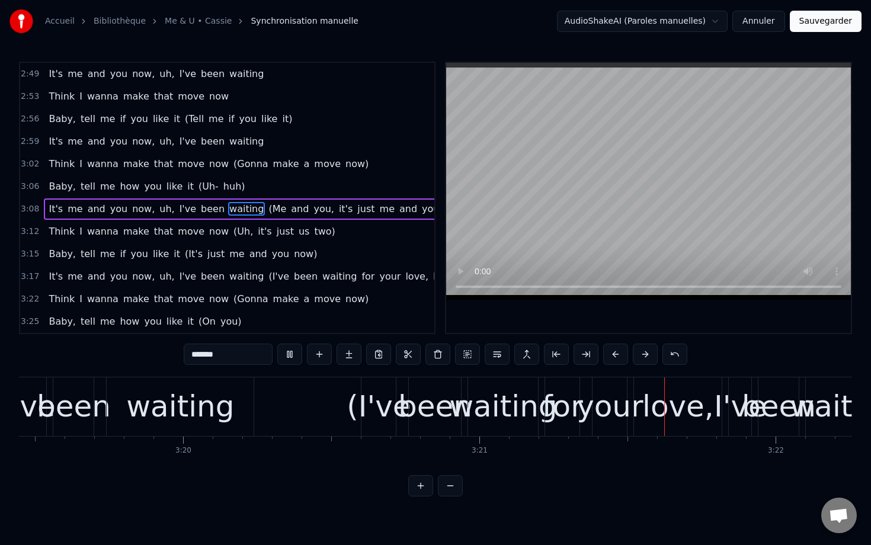
scroll to position [0, 59484]
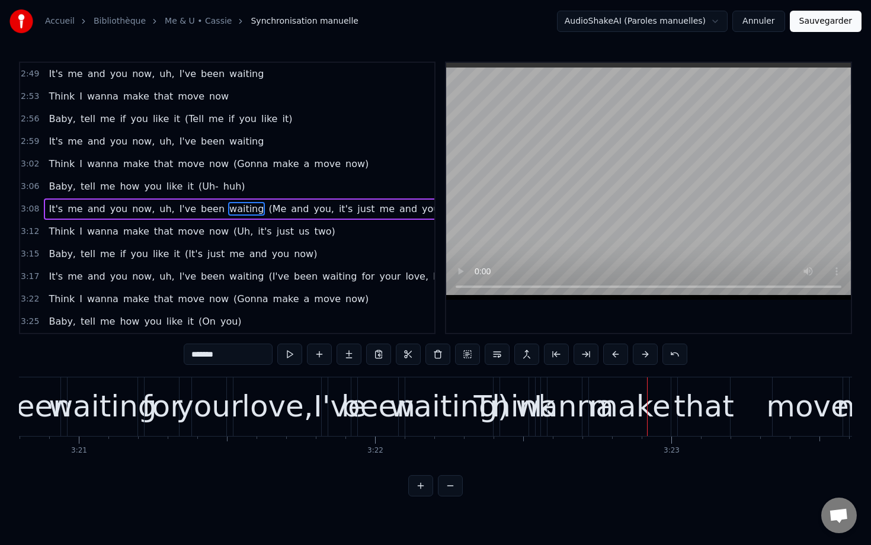
click at [31, 321] on span "3:25" at bounding box center [30, 322] width 18 height 12
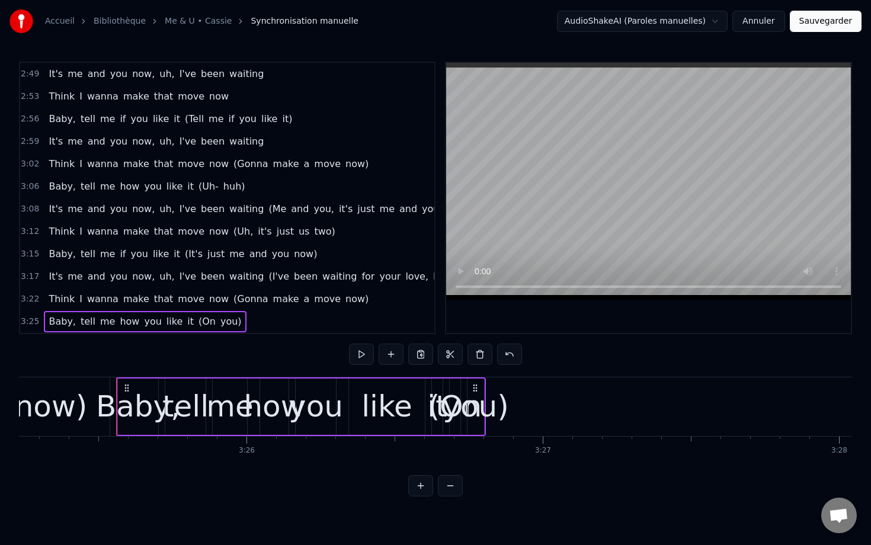
scroll to position [0, 60835]
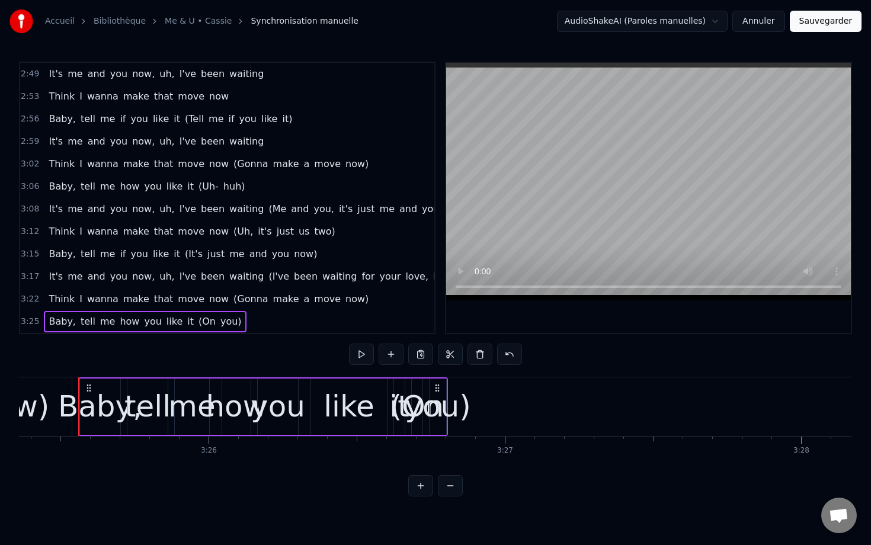
click at [31, 303] on span "3:22" at bounding box center [30, 299] width 18 height 12
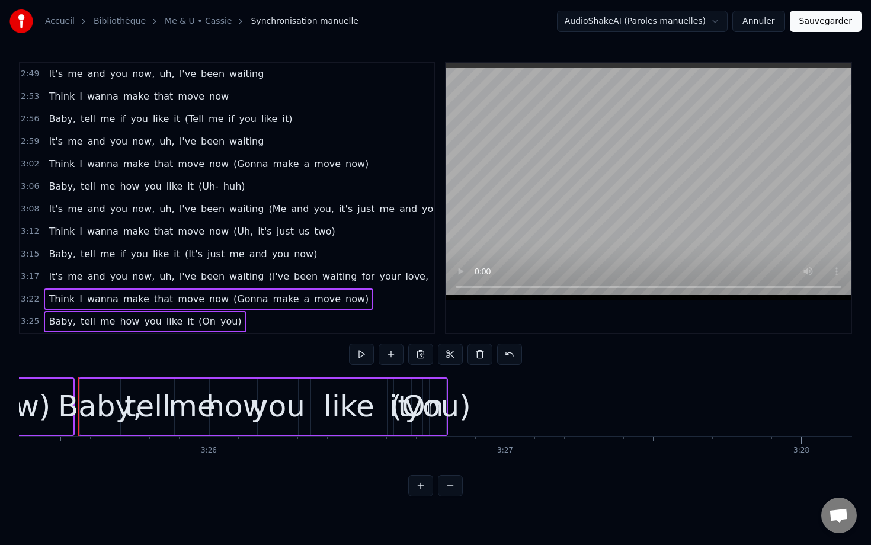
click at [23, 277] on span "3:17" at bounding box center [30, 277] width 18 height 12
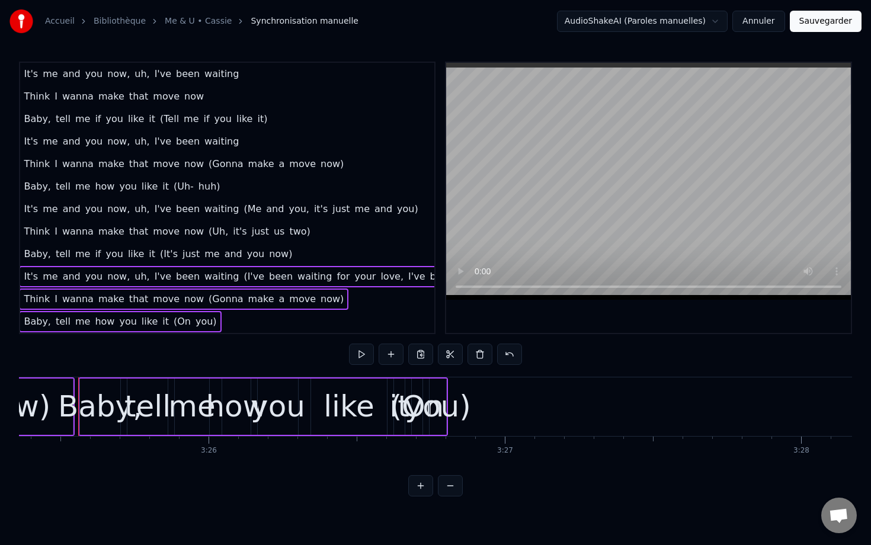
scroll to position [720, 0]
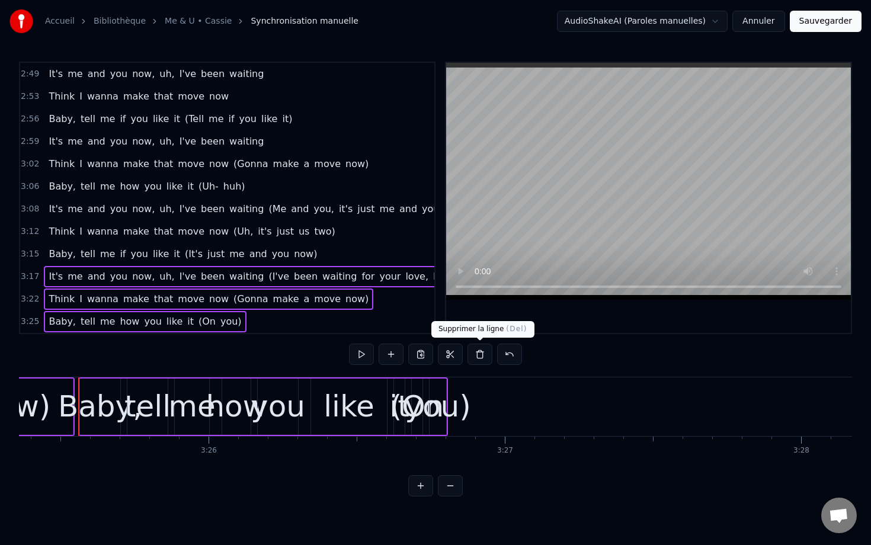
click at [477, 360] on button at bounding box center [479, 354] width 25 height 21
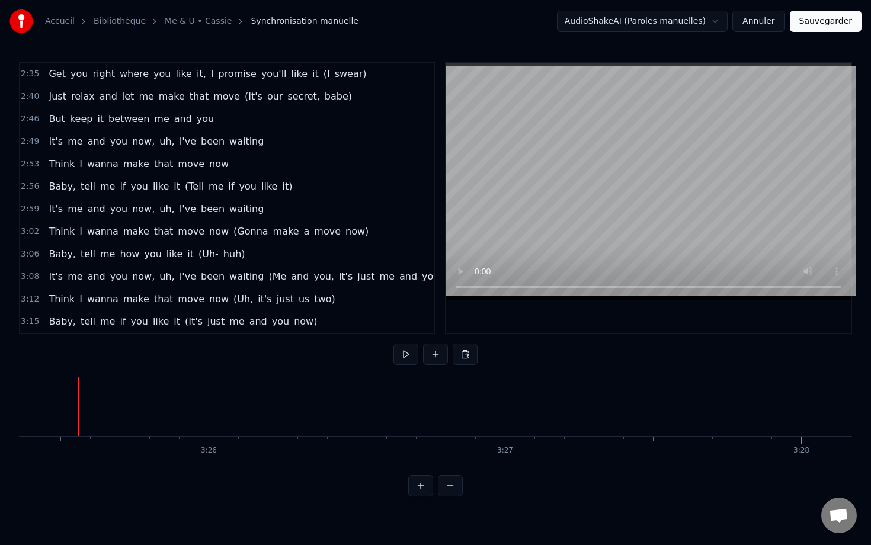
scroll to position [653, 0]
click at [31, 318] on span "3:15" at bounding box center [30, 322] width 18 height 12
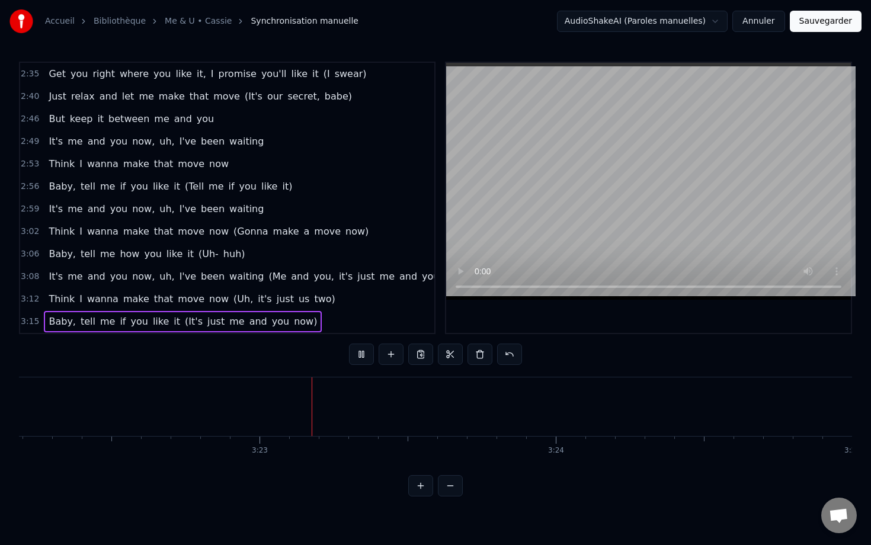
scroll to position [0, 59909]
click at [833, 22] on button "Sauvegarder" at bounding box center [826, 21] width 72 height 21
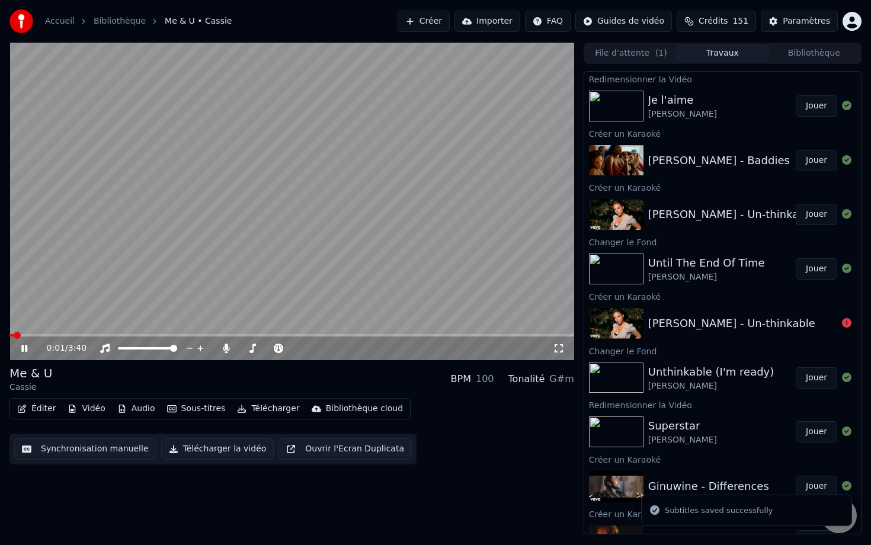
click at [27, 345] on icon at bounding box center [33, 348] width 28 height 9
click at [798, 56] on button "Bibliothèque" at bounding box center [813, 53] width 91 height 17
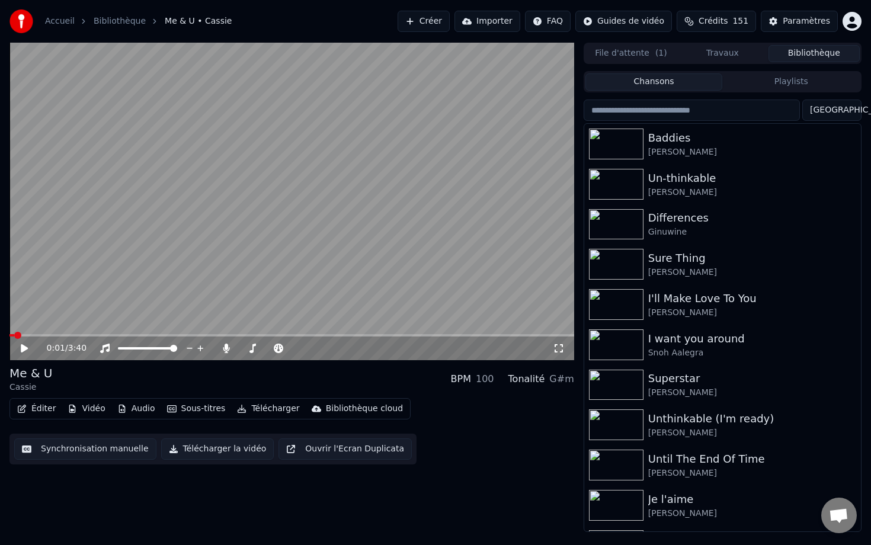
click at [680, 108] on input "search" at bounding box center [692, 110] width 216 height 21
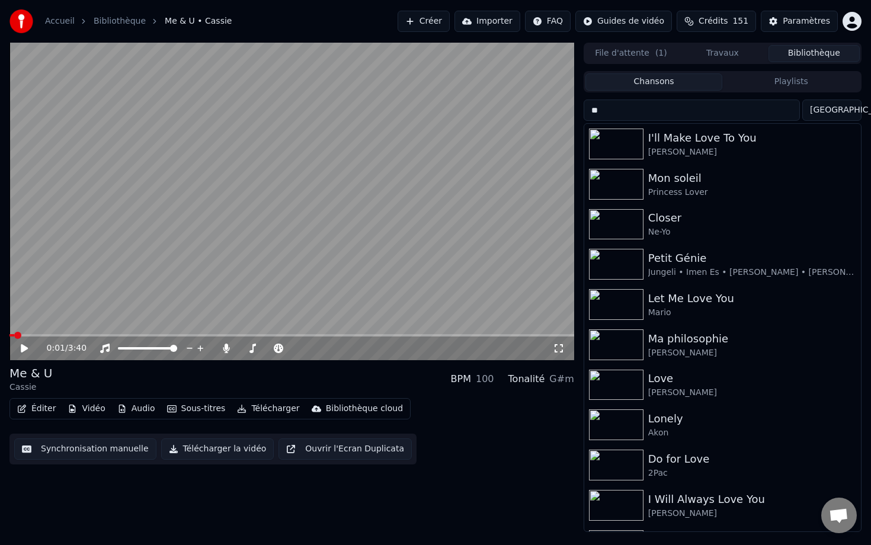
type input "*"
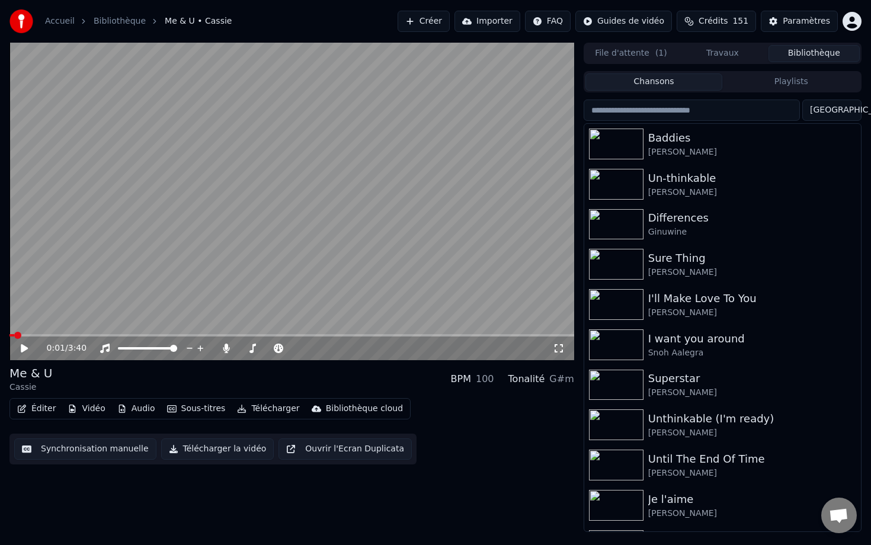
click at [720, 52] on button "Travaux" at bounding box center [722, 53] width 91 height 17
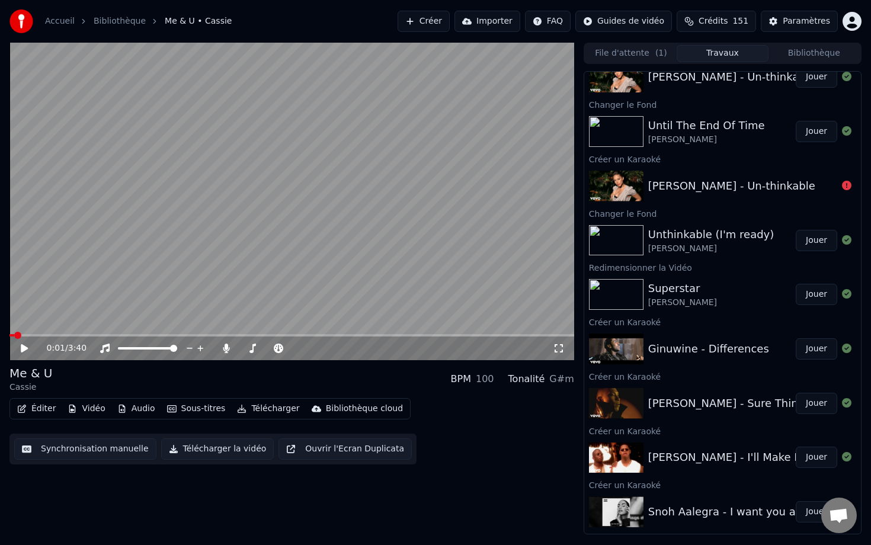
scroll to position [148, 0]
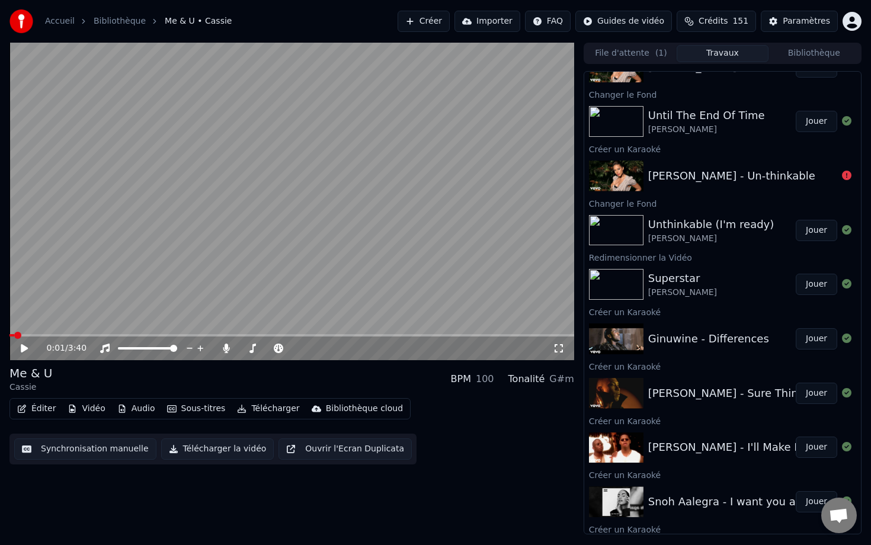
click at [799, 49] on button "Bibliothèque" at bounding box center [813, 53] width 91 height 17
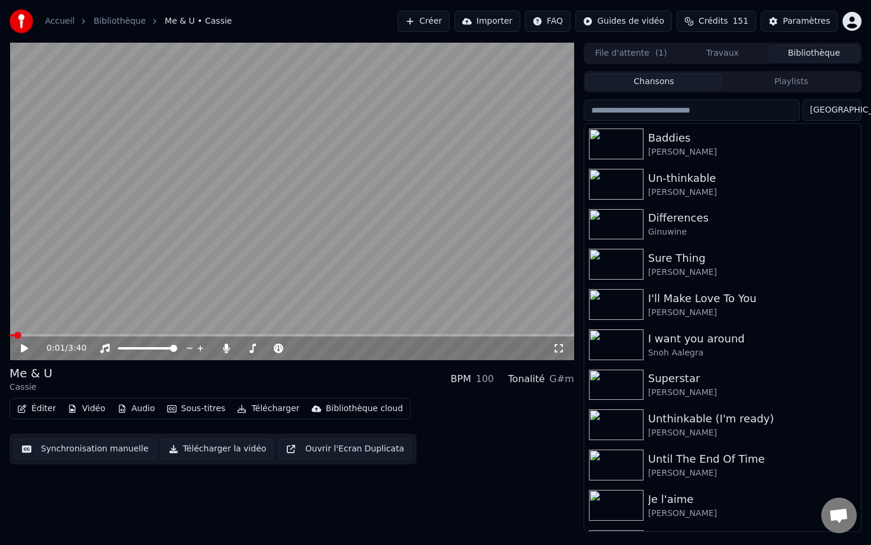
click at [658, 103] on input "search" at bounding box center [692, 110] width 216 height 21
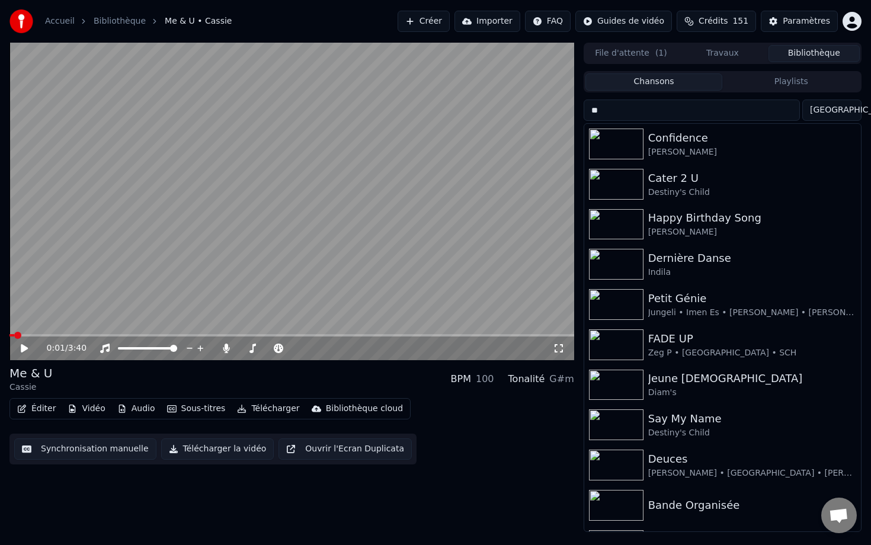
type input "*"
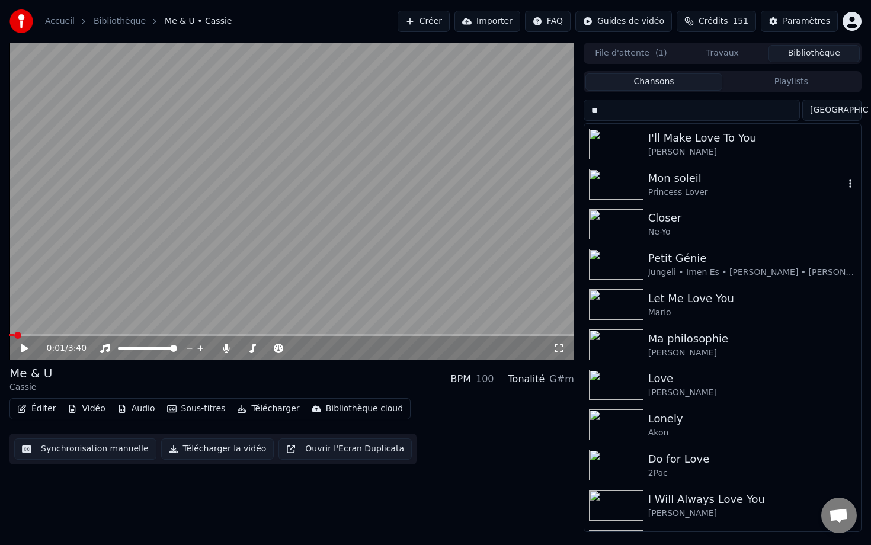
type input "*"
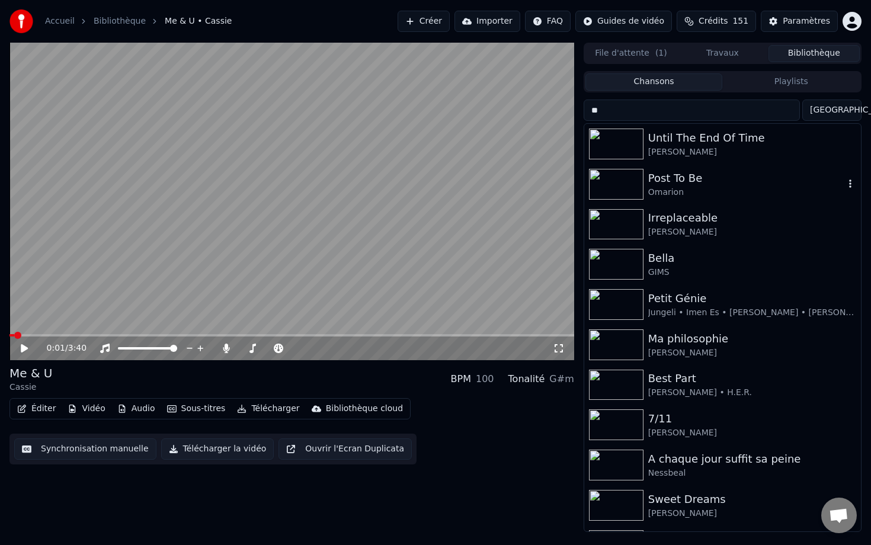
type input "*"
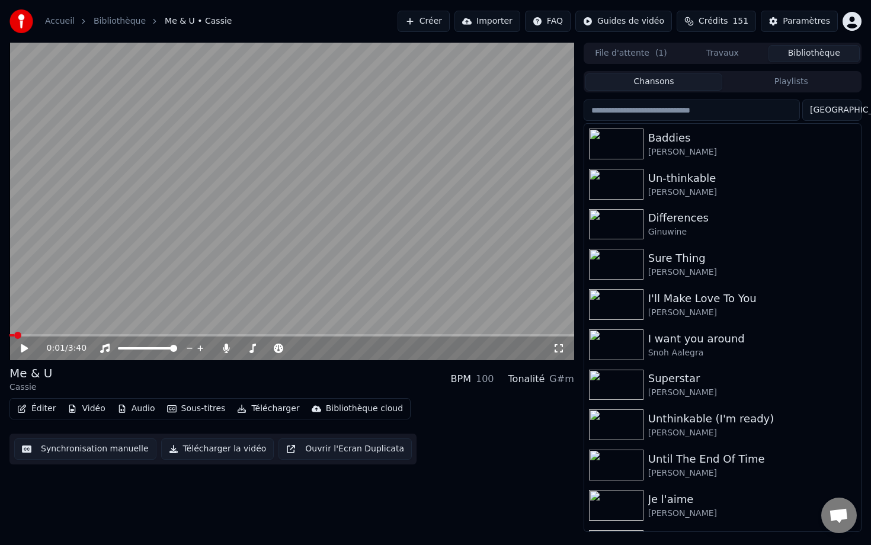
click at [689, 105] on input "search" at bounding box center [692, 110] width 216 height 21
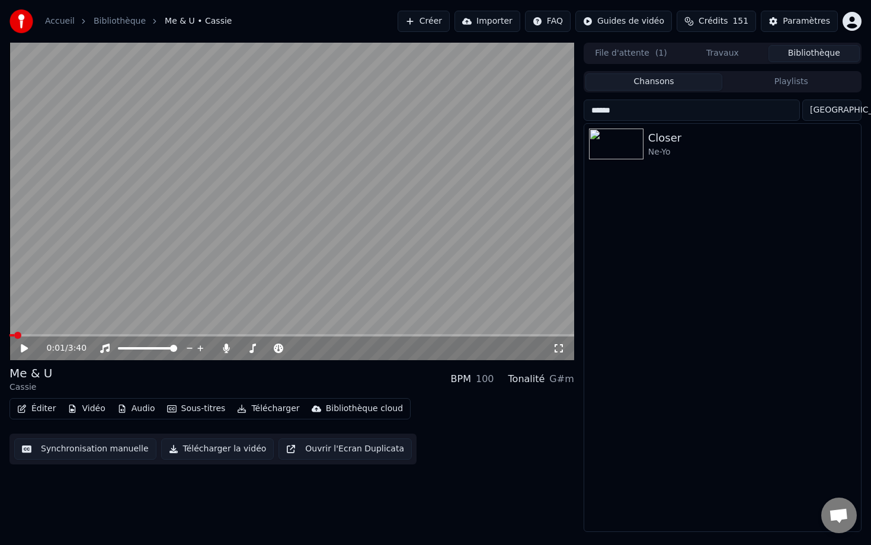
type input "******"
click at [702, 145] on div "Closer" at bounding box center [746, 138] width 196 height 17
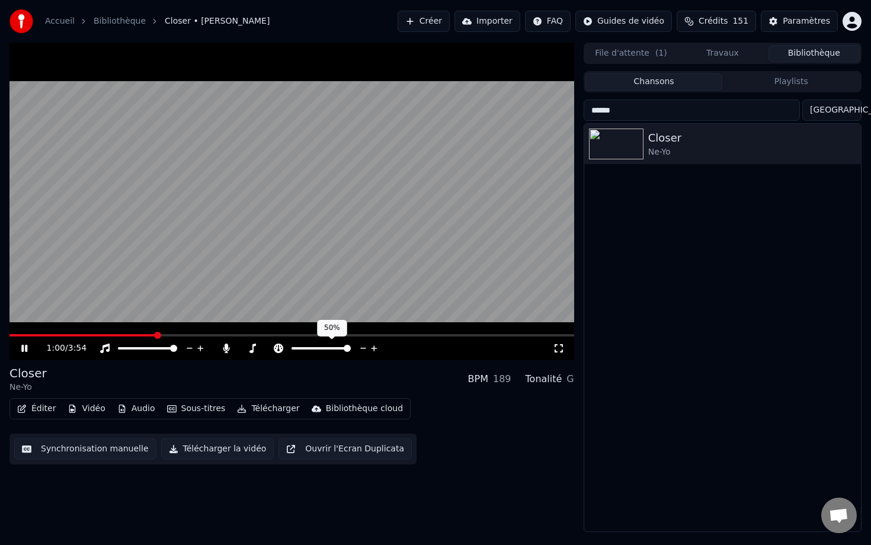
click at [351, 349] on span at bounding box center [347, 348] width 7 height 7
click at [322, 349] on span at bounding box center [322, 348] width 7 height 7
click at [321, 346] on span at bounding box center [321, 348] width 7 height 7
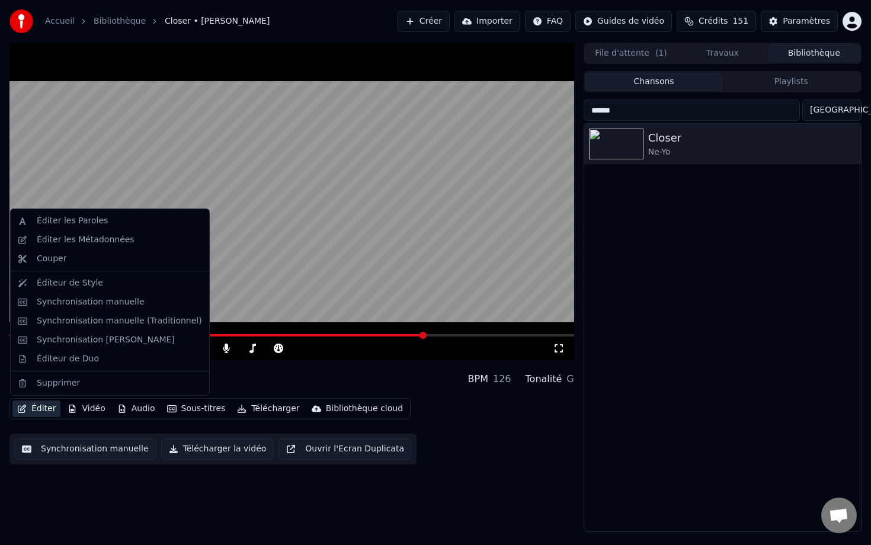
click at [23, 409] on icon "button" at bounding box center [21, 409] width 9 height 8
click at [85, 303] on div "Synchronisation manuelle" at bounding box center [91, 302] width 108 height 12
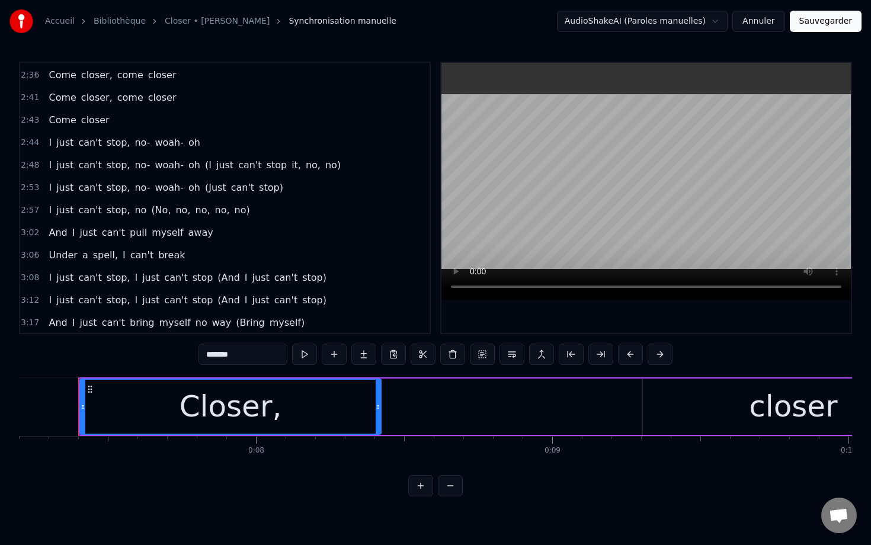
scroll to position [898, 0]
click at [27, 120] on span "2:43" at bounding box center [30, 122] width 18 height 12
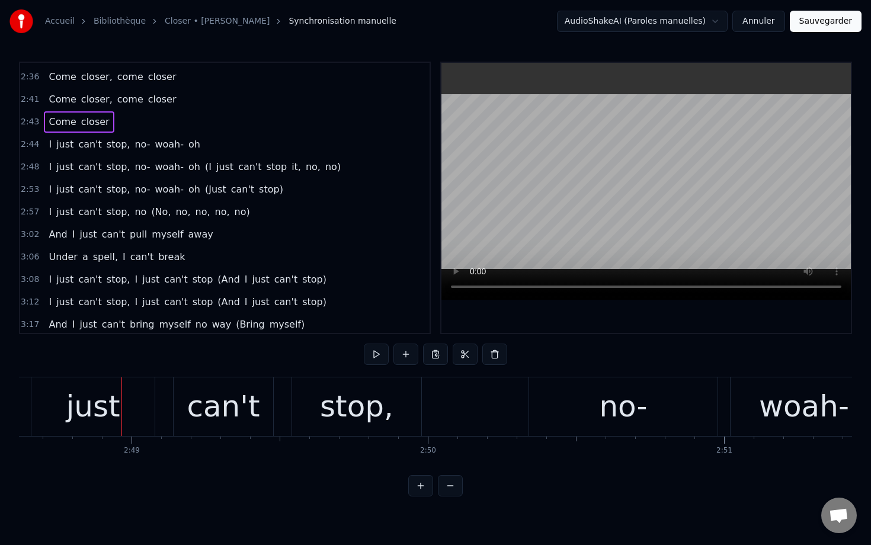
scroll to position [0, 49995]
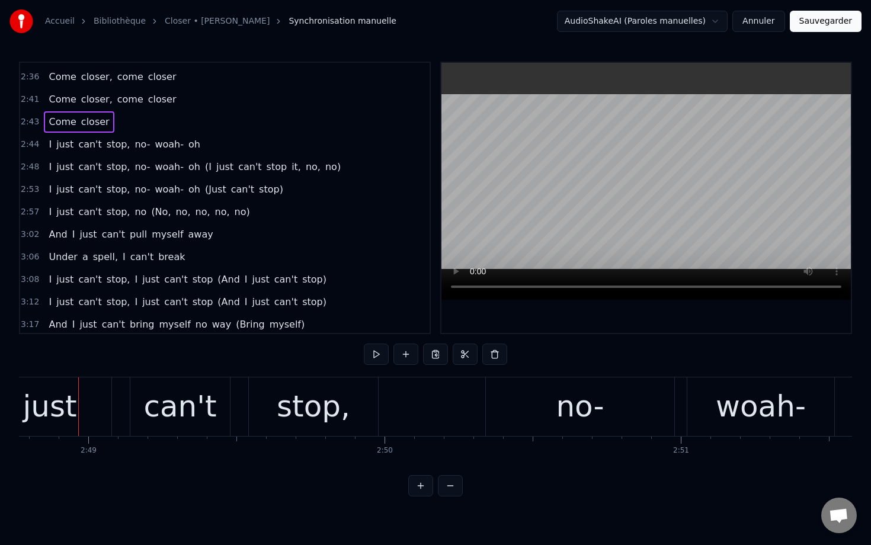
click at [23, 140] on span "2:44" at bounding box center [30, 145] width 18 height 12
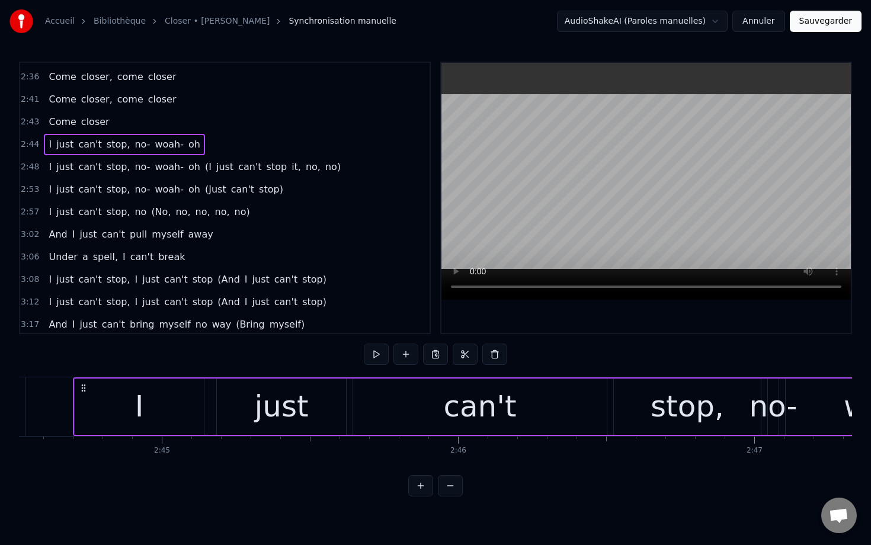
scroll to position [0, 48731]
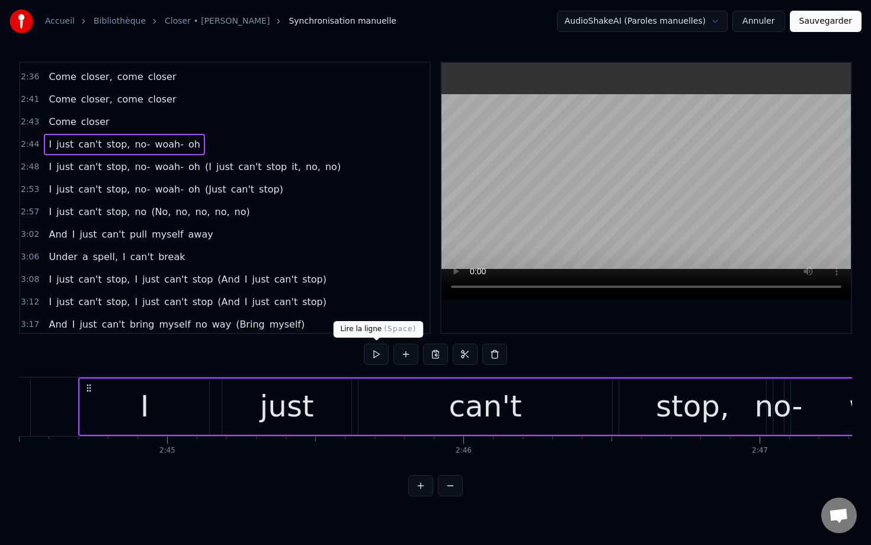
click at [368, 355] on button at bounding box center [376, 354] width 25 height 21
click at [495, 359] on button at bounding box center [494, 354] width 25 height 21
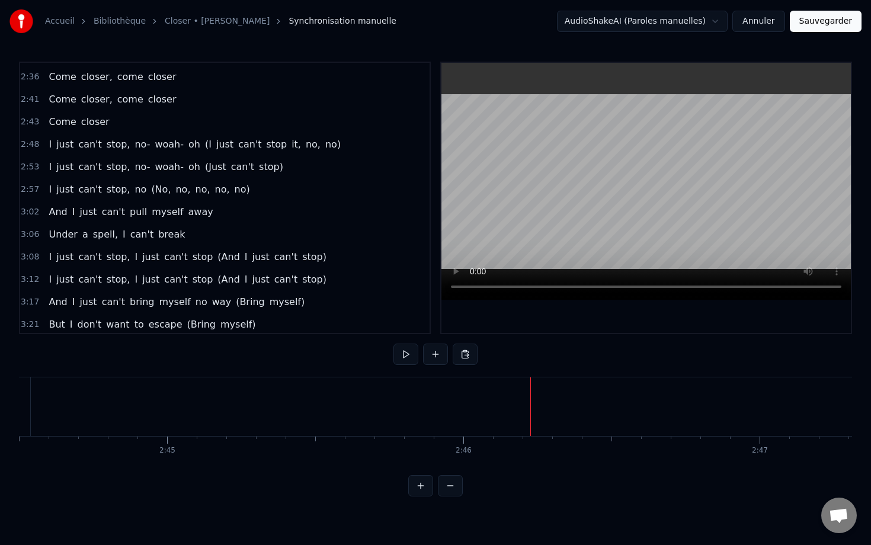
click at [32, 136] on div "2:48 I just can't stop, no- woah- oh (I just can't stop it, no, no)" at bounding box center [224, 144] width 409 height 23
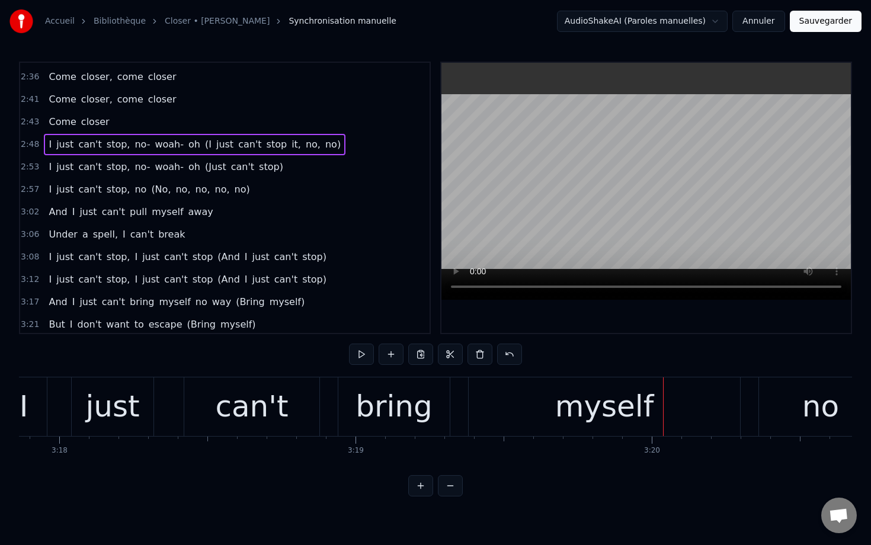
scroll to position [1103, 0]
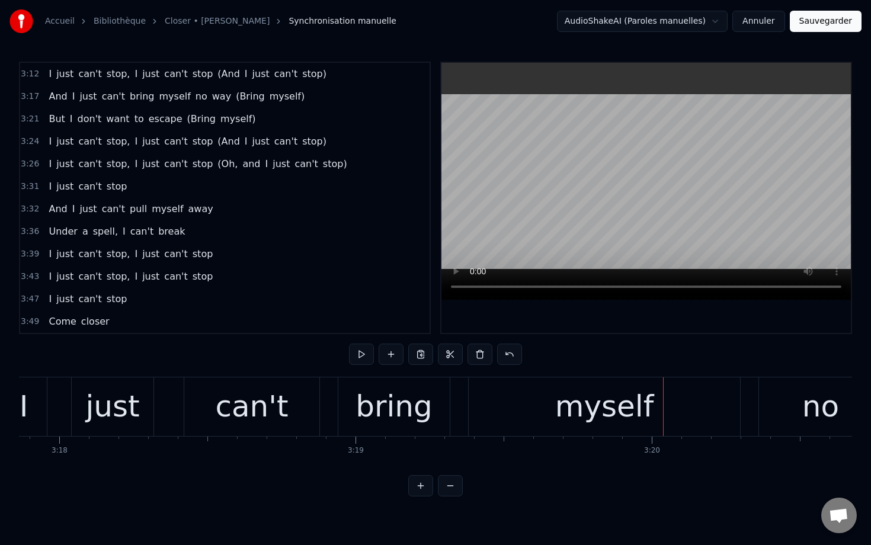
click at [217, 165] on span "(Oh," at bounding box center [227, 164] width 23 height 14
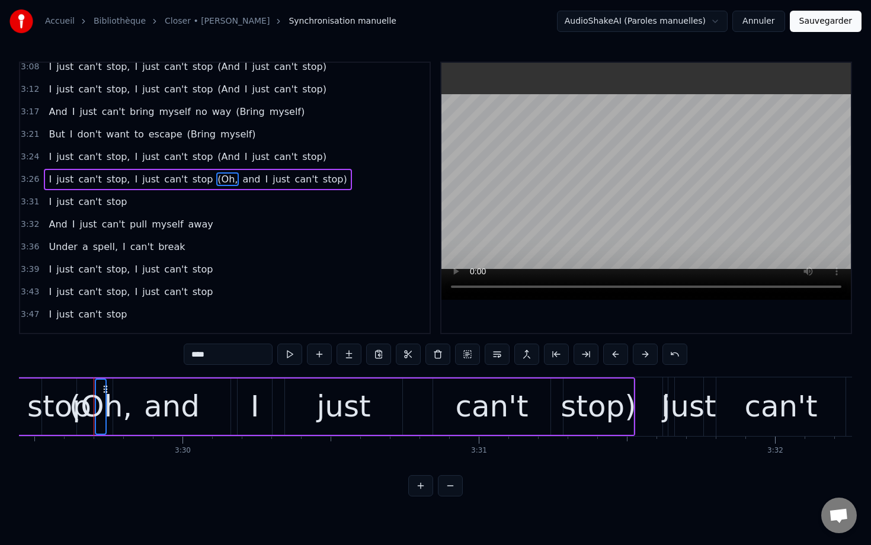
scroll to position [0, 62062]
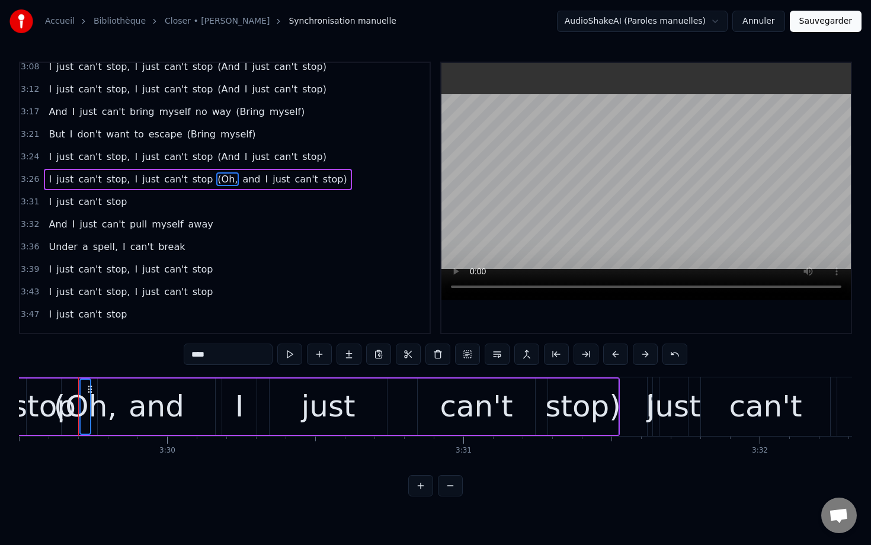
click at [241, 178] on span "and" at bounding box center [251, 179] width 20 height 14
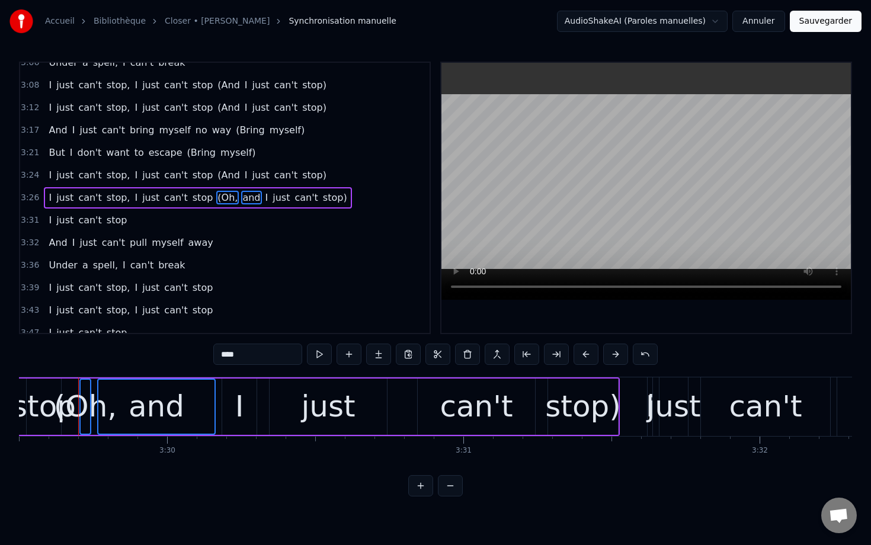
click at [264, 198] on span "I" at bounding box center [266, 198] width 5 height 14
click at [271, 198] on span "just" at bounding box center [281, 198] width 20 height 14
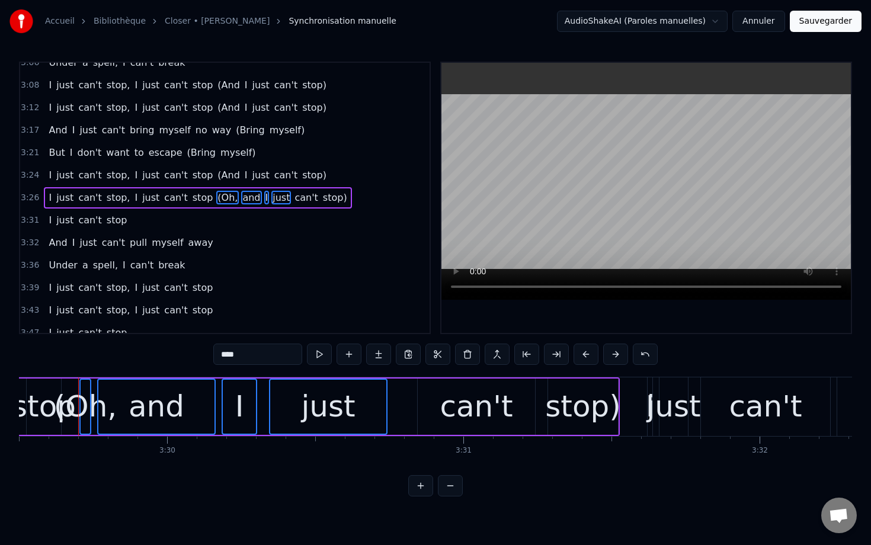
click at [293, 198] on span "can't" at bounding box center [305, 198] width 25 height 14
click at [322, 198] on span "stop)" at bounding box center [335, 198] width 27 height 14
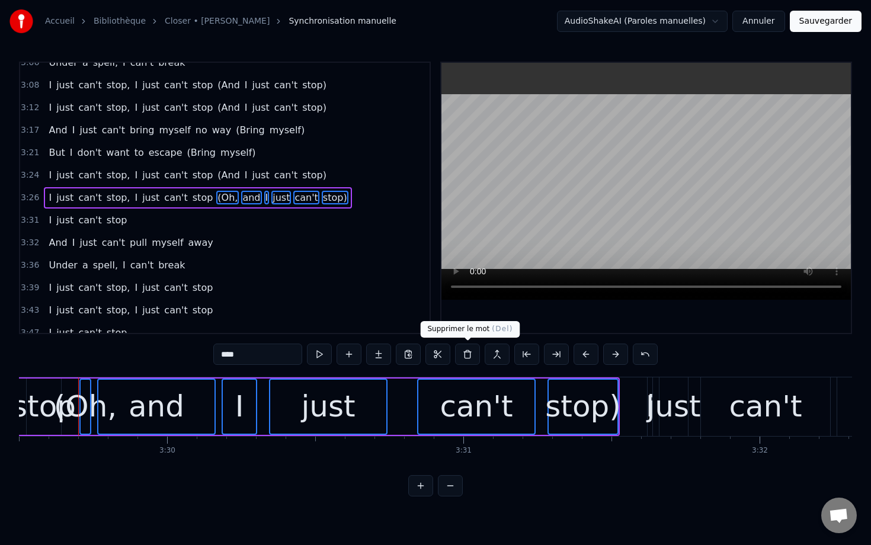
click at [470, 357] on button at bounding box center [467, 354] width 25 height 21
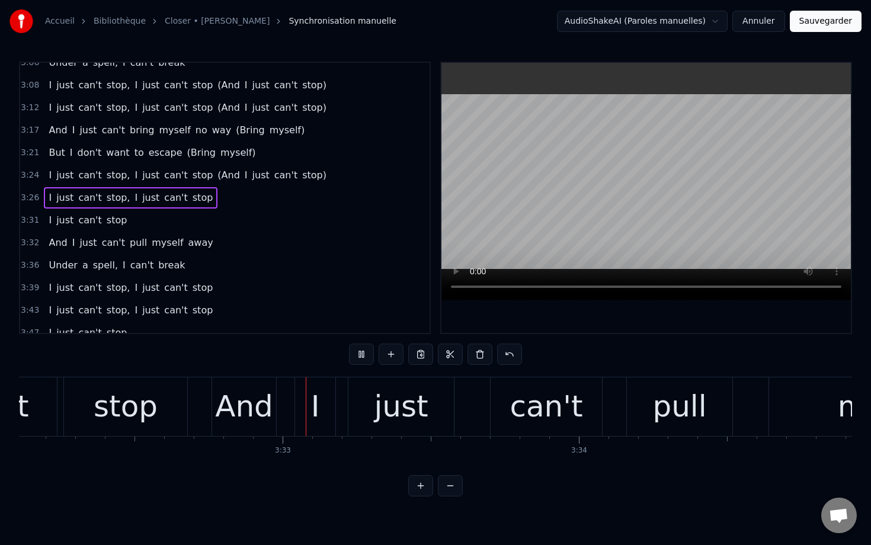
scroll to position [0, 62843]
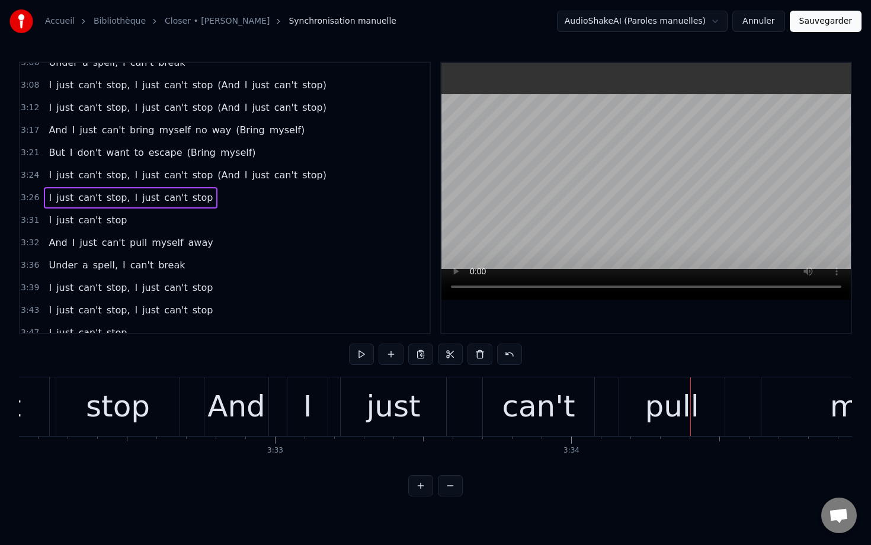
click at [26, 157] on span "3:21" at bounding box center [30, 153] width 18 height 12
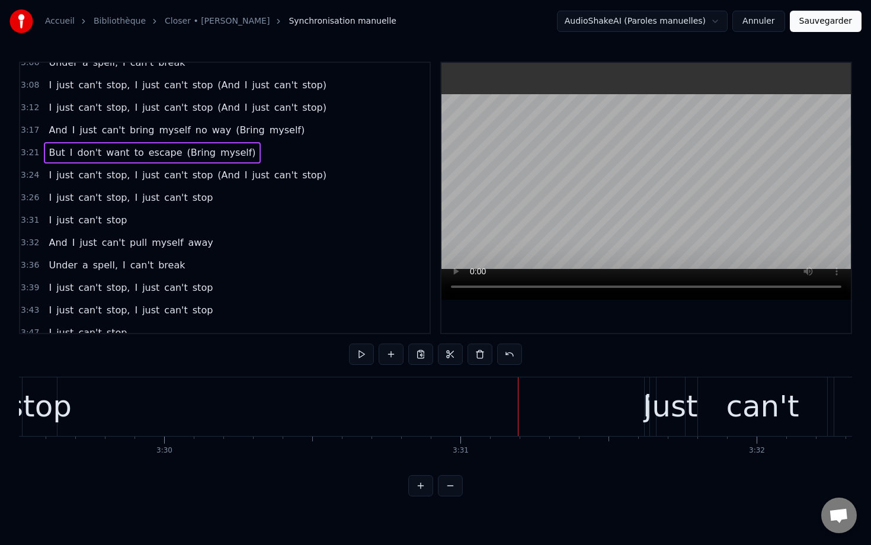
scroll to position [0, 62075]
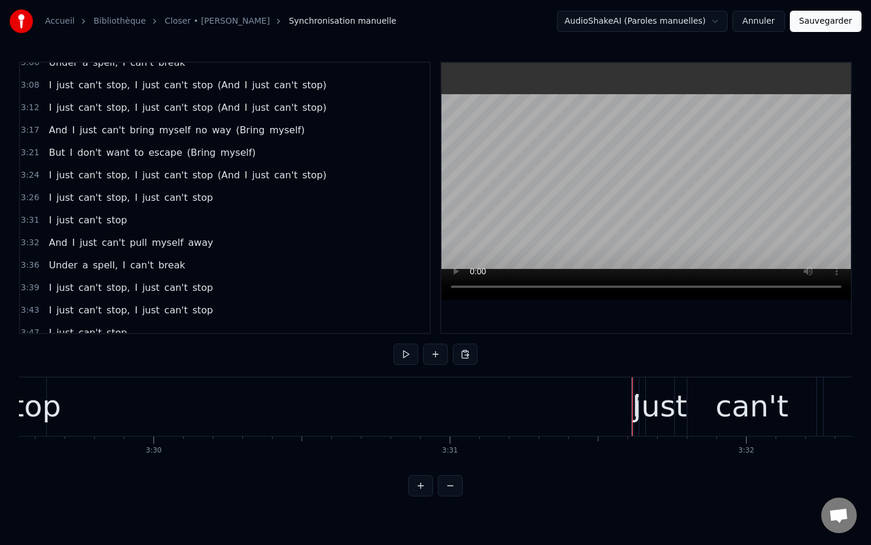
click at [651, 406] on div "just" at bounding box center [660, 407] width 54 height 44
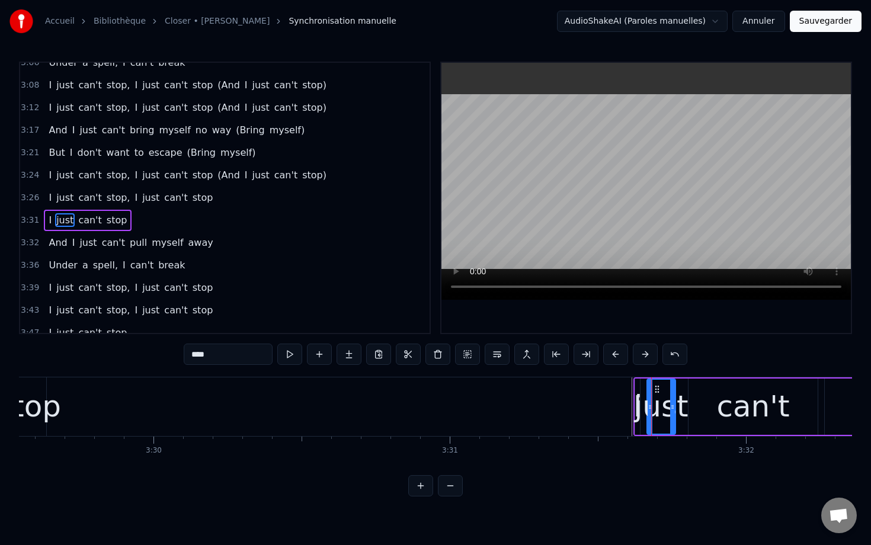
scroll to position [1092, 0]
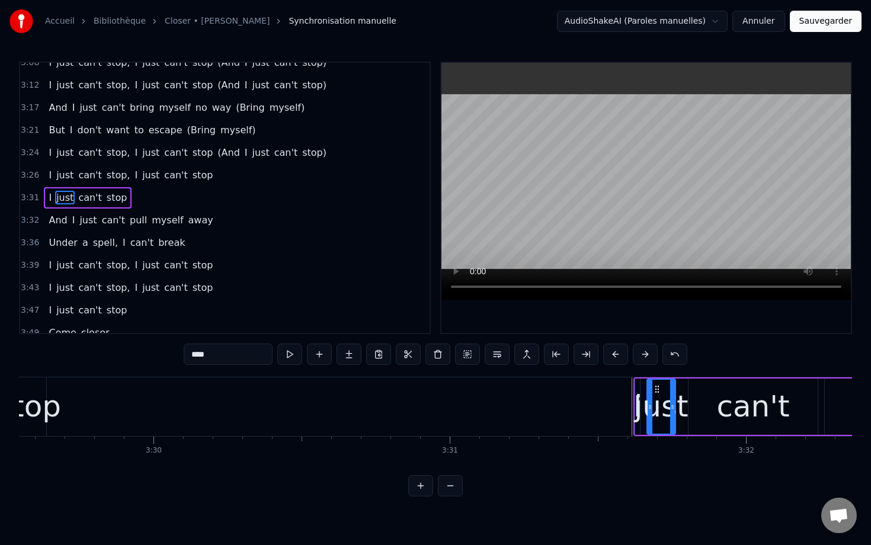
click at [31, 195] on span "3:31" at bounding box center [30, 198] width 18 height 12
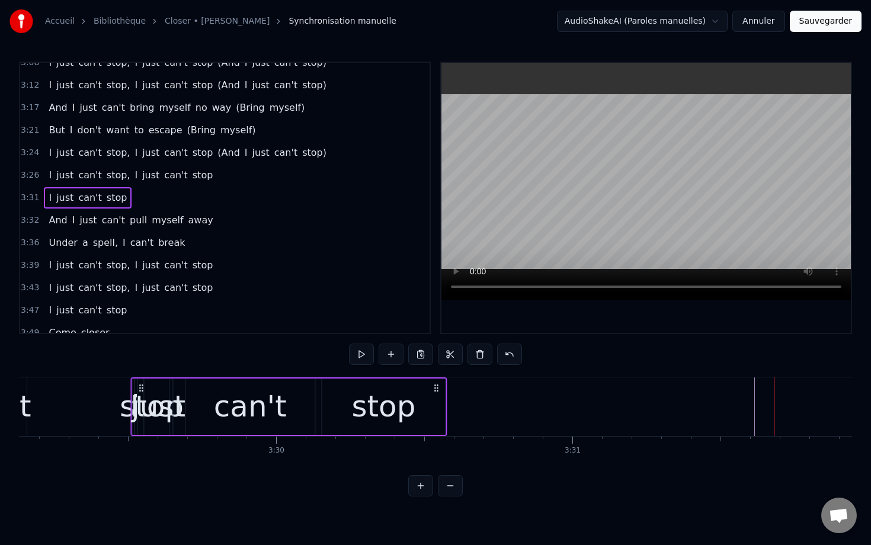
scroll to position [0, 61947]
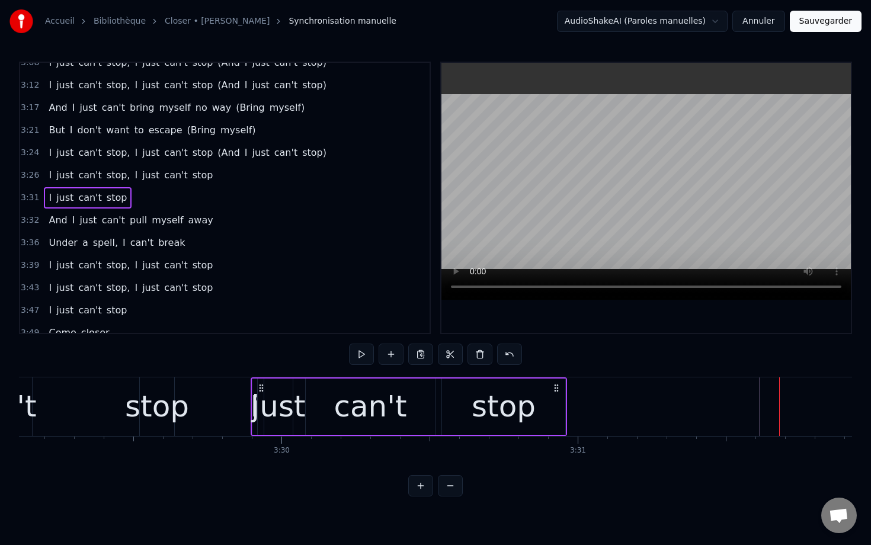
drag, startPoint x: 642, startPoint y: 386, endPoint x: 260, endPoint y: 405, distance: 382.6
click at [260, 406] on div "I just can't stop" at bounding box center [409, 406] width 316 height 59
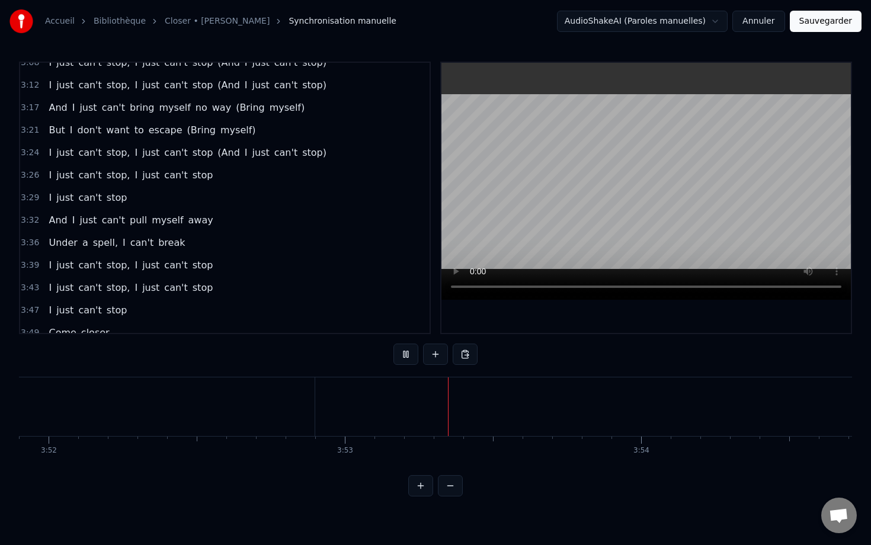
scroll to position [0, 68724]
click at [813, 22] on button "Sauvegarder" at bounding box center [826, 21] width 72 height 21
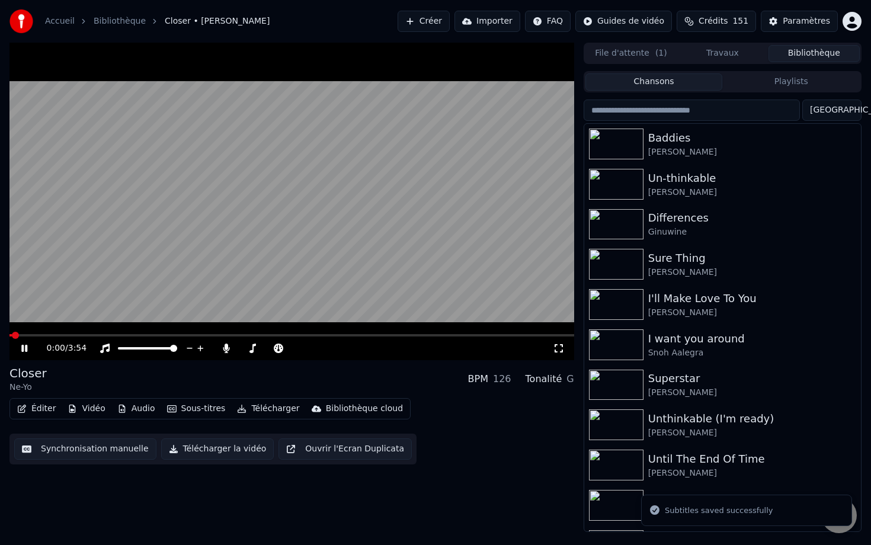
click at [312, 245] on video at bounding box center [291, 202] width 565 height 318
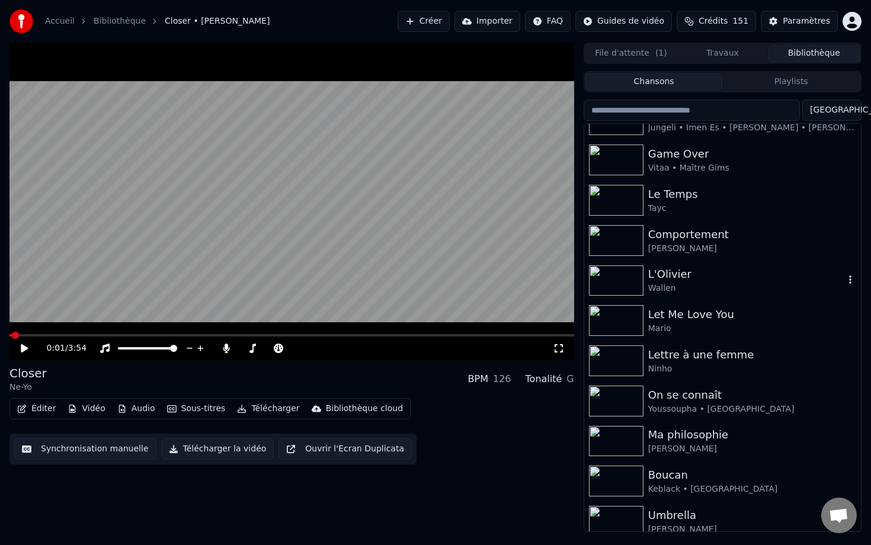
scroll to position [1601, 0]
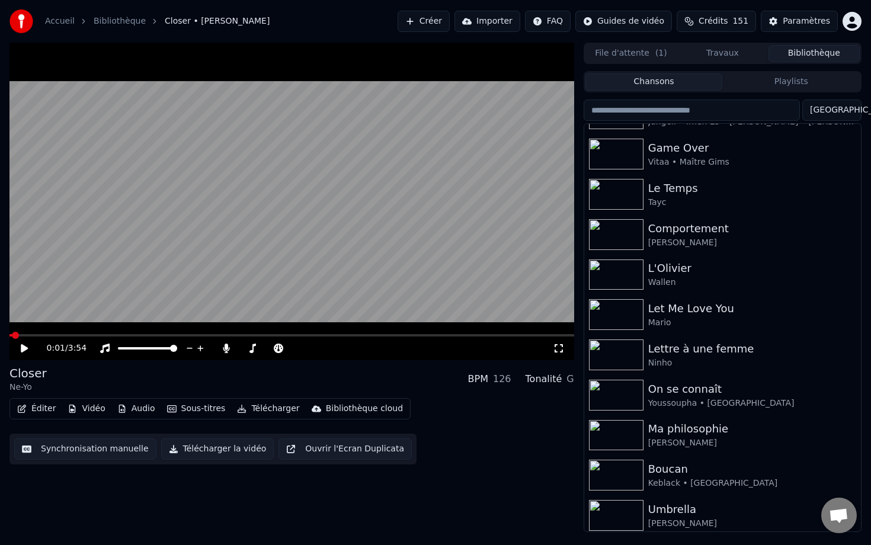
click at [638, 115] on input "search" at bounding box center [692, 110] width 216 height 21
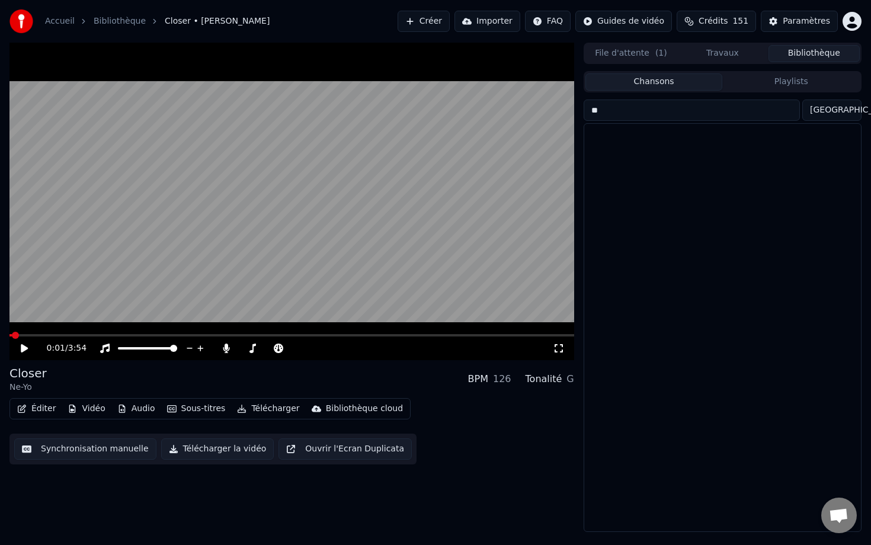
scroll to position [0, 0]
click at [623, 139] on img at bounding box center [616, 144] width 55 height 31
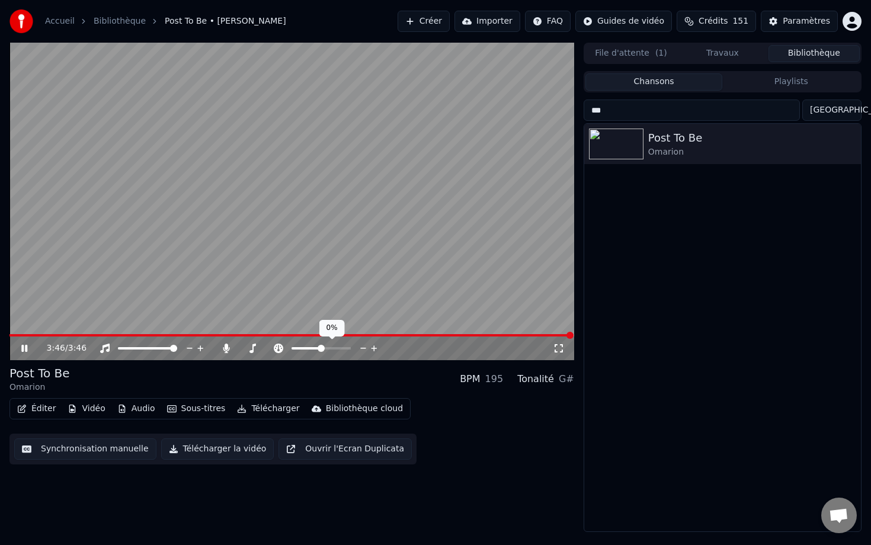
click at [321, 345] on span at bounding box center [321, 348] width 7 height 7
click at [658, 114] on input "***" at bounding box center [692, 110] width 216 height 21
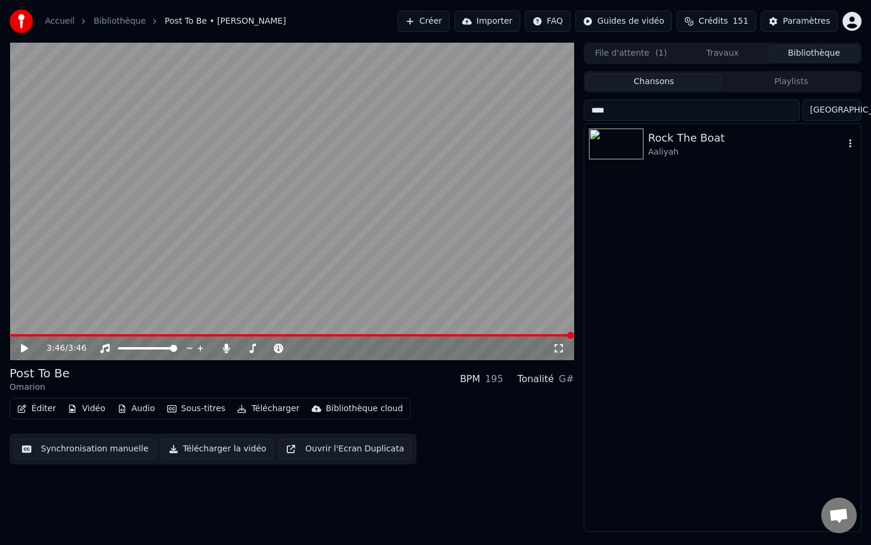
type input "****"
click at [655, 142] on div "Rock The Boat" at bounding box center [746, 138] width 196 height 17
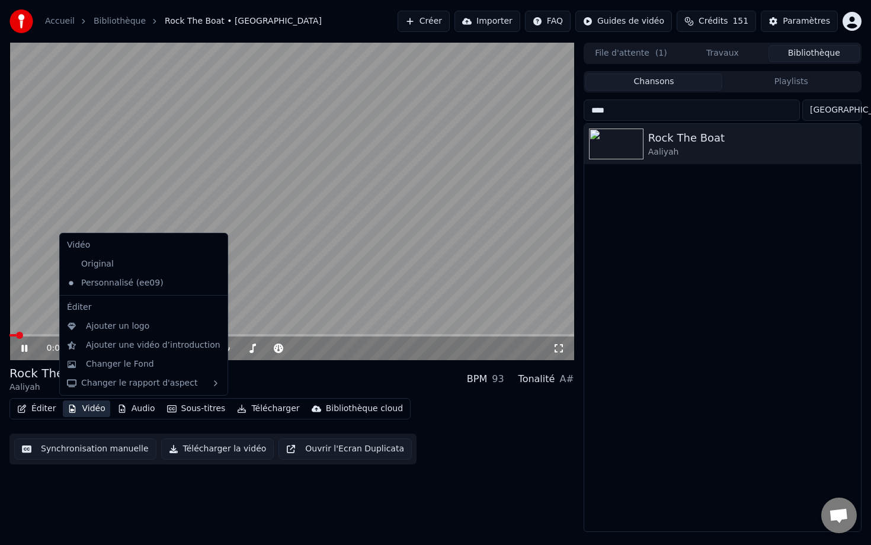
click at [66, 410] on button "Vidéo" at bounding box center [86, 409] width 47 height 17
click at [134, 261] on div "Original" at bounding box center [134, 264] width 145 height 19
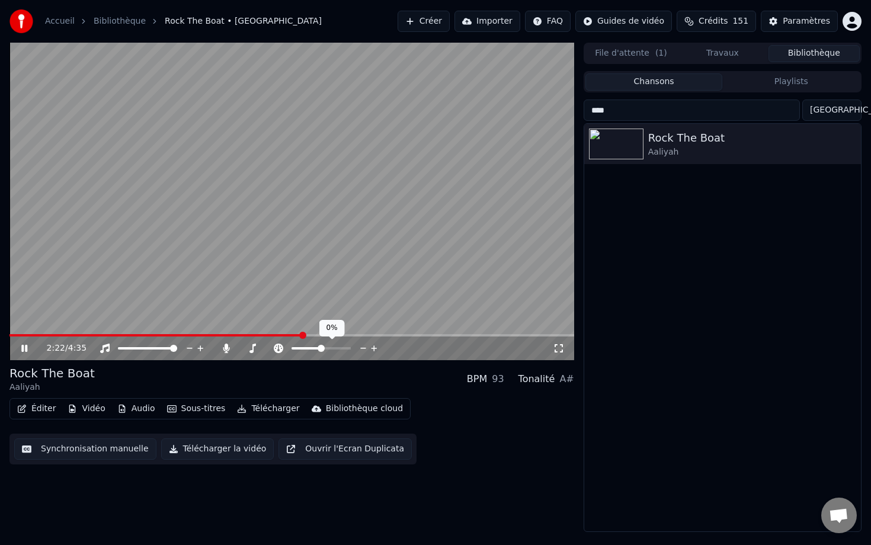
click at [321, 351] on span at bounding box center [321, 348] width 7 height 7
click at [283, 335] on span at bounding box center [157, 335] width 297 height 2
click at [46, 401] on button "Éditer" at bounding box center [36, 409] width 48 height 17
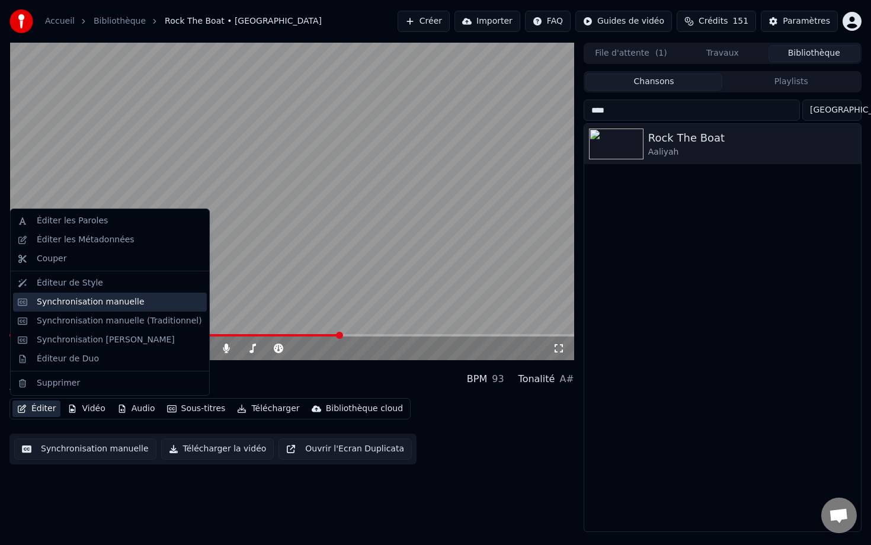
click at [103, 306] on div "Synchronisation manuelle" at bounding box center [91, 302] width 108 height 12
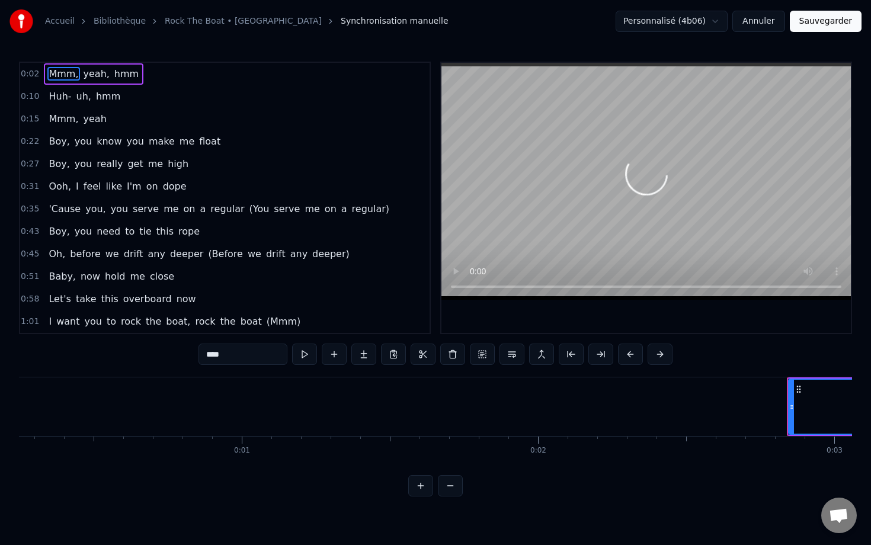
scroll to position [0, 782]
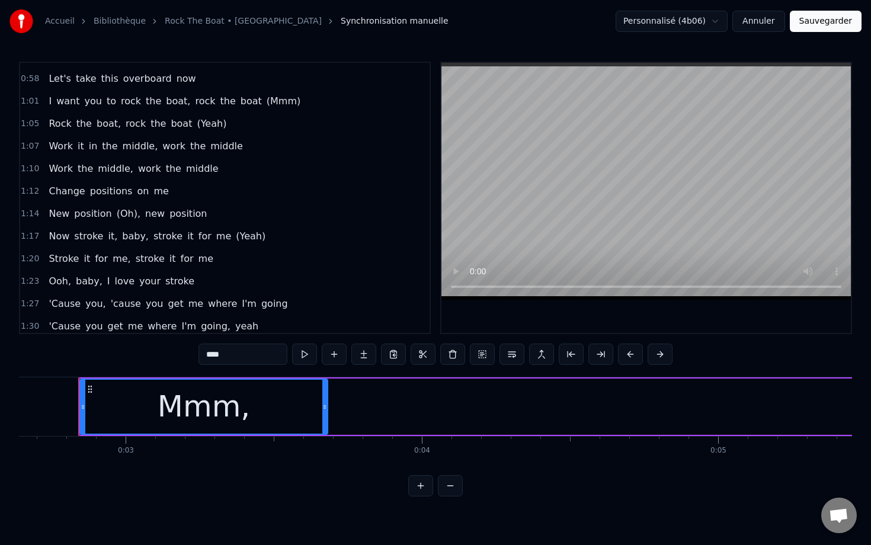
click at [265, 99] on span "(Mmm)" at bounding box center [283, 101] width 36 height 14
type input "*****"
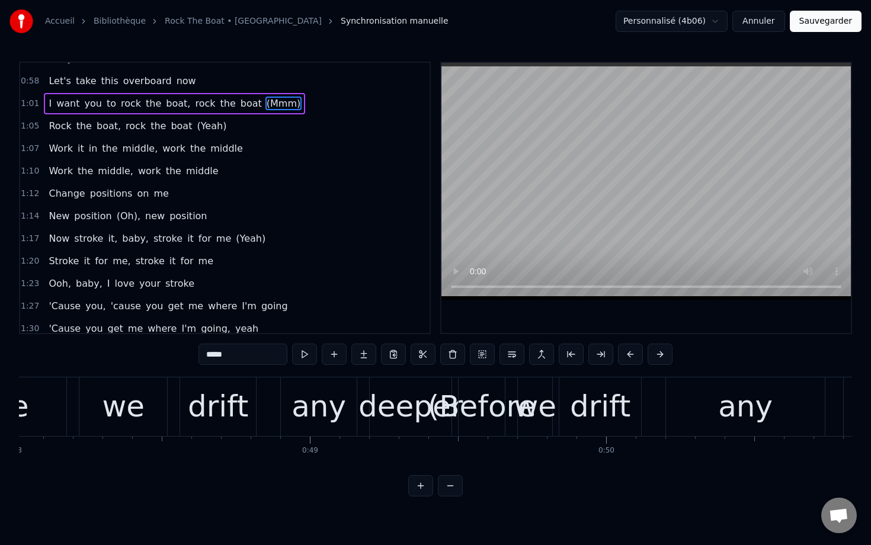
scroll to position [0, 17742]
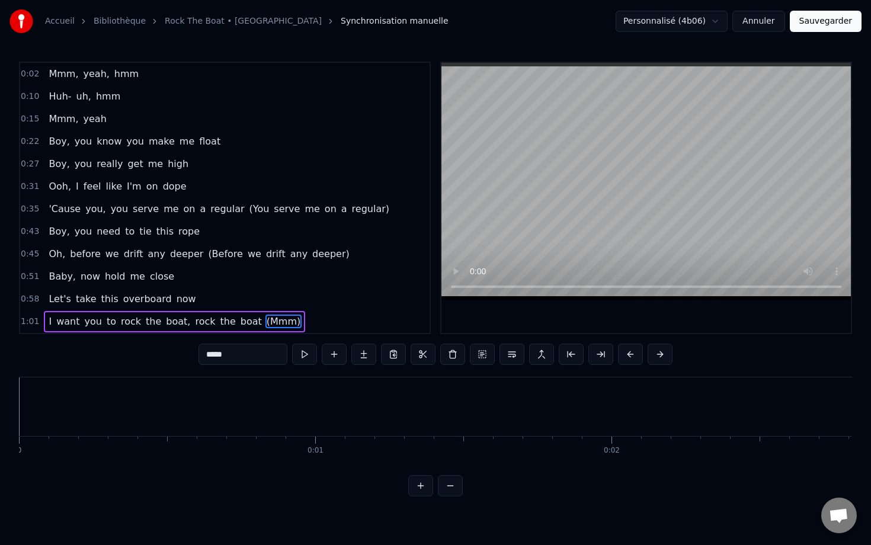
scroll to position [0, 19095]
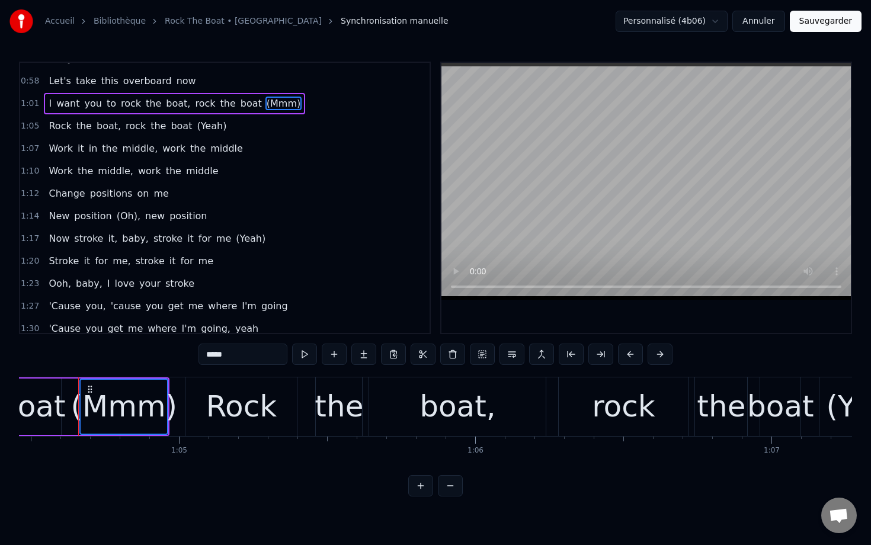
click at [205, 123] on span "(Yeah)" at bounding box center [212, 126] width 32 height 14
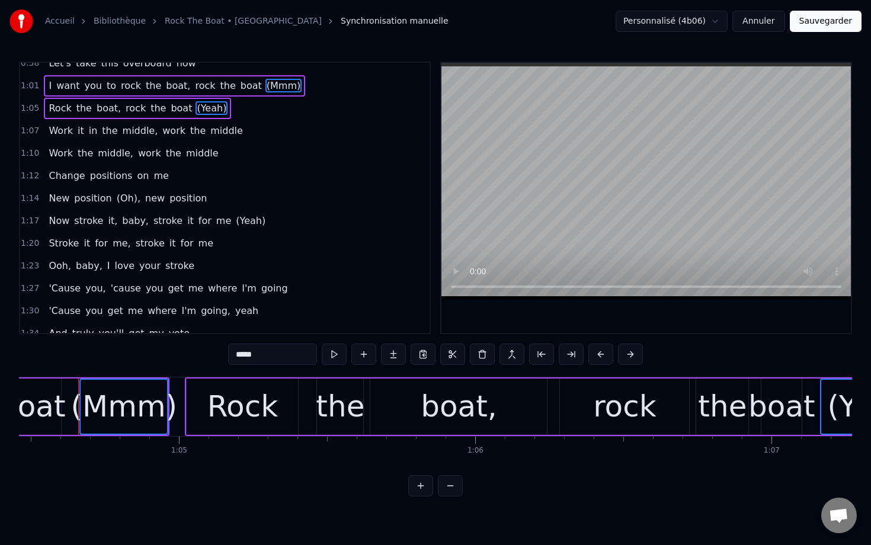
click at [235, 223] on span "(Yeah)" at bounding box center [251, 221] width 32 height 14
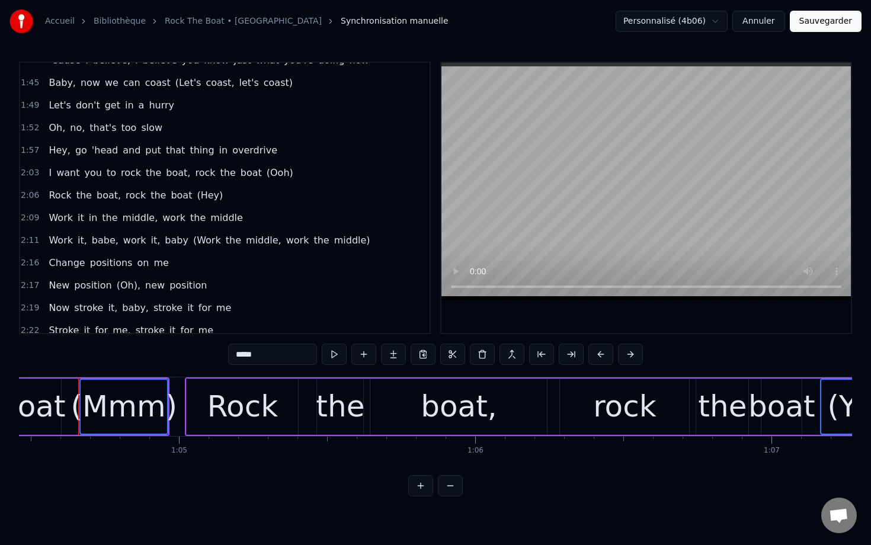
scroll to position [542, 0]
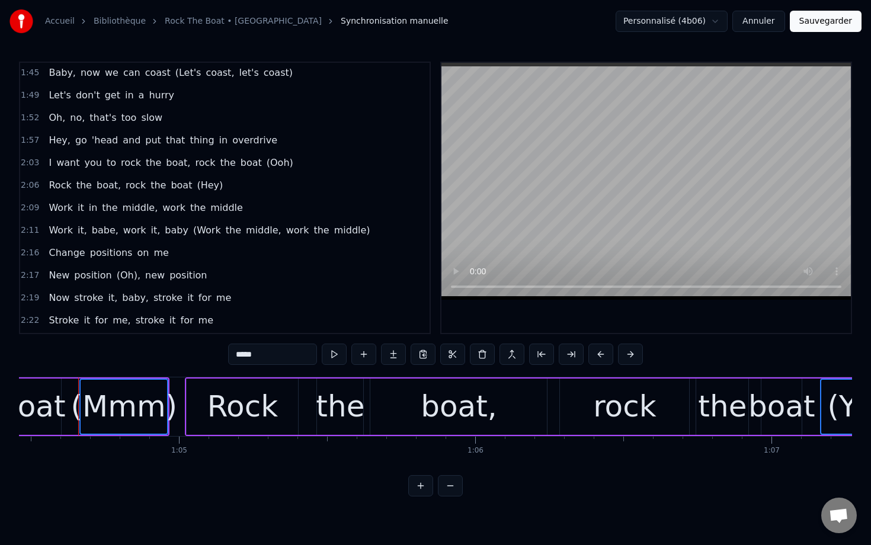
click at [265, 164] on span "(Ooh)" at bounding box center [279, 163] width 29 height 14
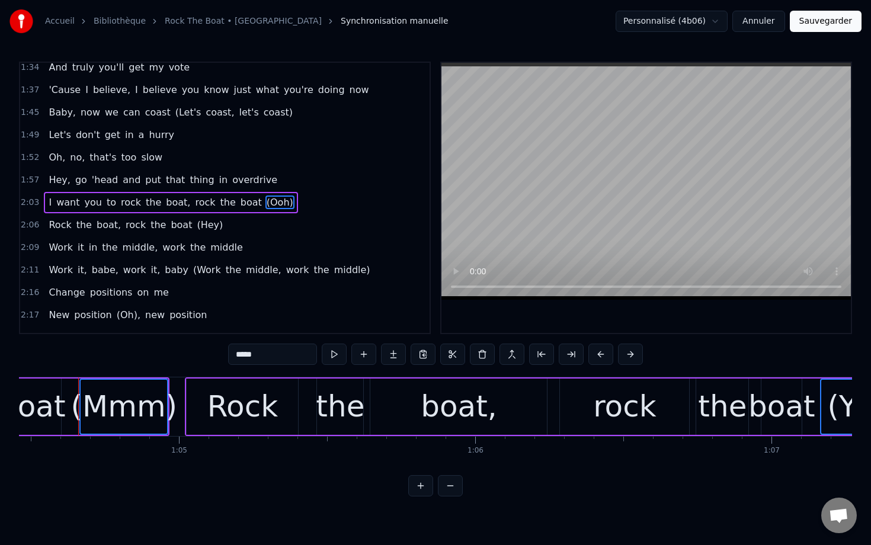
scroll to position [548, 0]
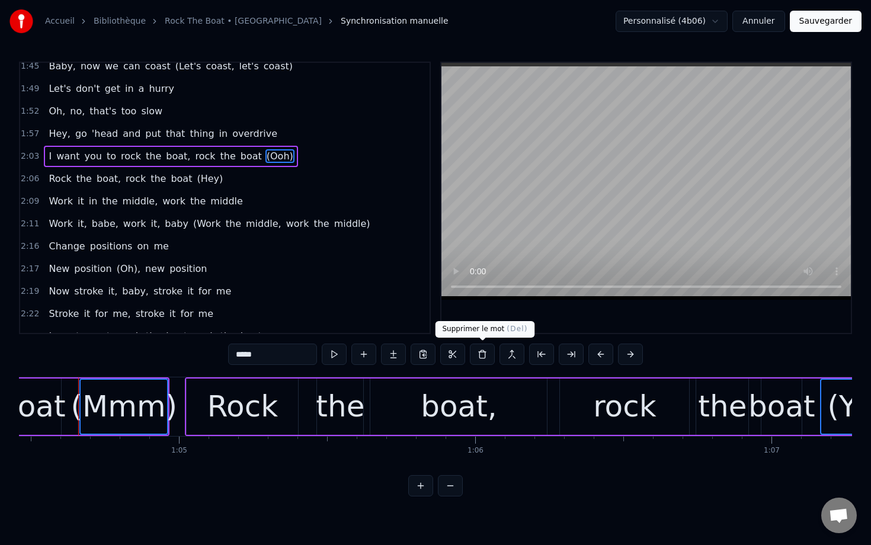
click at [486, 354] on button at bounding box center [482, 354] width 25 height 21
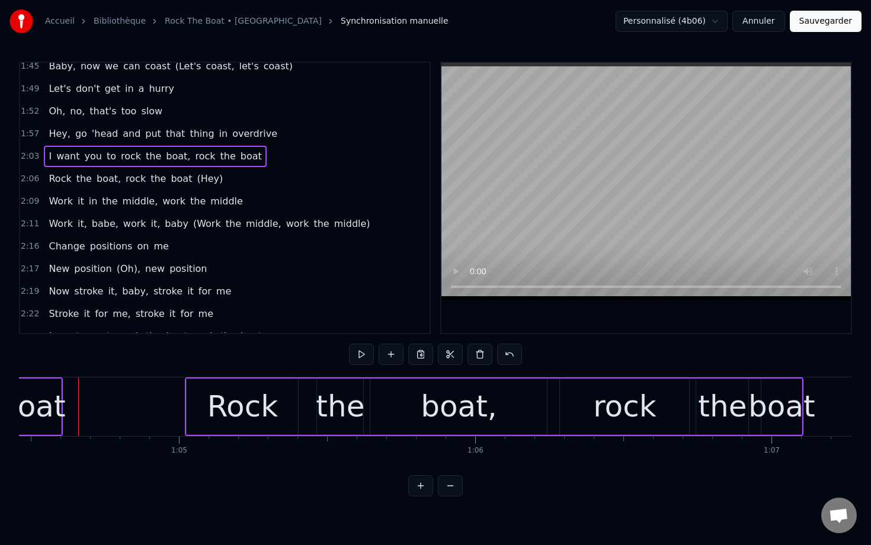
click at [196, 177] on span "(Hey)" at bounding box center [210, 179] width 28 height 14
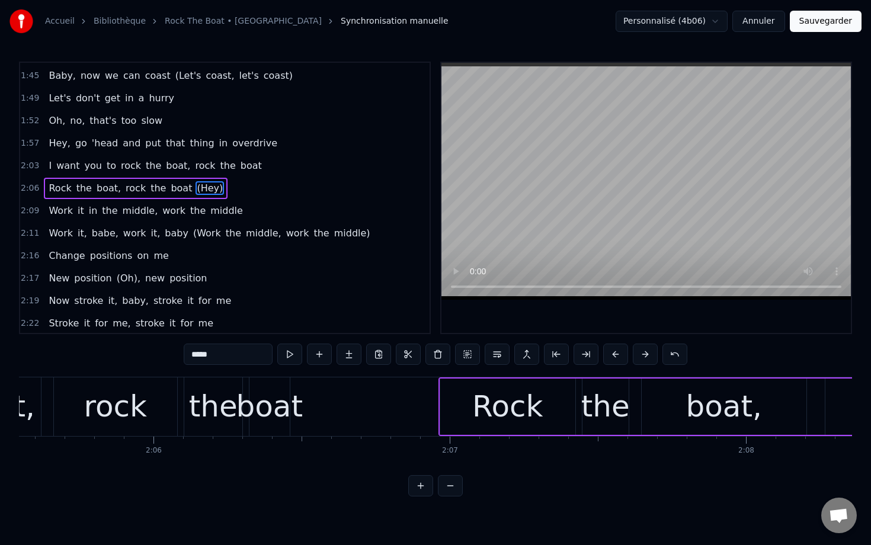
scroll to position [0, 38268]
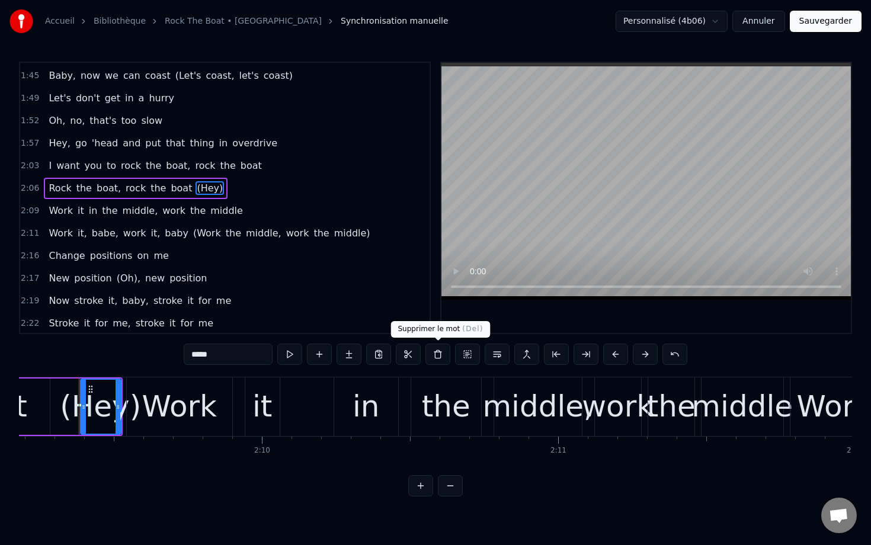
click at [437, 355] on button at bounding box center [437, 354] width 25 height 21
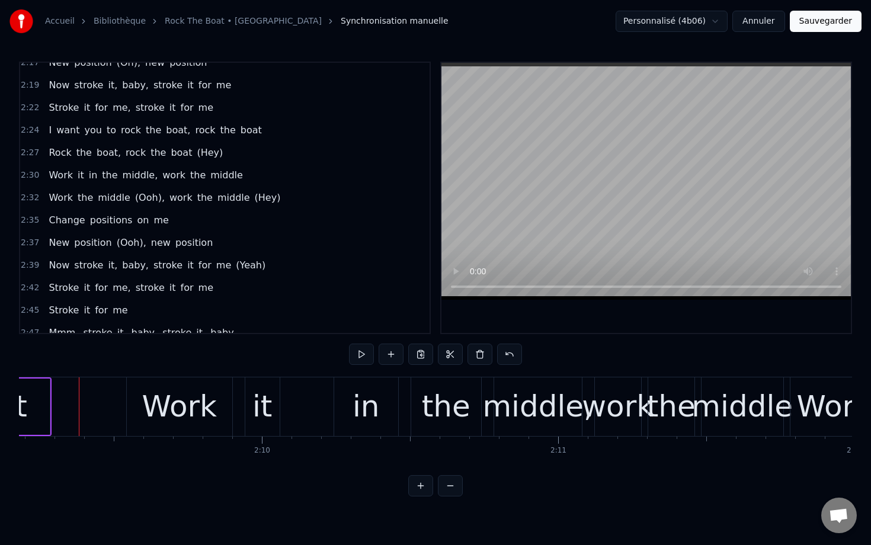
click at [196, 150] on span "(Hey)" at bounding box center [210, 153] width 28 height 14
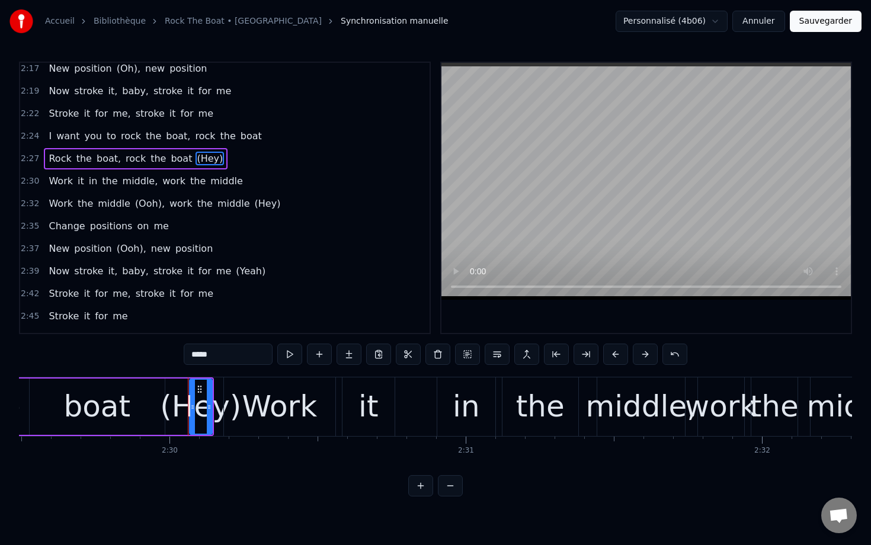
scroll to position [0, 44395]
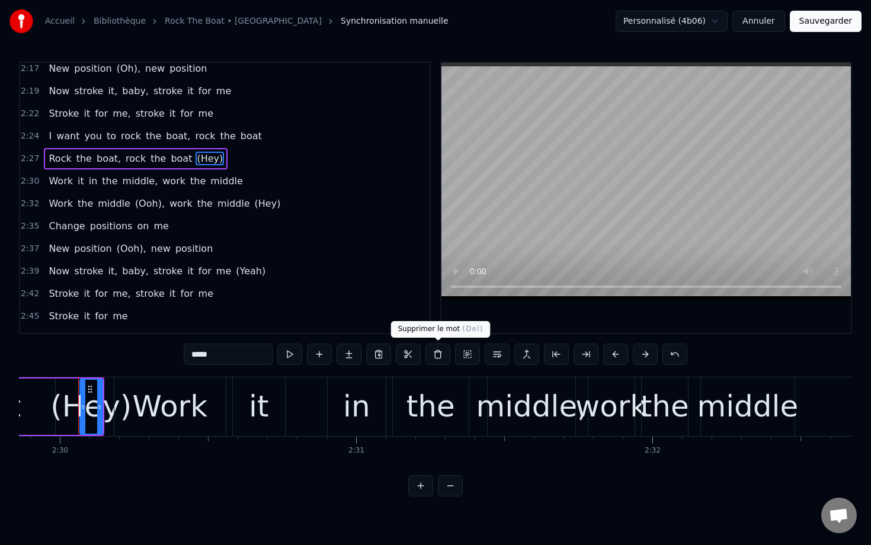
click at [443, 358] on button at bounding box center [437, 354] width 25 height 21
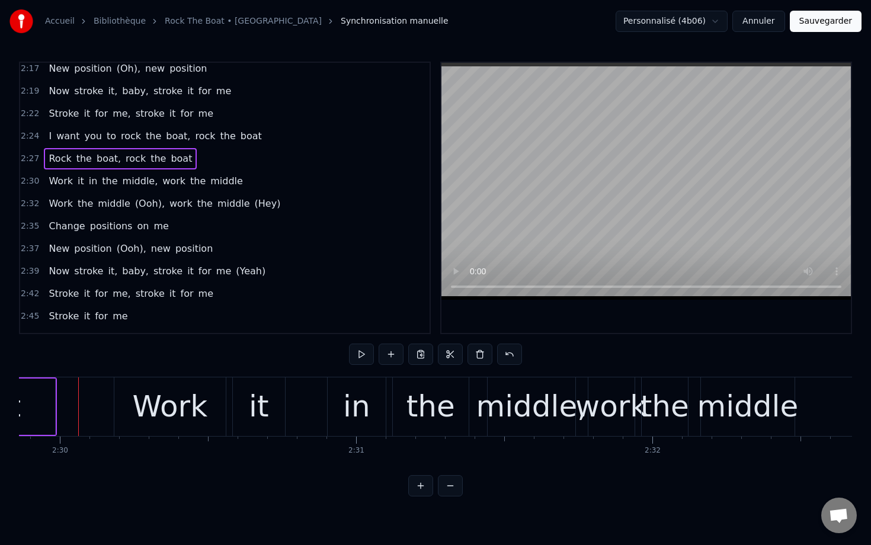
click at [118, 65] on span "(Oh)," at bounding box center [129, 69] width 26 height 14
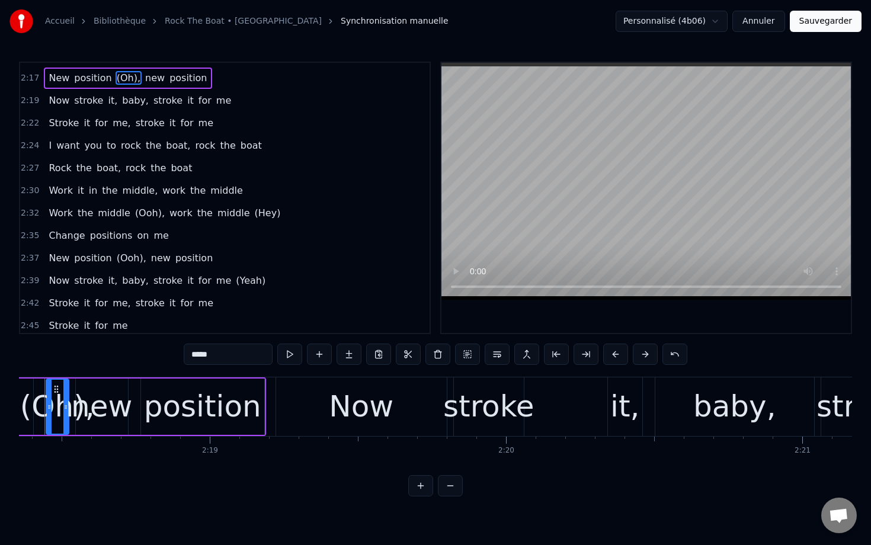
scroll to position [0, 40952]
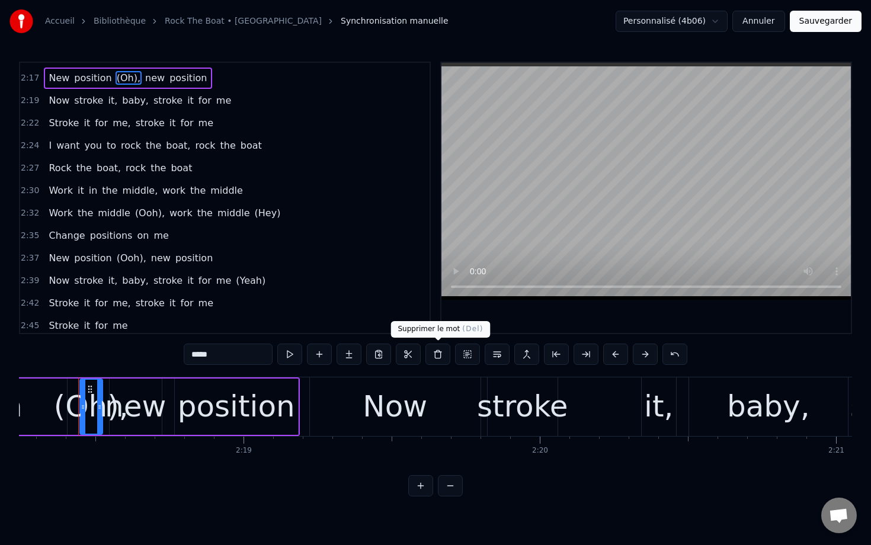
click at [433, 352] on button at bounding box center [437, 354] width 25 height 21
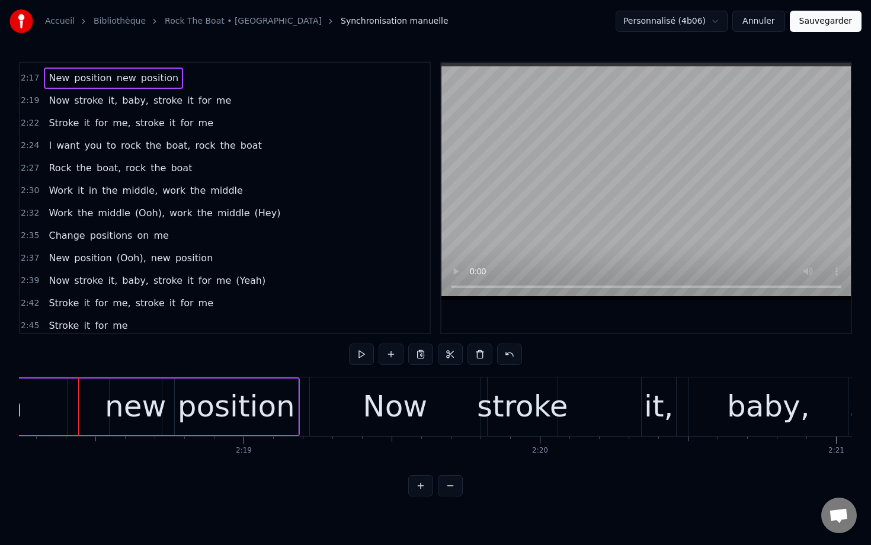
click at [142, 213] on span "(Ooh)," at bounding box center [150, 213] width 32 height 14
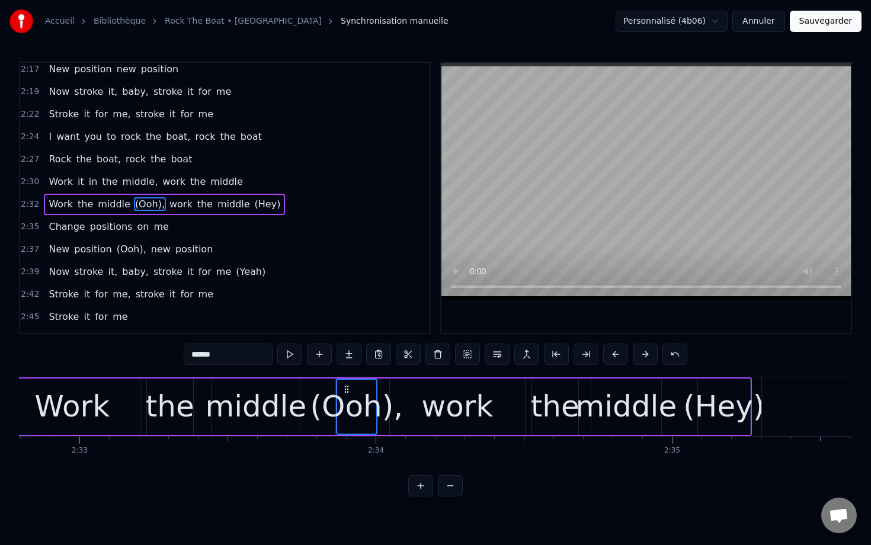
click at [255, 206] on span "(Hey)" at bounding box center [268, 204] width 28 height 14
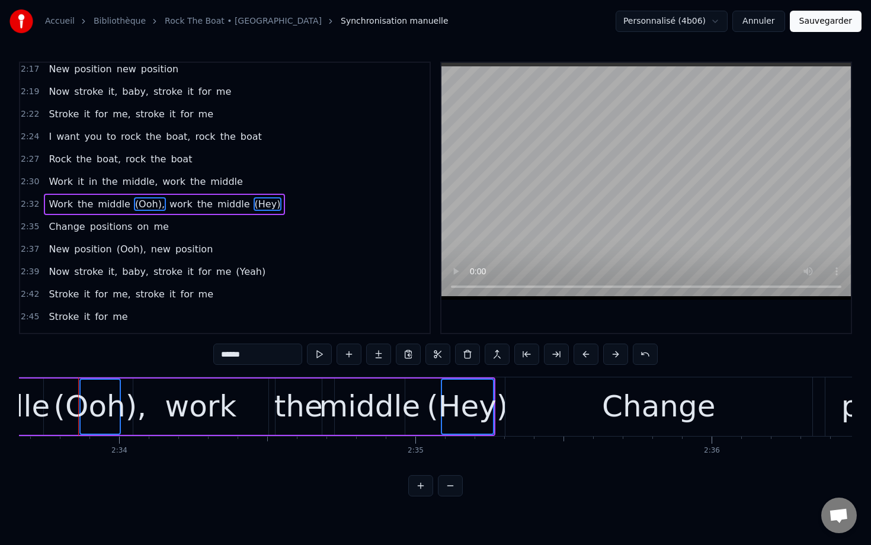
click at [118, 251] on span "(Ooh)," at bounding box center [132, 249] width 32 height 14
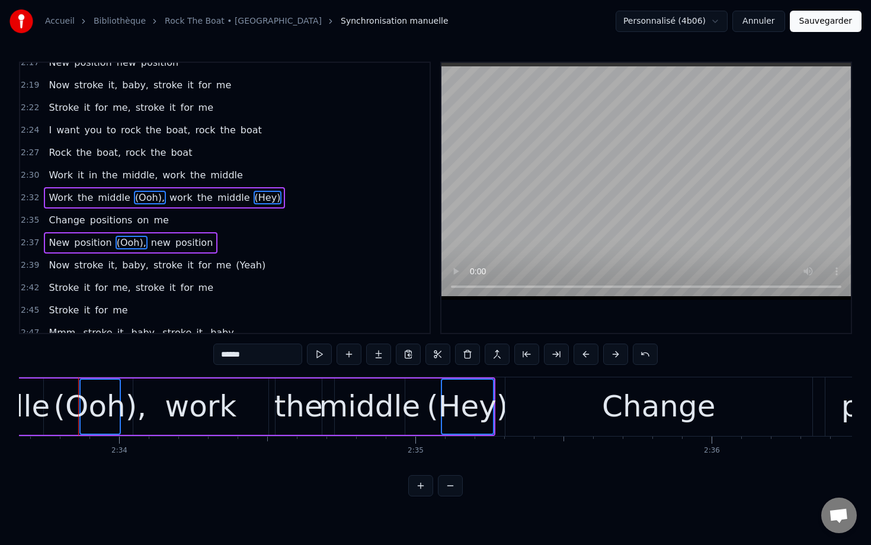
click at [235, 264] on span "(Yeah)" at bounding box center [251, 265] width 32 height 14
click at [463, 353] on button at bounding box center [467, 354] width 25 height 21
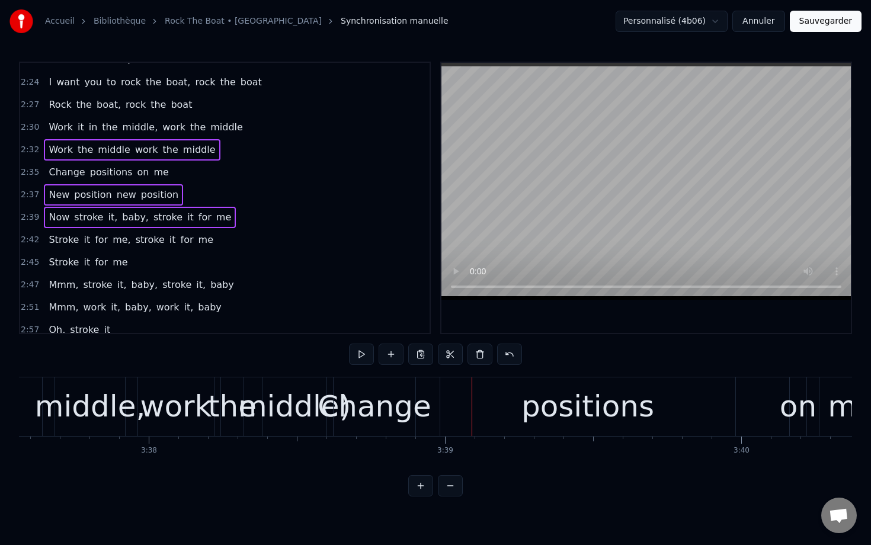
scroll to position [0, 64295]
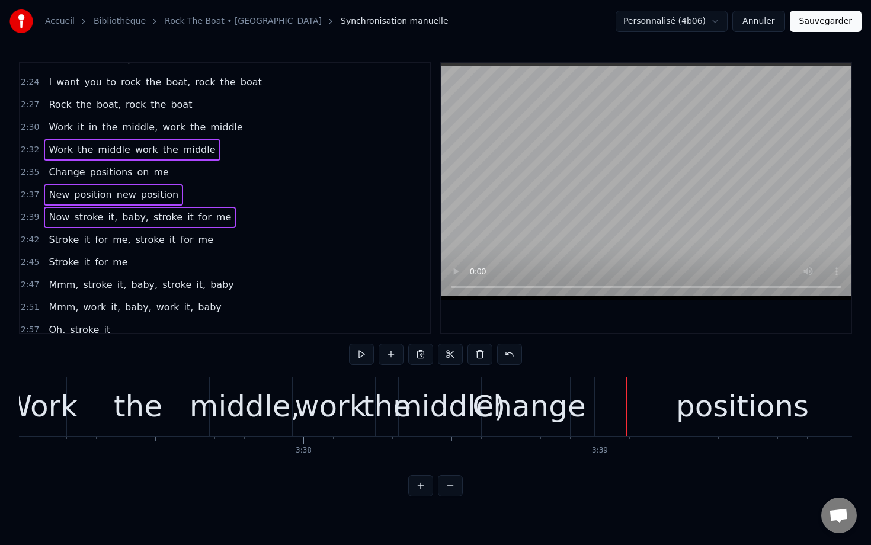
click at [300, 406] on div "work" at bounding box center [331, 407] width 72 height 44
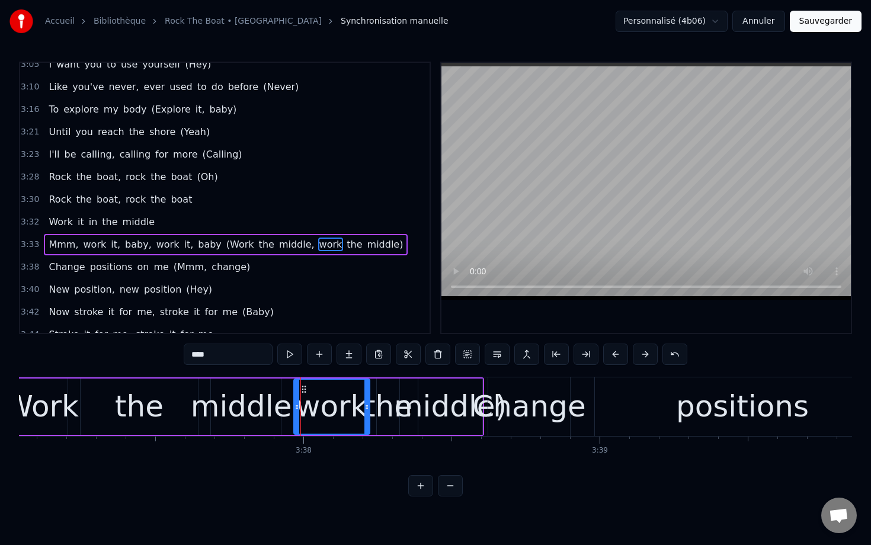
scroll to position [1159, 0]
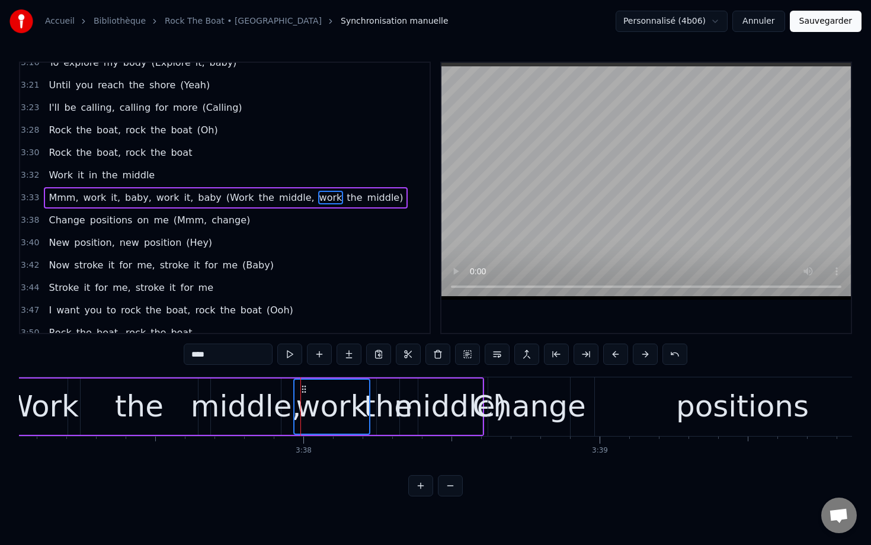
click at [225, 195] on span "(Work" at bounding box center [240, 198] width 30 height 14
click at [225, 196] on span "(Work" at bounding box center [240, 198] width 30 height 14
type input "*****"
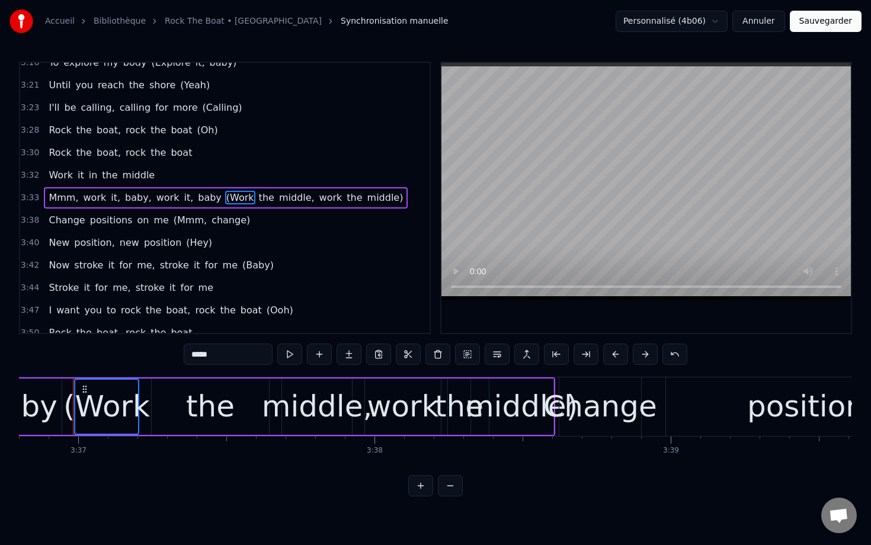
scroll to position [0, 64219]
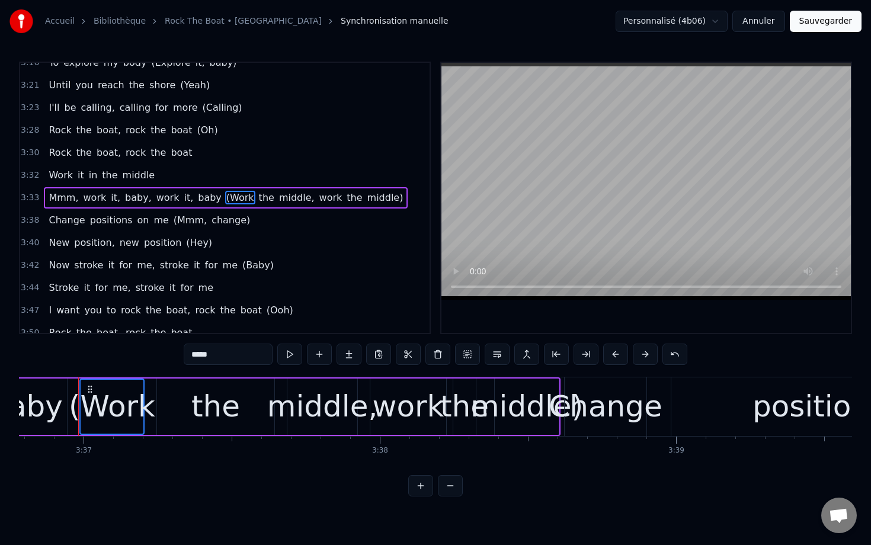
click at [258, 197] on span "the" at bounding box center [267, 198] width 18 height 14
click at [280, 198] on span "middle," at bounding box center [297, 198] width 38 height 14
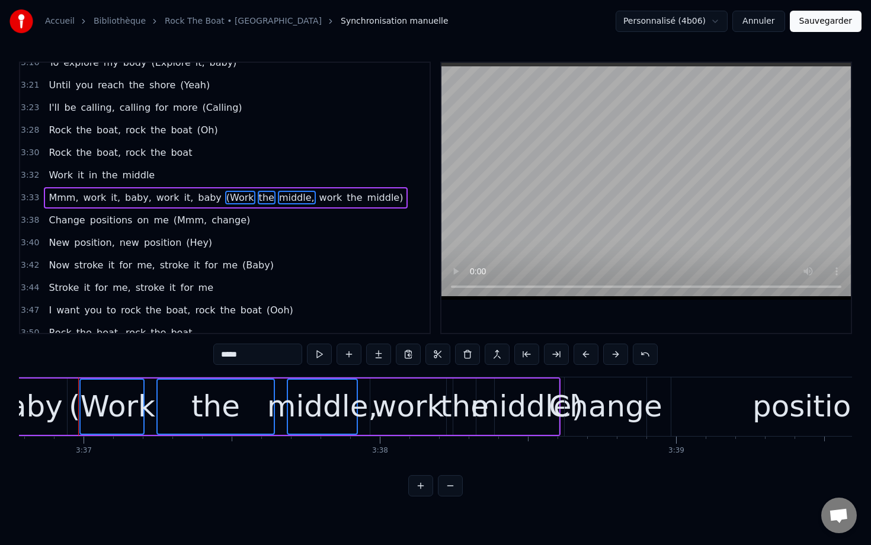
click at [318, 198] on span "work" at bounding box center [330, 198] width 25 height 14
click at [345, 198] on span "the" at bounding box center [354, 198] width 18 height 14
click at [366, 198] on span "middle)" at bounding box center [385, 198] width 39 height 14
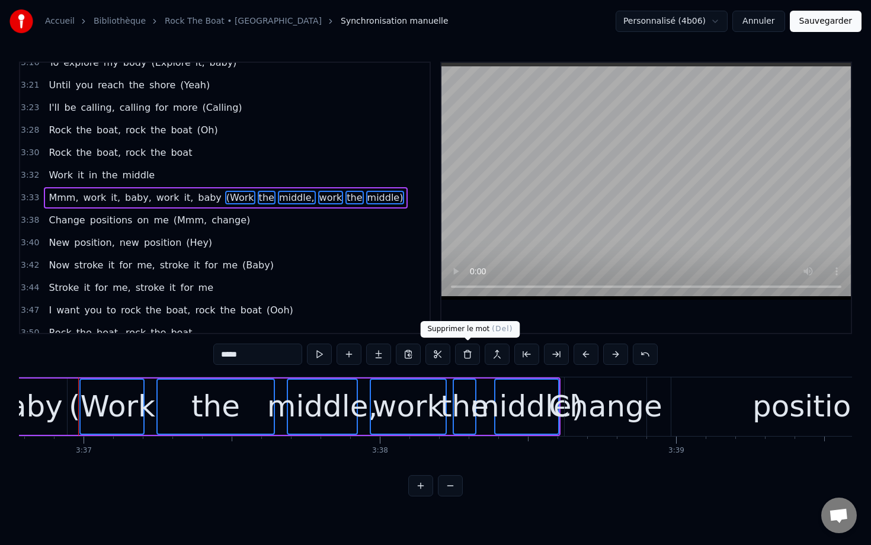
click at [469, 351] on button at bounding box center [467, 354] width 25 height 21
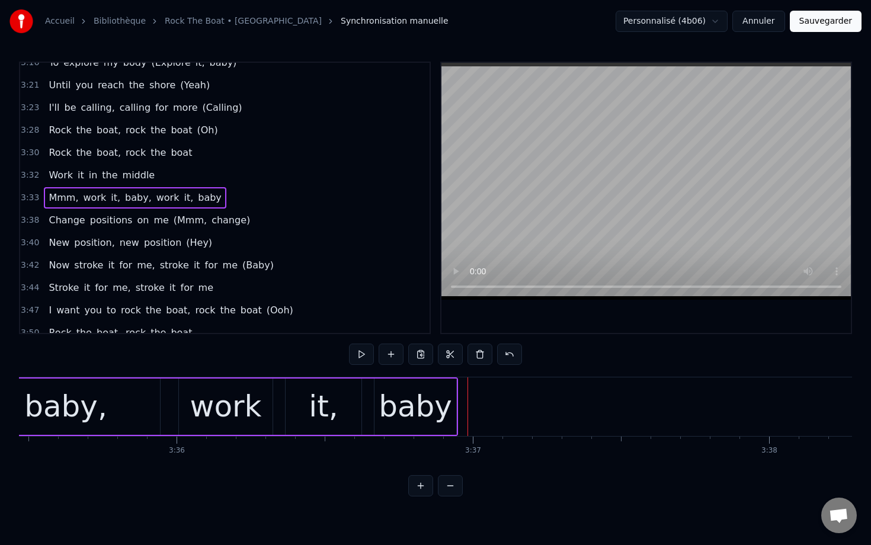
click at [50, 395] on div "baby," at bounding box center [65, 407] width 83 height 44
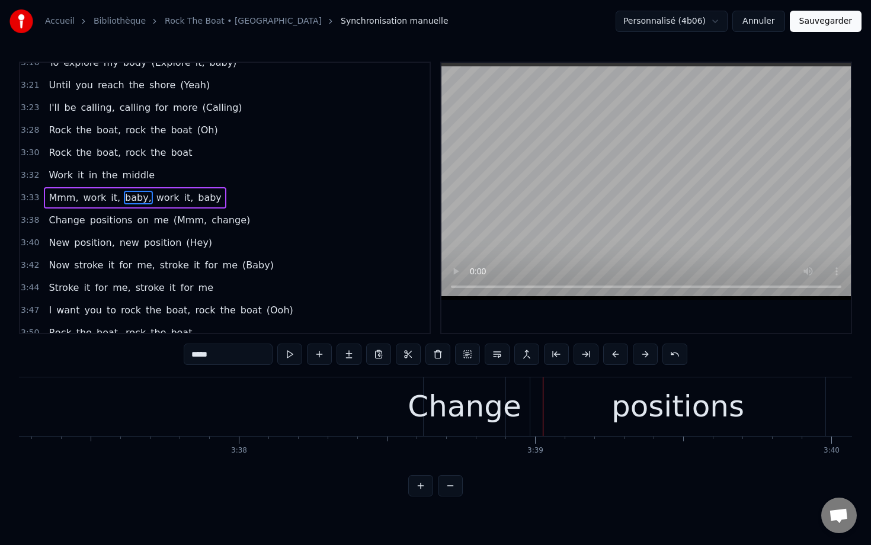
scroll to position [0, 64343]
click at [482, 390] on div "Change" at bounding box center [481, 407] width 113 height 44
type input "******"
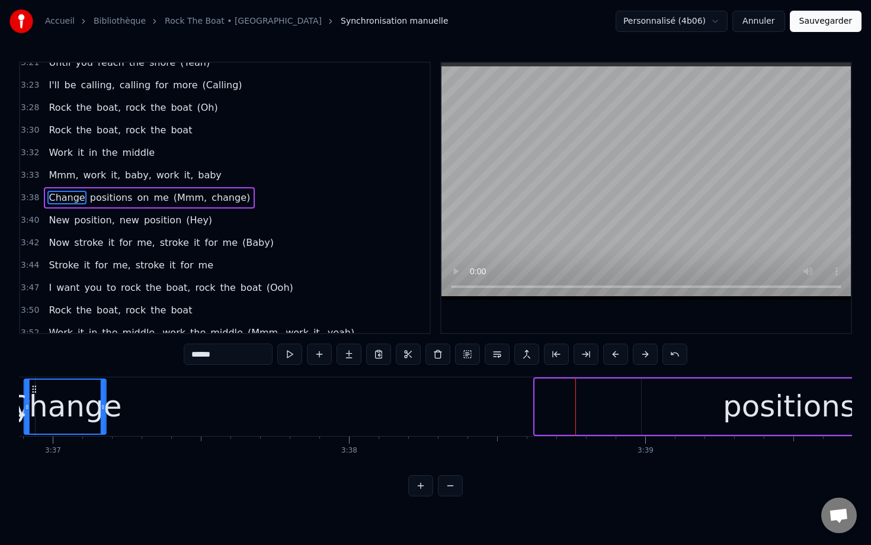
scroll to position [0, 64186]
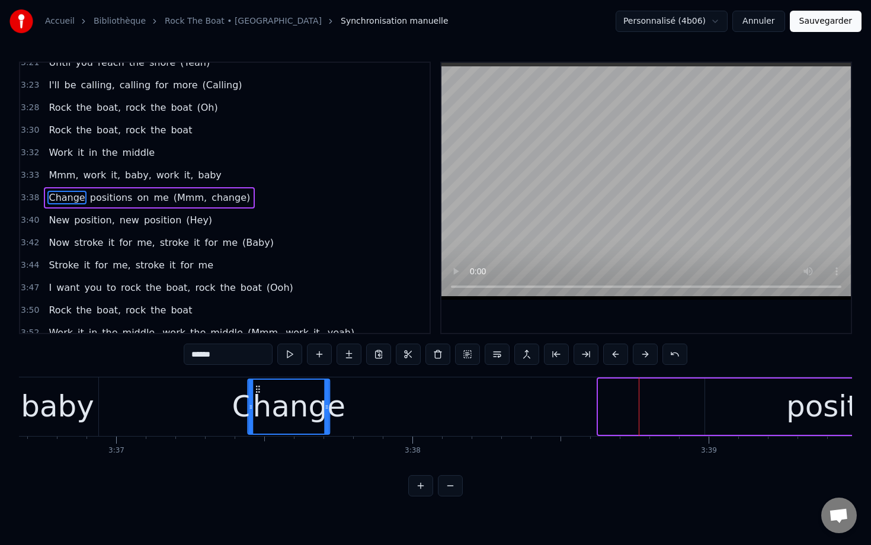
drag, startPoint x: 452, startPoint y: 389, endPoint x: 239, endPoint y: 402, distance: 213.1
click at [248, 403] on div "Change" at bounding box center [288, 407] width 81 height 54
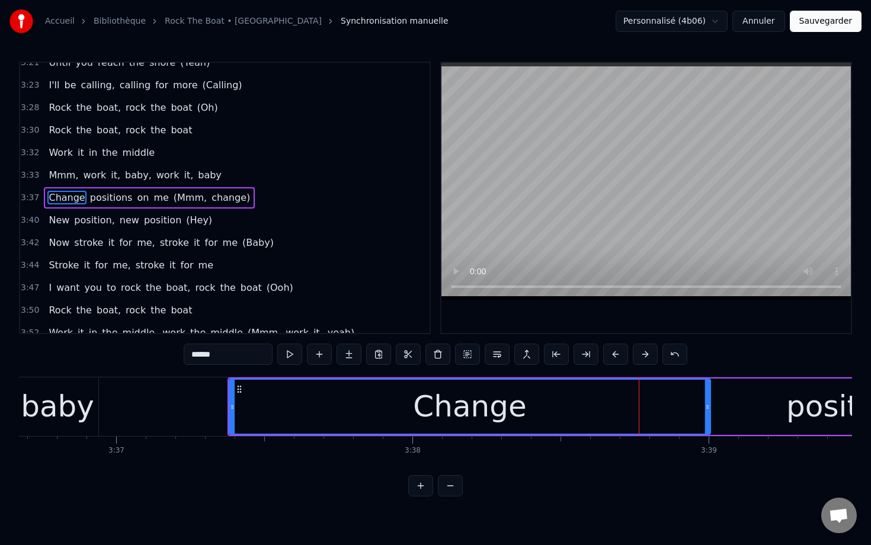
drag, startPoint x: 309, startPoint y: 403, endPoint x: 712, endPoint y: 403, distance: 402.9
click at [710, 403] on icon at bounding box center [707, 406] width 5 height 9
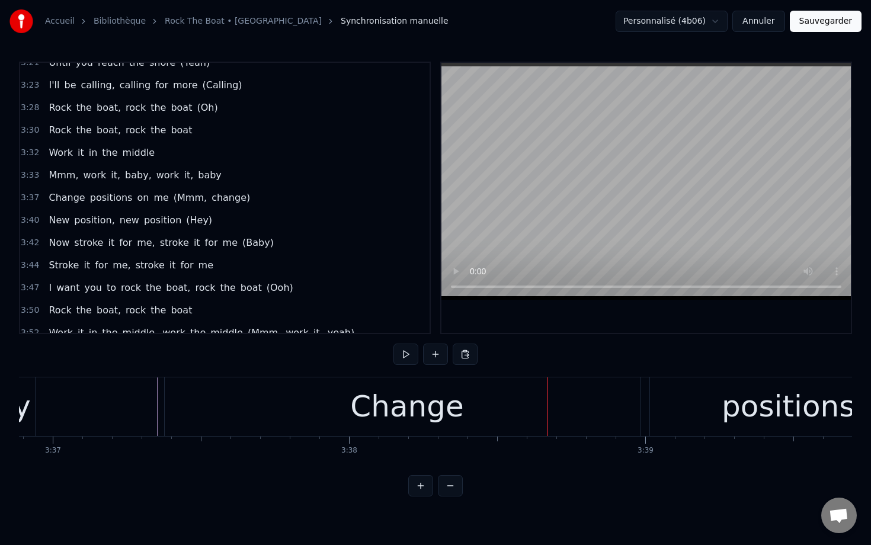
scroll to position [0, 64279]
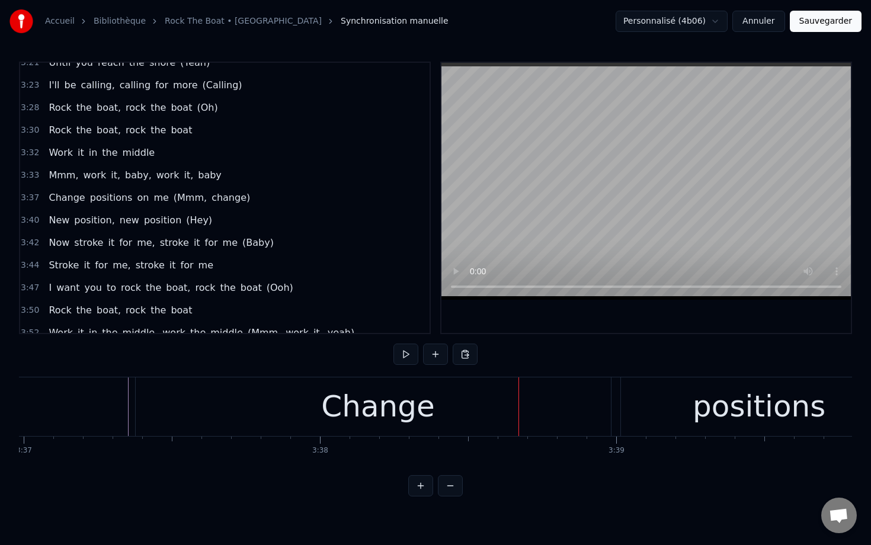
click at [589, 399] on div "Change" at bounding box center [378, 406] width 485 height 59
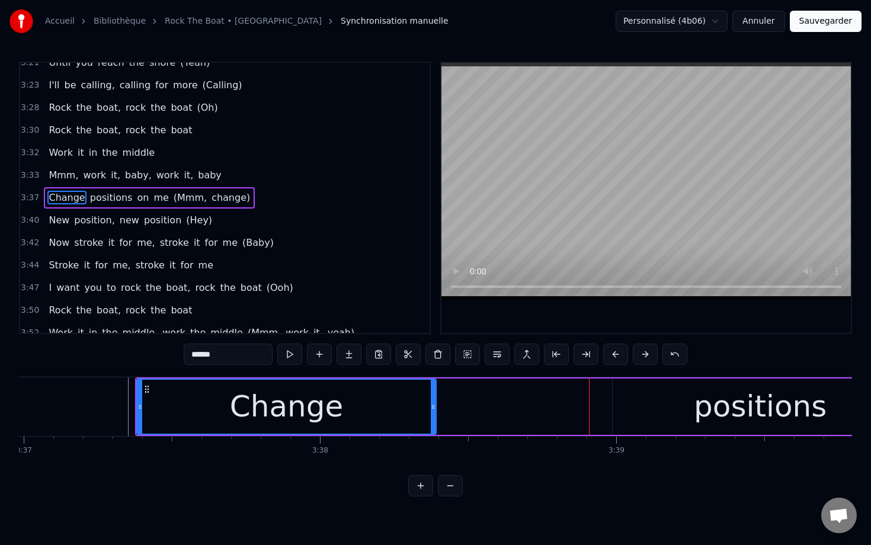
drag, startPoint x: 618, startPoint y: 401, endPoint x: 433, endPoint y: 402, distance: 184.9
click at [433, 402] on div at bounding box center [433, 407] width 5 height 54
click at [630, 404] on div "positions" at bounding box center [760, 407] width 295 height 56
type input "*********"
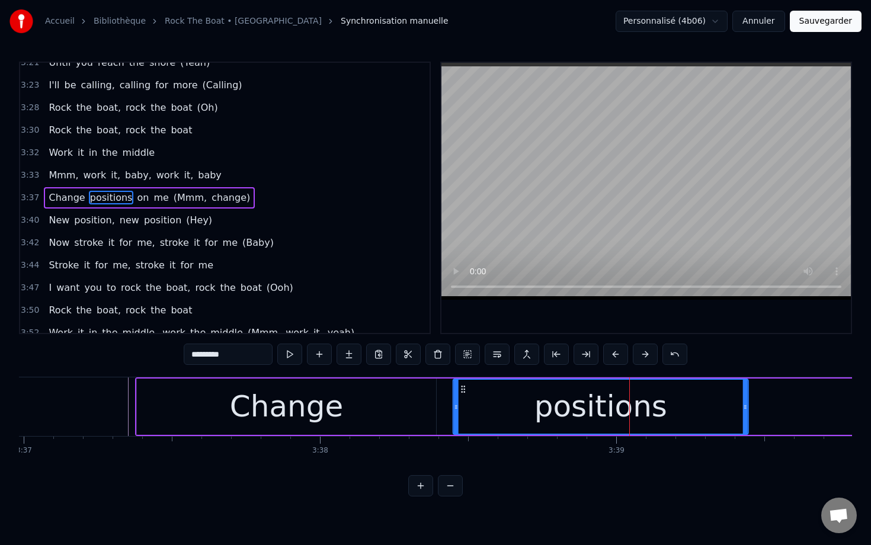
drag, startPoint x: 623, startPoint y: 385, endPoint x: 462, endPoint y: 386, distance: 161.2
click at [461, 386] on icon at bounding box center [463, 389] width 9 height 9
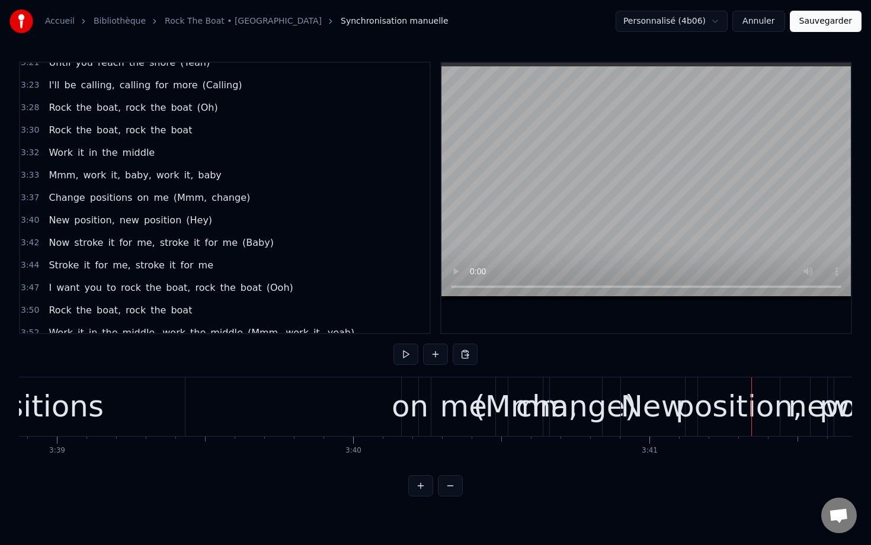
scroll to position [0, 64713]
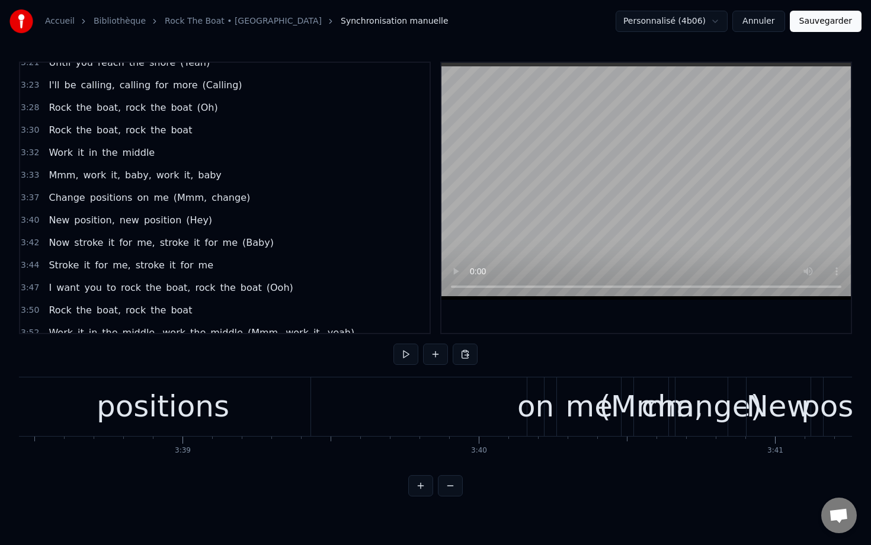
click at [278, 408] on div "positions" at bounding box center [162, 406] width 295 height 59
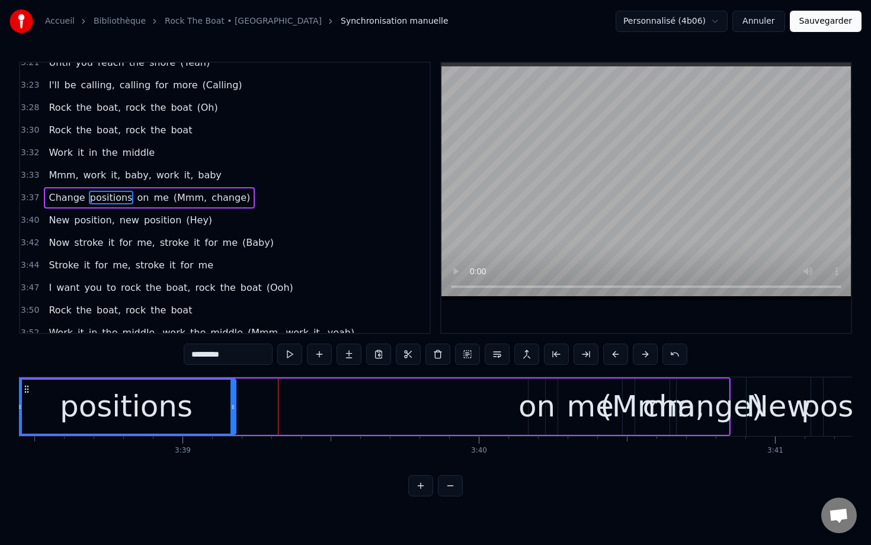
drag, startPoint x: 310, startPoint y: 402, endPoint x: 235, endPoint y: 403, distance: 75.9
click at [235, 403] on icon at bounding box center [232, 406] width 5 height 9
click at [542, 400] on div "on" at bounding box center [536, 407] width 37 height 44
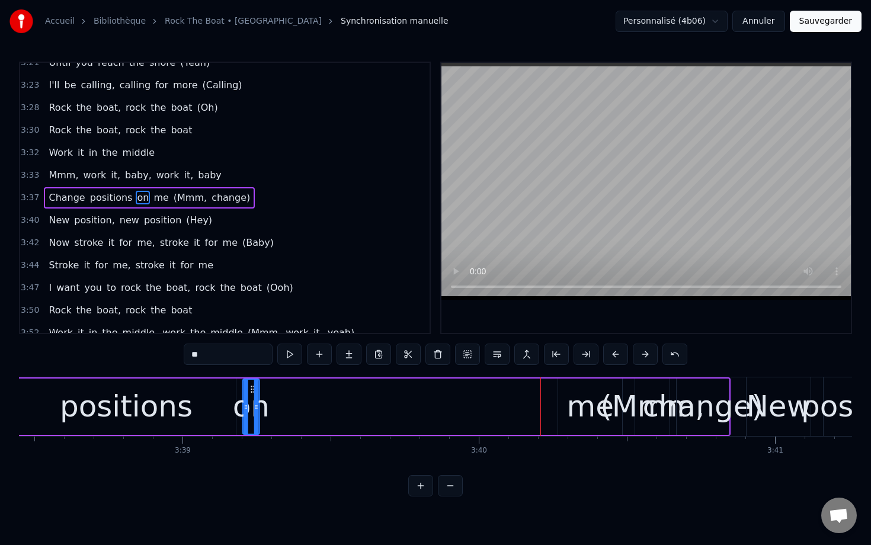
drag, startPoint x: 538, startPoint y: 390, endPoint x: 252, endPoint y: 395, distance: 286.2
click at [252, 395] on div "on" at bounding box center [251, 407] width 15 height 54
click at [587, 409] on div "me" at bounding box center [589, 407] width 47 height 44
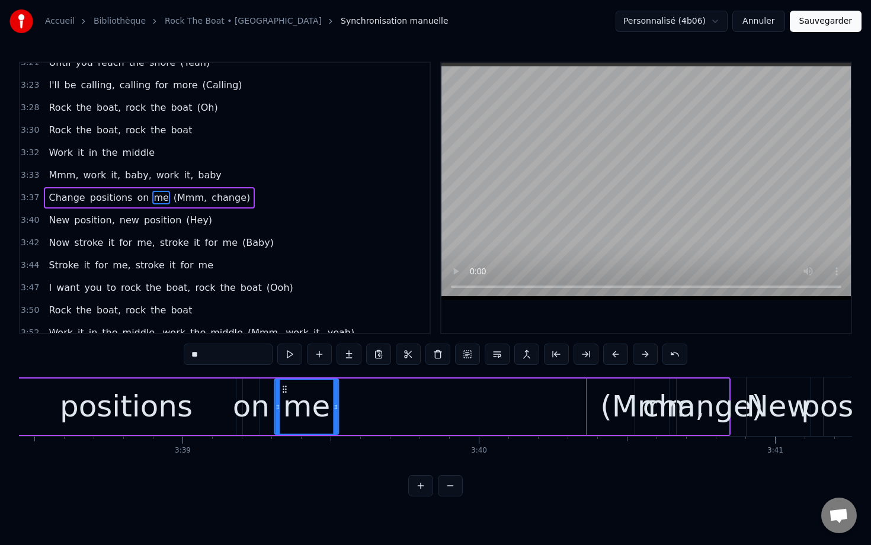
drag, startPoint x: 567, startPoint y: 387, endPoint x: 285, endPoint y: 394, distance: 282.1
click at [285, 394] on div "me" at bounding box center [307, 407] width 63 height 54
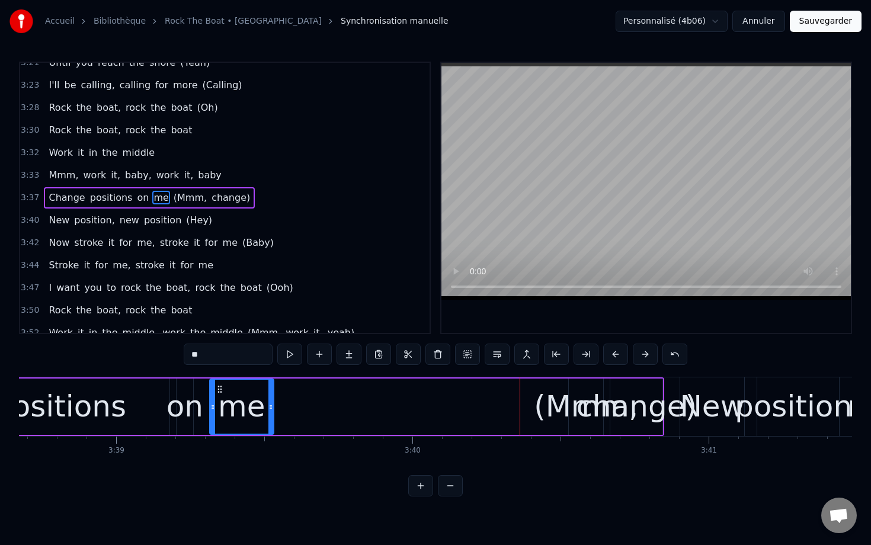
scroll to position [0, 64780]
click at [175, 204] on span "(Mmm," at bounding box center [190, 198] width 36 height 14
type input "*****"
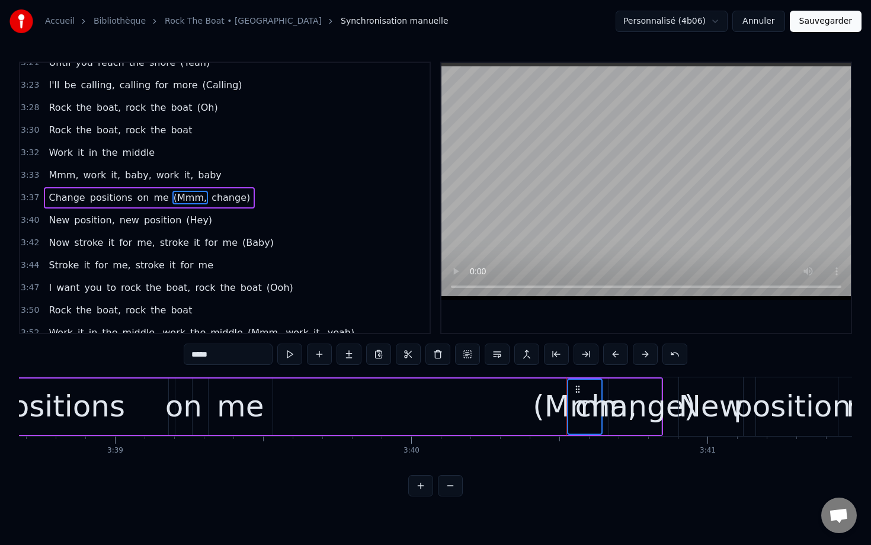
click at [223, 197] on span "change)" at bounding box center [230, 198] width 41 height 14
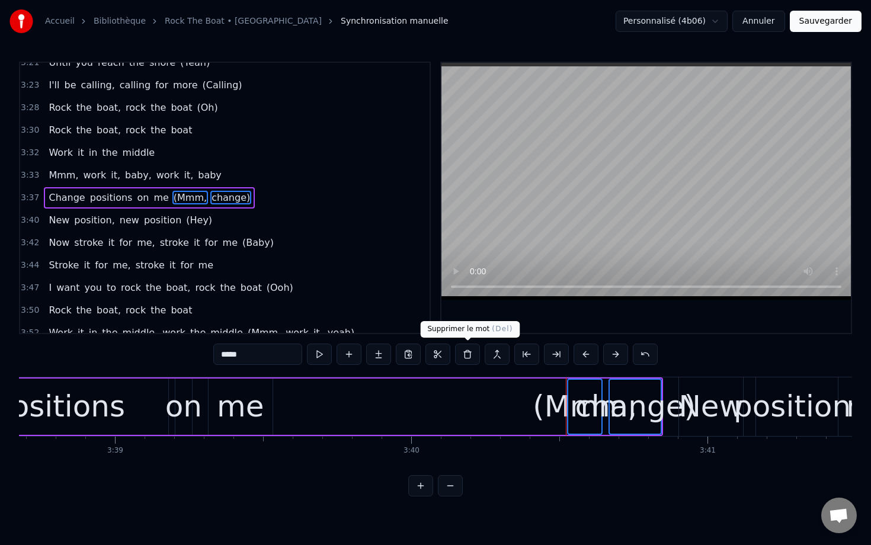
click at [472, 358] on button at bounding box center [467, 354] width 25 height 21
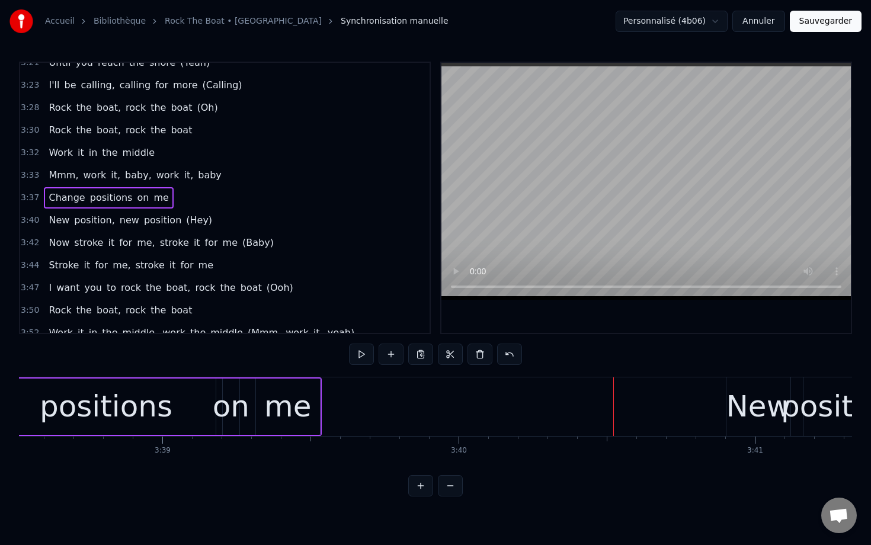
scroll to position [0, 64718]
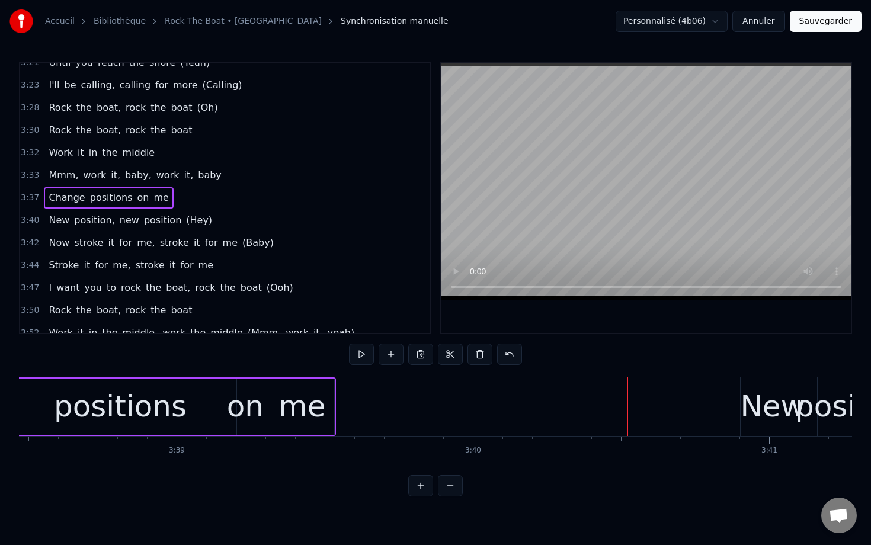
click at [171, 402] on div "positions" at bounding box center [120, 407] width 133 height 44
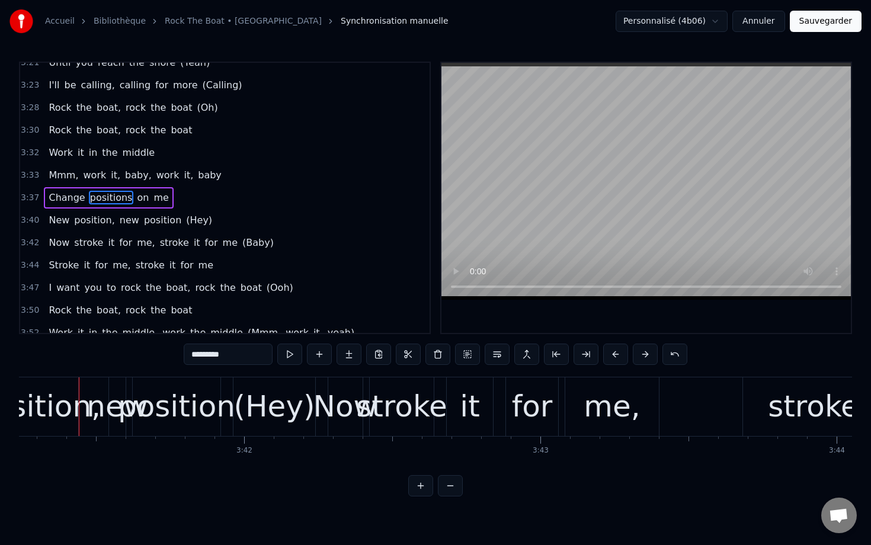
click at [33, 224] on span "3:40" at bounding box center [30, 220] width 18 height 12
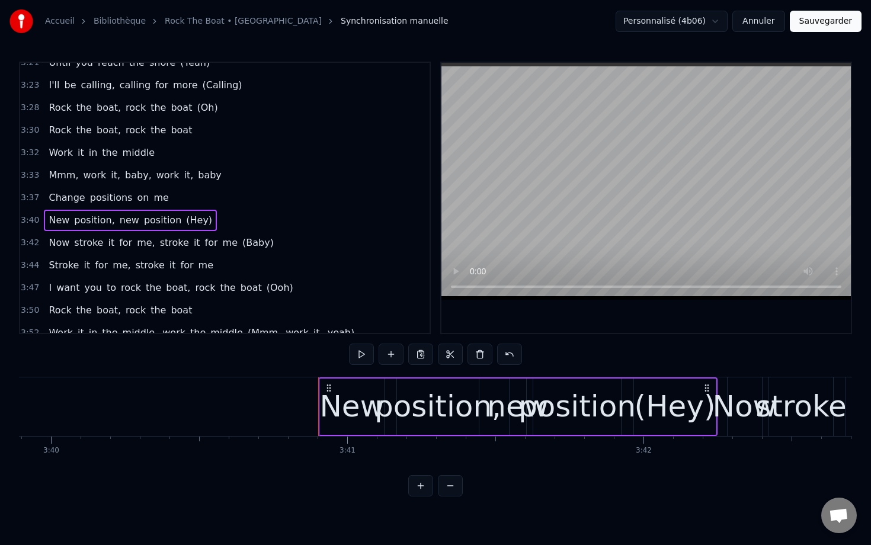
scroll to position [0, 64954]
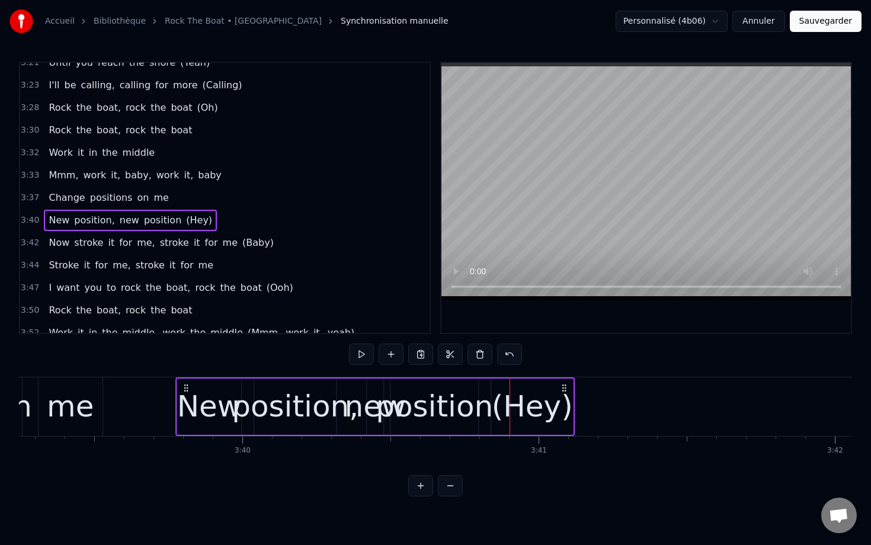
drag, startPoint x: 513, startPoint y: 387, endPoint x: 184, endPoint y: 392, distance: 328.8
click at [184, 392] on icon at bounding box center [185, 387] width 9 height 9
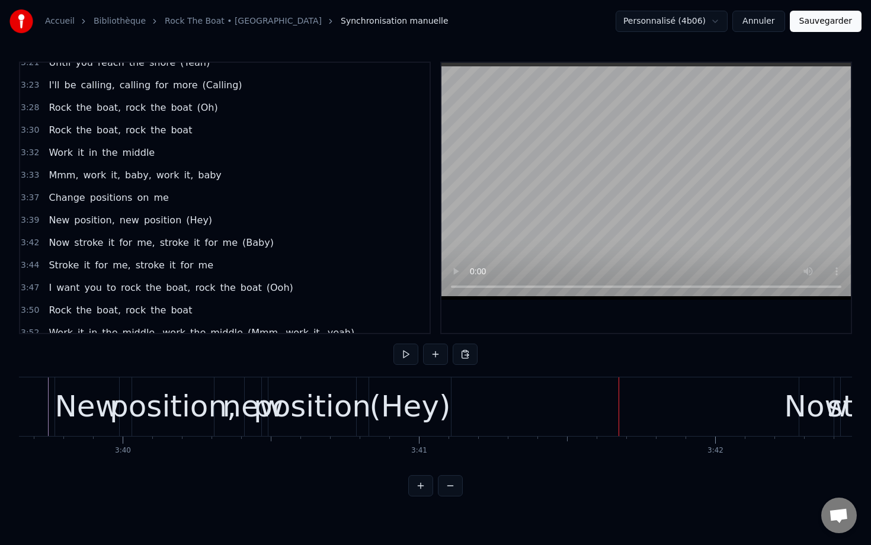
scroll to position [0, 65078]
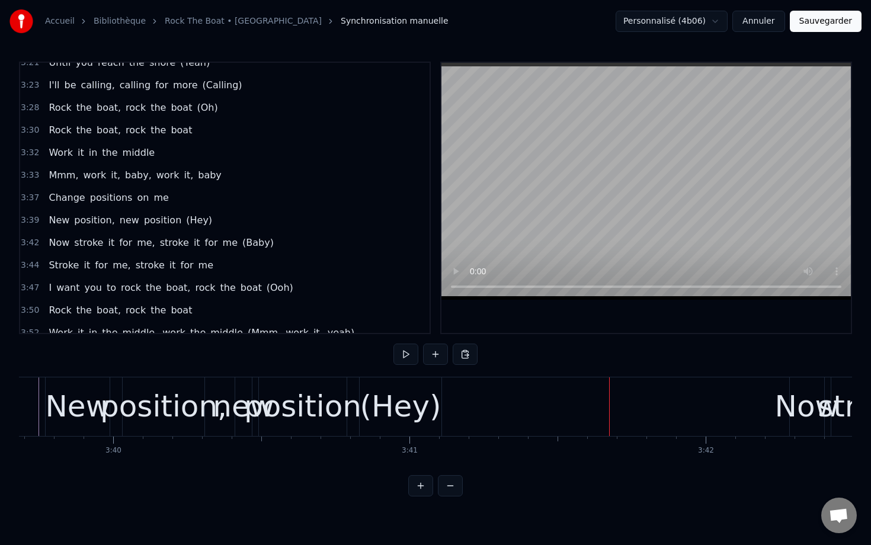
click at [411, 409] on div "(Hey)" at bounding box center [400, 407] width 81 height 44
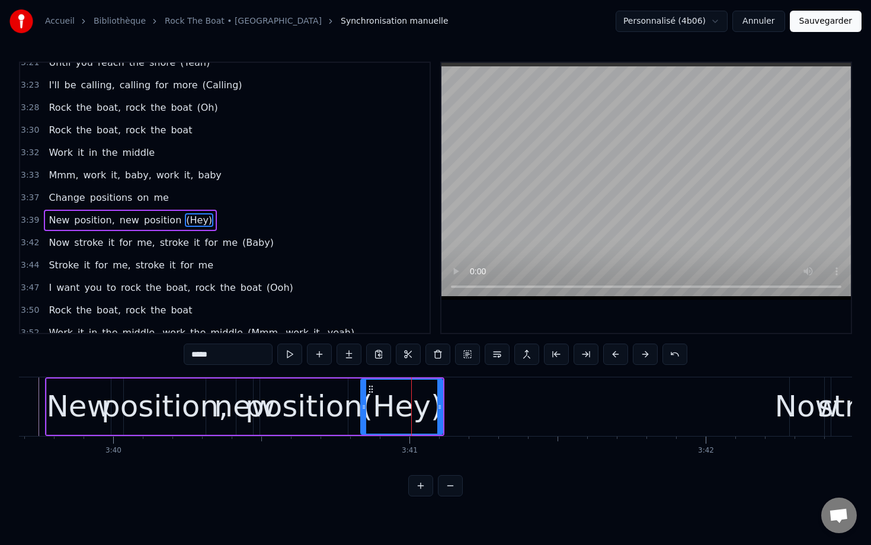
scroll to position [1205, 0]
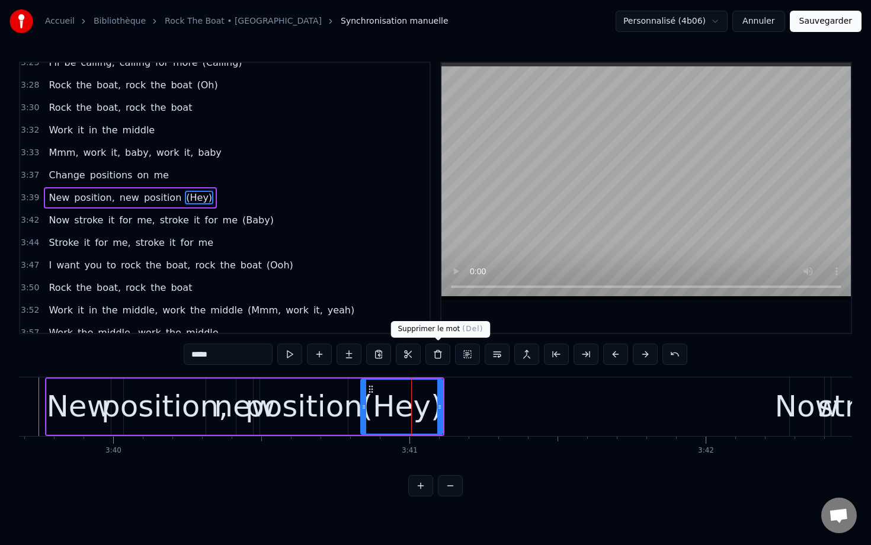
click at [438, 346] on body "Accueil Bibliothèque Rock The Boat • [PERSON_NAME] Synchronisation manuelle Per…" at bounding box center [435, 248] width 871 height 496
click at [434, 360] on button at bounding box center [437, 354] width 25 height 21
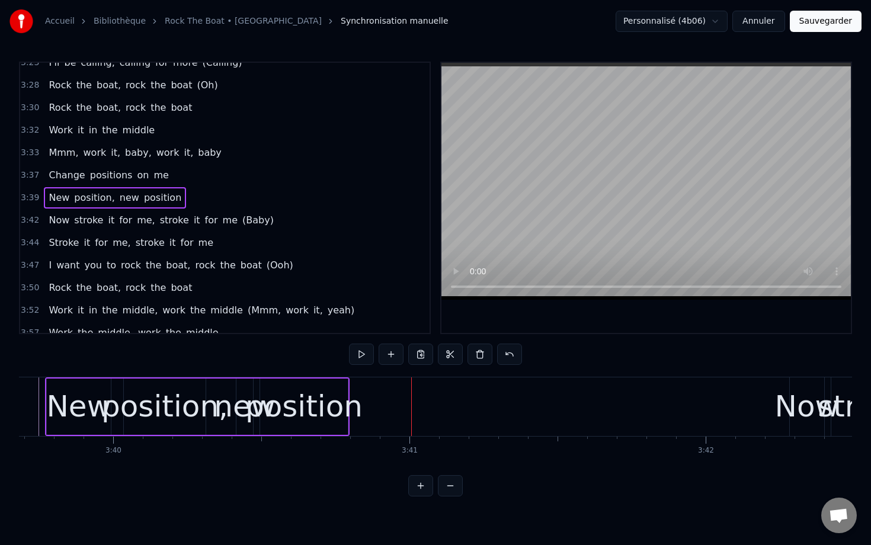
click at [320, 418] on div "position" at bounding box center [303, 407] width 117 height 44
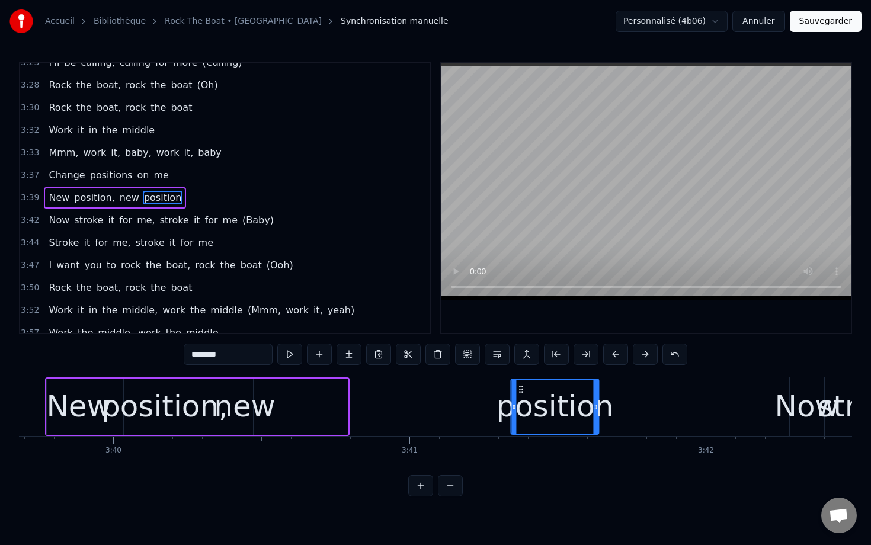
drag, startPoint x: 273, startPoint y: 386, endPoint x: 523, endPoint y: 389, distance: 250.0
click at [523, 389] on icon at bounding box center [520, 389] width 9 height 9
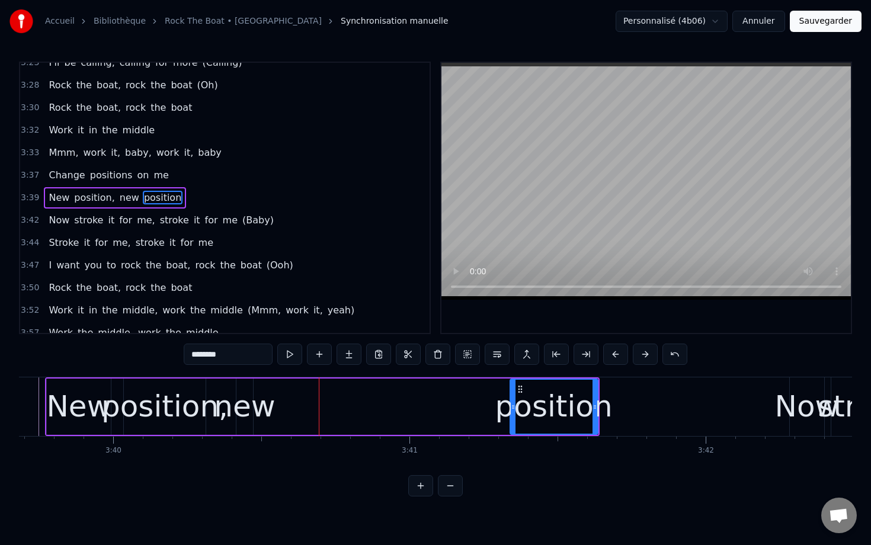
click at [246, 406] on div "new" at bounding box center [244, 407] width 61 height 44
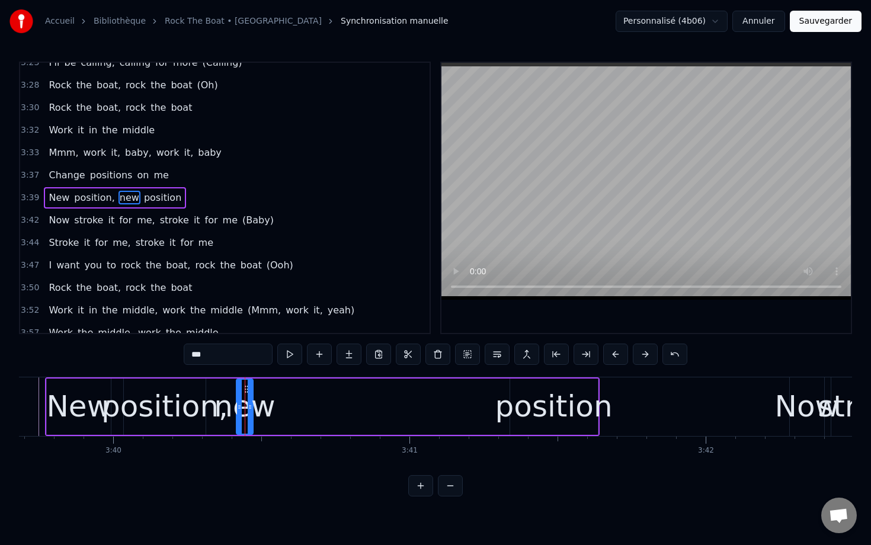
click at [253, 398] on div "new" at bounding box center [244, 407] width 61 height 44
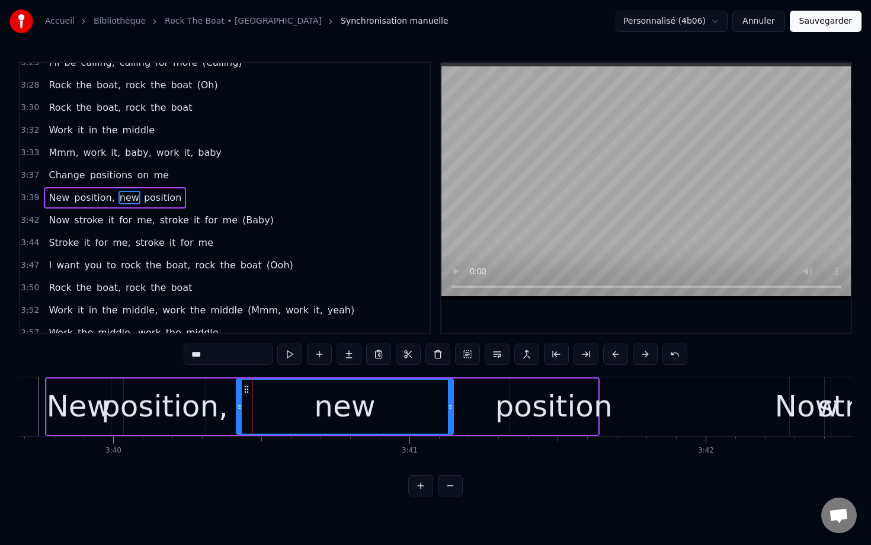
drag, startPoint x: 250, startPoint y: 398, endPoint x: 443, endPoint y: 404, distance: 193.3
click at [448, 405] on div at bounding box center [450, 407] width 5 height 54
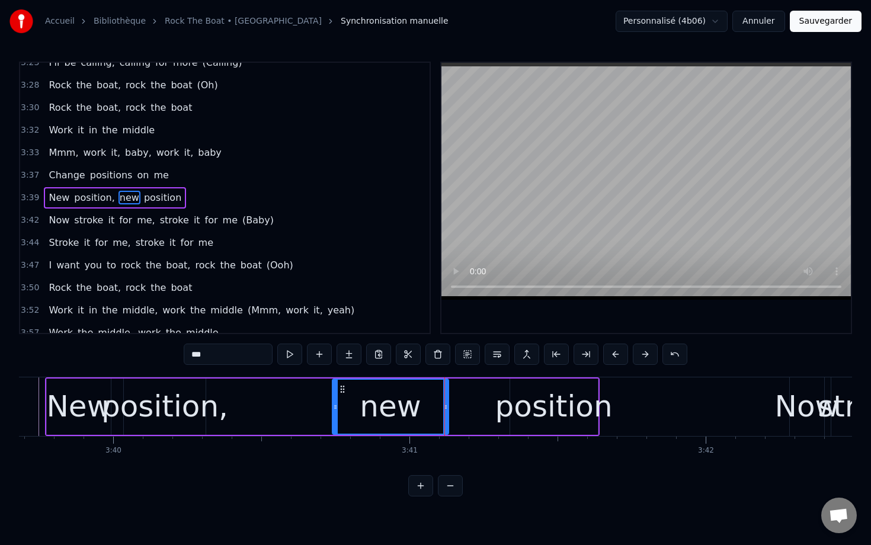
drag, startPoint x: 237, startPoint y: 402, endPoint x: 333, endPoint y: 411, distance: 96.4
click at [333, 411] on div at bounding box center [335, 407] width 5 height 54
click at [526, 406] on div "position" at bounding box center [553, 407] width 117 height 44
type input "********"
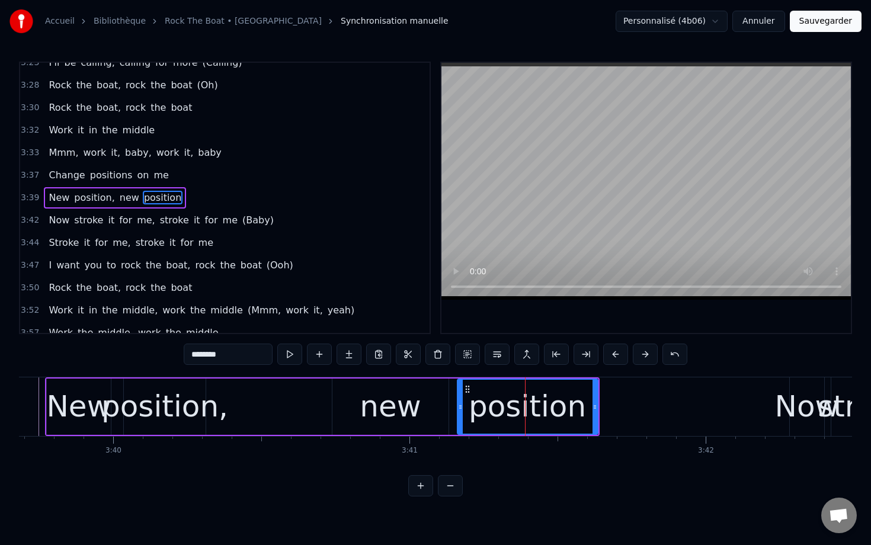
drag, startPoint x: 511, startPoint y: 402, endPoint x: 458, endPoint y: 401, distance: 53.3
click at [458, 402] on icon at bounding box center [460, 406] width 5 height 9
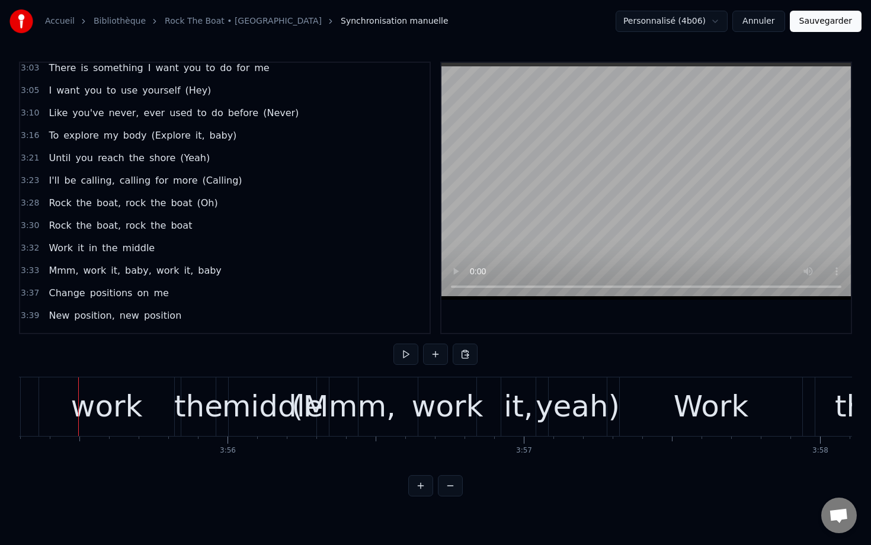
scroll to position [1084, 0]
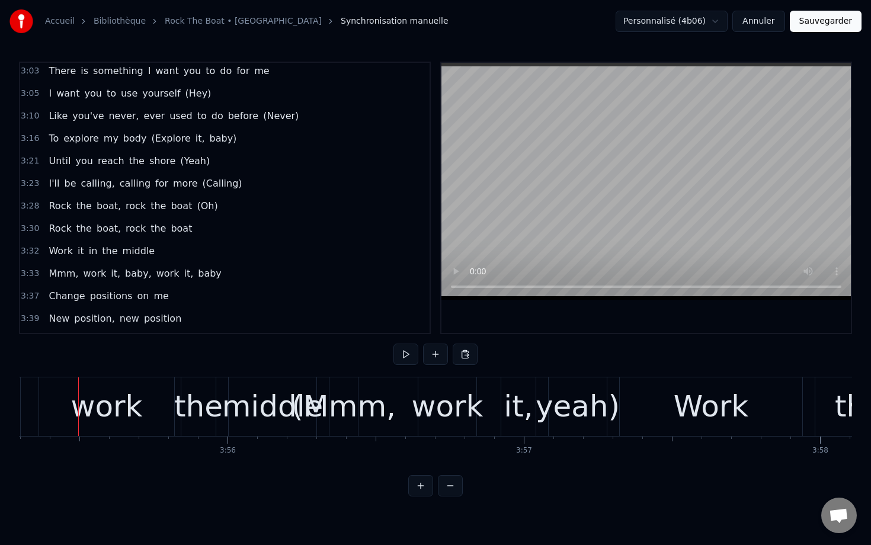
click at [39, 184] on div "3:23 I'll be calling, calling for more (Calling)" at bounding box center [224, 183] width 409 height 23
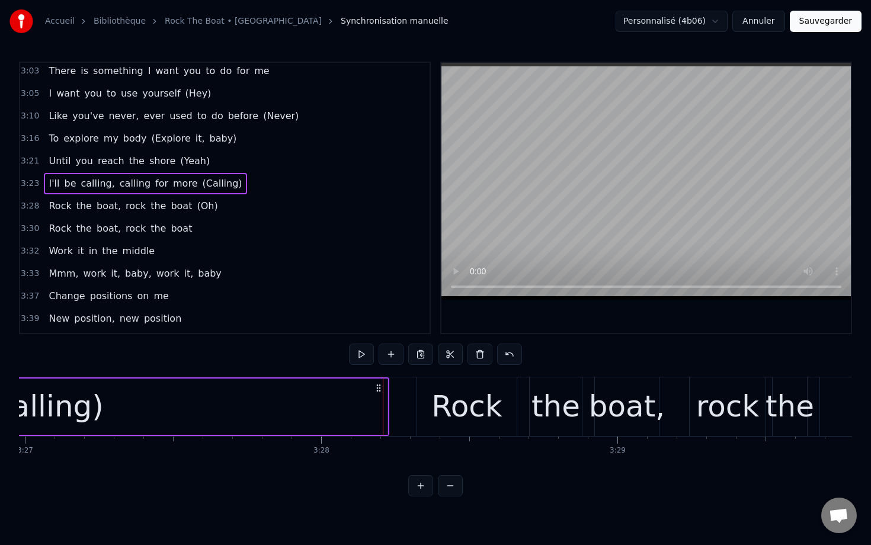
scroll to position [0, 61391]
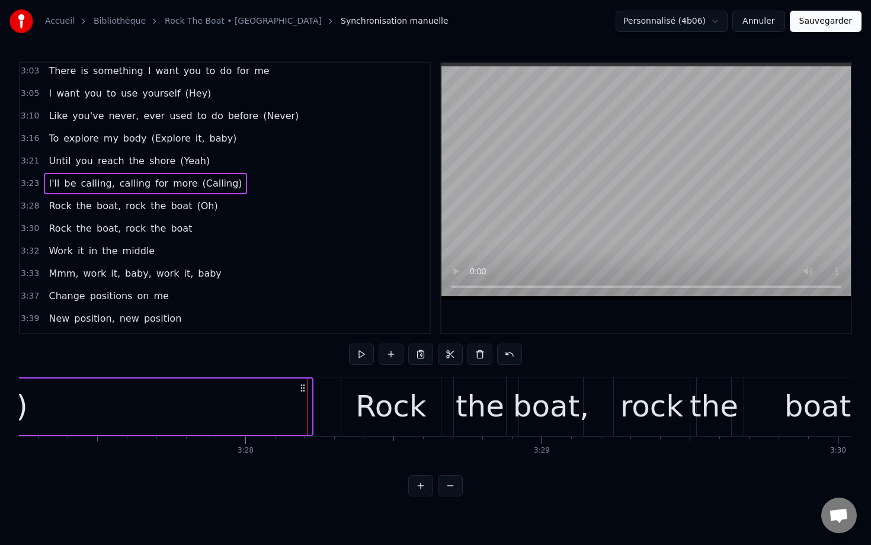
click at [370, 407] on div "Rock" at bounding box center [390, 407] width 71 height 44
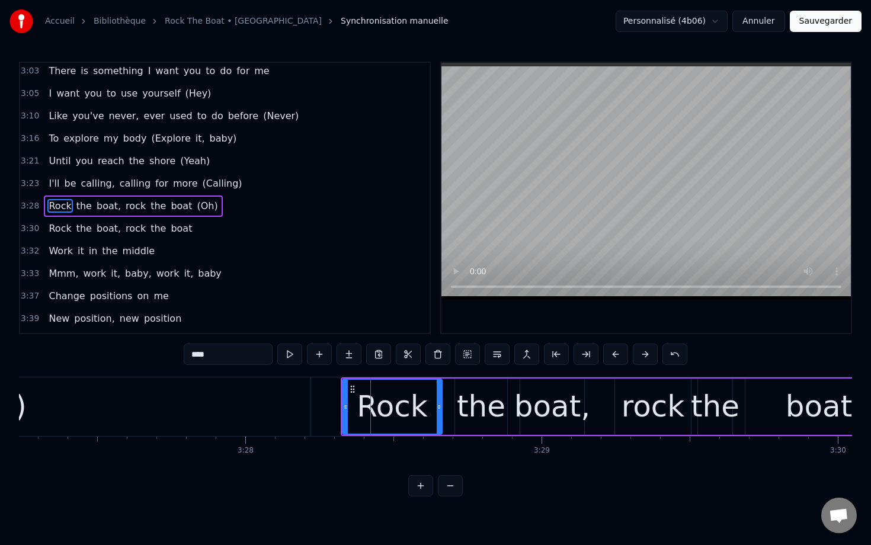
scroll to position [1092, 0]
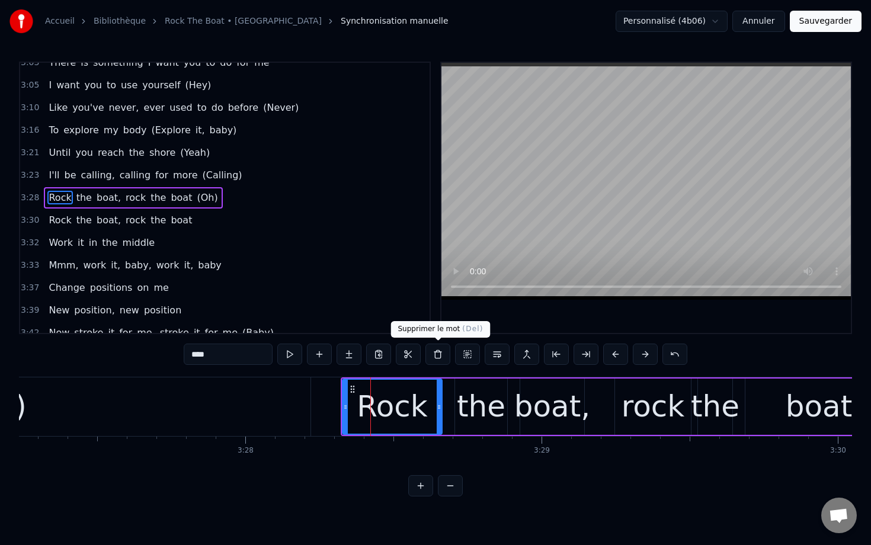
click at [441, 348] on button at bounding box center [437, 354] width 25 height 21
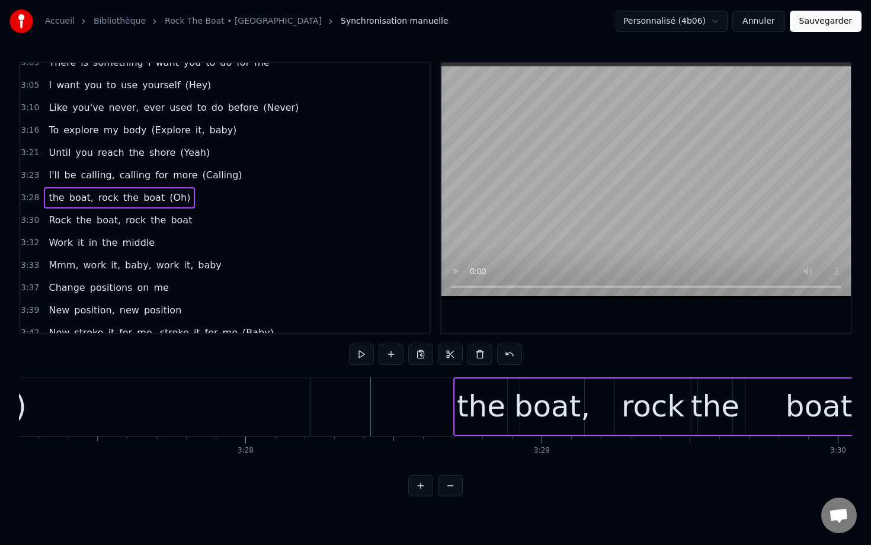
click at [468, 410] on div "the" at bounding box center [481, 407] width 49 height 44
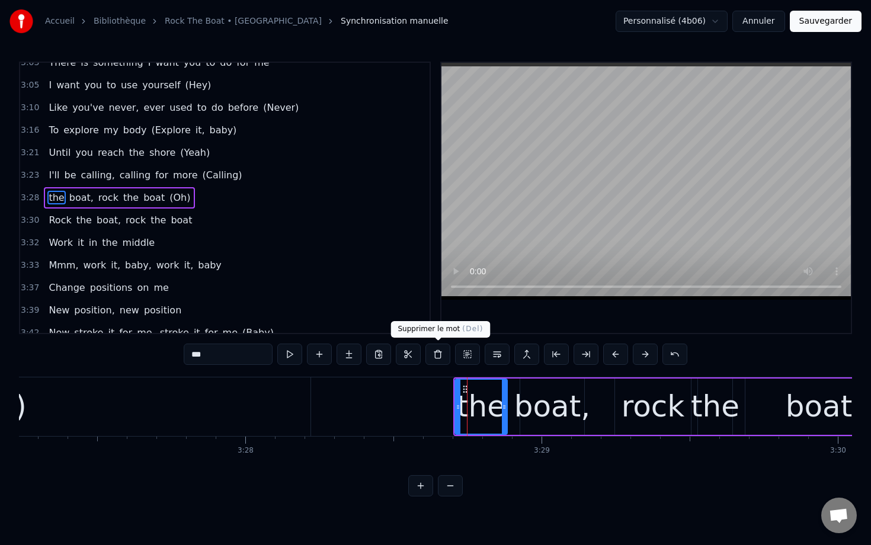
click at [434, 356] on button at bounding box center [437, 354] width 25 height 21
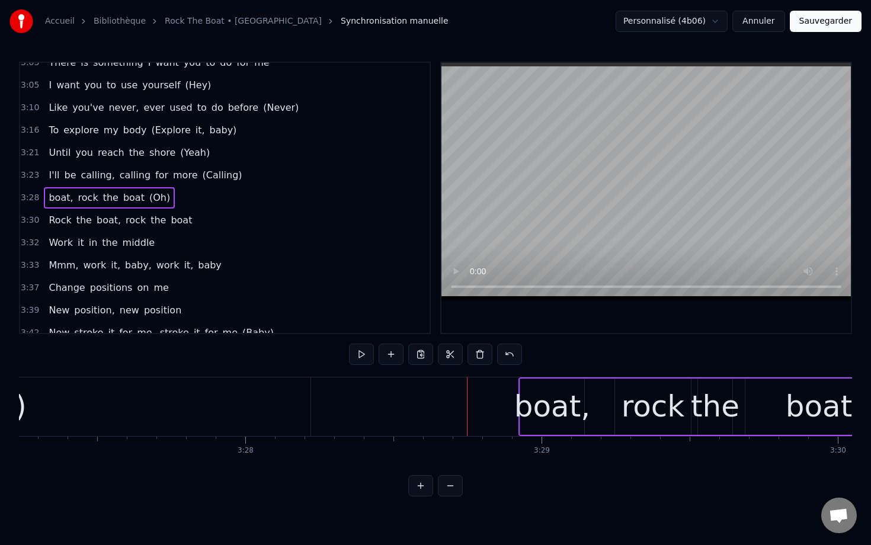
click at [537, 398] on div "boat," at bounding box center [552, 407] width 76 height 44
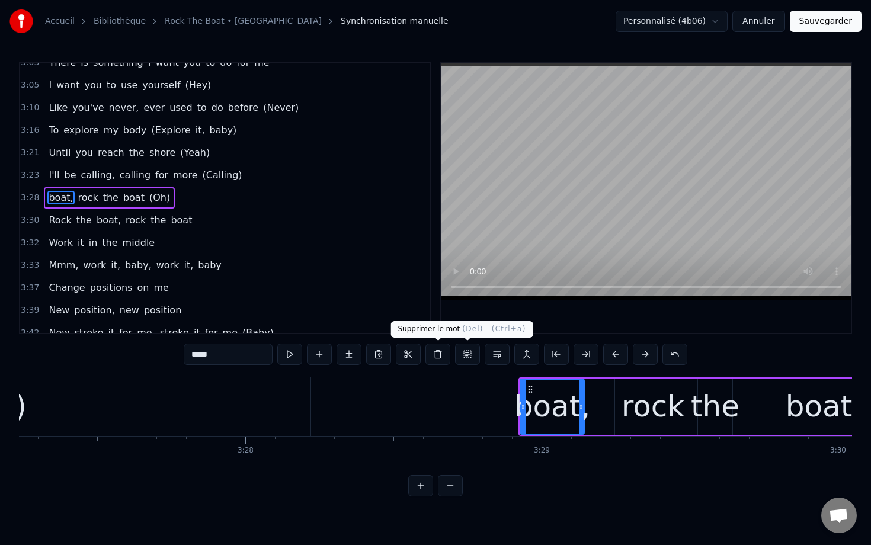
click at [433, 358] on button at bounding box center [437, 354] width 25 height 21
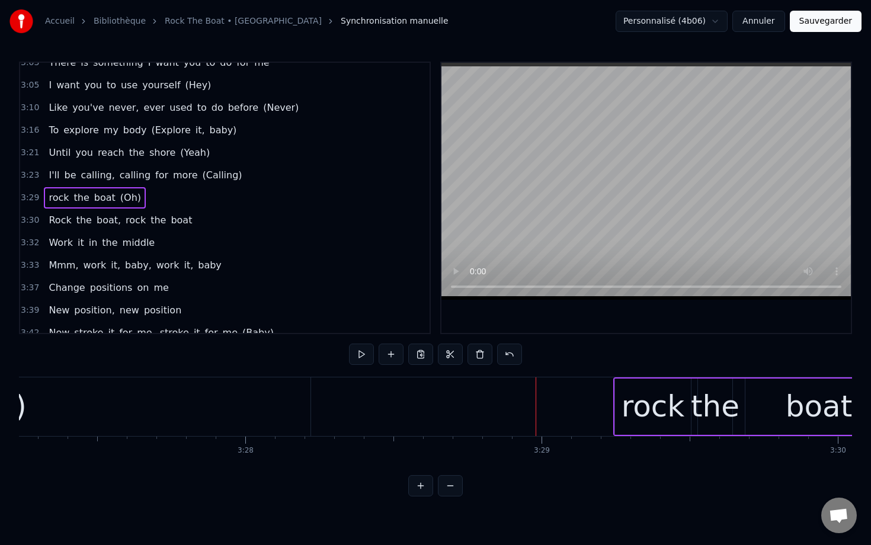
click at [656, 401] on div "rock" at bounding box center [653, 407] width 63 height 44
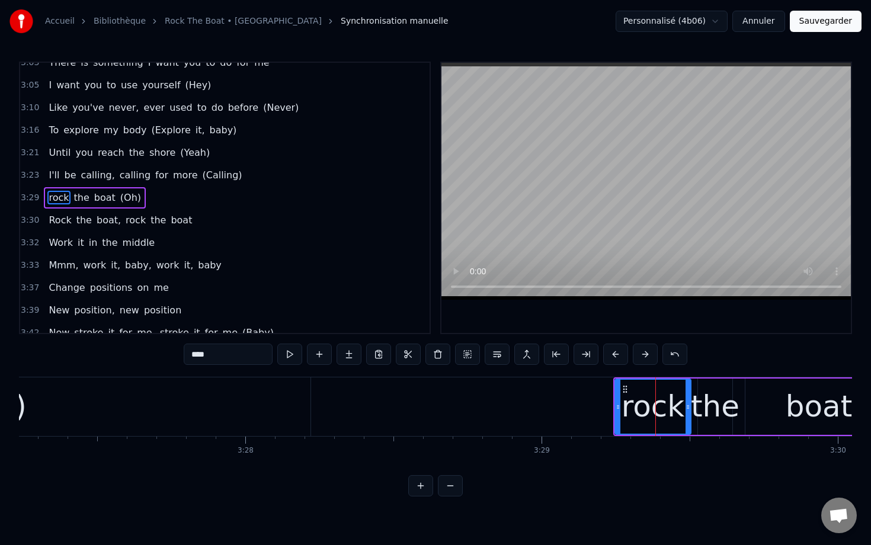
click at [197, 357] on input "****" at bounding box center [228, 354] width 89 height 21
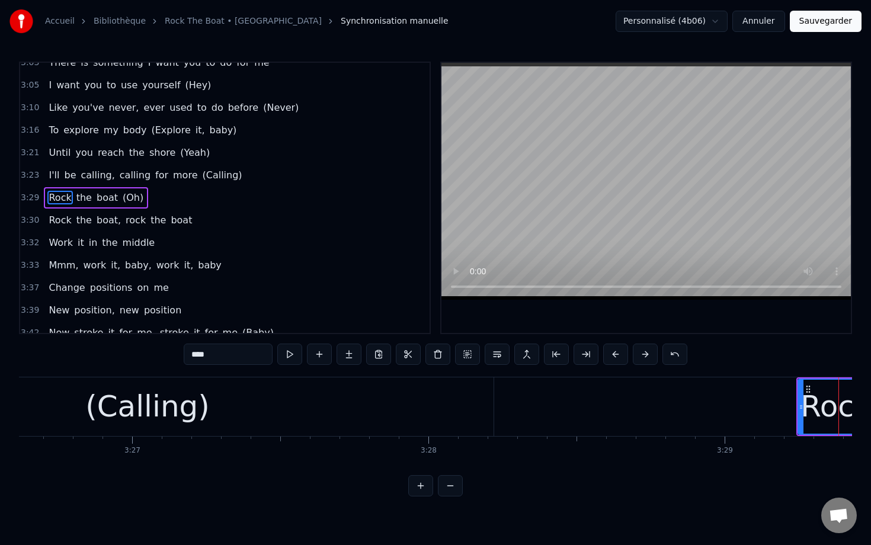
scroll to position [0, 61102]
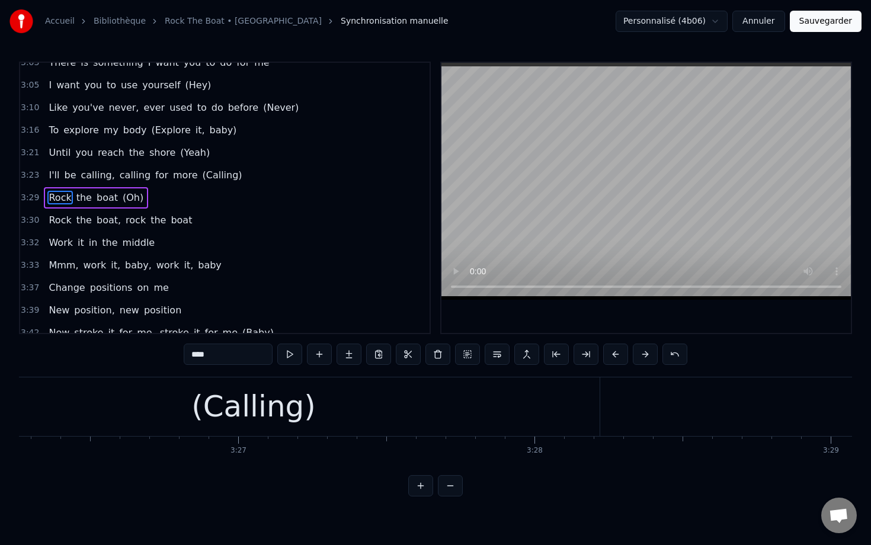
click at [242, 403] on div "(Calling)" at bounding box center [253, 407] width 124 height 44
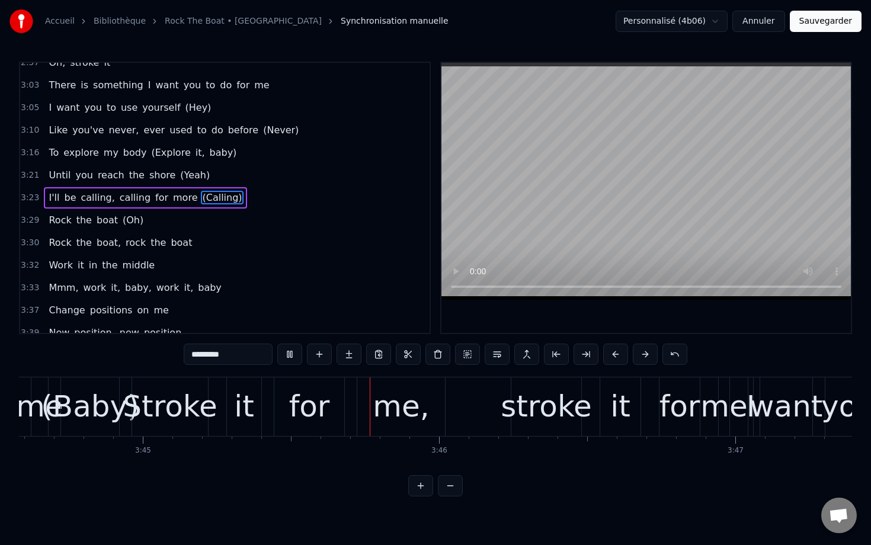
scroll to position [0, 66543]
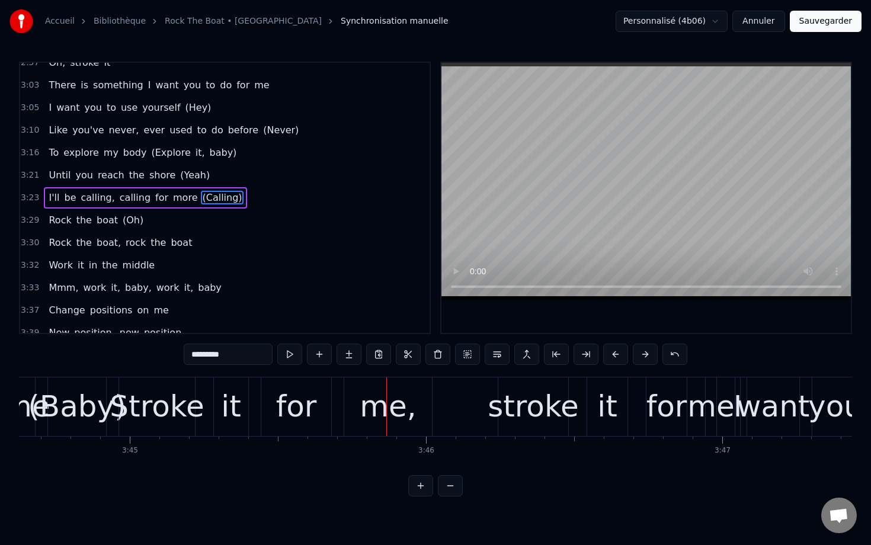
click at [91, 396] on div "(Baby)" at bounding box center [77, 407] width 98 height 44
type input "******"
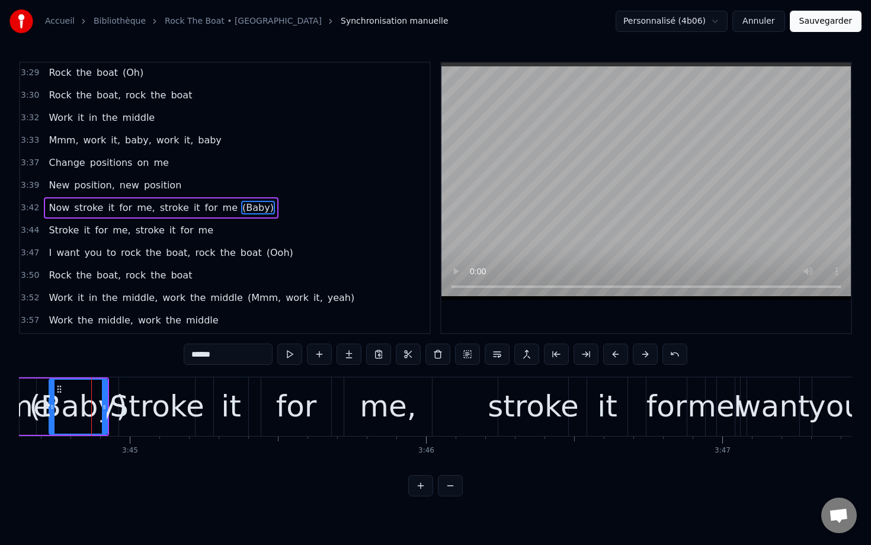
scroll to position [1227, 0]
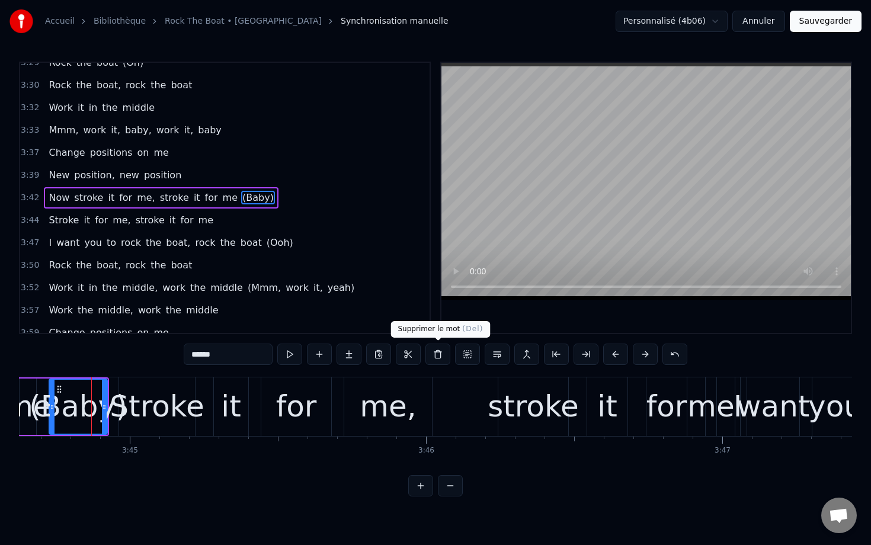
click at [438, 354] on button at bounding box center [437, 354] width 25 height 21
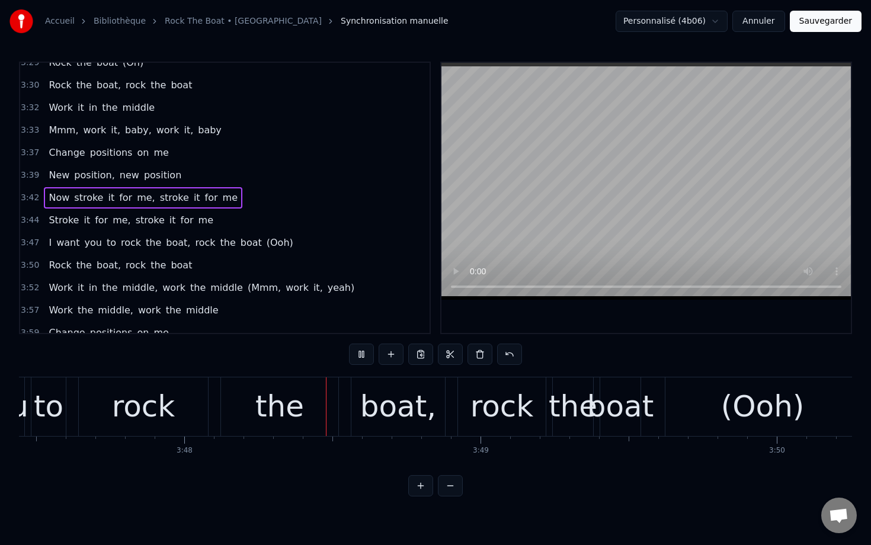
scroll to position [0, 67395]
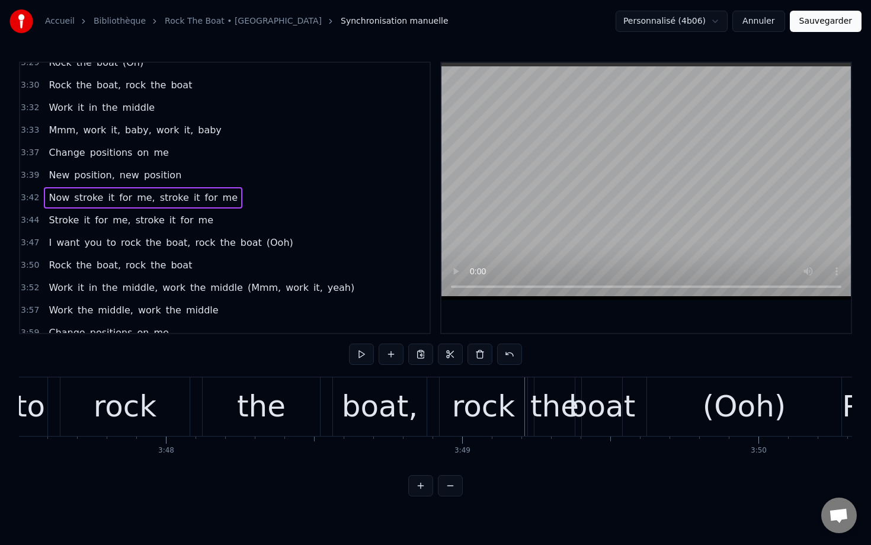
click at [386, 400] on div "boat," at bounding box center [380, 407] width 76 height 44
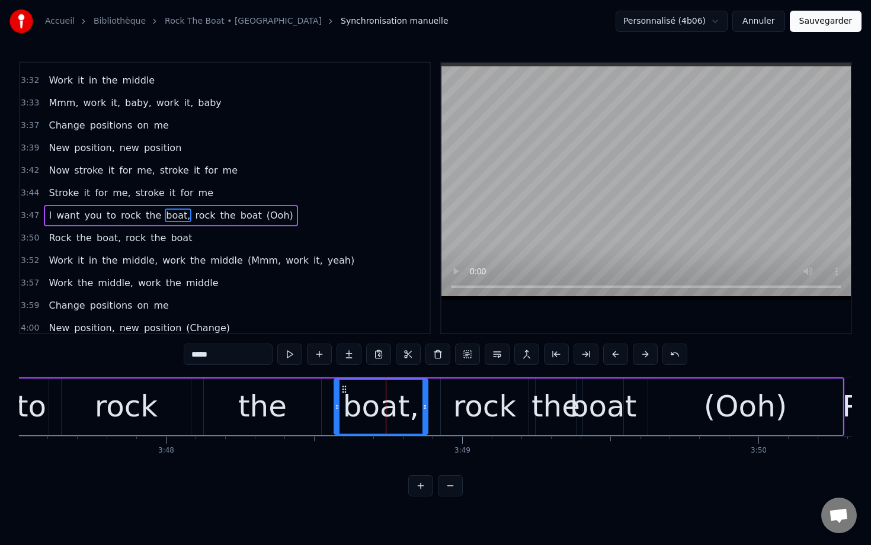
scroll to position [1272, 0]
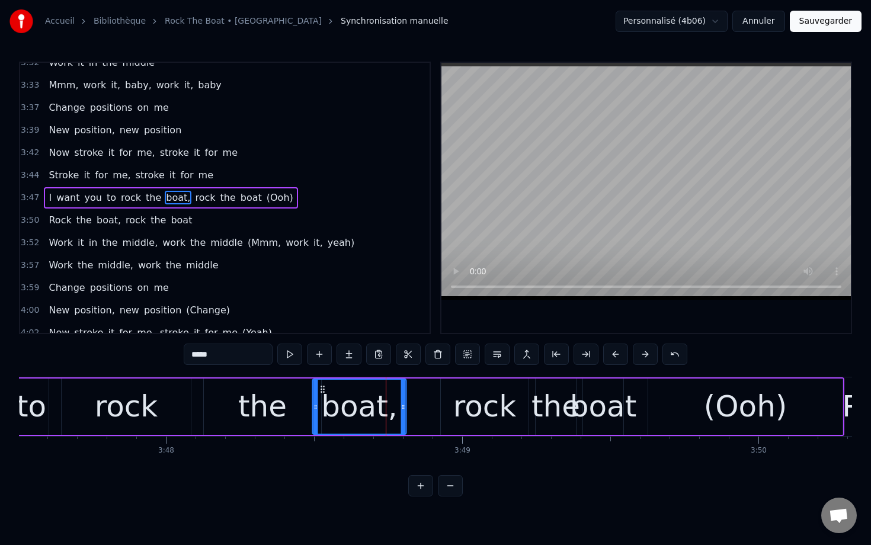
drag, startPoint x: 342, startPoint y: 391, endPoint x: 322, endPoint y: 391, distance: 20.1
click at [322, 392] on circle at bounding box center [321, 392] width 1 height 1
click at [272, 399] on div "the" at bounding box center [262, 407] width 49 height 44
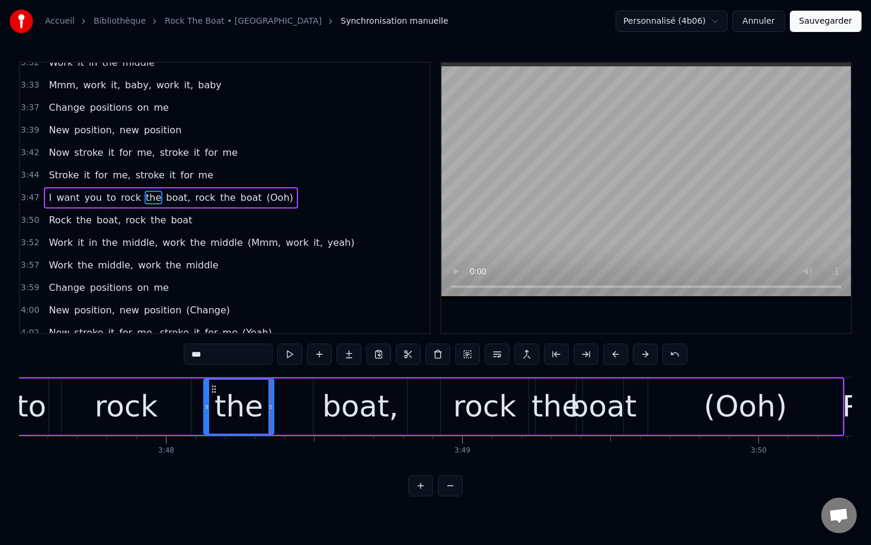
drag, startPoint x: 318, startPoint y: 406, endPoint x: 266, endPoint y: 405, distance: 51.5
click at [268, 405] on icon at bounding box center [270, 406] width 5 height 9
click at [350, 404] on div "boat," at bounding box center [360, 407] width 76 height 44
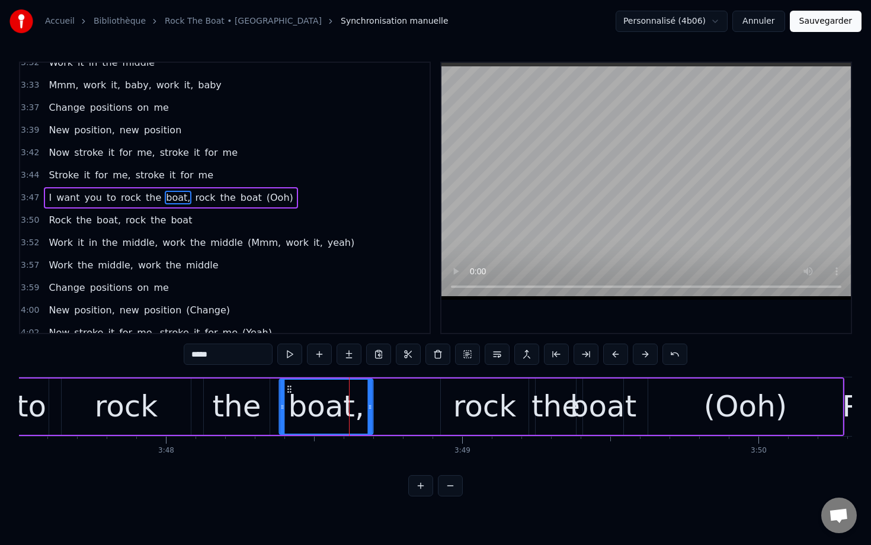
drag, startPoint x: 325, startPoint y: 391, endPoint x: 289, endPoint y: 390, distance: 35.6
click at [287, 390] on icon at bounding box center [289, 389] width 9 height 9
click at [98, 409] on div "rock" at bounding box center [126, 407] width 129 height 56
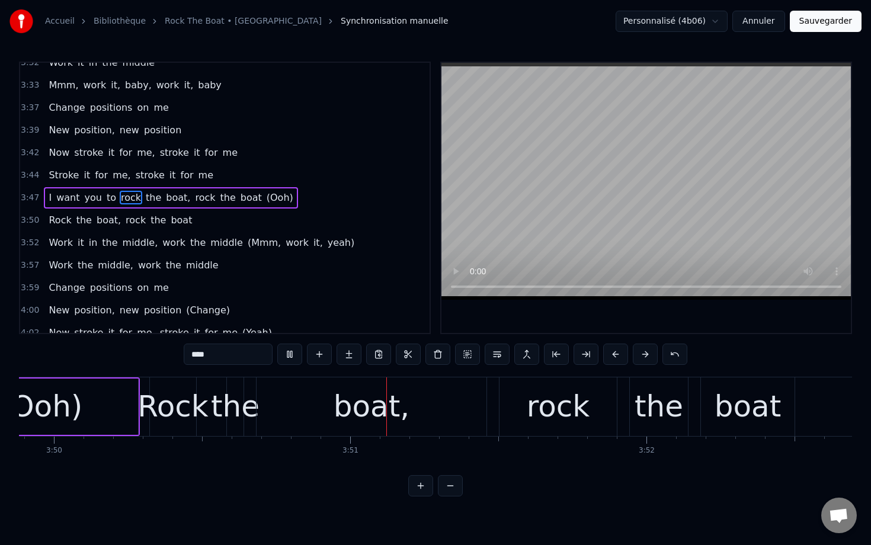
scroll to position [0, 68156]
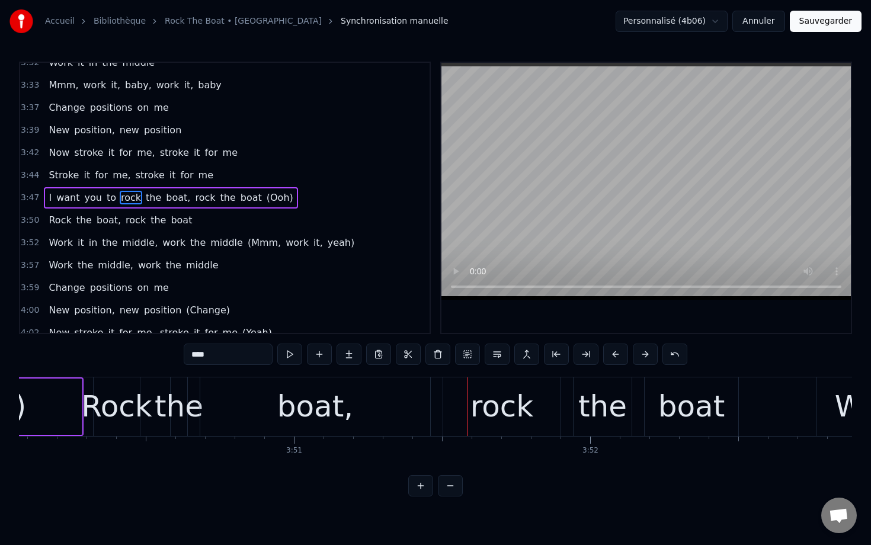
click at [265, 198] on span "(Ooh)" at bounding box center [279, 198] width 29 height 14
type input "*****"
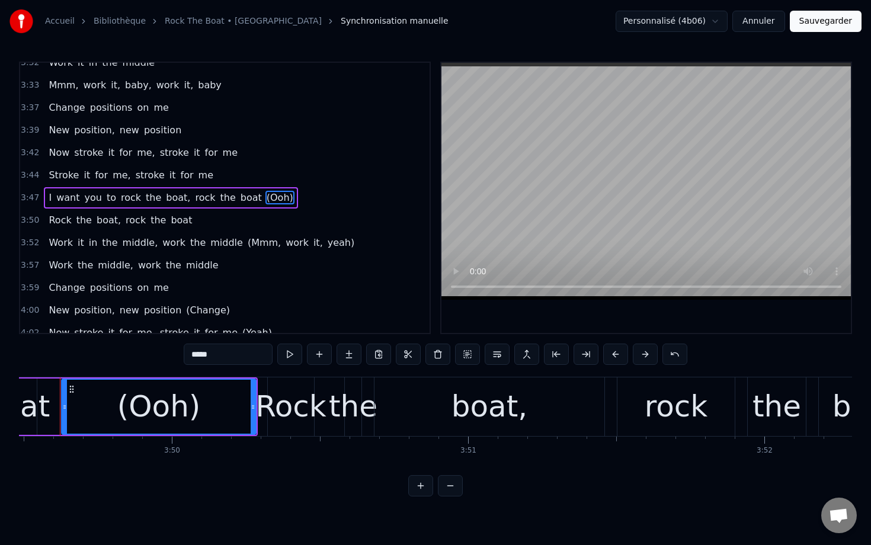
scroll to position [0, 67963]
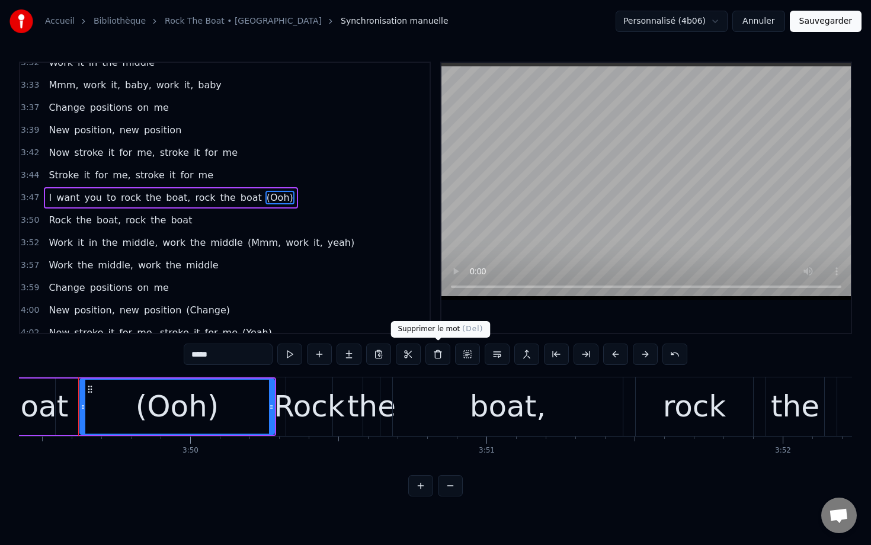
click at [437, 353] on button at bounding box center [437, 354] width 25 height 21
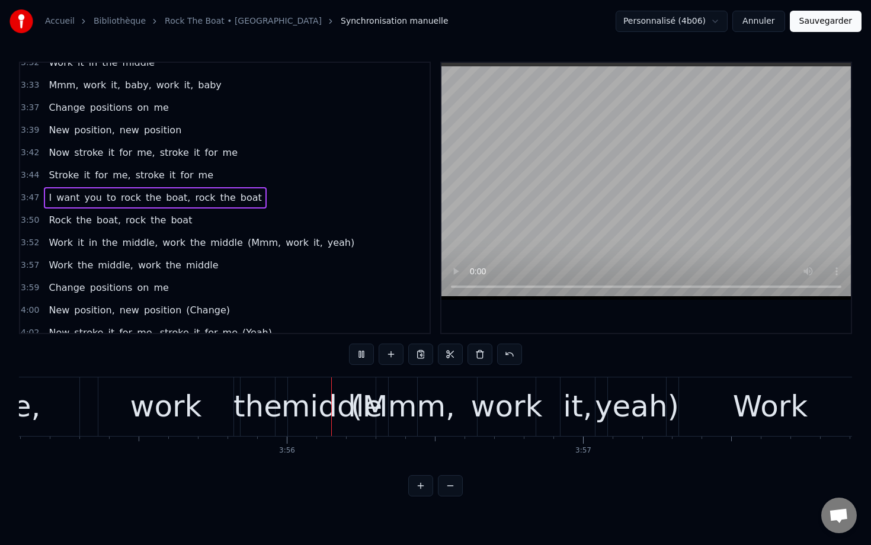
scroll to position [0, 69664]
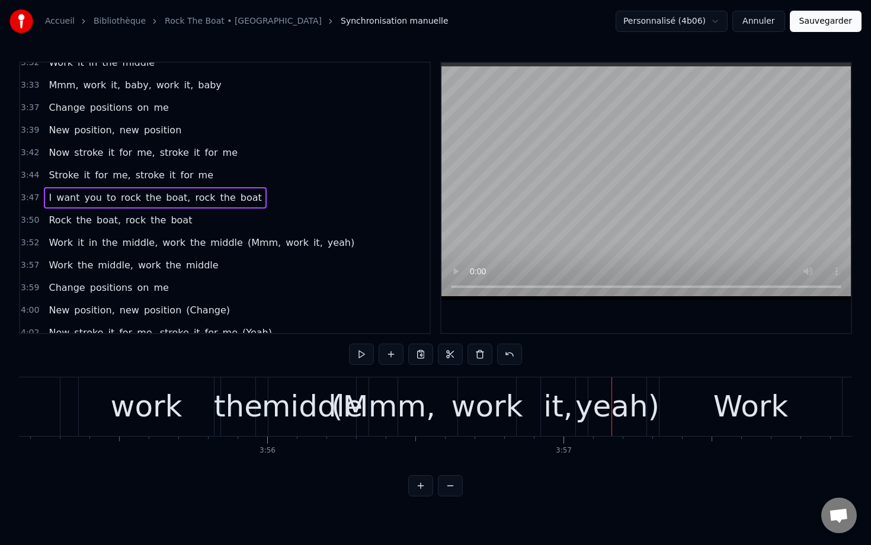
click at [326, 245] on span "yeah)" at bounding box center [341, 243] width 30 height 14
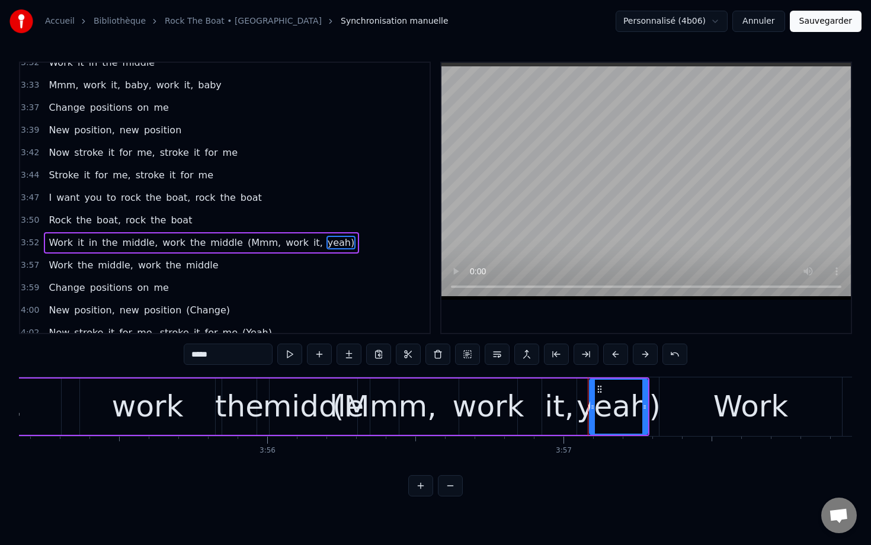
scroll to position [1317, 0]
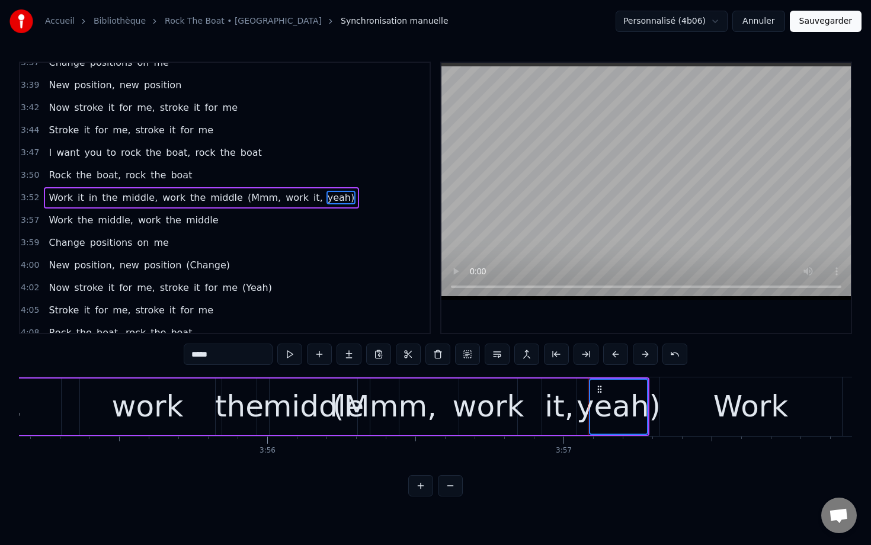
click at [312, 201] on span "it," at bounding box center [318, 198] width 12 height 14
click at [284, 200] on span "work" at bounding box center [296, 198] width 25 height 14
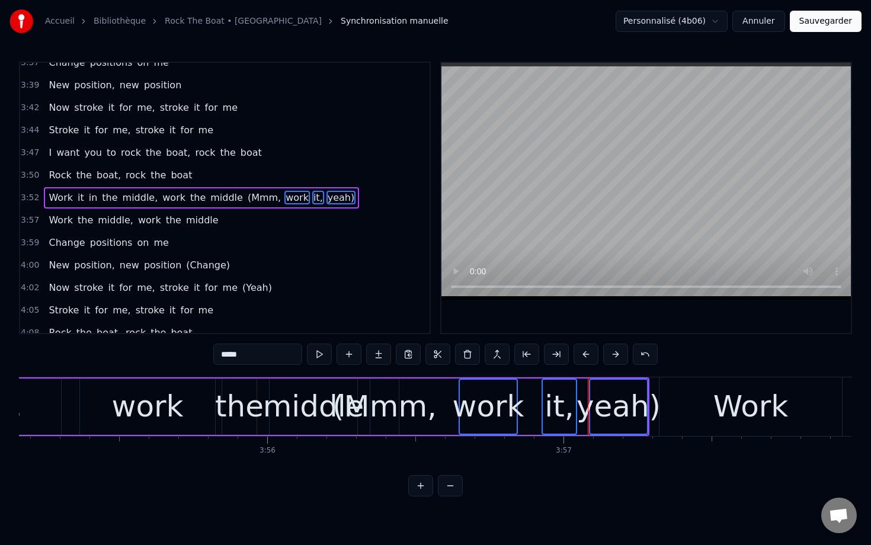
click at [246, 200] on span "(Mmm," at bounding box center [264, 198] width 36 height 14
click at [462, 357] on button at bounding box center [467, 354] width 25 height 21
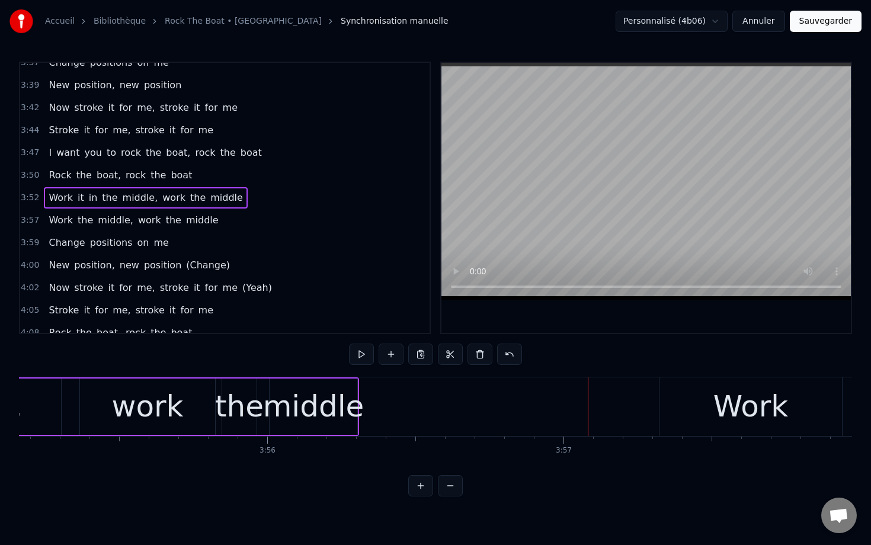
click at [229, 410] on div "the" at bounding box center [239, 407] width 49 height 44
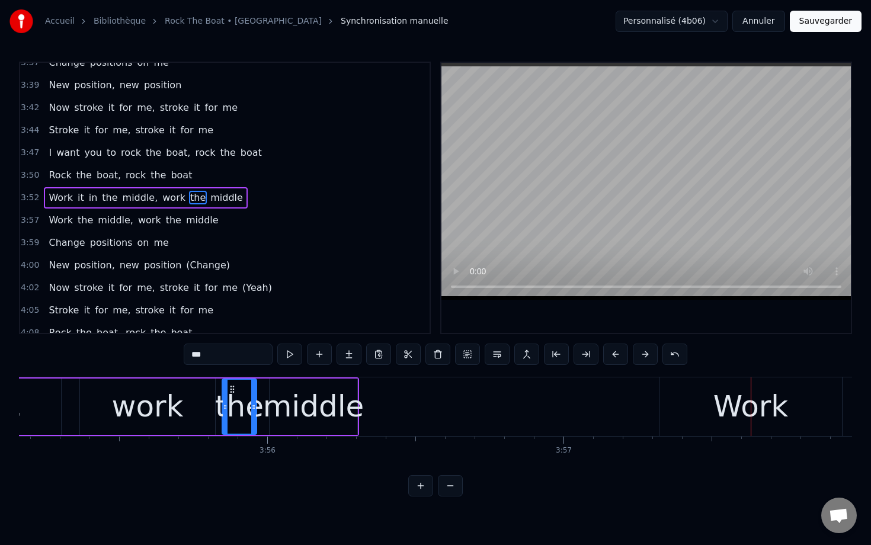
click at [682, 398] on div "Work" at bounding box center [750, 406] width 182 height 59
type input "****"
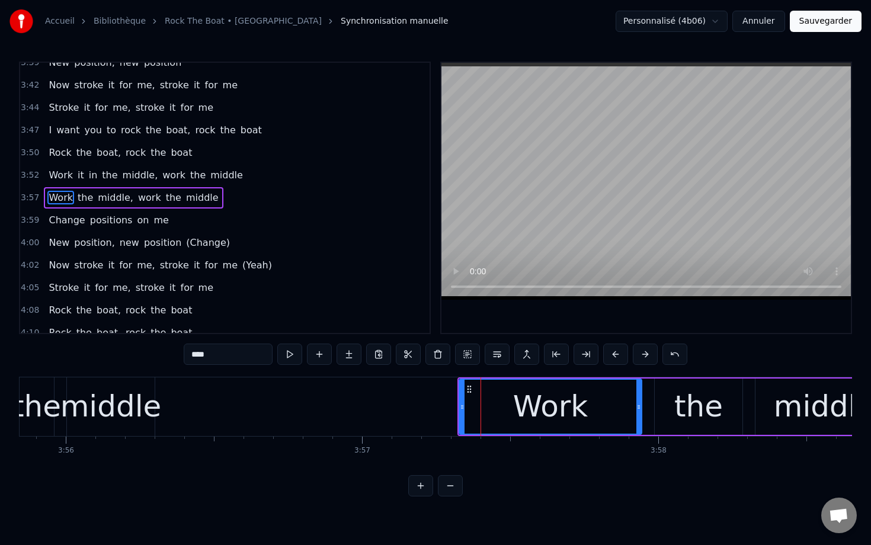
scroll to position [0, 69888]
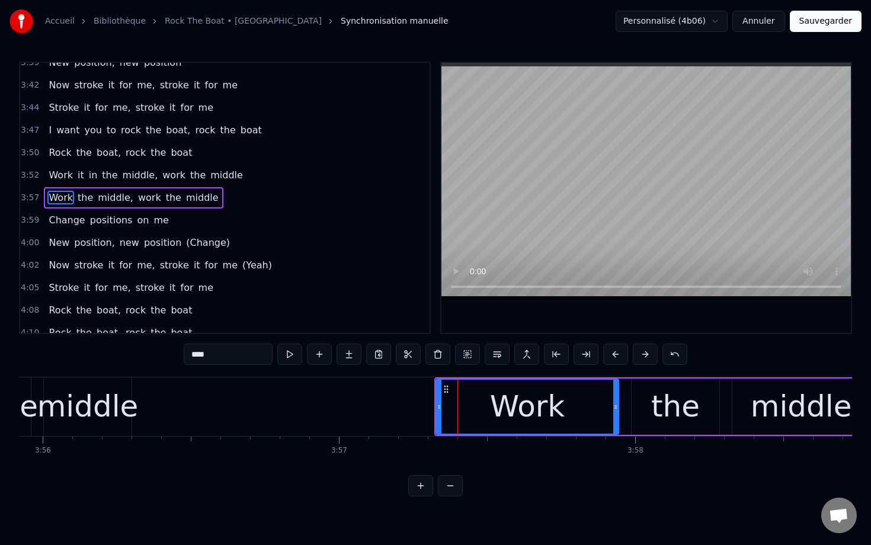
click at [34, 192] on span "3:57" at bounding box center [30, 198] width 18 height 12
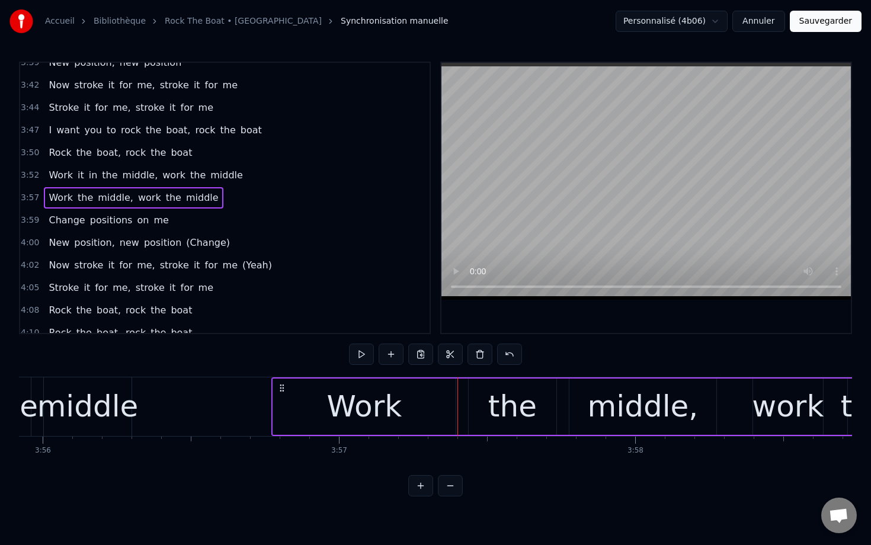
drag, startPoint x: 441, startPoint y: 385, endPoint x: 246, endPoint y: 388, distance: 194.9
click at [277, 388] on icon at bounding box center [281, 387] width 9 height 9
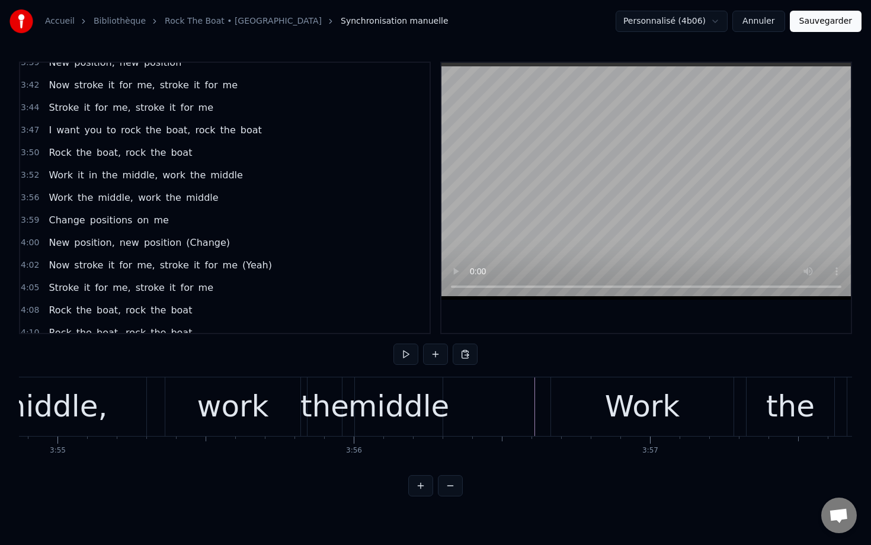
scroll to position [0, 69452]
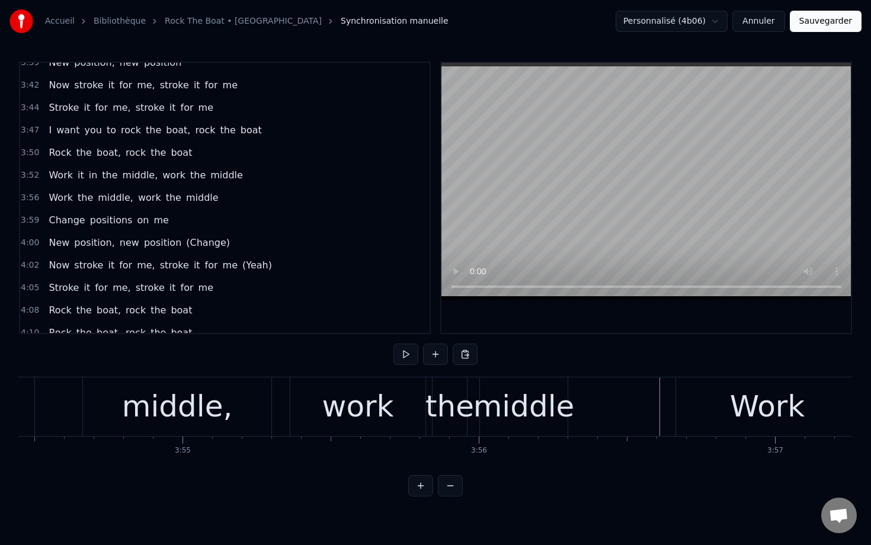
click at [180, 400] on div "middle," at bounding box center [177, 407] width 111 height 44
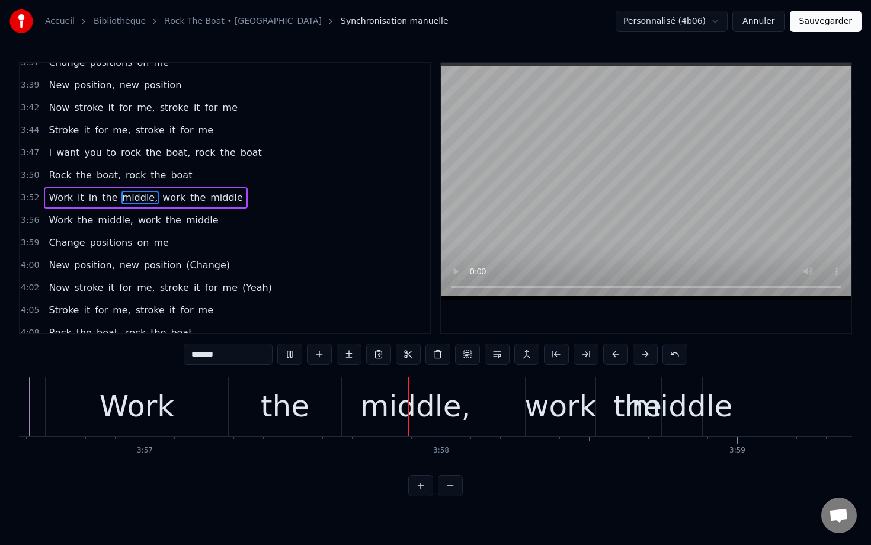
scroll to position [0, 70212]
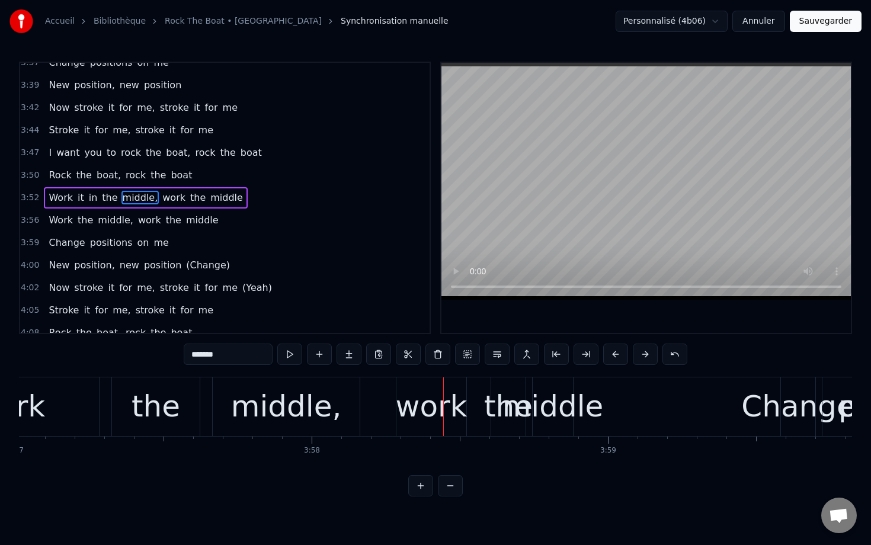
click at [412, 414] on div "work" at bounding box center [432, 407] width 72 height 44
type input "****"
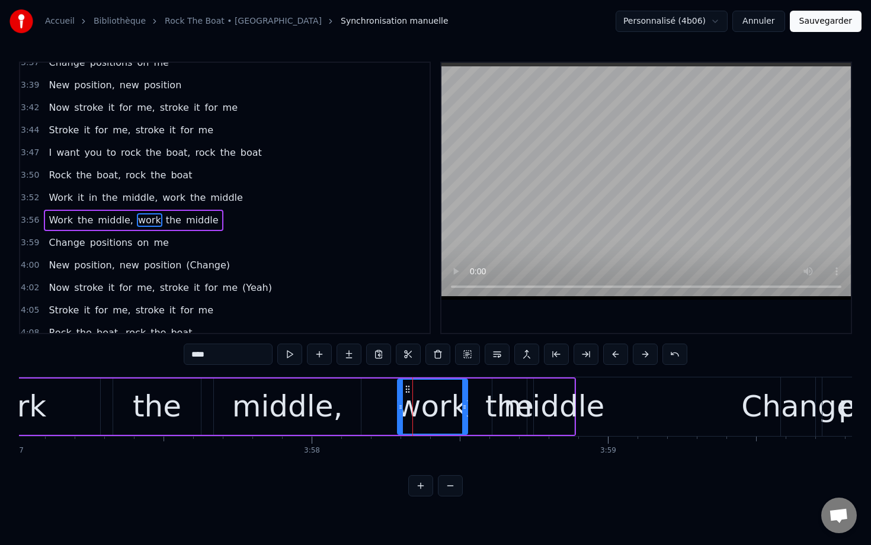
scroll to position [1340, 0]
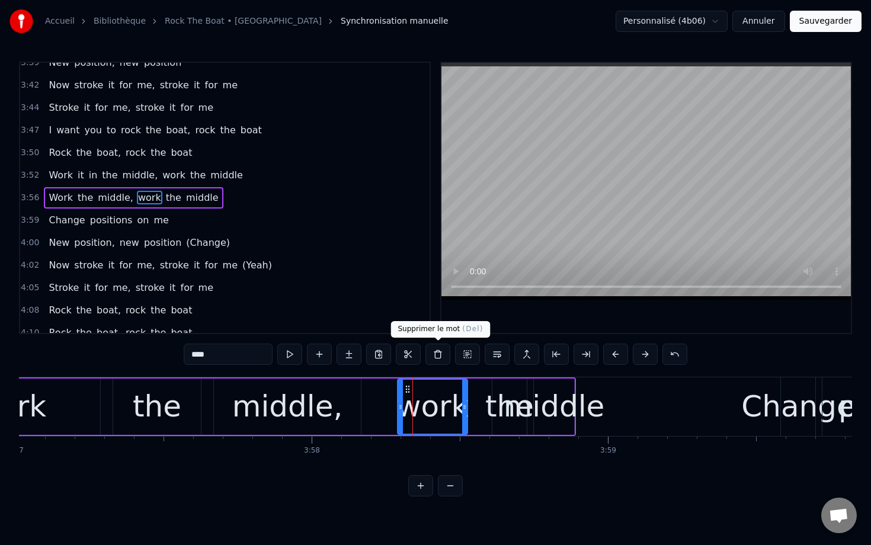
click at [441, 357] on button at bounding box center [437, 354] width 25 height 21
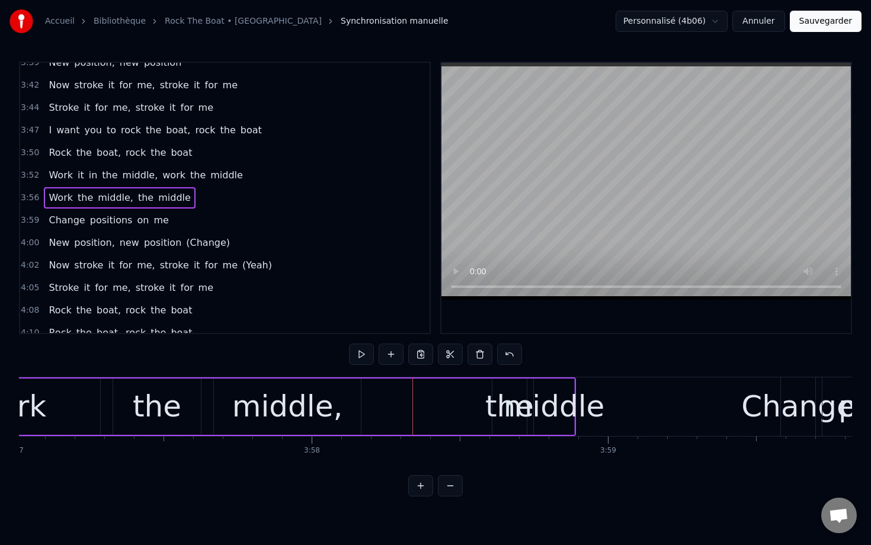
click at [497, 405] on div "the" at bounding box center [509, 407] width 49 height 44
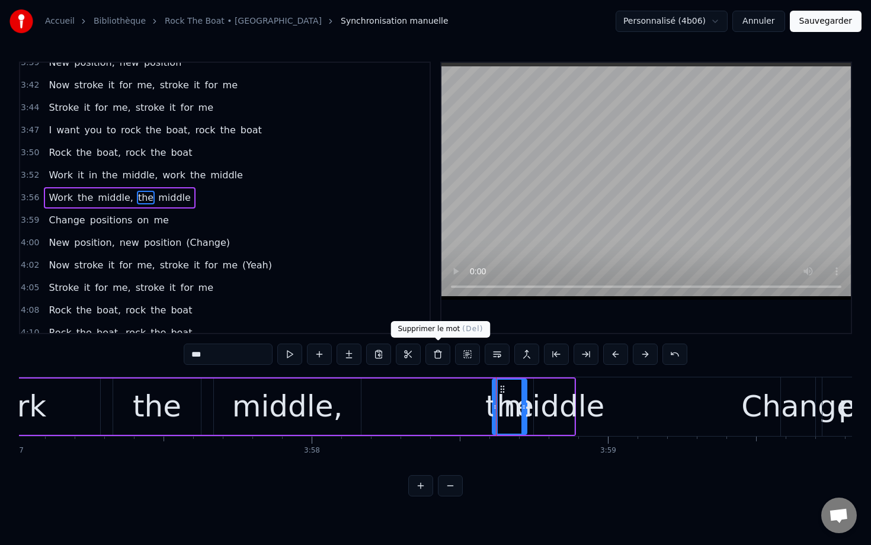
click at [438, 352] on button at bounding box center [437, 354] width 25 height 21
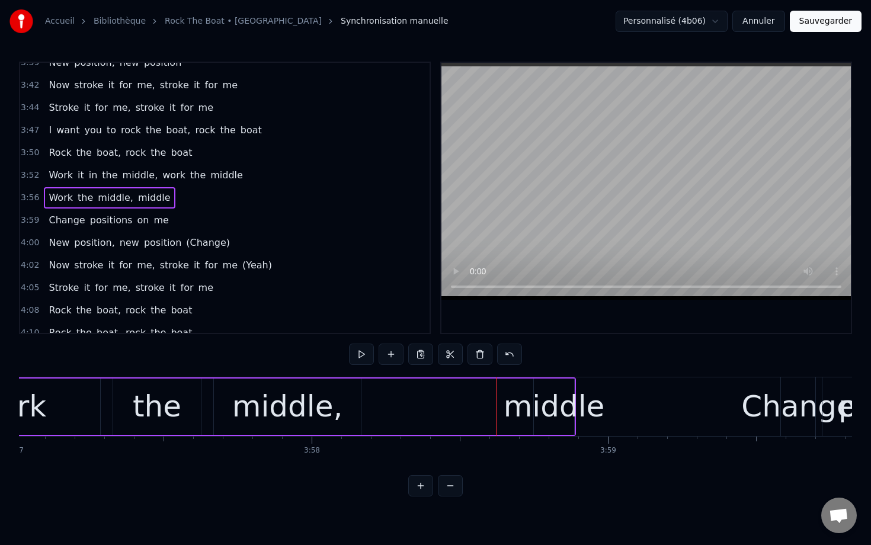
click at [546, 396] on div "middle" at bounding box center [554, 407] width 101 height 44
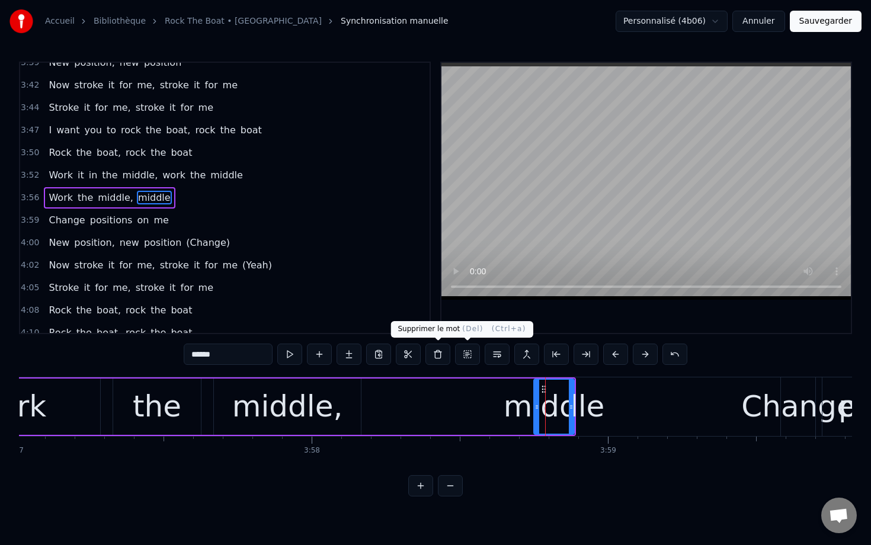
click at [439, 353] on button at bounding box center [437, 354] width 25 height 21
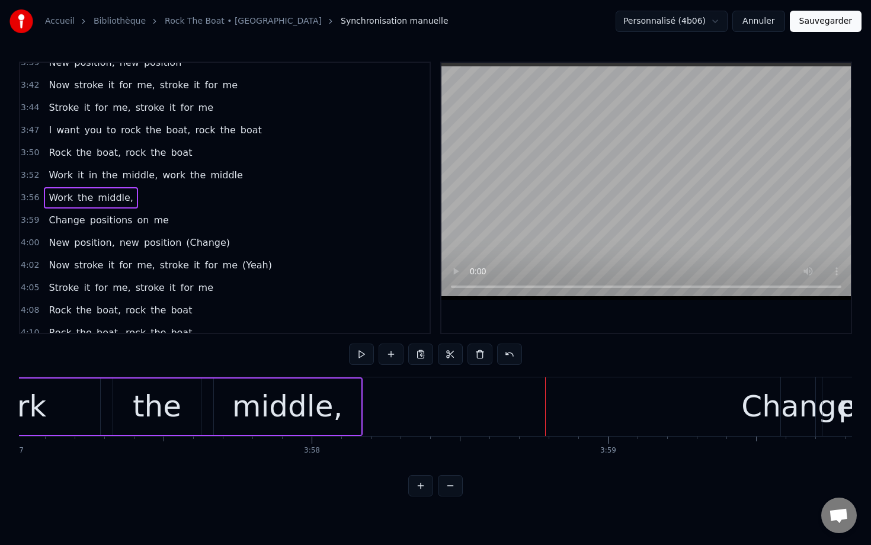
click at [787, 417] on div "Change" at bounding box center [797, 407] width 113 height 44
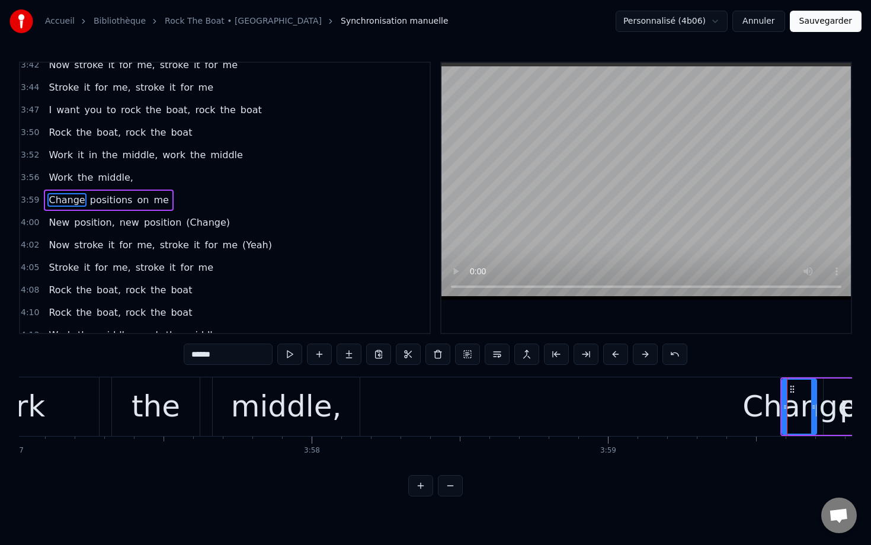
scroll to position [1362, 0]
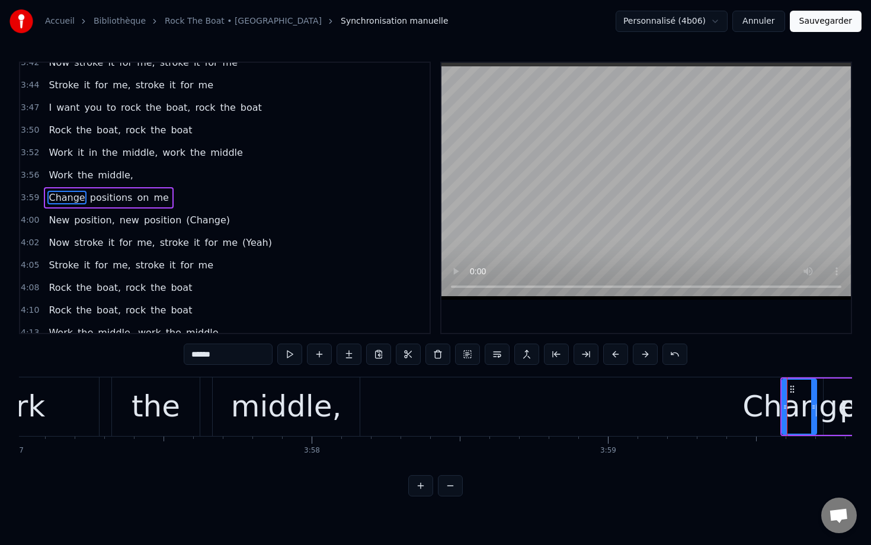
click at [33, 200] on span "3:59" at bounding box center [30, 198] width 18 height 12
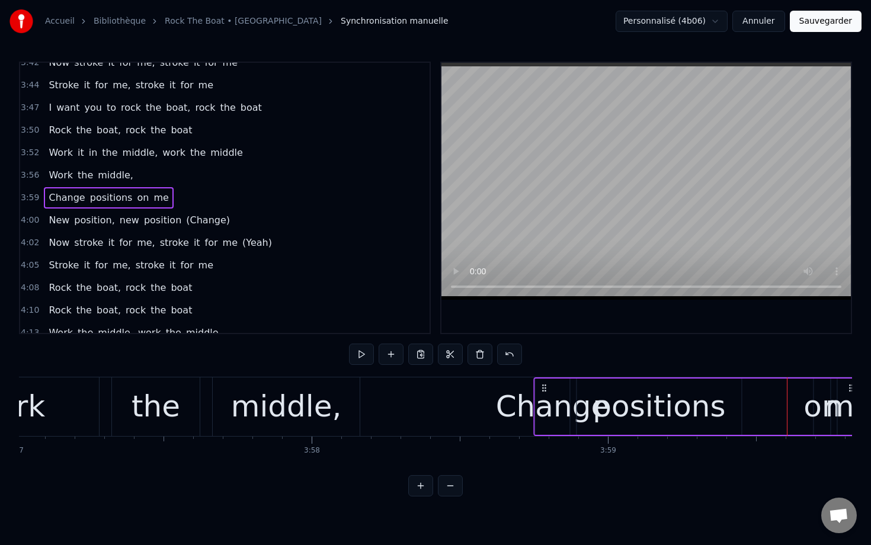
drag, startPoint x: 791, startPoint y: 389, endPoint x: 550, endPoint y: 393, distance: 241.2
click at [546, 393] on div "Change positions on me" at bounding box center [697, 406] width 328 height 59
click at [550, 400] on div "Change" at bounding box center [554, 407] width 113 height 44
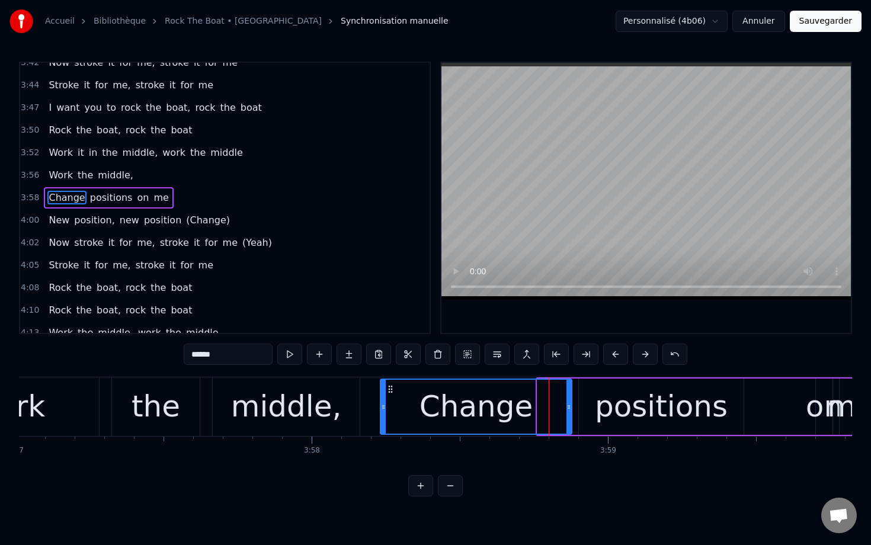
drag, startPoint x: 538, startPoint y: 400, endPoint x: 381, endPoint y: 399, distance: 157.0
click at [381, 399] on div at bounding box center [383, 407] width 5 height 54
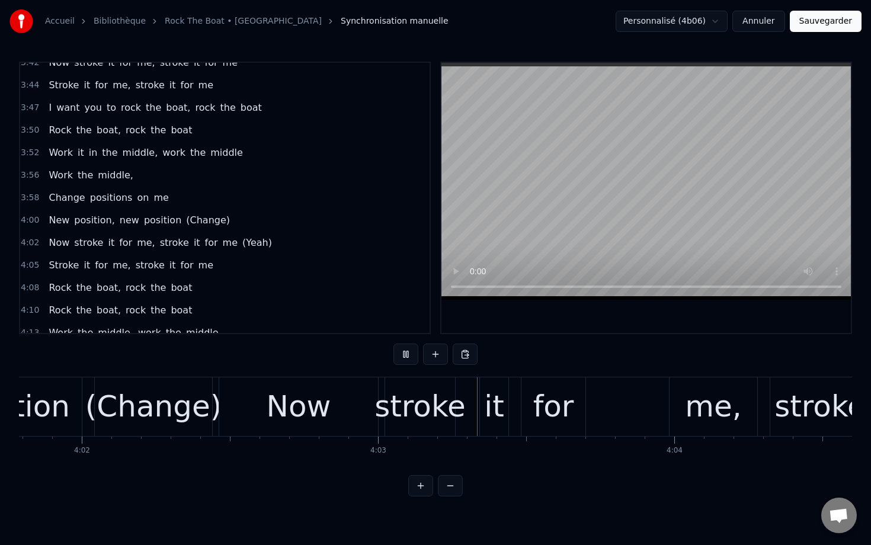
scroll to position [0, 71828]
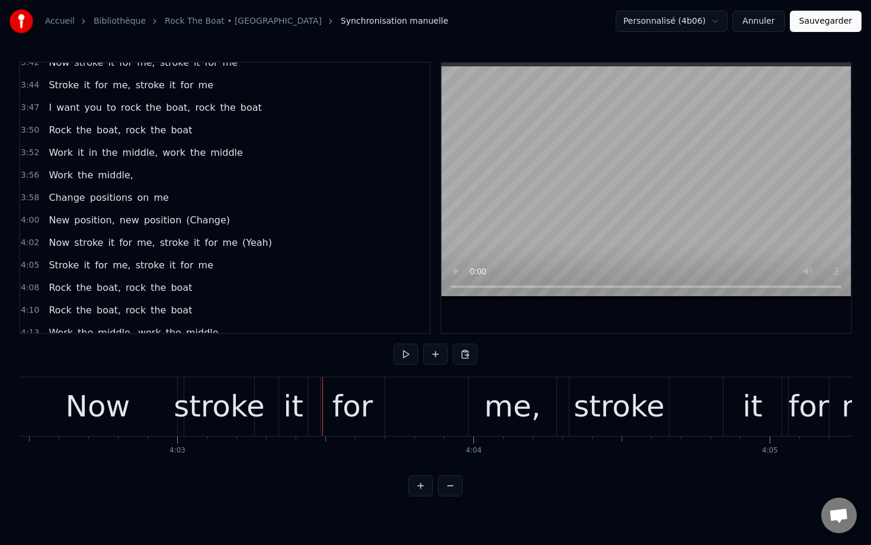
click at [207, 224] on span "(Change)" at bounding box center [208, 220] width 46 height 14
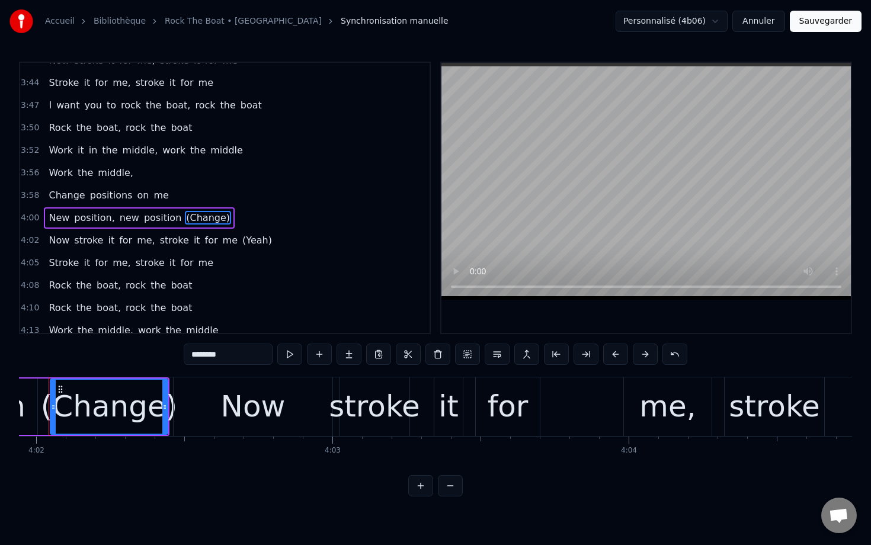
scroll to position [0, 71643]
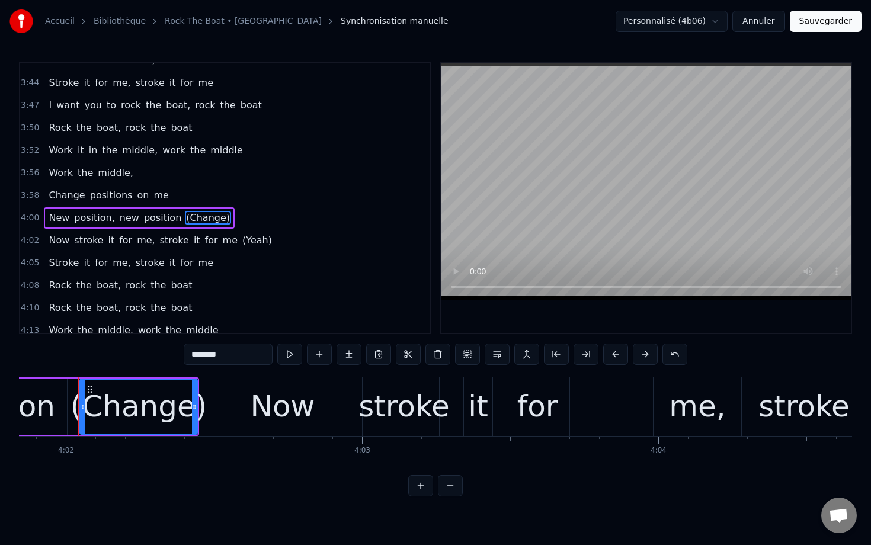
click at [241, 238] on span "(Yeah)" at bounding box center [257, 240] width 32 height 14
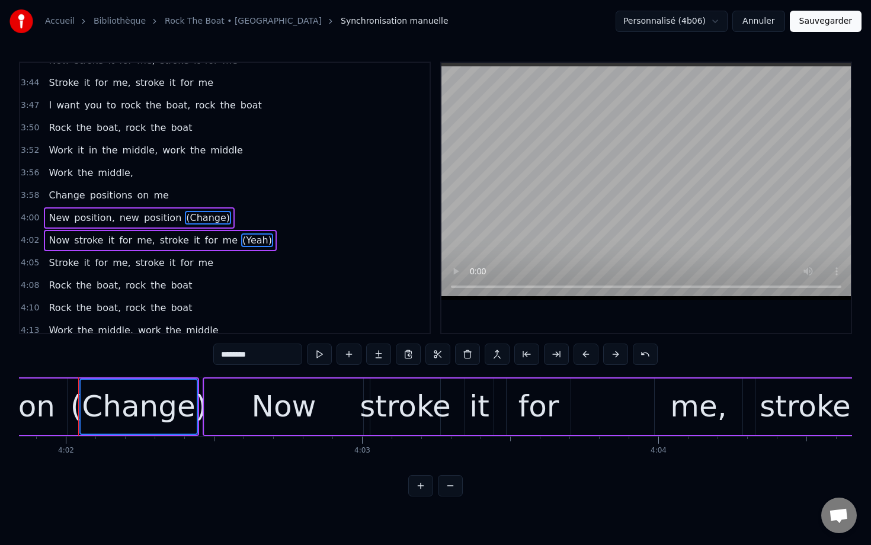
scroll to position [1385, 0]
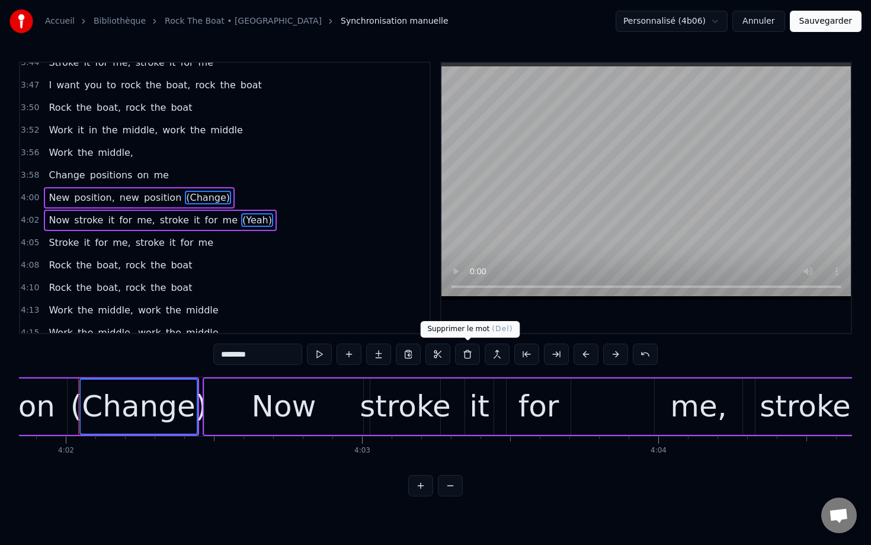
click at [466, 358] on button at bounding box center [467, 354] width 25 height 21
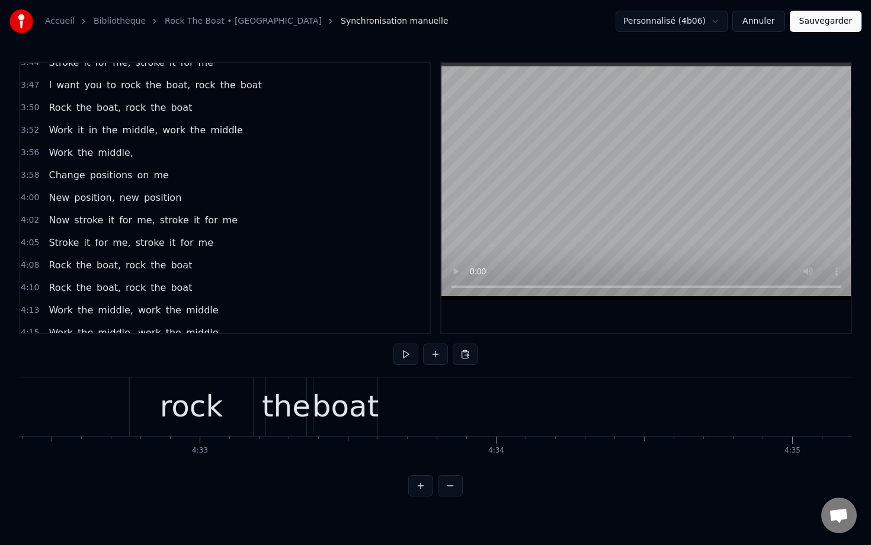
scroll to position [0, 80693]
click at [810, 25] on button "Sauvegarder" at bounding box center [826, 21] width 72 height 21
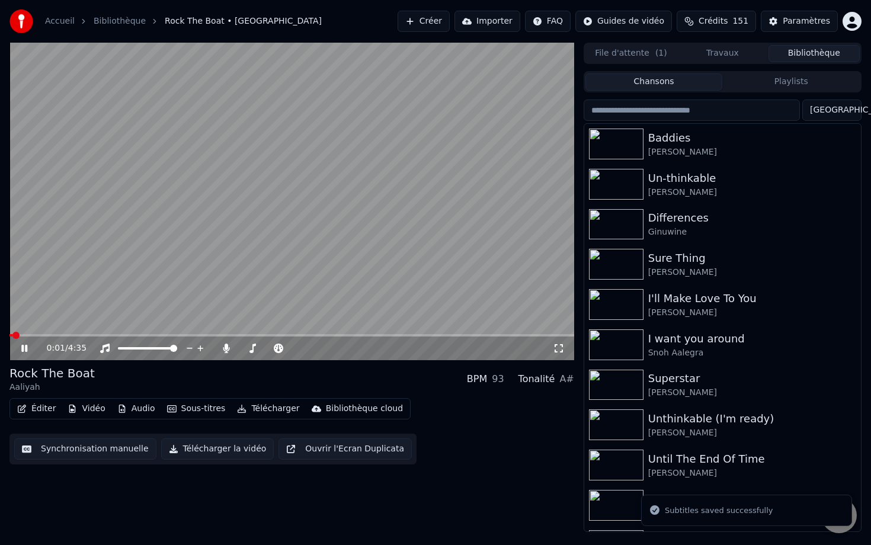
click at [123, 286] on video at bounding box center [291, 202] width 565 height 318
click at [678, 108] on input "search" at bounding box center [692, 110] width 216 height 21
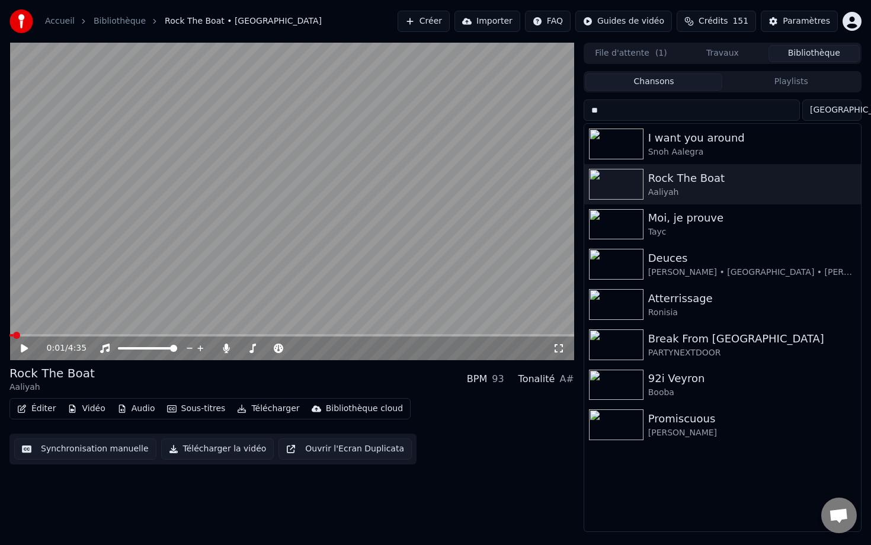
type input "*"
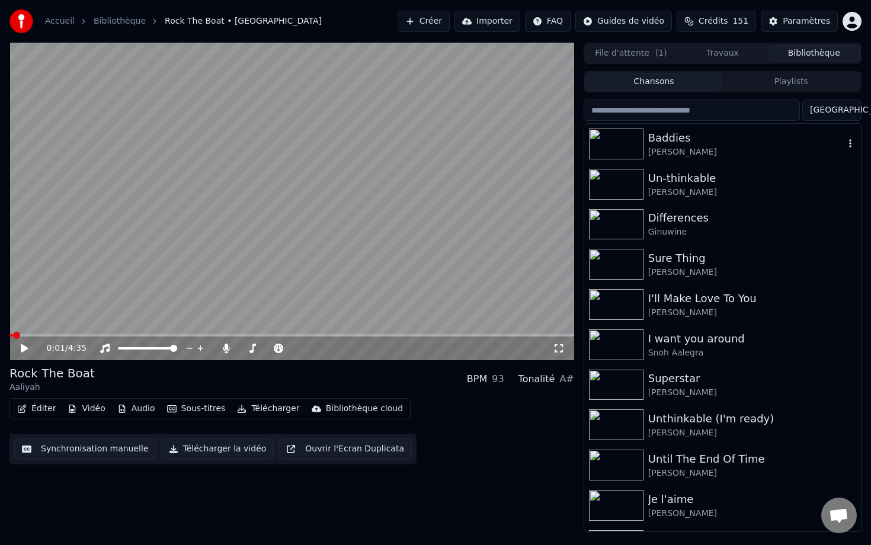
click at [693, 147] on div "[PERSON_NAME]" at bounding box center [746, 152] width 196 height 12
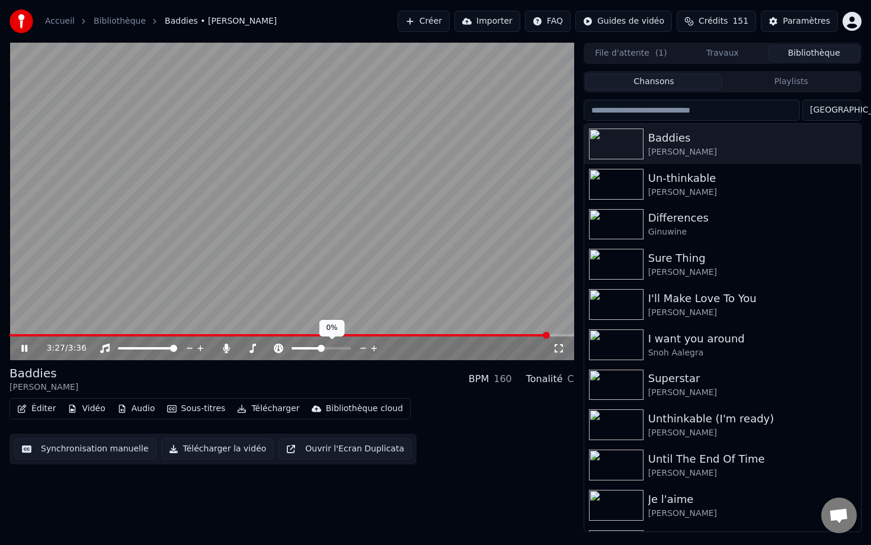
click at [321, 350] on span at bounding box center [321, 348] width 7 height 7
click at [668, 176] on div "Un-thinkable" at bounding box center [746, 178] width 196 height 17
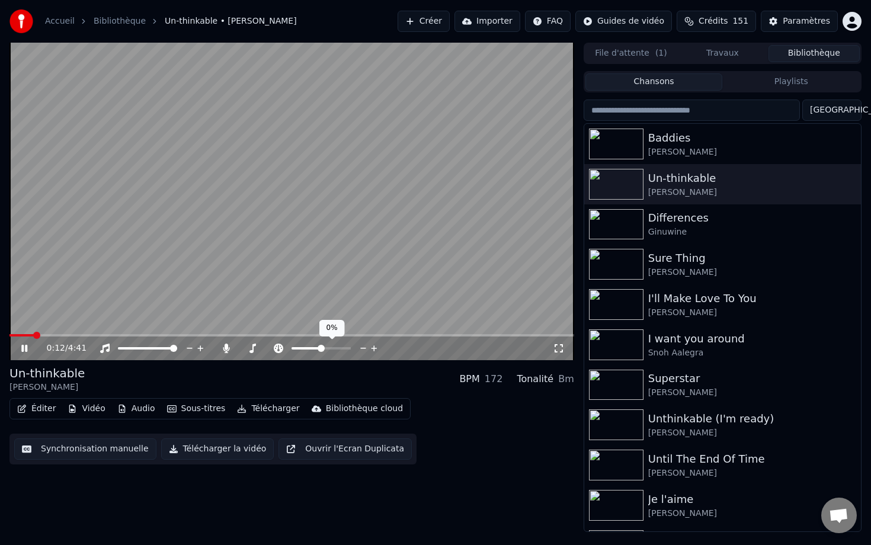
click at [321, 345] on span at bounding box center [321, 348] width 7 height 7
click at [339, 261] on video at bounding box center [291, 202] width 565 height 318
click at [415, 409] on div "Éditer Vidéo Audio Sous-titres Télécharger Bibliothèque cloud Synchronisation m…" at bounding box center [291, 431] width 565 height 66
click at [684, 235] on div "Ginuwine" at bounding box center [746, 232] width 196 height 12
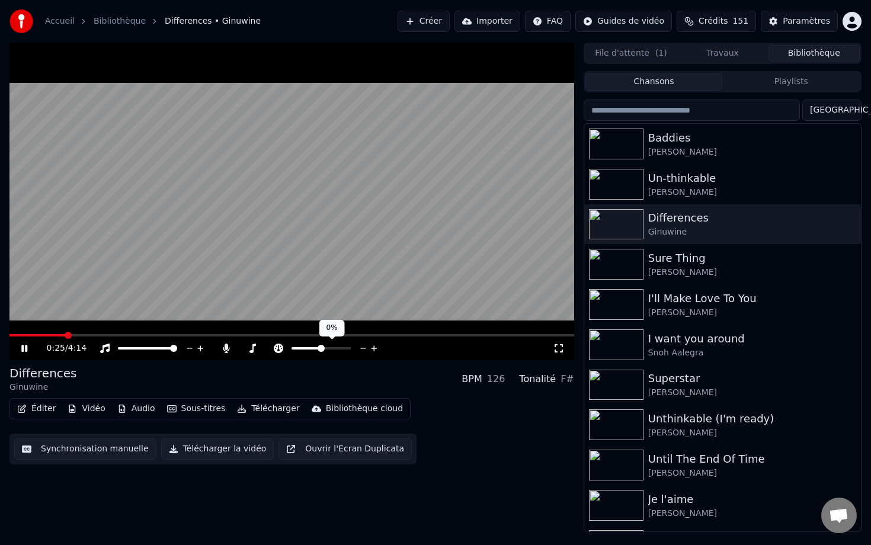
click at [320, 347] on span at bounding box center [321, 348] width 7 height 7
click at [321, 347] on span at bounding box center [321, 348] width 7 height 7
click at [330, 281] on video at bounding box center [291, 202] width 565 height 318
click at [484, 334] on span at bounding box center [291, 335] width 565 height 2
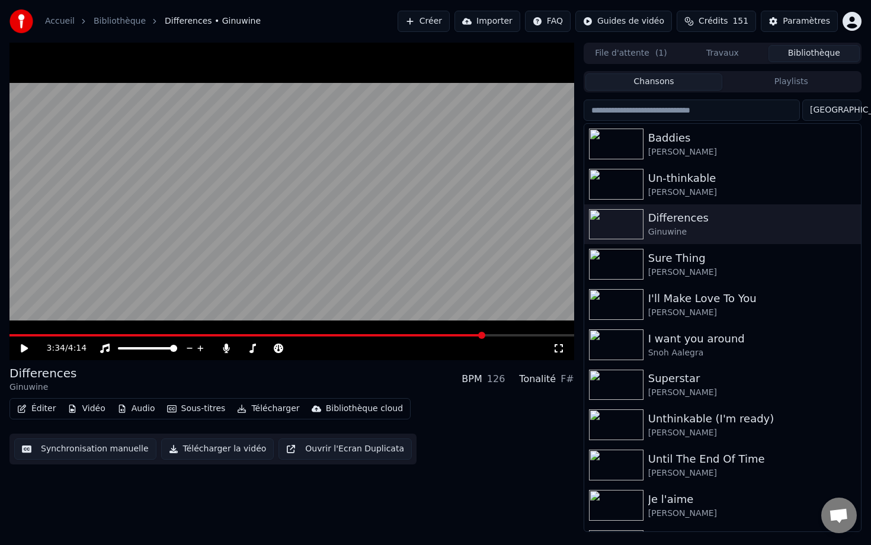
click at [504, 332] on video at bounding box center [291, 202] width 565 height 318
click at [512, 333] on video at bounding box center [291, 202] width 565 height 318
click at [517, 336] on span at bounding box center [291, 335] width 565 height 2
click at [526, 264] on video at bounding box center [291, 202] width 565 height 318
click at [543, 336] on span at bounding box center [291, 335] width 565 height 2
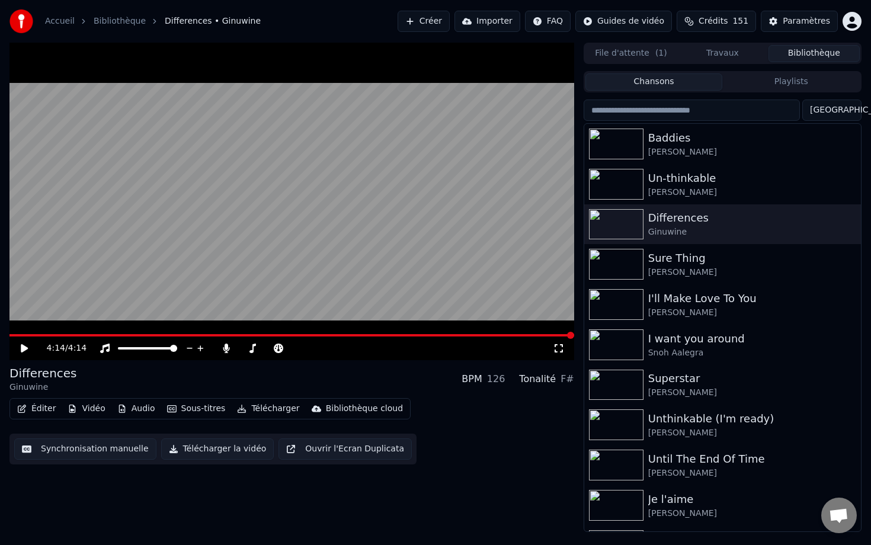
click at [460, 326] on video at bounding box center [291, 202] width 565 height 318
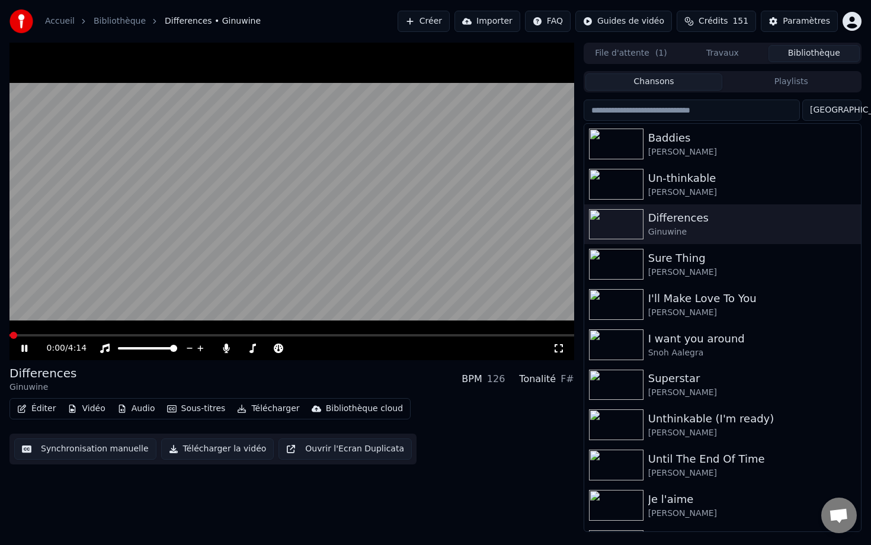
click at [460, 332] on video at bounding box center [291, 202] width 565 height 318
click at [461, 334] on video at bounding box center [291, 202] width 565 height 318
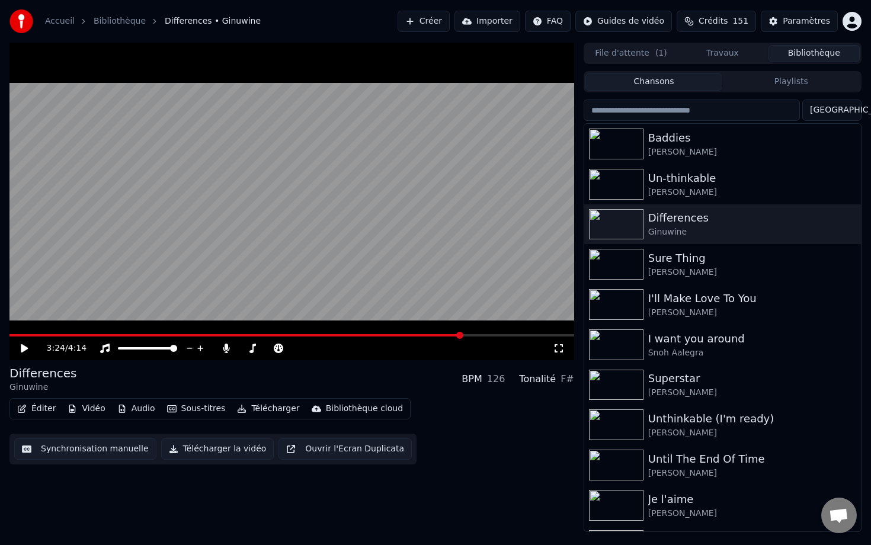
click at [462, 336] on span at bounding box center [291, 335] width 565 height 2
click at [450, 255] on video at bounding box center [291, 202] width 565 height 318
click at [403, 335] on span at bounding box center [206, 335] width 395 height 2
click at [382, 318] on video at bounding box center [291, 202] width 565 height 318
click at [43, 403] on button "Éditer" at bounding box center [36, 409] width 48 height 17
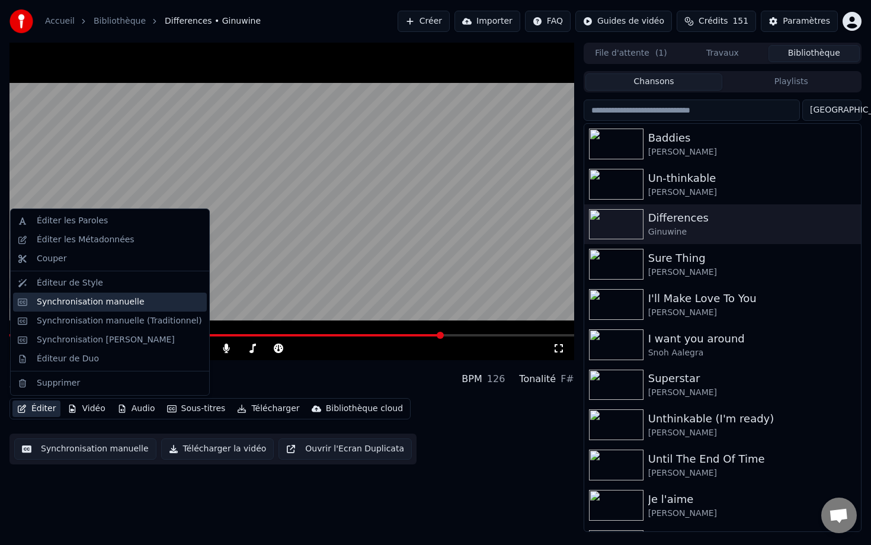
click at [140, 304] on div "Synchronisation manuelle" at bounding box center [119, 302] width 165 height 12
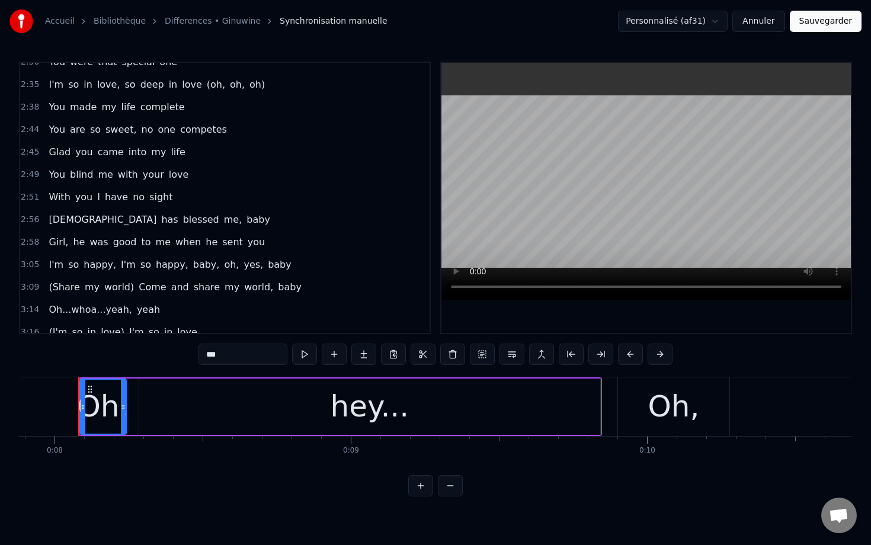
scroll to position [750, 0]
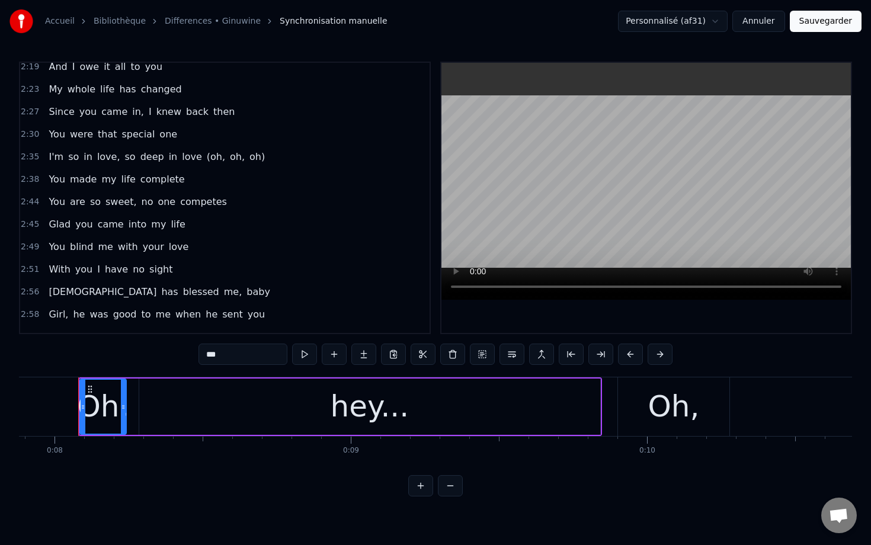
click at [34, 134] on span "2:30" at bounding box center [30, 135] width 18 height 12
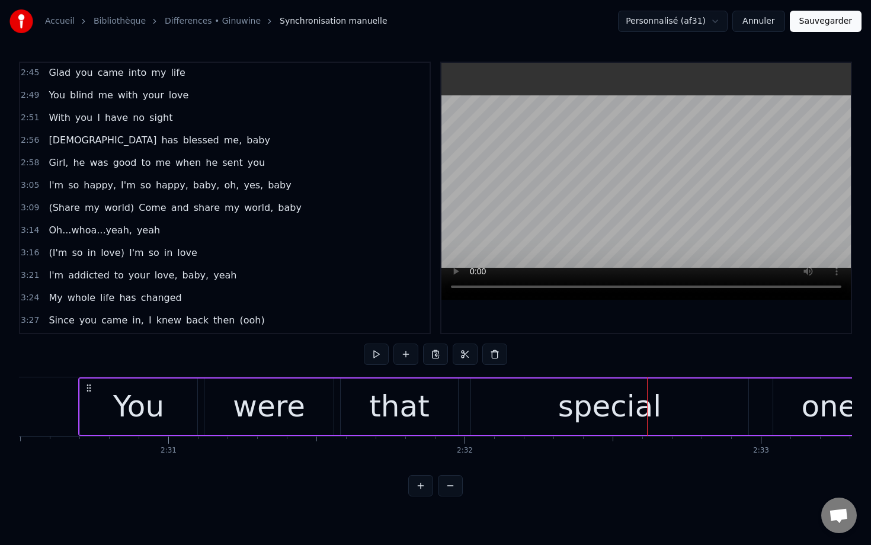
scroll to position [896, 0]
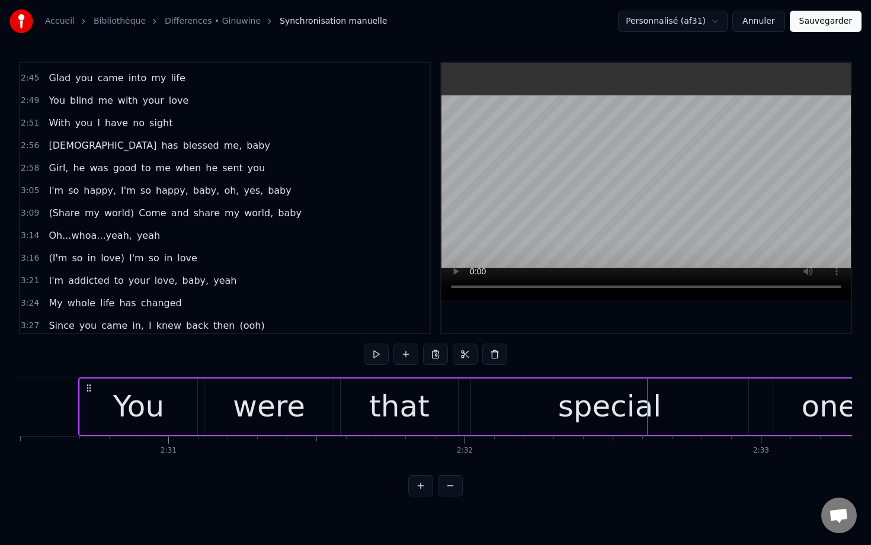
click at [34, 140] on span "2:56" at bounding box center [30, 146] width 18 height 12
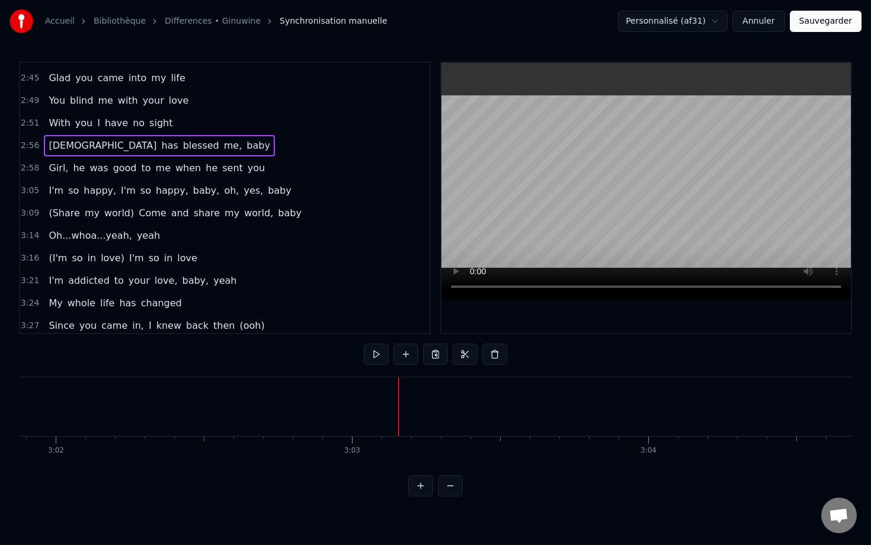
scroll to position [0, 53838]
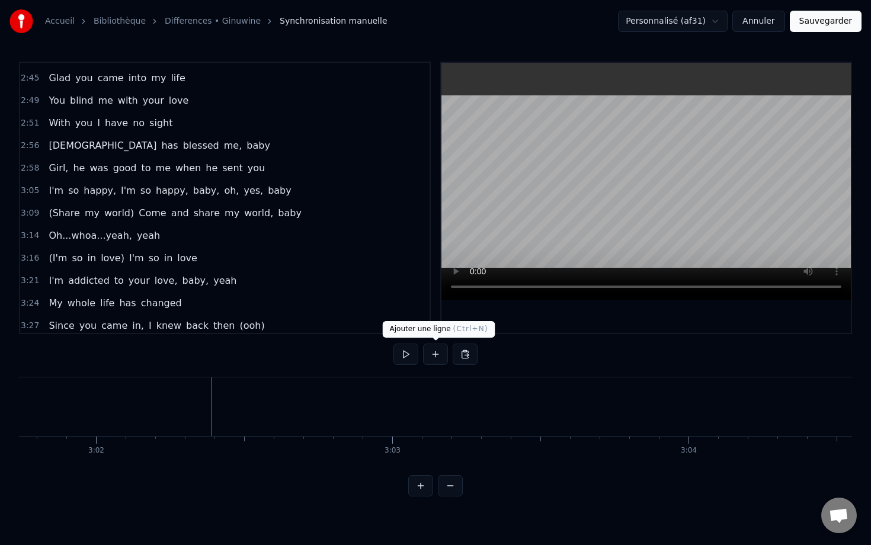
click at [429, 353] on button at bounding box center [435, 354] width 25 height 21
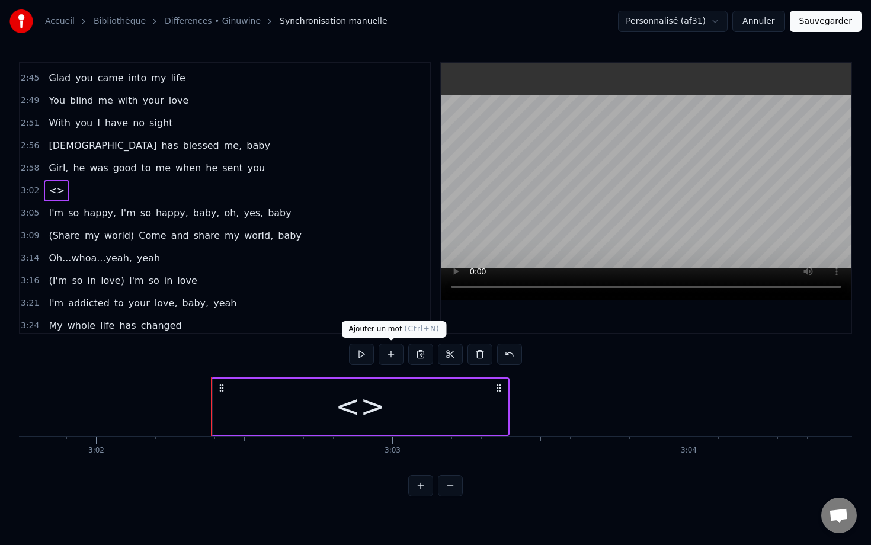
click at [392, 349] on button at bounding box center [391, 354] width 25 height 21
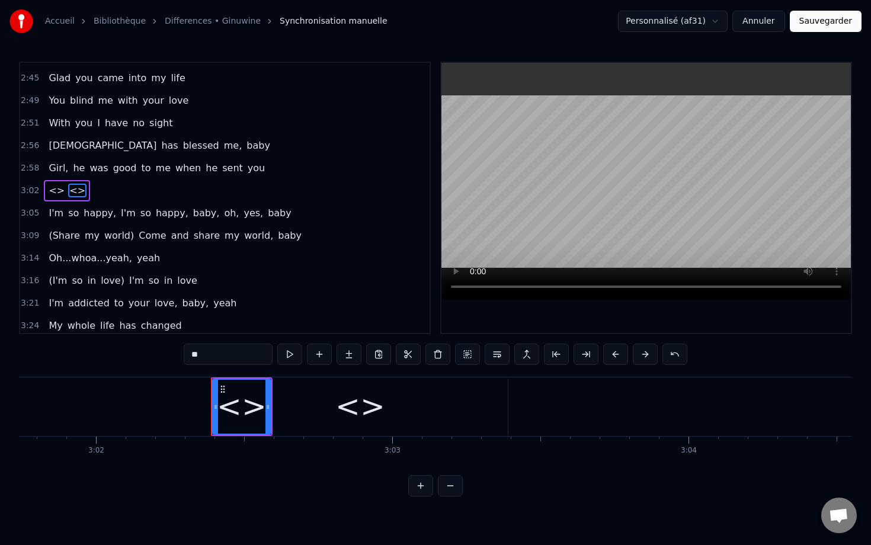
scroll to position [889, 0]
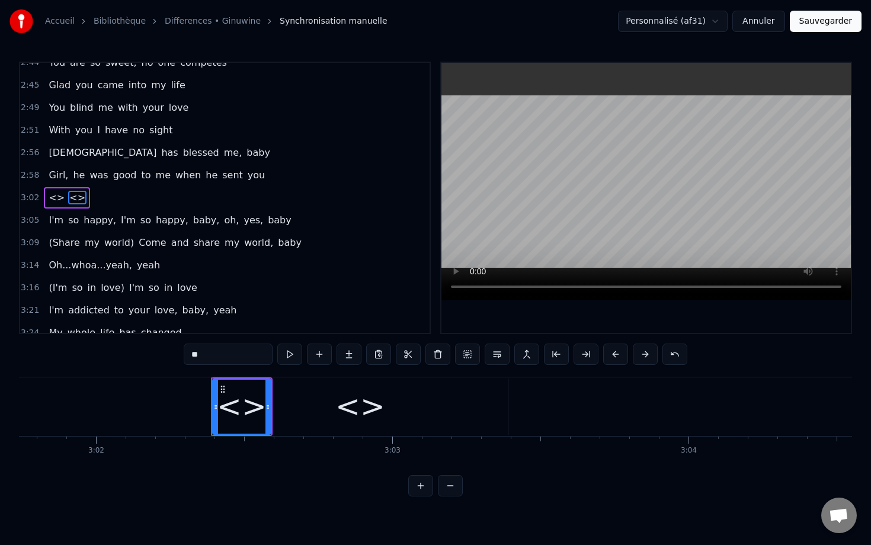
click at [54, 199] on span "<>" at bounding box center [56, 198] width 18 height 14
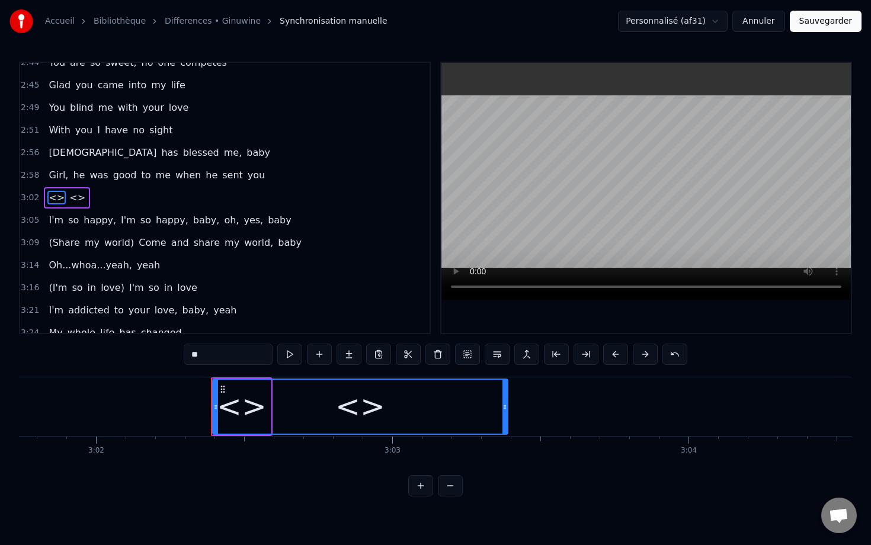
drag, startPoint x: 211, startPoint y: 360, endPoint x: 169, endPoint y: 357, distance: 42.2
click at [169, 357] on div "0:08 Oh, hey... 0:09 Oh, yeah, oh, yeah 0:12 To you 0:13 Oh, yeah, babe 0:21 My…" at bounding box center [435, 279] width 833 height 435
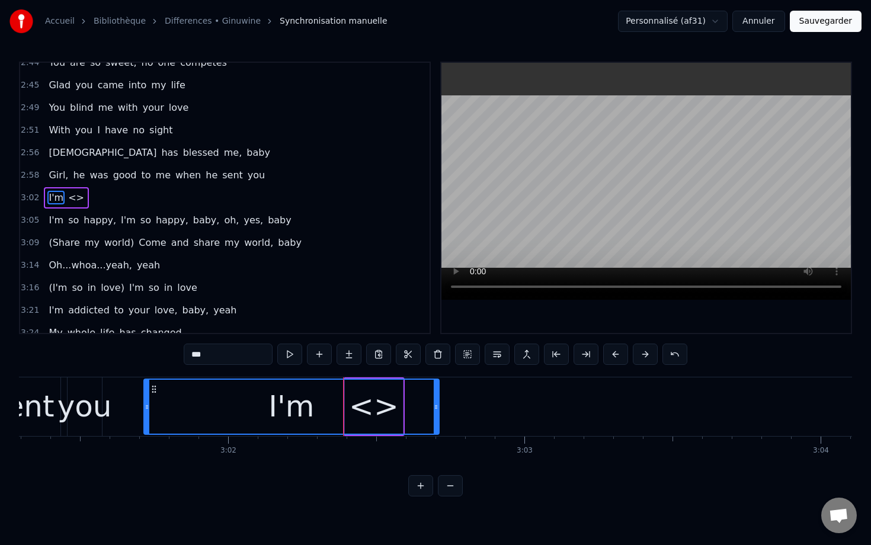
drag, startPoint x: 220, startPoint y: 389, endPoint x: 140, endPoint y: 403, distance: 81.3
click at [145, 403] on div "I'm" at bounding box center [292, 407] width 294 height 54
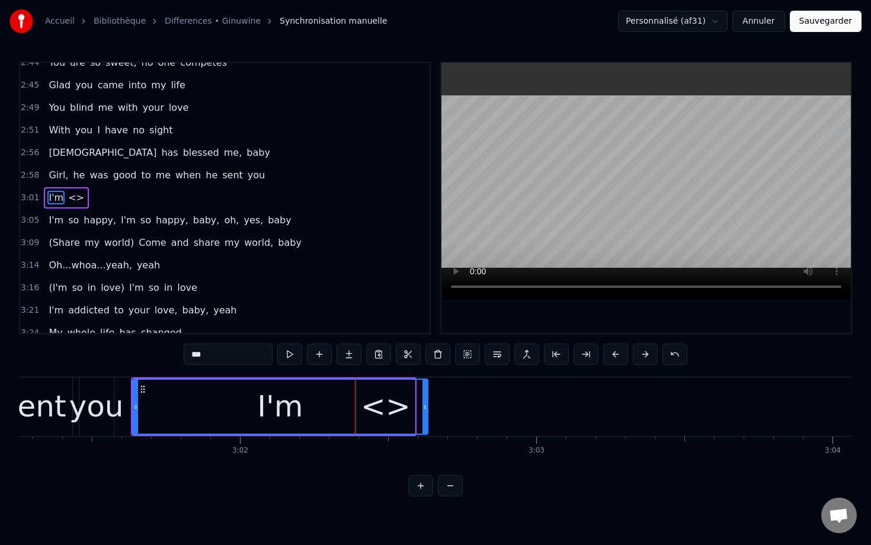
click at [396, 405] on div "I'm" at bounding box center [280, 407] width 294 height 54
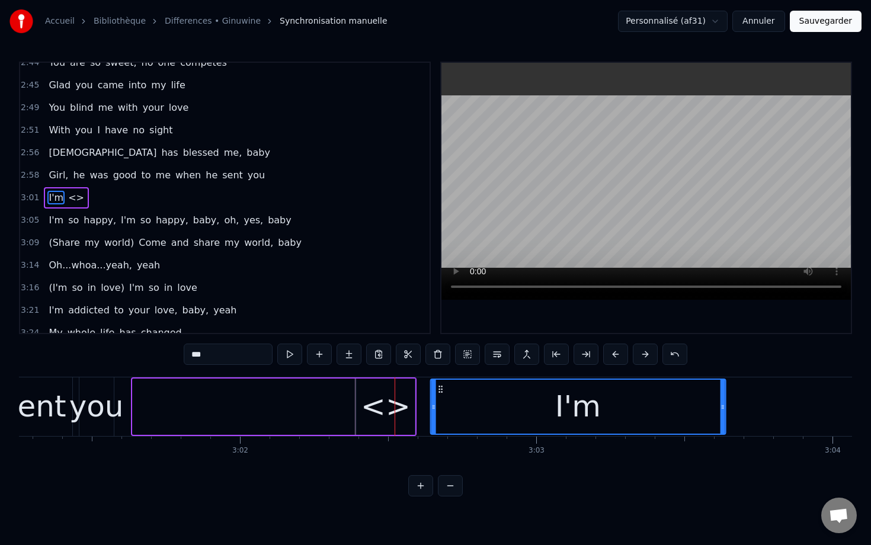
drag, startPoint x: 140, startPoint y: 387, endPoint x: 435, endPoint y: 392, distance: 294.5
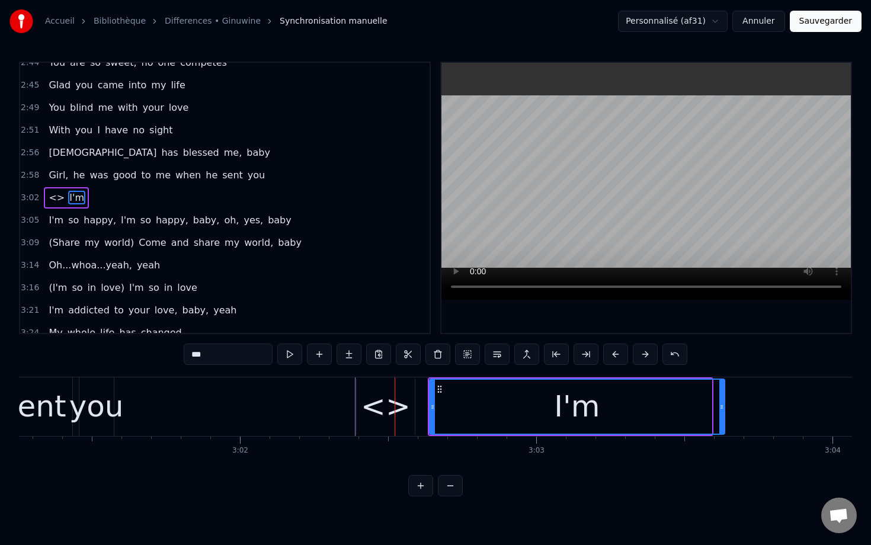
click at [362, 393] on div "<>" at bounding box center [386, 407] width 58 height 56
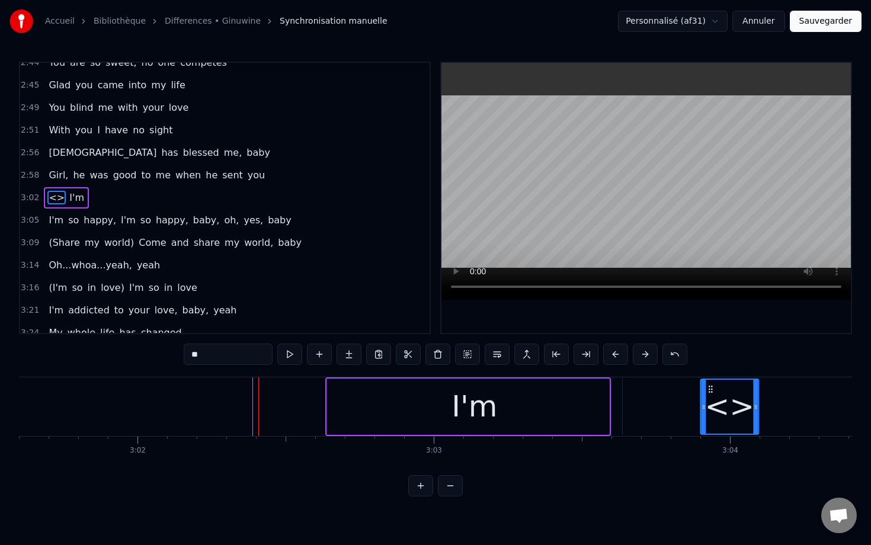
scroll to position [0, 53798]
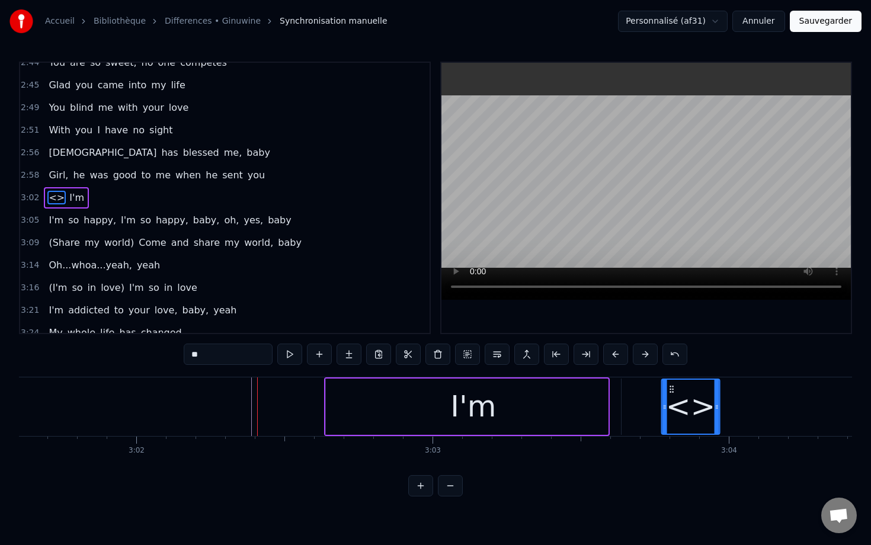
drag, startPoint x: 366, startPoint y: 389, endPoint x: 656, endPoint y: 391, distance: 290.3
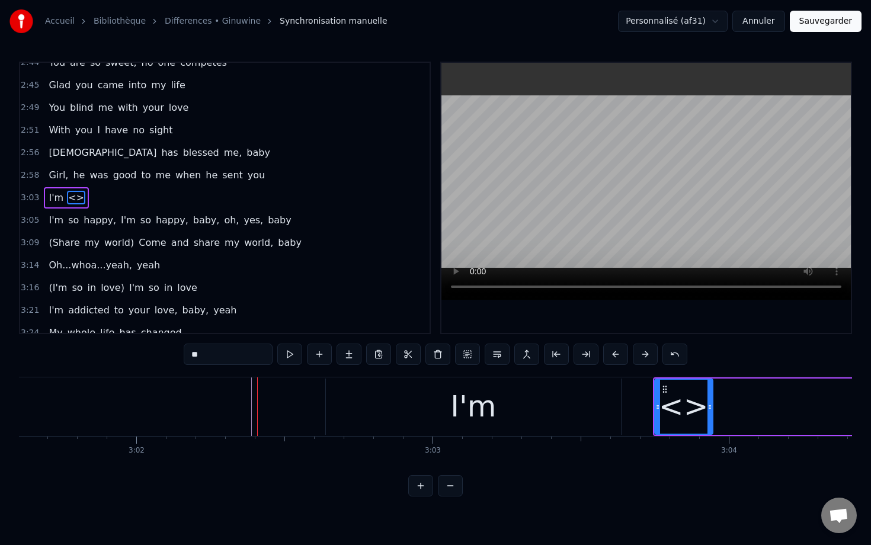
click at [562, 408] on div "I'm" at bounding box center [473, 407] width 295 height 56
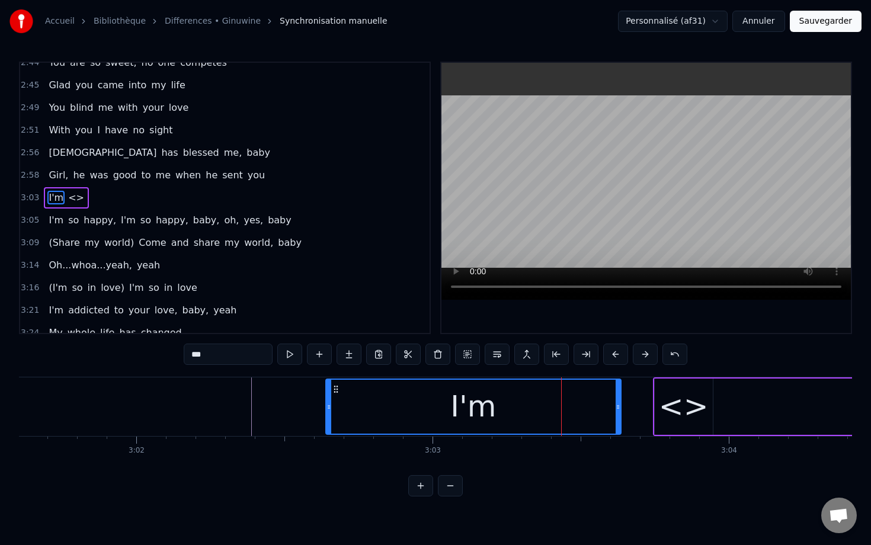
click at [620, 399] on div "I'm" at bounding box center [473, 407] width 296 height 56
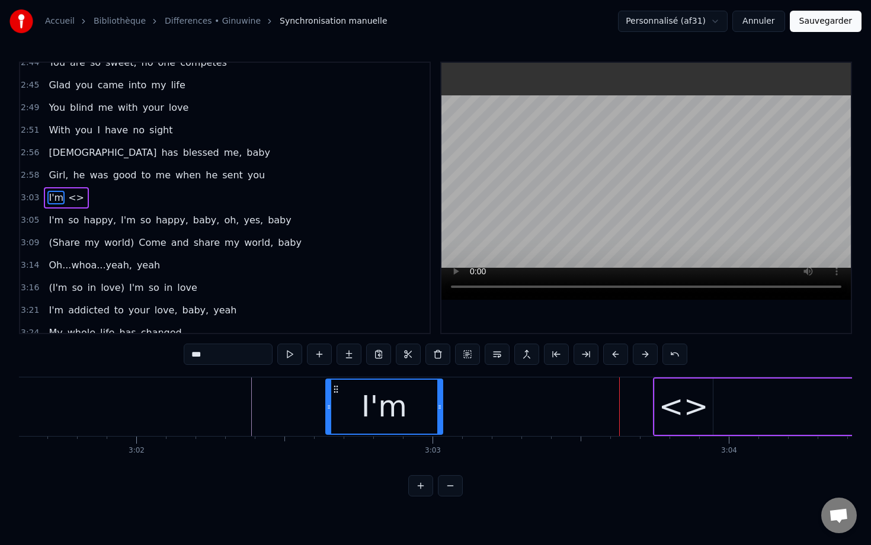
drag, startPoint x: 617, startPoint y: 399, endPoint x: 434, endPoint y: 399, distance: 183.1
click at [437, 400] on div at bounding box center [439, 407] width 5 height 54
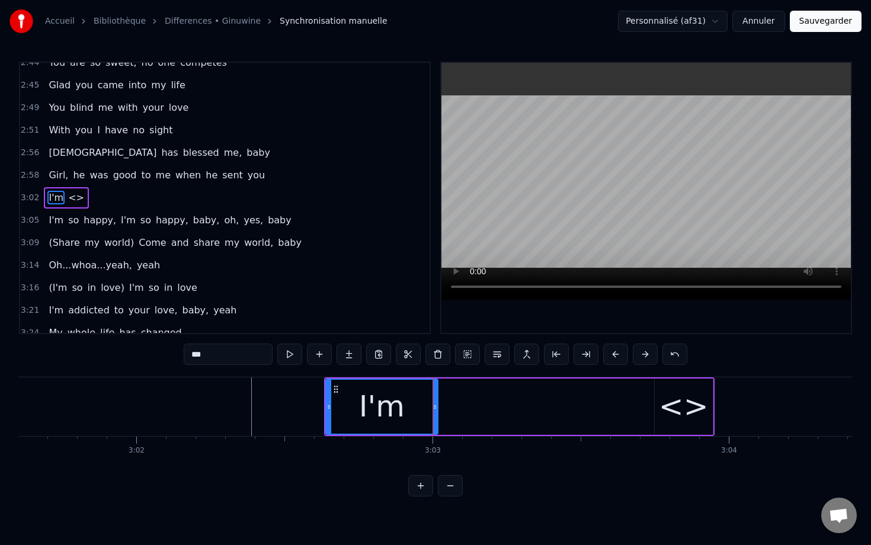
click at [677, 405] on div "<>" at bounding box center [684, 407] width 50 height 44
type input "**"
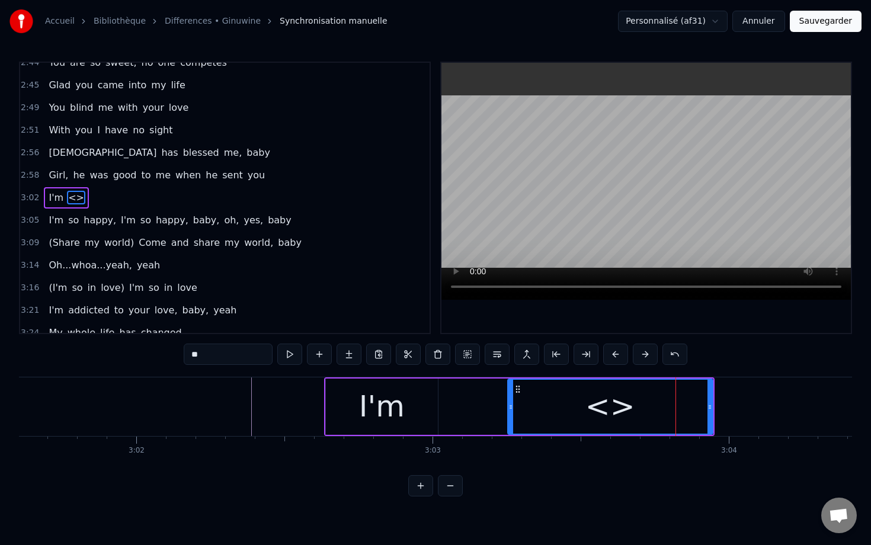
drag, startPoint x: 656, startPoint y: 396, endPoint x: 514, endPoint y: 399, distance: 142.2
click at [513, 400] on div at bounding box center [510, 407] width 5 height 54
drag, startPoint x: 528, startPoint y: 389, endPoint x: 505, endPoint y: 390, distance: 23.2
click at [505, 390] on div "I'm <>" at bounding box center [519, 406] width 390 height 59
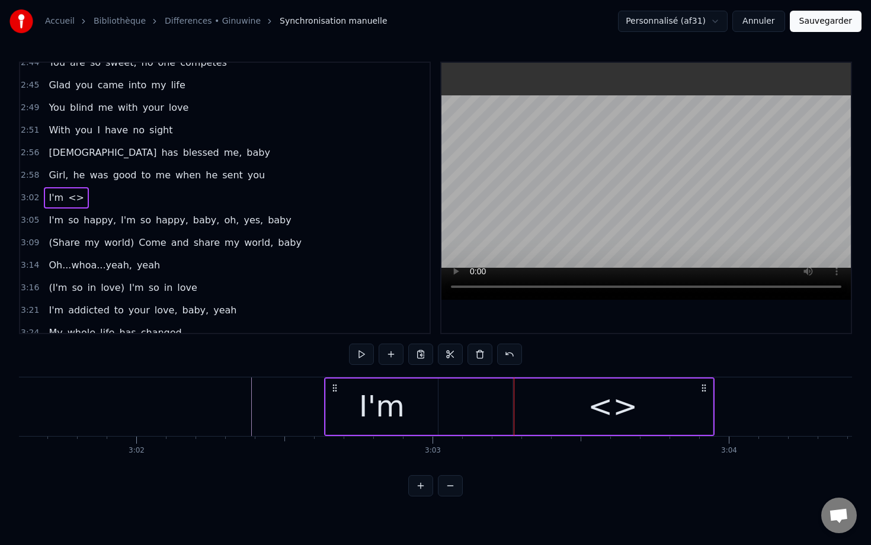
click at [516, 392] on div "<>" at bounding box center [613, 407] width 200 height 56
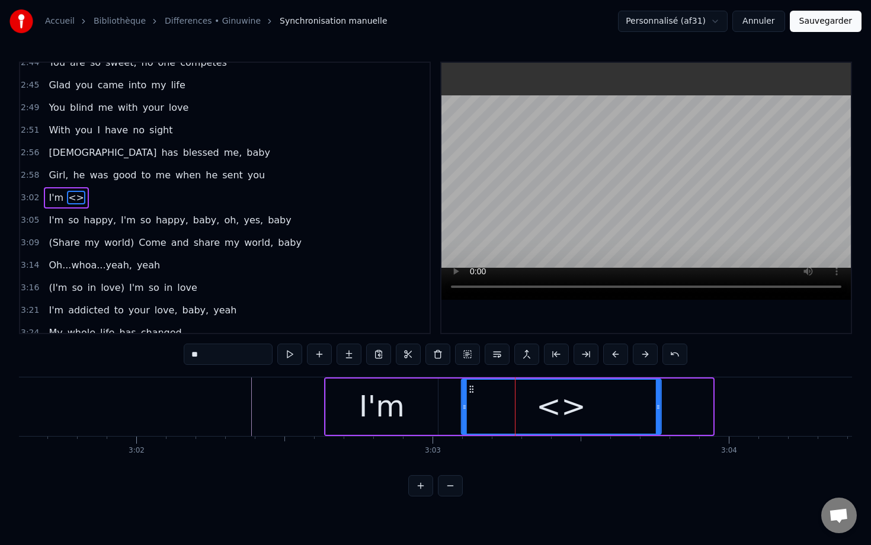
drag, startPoint x: 522, startPoint y: 390, endPoint x: 469, endPoint y: 387, distance: 52.8
click at [469, 388] on icon at bounding box center [470, 389] width 9 height 9
click at [248, 353] on input "**" at bounding box center [228, 354] width 89 height 21
type input "*"
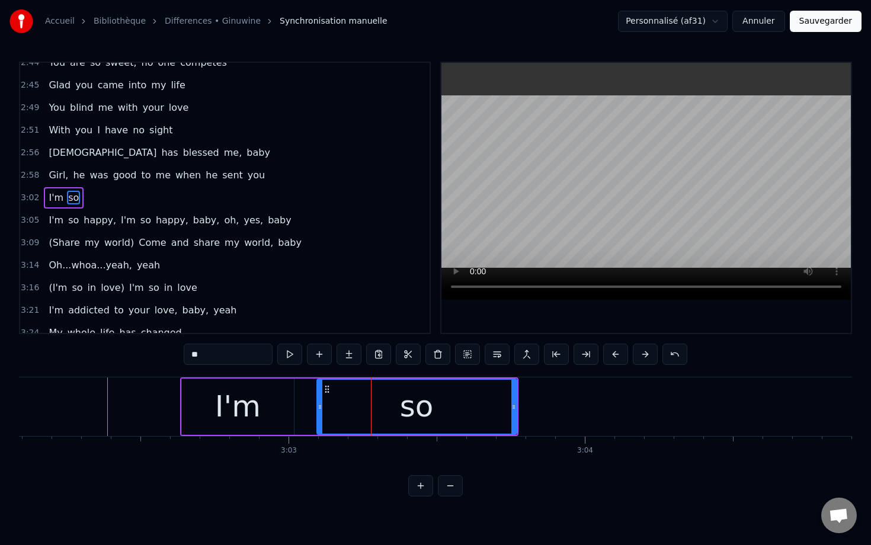
scroll to position [0, 54076]
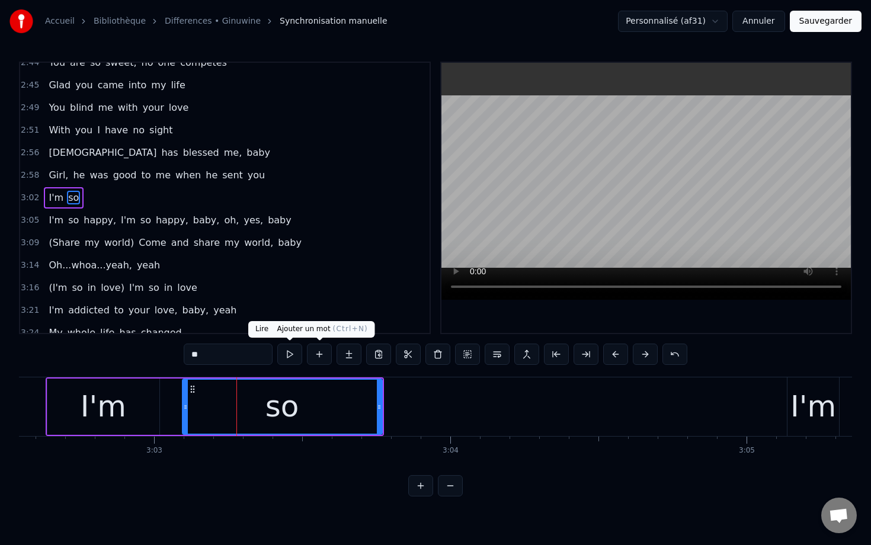
type input "**"
click at [314, 357] on button at bounding box center [319, 354] width 25 height 21
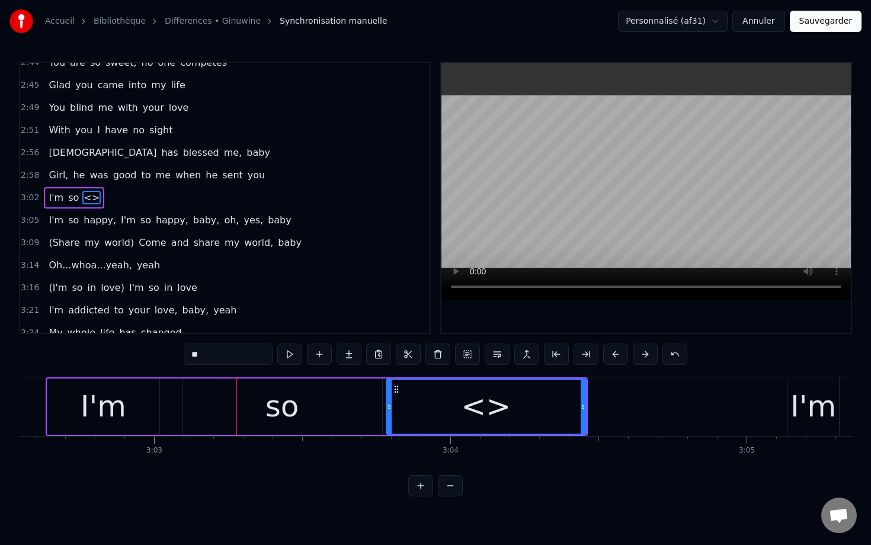
click at [209, 357] on input "**" at bounding box center [228, 354] width 89 height 21
type input "*"
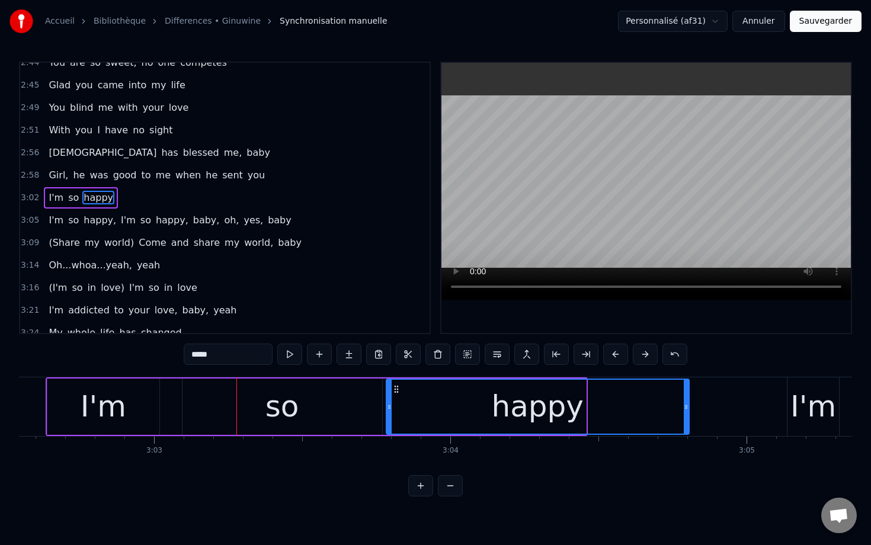
drag, startPoint x: 582, startPoint y: 396, endPoint x: 684, endPoint y: 395, distance: 102.5
click at [684, 395] on div at bounding box center [686, 407] width 5 height 54
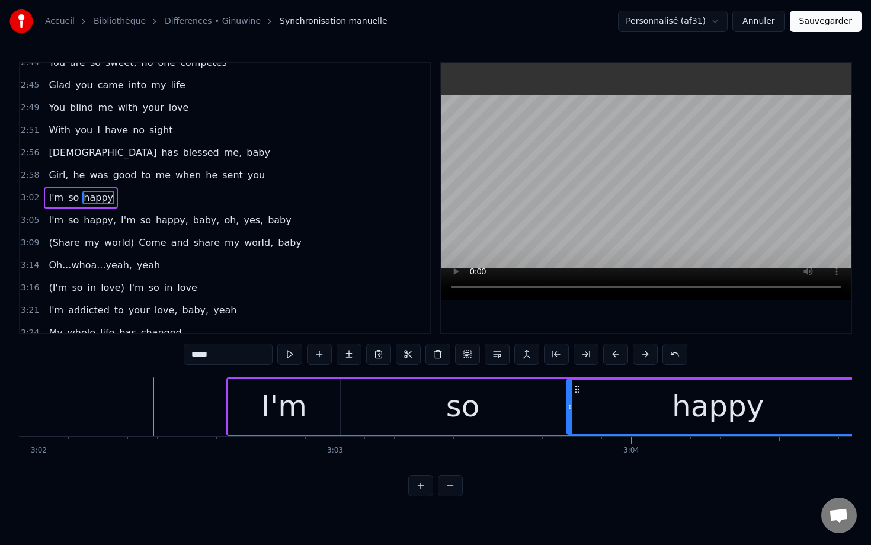
scroll to position [0, 53881]
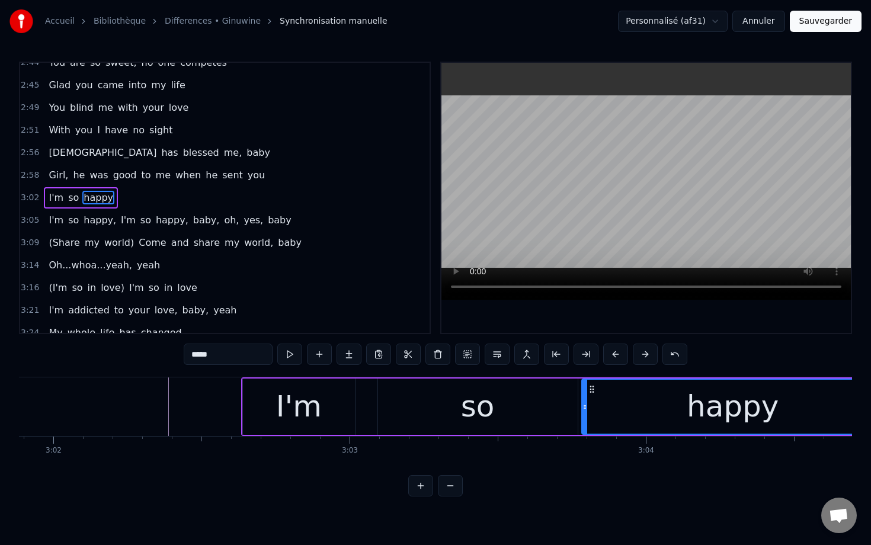
type input "*****"
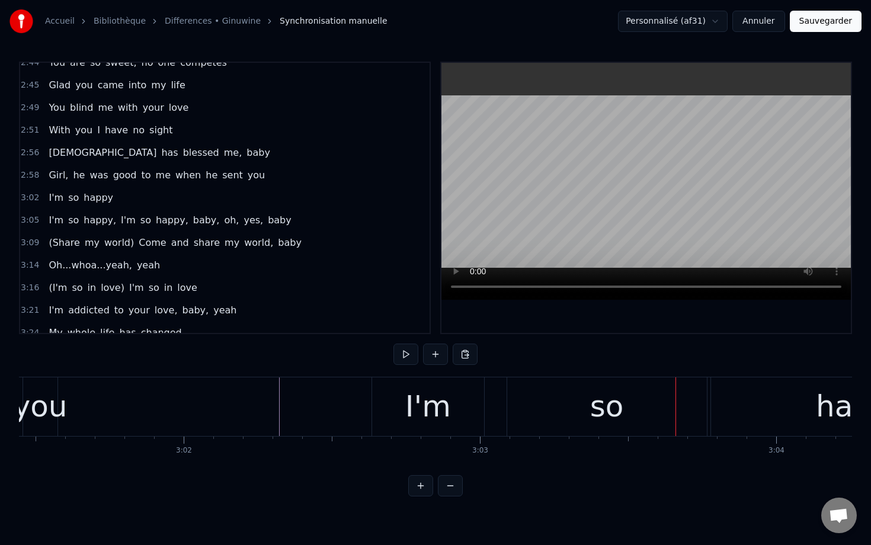
scroll to position [0, 53666]
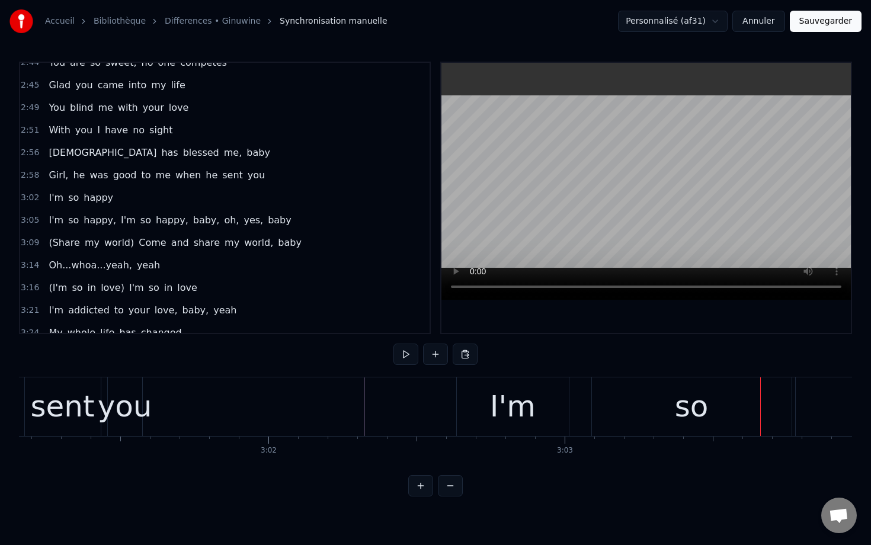
click at [31, 199] on span "3:02" at bounding box center [30, 198] width 18 height 12
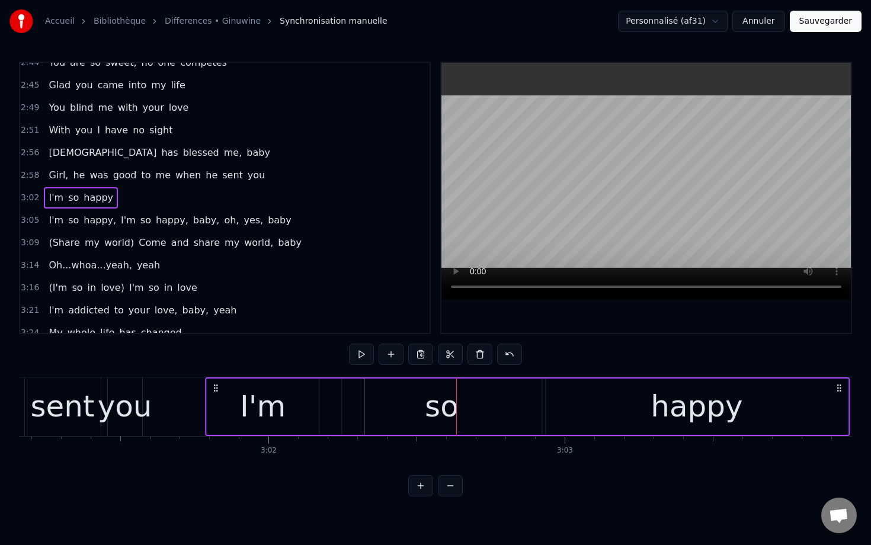
drag, startPoint x: 463, startPoint y: 384, endPoint x: 211, endPoint y: 382, distance: 251.8
click at [211, 382] on div "I'm so happy" at bounding box center [527, 406] width 645 height 59
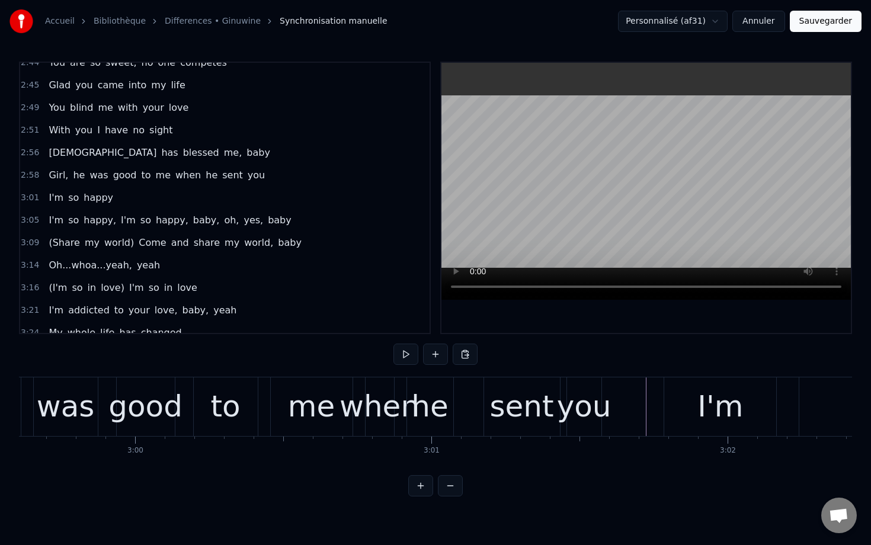
scroll to position [0, 53125]
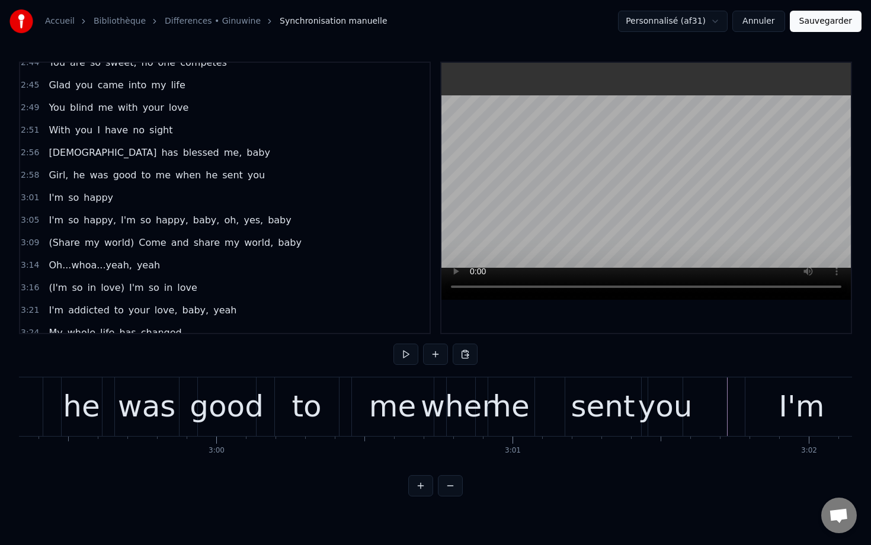
click at [516, 411] on div "he" at bounding box center [510, 407] width 37 height 44
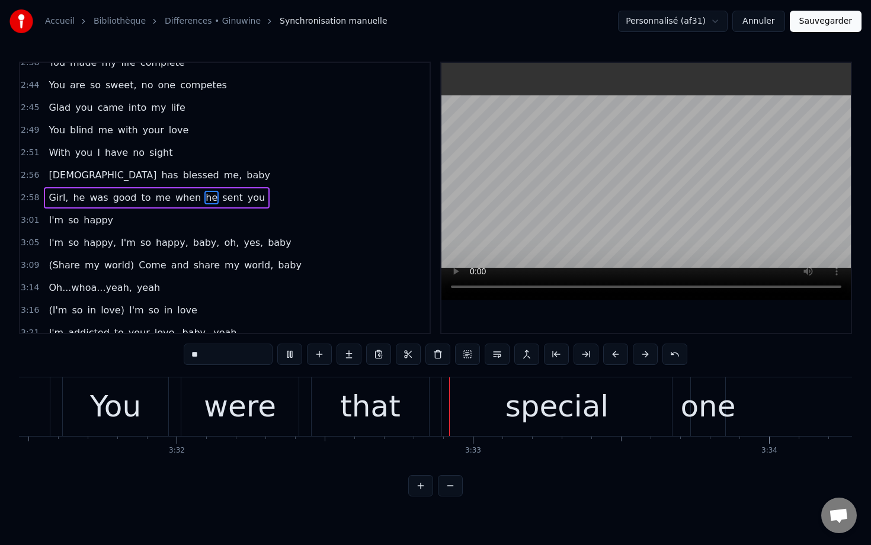
scroll to position [0, 62759]
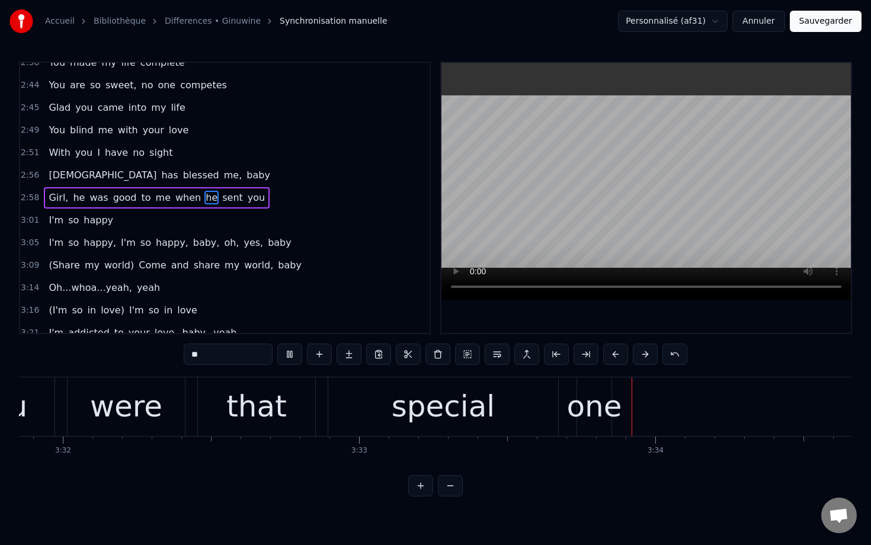
click at [815, 27] on button "Sauvegarder" at bounding box center [826, 21] width 72 height 21
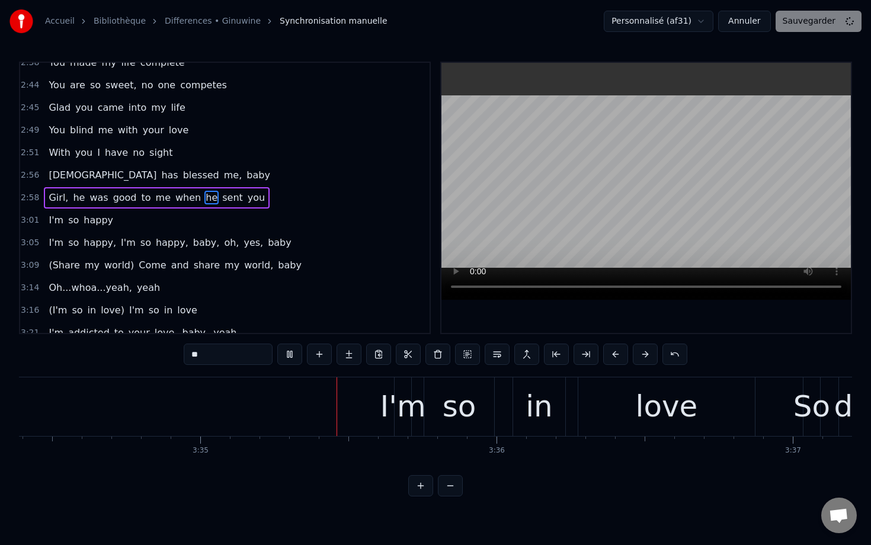
scroll to position [0, 63554]
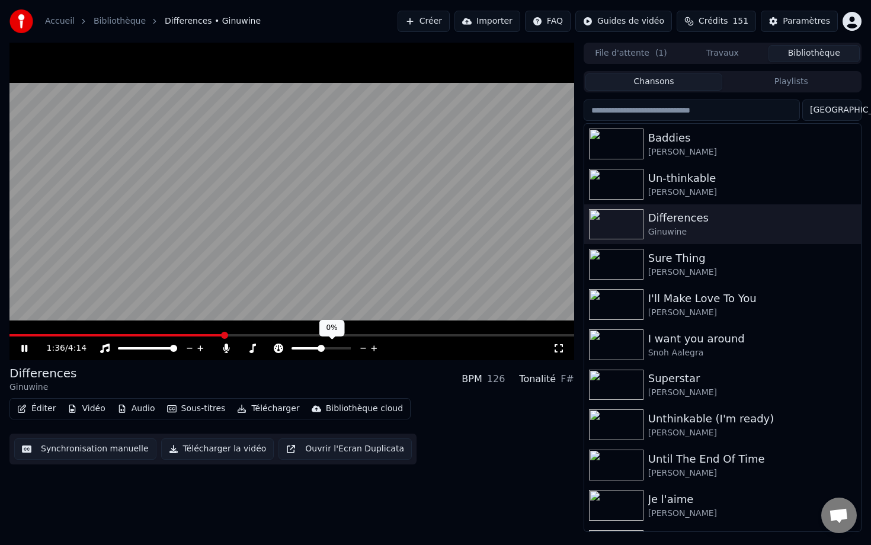
click at [321, 348] on span at bounding box center [320, 348] width 59 height 2
click at [200, 335] on span at bounding box center [104, 335] width 191 height 2
click at [182, 335] on span at bounding box center [95, 335] width 173 height 2
click at [207, 337] on span at bounding box center [291, 335] width 565 height 2
click at [233, 337] on div "1:29 / 4:14" at bounding box center [291, 349] width 565 height 24
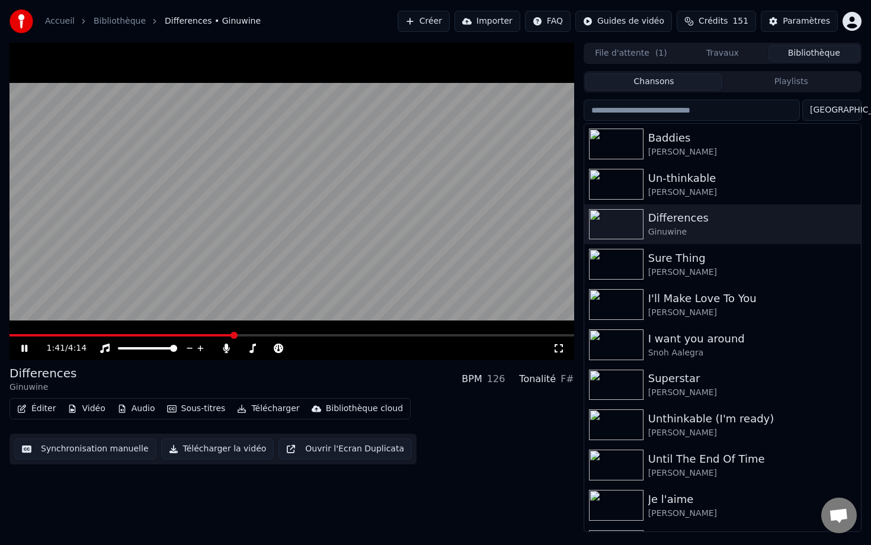
click at [233, 335] on span at bounding box center [291, 335] width 565 height 2
click at [212, 293] on video at bounding box center [291, 202] width 565 height 318
